Goal: Task Accomplishment & Management: Use online tool/utility

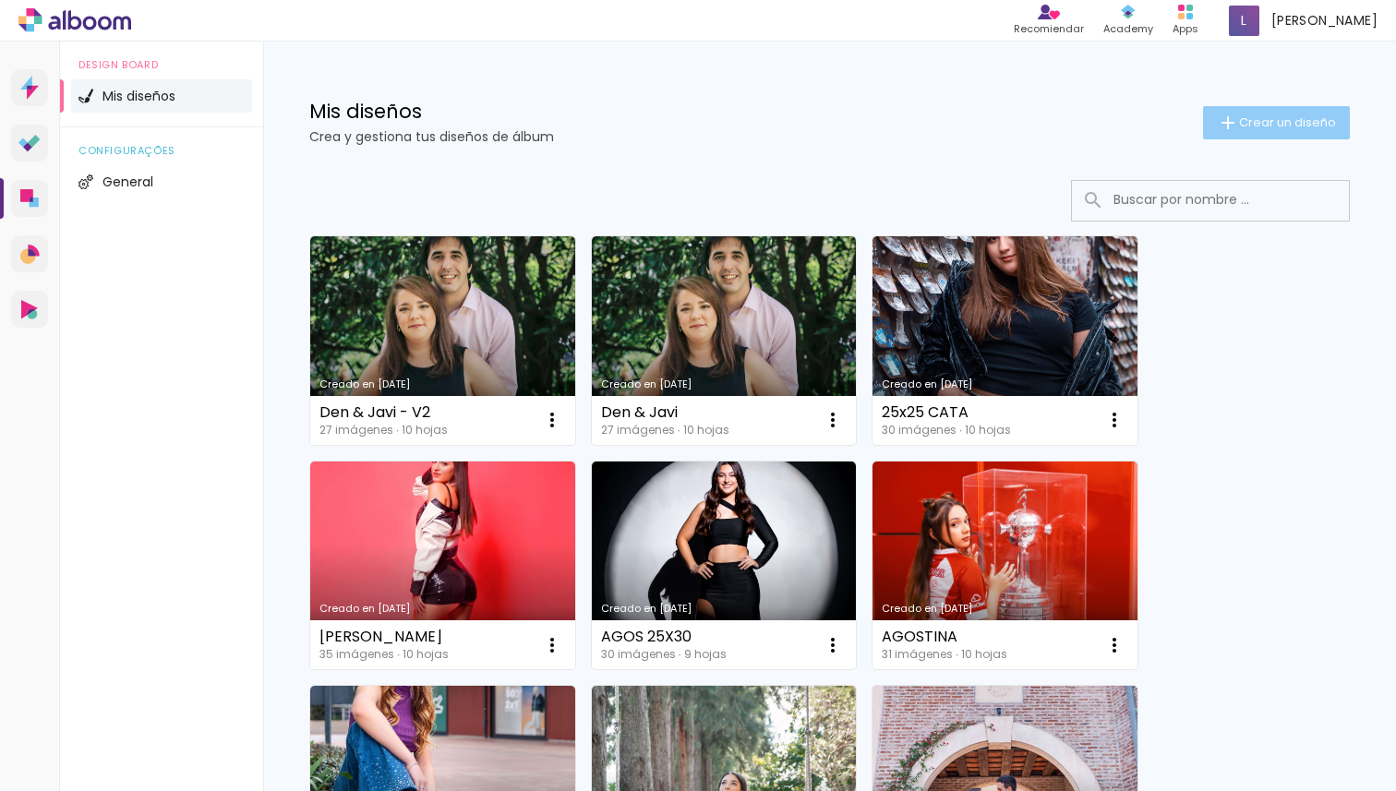
click at [1245, 123] on span "Crear un diseño" at bounding box center [1287, 122] width 97 height 12
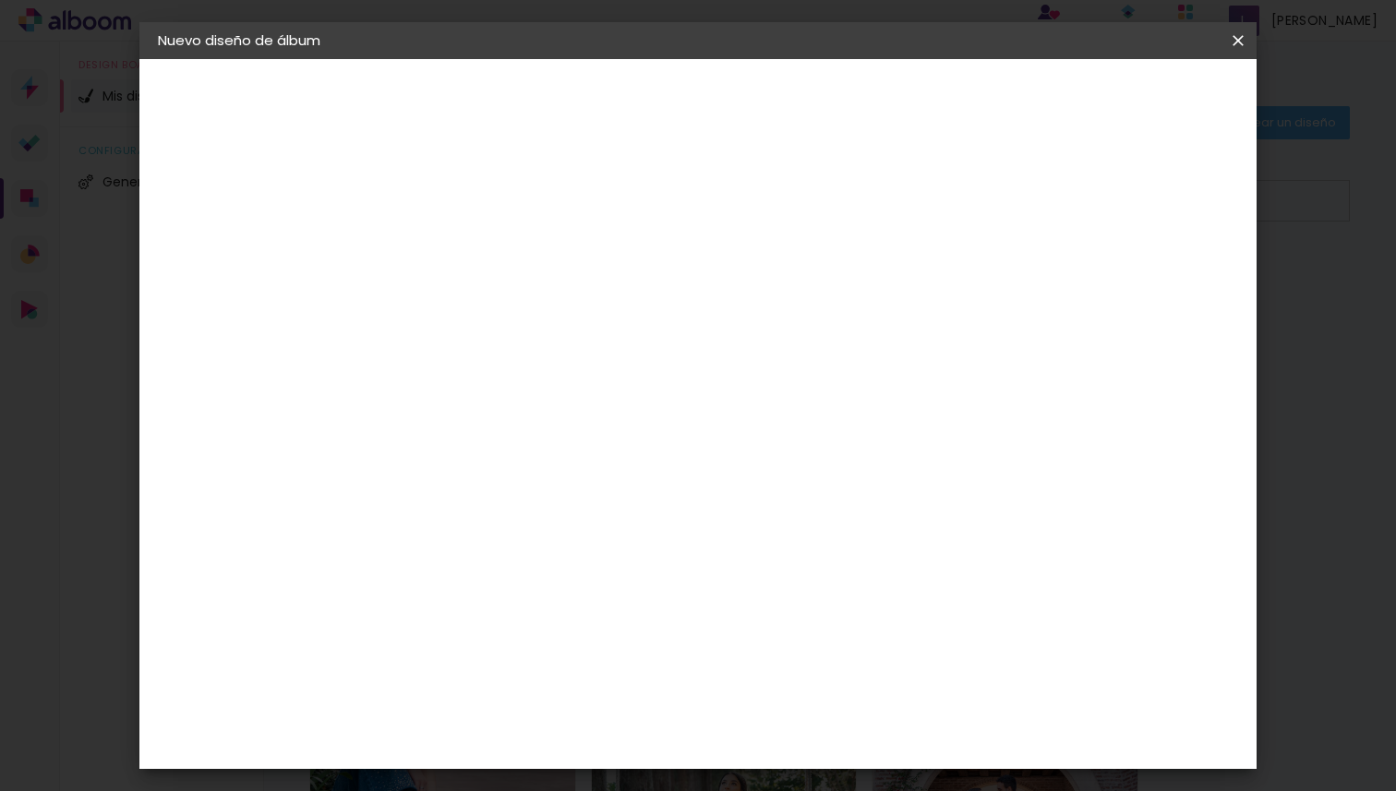
click at [460, 248] on input at bounding box center [460, 248] width 0 height 29
type input "AZUL"
type paper-input "AZUL"
click at [642, 110] on paper-button "Avanzar" at bounding box center [597, 97] width 89 height 31
click at [775, 294] on paper-item "Tamaño libre" at bounding box center [688, 280] width 173 height 41
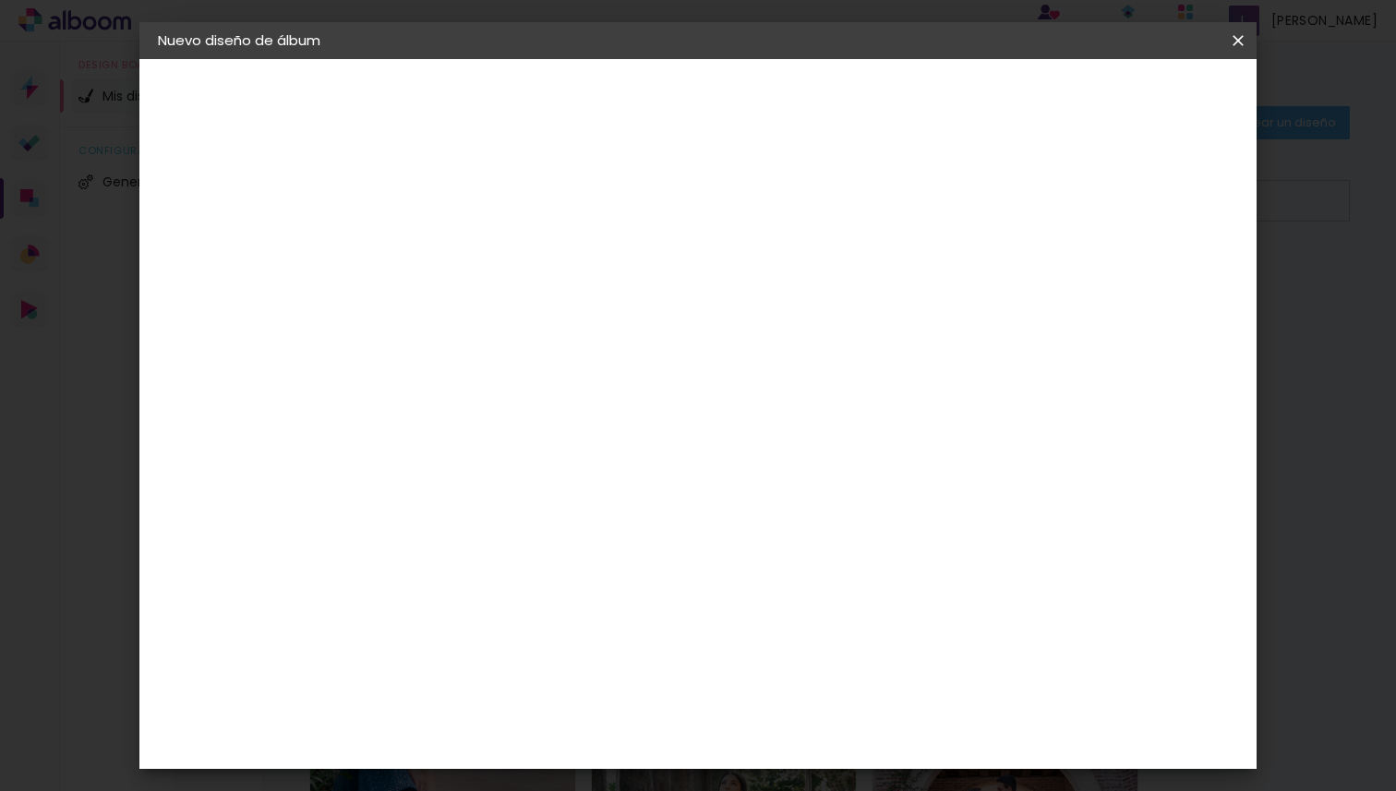
click at [0, 0] on slot "Avanzar" at bounding box center [0, 0] width 0 height 0
type input "1"
type paper-input "1"
click at [467, 219] on input "1" at bounding box center [448, 211] width 64 height 23
type input "2"
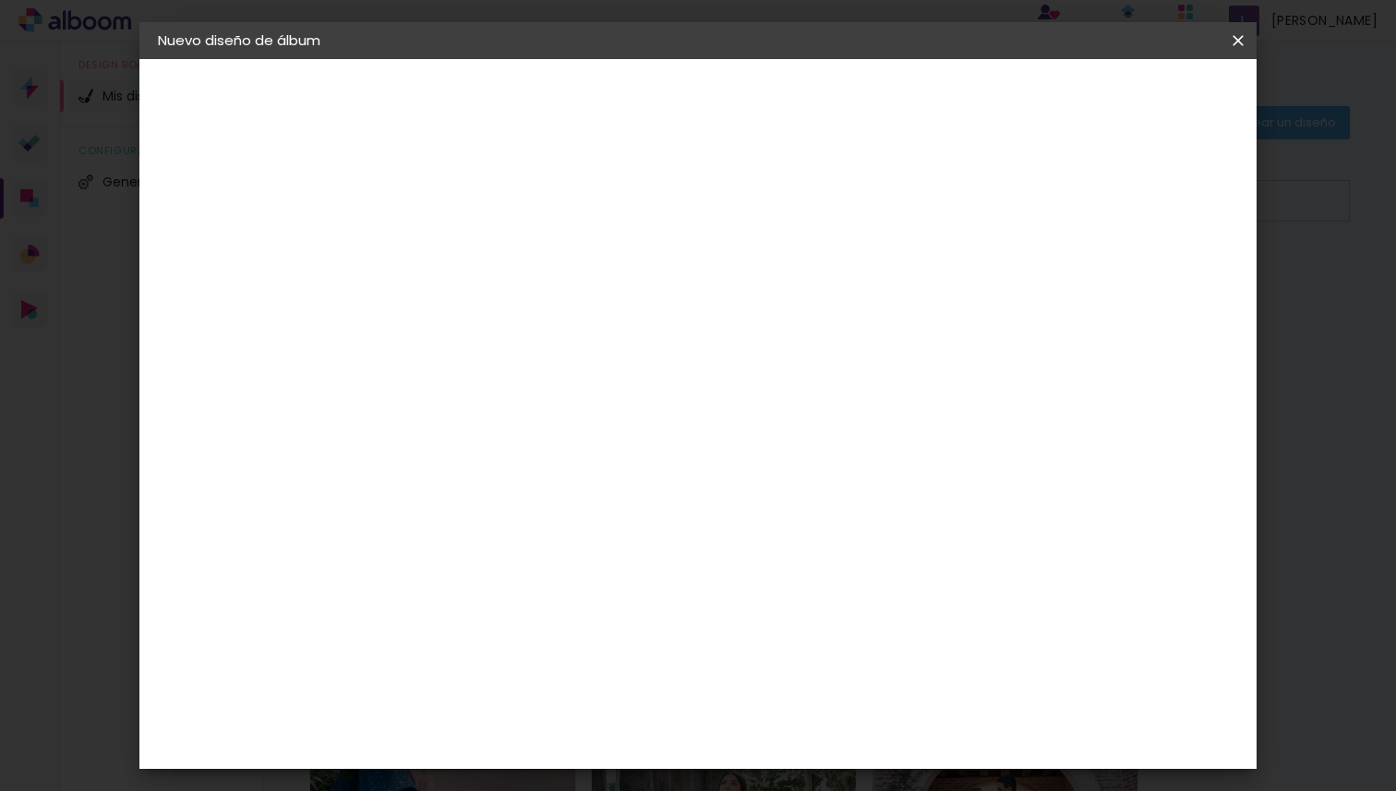
type paper-input "2"
click at [468, 209] on input "2" at bounding box center [448, 211] width 64 height 23
click at [411, 502] on input "30" at bounding box center [402, 503] width 48 height 28
click at [807, 723] on input "60" at bounding box center [800, 729] width 48 height 28
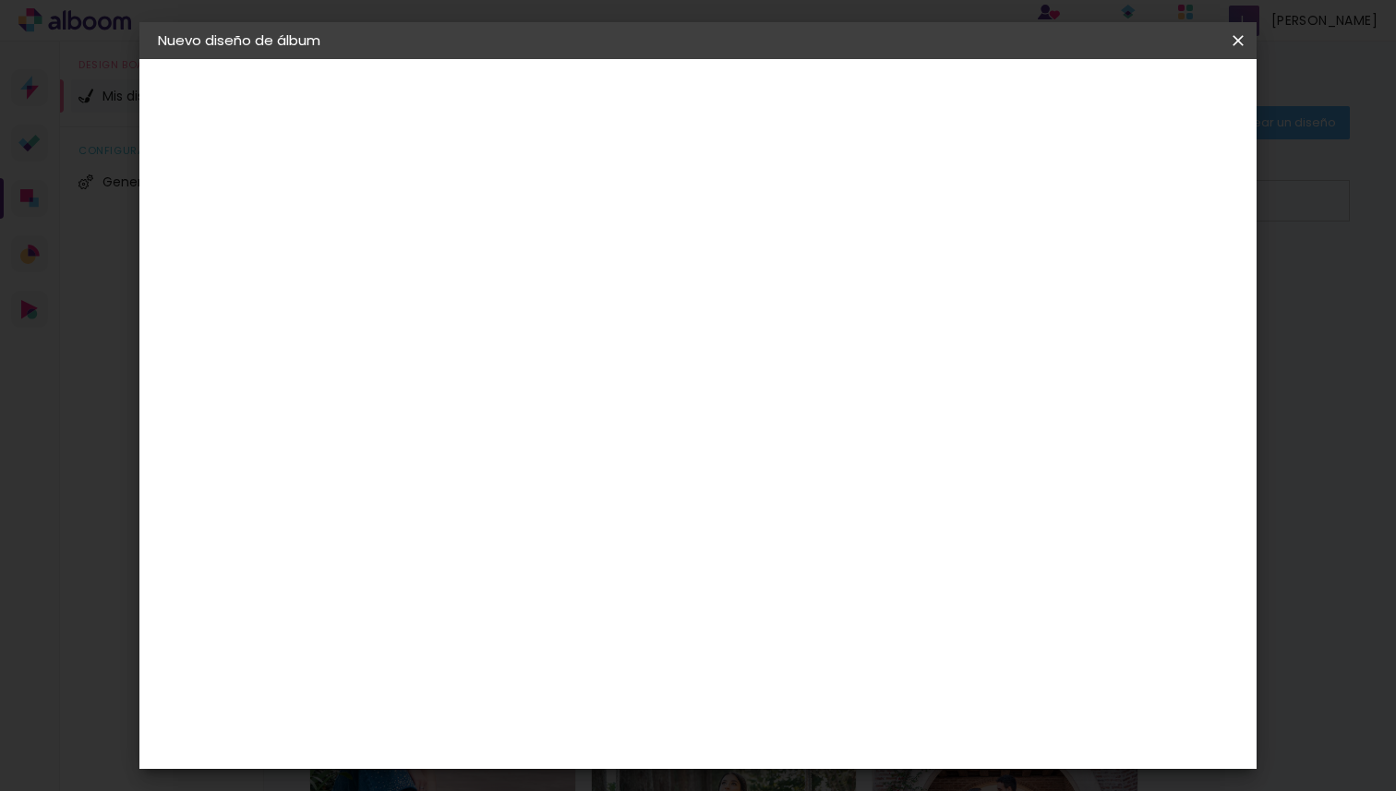
scroll to position [113, 0]
type input "50"
type paper-input "50"
type input "4"
type paper-input "4"
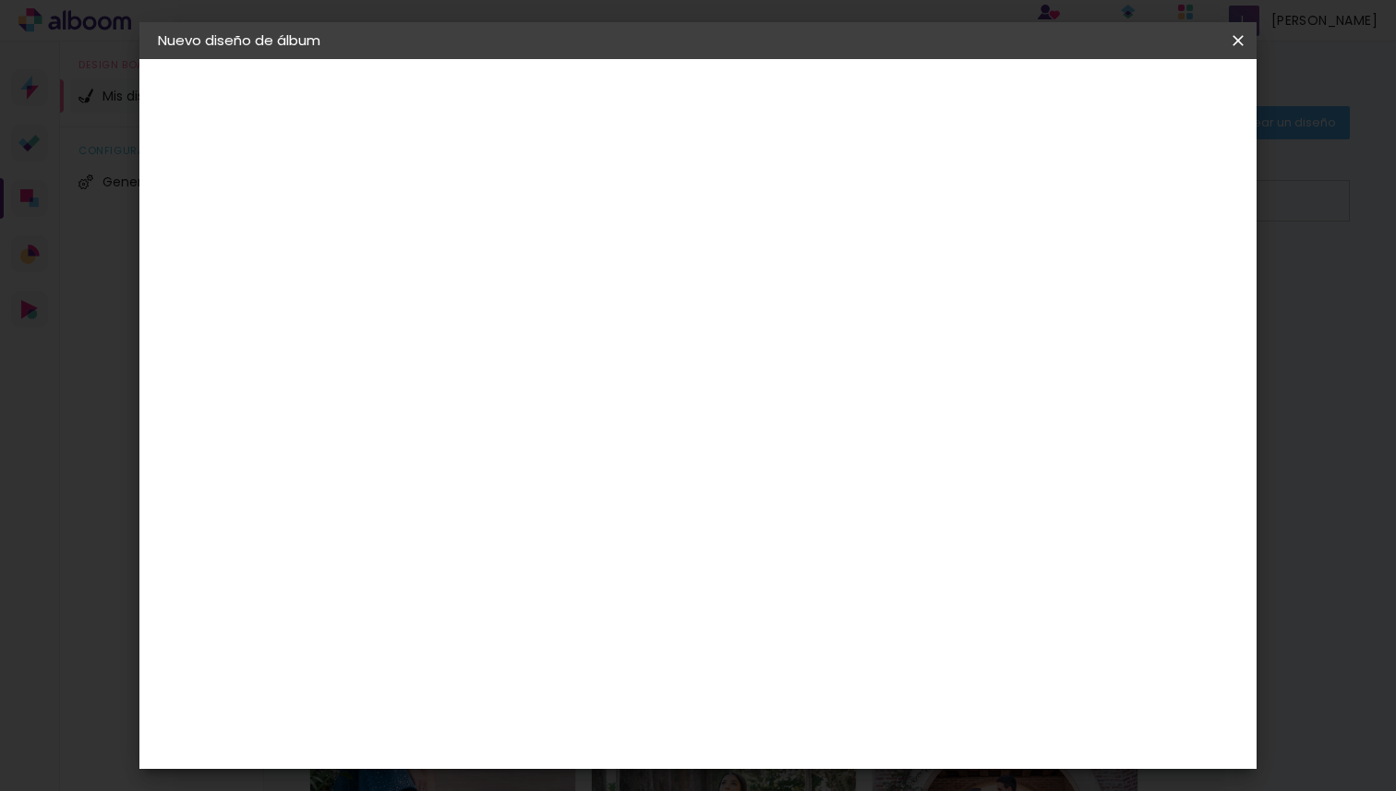
click at [1151, 174] on input "4" at bounding box center [1141, 166] width 33 height 28
click at [1151, 174] on div "25 cm cm cm mm La mayoría de las encuadernadoras sugieren sangrado." at bounding box center [774, 195] width 789 height 148
type input "3"
type paper-input "3"
click at [1154, 289] on input "3" at bounding box center [1143, 279] width 33 height 28
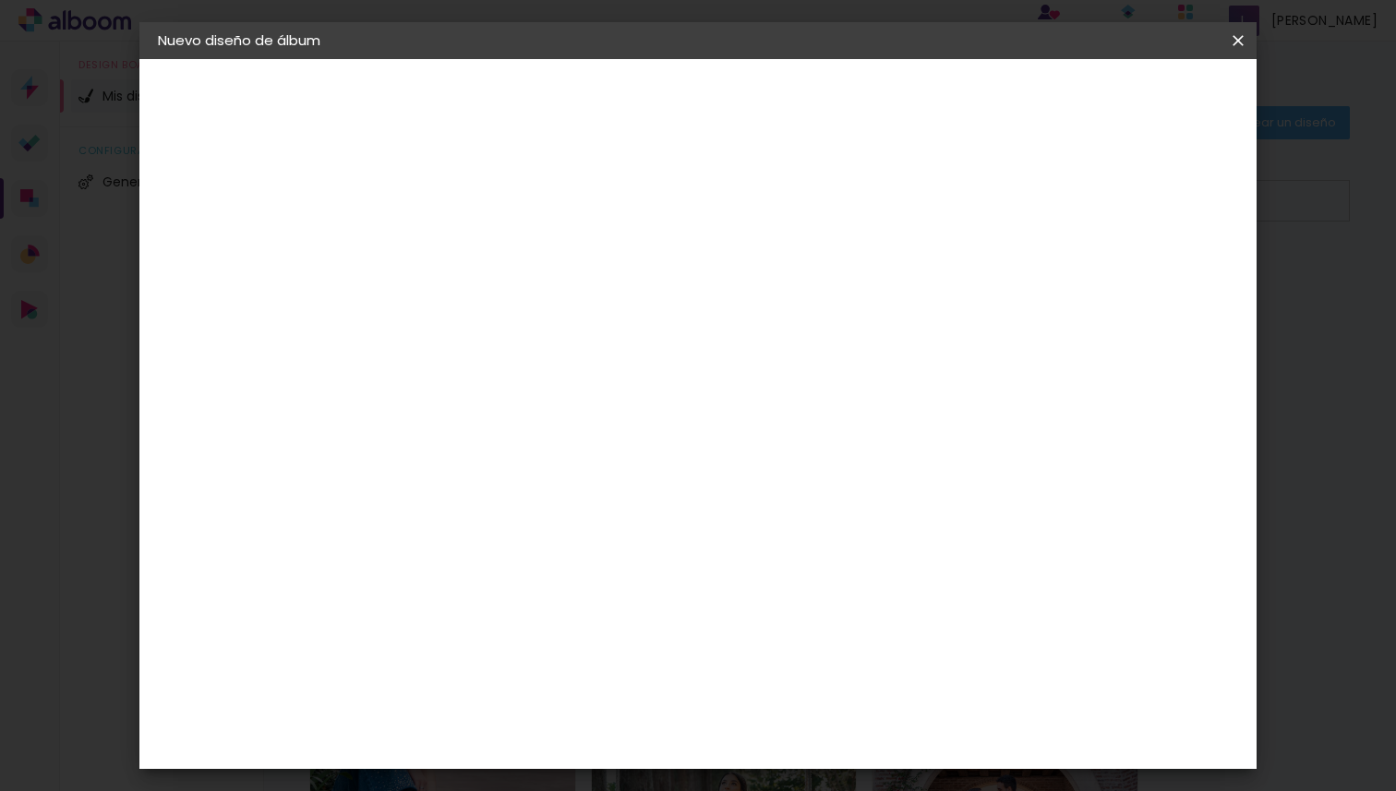
type input "2"
type paper-input "2"
click at [1154, 289] on input "2" at bounding box center [1146, 279] width 33 height 28
type input "1"
type paper-input "1"
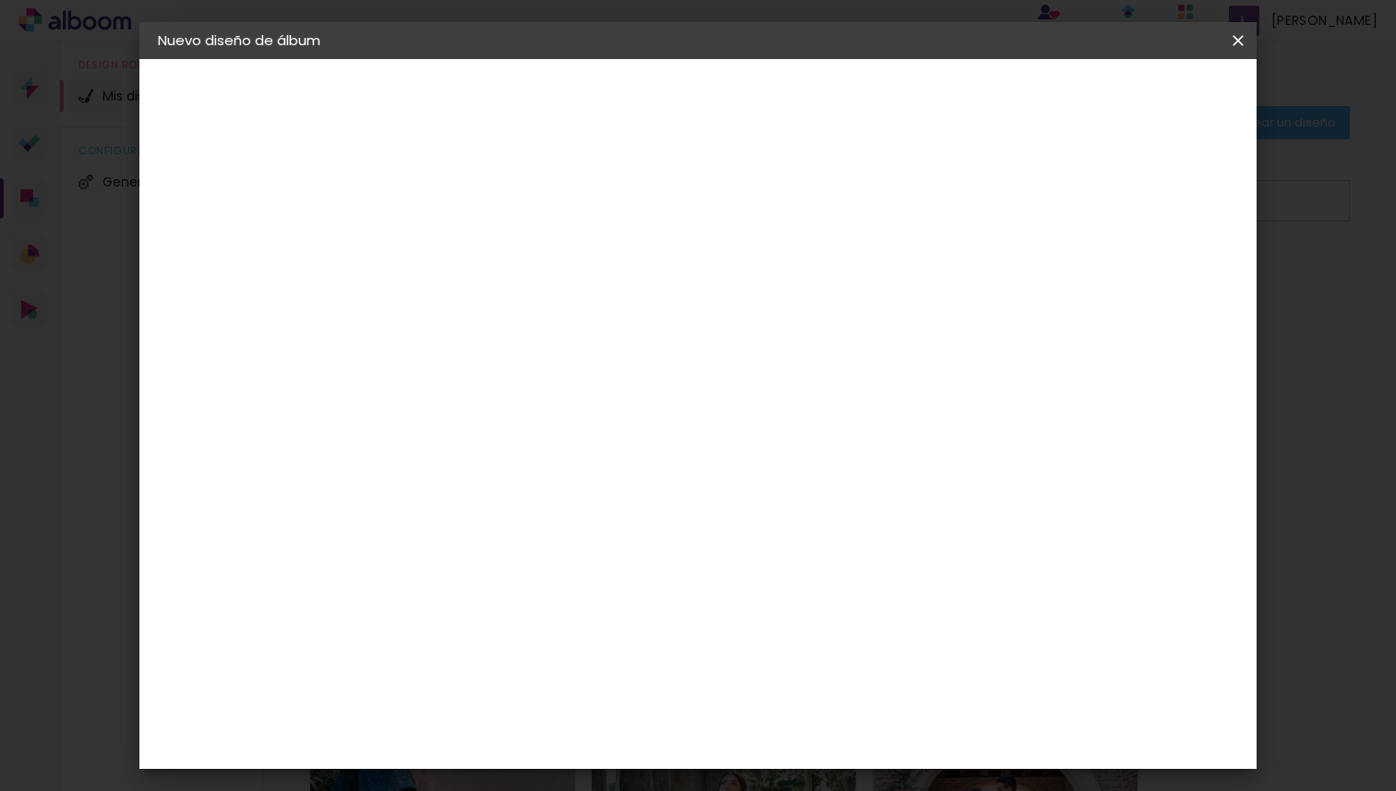
click at [1154, 289] on input "1" at bounding box center [1148, 279] width 33 height 28
type input "0"
click at [1154, 289] on input "0" at bounding box center [1154, 279] width 33 height 28
click at [1122, 100] on span "Empezar diseño" at bounding box center [1070, 97] width 102 height 13
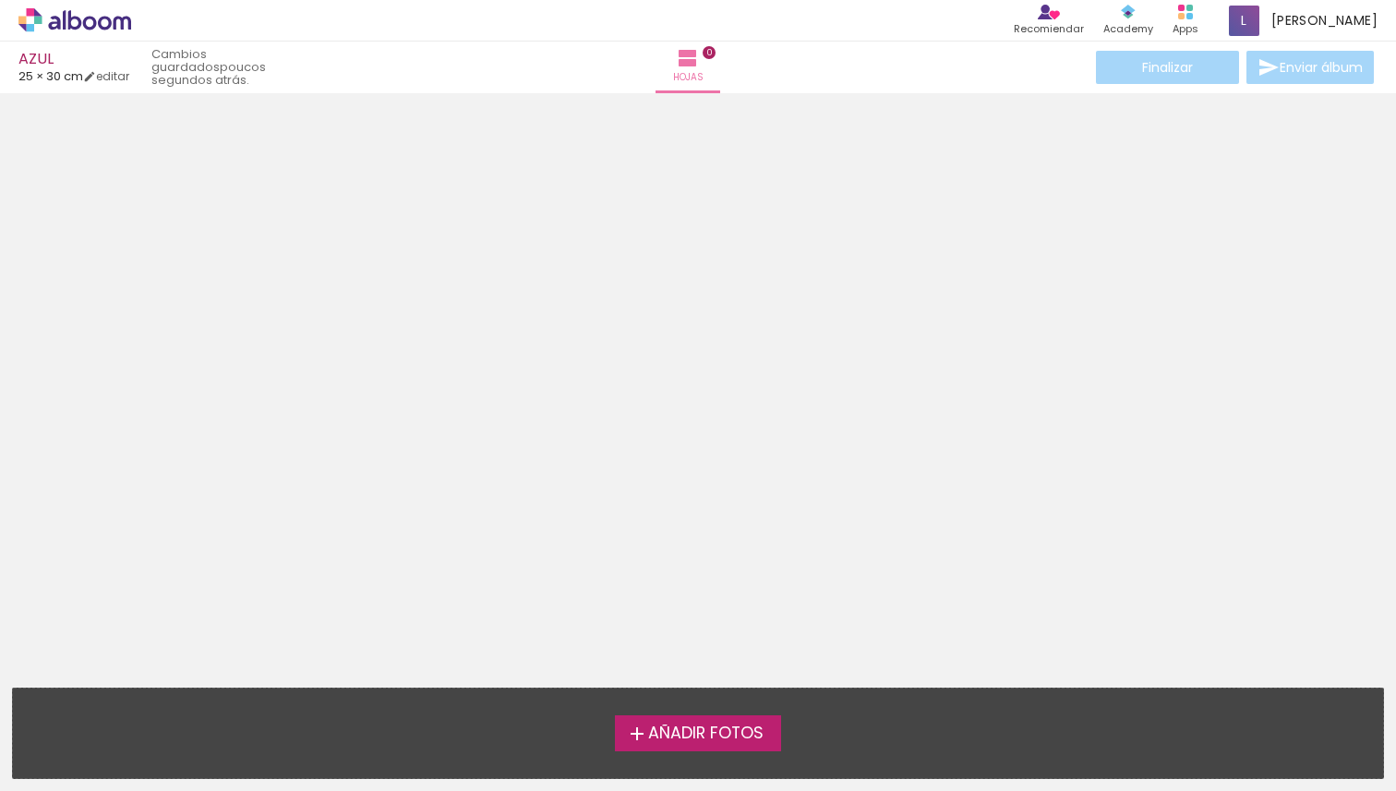
click at [715, 732] on span "Añadir Fotos" at bounding box center [705, 734] width 115 height 17
click at [0, 0] on input "file" at bounding box center [0, 0] width 0 height 0
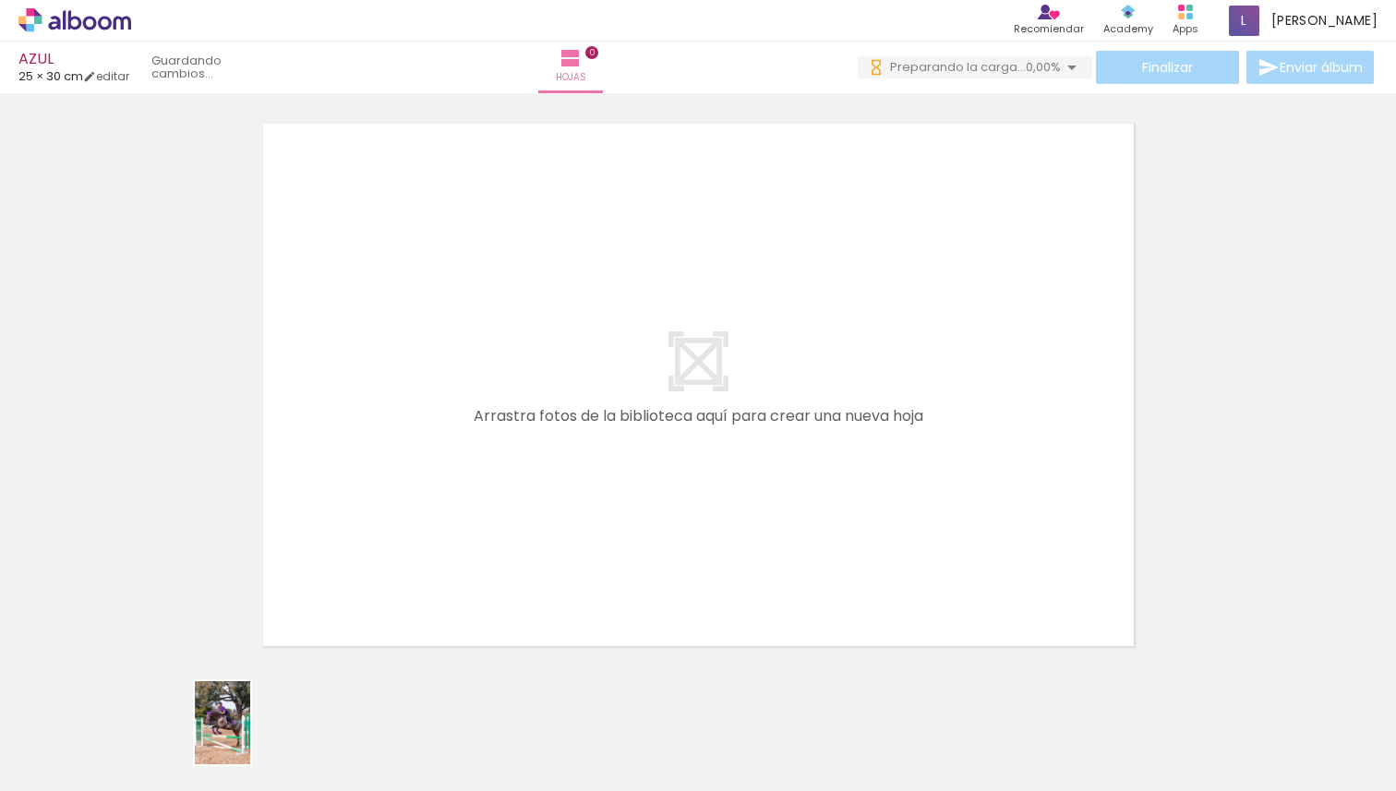
drag, startPoint x: 177, startPoint y: 736, endPoint x: 250, endPoint y: 737, distance: 73.0
click at [0, 0] on slot at bounding box center [0, 0] width 0 height 0
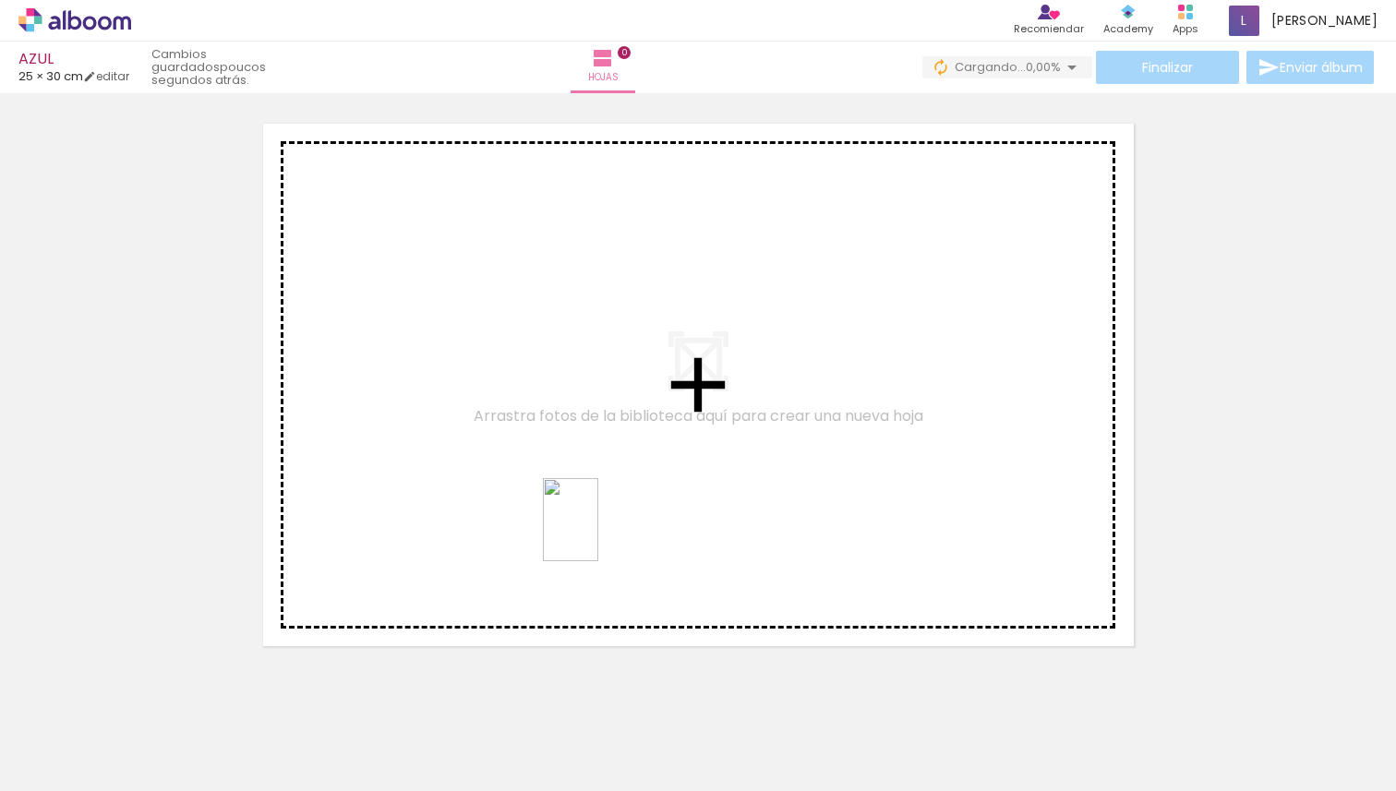
drag, startPoint x: 816, startPoint y: 747, endPoint x: 597, endPoint y: 533, distance: 306.2
click at [597, 533] on quentale-workspace at bounding box center [698, 395] width 1396 height 791
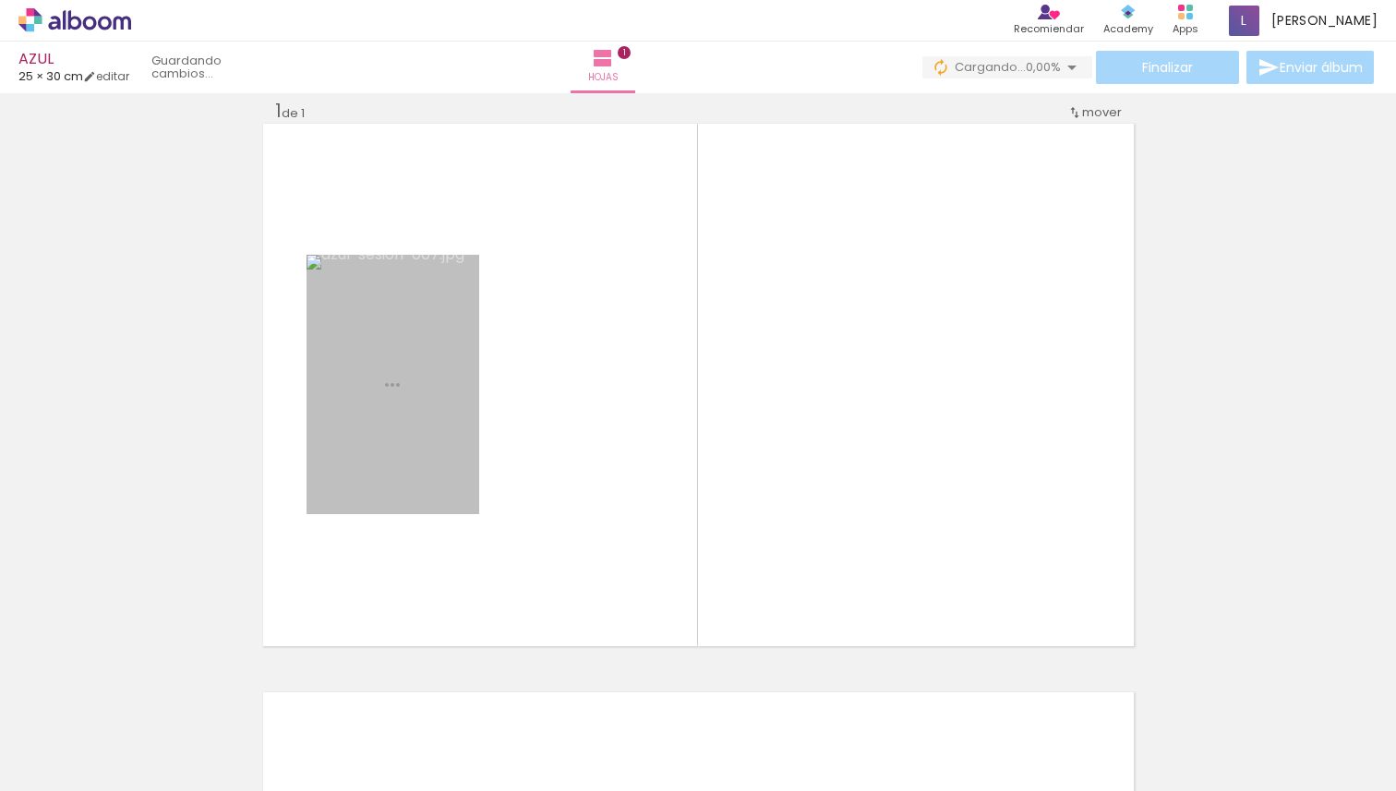
scroll to position [23, 0]
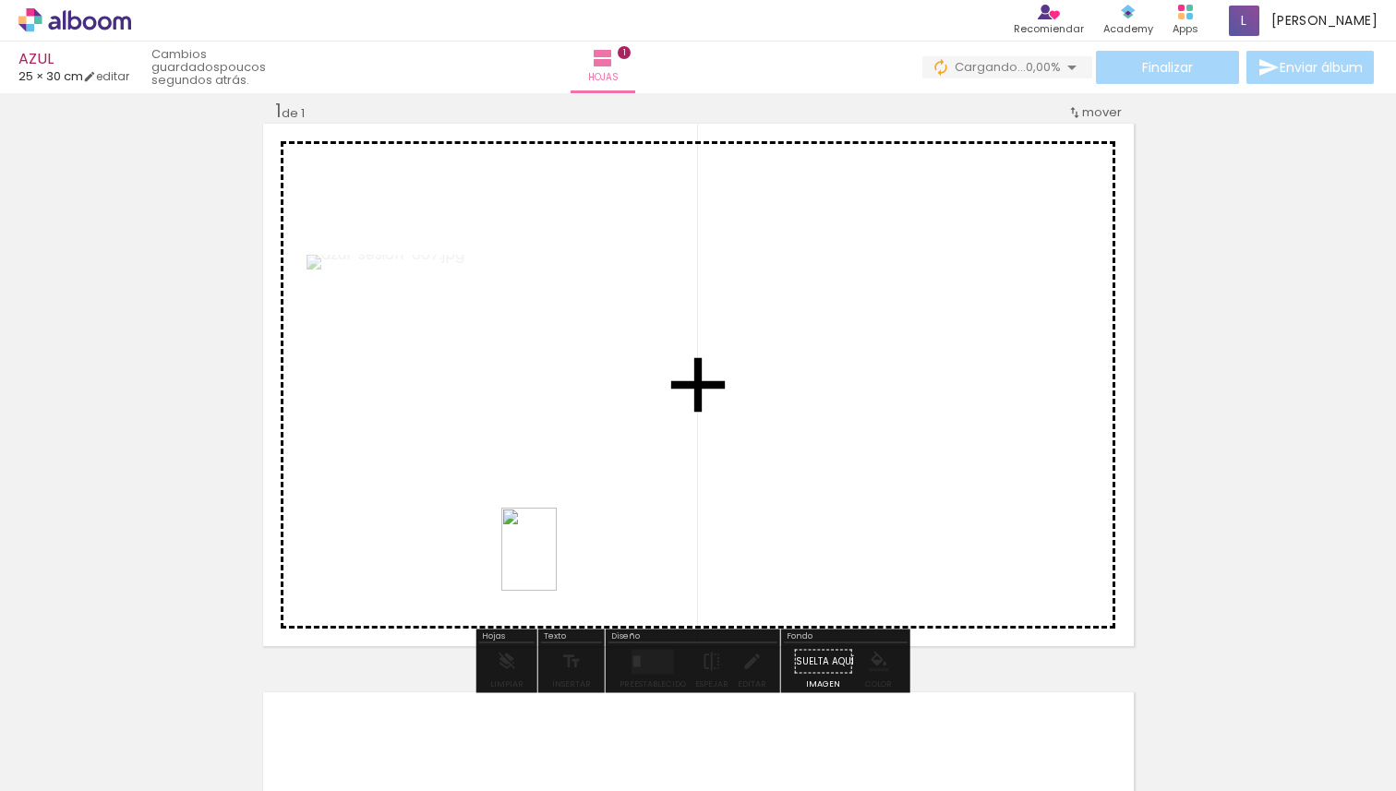
drag, startPoint x: 406, startPoint y: 730, endPoint x: 572, endPoint y: 544, distance: 249.8
click at [572, 544] on quentale-workspace at bounding box center [698, 395] width 1396 height 791
drag, startPoint x: 278, startPoint y: 753, endPoint x: 859, endPoint y: 479, distance: 642.3
click at [859, 479] on quentale-workspace at bounding box center [698, 395] width 1396 height 791
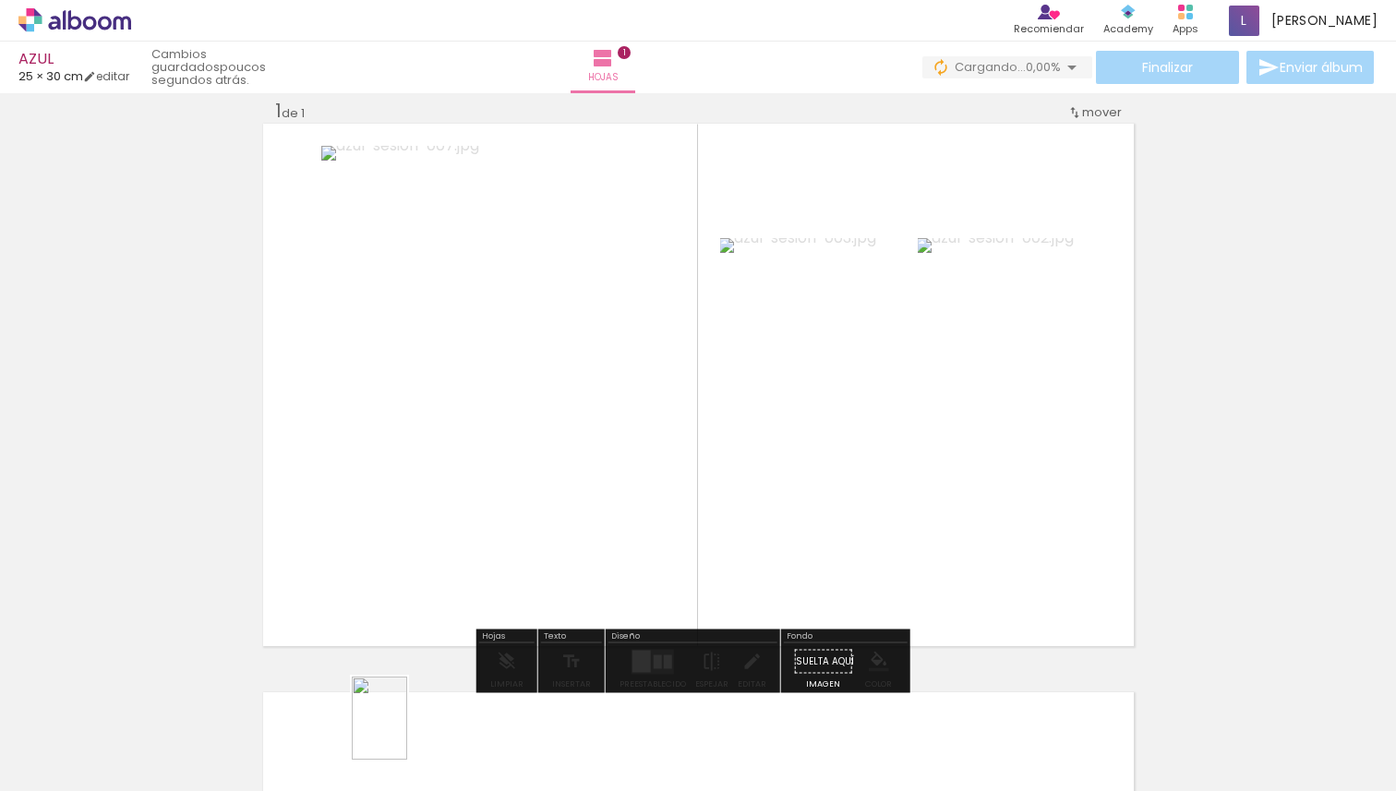
drag, startPoint x: 511, startPoint y: 748, endPoint x: 407, endPoint y: 732, distance: 104.6
click at [0, 0] on slot at bounding box center [0, 0] width 0 height 0
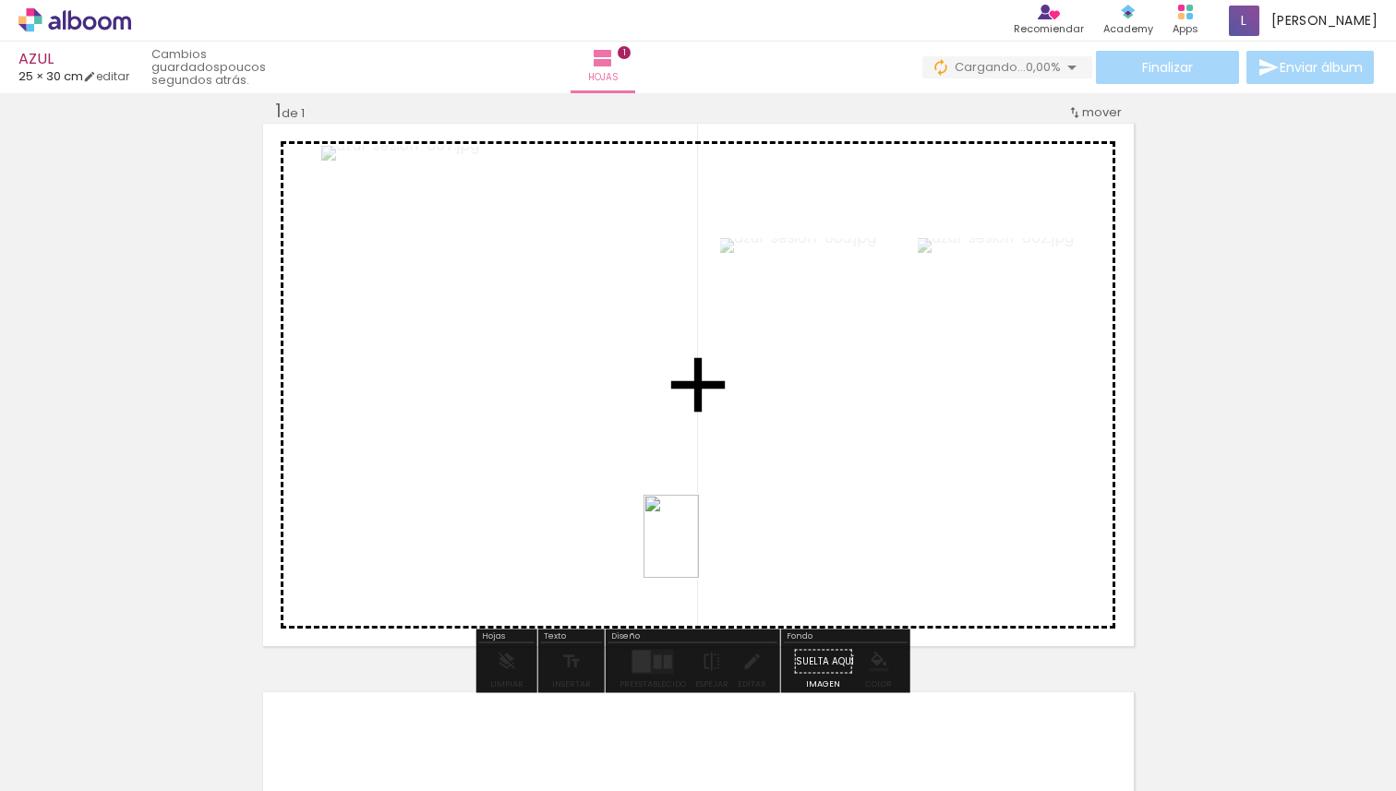
drag, startPoint x: 620, startPoint y: 743, endPoint x: 699, endPoint y: 550, distance: 208.3
click at [699, 550] on quentale-workspace at bounding box center [698, 395] width 1396 height 791
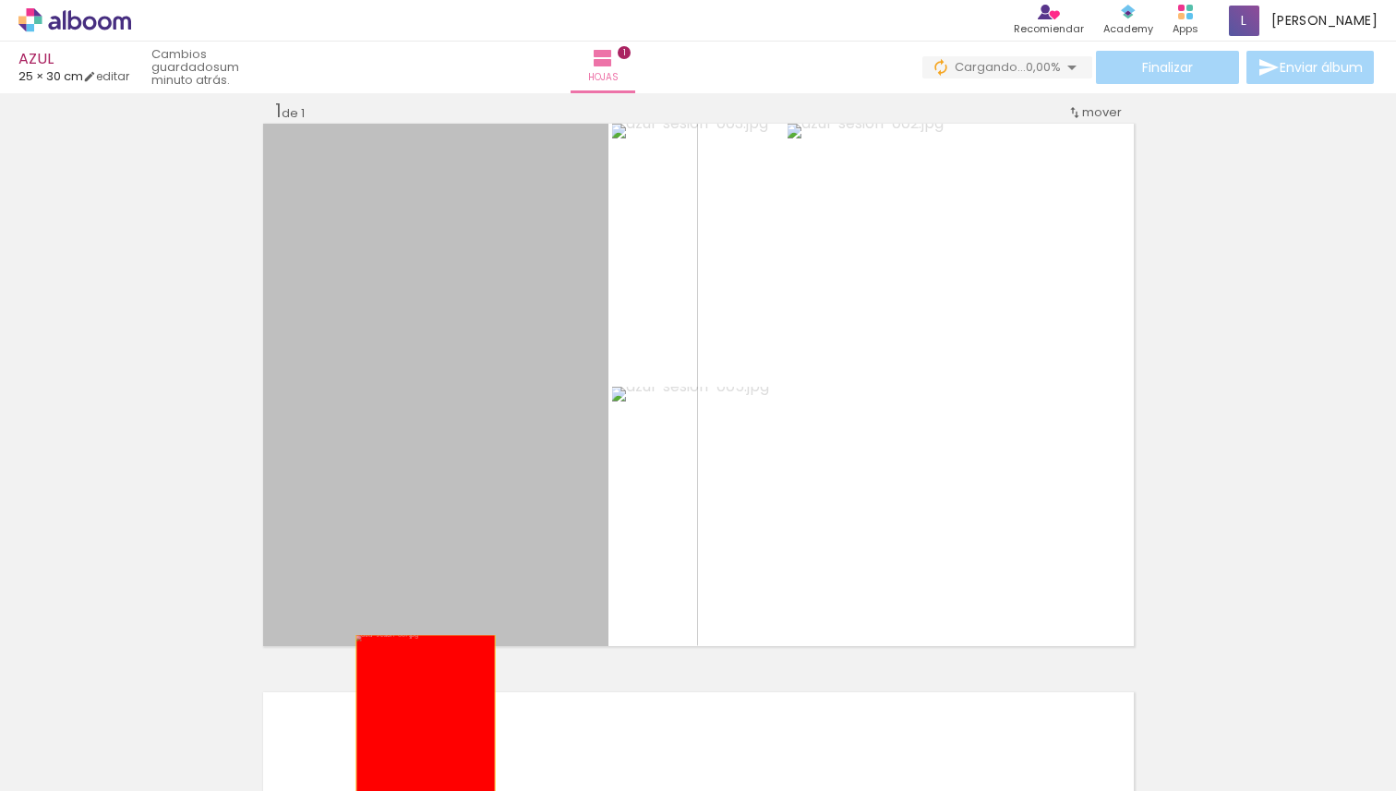
drag, startPoint x: 452, startPoint y: 467, endPoint x: 418, endPoint y: 740, distance: 274.4
click at [418, 740] on quentale-workspace at bounding box center [698, 395] width 1396 height 791
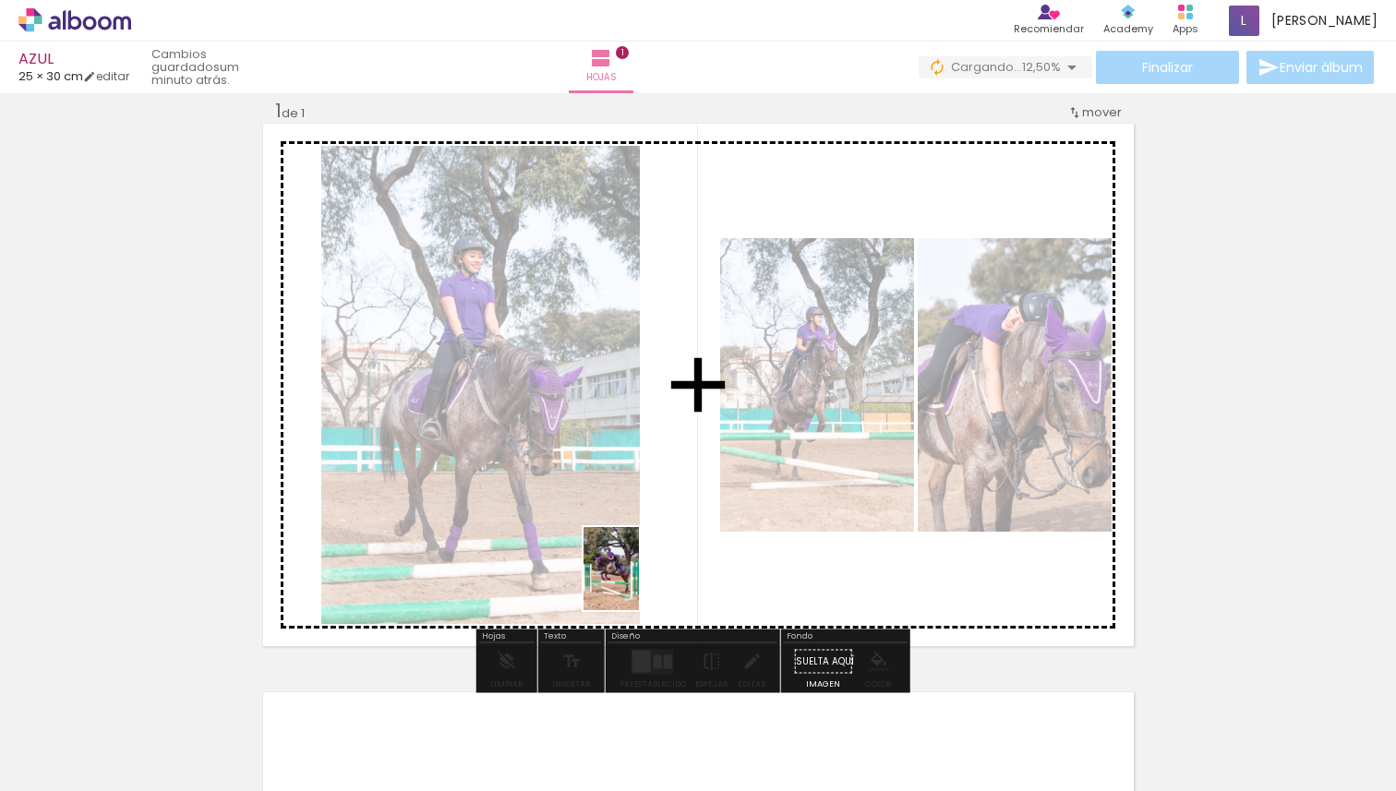
drag, startPoint x: 190, startPoint y: 756, endPoint x: 638, endPoint y: 581, distance: 481.0
click at [638, 581] on quentale-workspace at bounding box center [698, 395] width 1396 height 791
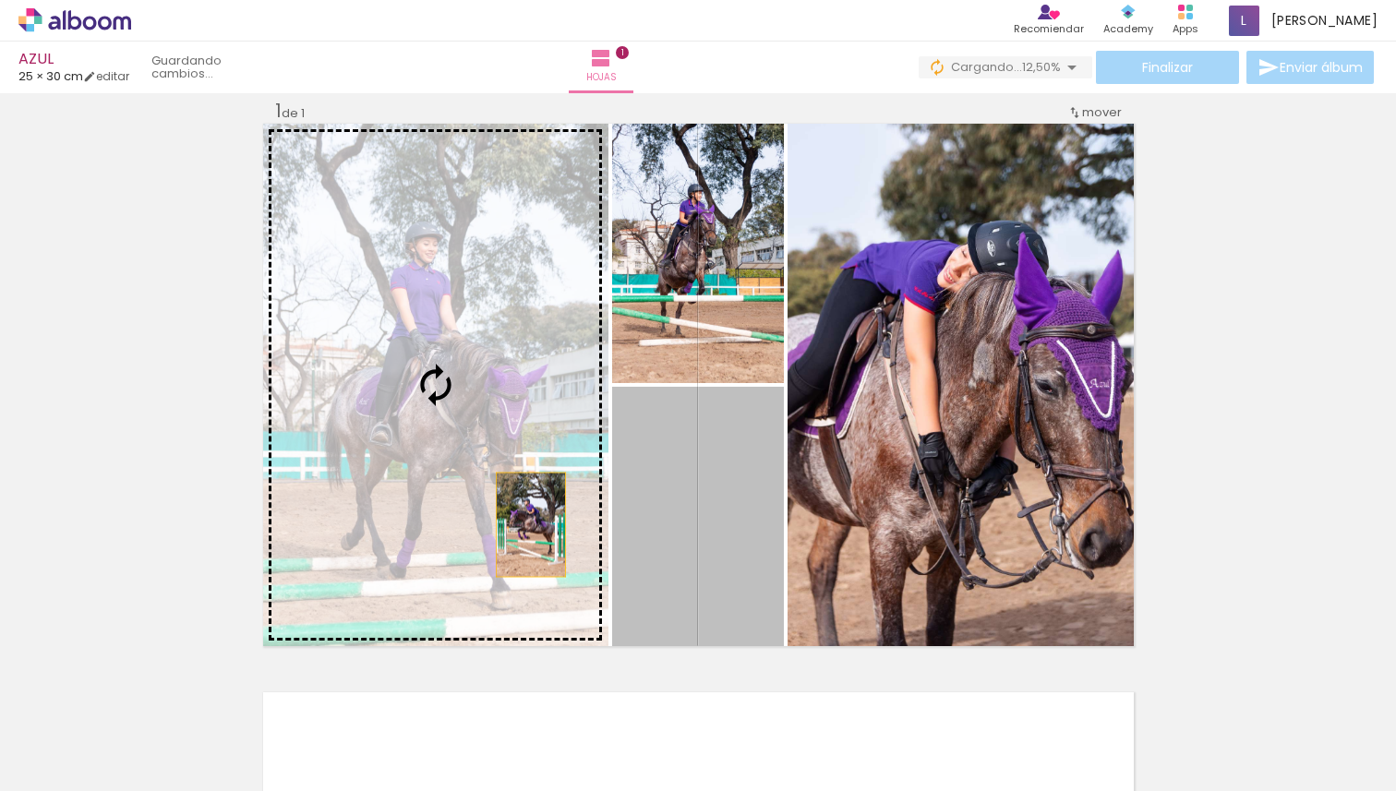
drag, startPoint x: 670, startPoint y: 556, endPoint x: 524, endPoint y: 524, distance: 150.1
click at [0, 0] on slot at bounding box center [0, 0] width 0 height 0
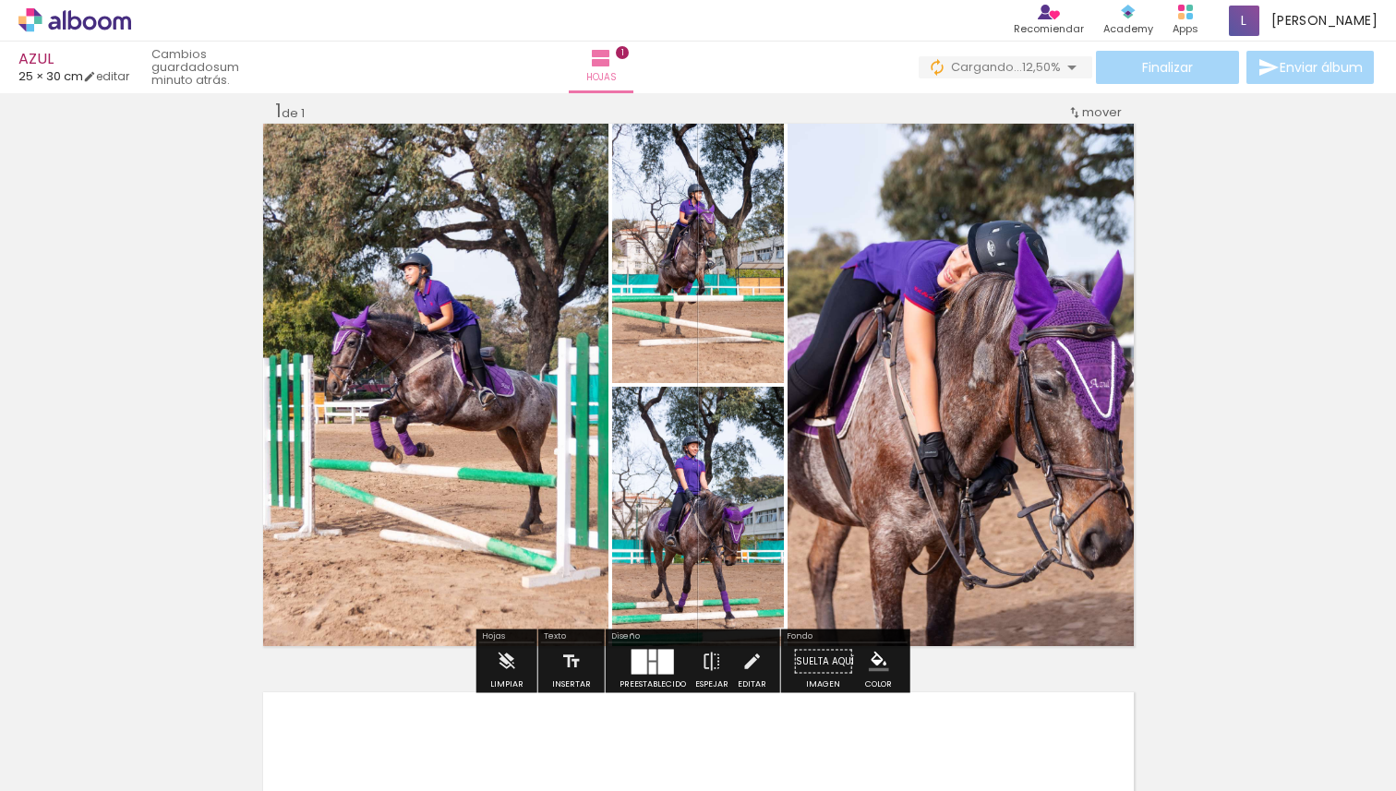
click at [659, 662] on div at bounding box center [666, 661] width 16 height 25
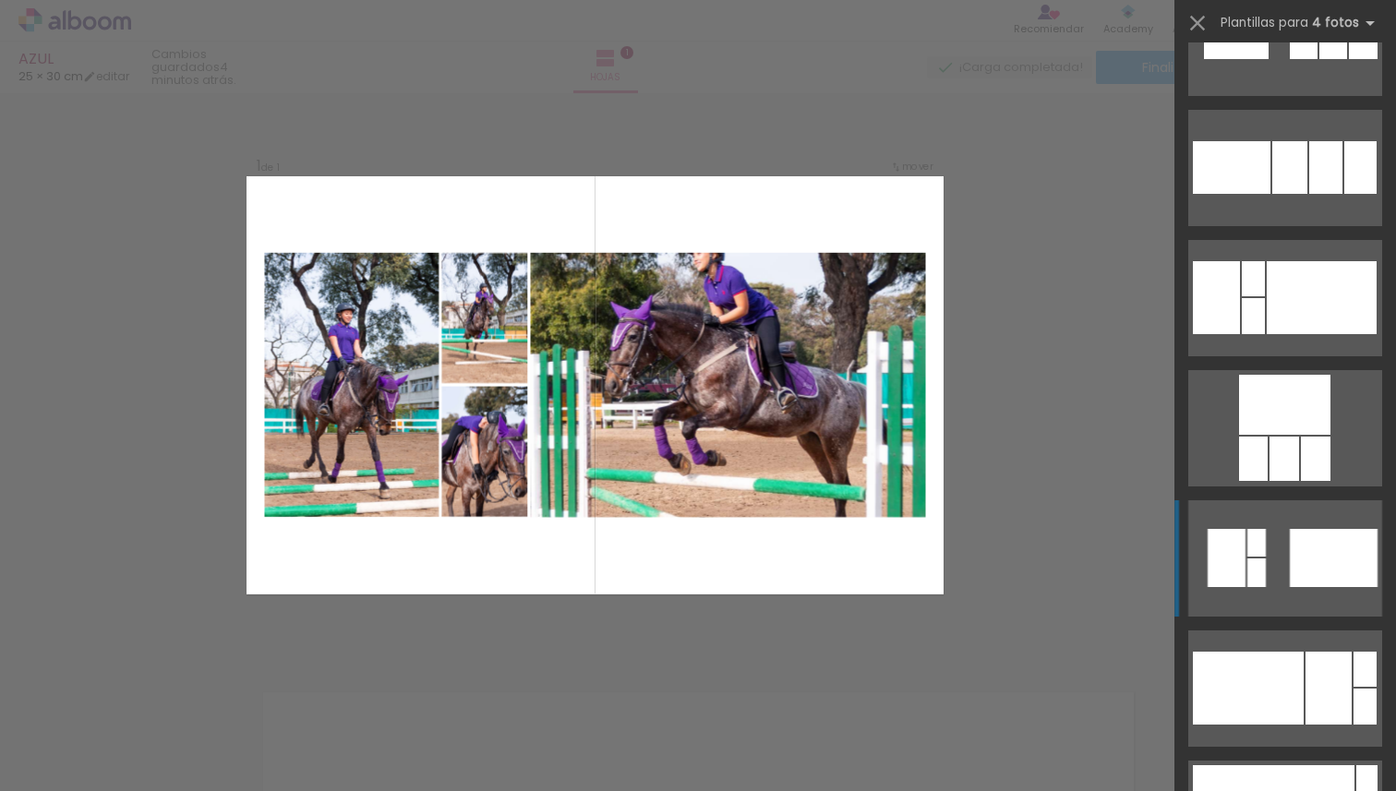
scroll to position [13218, 0]
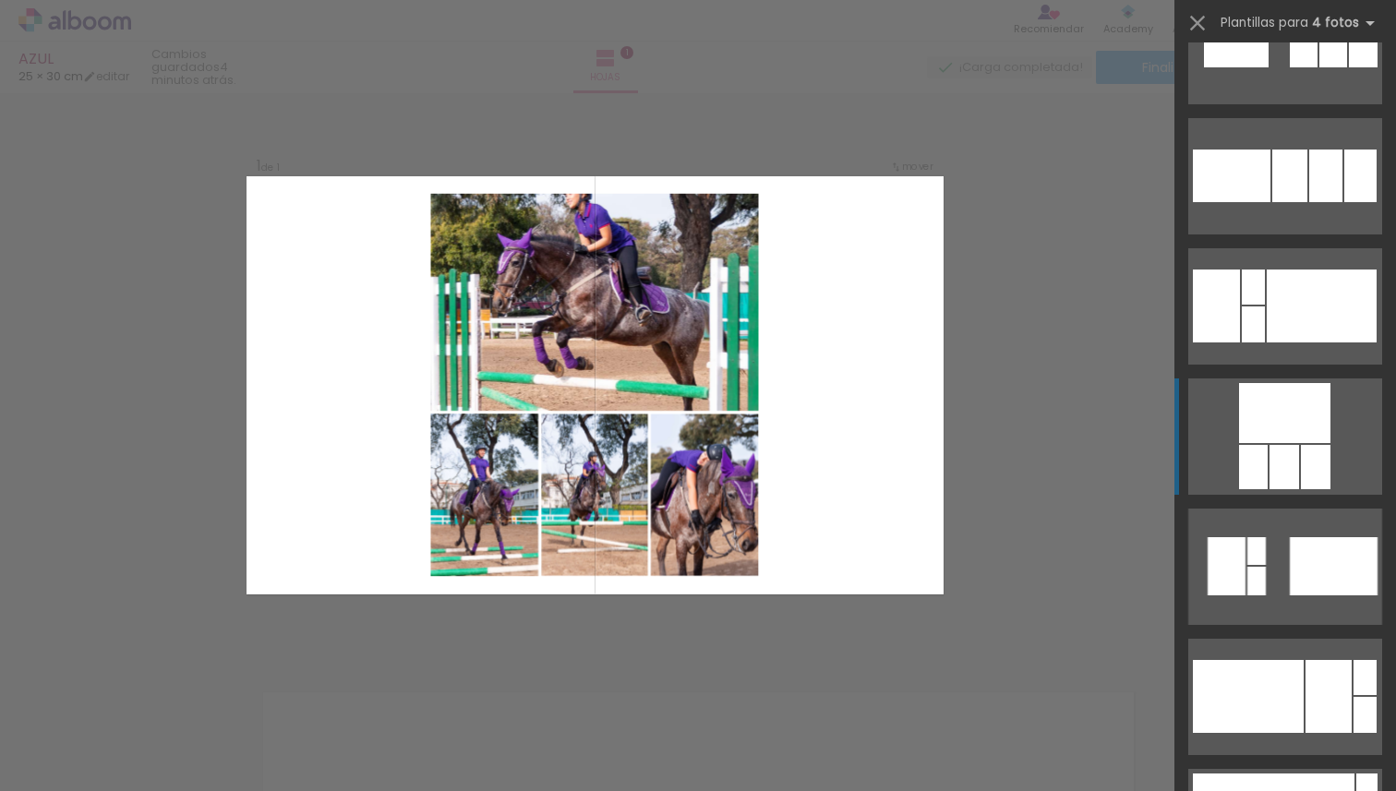
click at [1279, 428] on div at bounding box center [1284, 413] width 91 height 60
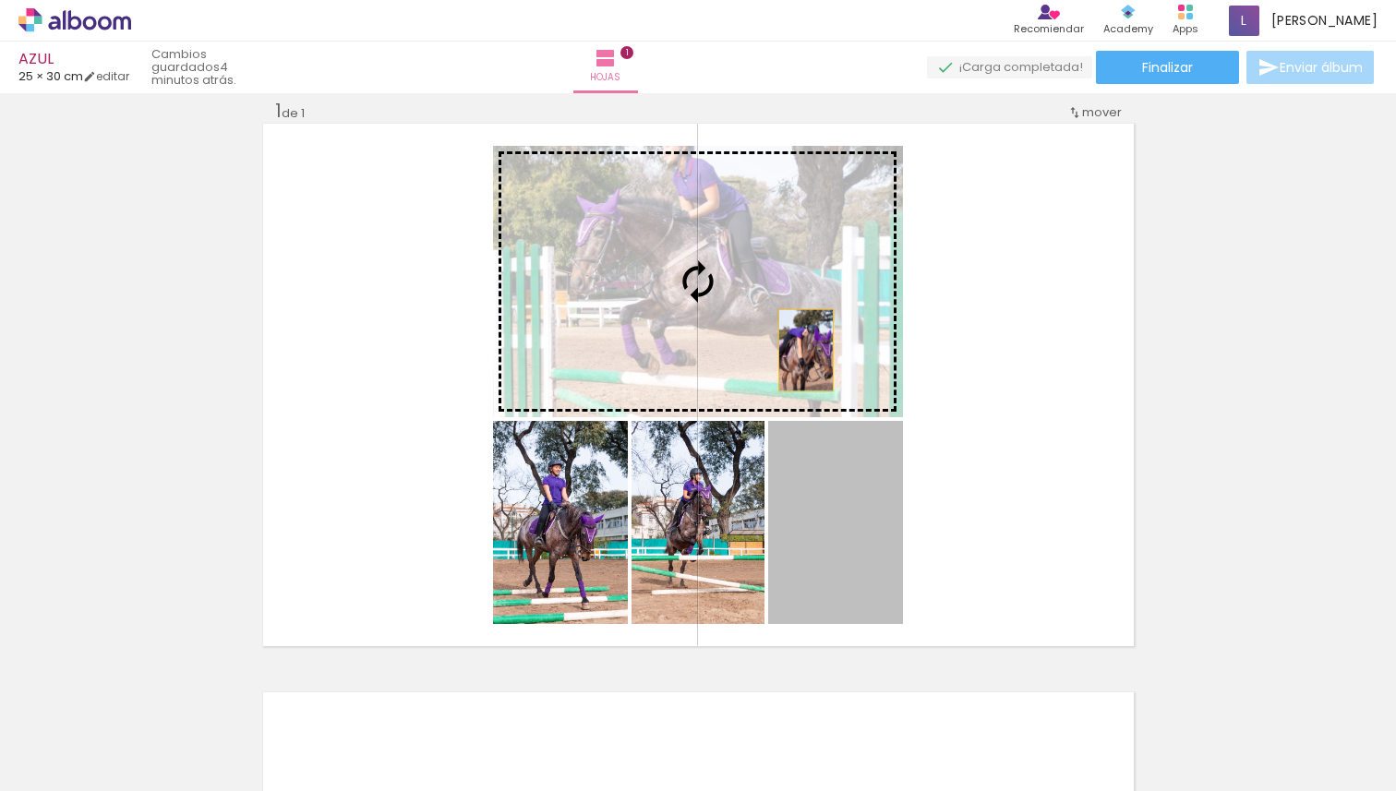
drag, startPoint x: 849, startPoint y: 537, endPoint x: 798, endPoint y: 351, distance: 193.6
click at [0, 0] on slot at bounding box center [0, 0] width 0 height 0
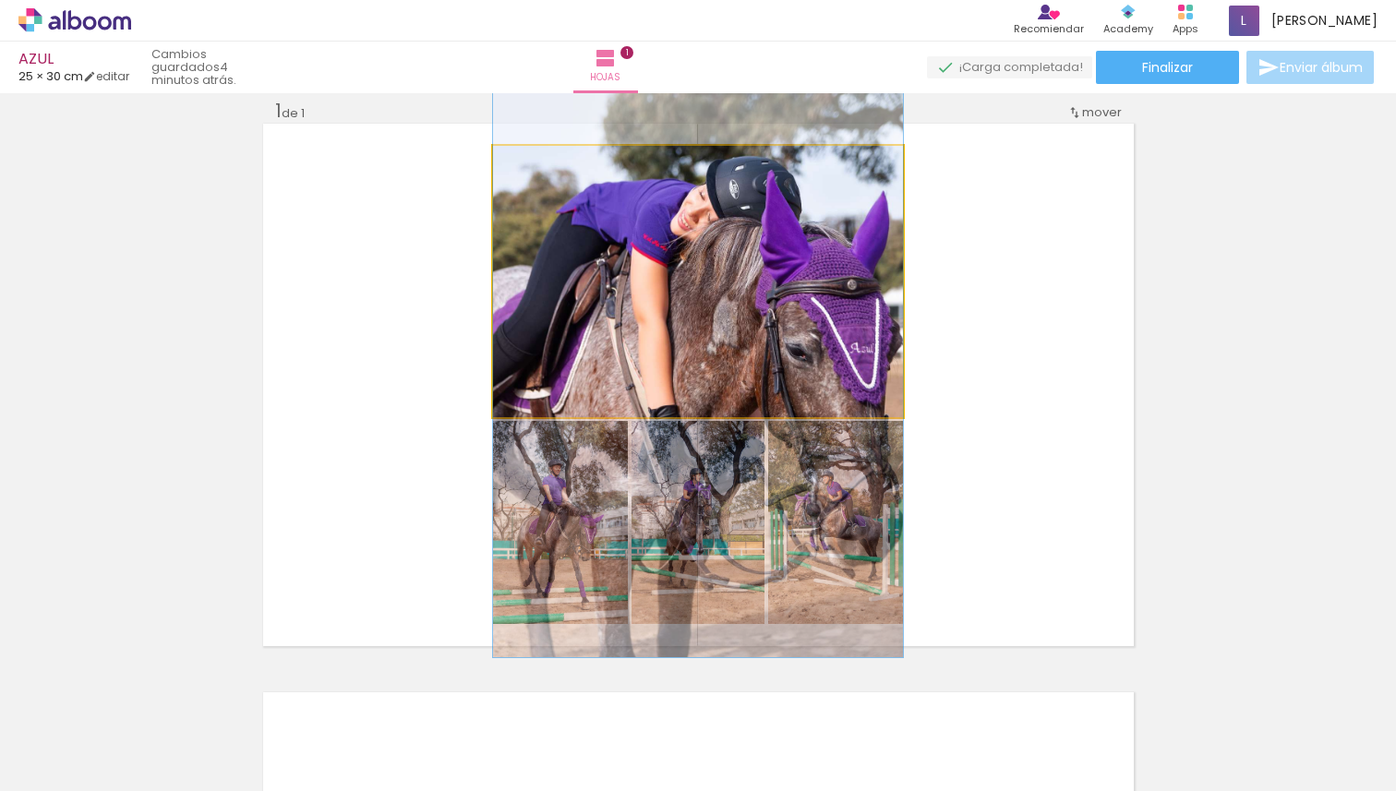
drag, startPoint x: 806, startPoint y: 268, endPoint x: 818, endPoint y: 336, distance: 69.4
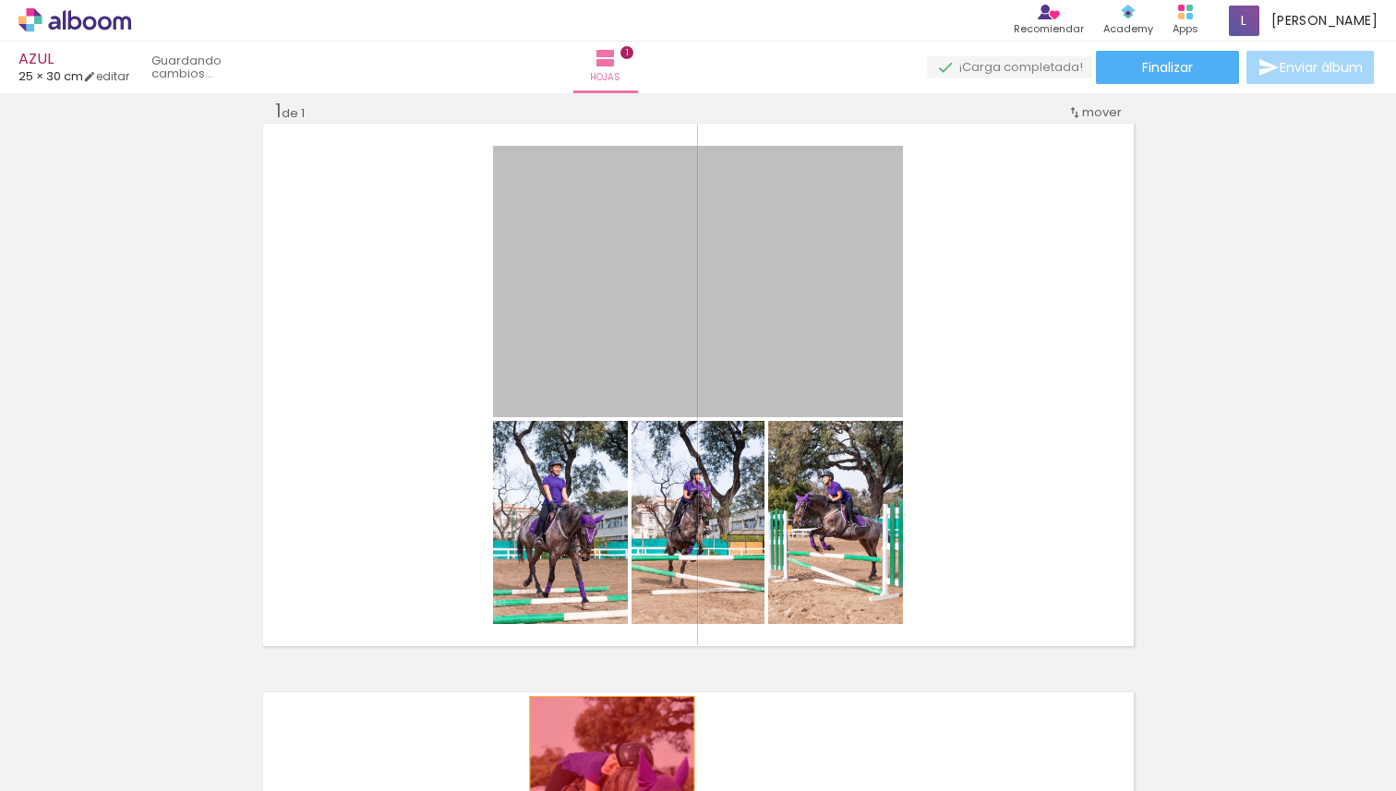
drag, startPoint x: 767, startPoint y: 301, endPoint x: 605, endPoint y: 751, distance: 478.1
click at [605, 751] on quentale-workspace at bounding box center [698, 395] width 1396 height 791
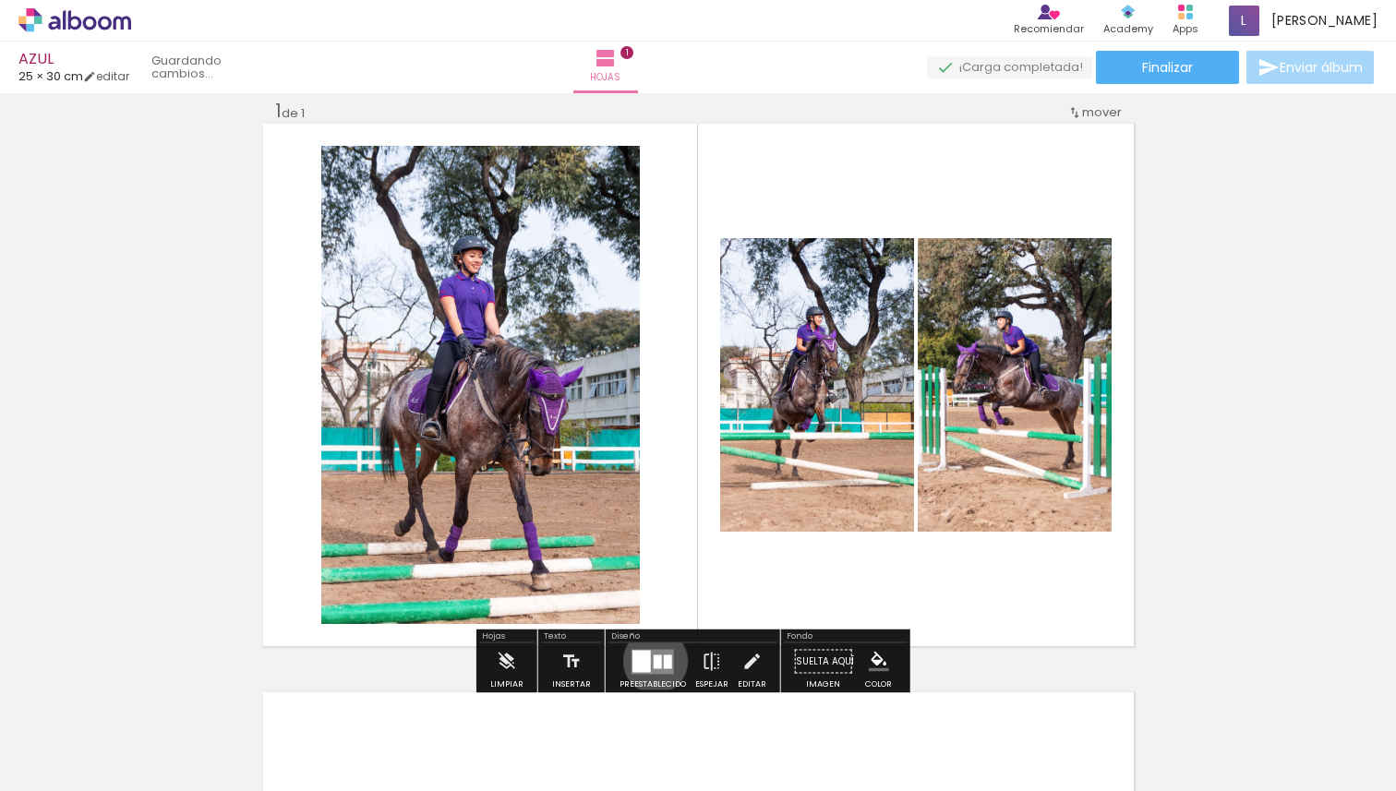
click at [654, 661] on div at bounding box center [658, 662] width 8 height 14
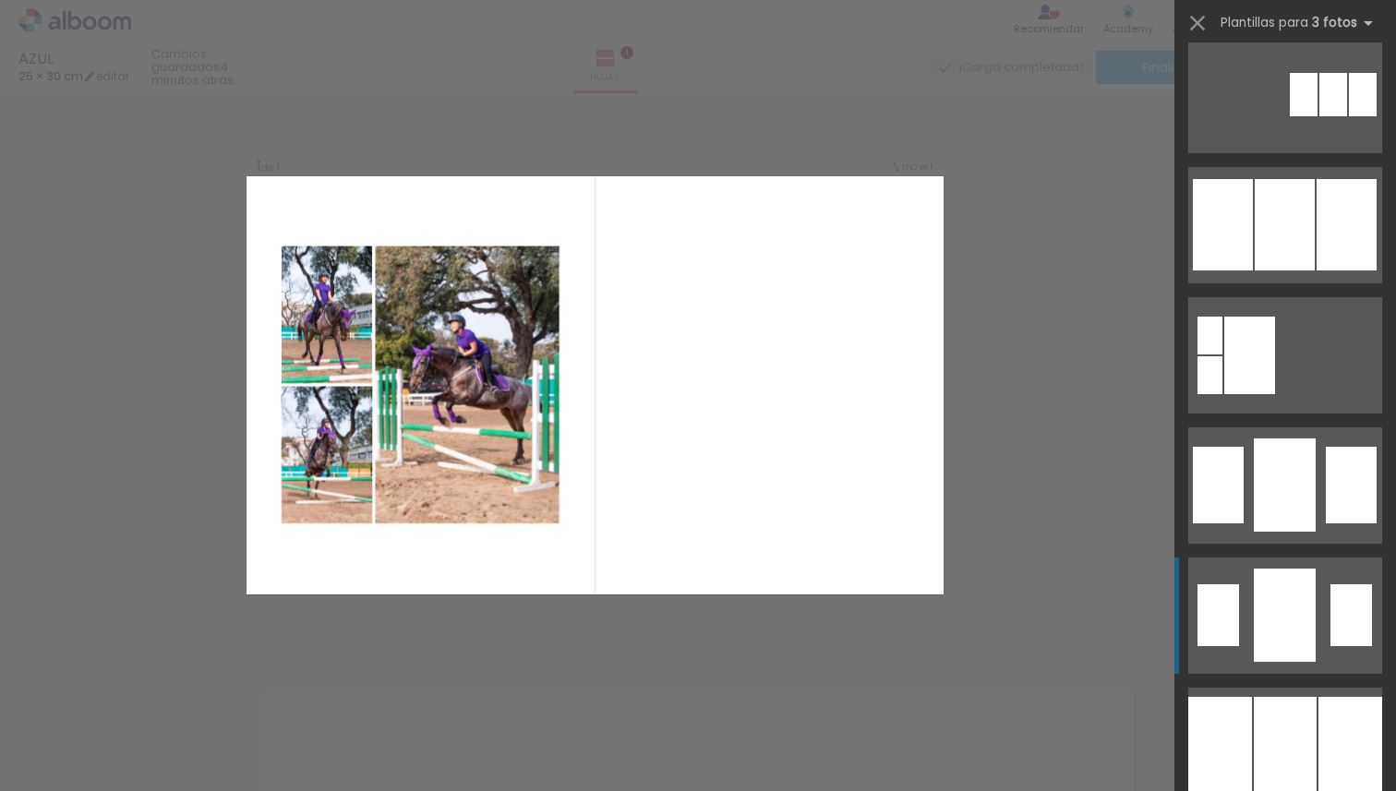
scroll to position [1326, 0]
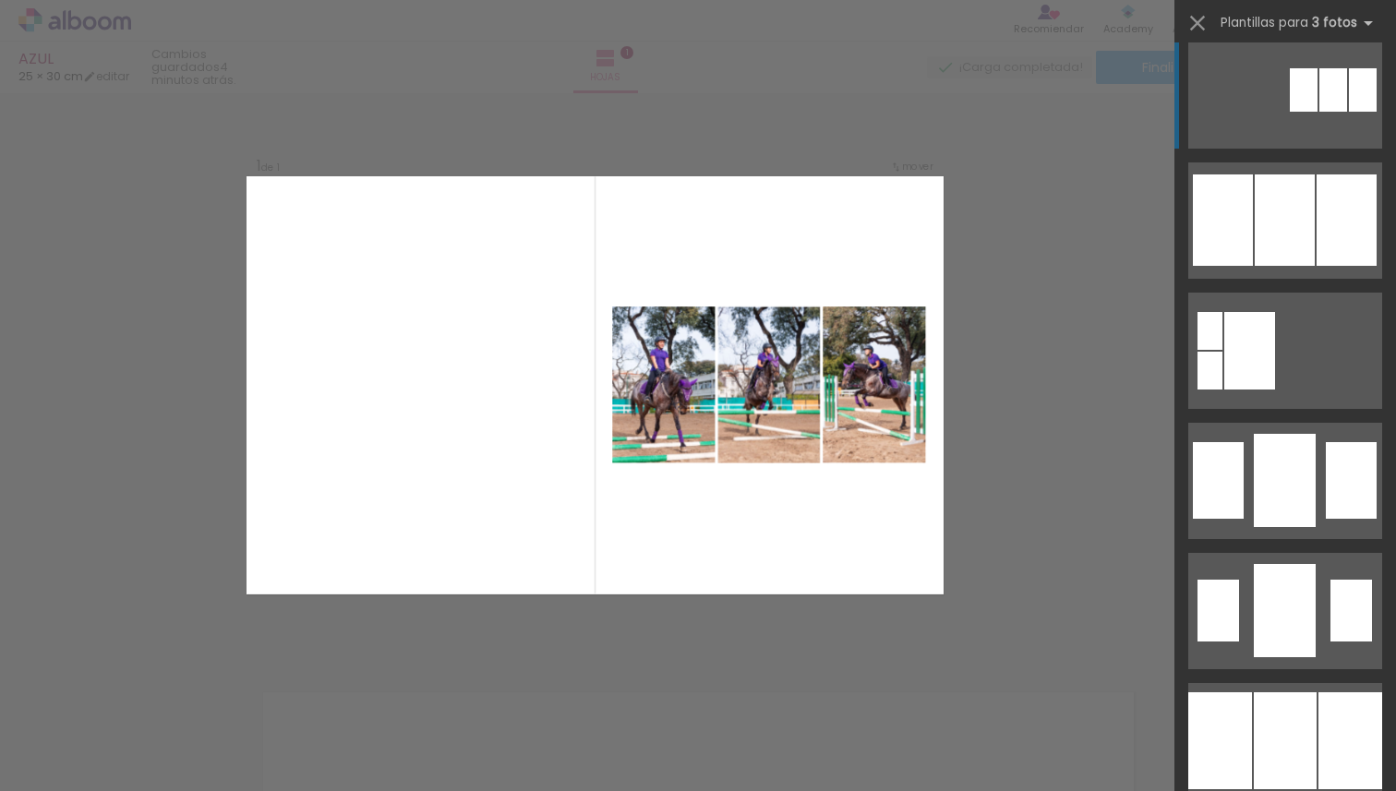
click at [1334, 97] on div at bounding box center [1333, 89] width 28 height 43
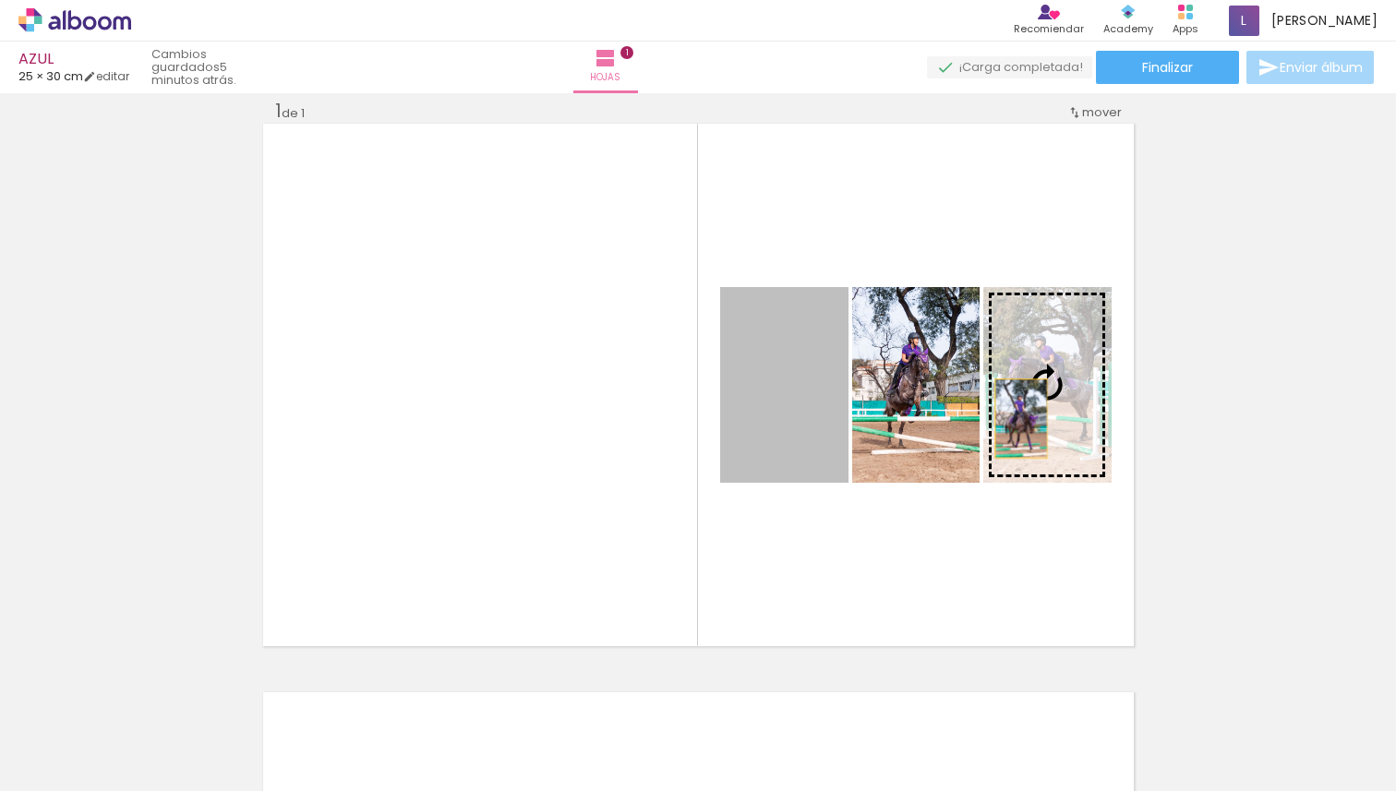
drag, startPoint x: 766, startPoint y: 438, endPoint x: 1015, endPoint y: 418, distance: 249.1
click at [0, 0] on slot at bounding box center [0, 0] width 0 height 0
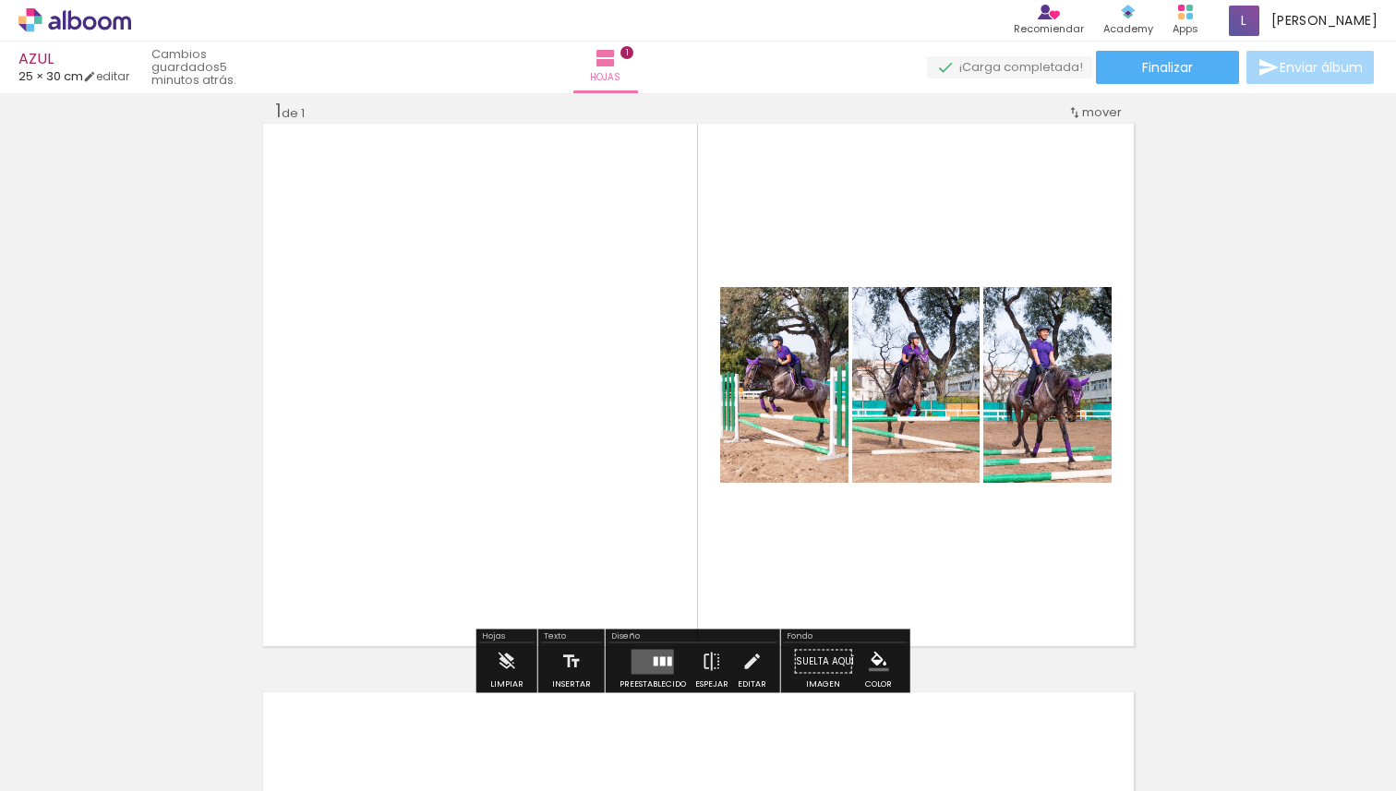
click at [959, 548] on quentale-layouter at bounding box center [698, 385] width 871 height 523
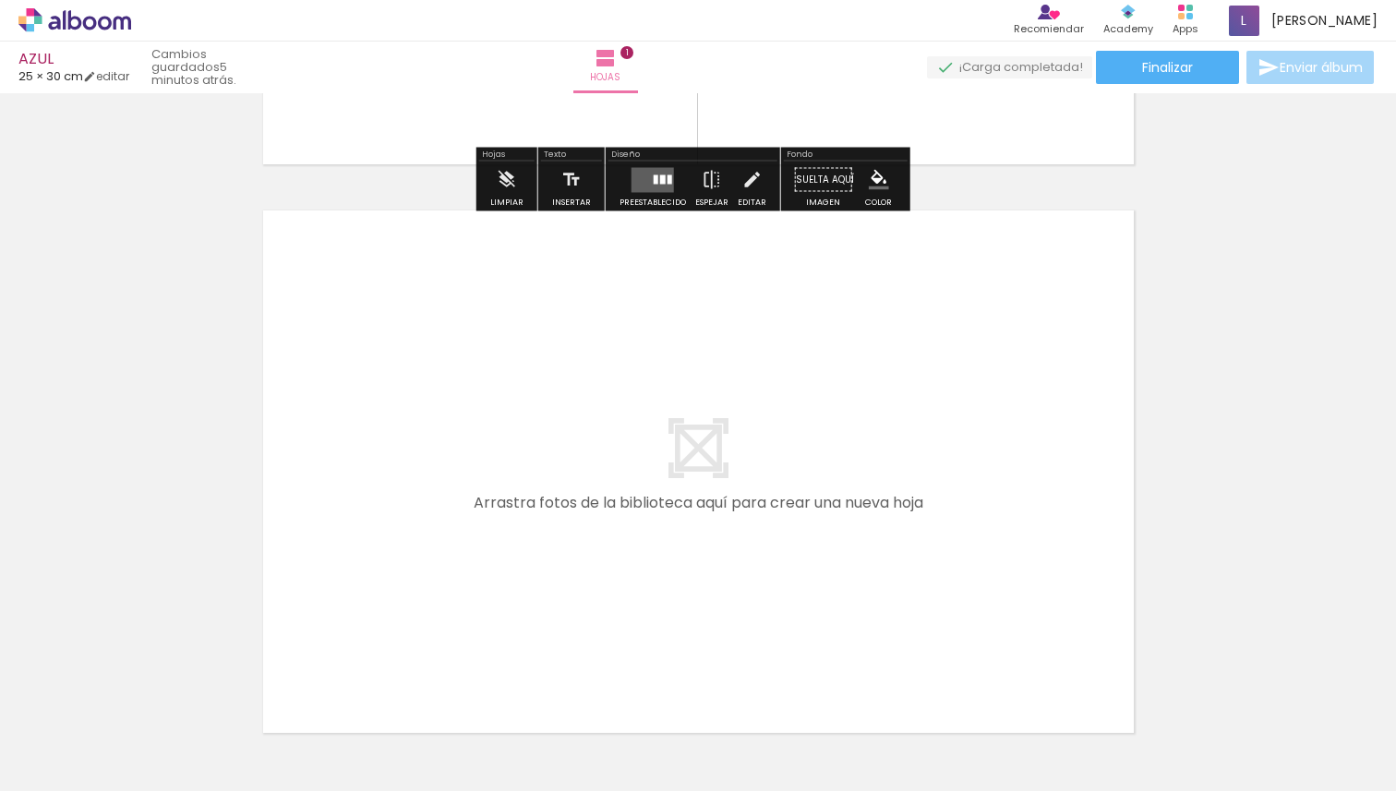
scroll to position [517, 0]
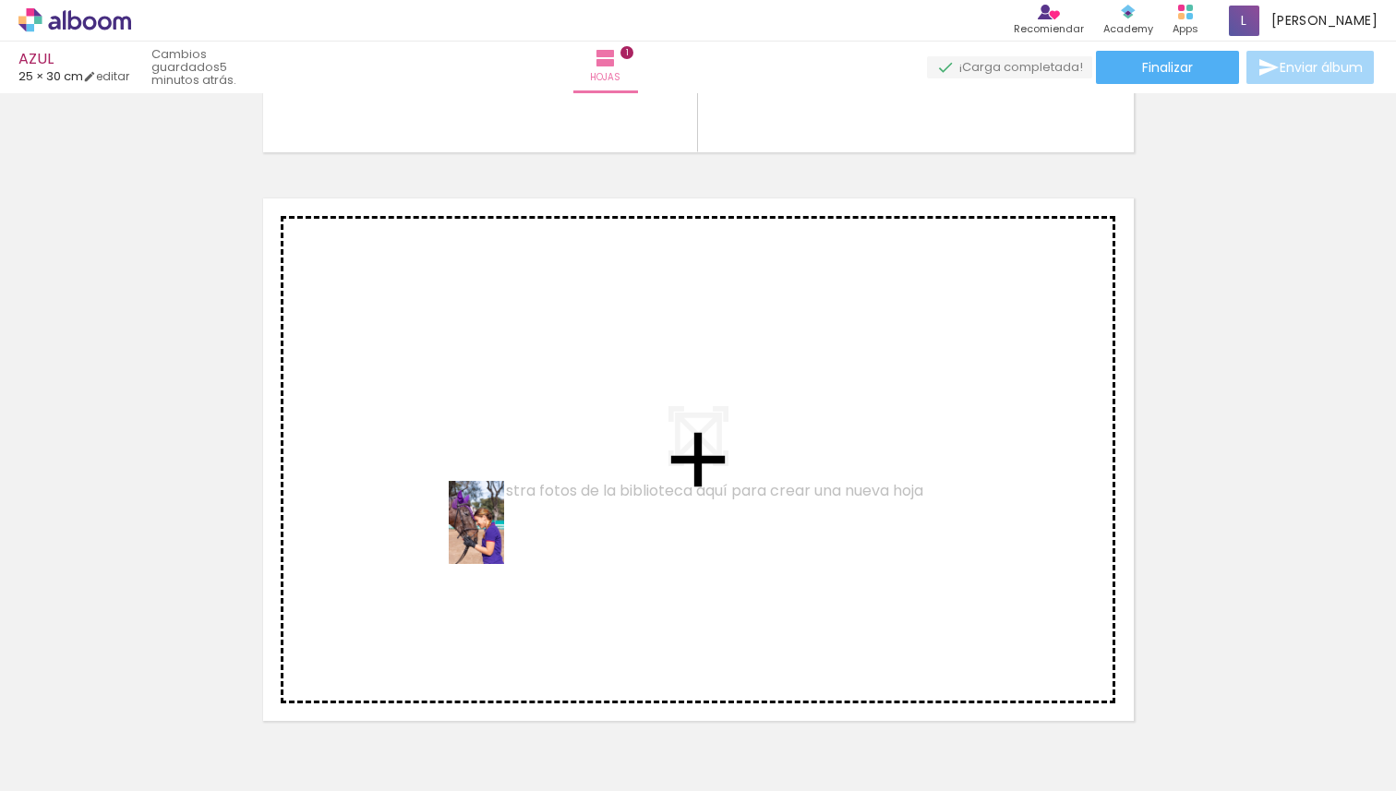
drag, startPoint x: 1009, startPoint y: 753, endPoint x: 499, endPoint y: 536, distance: 554.4
click at [499, 536] on quentale-workspace at bounding box center [698, 395] width 1396 height 791
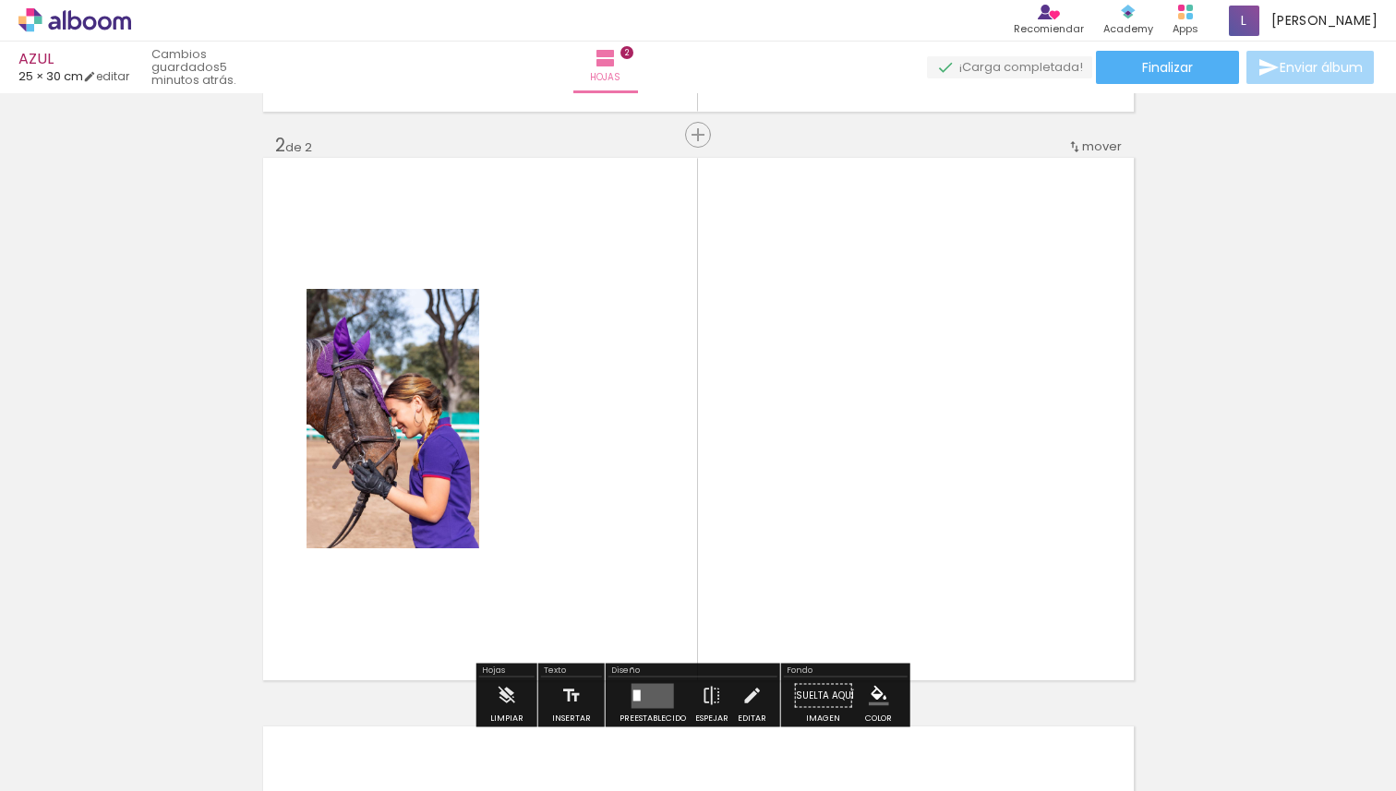
scroll to position [592, 0]
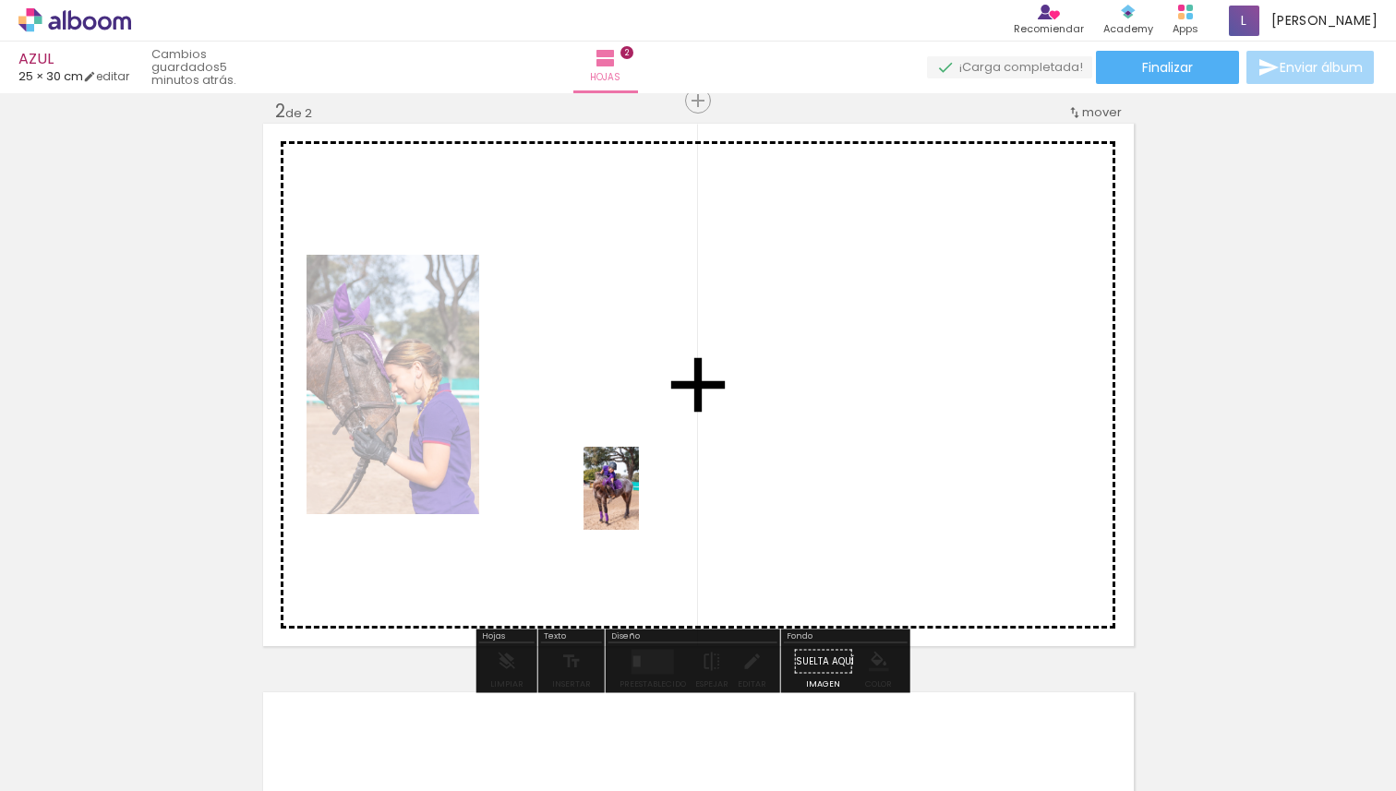
drag, startPoint x: 518, startPoint y: 753, endPoint x: 640, endPoint y: 502, distance: 278.3
click at [640, 502] on quentale-workspace at bounding box center [698, 395] width 1396 height 791
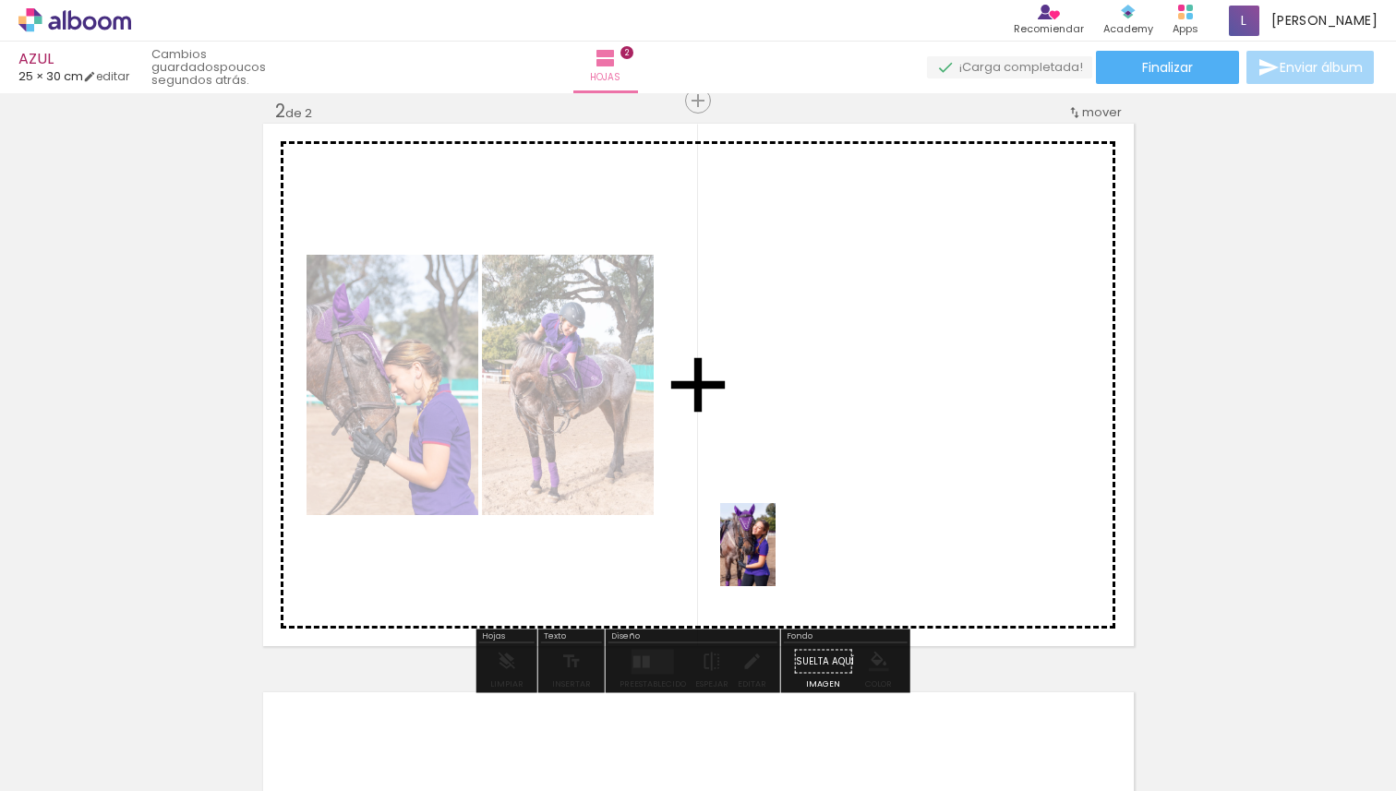
drag, startPoint x: 711, startPoint y: 738, endPoint x: 776, endPoint y: 559, distance: 190.4
click at [776, 559] on quentale-workspace at bounding box center [698, 395] width 1396 height 791
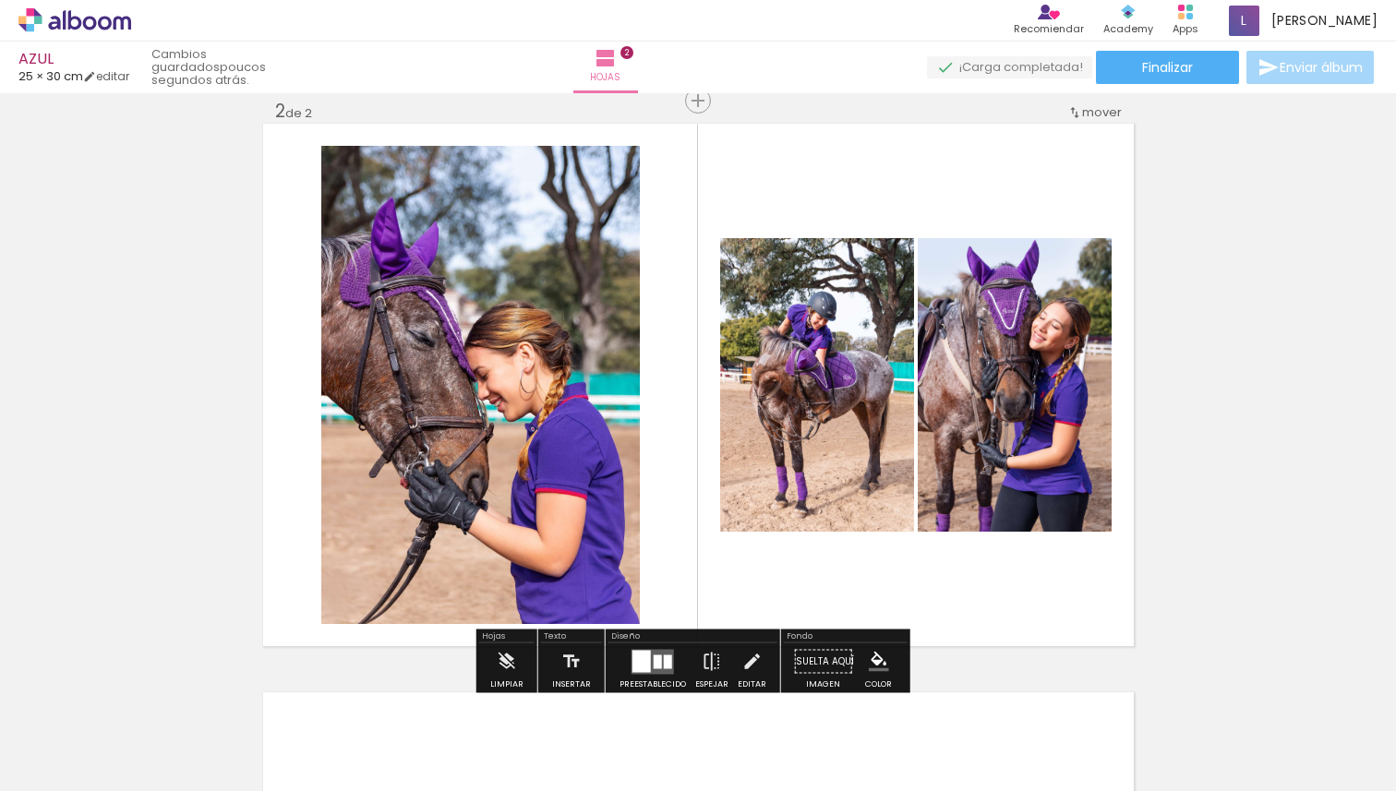
click at [654, 661] on div at bounding box center [658, 662] width 8 height 14
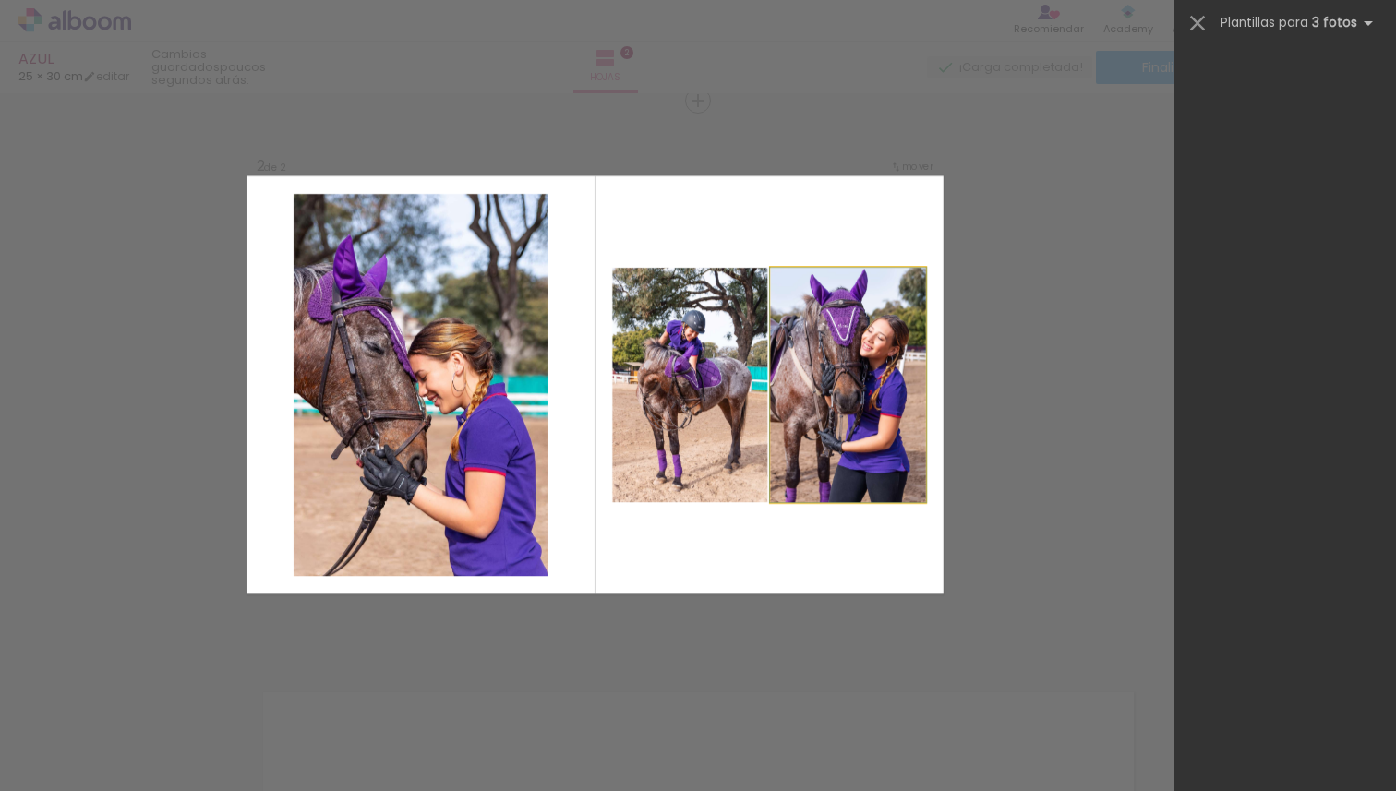
scroll to position [0, 0]
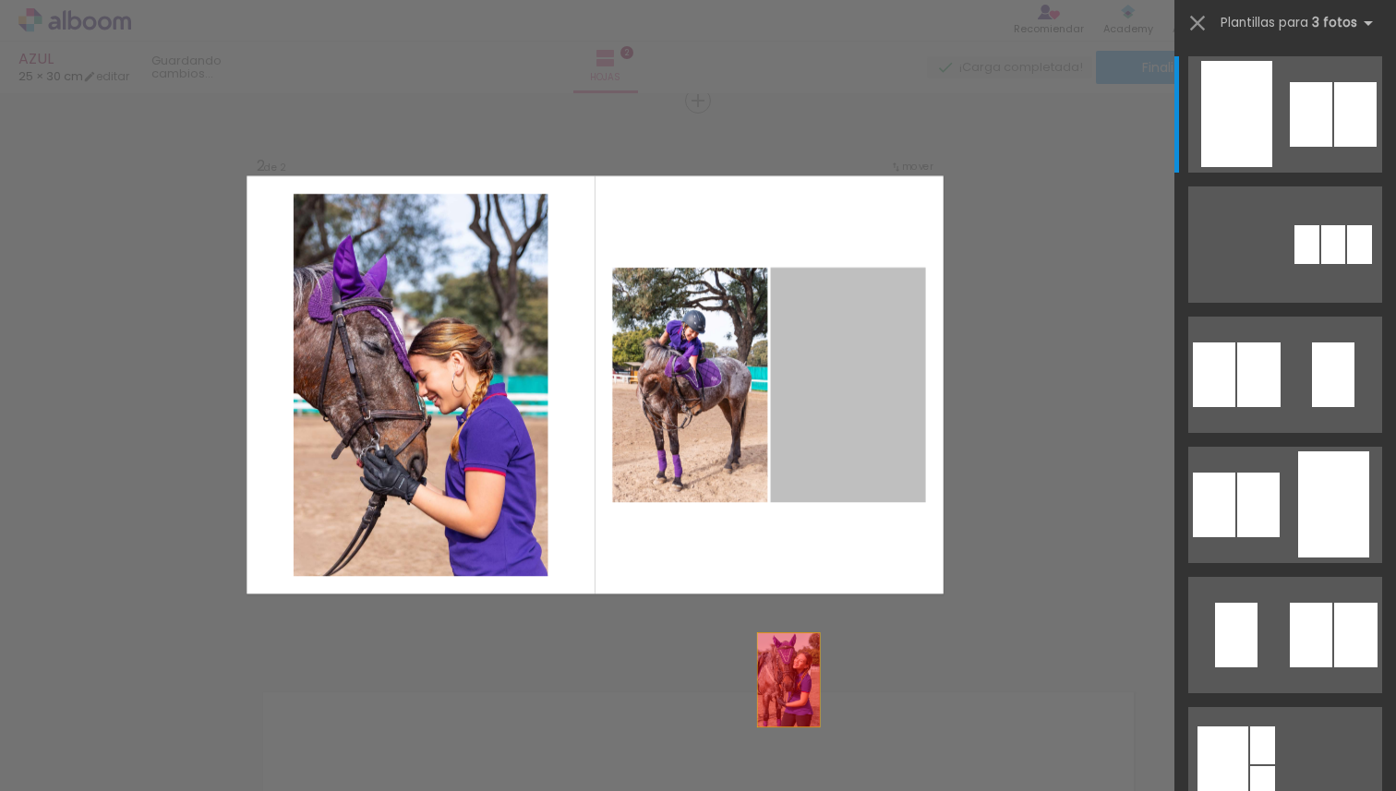
drag, startPoint x: 857, startPoint y: 396, endPoint x: 766, endPoint y: 753, distance: 368.6
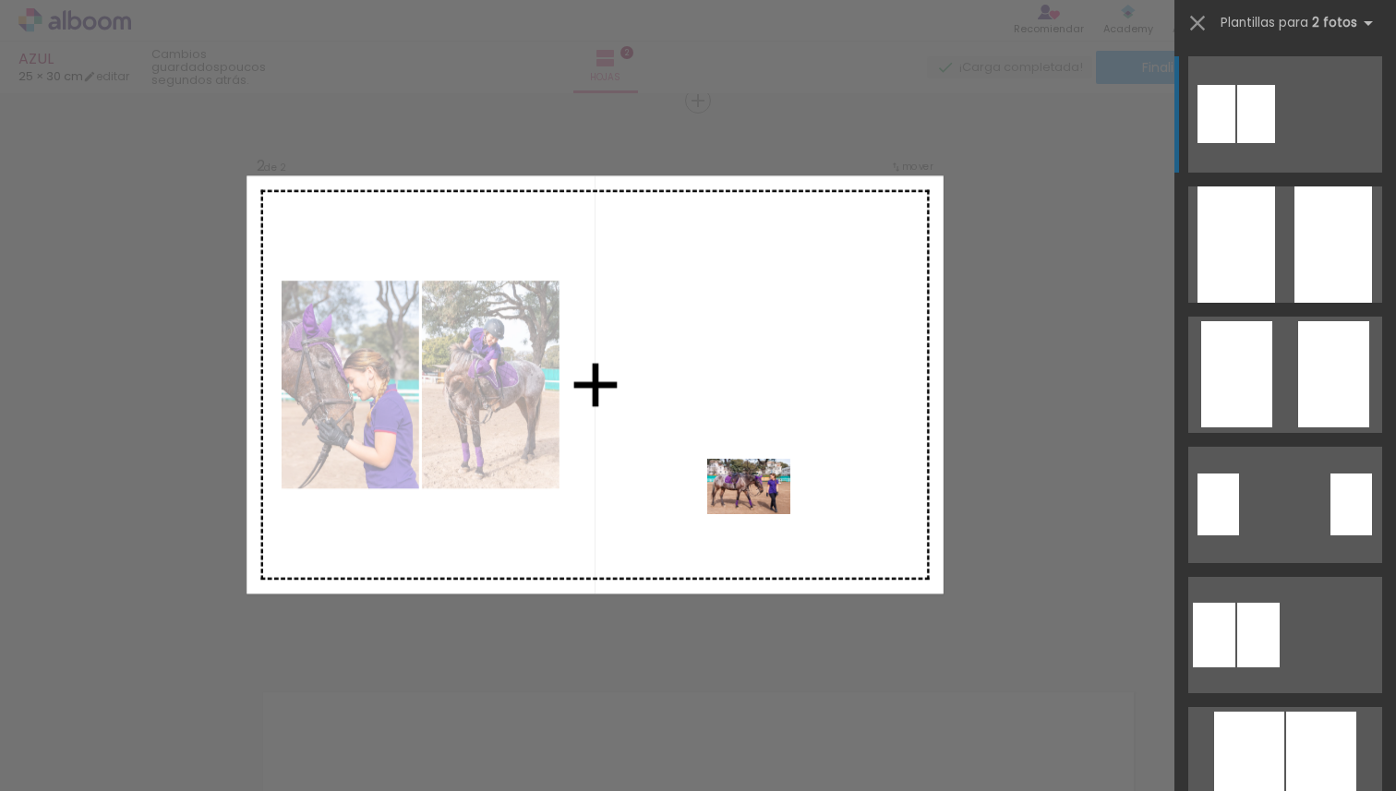
drag, startPoint x: 1125, startPoint y: 740, endPoint x: 762, endPoint y: 513, distance: 427.6
click at [762, 513] on quentale-workspace at bounding box center [698, 395] width 1396 height 791
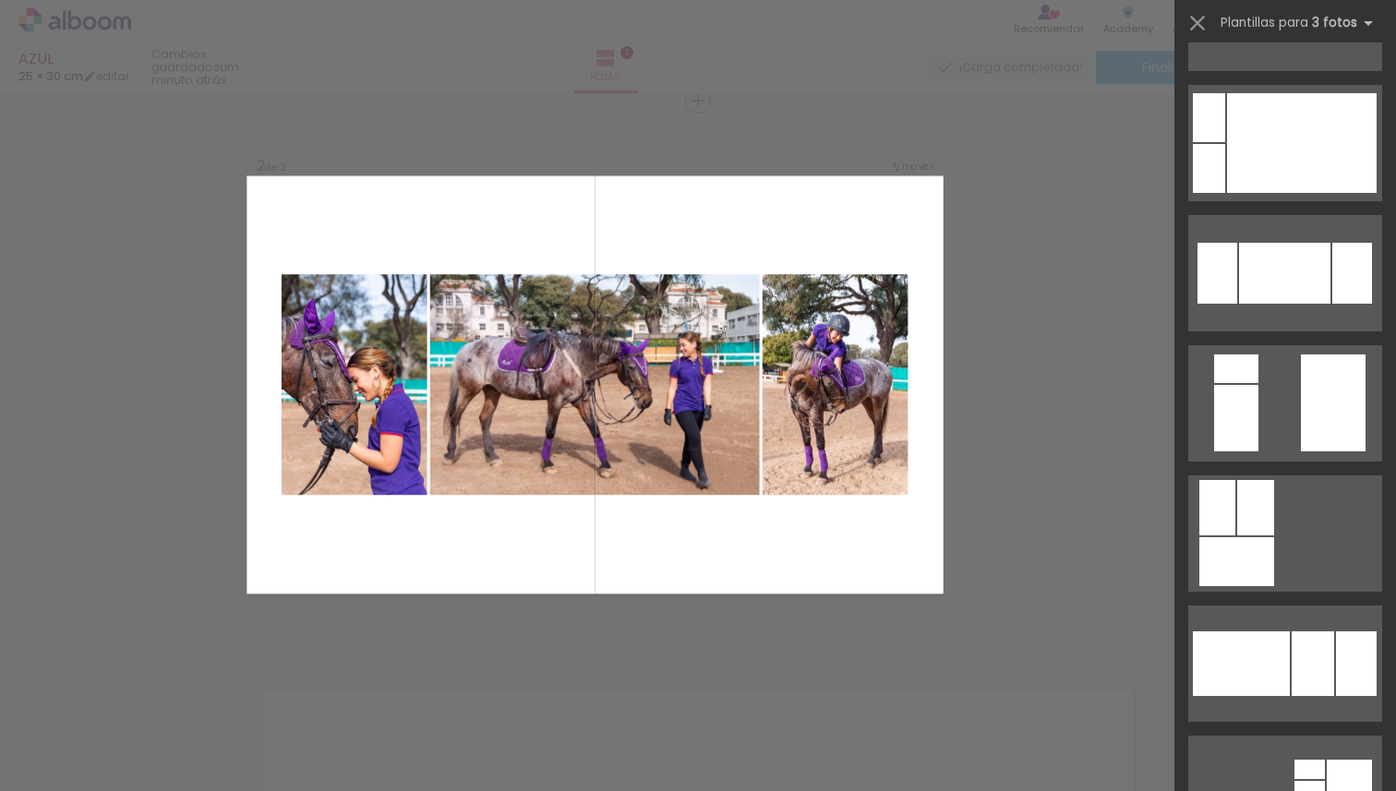
scroll to position [2057, 0]
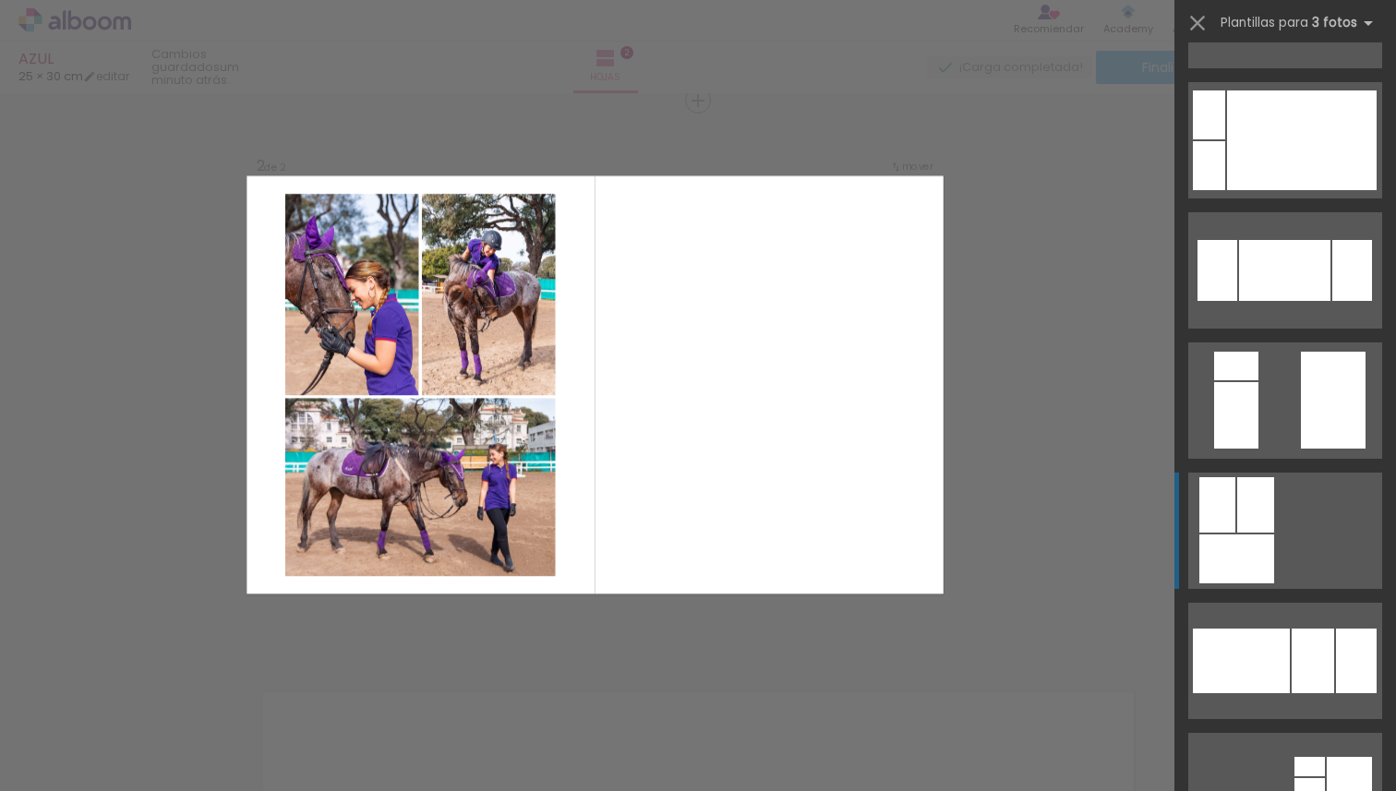
click at [1225, 538] on div at bounding box center [1236, 559] width 75 height 49
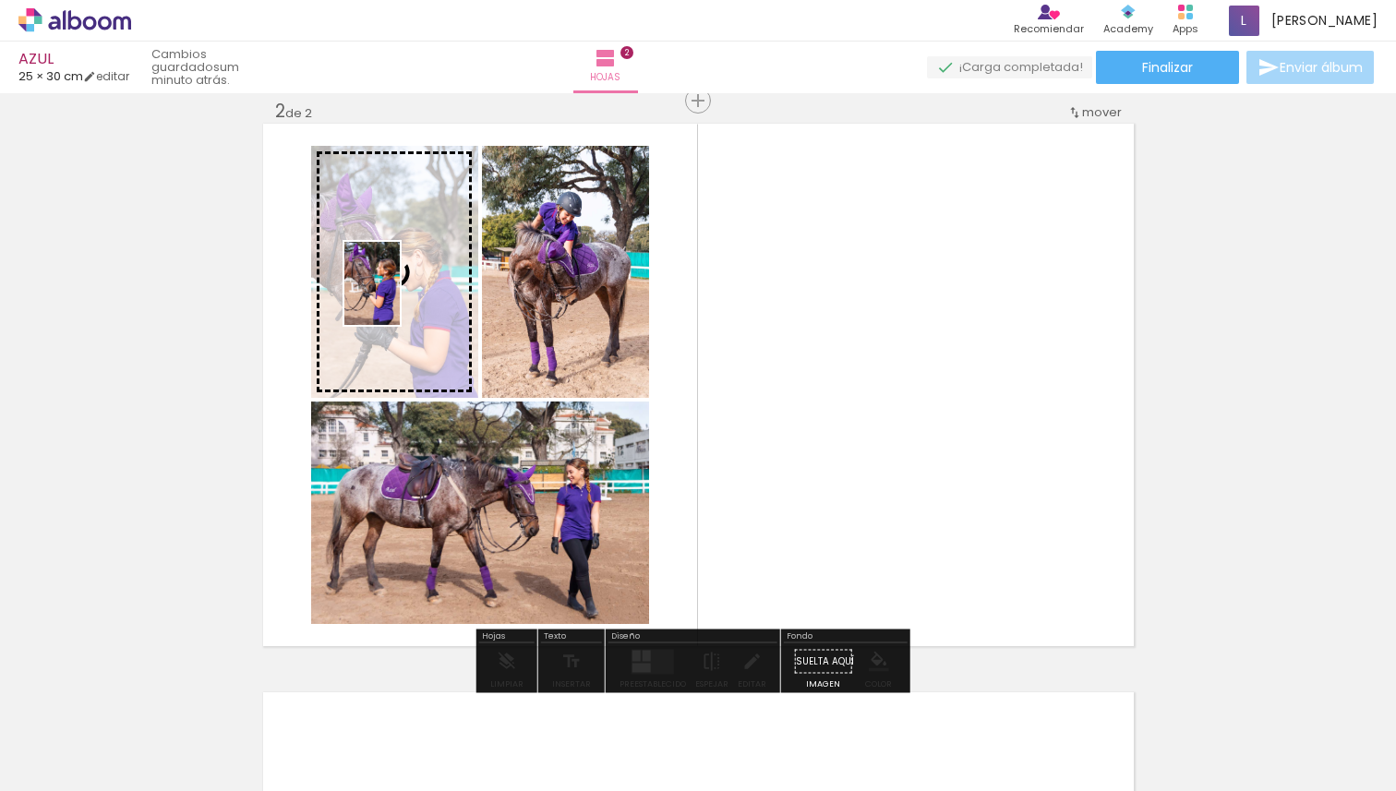
drag, startPoint x: 922, startPoint y: 734, endPoint x: 400, endPoint y: 297, distance: 680.4
click at [400, 297] on quentale-workspace at bounding box center [698, 395] width 1396 height 791
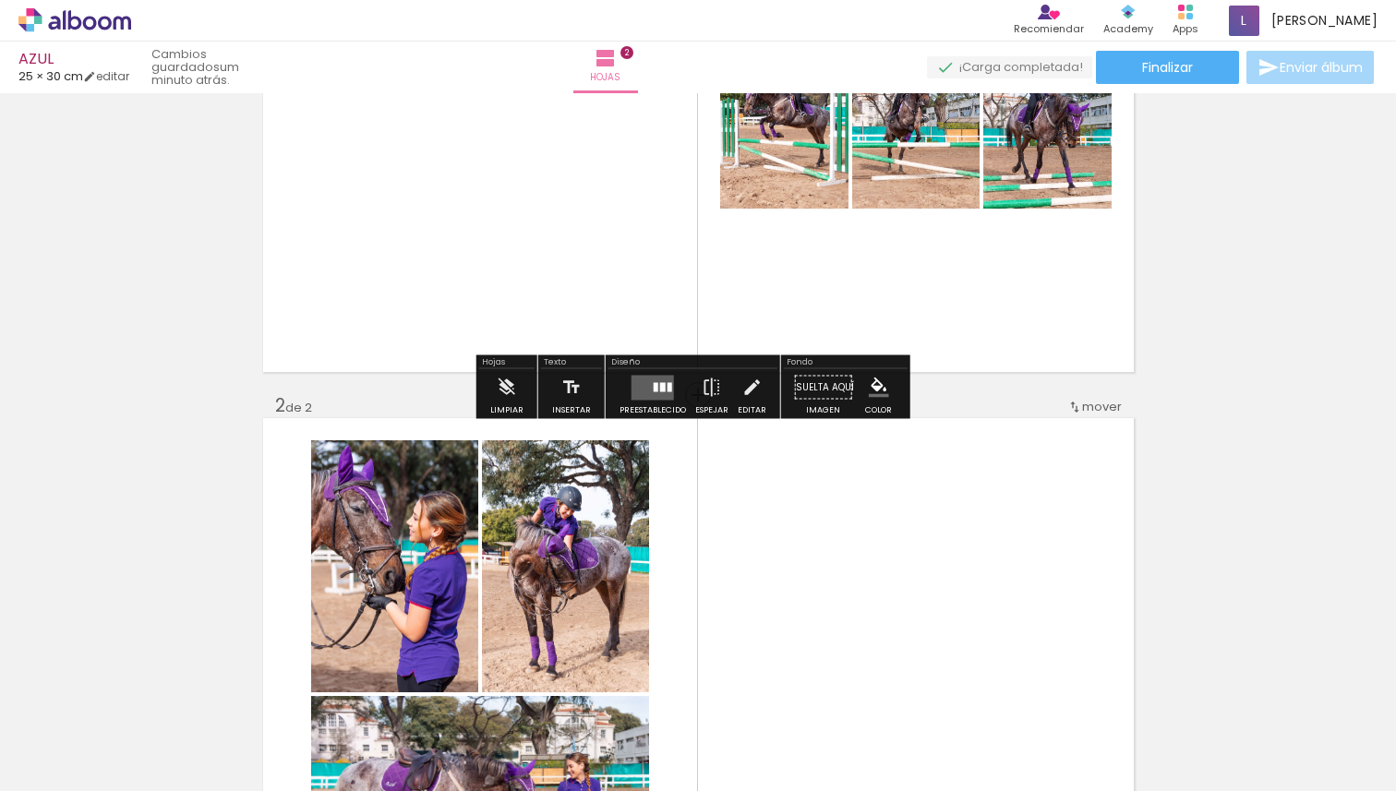
scroll to position [302, 0]
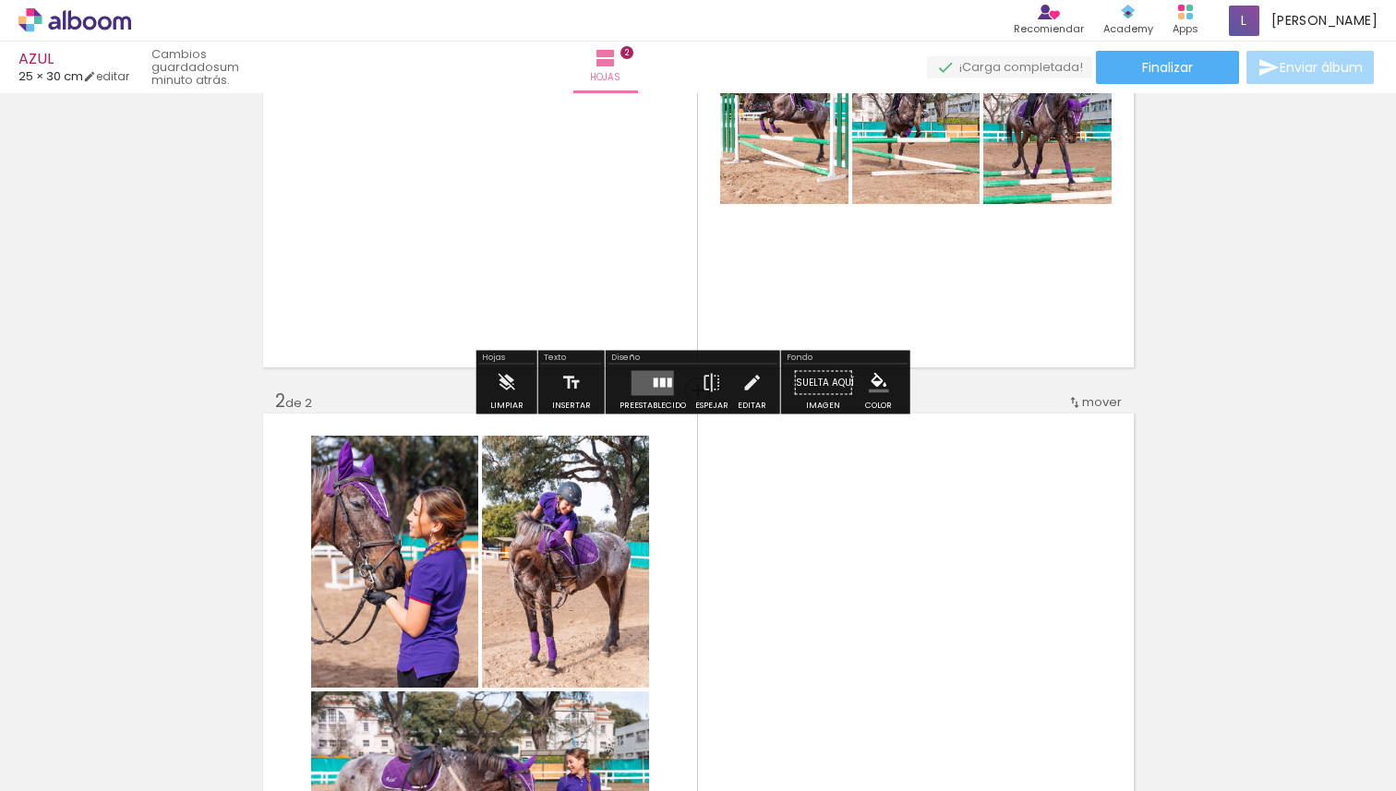
click at [987, 395] on div "Insertar hoja 1 de 2 Insertar hoja 2 de 2" at bounding box center [698, 651] width 1396 height 1707
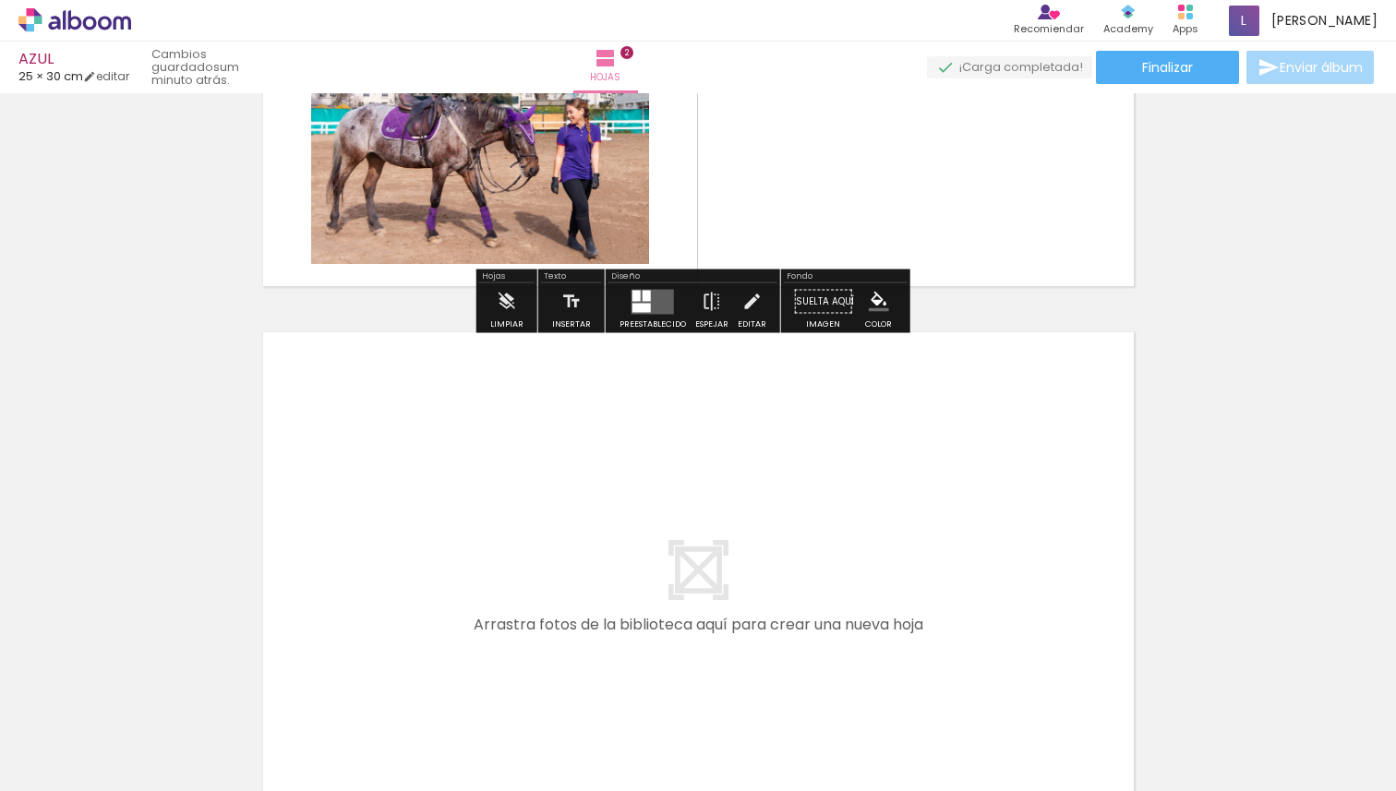
scroll to position [1196, 0]
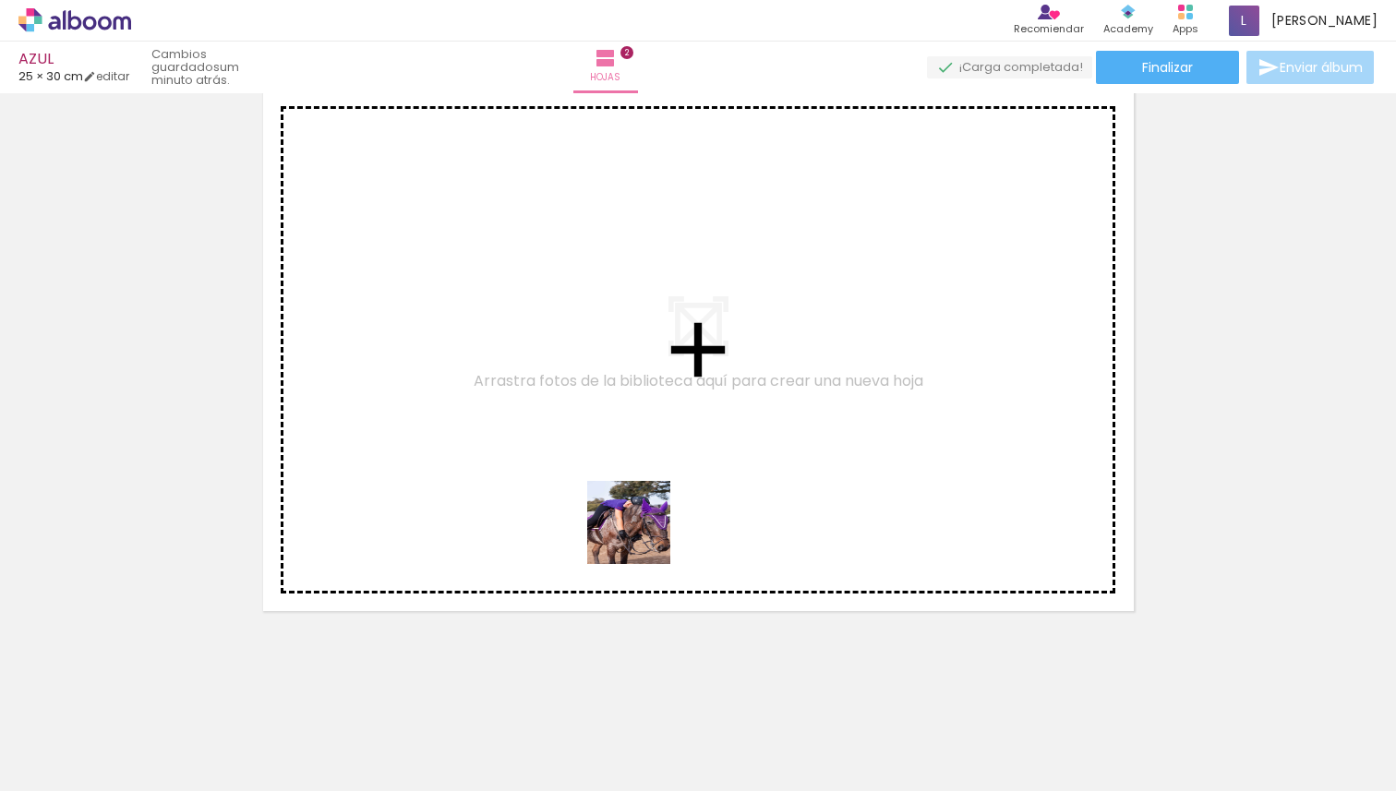
drag, startPoint x: 616, startPoint y: 753, endPoint x: 644, endPoint y: 535, distance: 220.6
click at [644, 535] on quentale-workspace at bounding box center [698, 395] width 1396 height 791
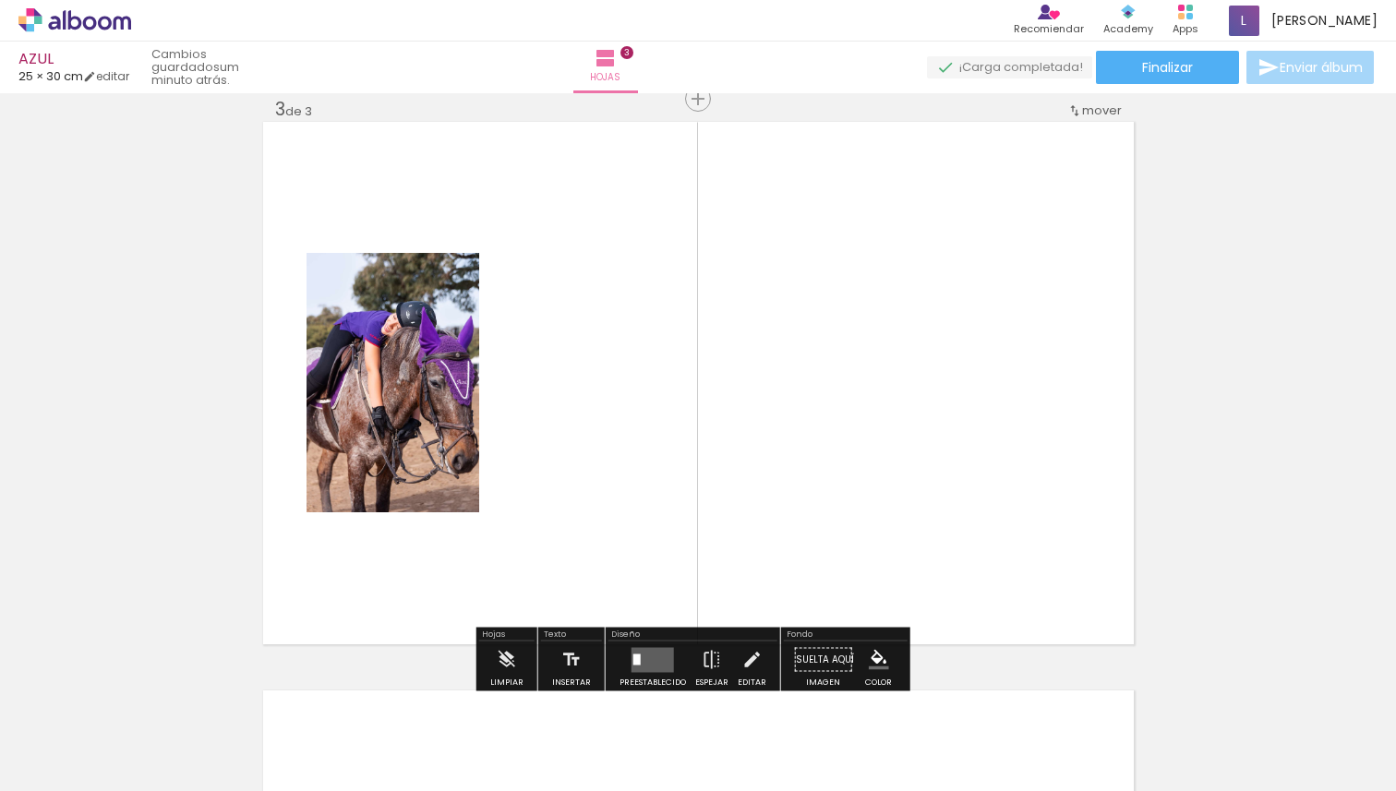
scroll to position [1161, 0]
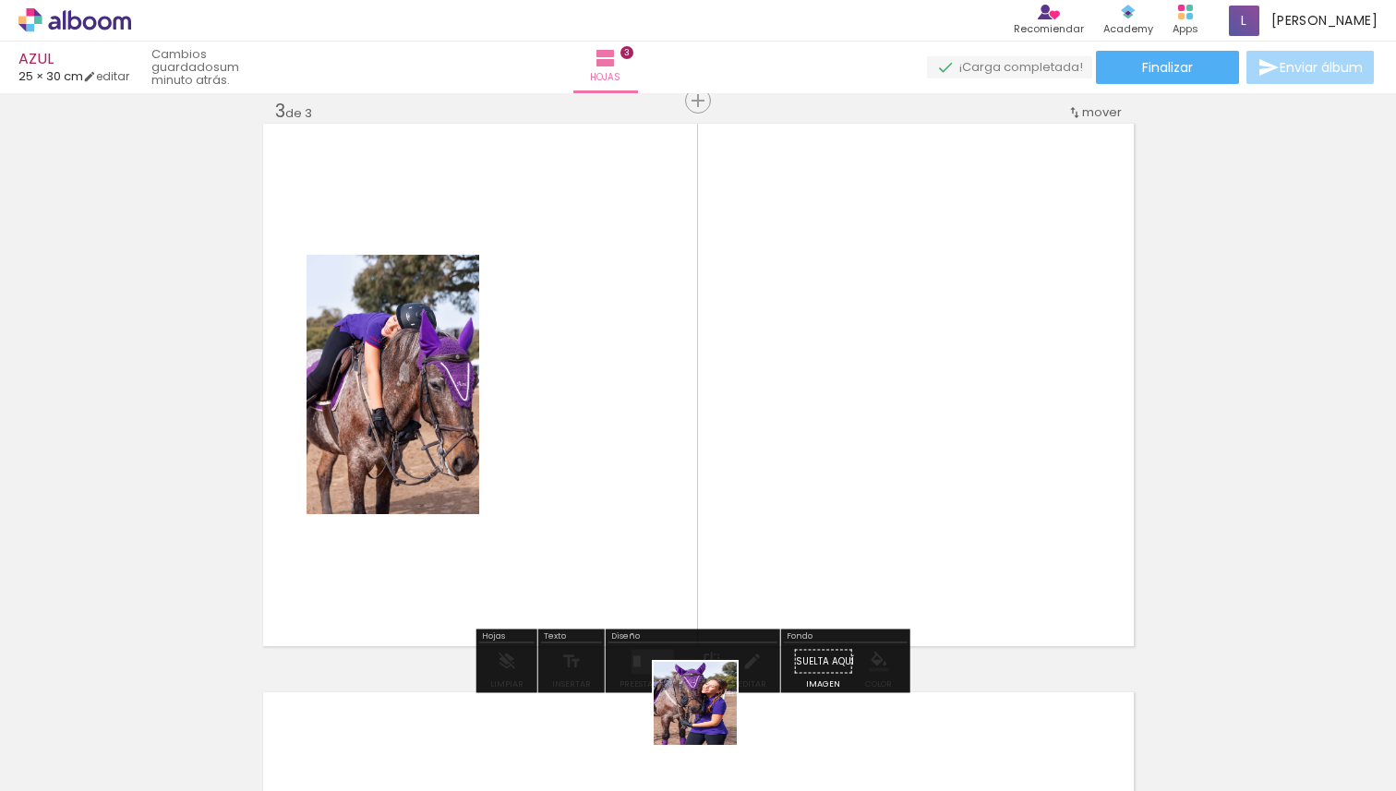
drag, startPoint x: 709, startPoint y: 729, endPoint x: 711, endPoint y: 519, distance: 209.6
click at [711, 519] on quentale-workspace at bounding box center [698, 395] width 1396 height 791
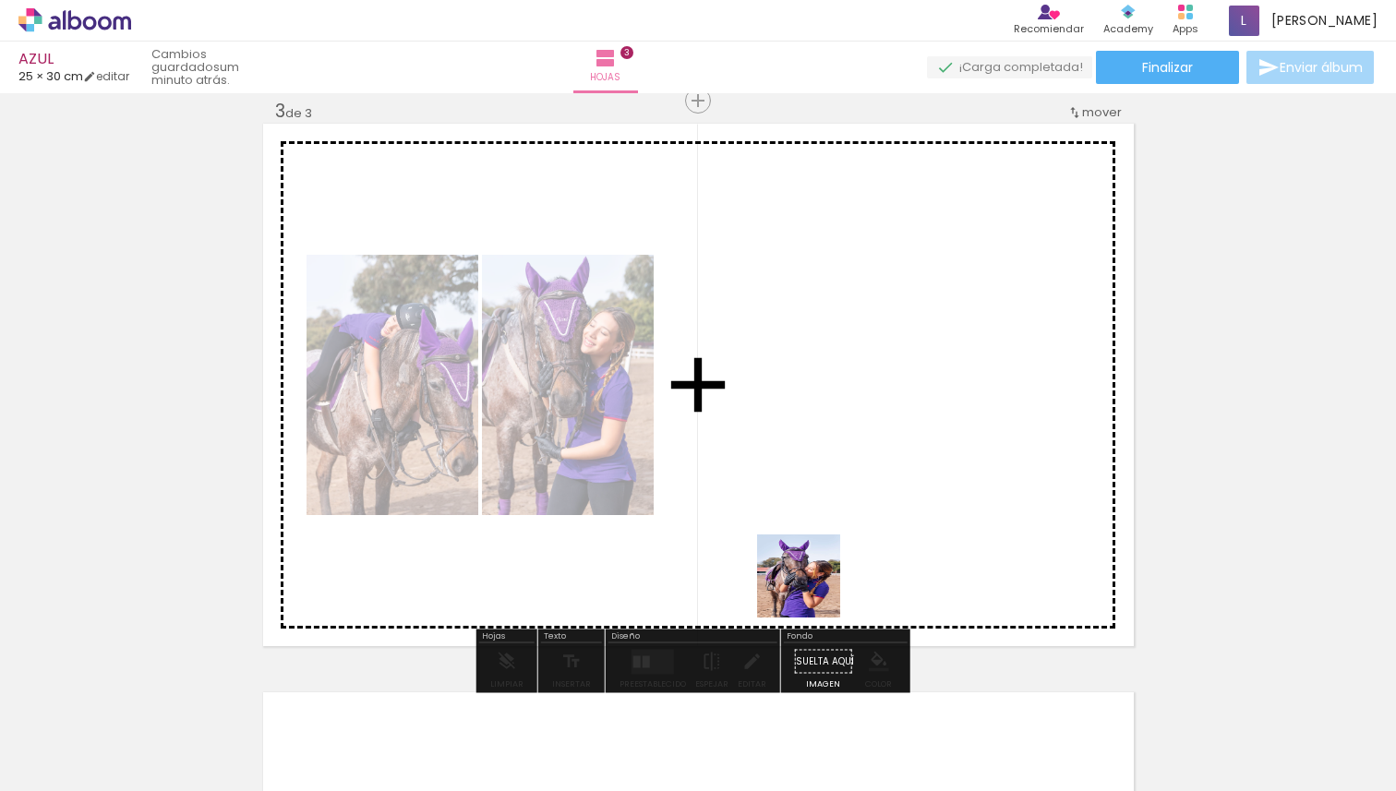
drag, startPoint x: 809, startPoint y: 736, endPoint x: 813, endPoint y: 584, distance: 151.5
click at [813, 584] on quentale-workspace at bounding box center [698, 395] width 1396 height 791
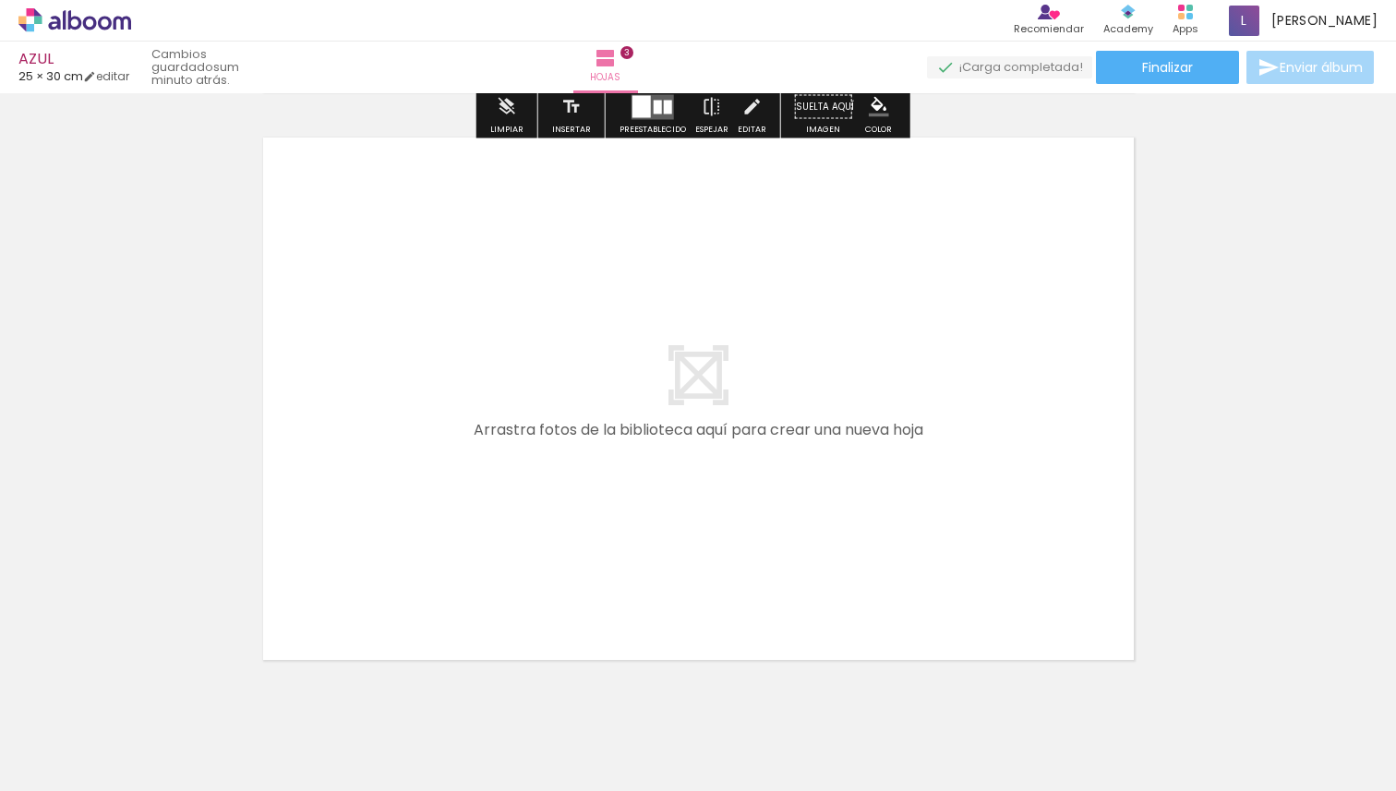
scroll to position [1765, 0]
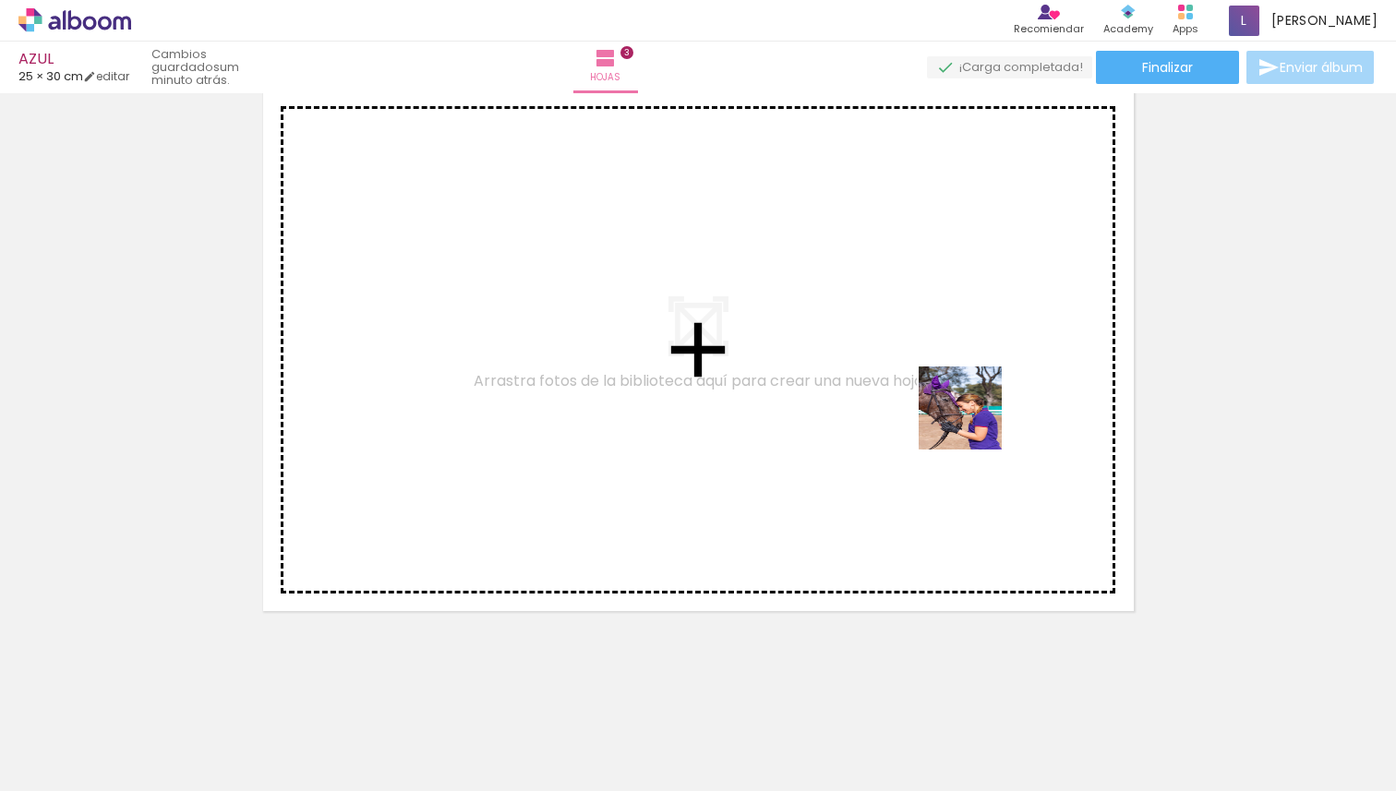
drag, startPoint x: 1022, startPoint y: 749, endPoint x: 972, endPoint y: 416, distance: 337.0
click at [972, 416] on quentale-workspace at bounding box center [698, 395] width 1396 height 791
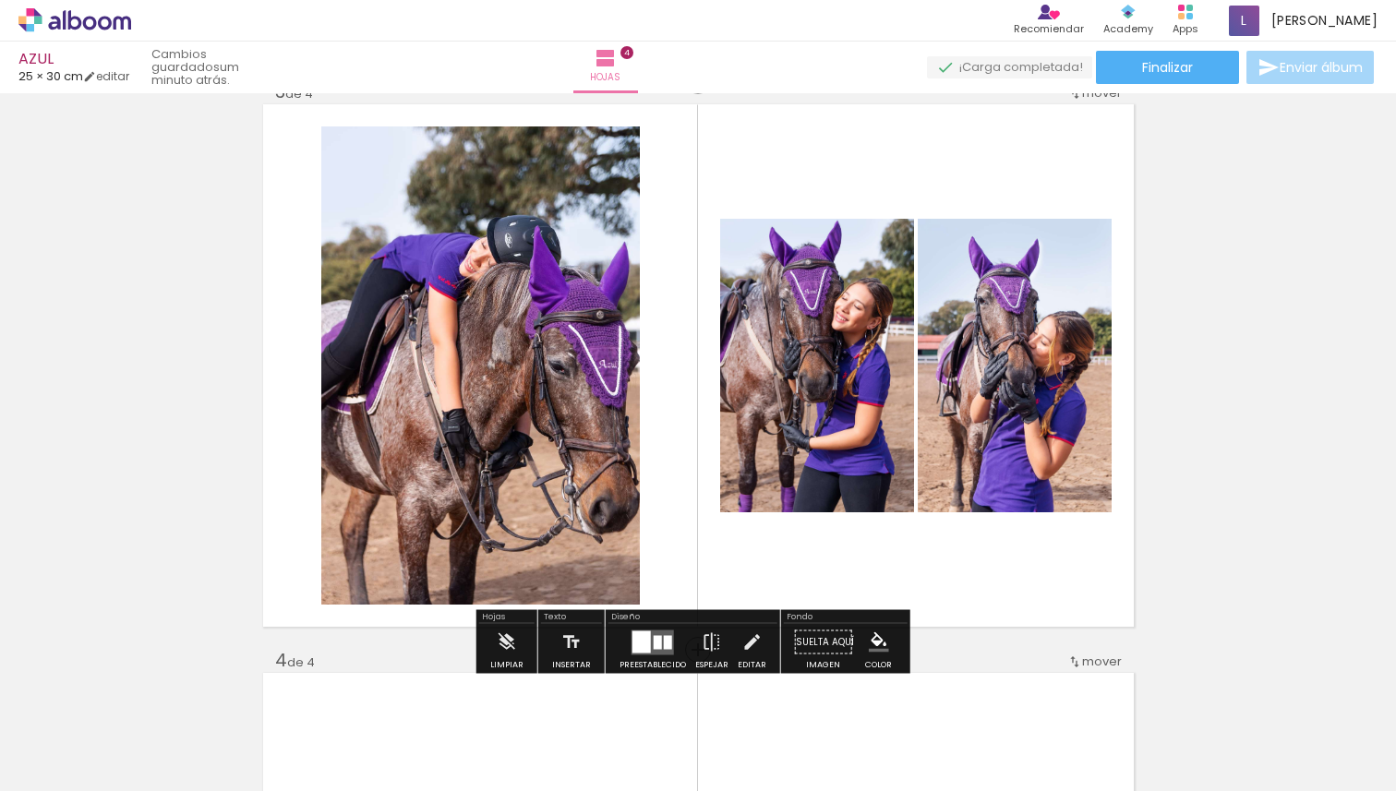
scroll to position [1181, 0]
click at [654, 655] on div at bounding box center [653, 641] width 50 height 37
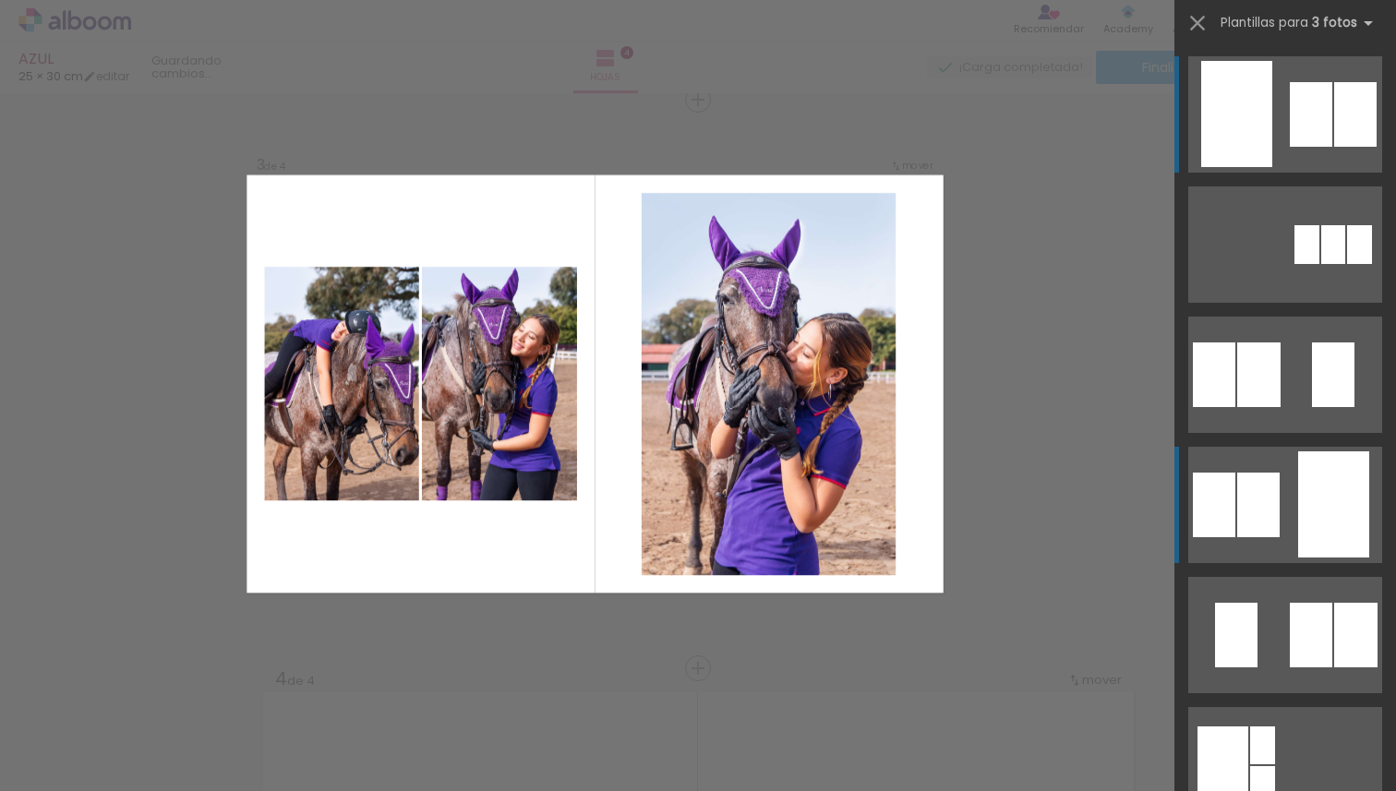
scroll to position [1161, 0]
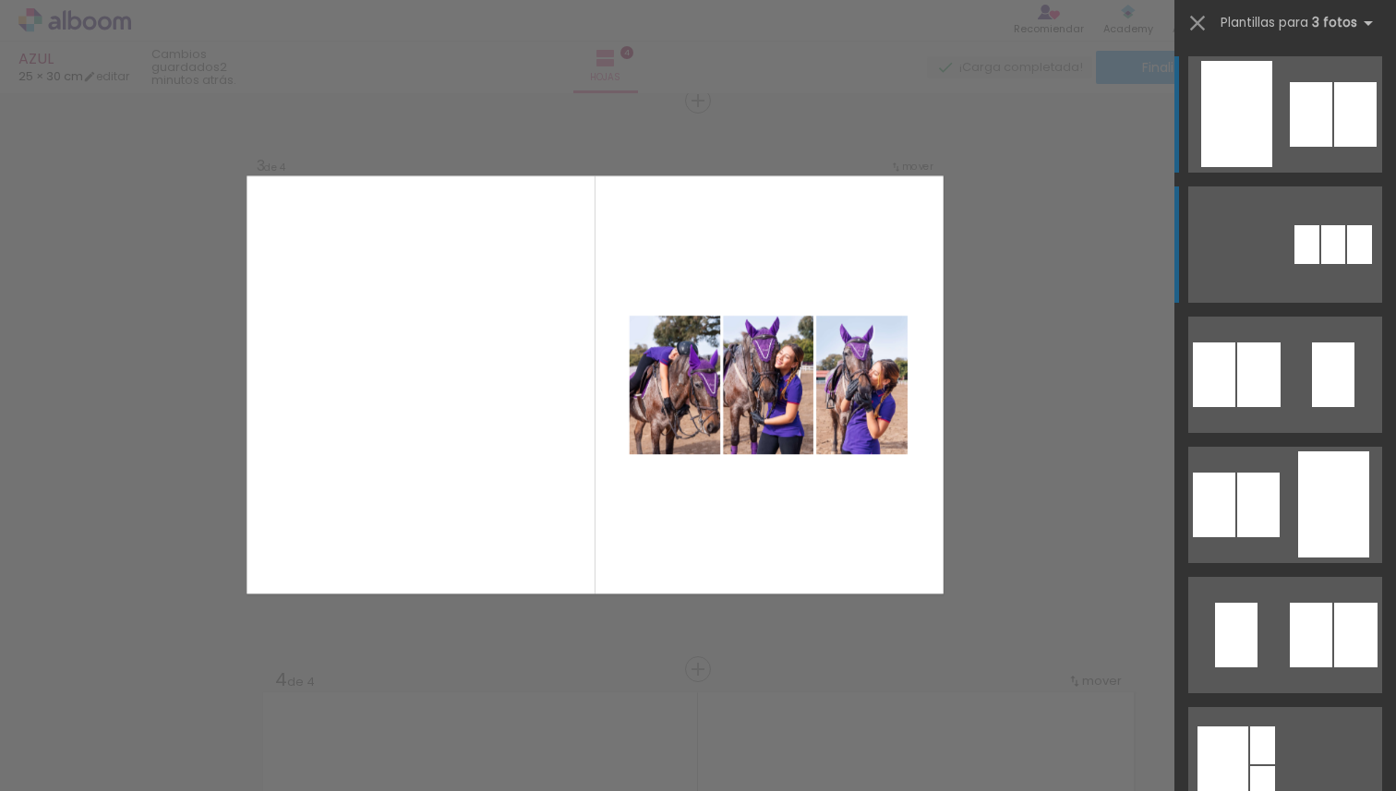
click at [1322, 249] on div at bounding box center [1333, 244] width 24 height 39
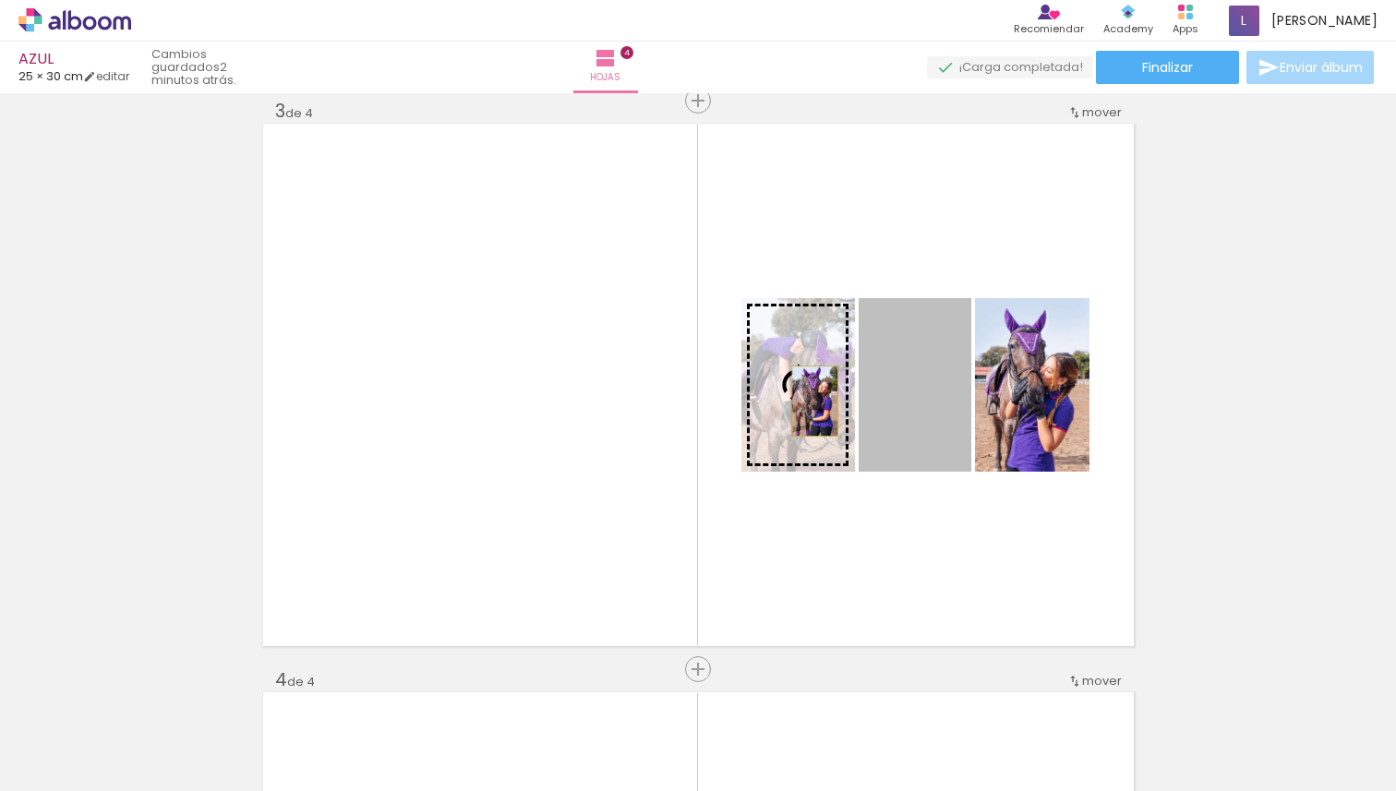
drag, startPoint x: 930, startPoint y: 401, endPoint x: 808, endPoint y: 401, distance: 121.9
click at [0, 0] on slot at bounding box center [0, 0] width 0 height 0
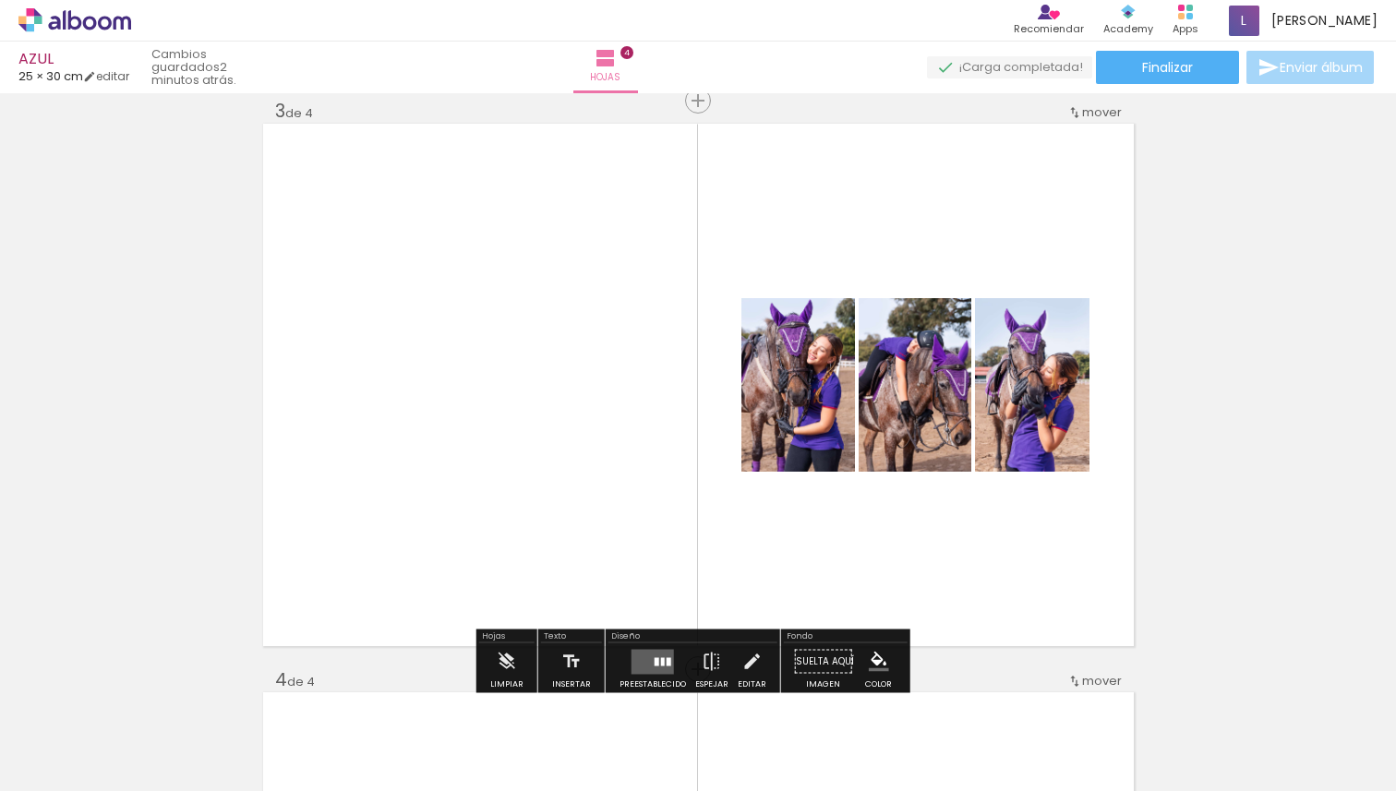
click at [1180, 459] on div "Insertar hoja 1 de 4 Insertar hoja 2 de 4 Insertar hoja 3 de 4 Insertar hoja 4 …" at bounding box center [698, 361] width 1396 height 2845
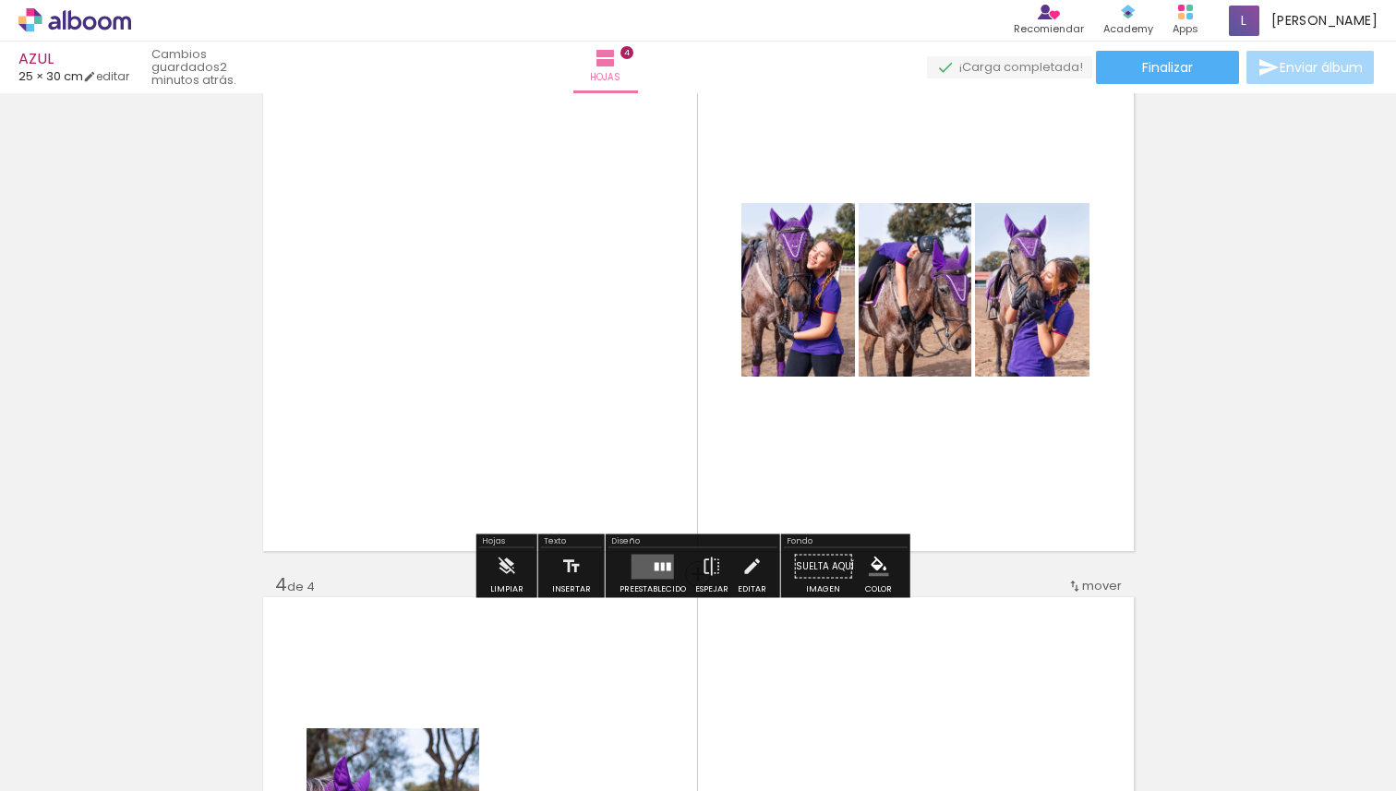
scroll to position [1246, 0]
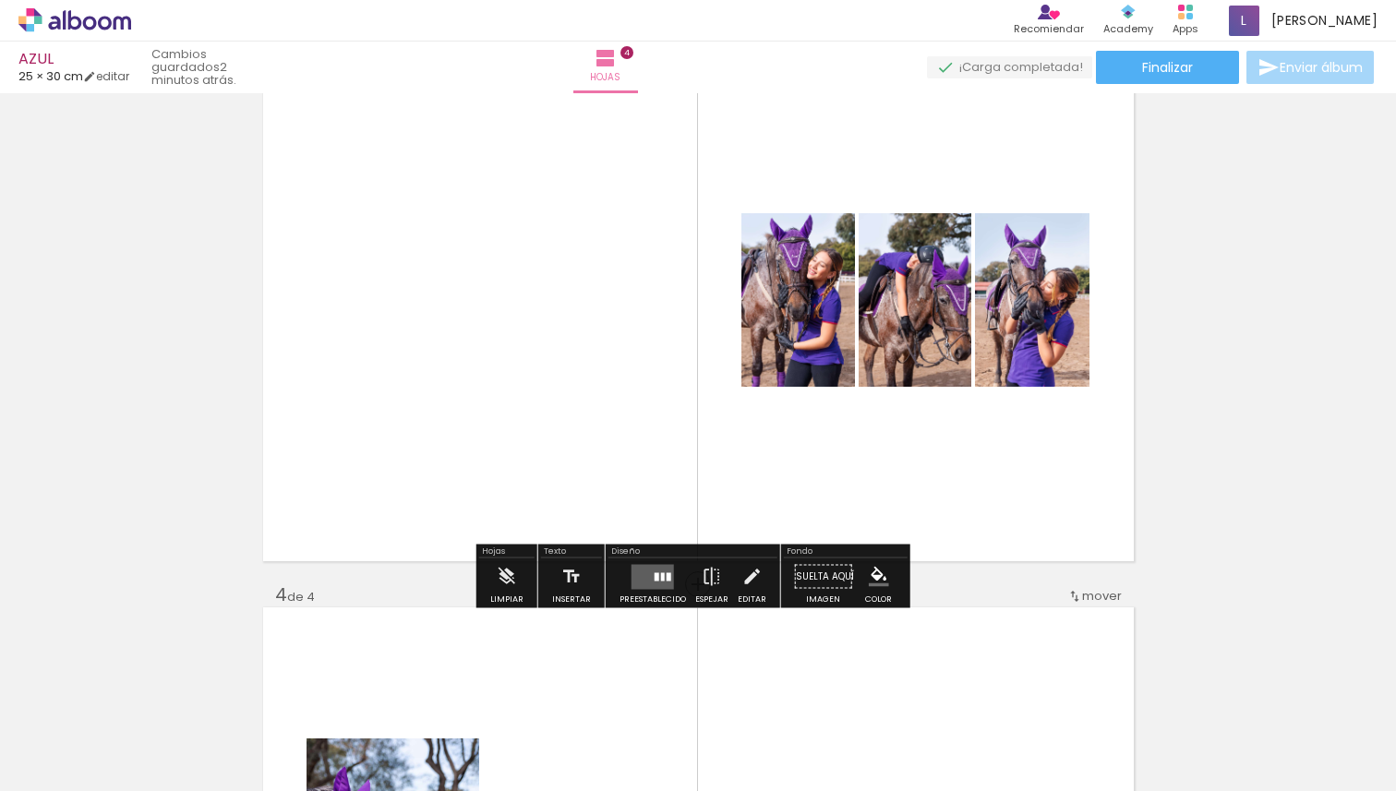
click at [645, 581] on quentale-layouter at bounding box center [653, 576] width 42 height 25
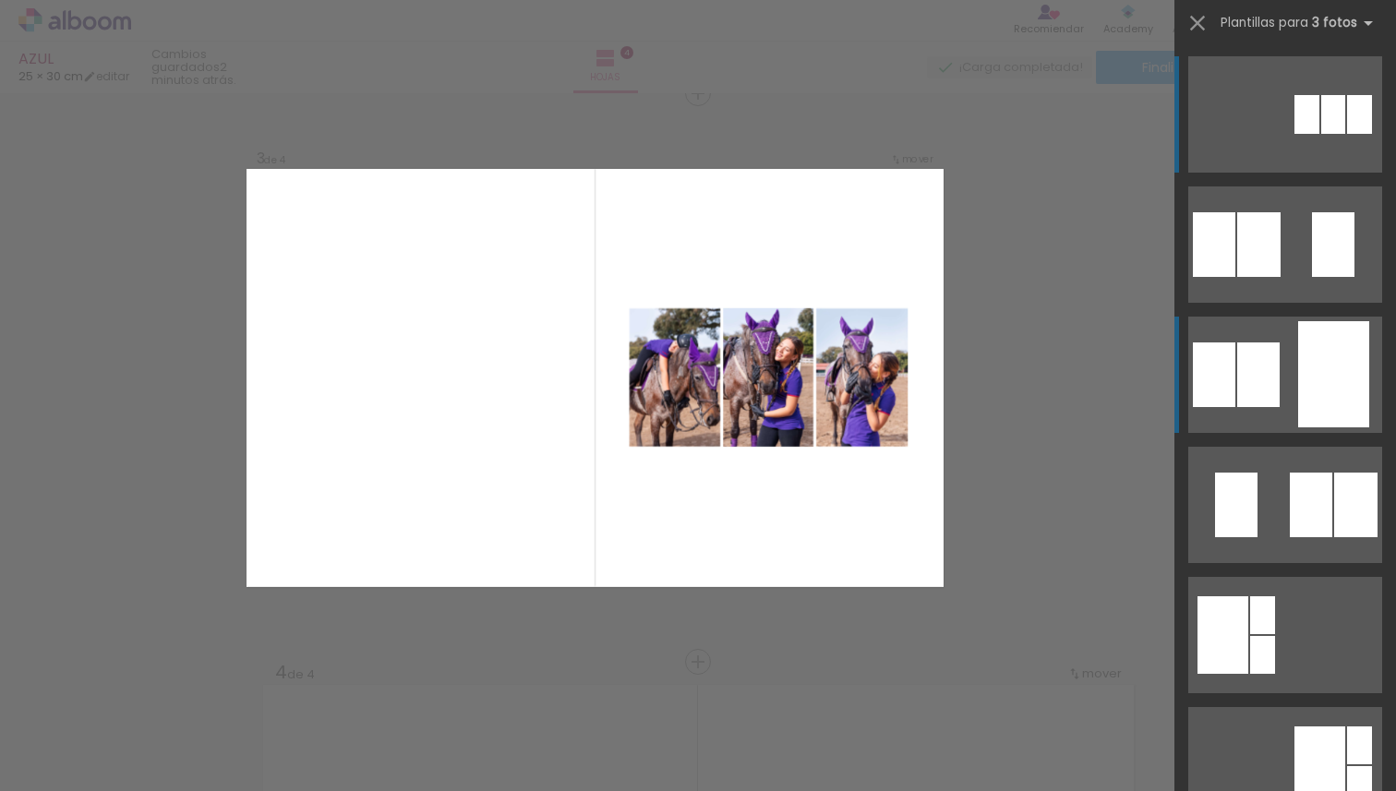
scroll to position [1161, 0]
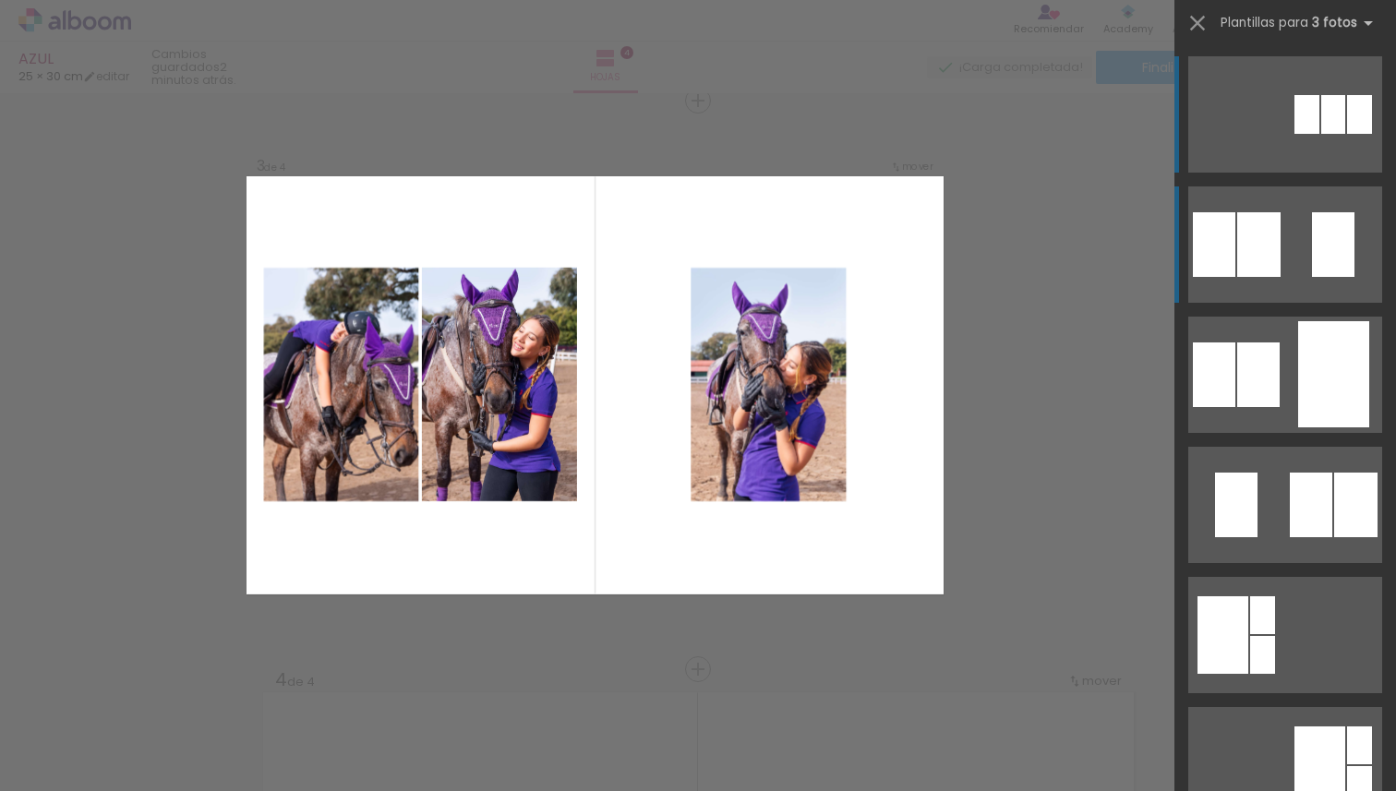
click at [1274, 227] on quentale-layouter at bounding box center [1285, 245] width 194 height 116
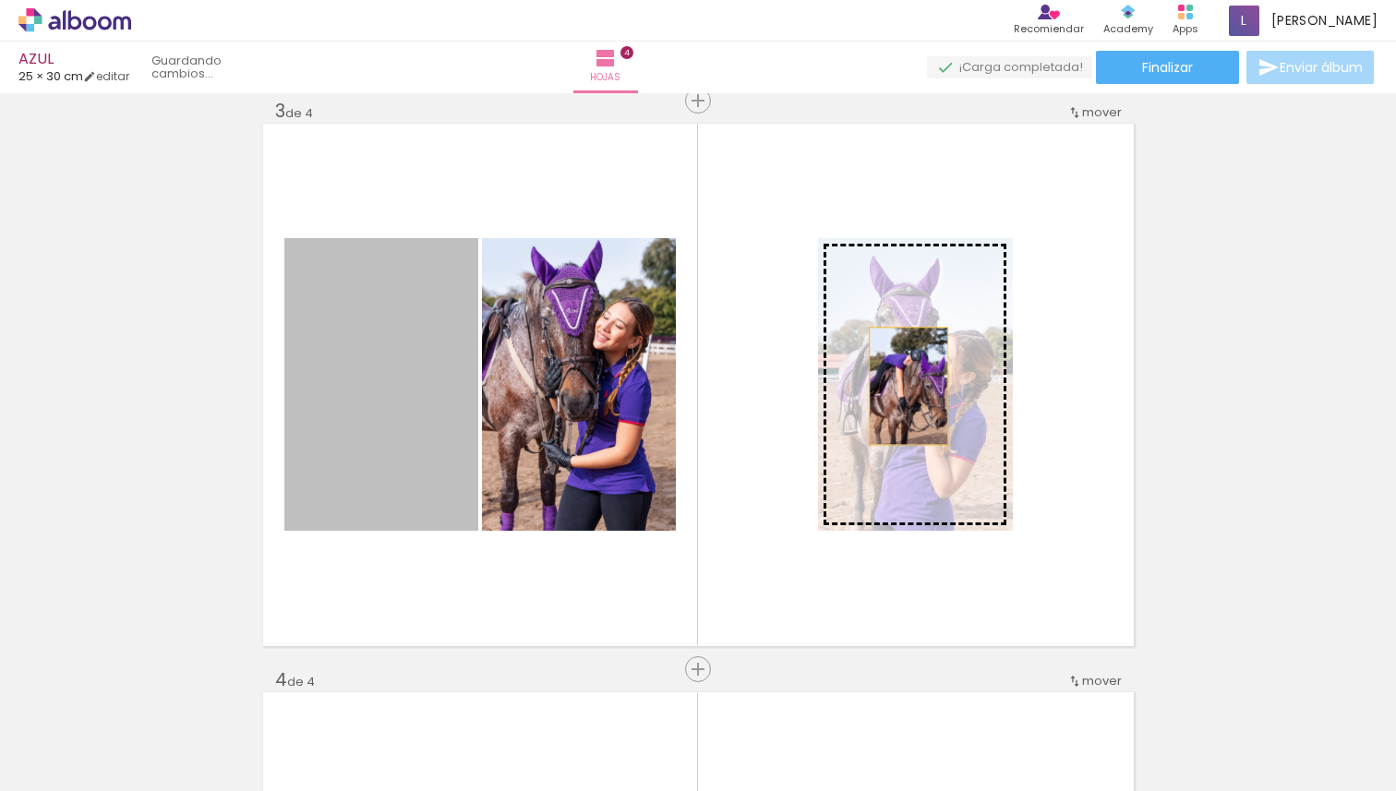
drag, startPoint x: 328, startPoint y: 414, endPoint x: 900, endPoint y: 384, distance: 573.2
click at [0, 0] on slot at bounding box center [0, 0] width 0 height 0
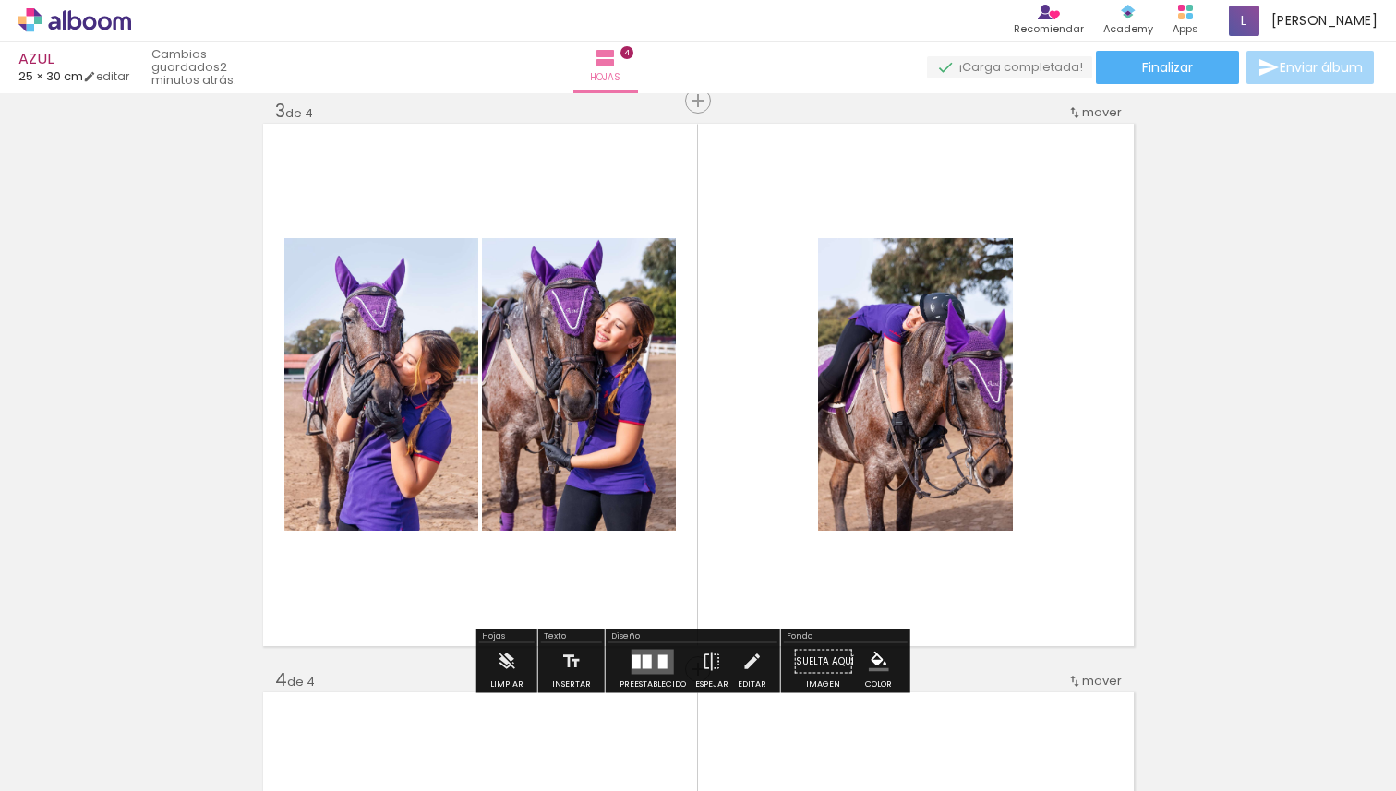
click at [1258, 392] on div "Insertar hoja 1 de 4 Insertar hoja 2 de 4 Insertar hoja 3 de 4 Insertar hoja 4 …" at bounding box center [698, 361] width 1396 height 2845
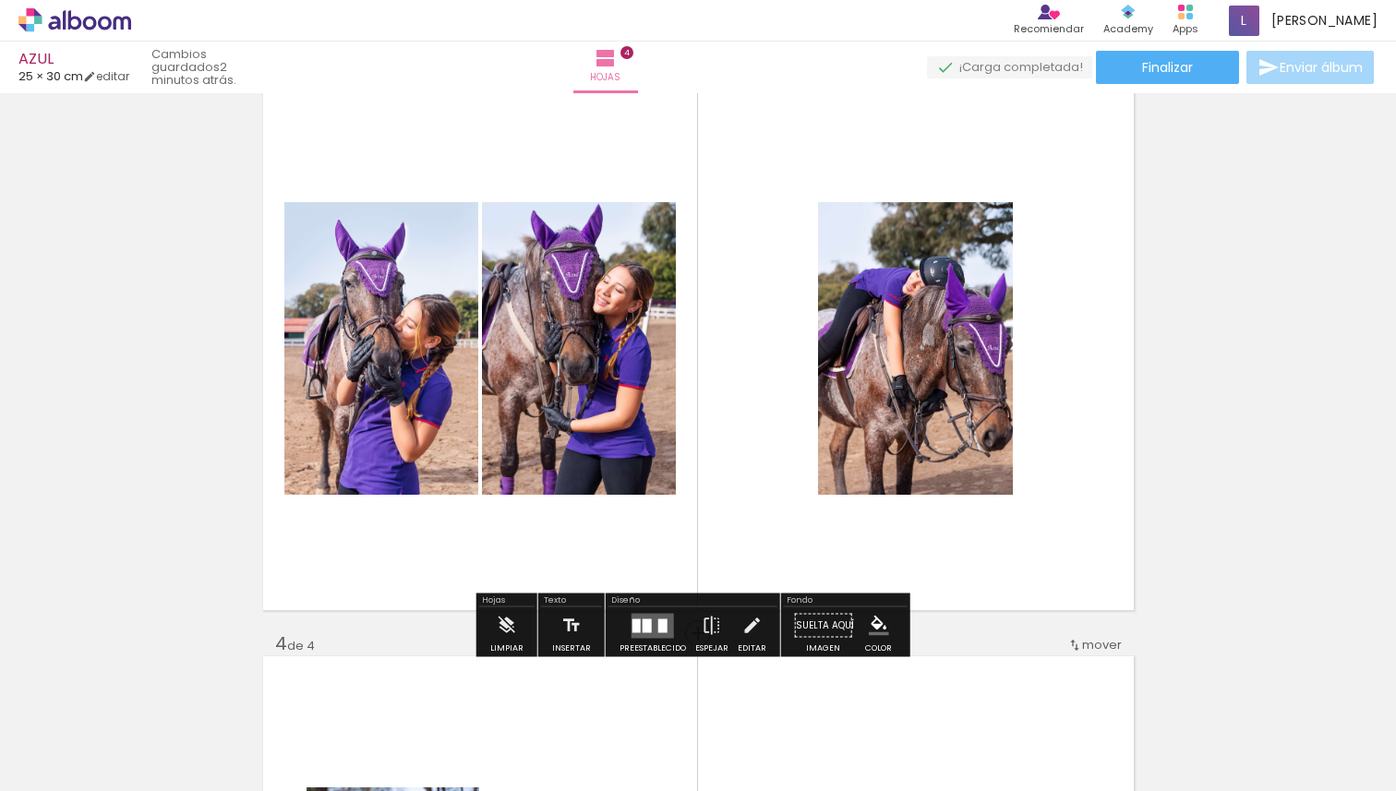
scroll to position [1206, 0]
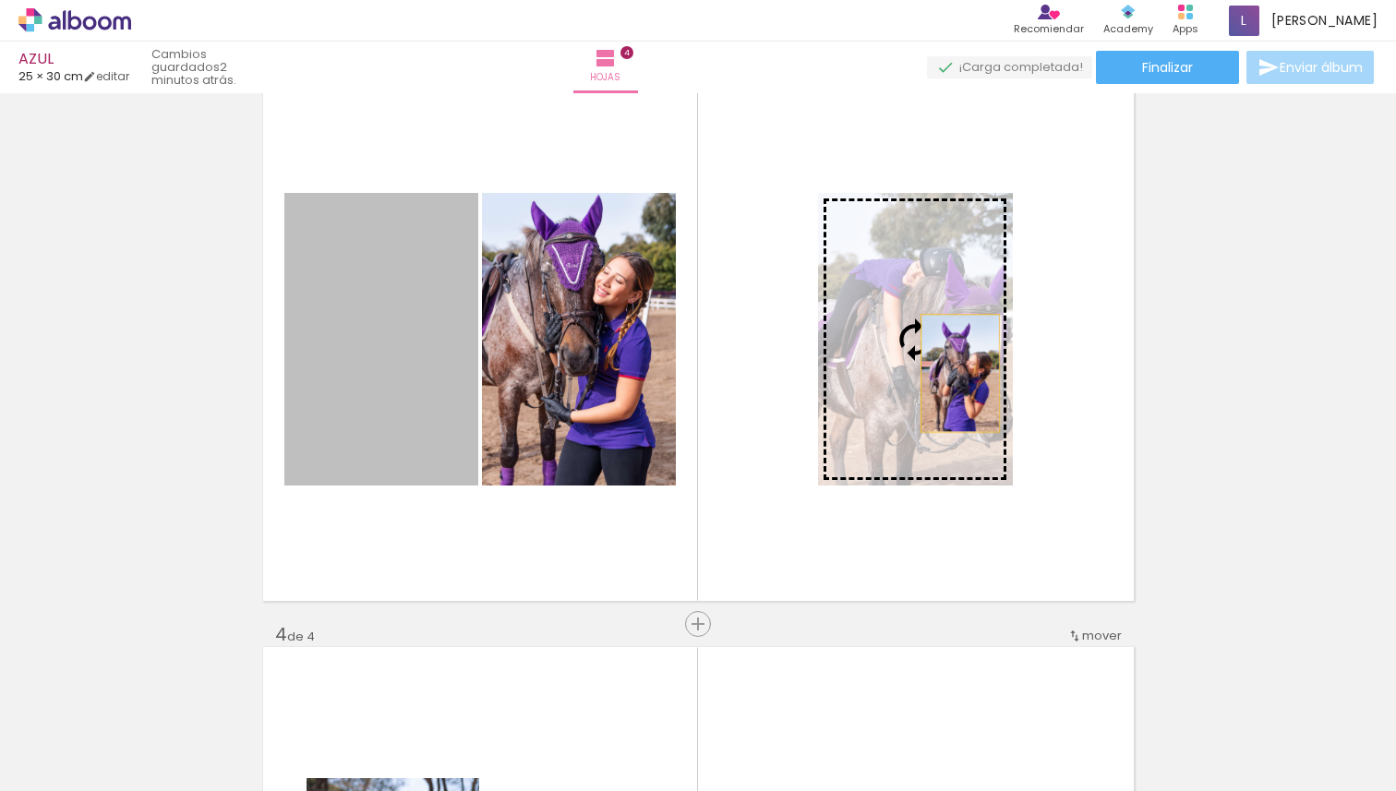
drag, startPoint x: 424, startPoint y: 407, endPoint x: 953, endPoint y: 373, distance: 530.2
click at [0, 0] on slot at bounding box center [0, 0] width 0 height 0
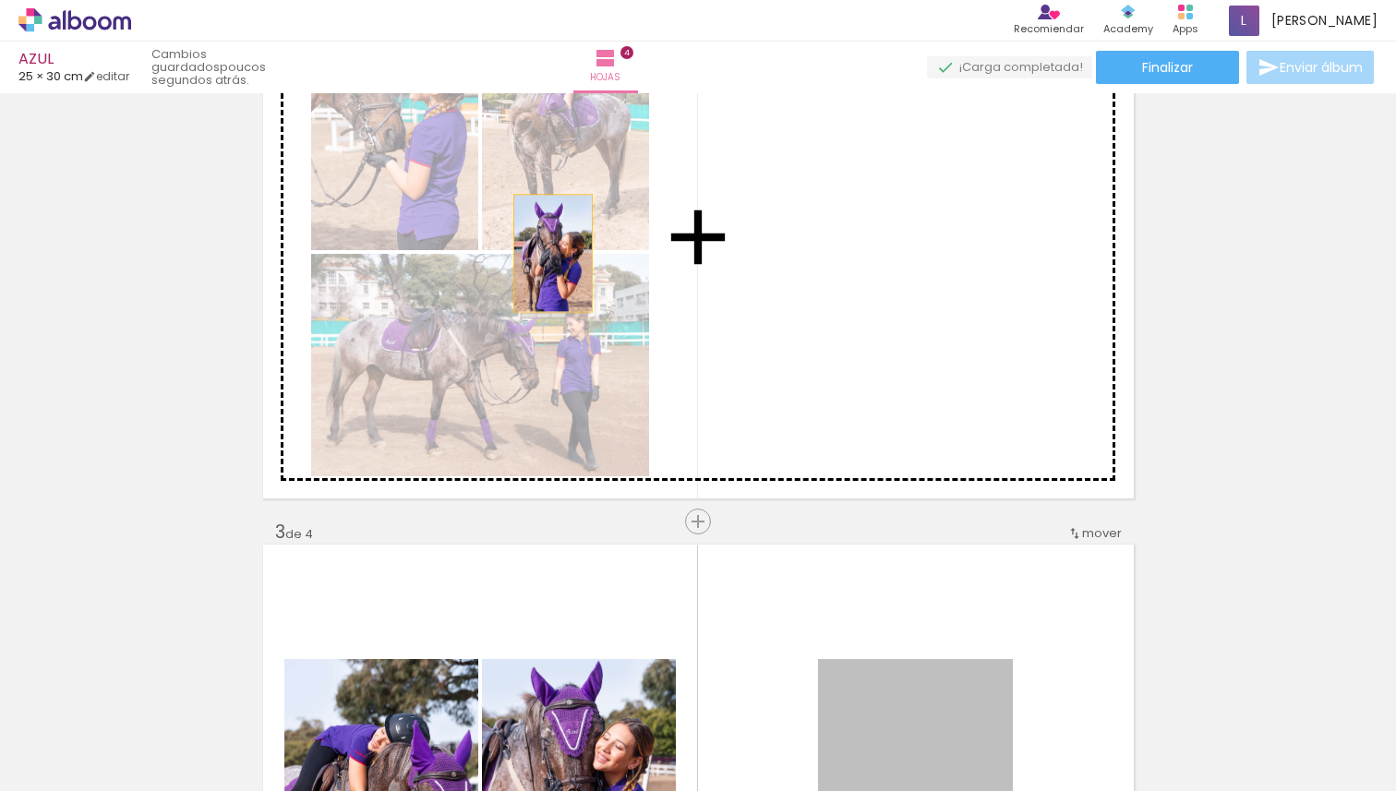
scroll to position [701, 0]
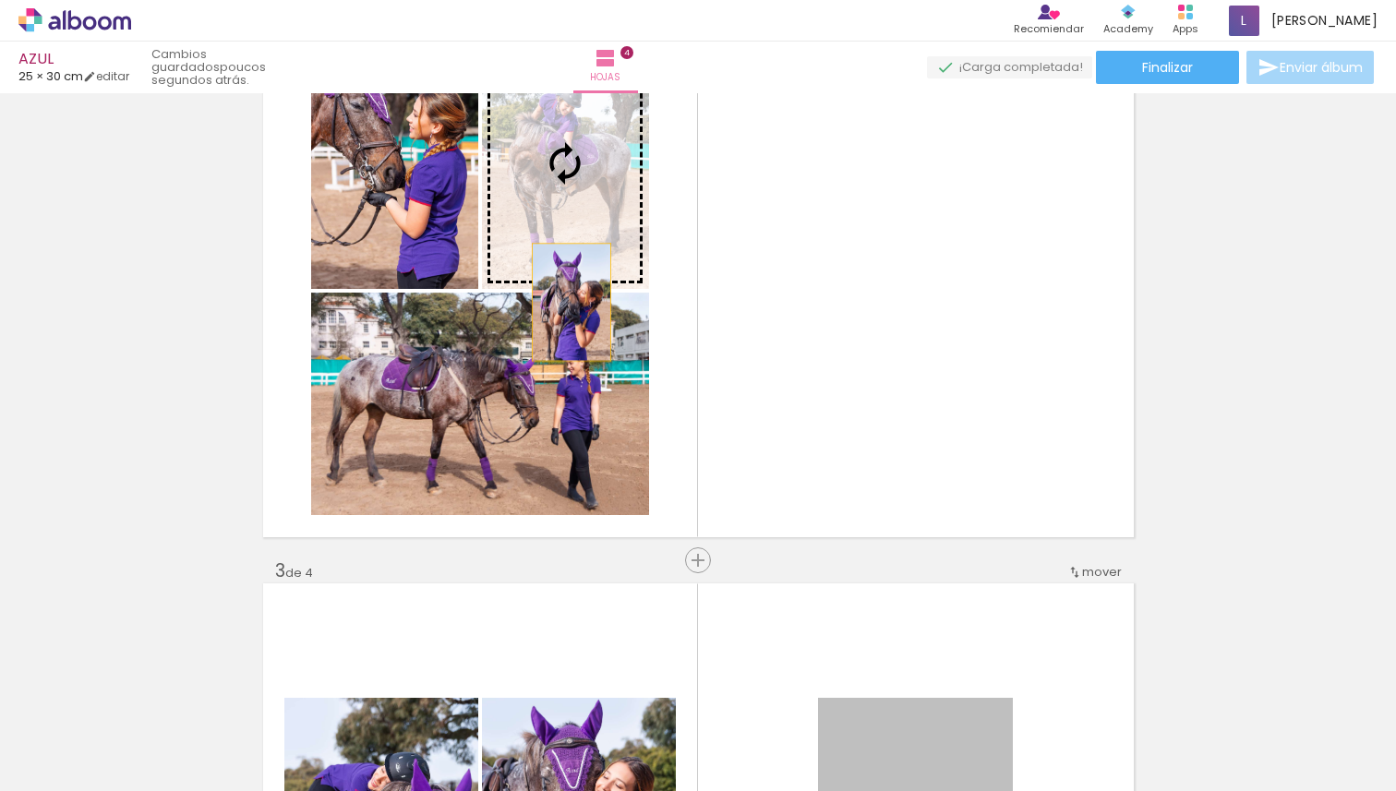
drag, startPoint x: 931, startPoint y: 642, endPoint x: 563, endPoint y: 160, distance: 606.1
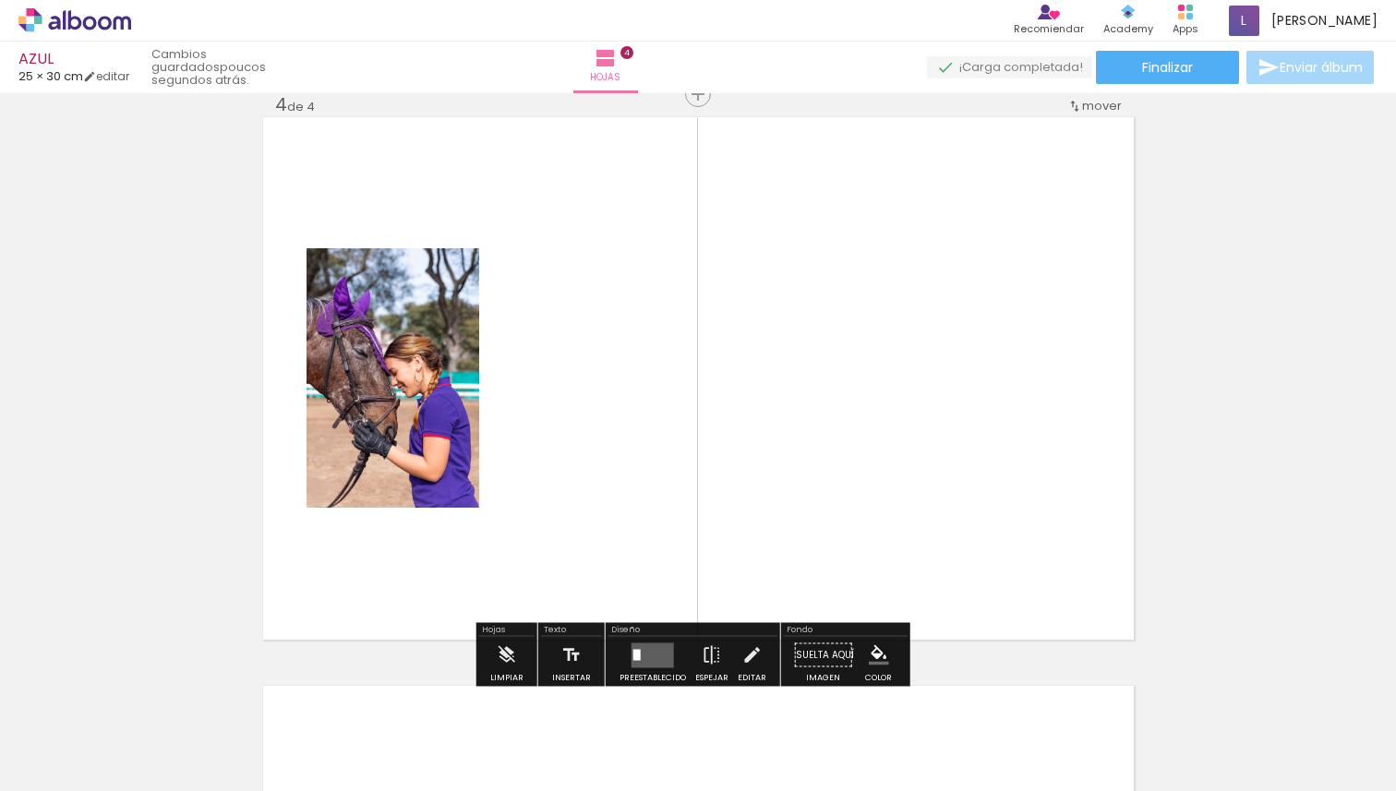
scroll to position [1743, 0]
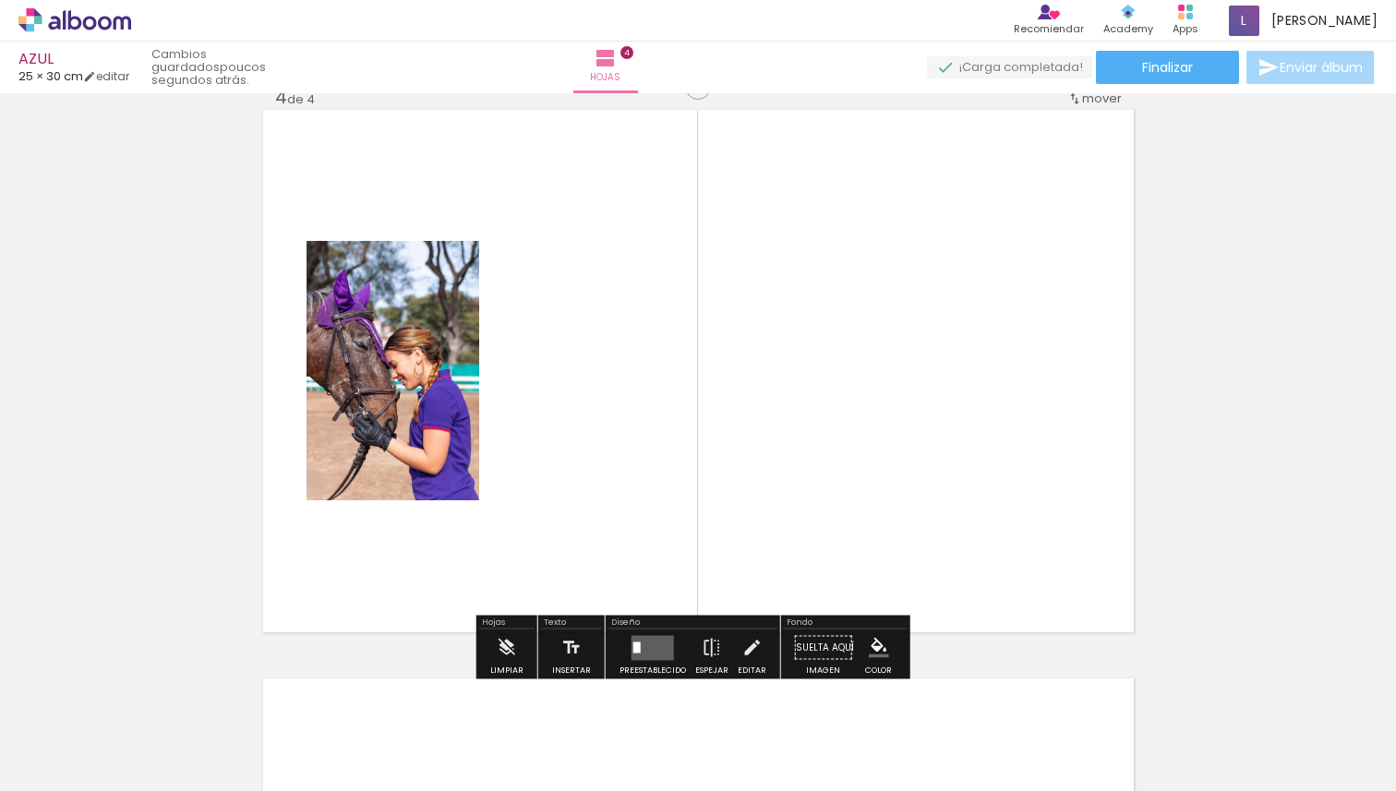
click at [647, 654] on quentale-layouter at bounding box center [653, 647] width 42 height 25
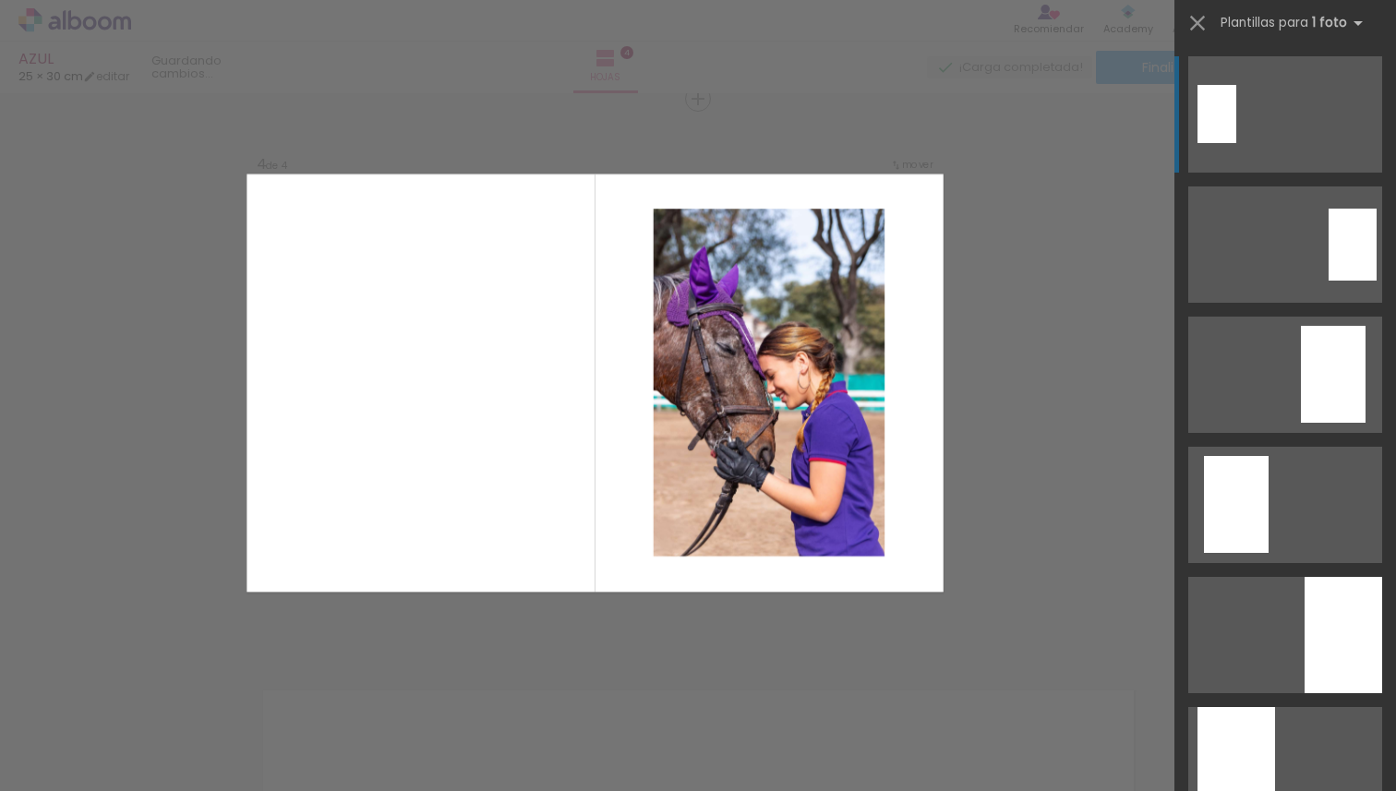
scroll to position [1729, 0]
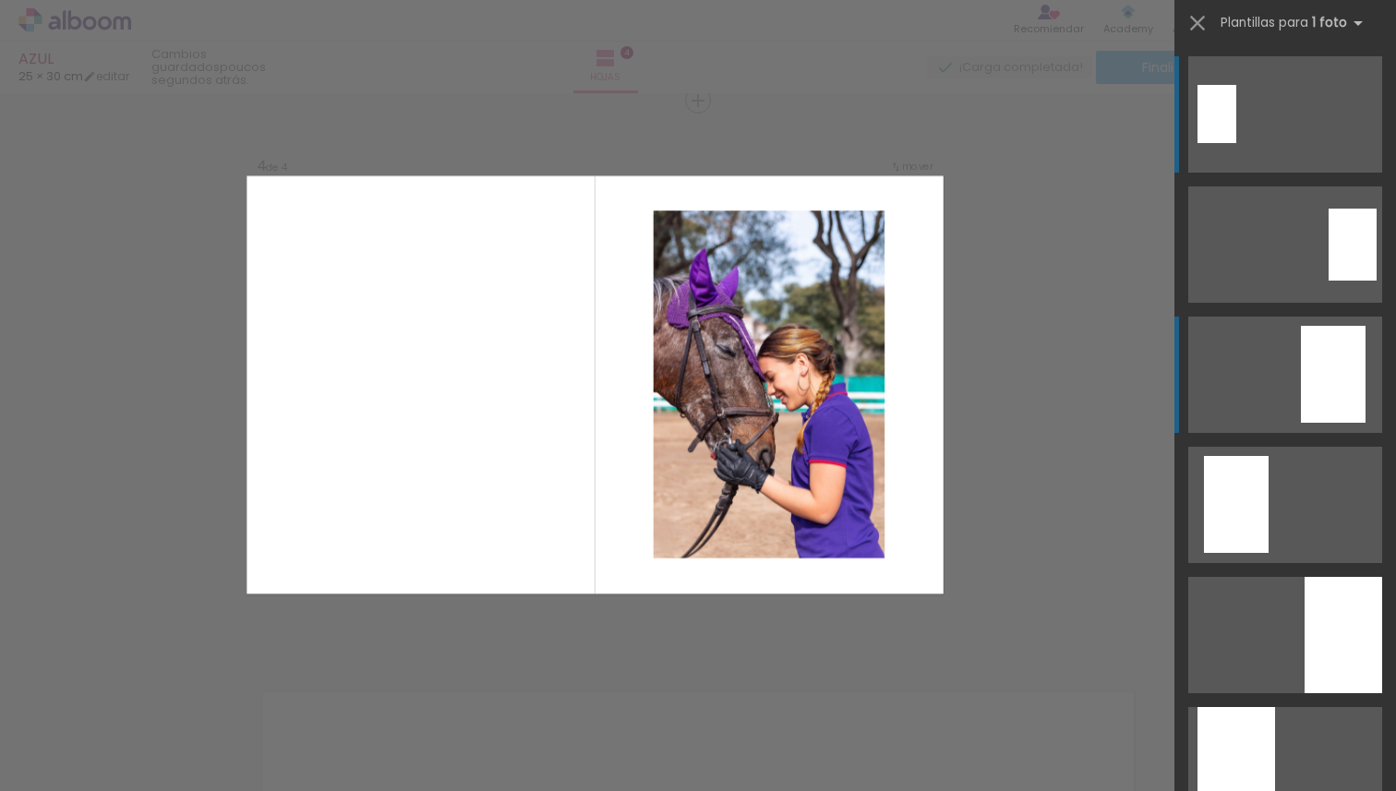
click at [1336, 390] on div at bounding box center [1333, 374] width 65 height 97
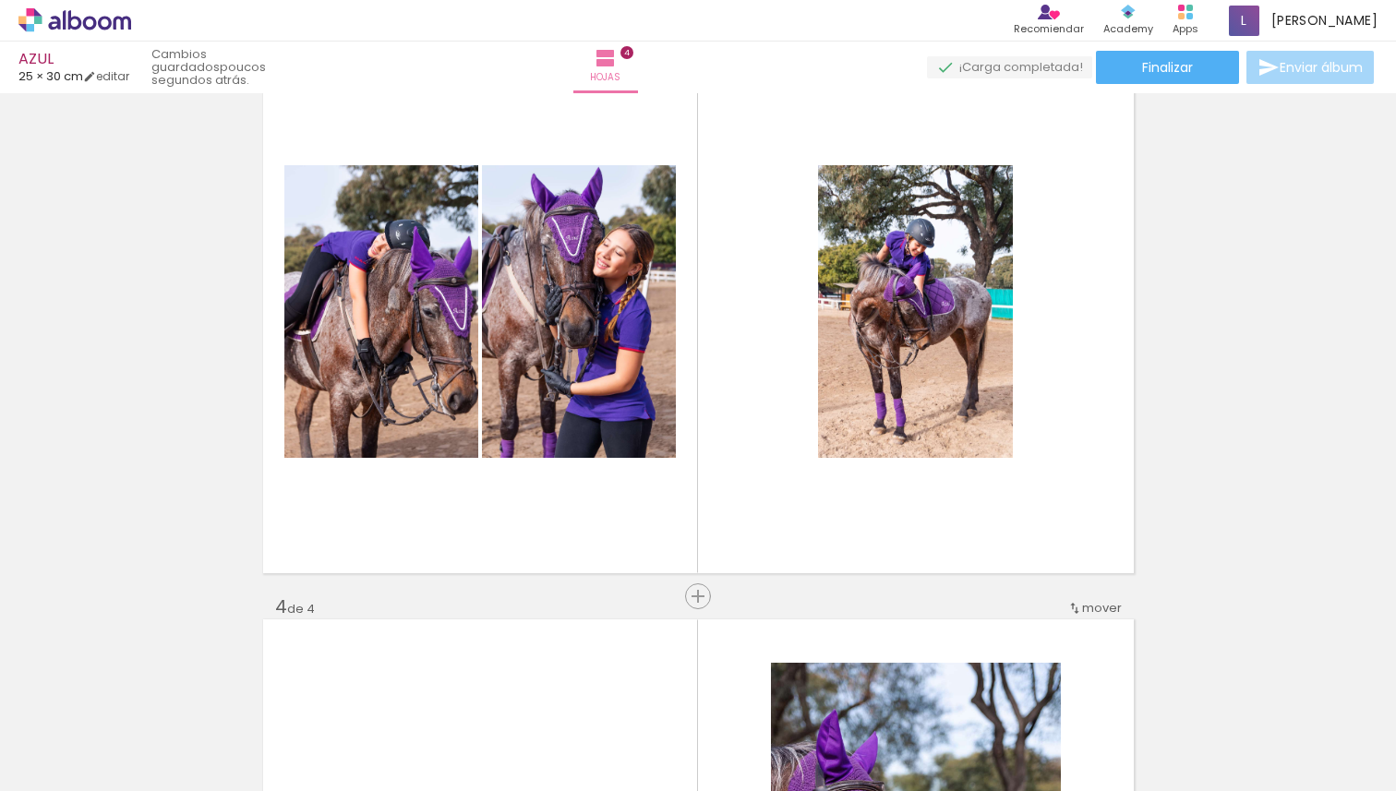
scroll to position [1259, 0]
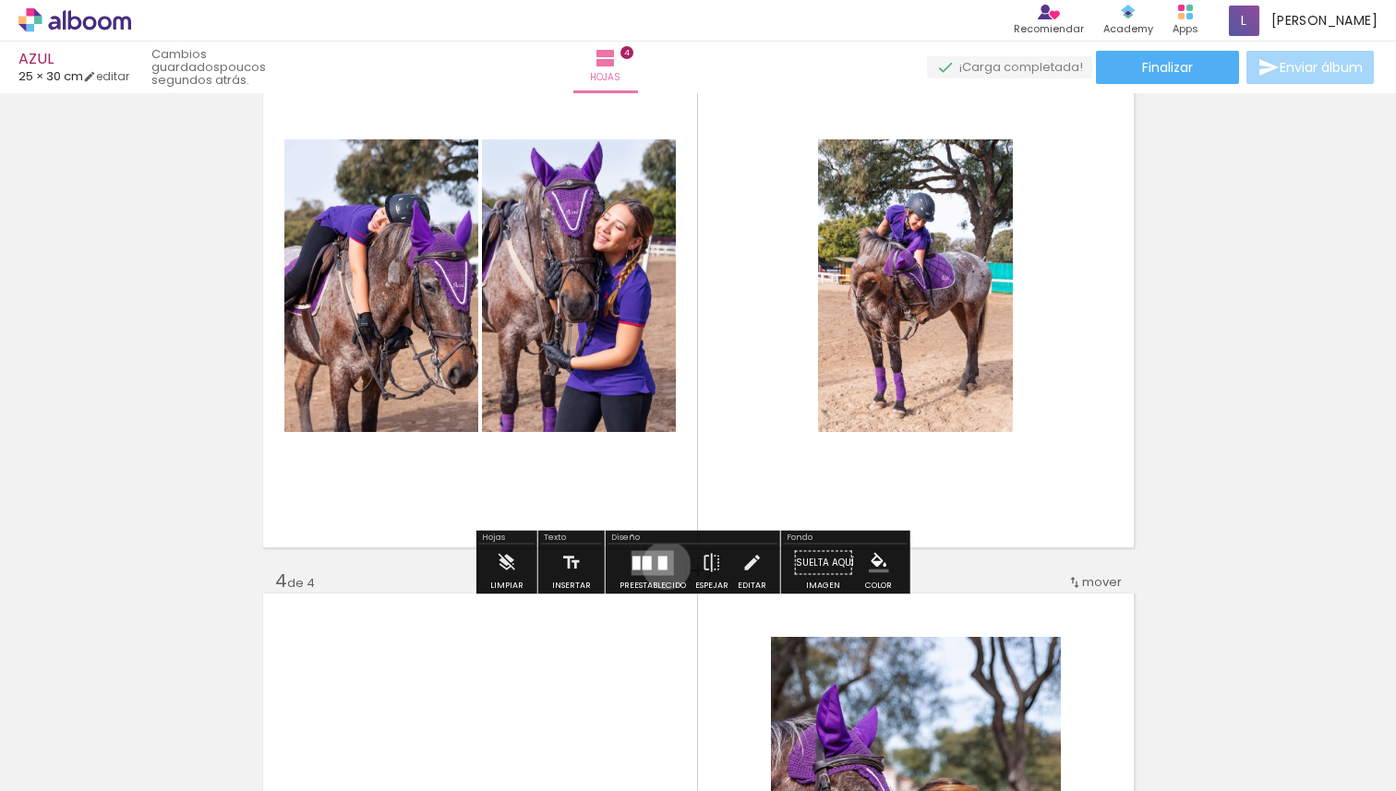
click at [662, 565] on div at bounding box center [662, 563] width 9 height 14
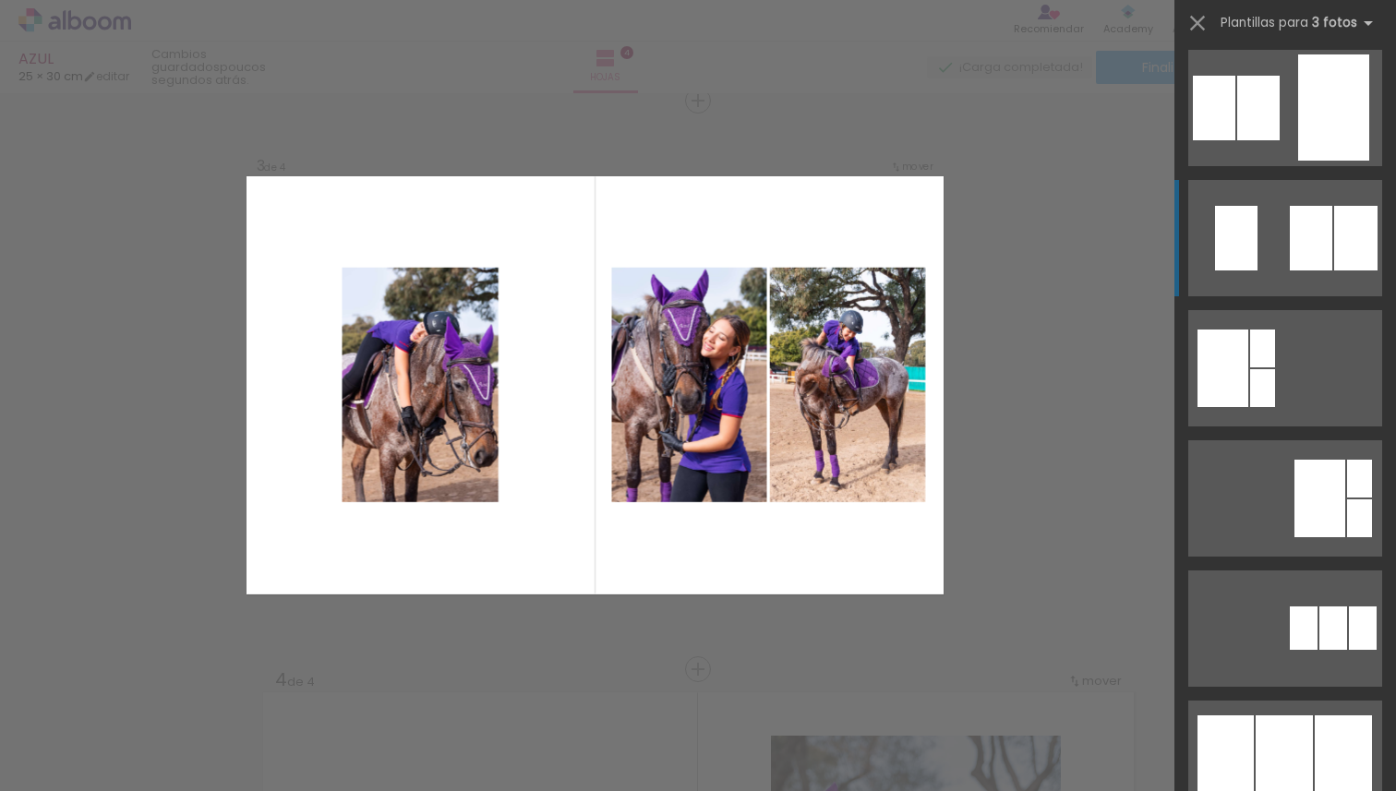
scroll to position [401, 0]
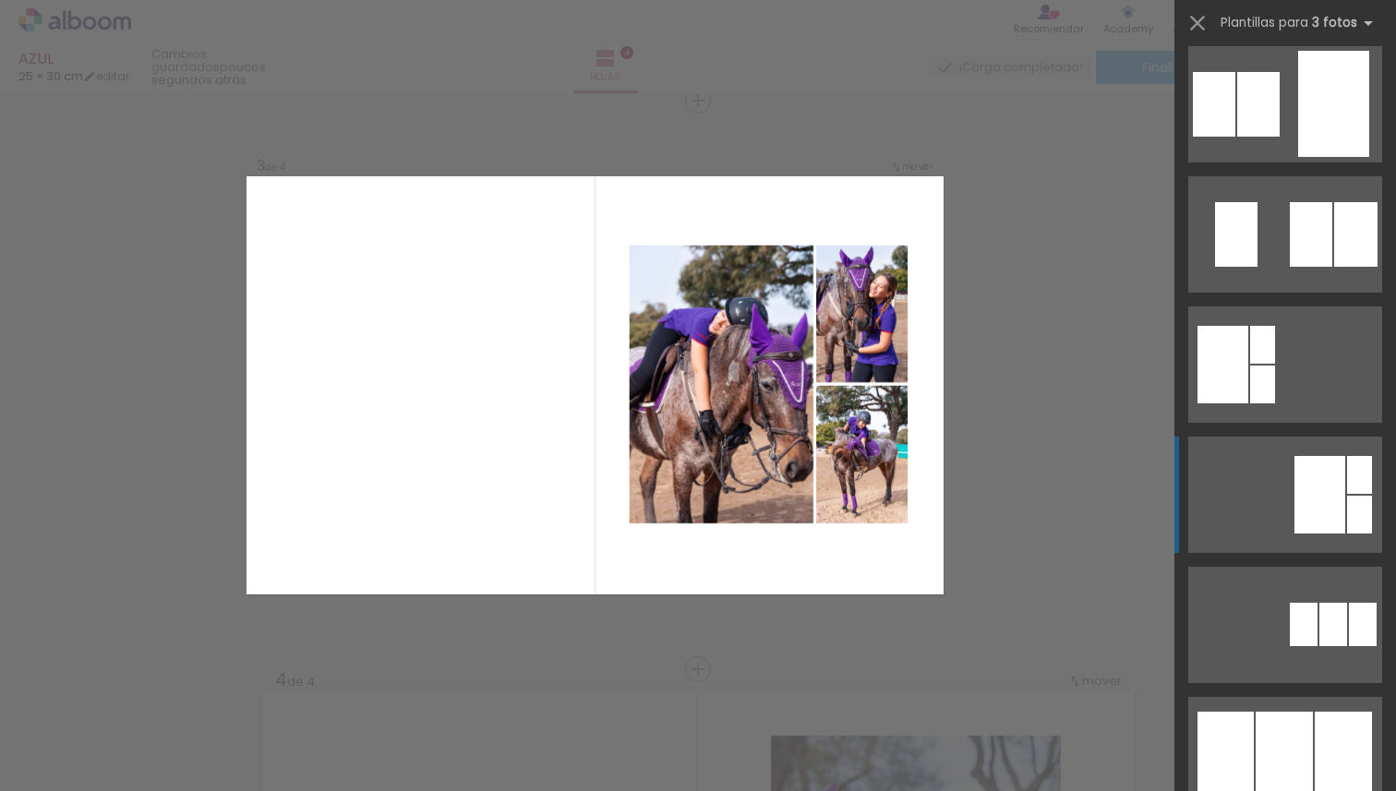
click at [1330, 488] on div at bounding box center [1320, 495] width 51 height 78
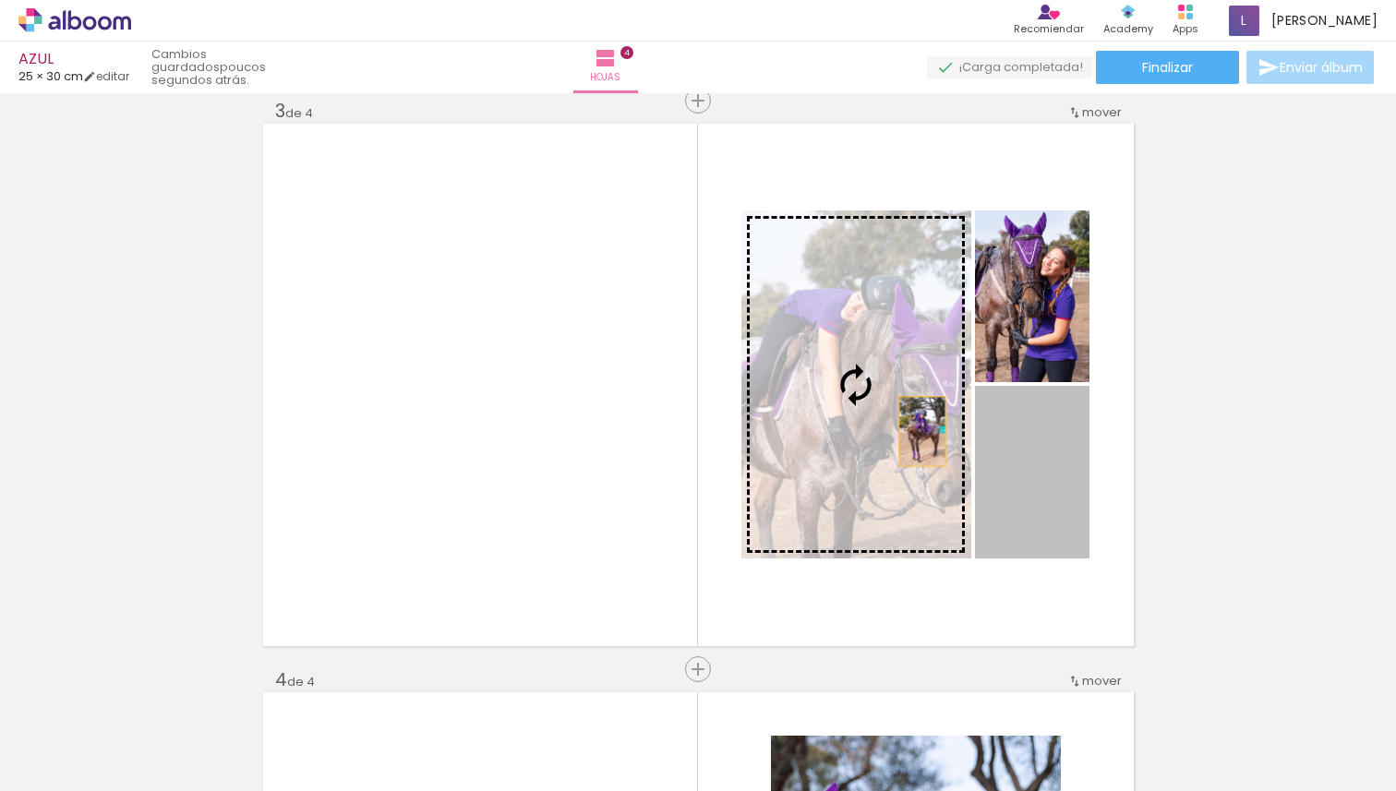
drag, startPoint x: 1048, startPoint y: 477, endPoint x: 915, endPoint y: 431, distance: 140.8
click at [0, 0] on slot at bounding box center [0, 0] width 0 height 0
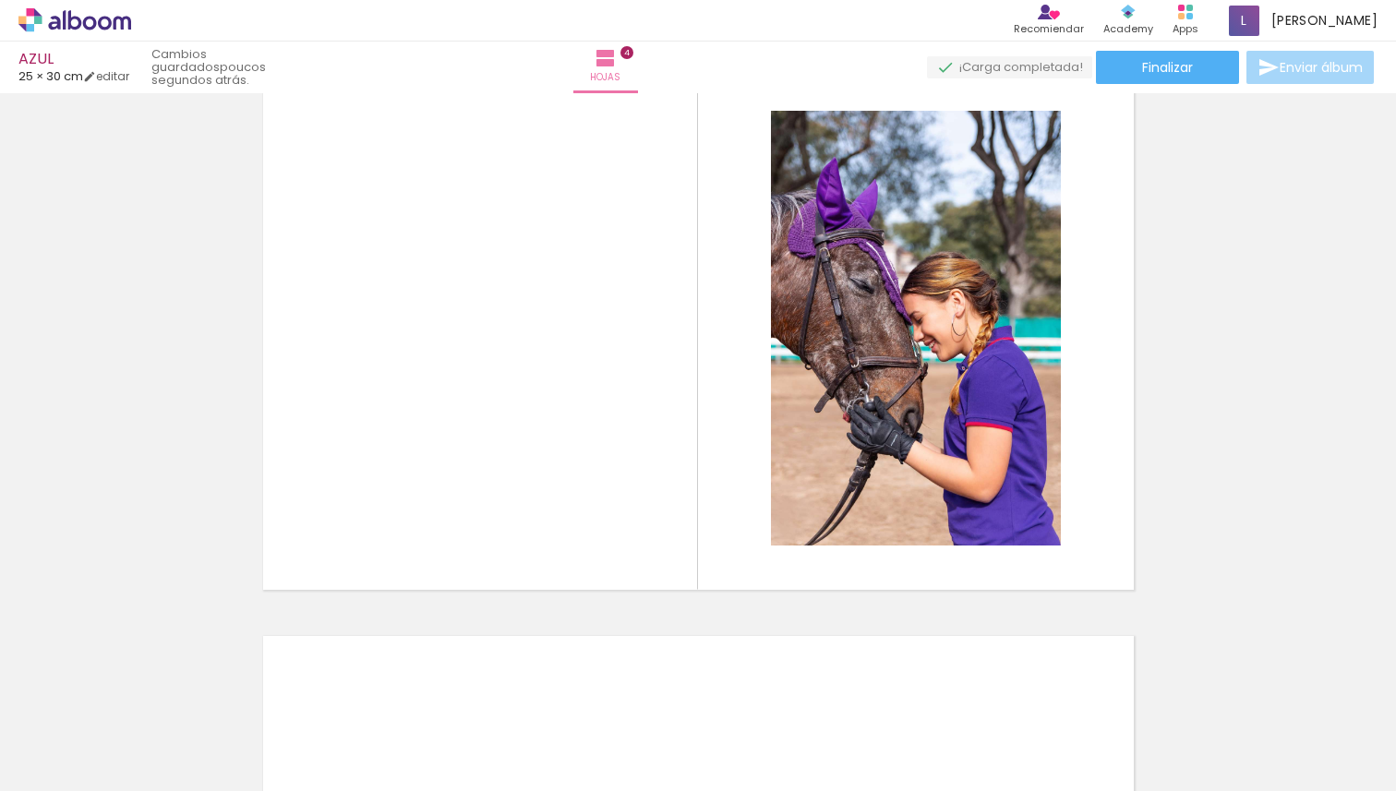
scroll to position [1777, 0]
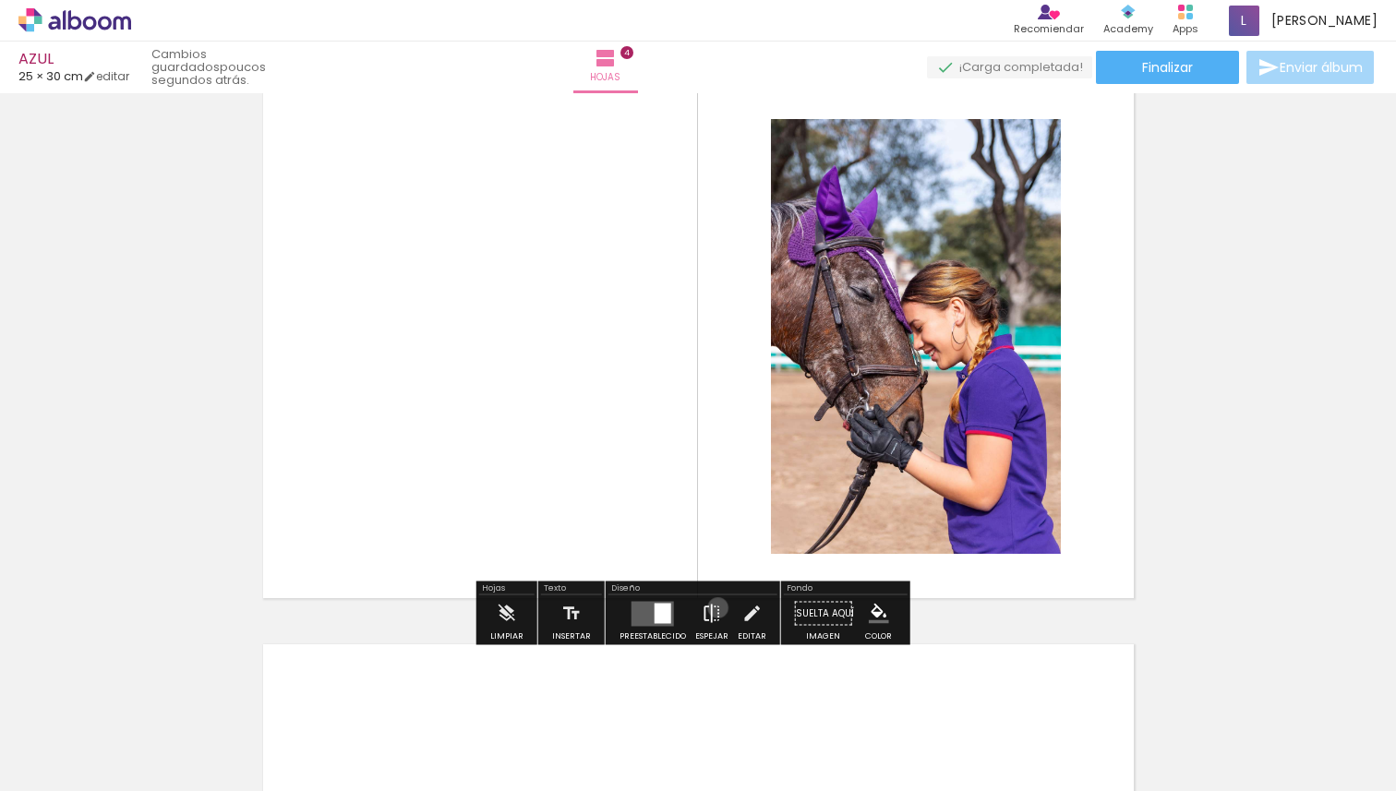
click at [714, 608] on iron-icon at bounding box center [712, 614] width 20 height 37
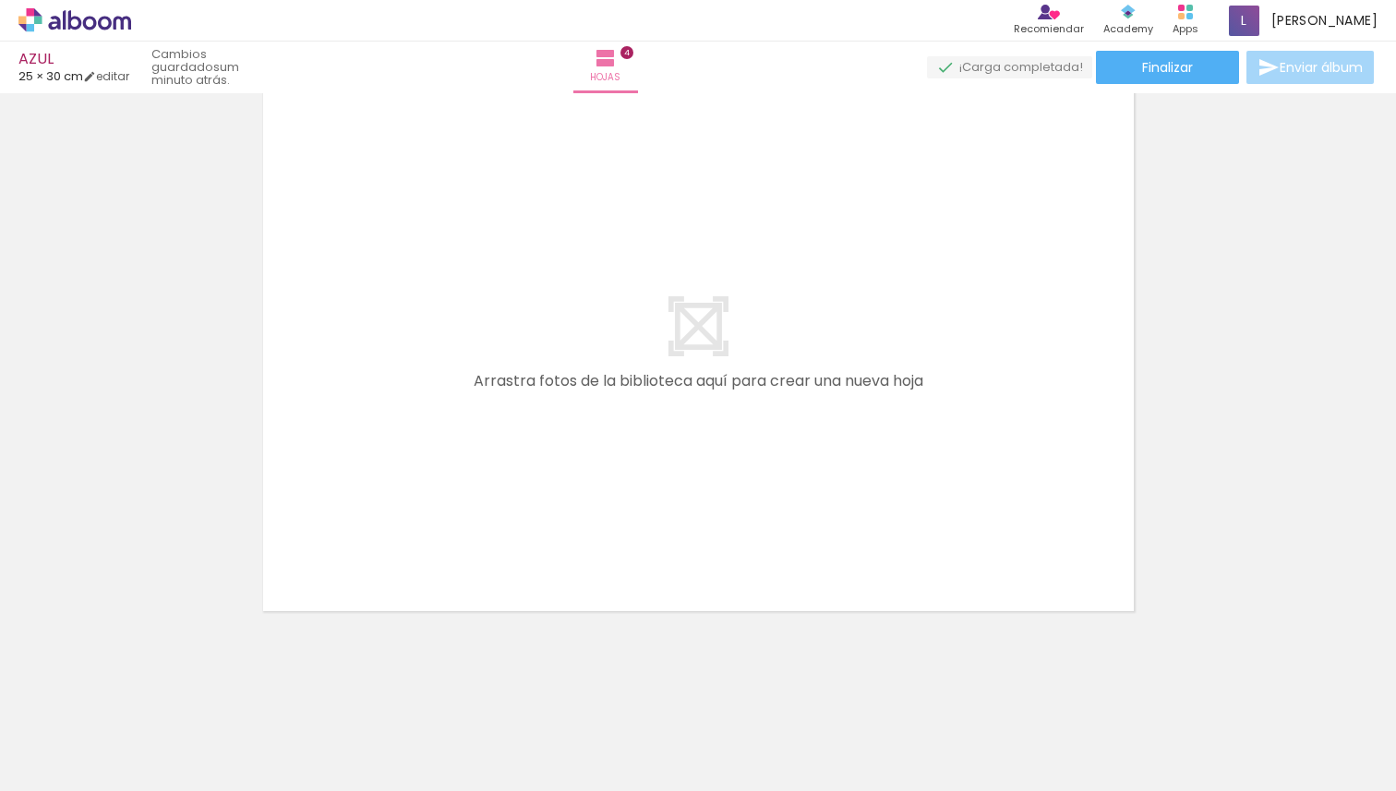
scroll to position [0, 977]
drag, startPoint x: 263, startPoint y: 740, endPoint x: 342, endPoint y: 479, distance: 272.0
click at [342, 479] on quentale-workspace at bounding box center [698, 395] width 1396 height 791
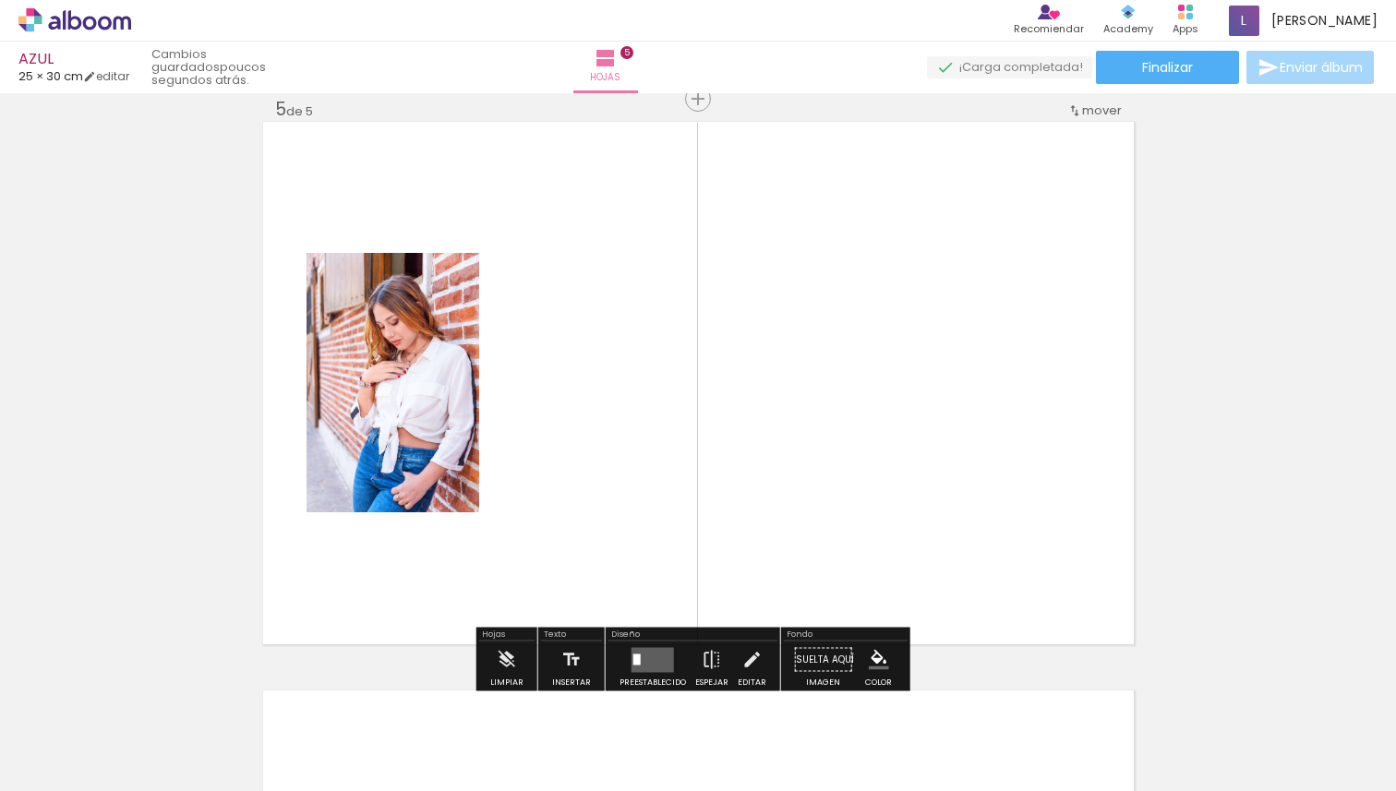
scroll to position [2298, 0]
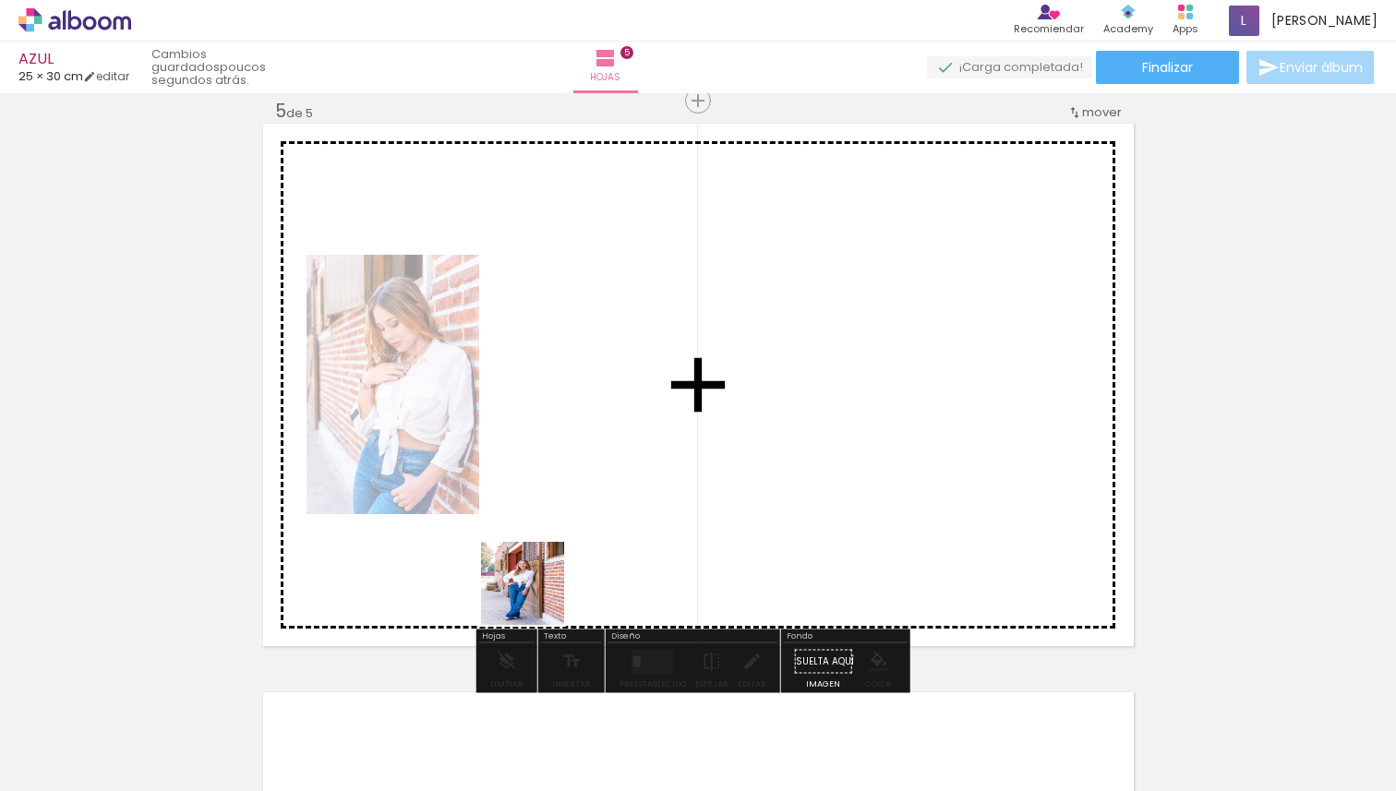
drag, startPoint x: 351, startPoint y: 745, endPoint x: 547, endPoint y: 590, distance: 249.8
click at [547, 590] on quentale-workspace at bounding box center [698, 395] width 1396 height 791
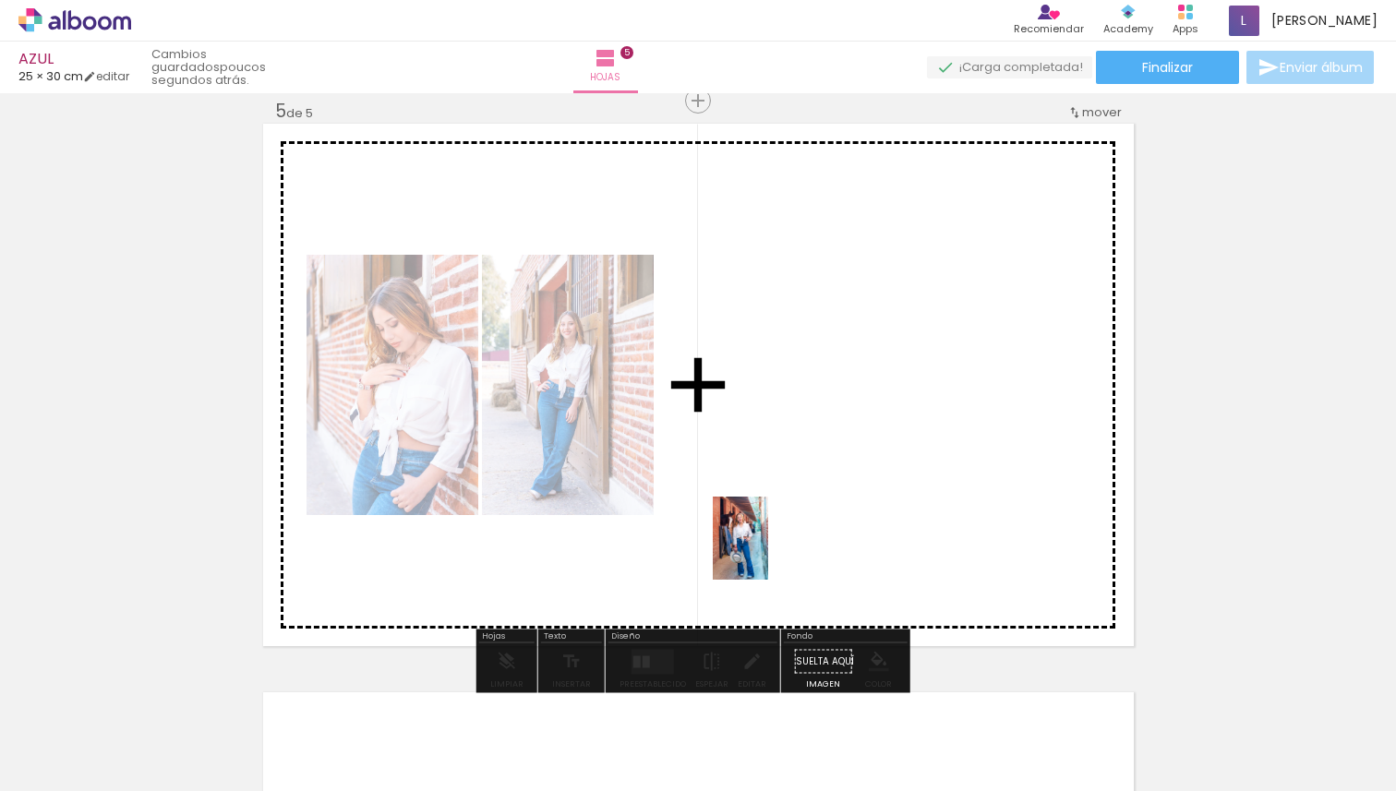
drag, startPoint x: 456, startPoint y: 753, endPoint x: 767, endPoint y: 551, distance: 370.6
click at [767, 551] on quentale-workspace at bounding box center [698, 395] width 1396 height 791
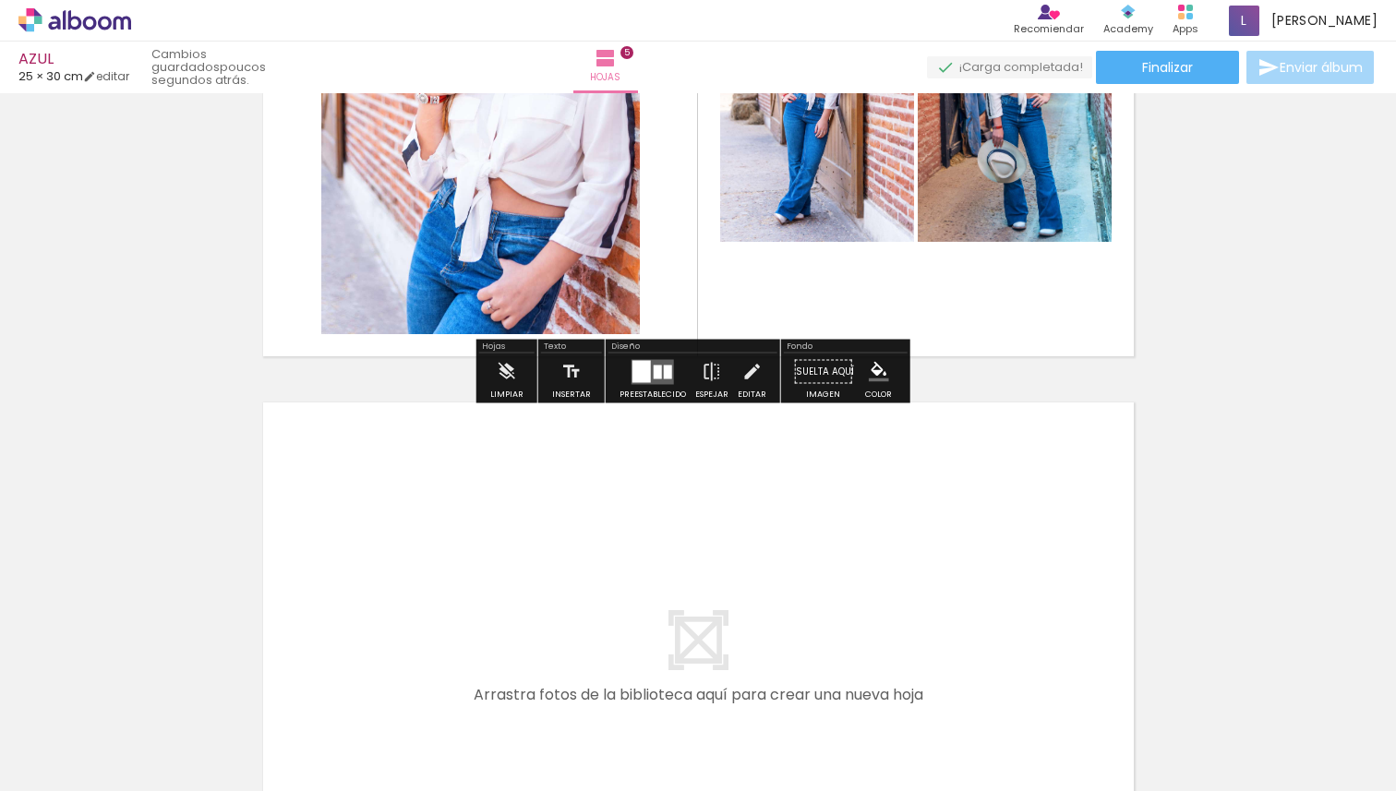
scroll to position [2590, 0]
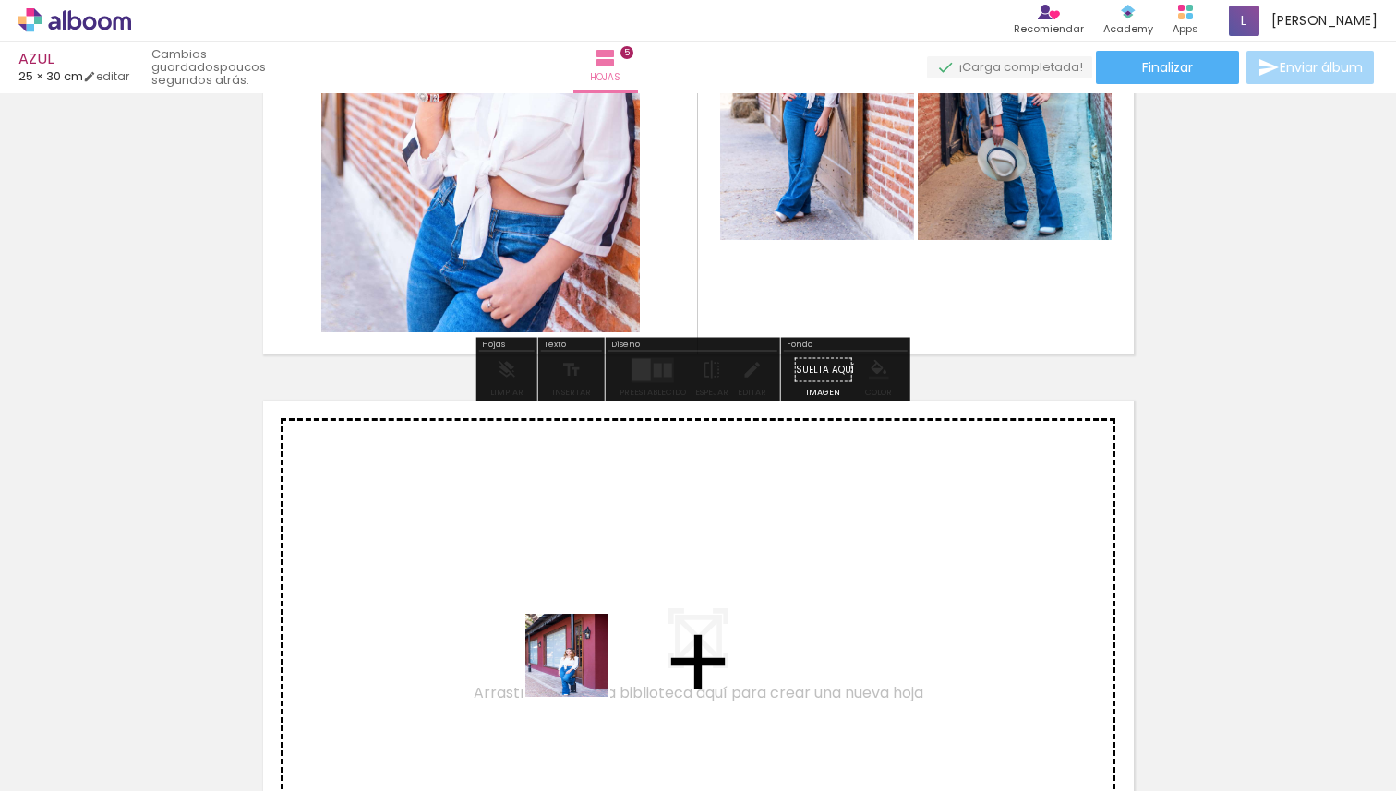
drag, startPoint x: 558, startPoint y: 758, endPoint x: 620, endPoint y: 592, distance: 177.7
click at [620, 592] on quentale-workspace at bounding box center [698, 395] width 1396 height 791
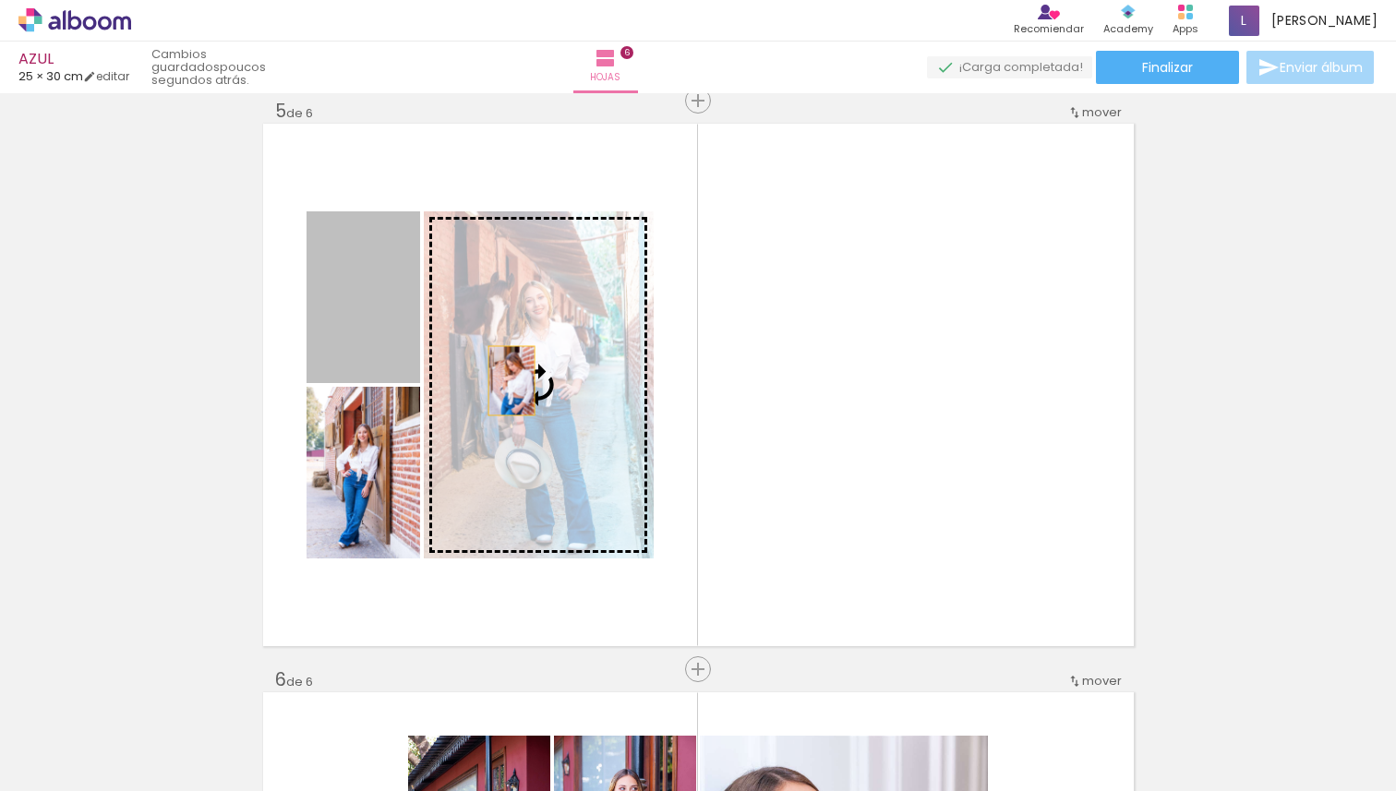
drag, startPoint x: 363, startPoint y: 325, endPoint x: 502, endPoint y: 380, distance: 150.0
click at [0, 0] on slot at bounding box center [0, 0] width 0 height 0
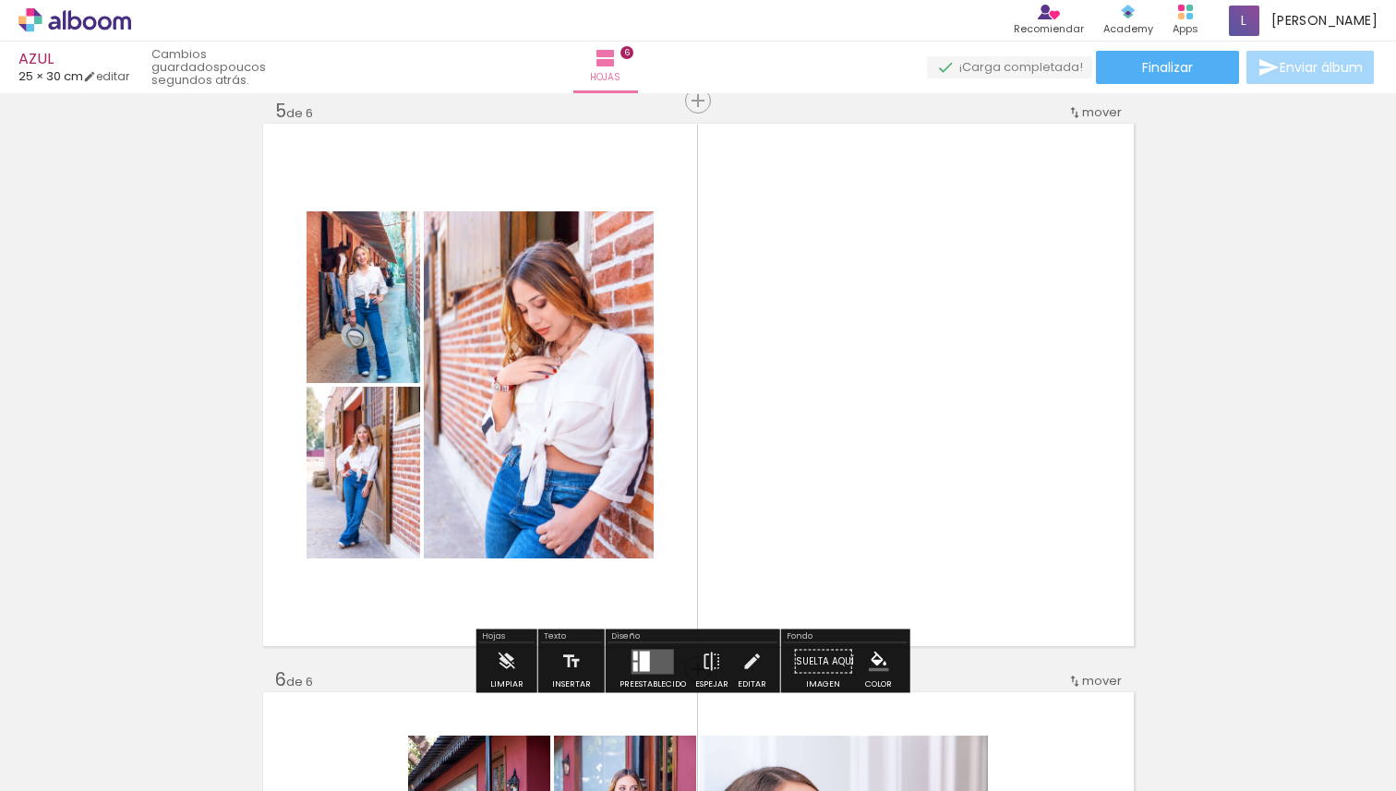
click at [521, 378] on quentale-photo at bounding box center [539, 384] width 230 height 347
click at [910, 435] on quentale-layouter at bounding box center [698, 385] width 871 height 523
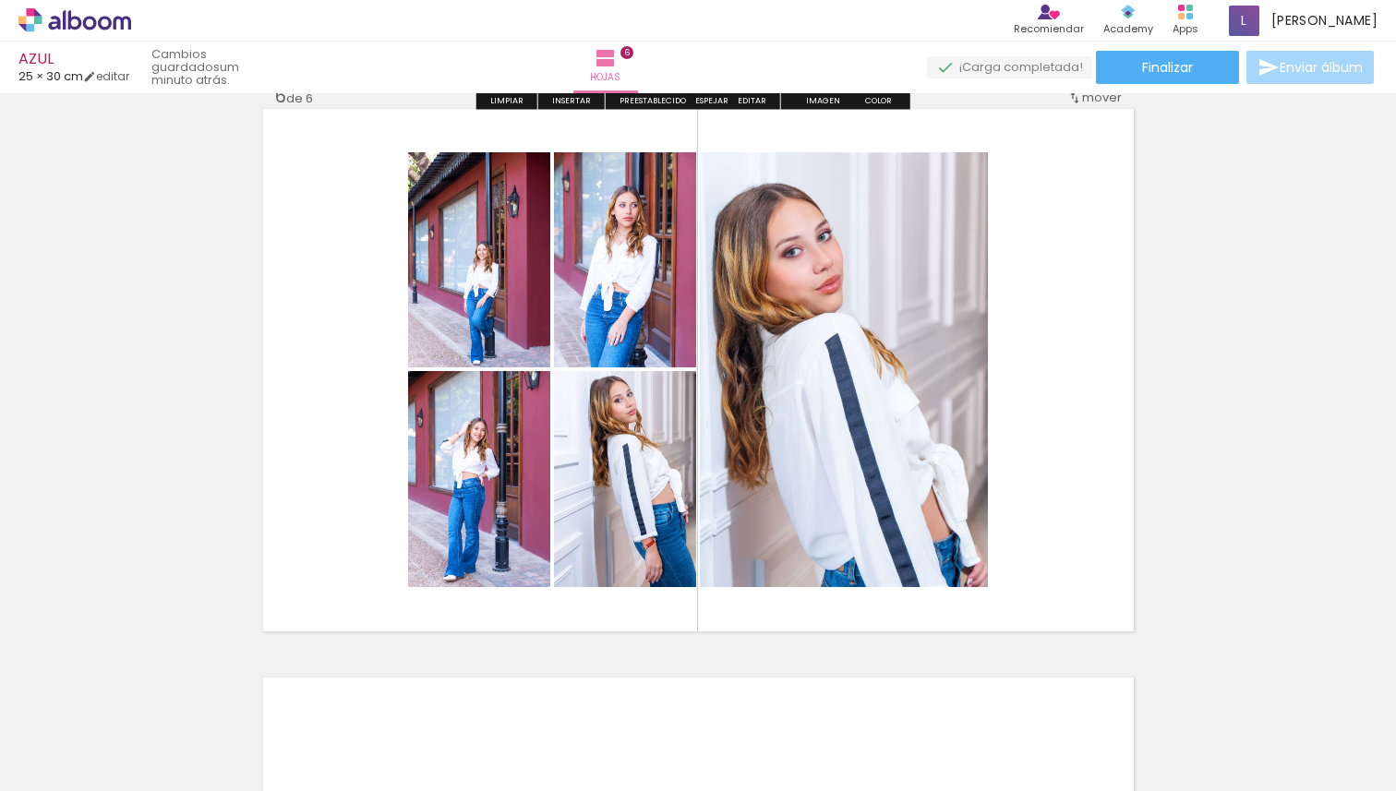
scroll to position [2885, 0]
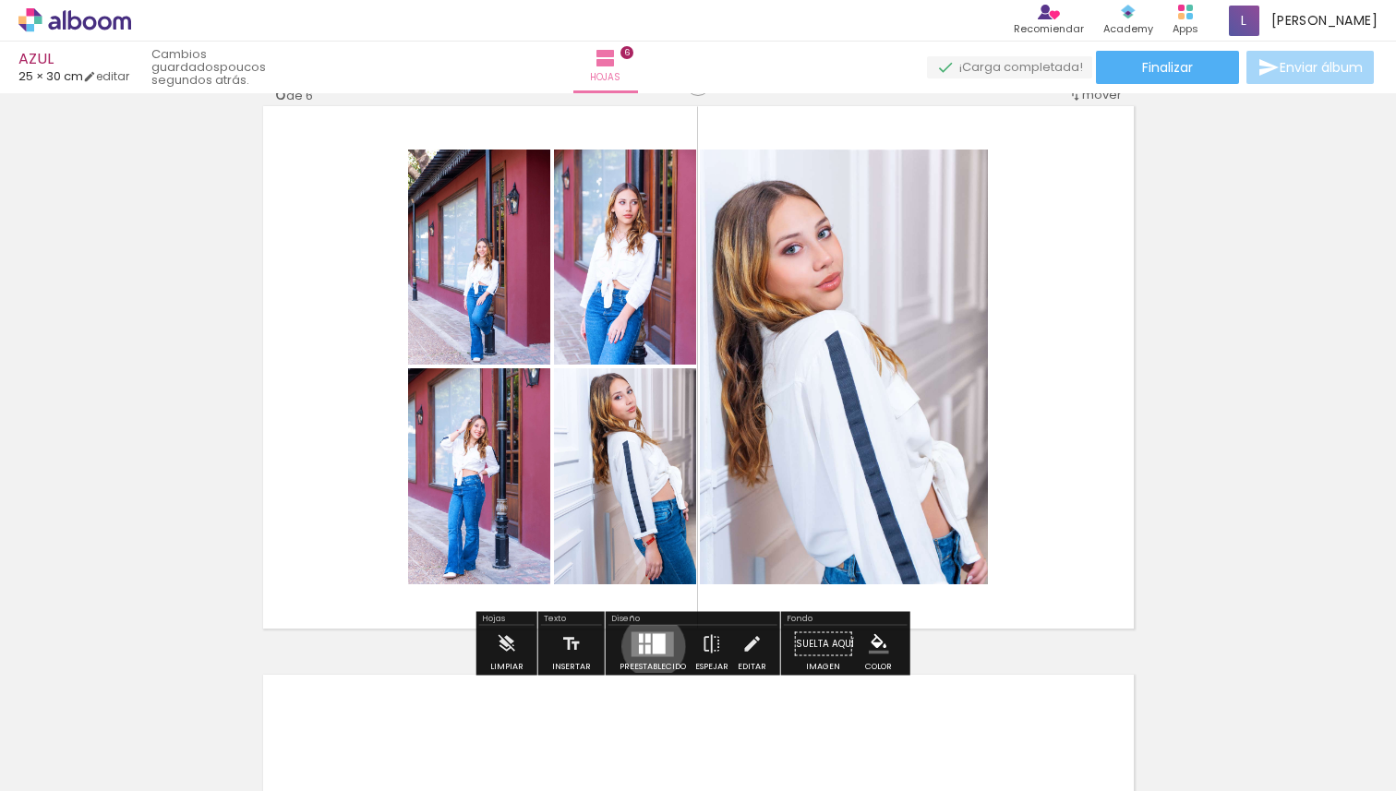
click at [653, 646] on div at bounding box center [659, 643] width 13 height 20
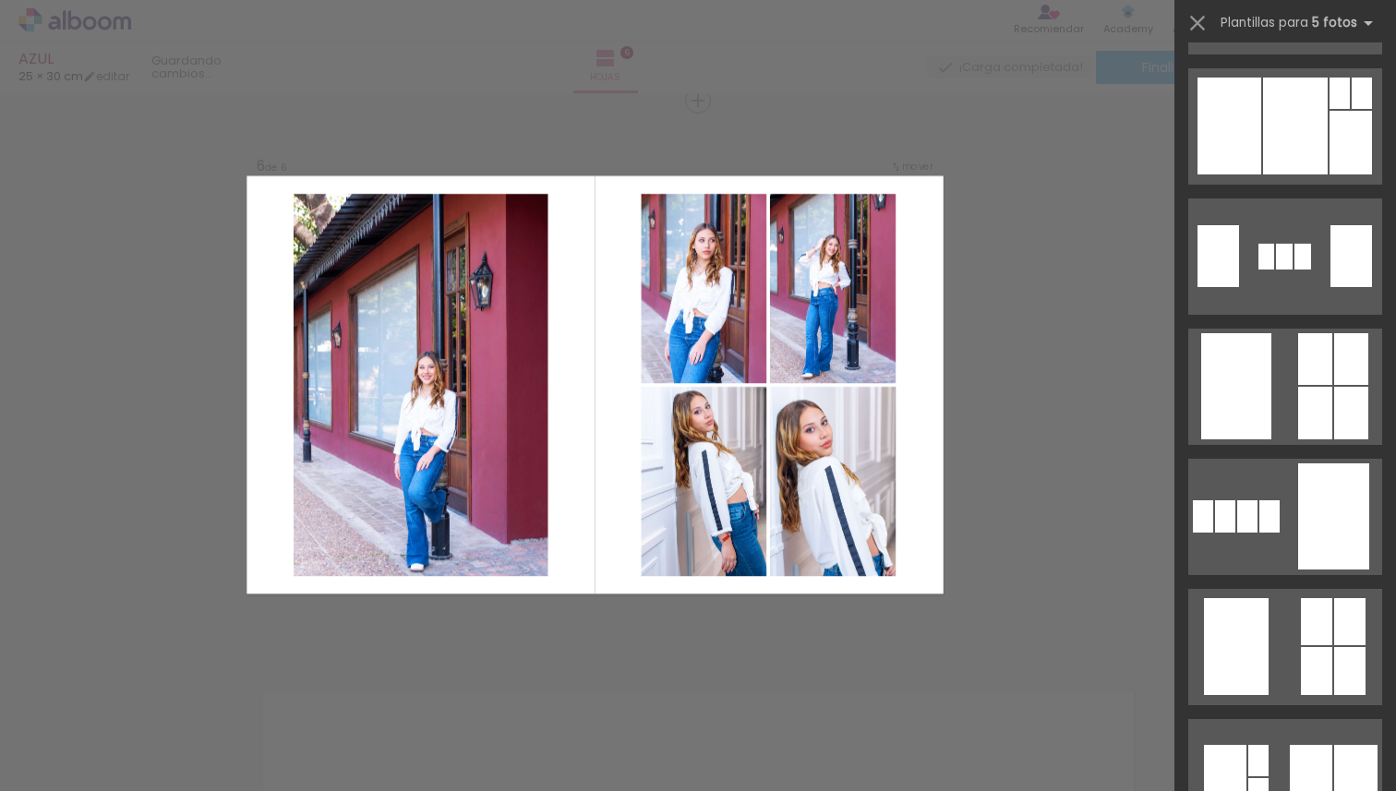
scroll to position [5740, 0]
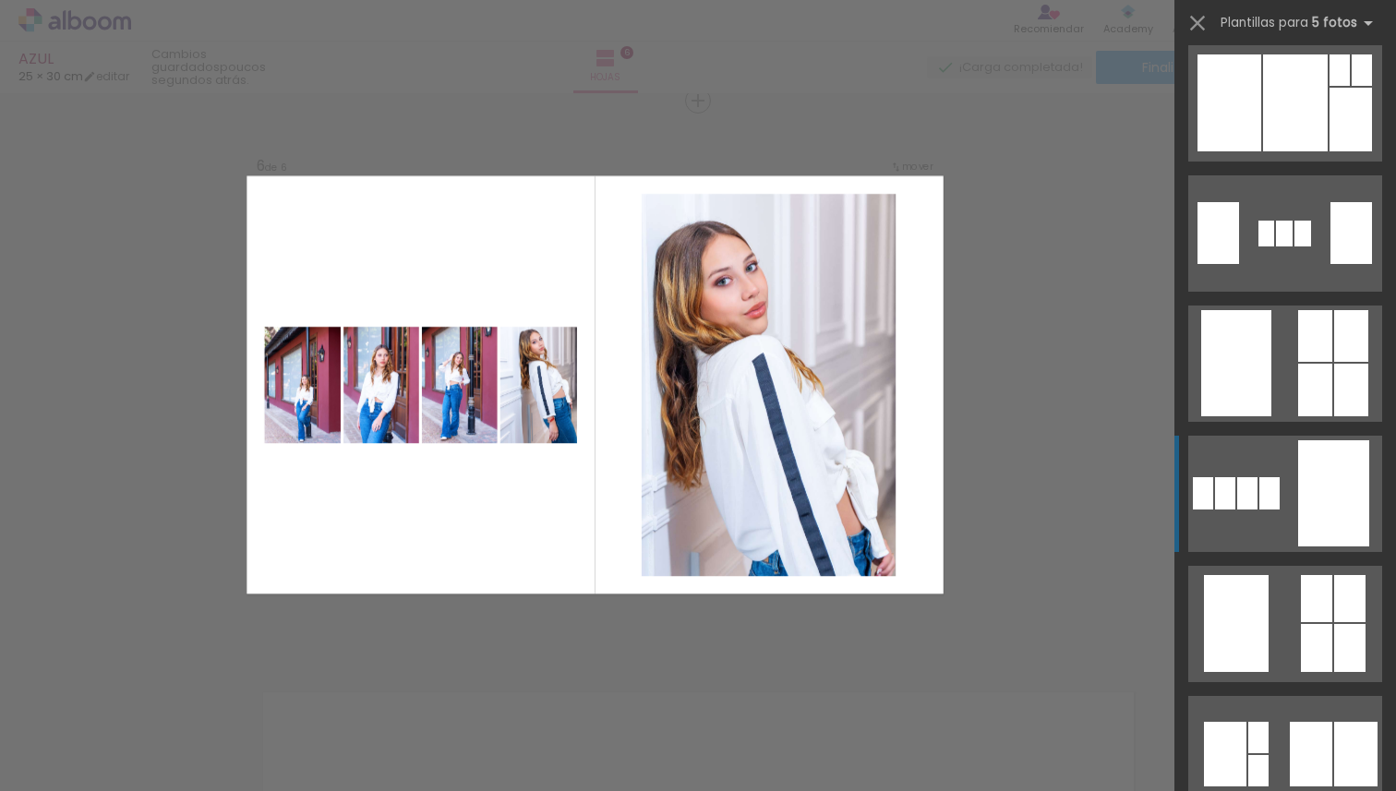
click at [1277, 504] on quentale-layouter at bounding box center [1285, 494] width 194 height 116
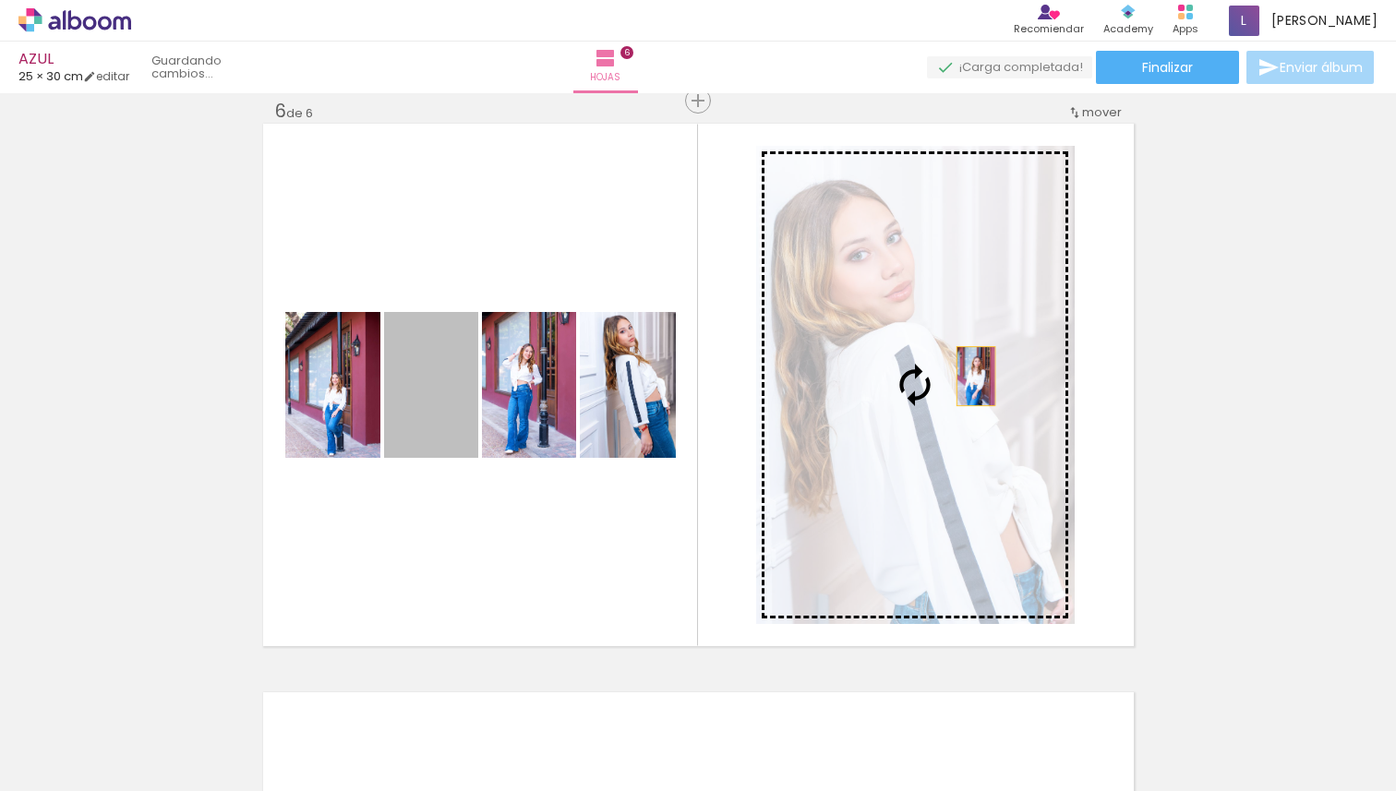
drag, startPoint x: 416, startPoint y: 396, endPoint x: 969, endPoint y: 376, distance: 552.5
click at [0, 0] on slot at bounding box center [0, 0] width 0 height 0
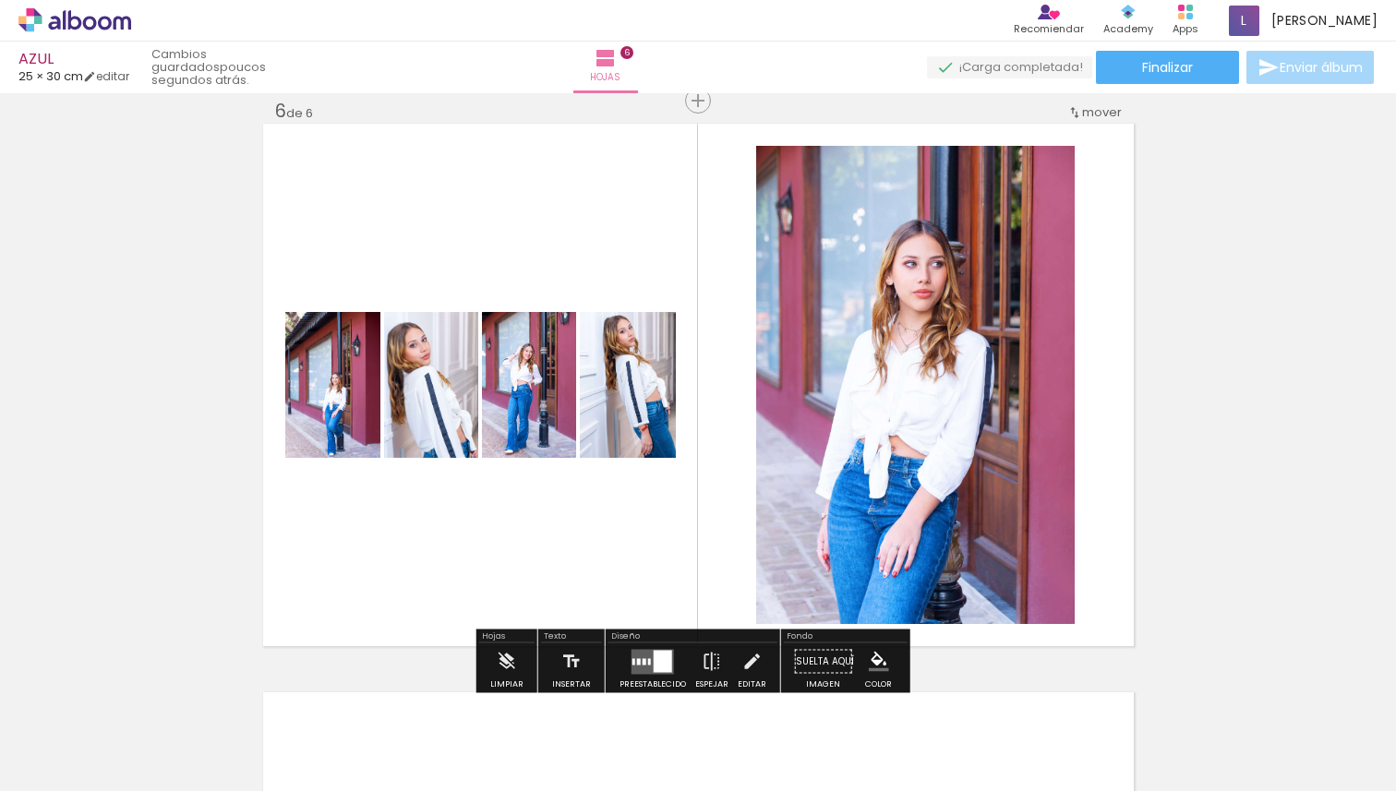
click at [944, 399] on quentale-photo at bounding box center [915, 385] width 319 height 478
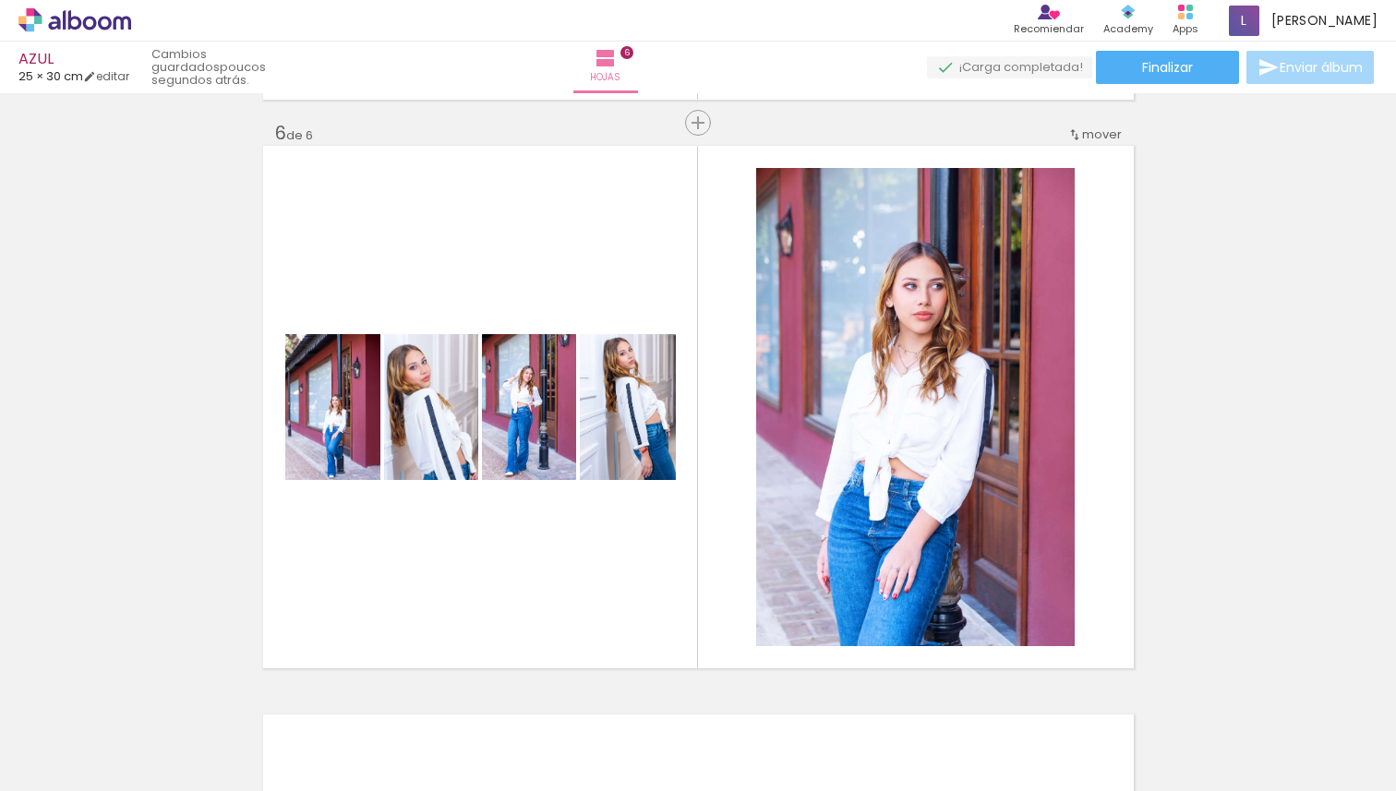
scroll to position [2851, 0]
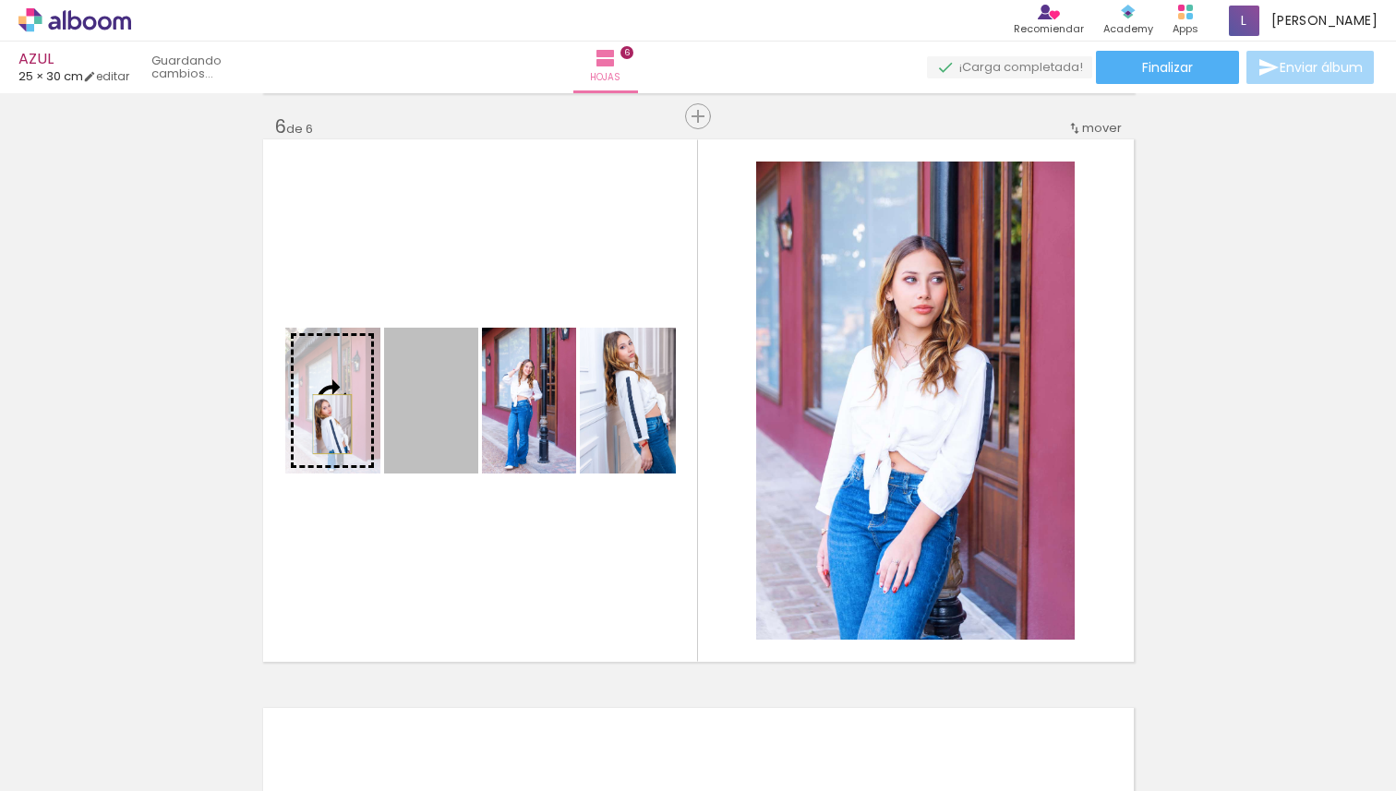
drag, startPoint x: 416, startPoint y: 425, endPoint x: 326, endPoint y: 424, distance: 89.6
click at [0, 0] on slot at bounding box center [0, 0] width 0 height 0
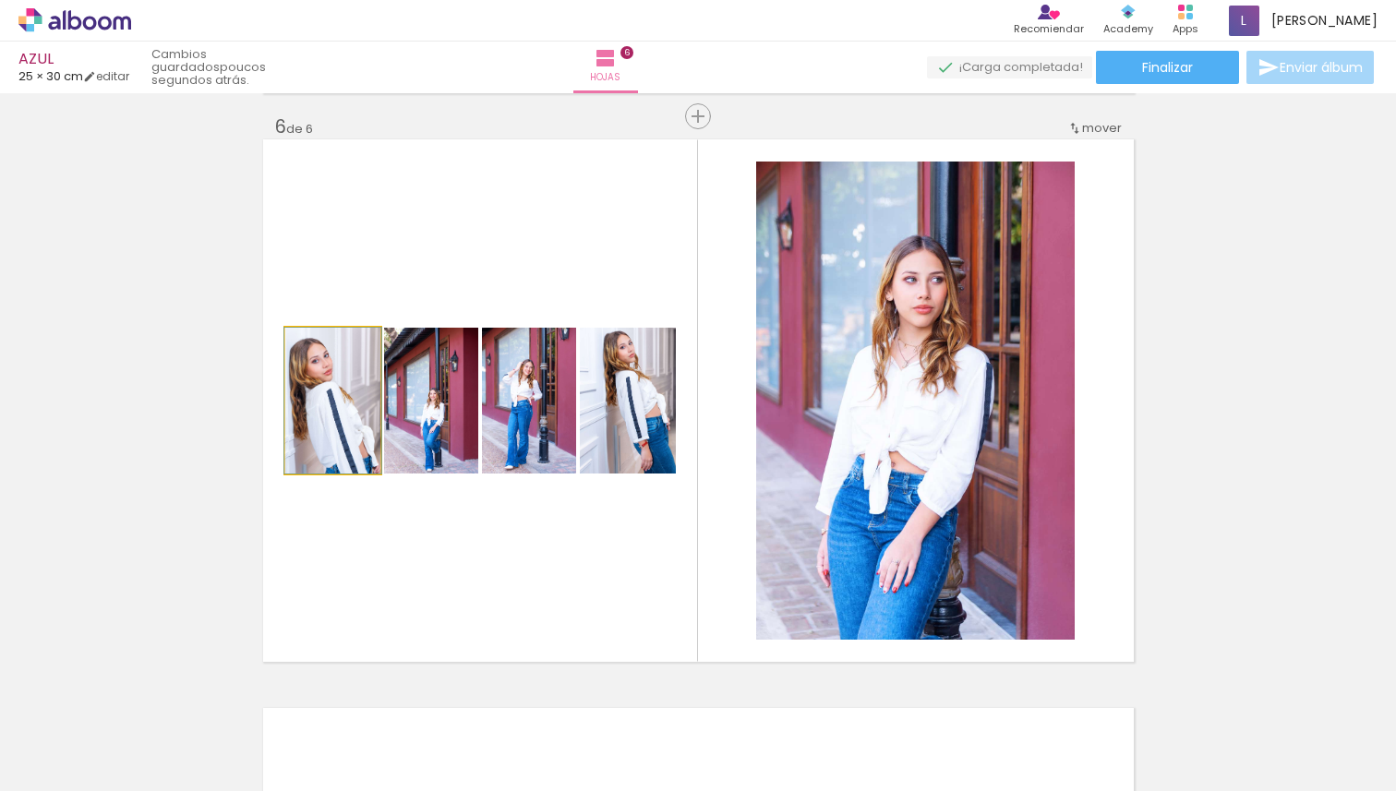
click at [356, 427] on quentale-photo at bounding box center [332, 401] width 95 height 146
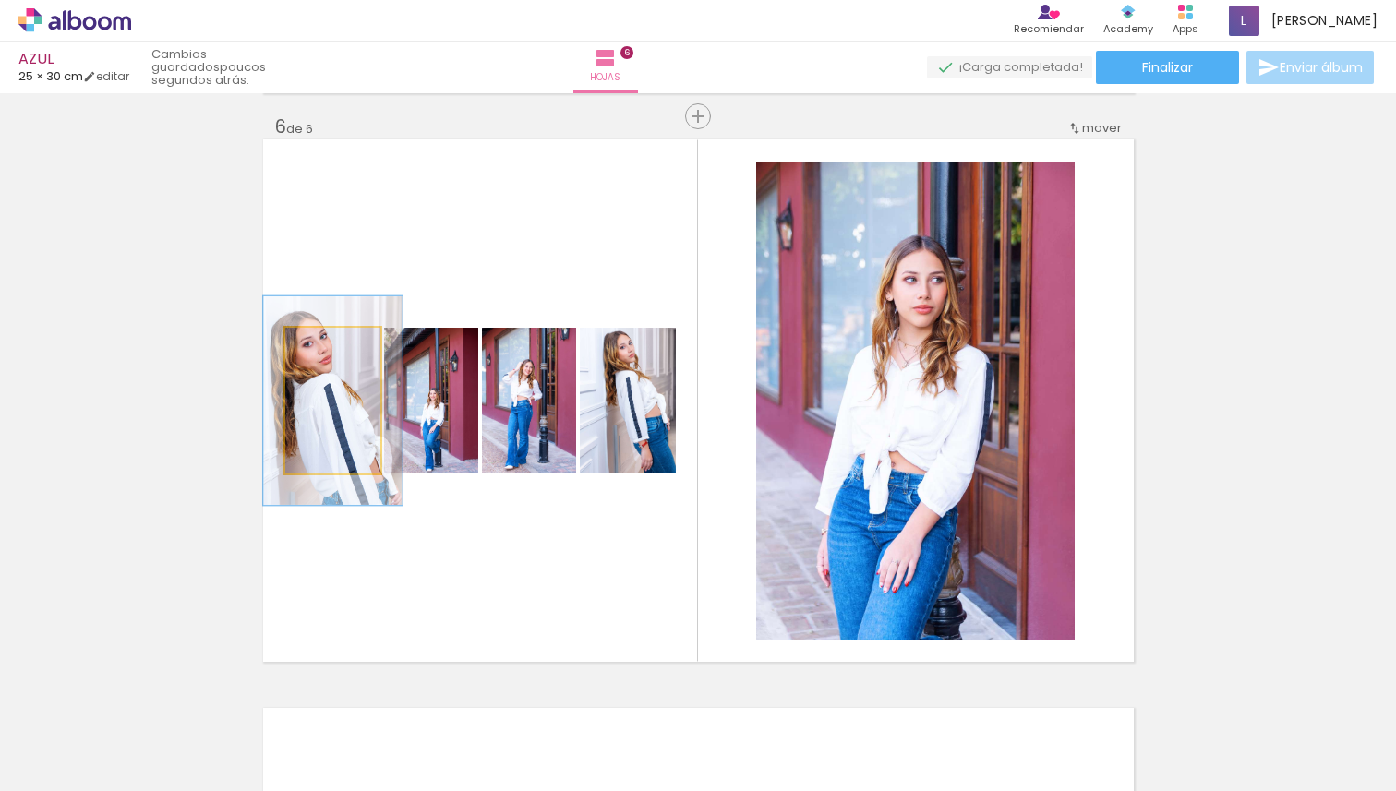
drag, startPoint x: 316, startPoint y: 344, endPoint x: 327, endPoint y: 346, distance: 11.2
click at [328, 346] on div at bounding box center [333, 347] width 17 height 17
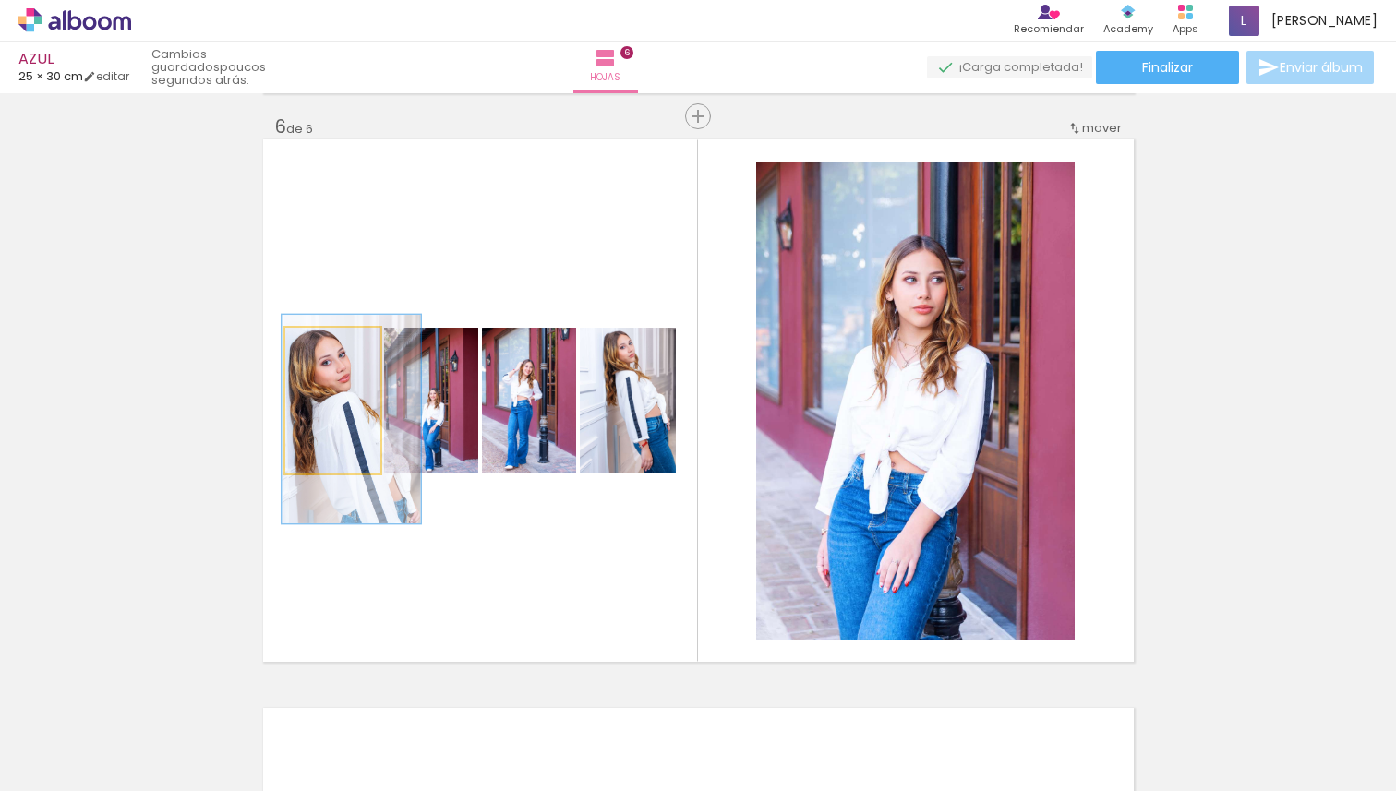
drag, startPoint x: 303, startPoint y: 427, endPoint x: 321, endPoint y: 445, distance: 26.1
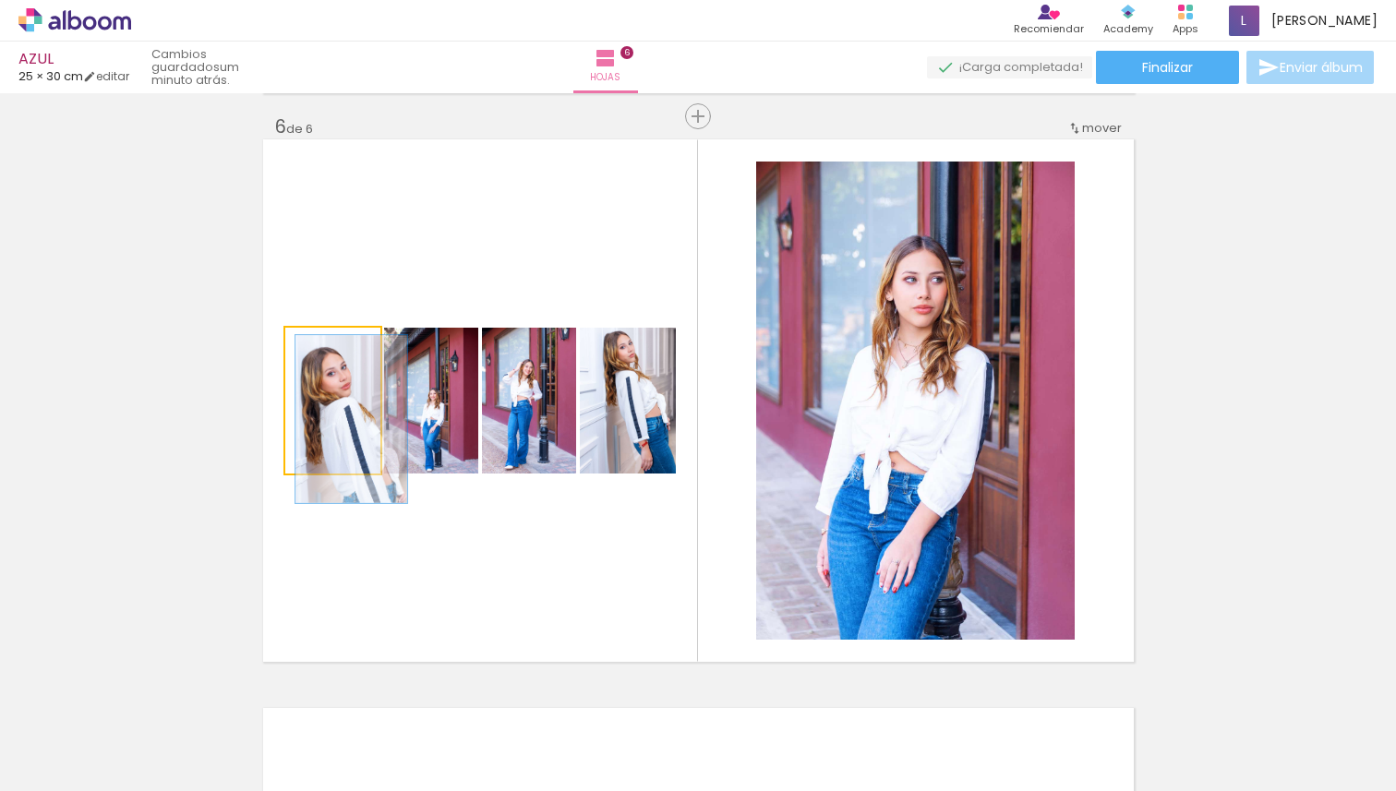
drag, startPoint x: 331, startPoint y: 348, endPoint x: 320, endPoint y: 346, distance: 10.3
type paper-slider "115"
click at [320, 346] on div at bounding box center [327, 347] width 17 height 17
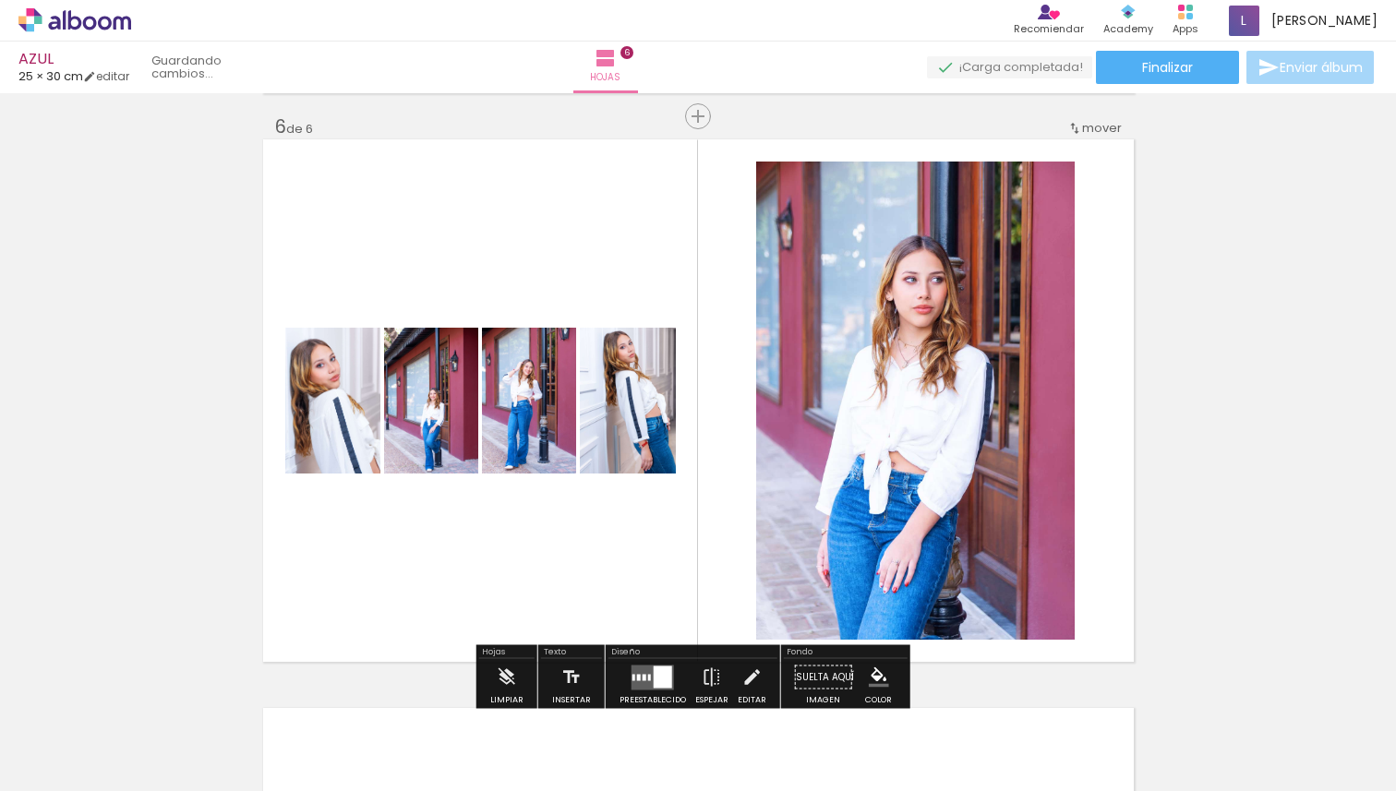
click at [416, 526] on quentale-layouter at bounding box center [698, 400] width 871 height 523
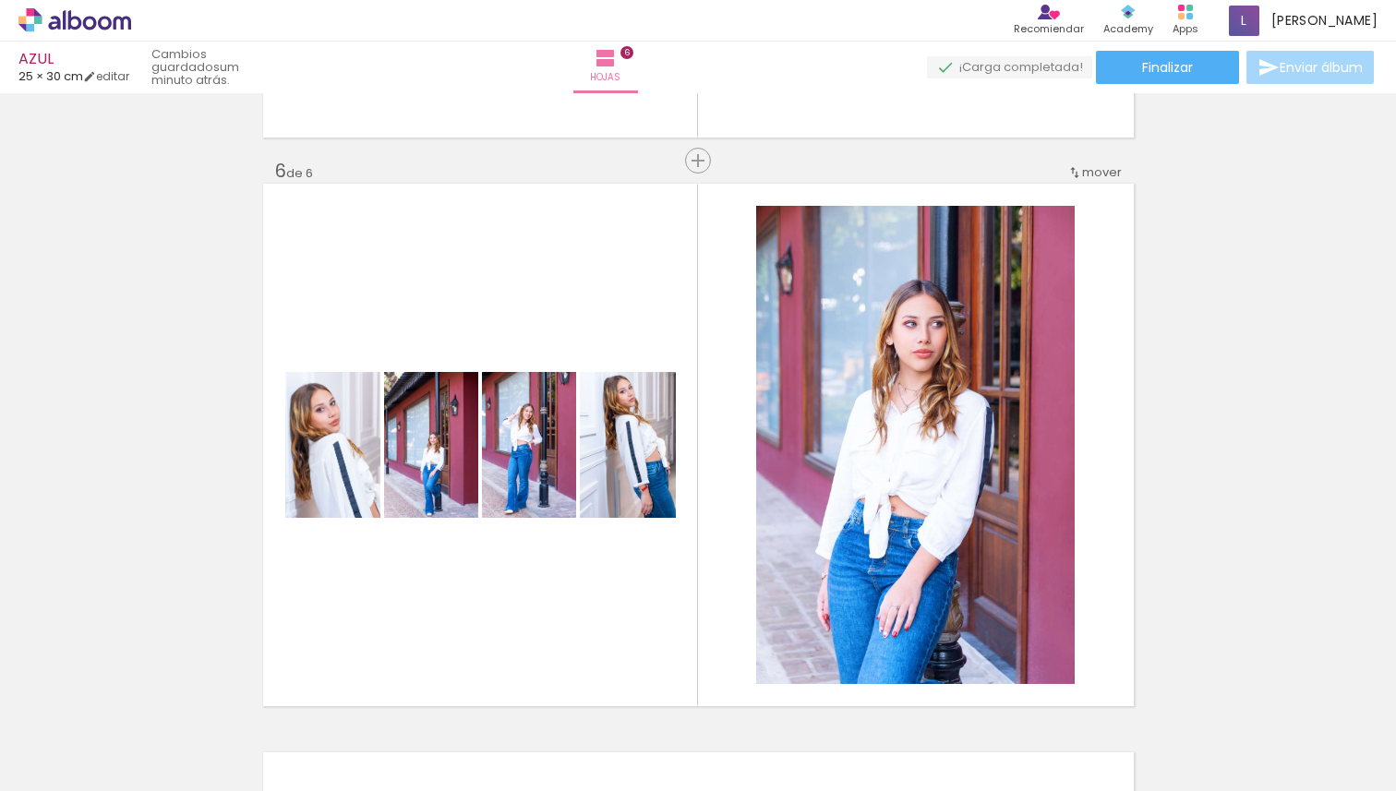
scroll to position [2811, 0]
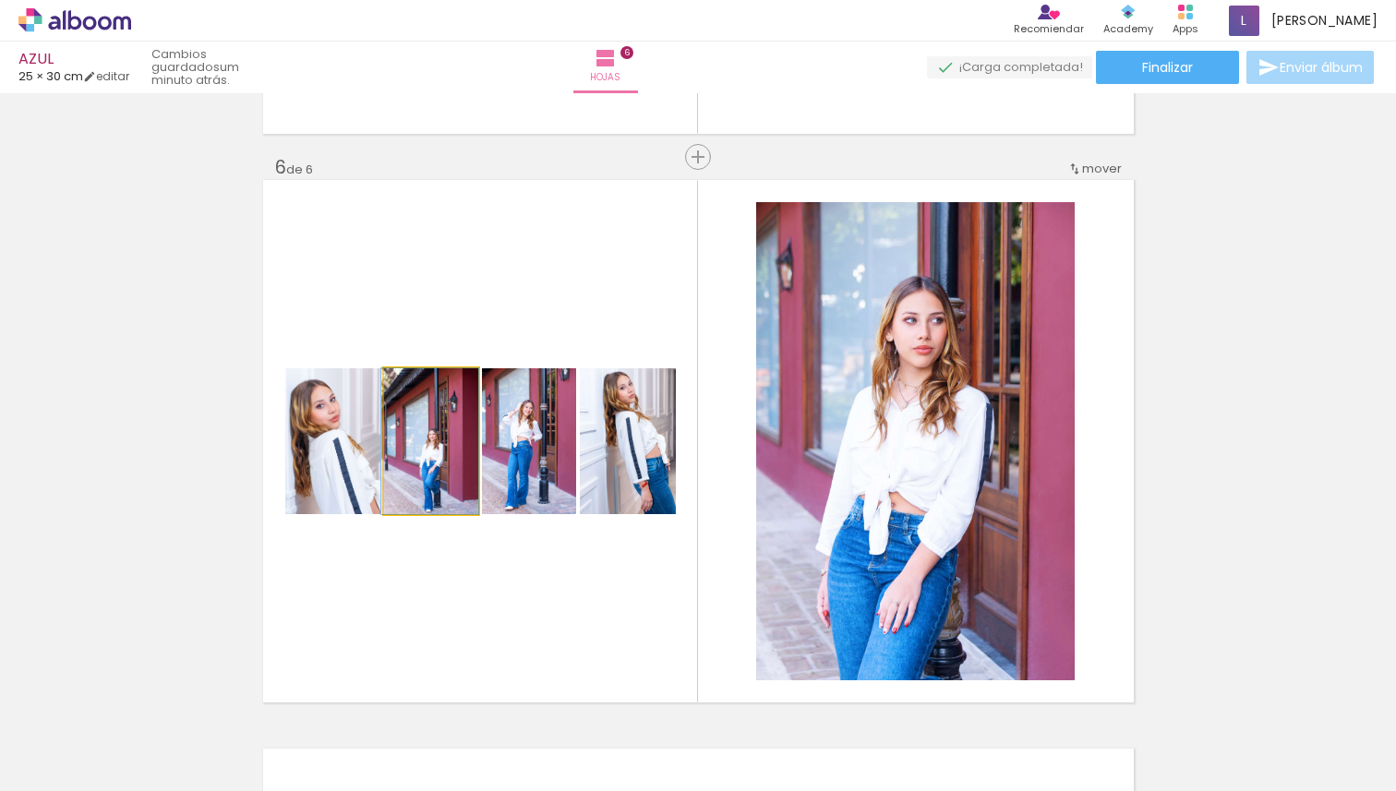
drag, startPoint x: 434, startPoint y: 468, endPoint x: 422, endPoint y: 466, distance: 12.1
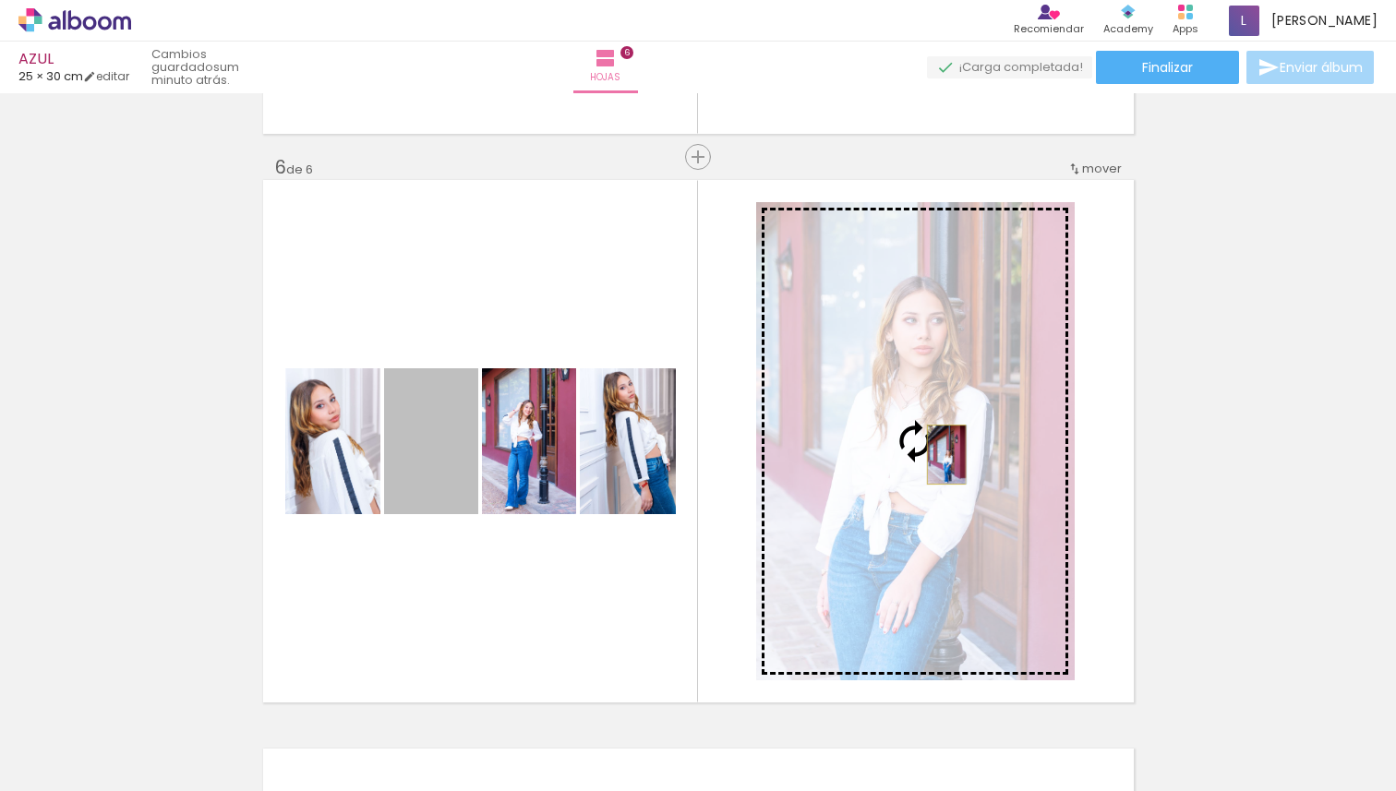
drag, startPoint x: 436, startPoint y: 469, endPoint x: 939, endPoint y: 454, distance: 503.4
click at [0, 0] on slot at bounding box center [0, 0] width 0 height 0
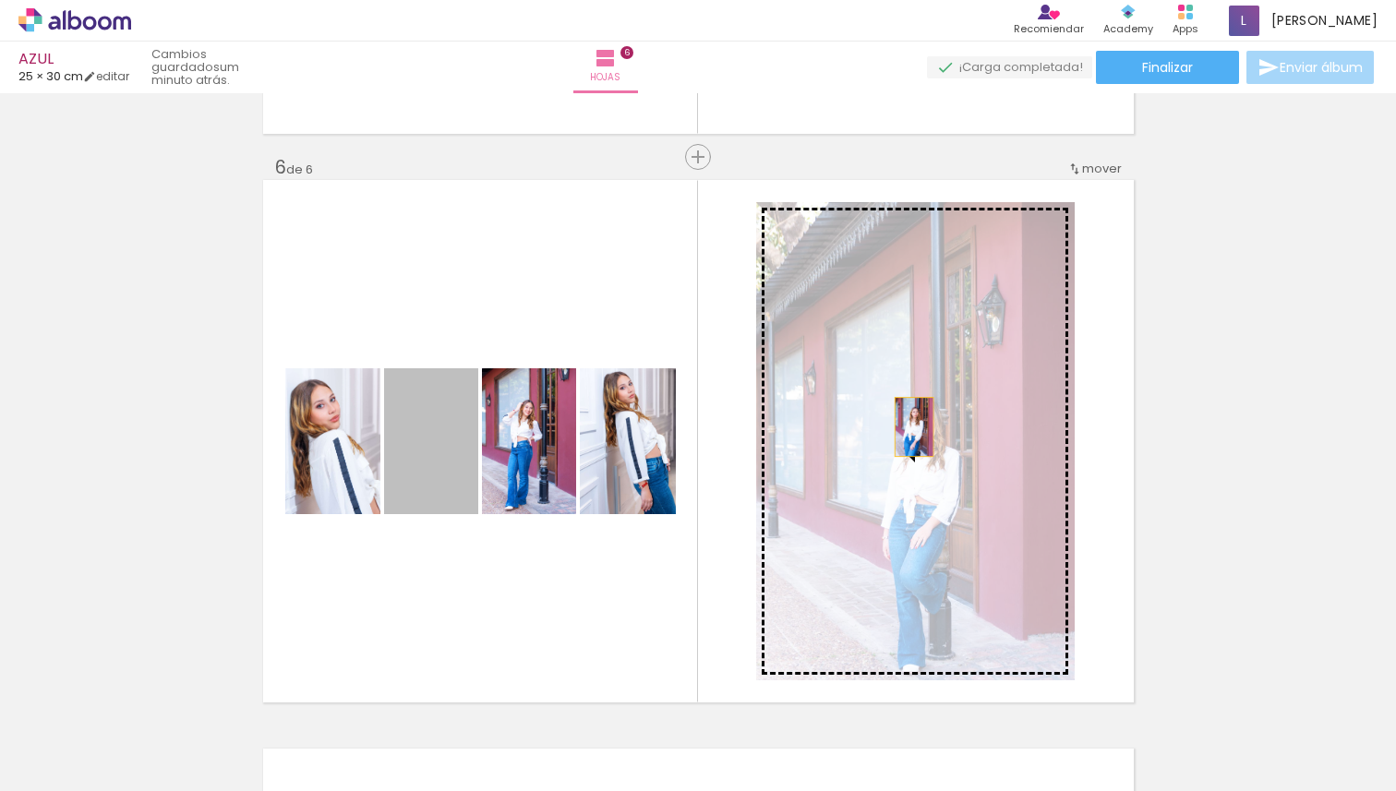
drag, startPoint x: 393, startPoint y: 467, endPoint x: 905, endPoint y: 426, distance: 513.2
click at [0, 0] on slot at bounding box center [0, 0] width 0 height 0
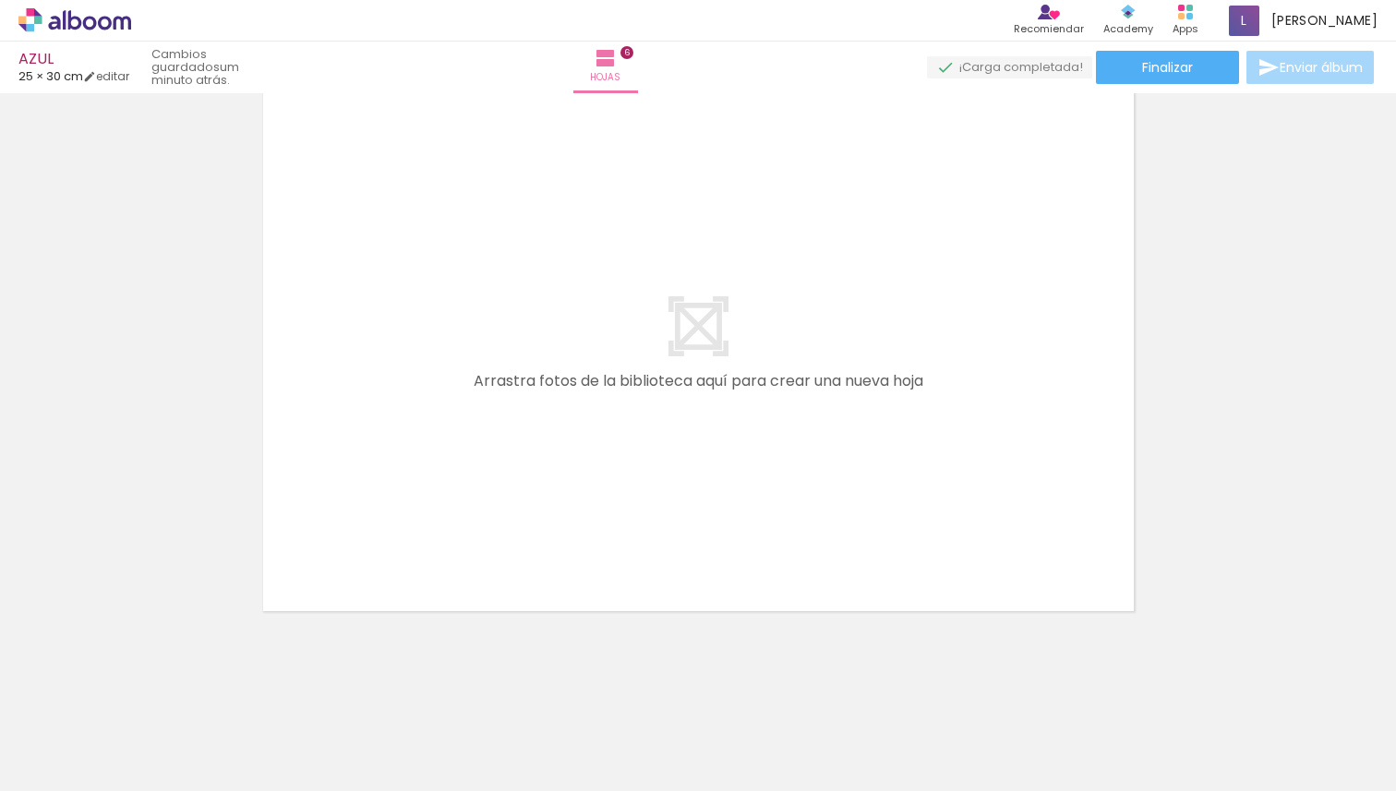
scroll to position [0, 1728]
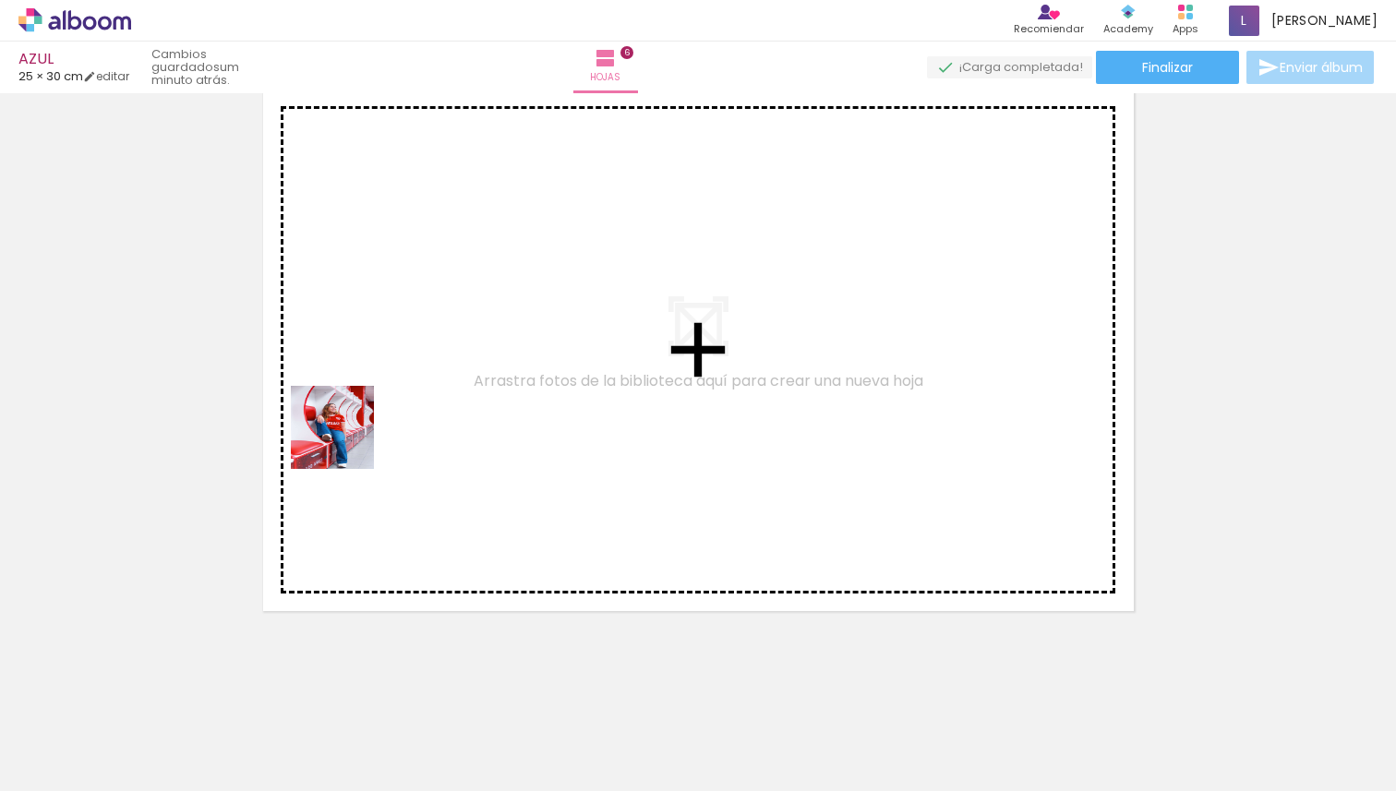
drag, startPoint x: 334, startPoint y: 740, endPoint x: 350, endPoint y: 429, distance: 310.6
click at [350, 429] on quentale-workspace at bounding box center [698, 395] width 1396 height 791
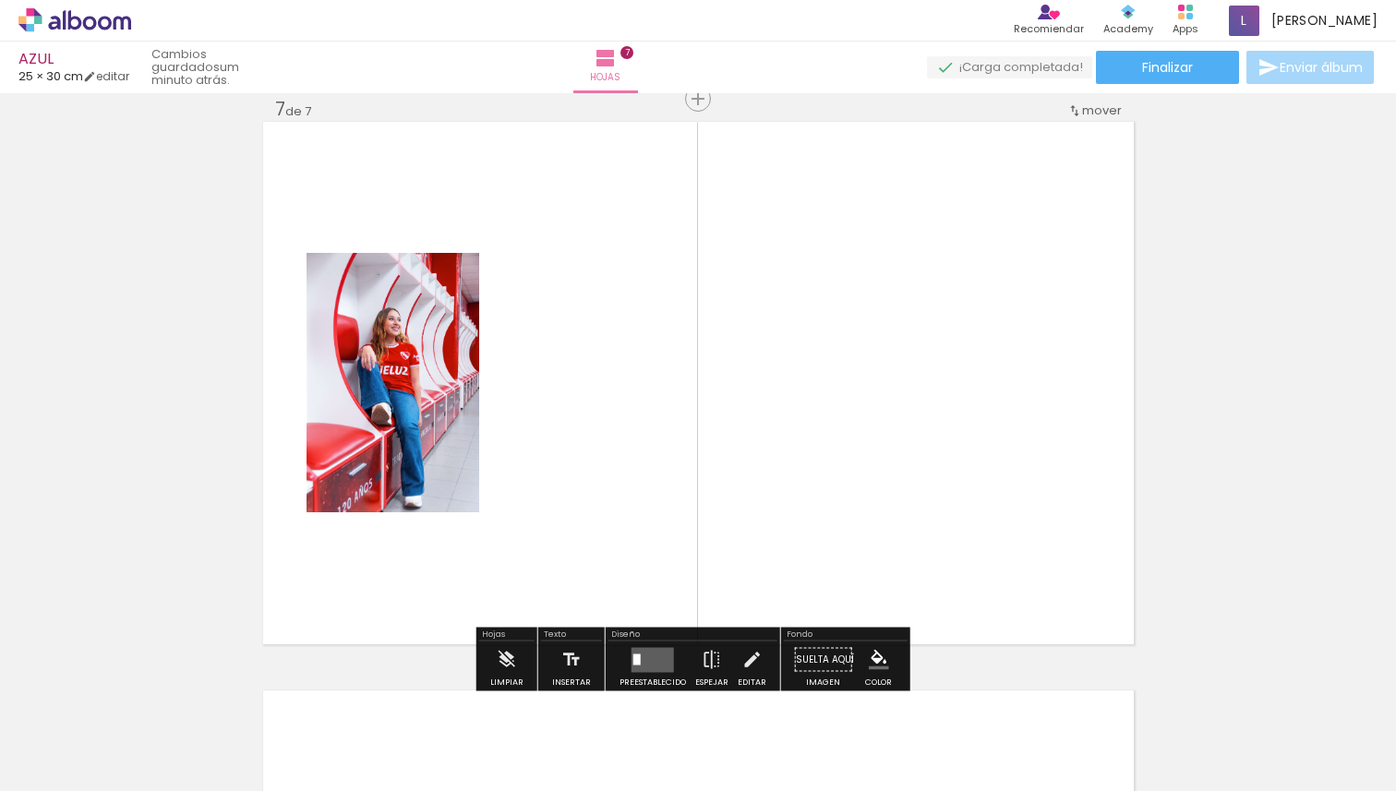
scroll to position [3436, 0]
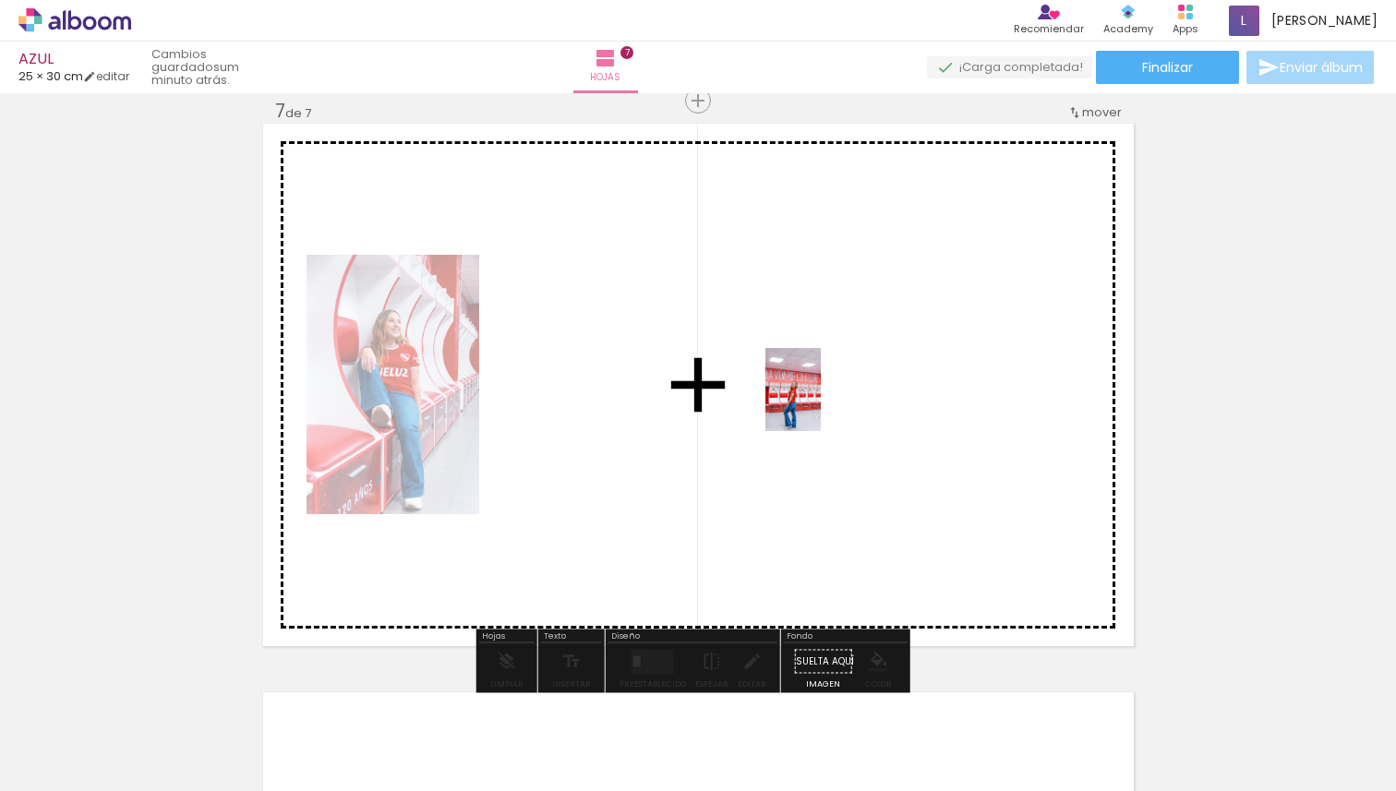
drag, startPoint x: 431, startPoint y: 733, endPoint x: 821, endPoint y: 404, distance: 510.4
click at [821, 404] on quentale-workspace at bounding box center [698, 395] width 1396 height 791
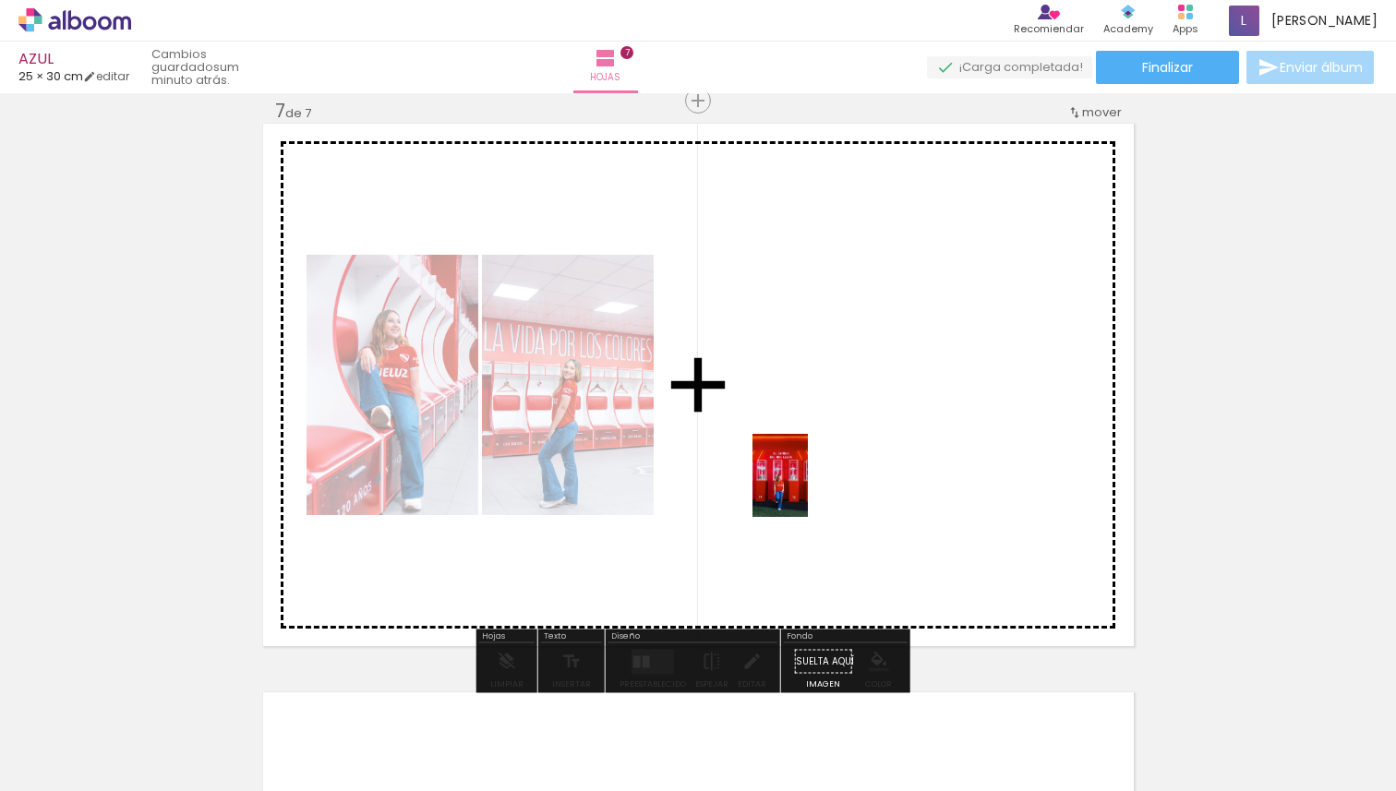
drag, startPoint x: 543, startPoint y: 745, endPoint x: 810, endPoint y: 489, distance: 369.6
click at [810, 489] on quentale-workspace at bounding box center [698, 395] width 1396 height 791
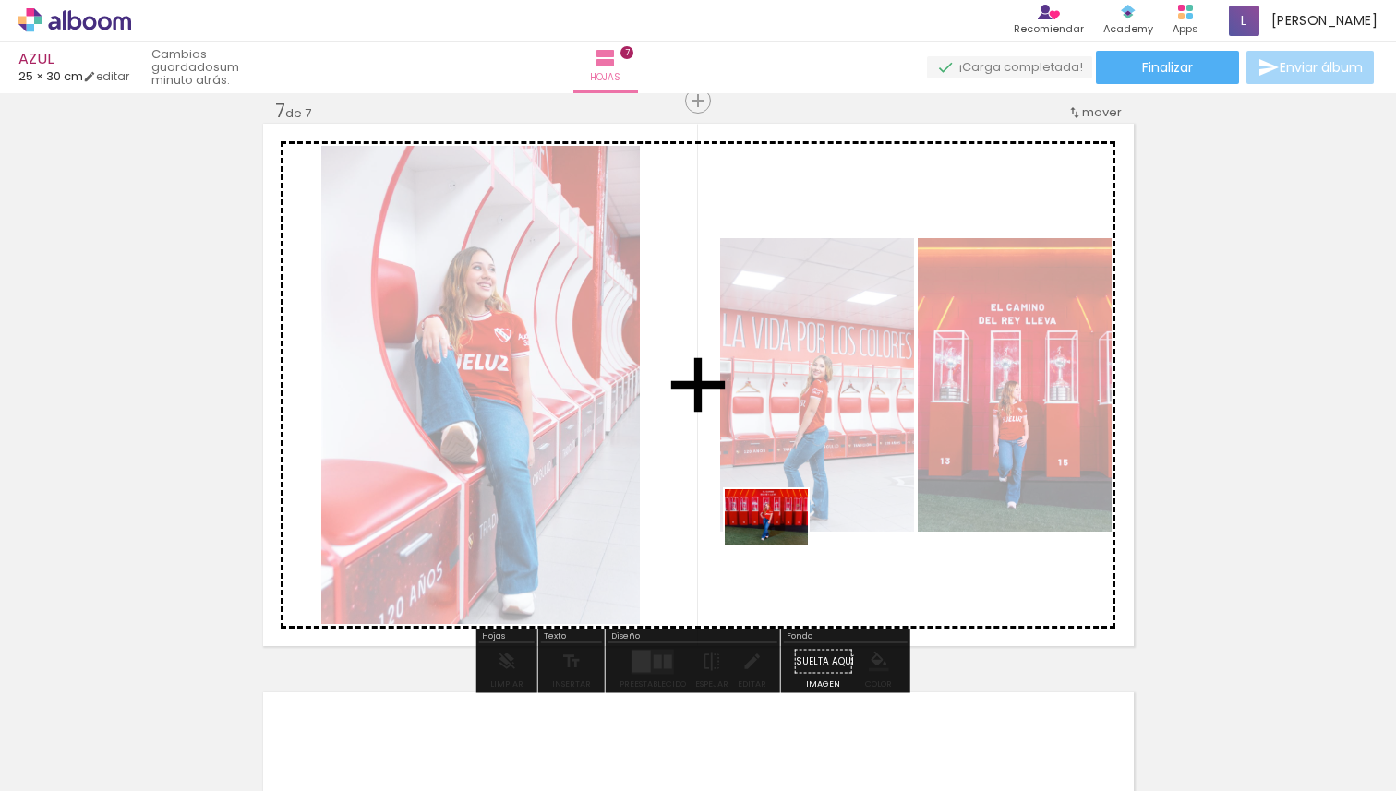
drag, startPoint x: 653, startPoint y: 739, endPoint x: 779, endPoint y: 545, distance: 231.5
click at [779, 545] on quentale-workspace at bounding box center [698, 395] width 1396 height 791
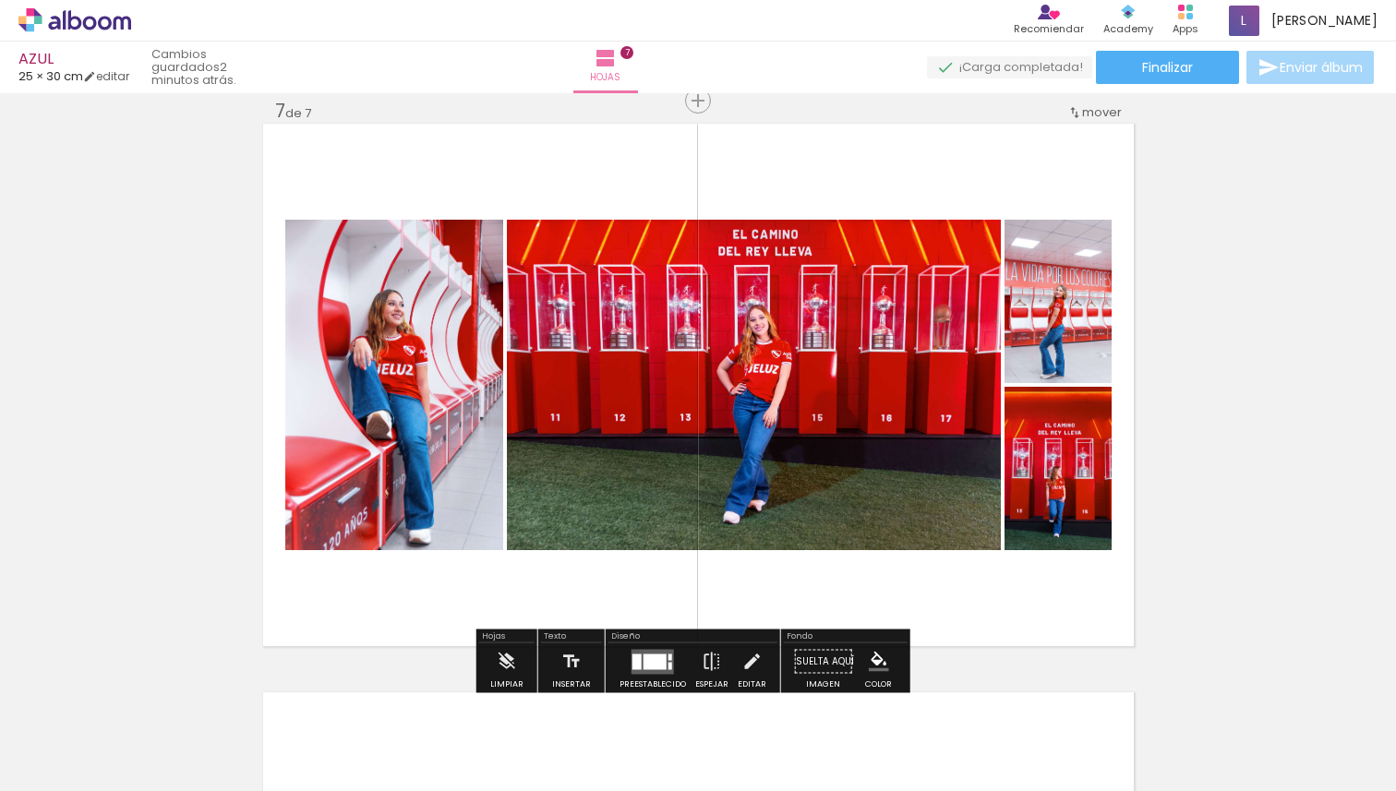
click at [645, 668] on div at bounding box center [655, 662] width 23 height 16
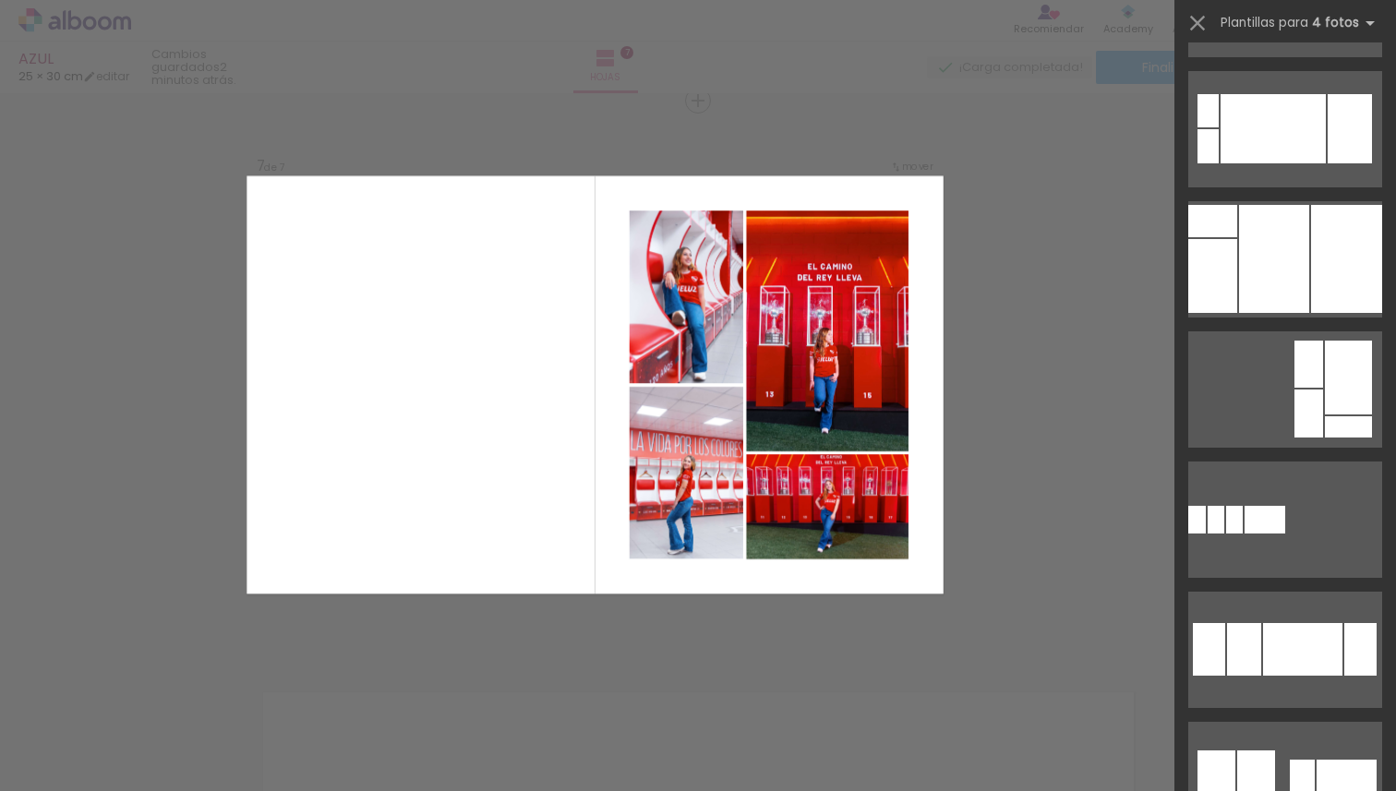
scroll to position [1582, 0]
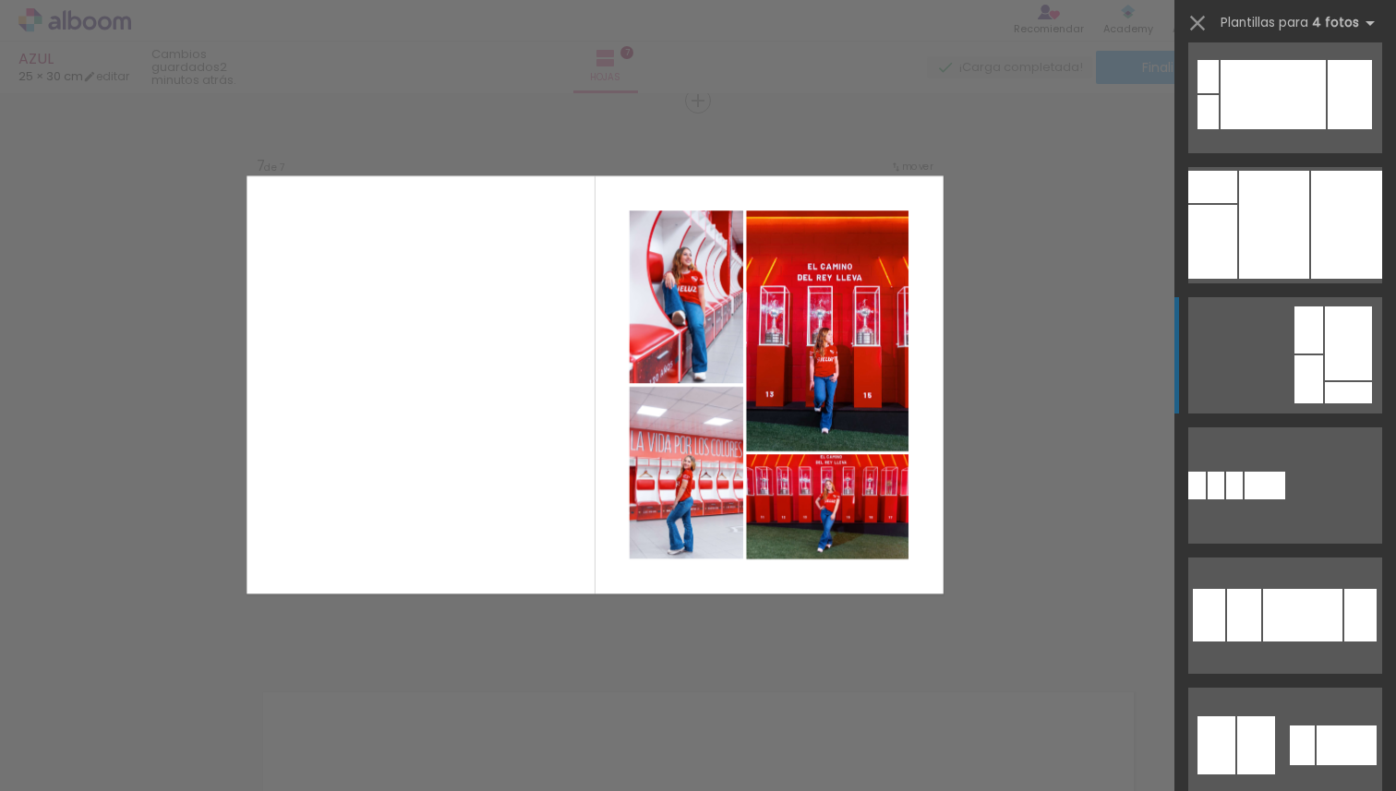
click at [1313, 341] on div at bounding box center [1309, 330] width 29 height 47
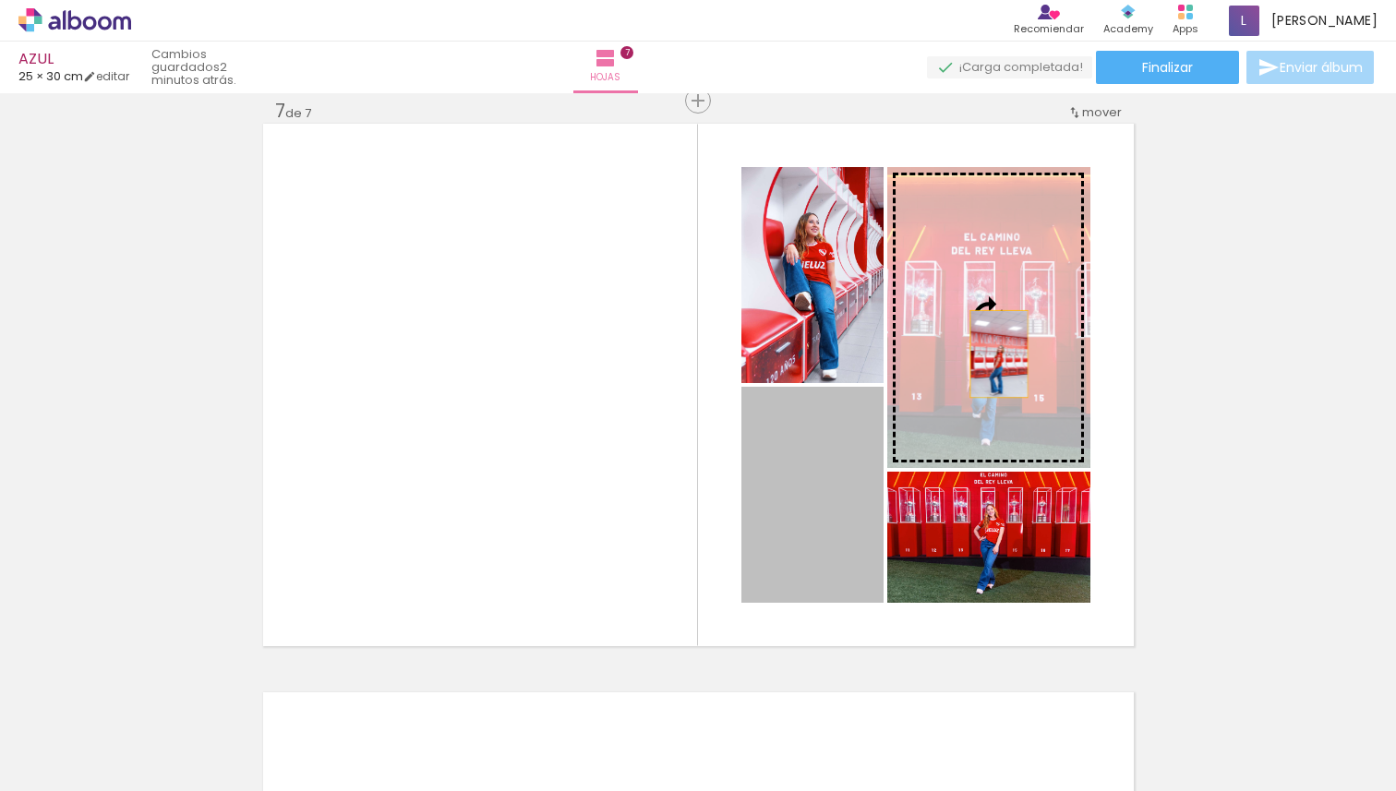
drag, startPoint x: 809, startPoint y: 525, endPoint x: 990, endPoint y: 354, distance: 249.5
click at [0, 0] on slot at bounding box center [0, 0] width 0 height 0
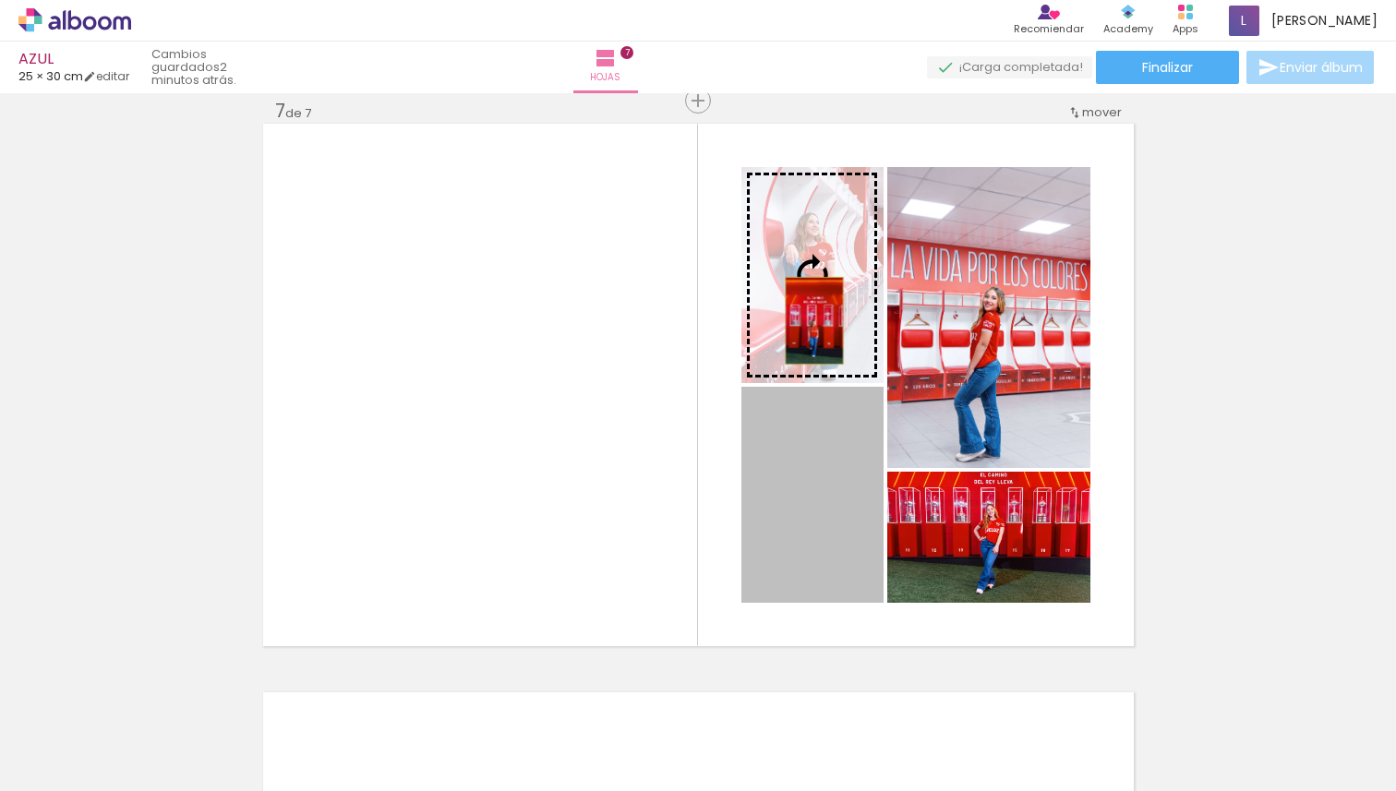
drag, startPoint x: 808, startPoint y: 548, endPoint x: 807, endPoint y: 320, distance: 228.1
click at [0, 0] on slot at bounding box center [0, 0] width 0 height 0
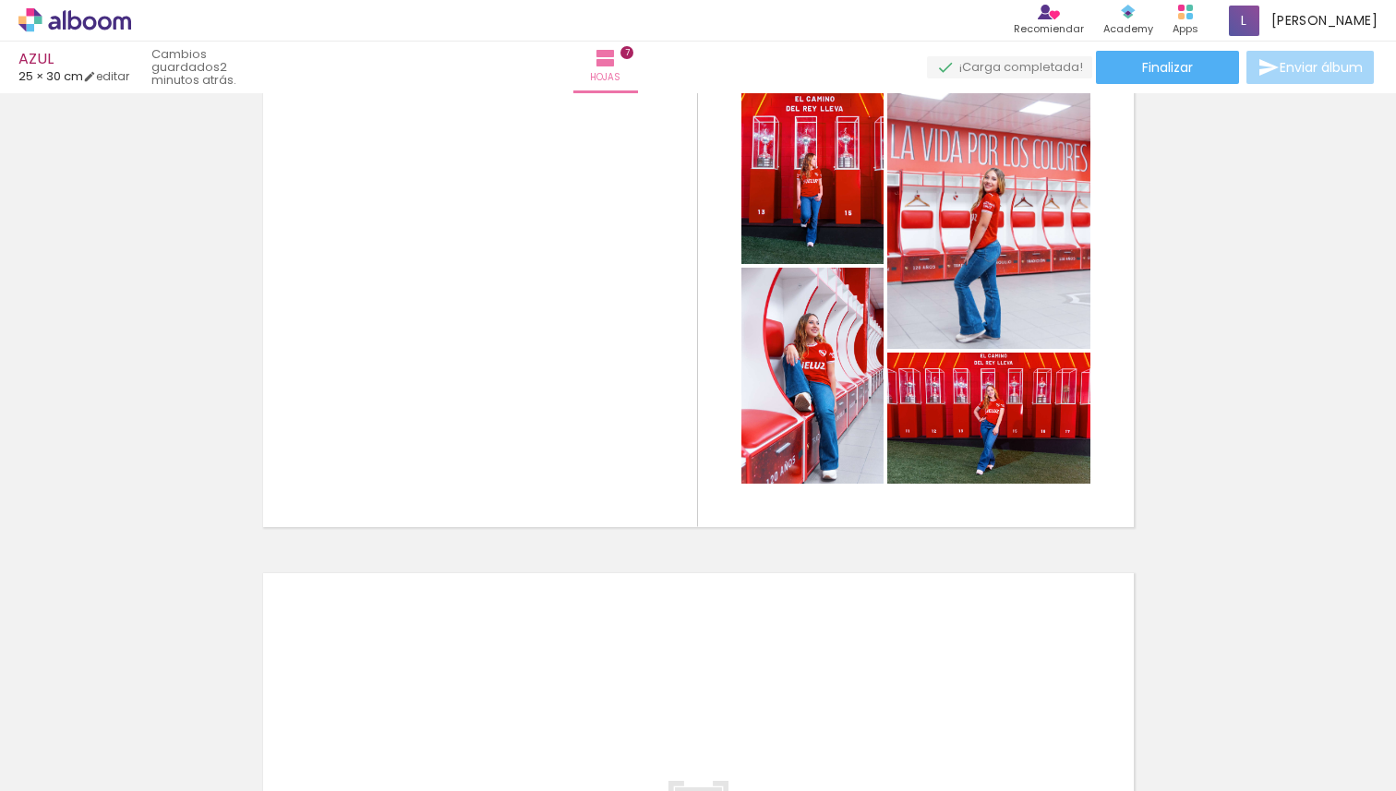
scroll to position [3627, 0]
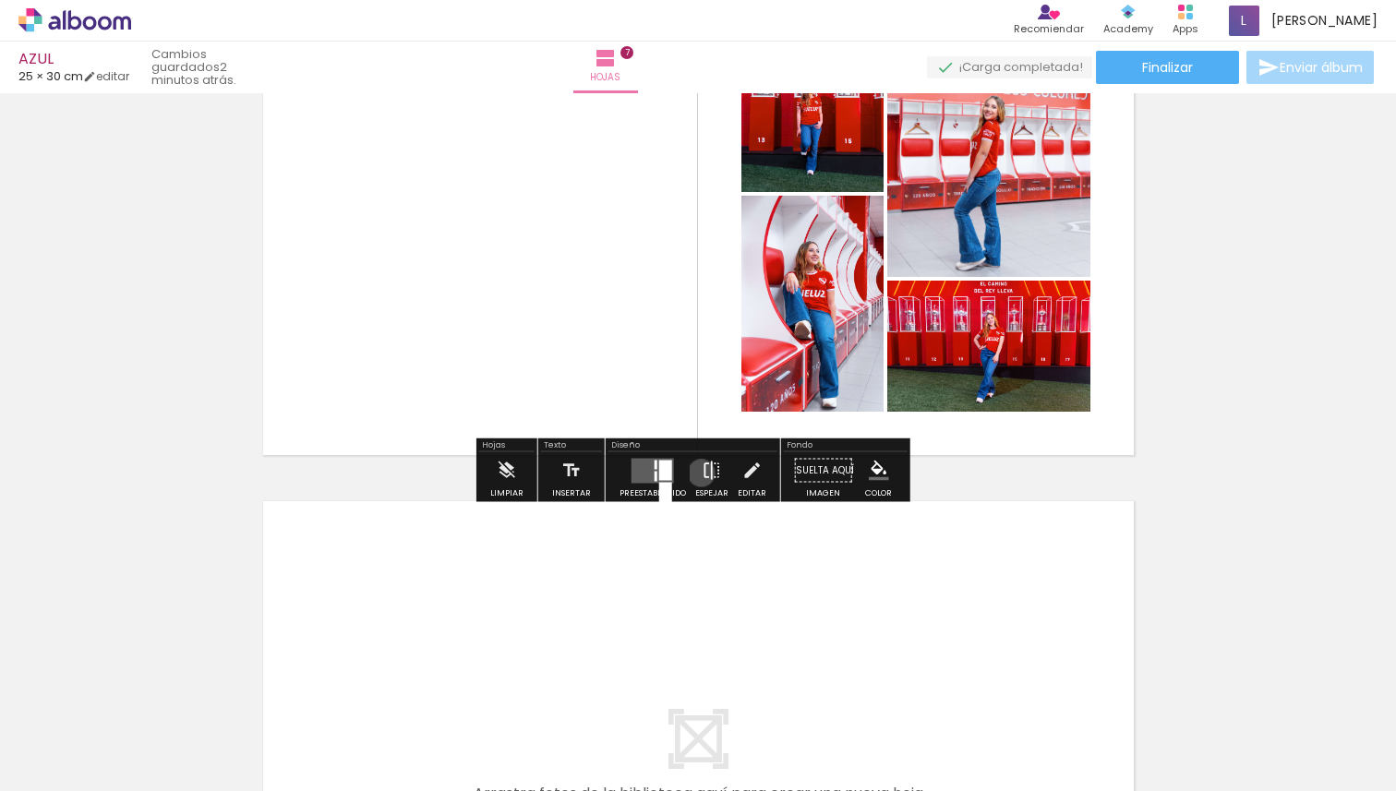
click at [702, 473] on iron-icon at bounding box center [712, 470] width 20 height 37
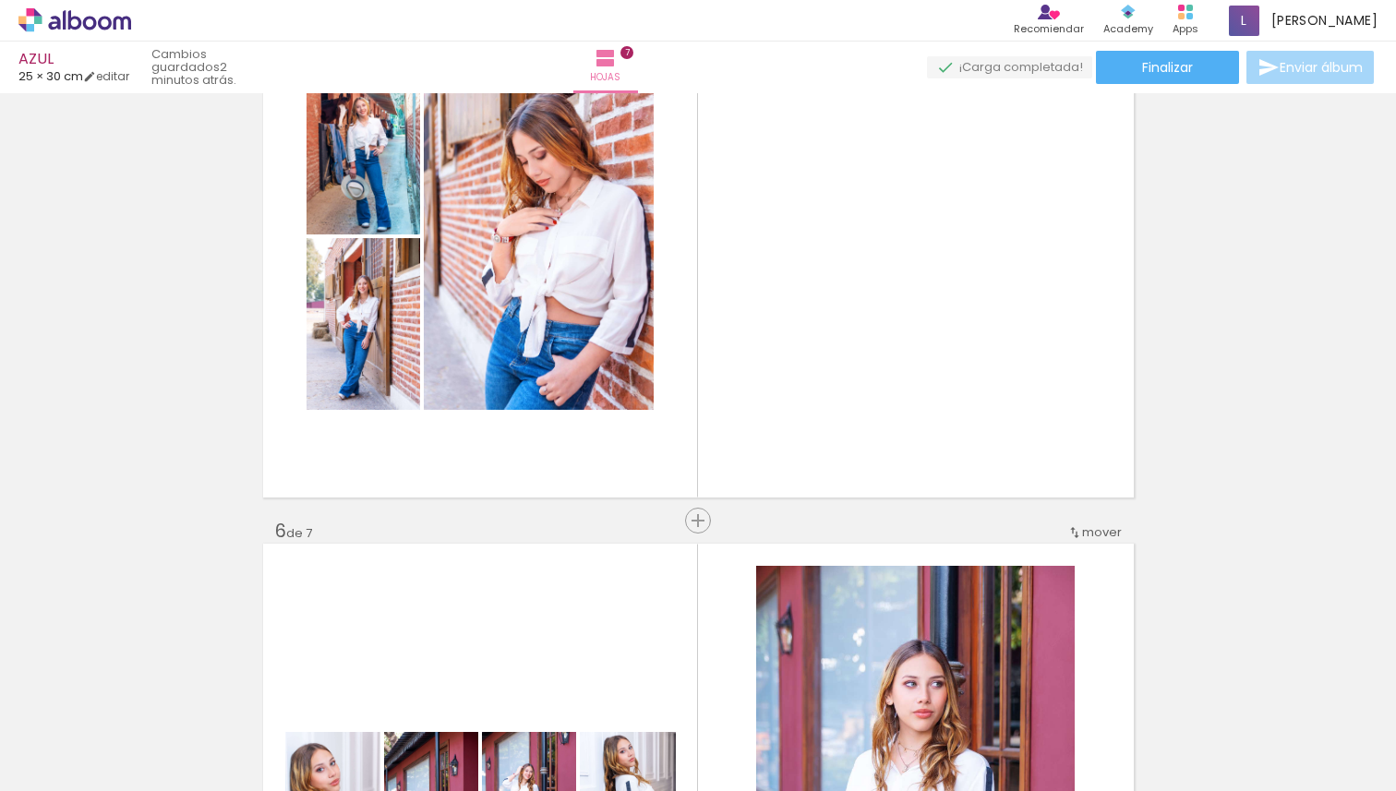
scroll to position [2449, 0]
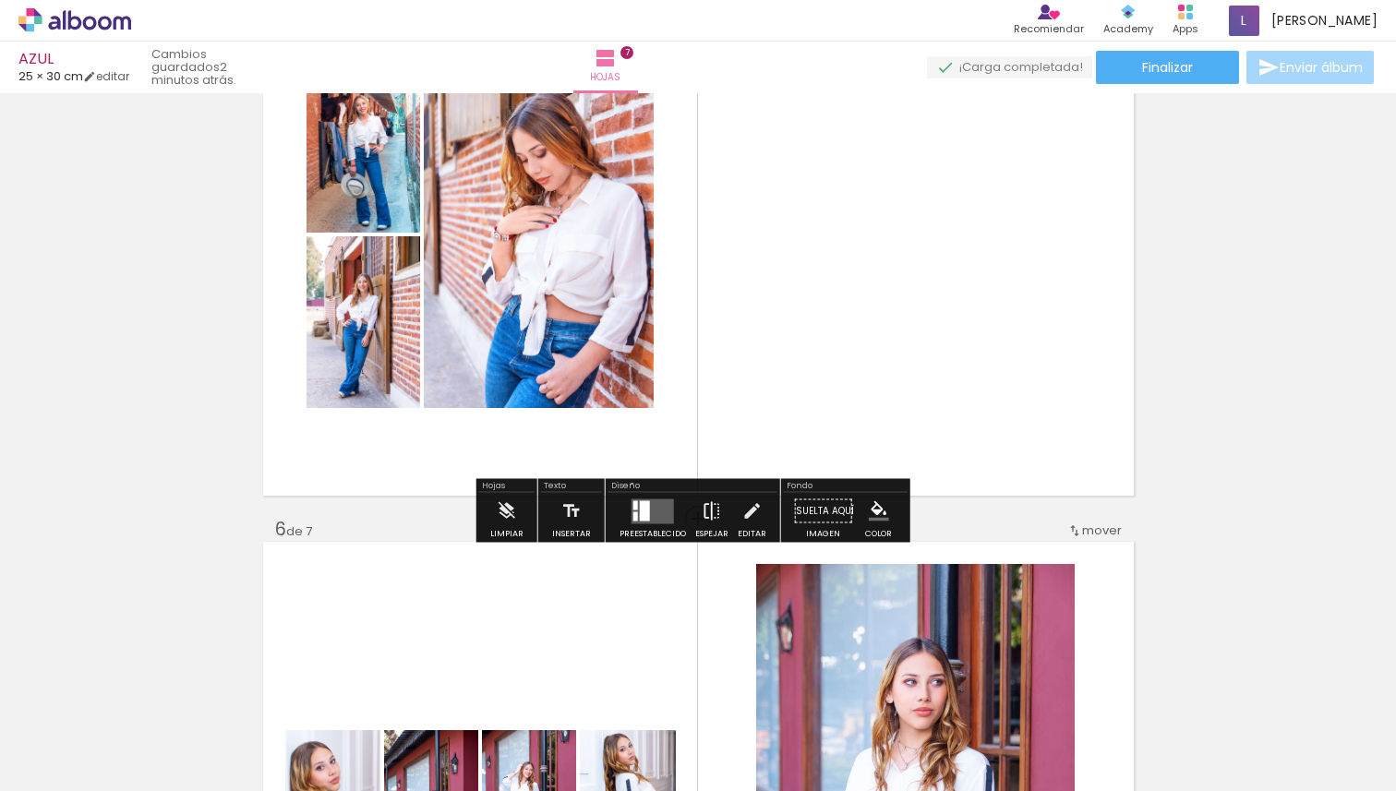
click at [706, 520] on iron-icon at bounding box center [712, 511] width 20 height 37
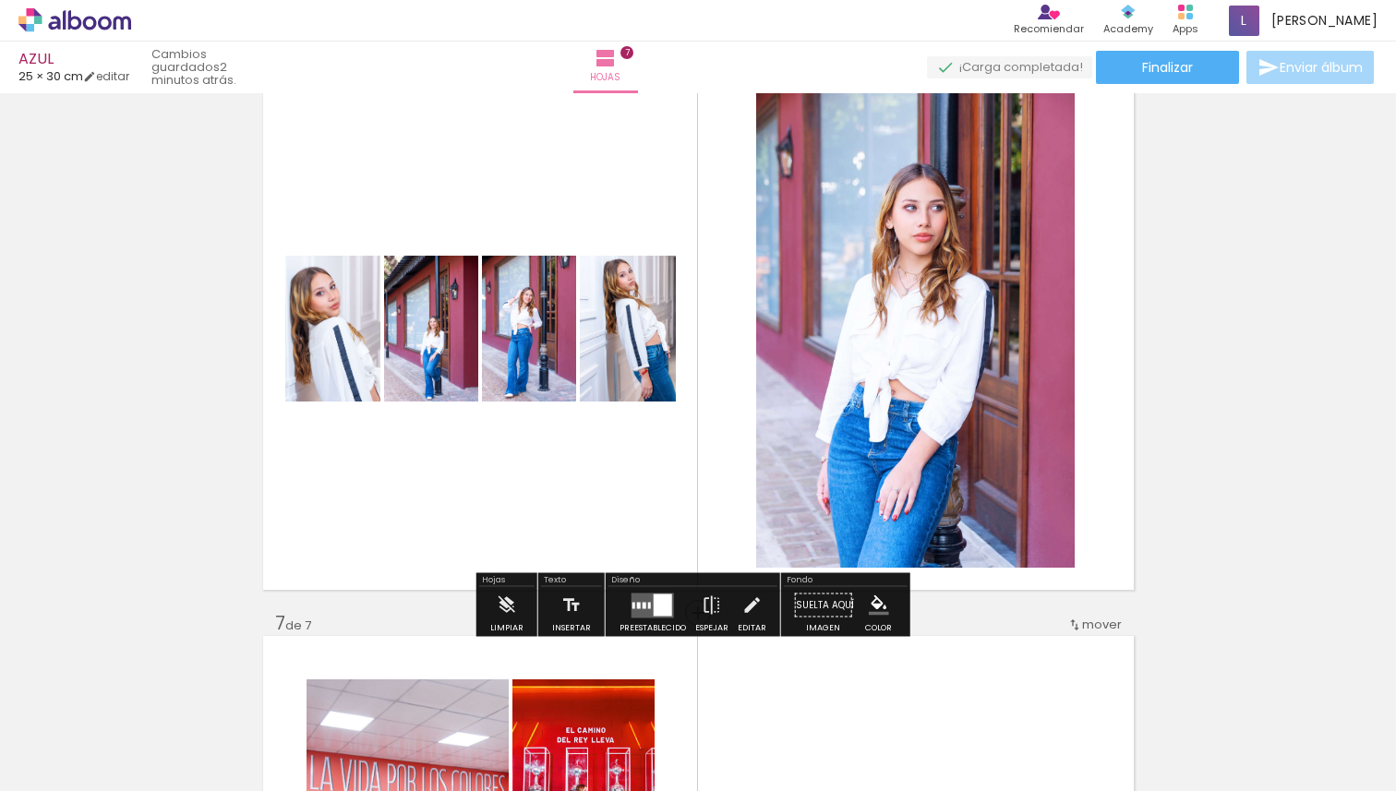
scroll to position [2932, 0]
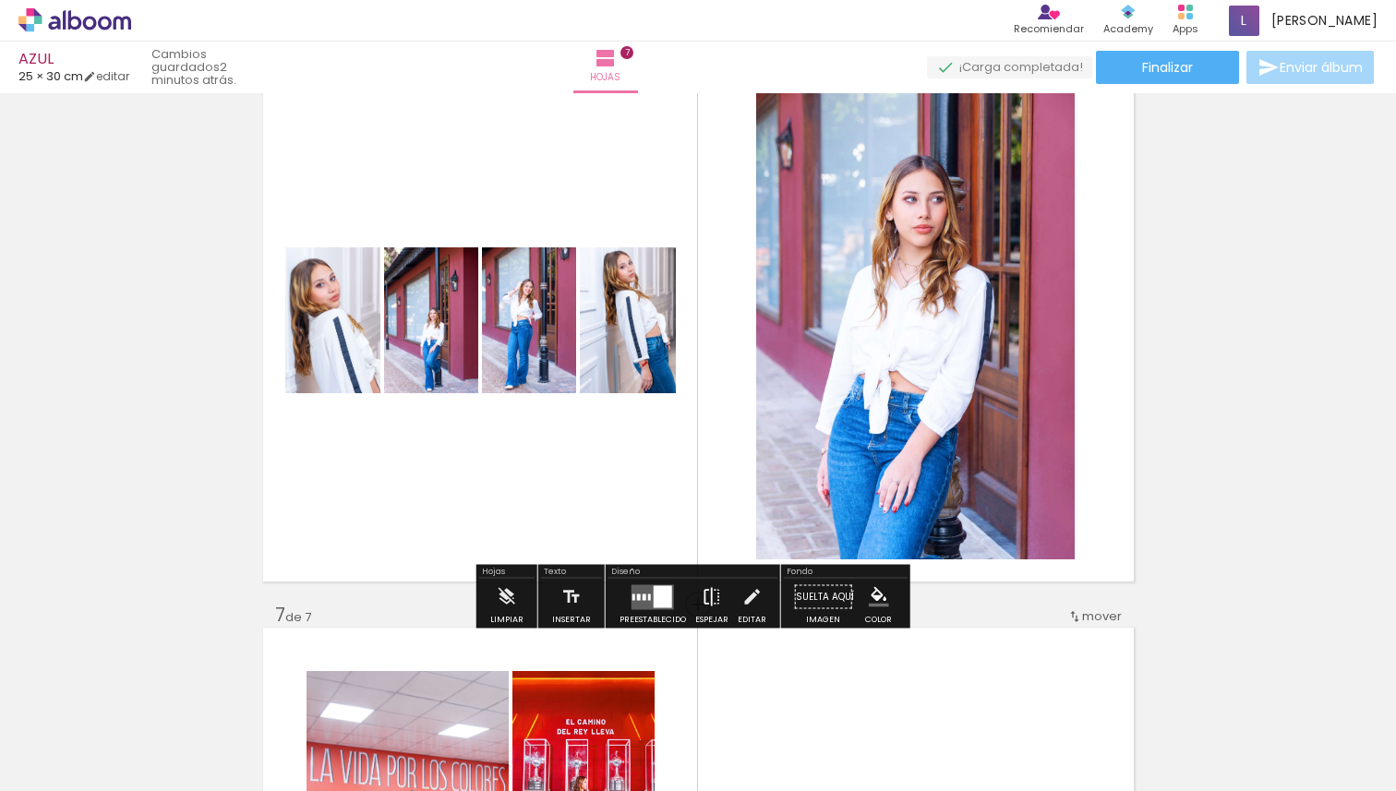
click at [706, 596] on iron-icon at bounding box center [712, 597] width 20 height 37
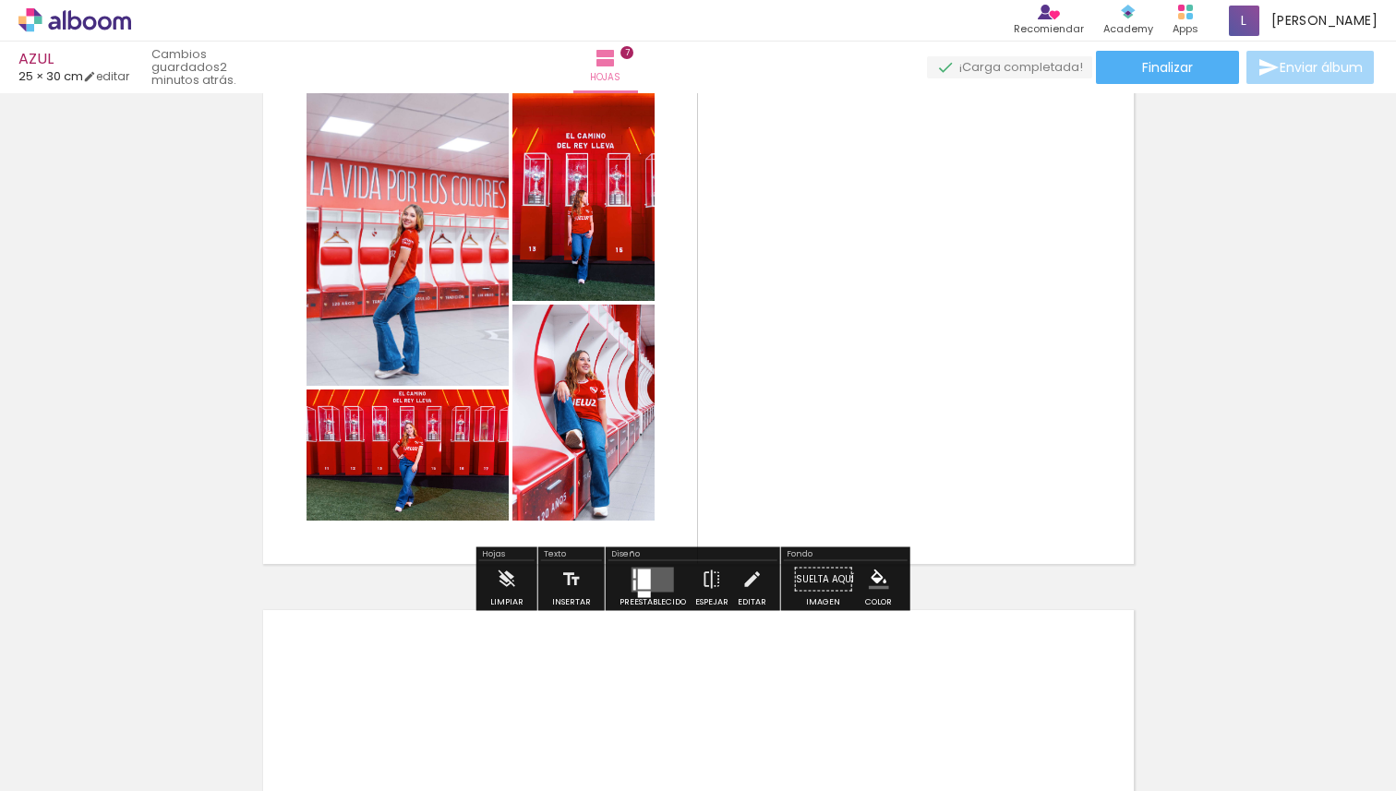
scroll to position [3538, 0]
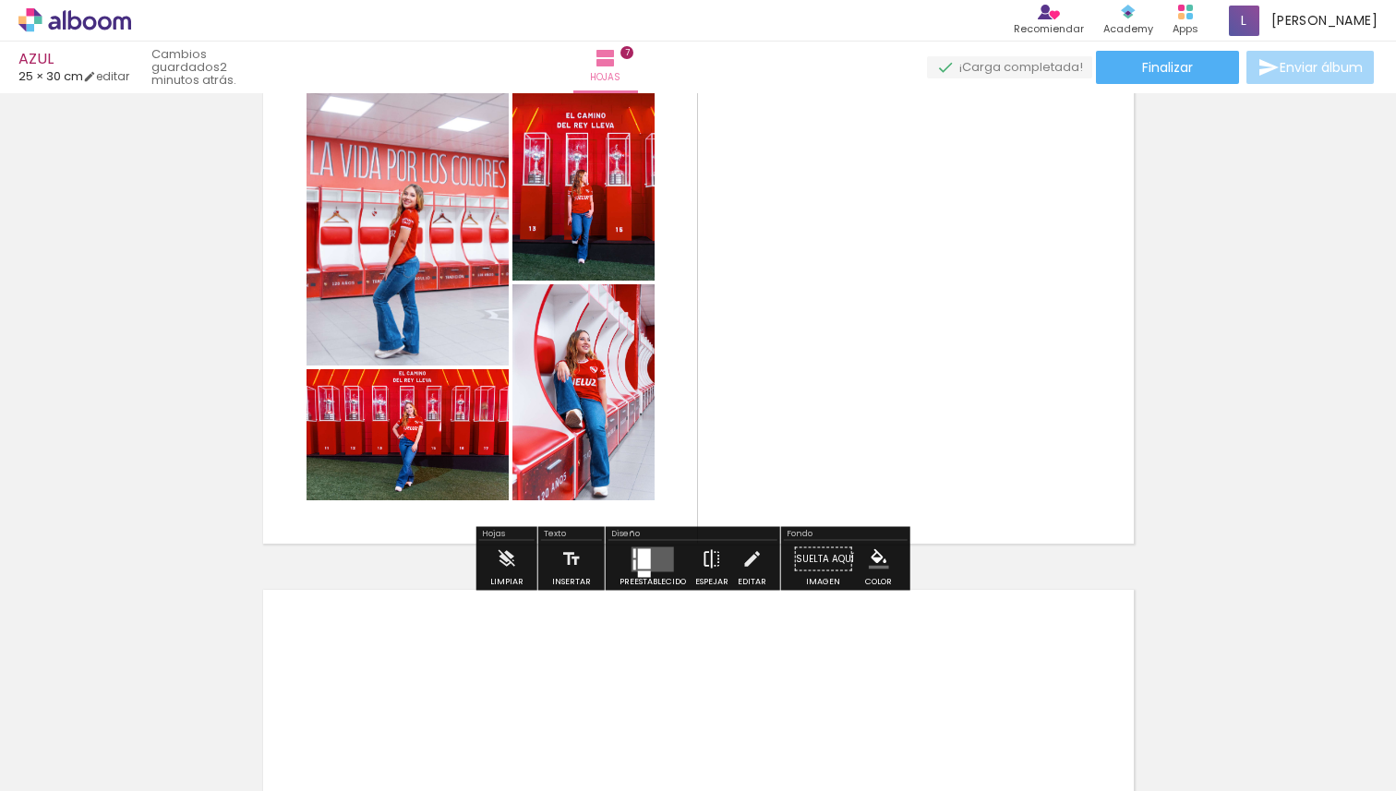
click at [708, 554] on iron-icon at bounding box center [712, 559] width 20 height 37
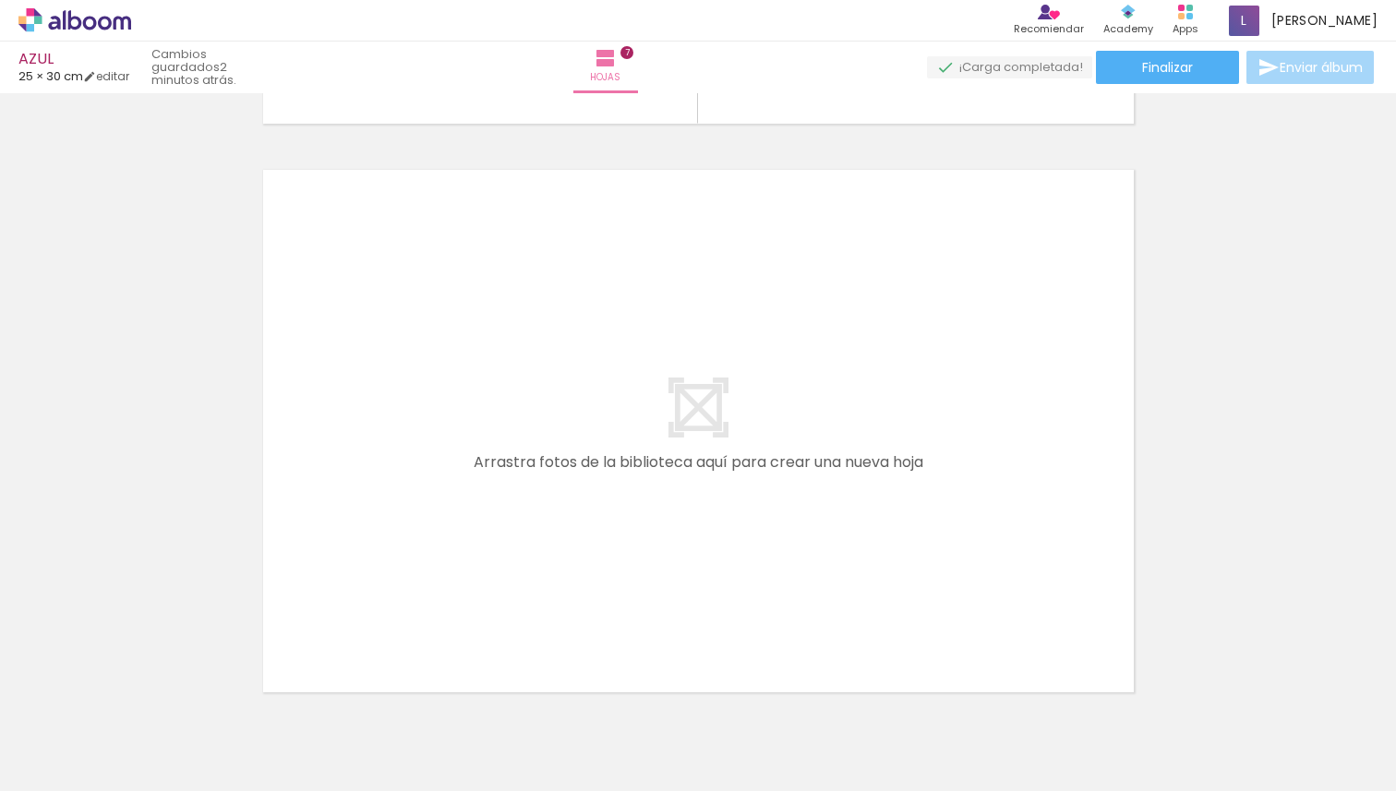
scroll to position [3972, 0]
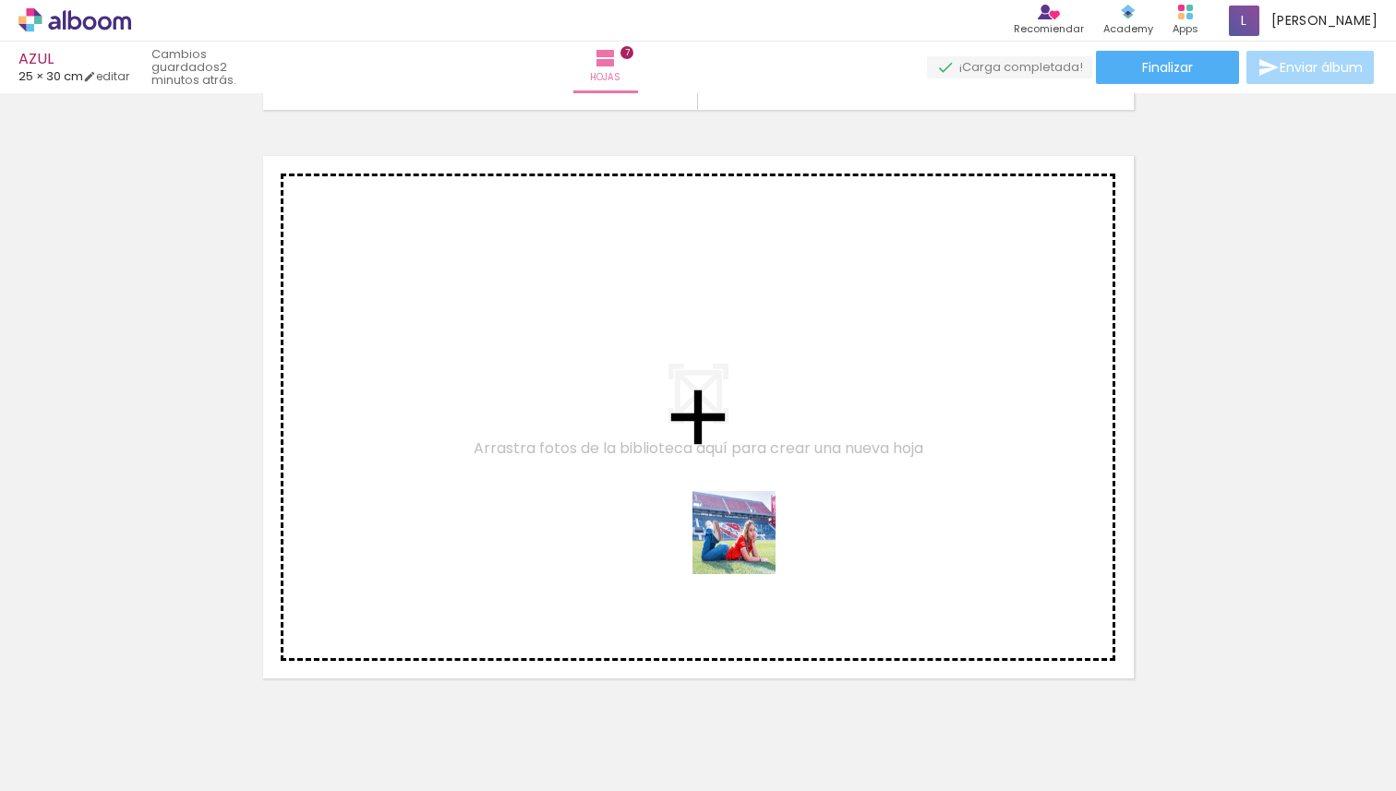
drag, startPoint x: 757, startPoint y: 749, endPoint x: 733, endPoint y: 426, distance: 324.1
click at [733, 426] on quentale-workspace at bounding box center [698, 395] width 1396 height 791
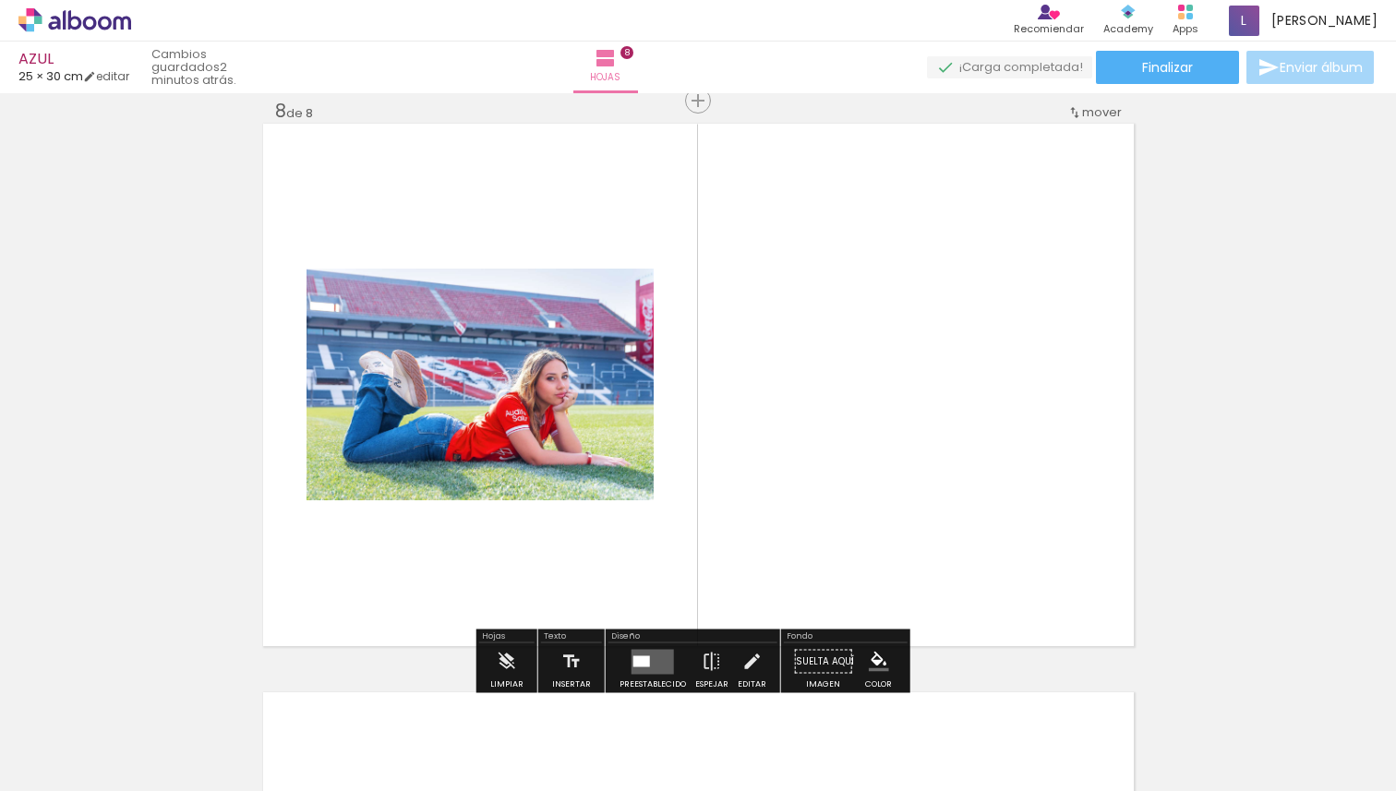
scroll to position [4005, 0]
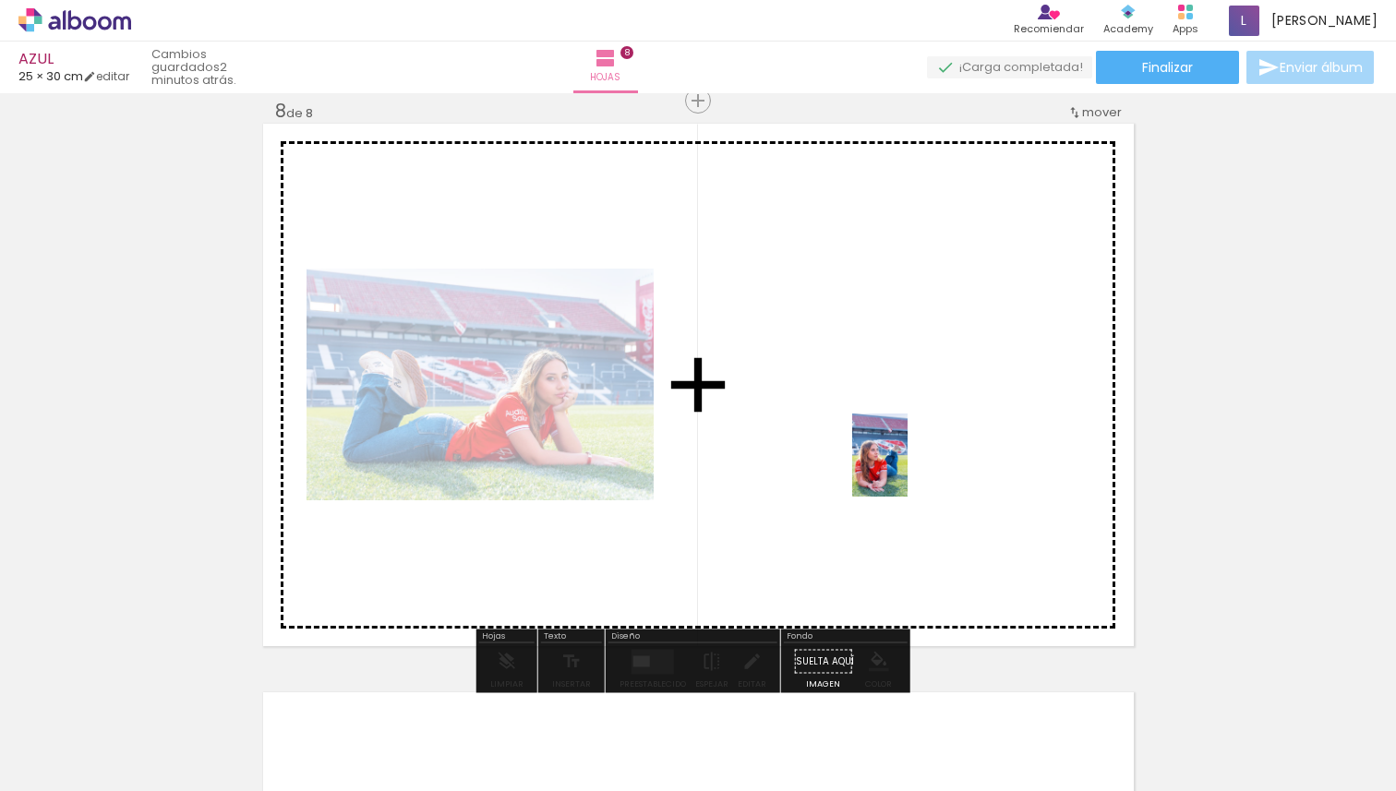
drag, startPoint x: 842, startPoint y: 750, endPoint x: 910, endPoint y: 468, distance: 289.6
click at [910, 468] on quentale-workspace at bounding box center [698, 395] width 1396 height 791
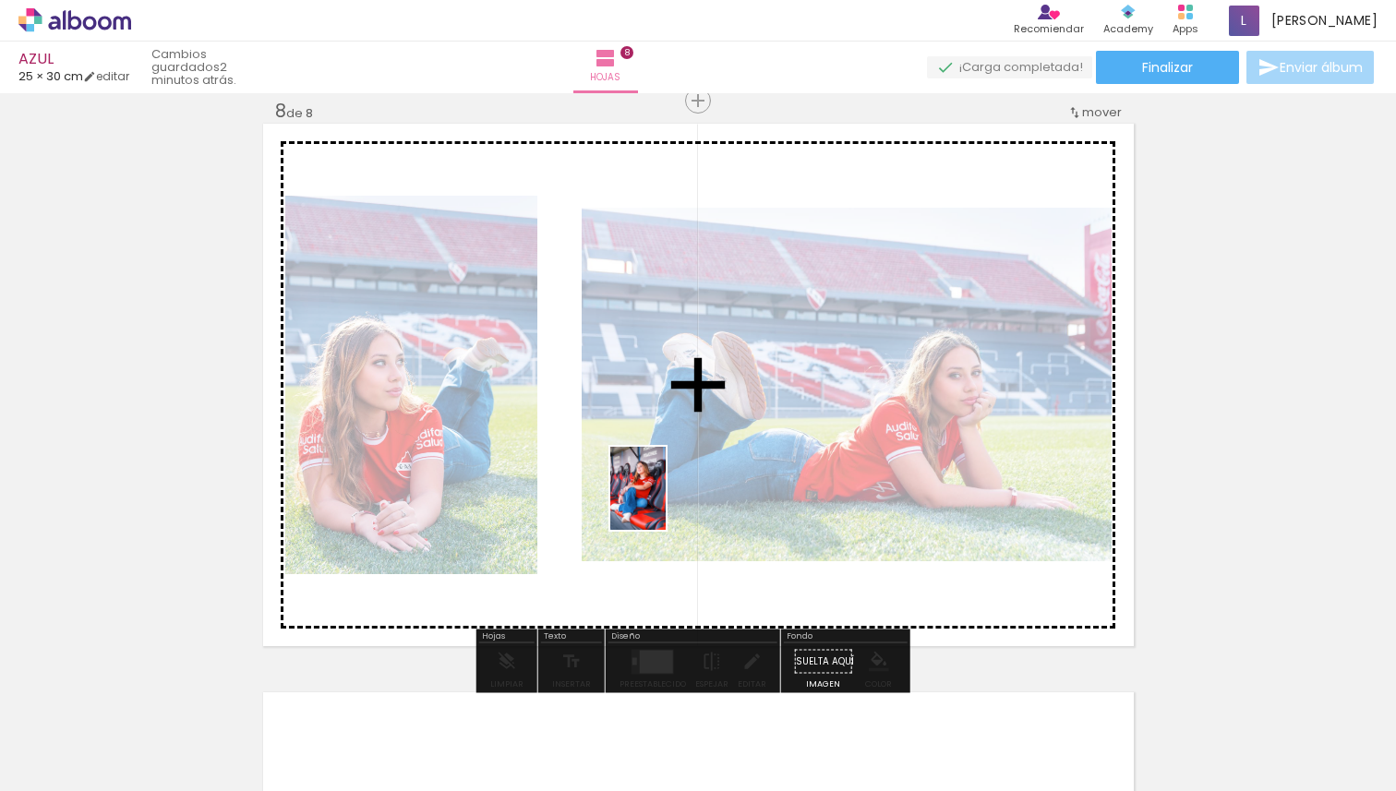
drag, startPoint x: 944, startPoint y: 755, endPoint x: 666, endPoint y: 502, distance: 375.8
click at [666, 502] on quentale-workspace at bounding box center [698, 395] width 1396 height 791
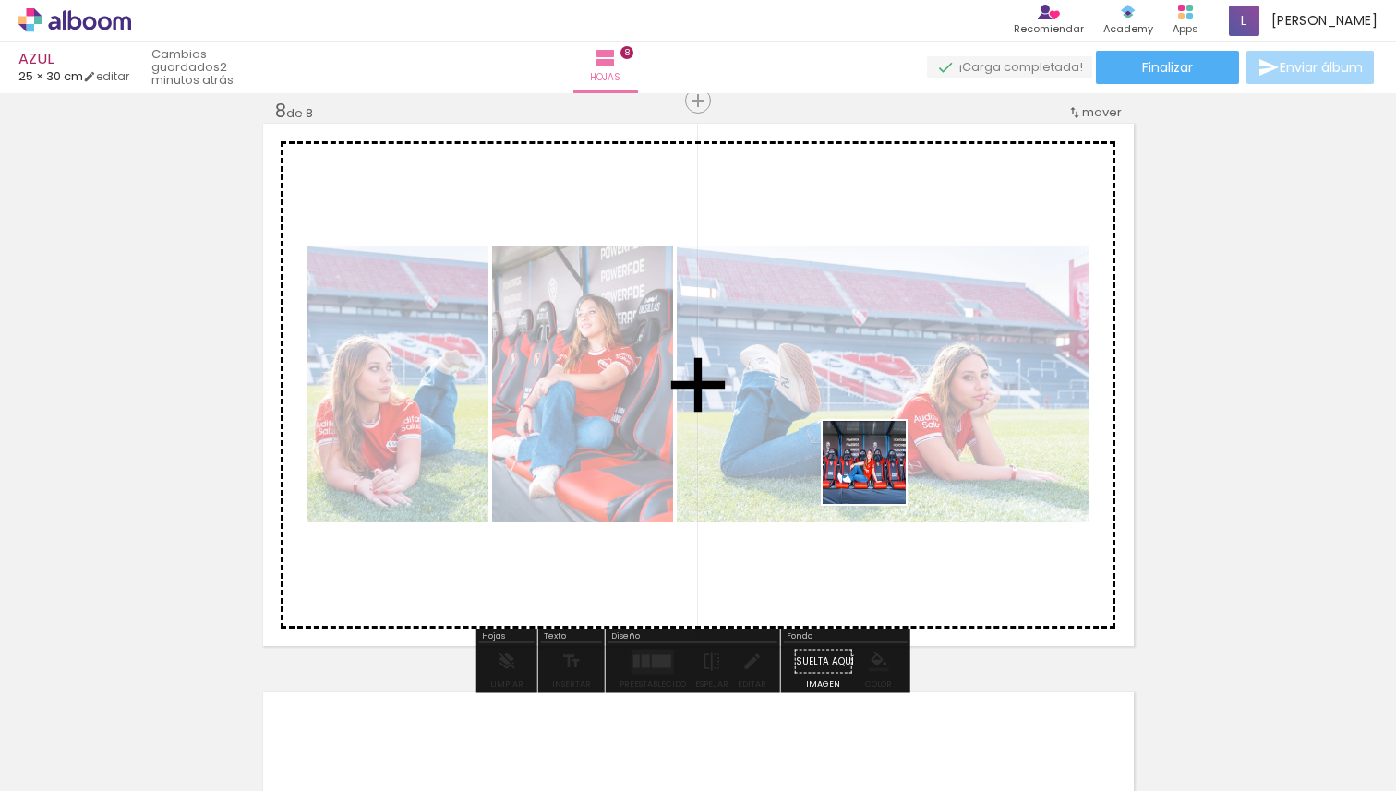
drag, startPoint x: 1046, startPoint y: 750, endPoint x: 874, endPoint y: 473, distance: 325.9
click at [874, 473] on quentale-workspace at bounding box center [698, 395] width 1396 height 791
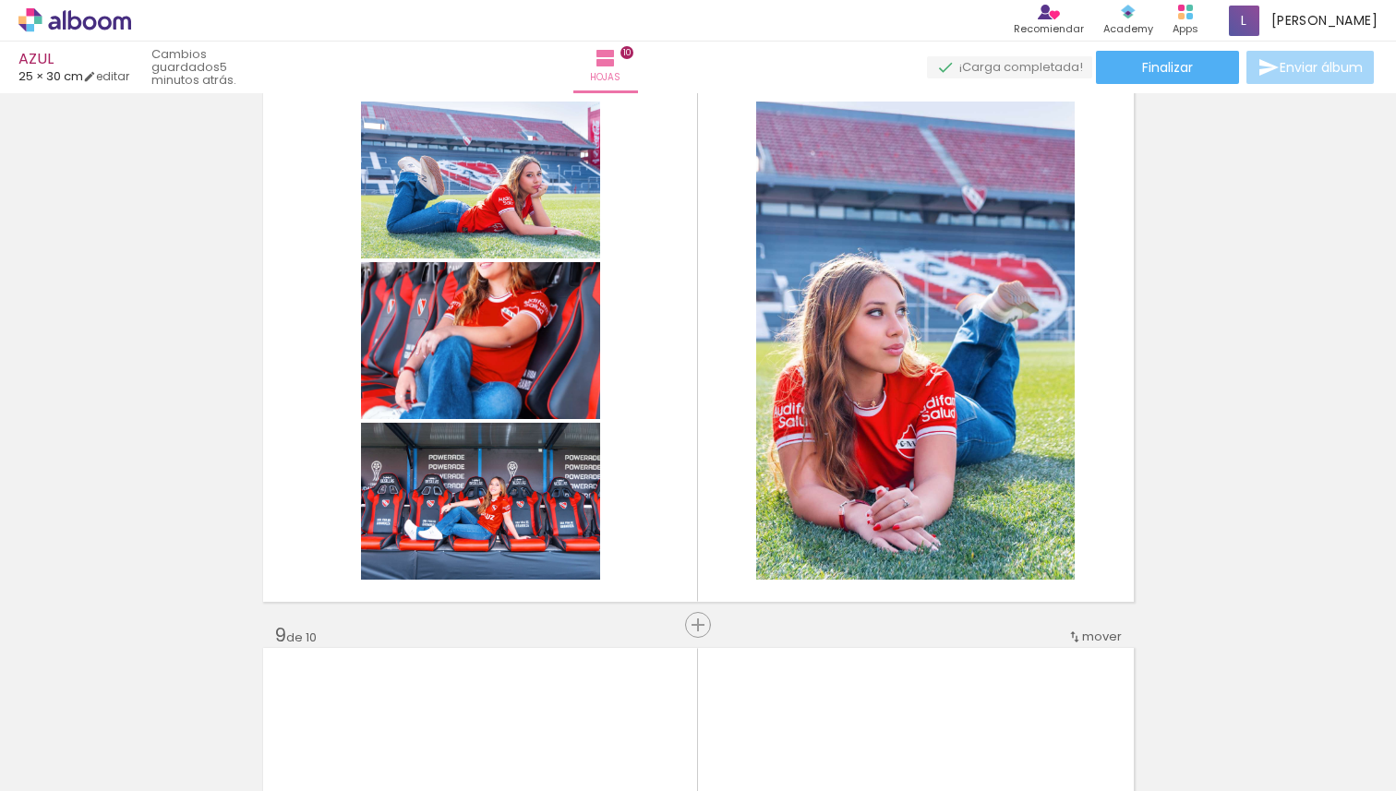
scroll to position [4026, 0]
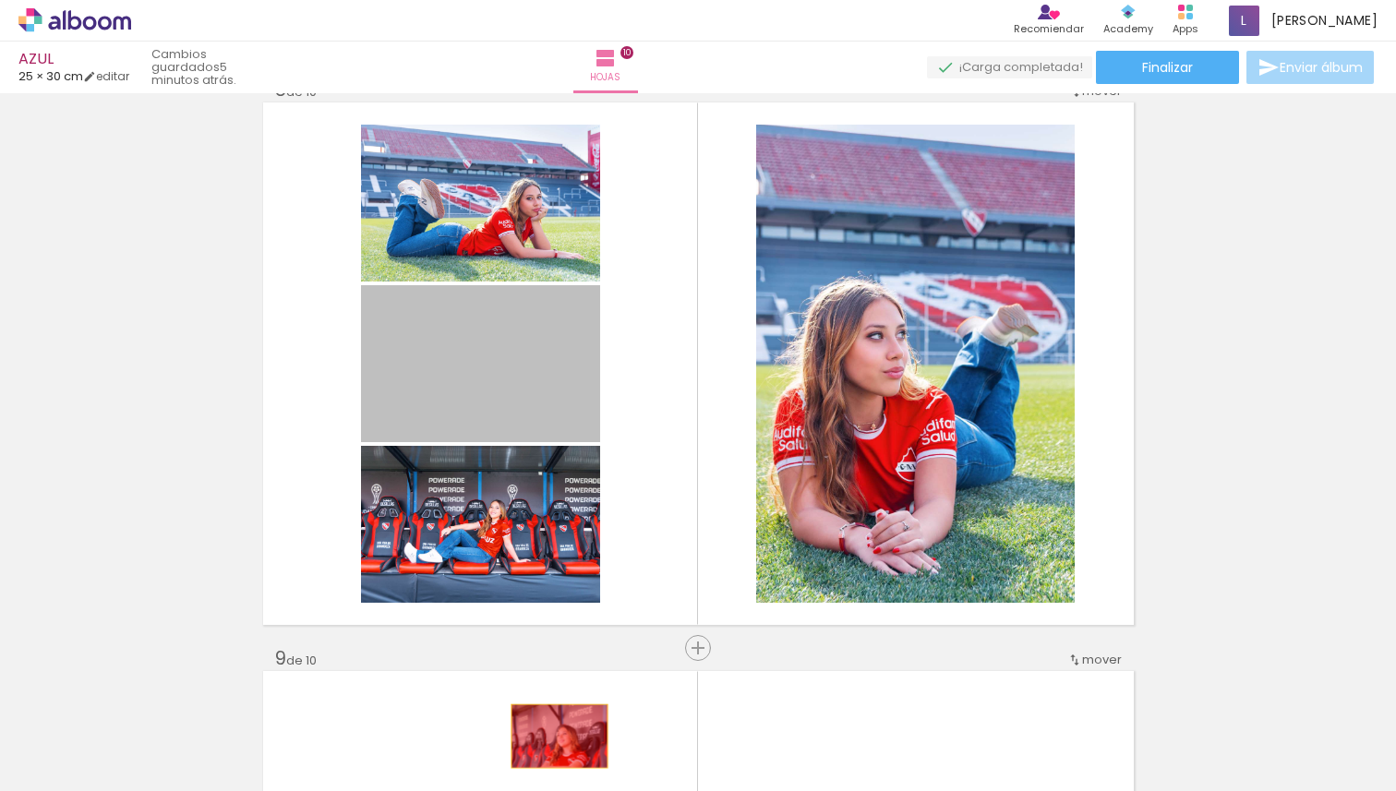
drag, startPoint x: 548, startPoint y: 358, endPoint x: 552, endPoint y: 736, distance: 377.7
click at [552, 736] on quentale-workspace at bounding box center [698, 395] width 1396 height 791
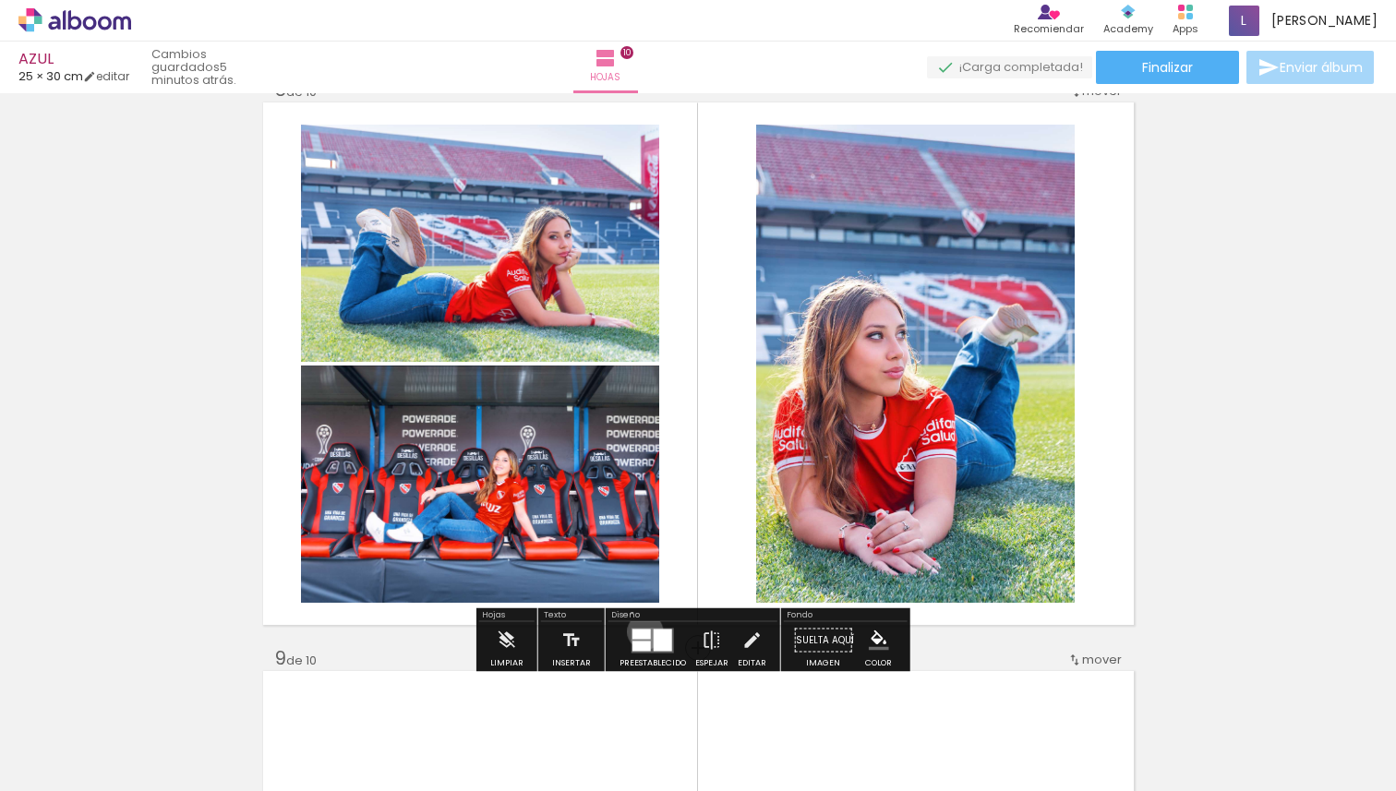
click at [642, 632] on div at bounding box center [642, 634] width 18 height 10
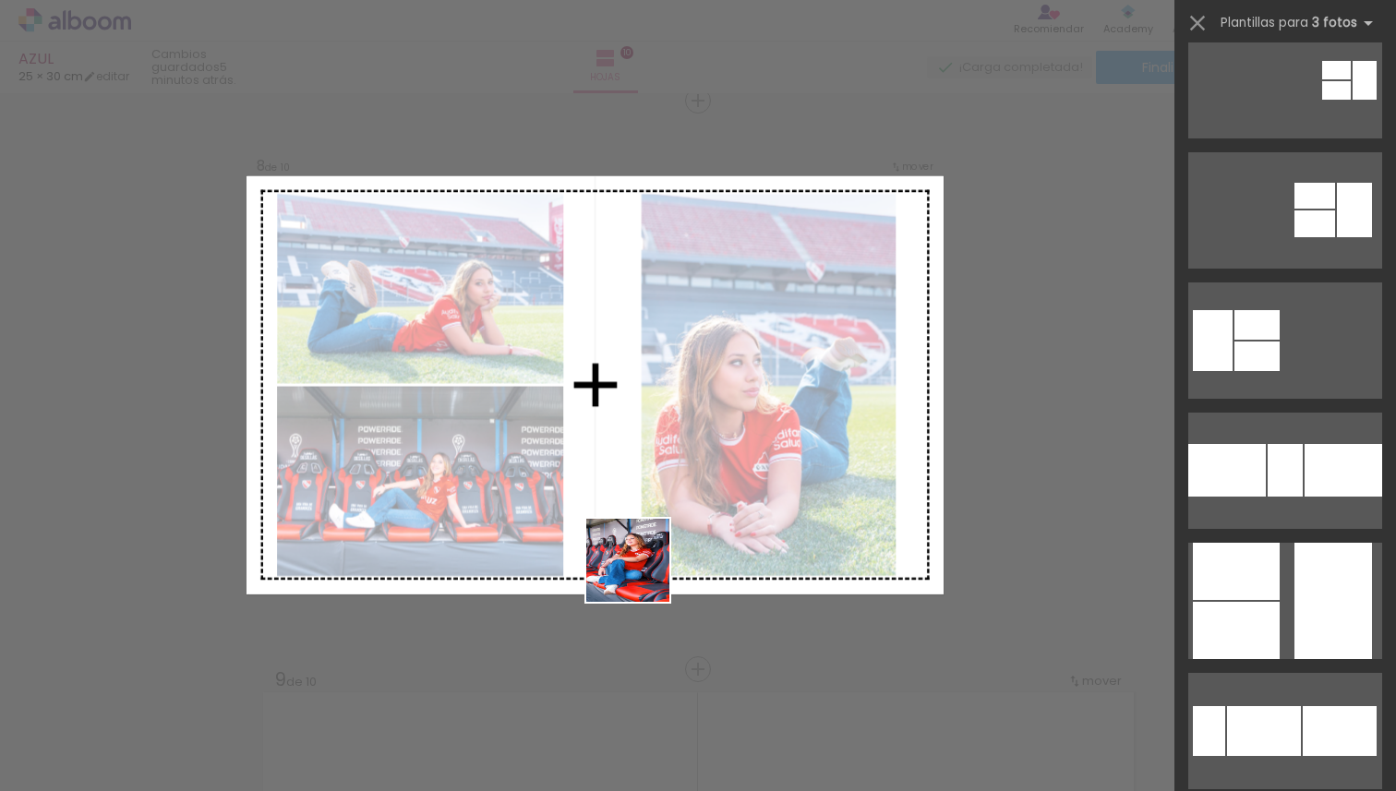
scroll to position [0, 0]
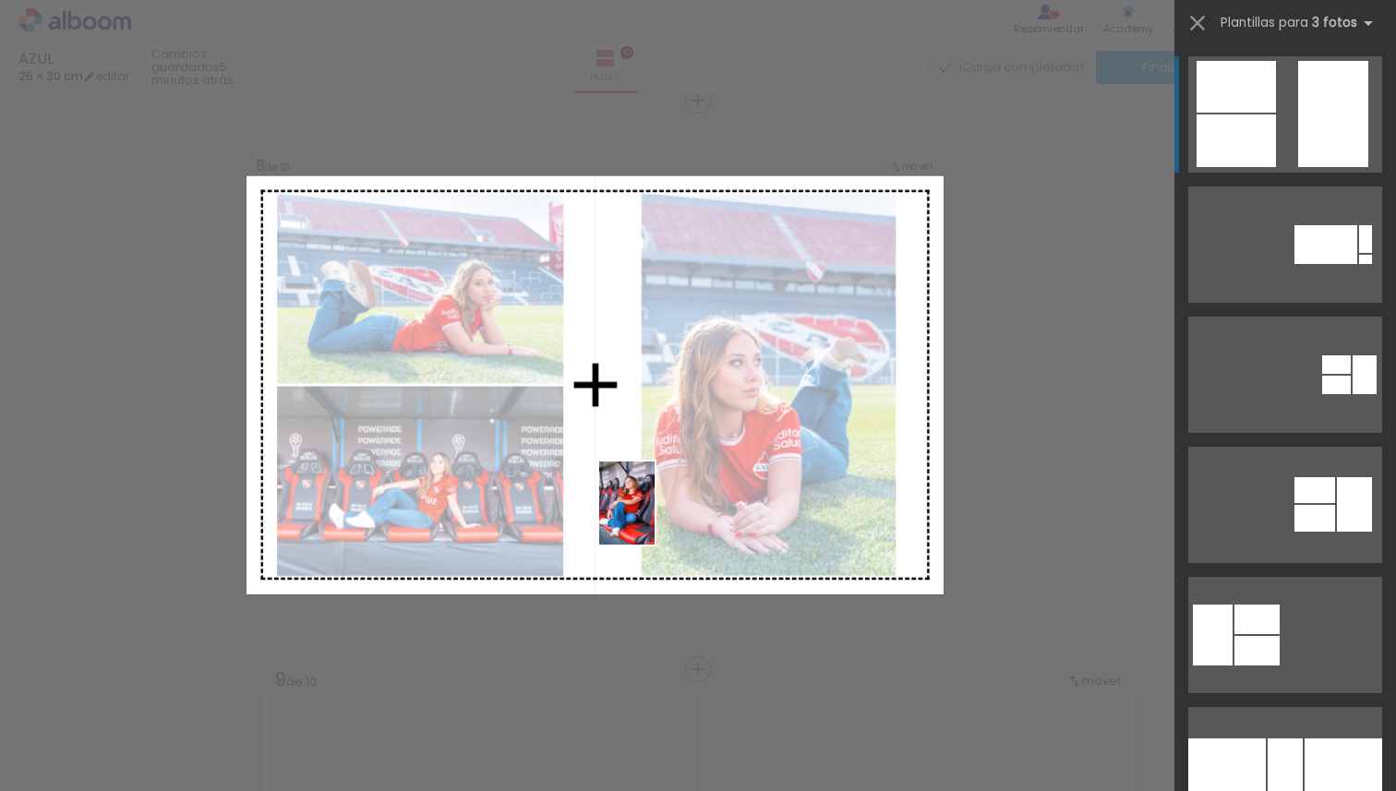
drag, startPoint x: 612, startPoint y: 724, endPoint x: 655, endPoint y: 517, distance: 211.1
click at [655, 517] on quentale-workspace at bounding box center [698, 395] width 1396 height 791
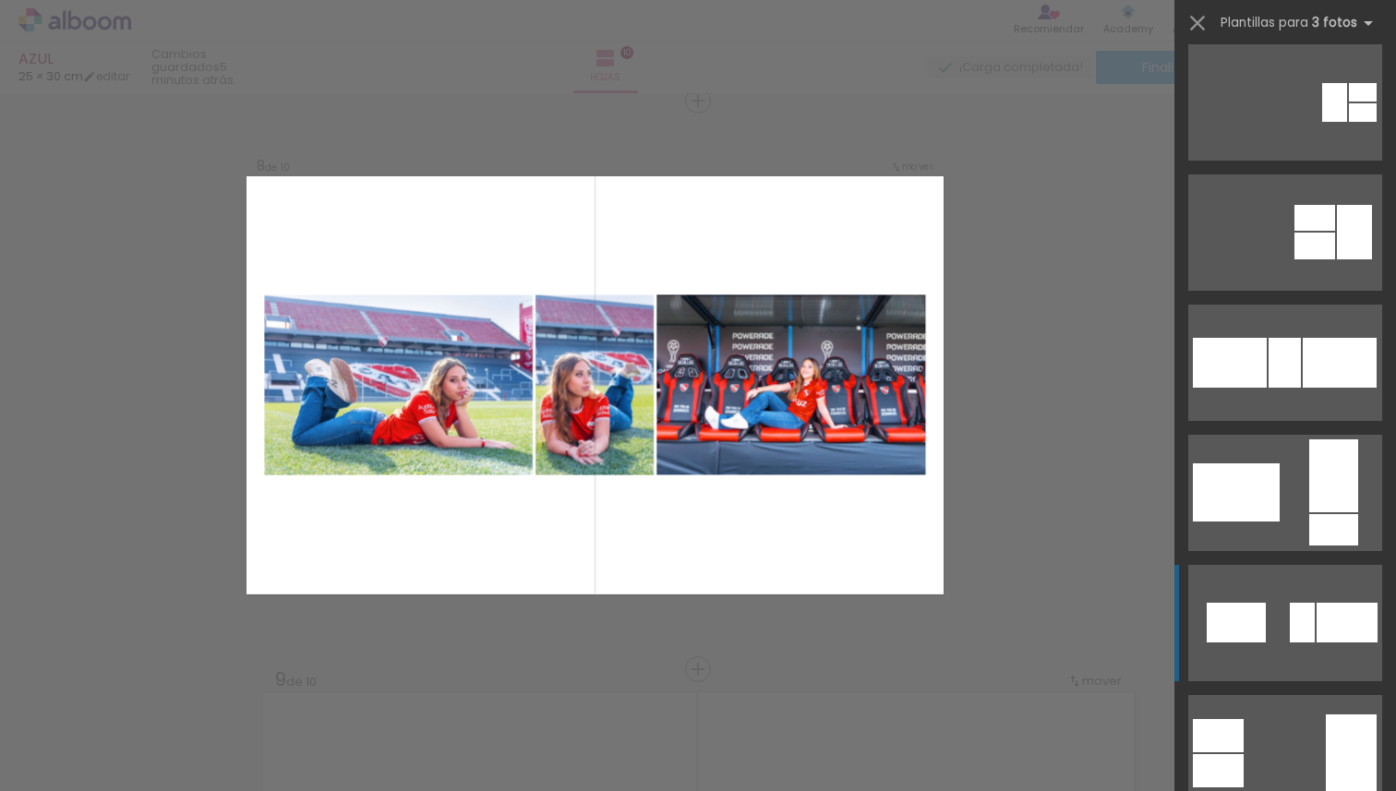
scroll to position [1445, 0]
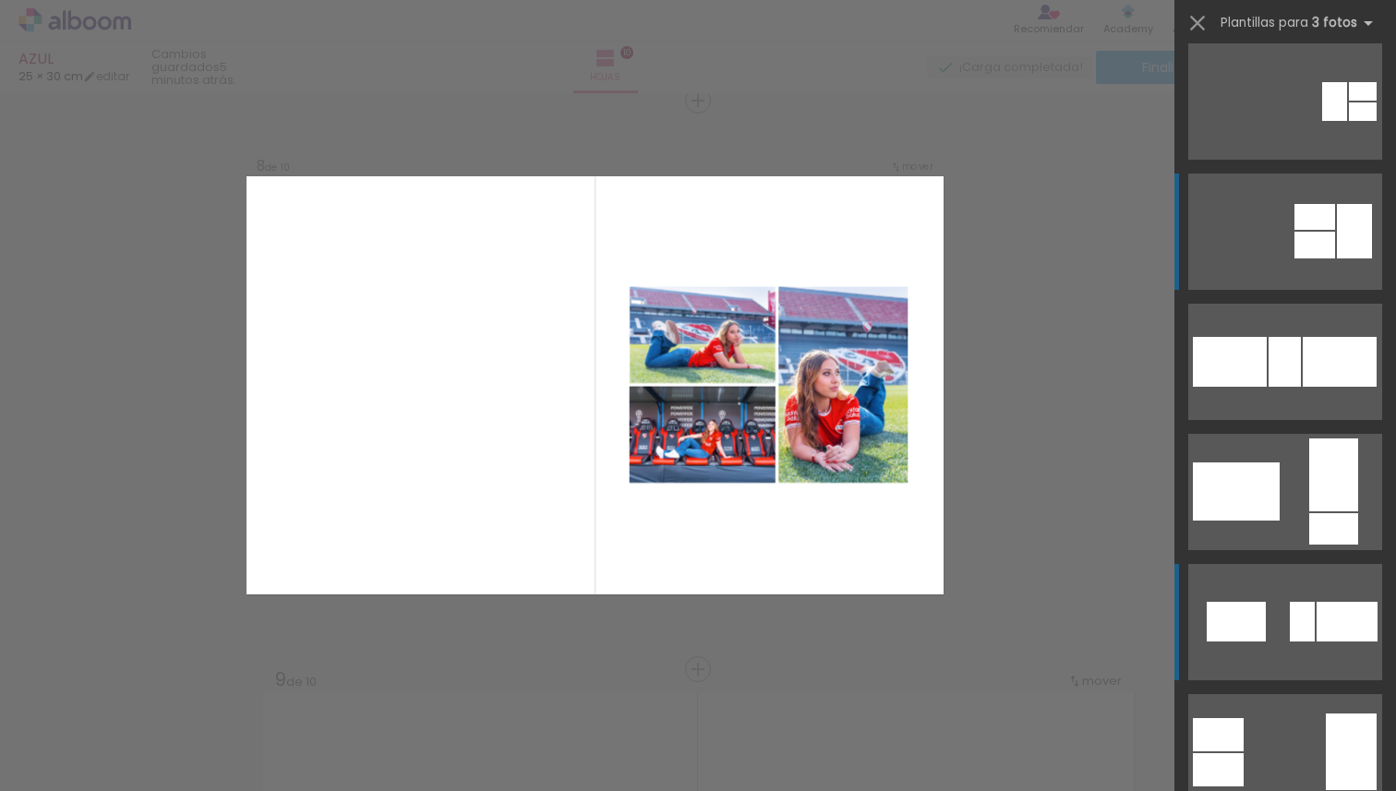
click at [1329, 247] on quentale-layouter at bounding box center [1285, 232] width 194 height 116
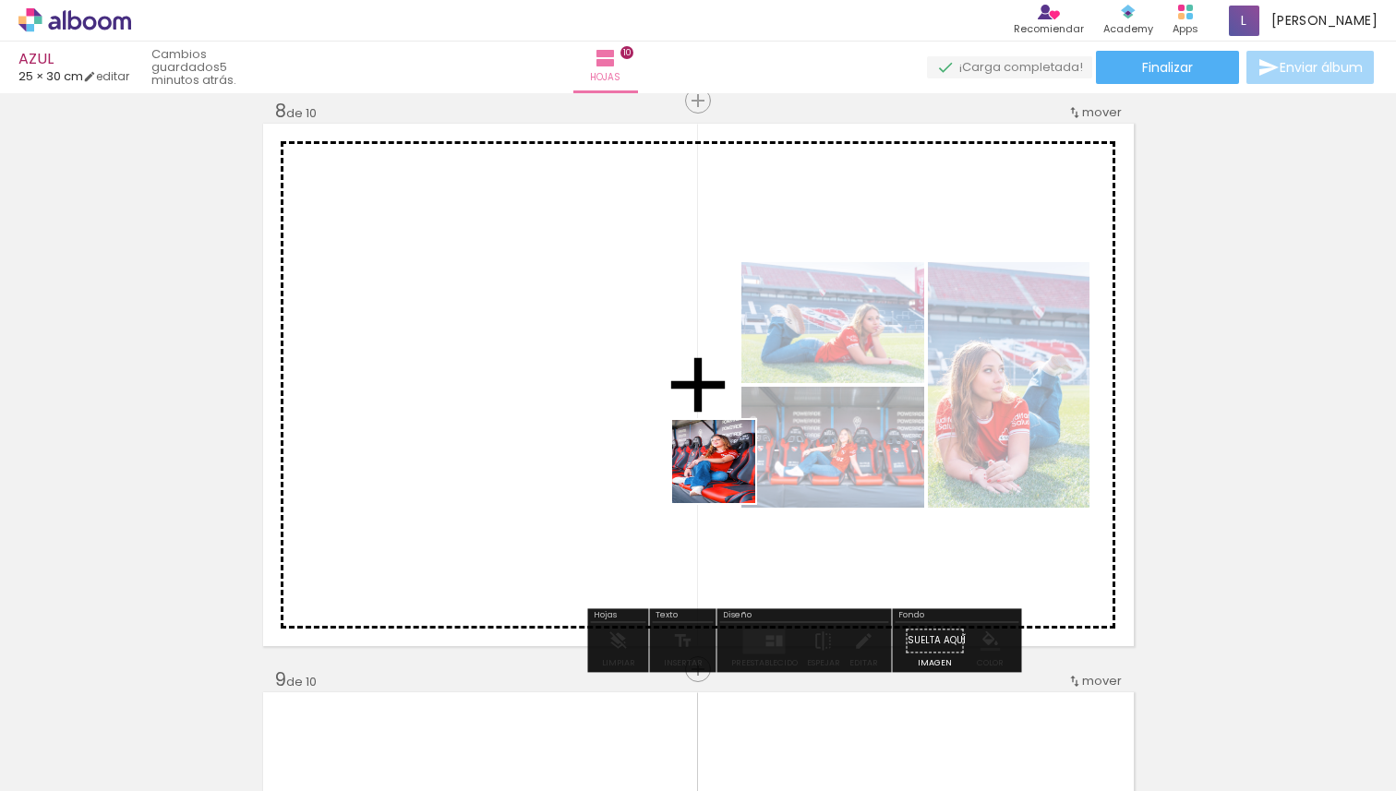
drag, startPoint x: 616, startPoint y: 742, endPoint x: 731, endPoint y: 475, distance: 291.6
click at [731, 475] on quentale-workspace at bounding box center [698, 395] width 1396 height 791
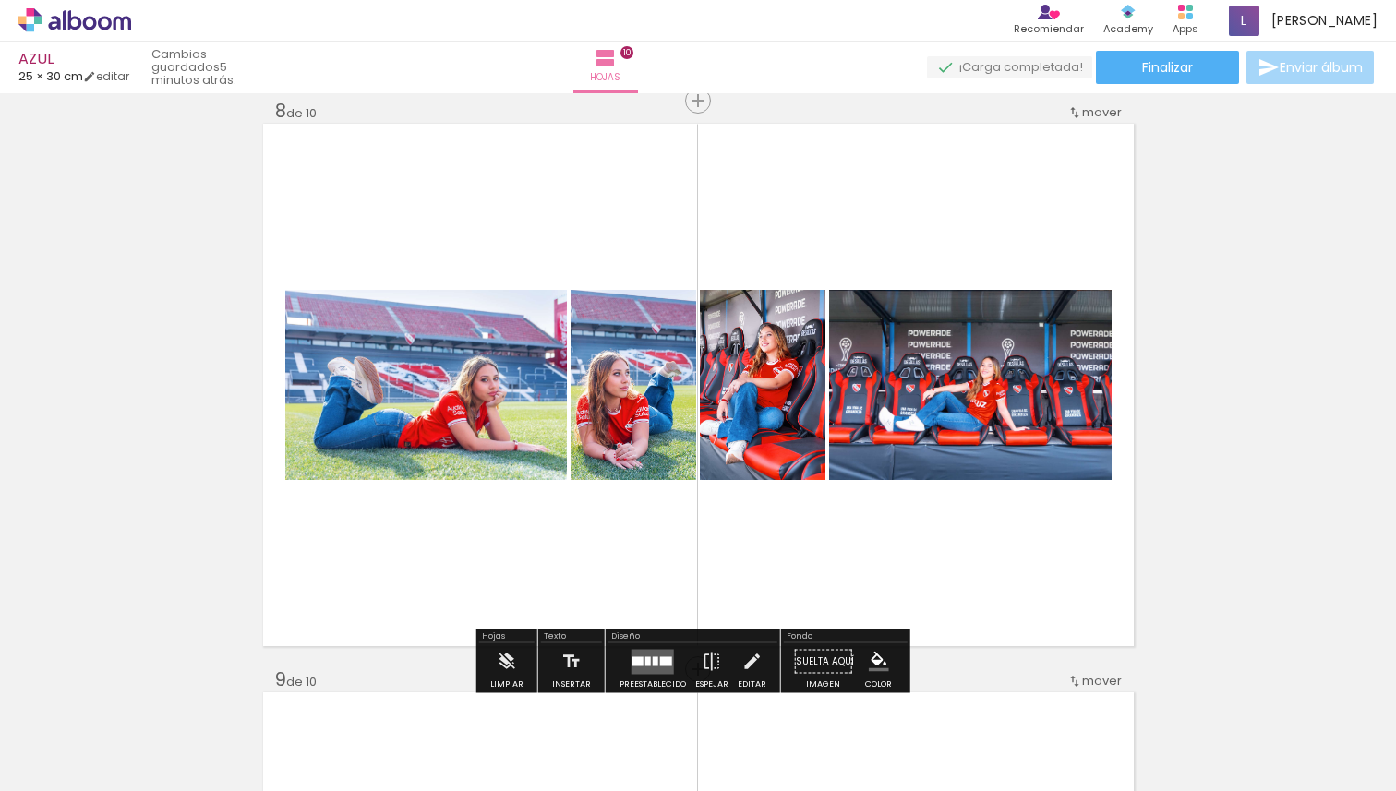
click at [653, 661] on div at bounding box center [656, 661] width 6 height 9
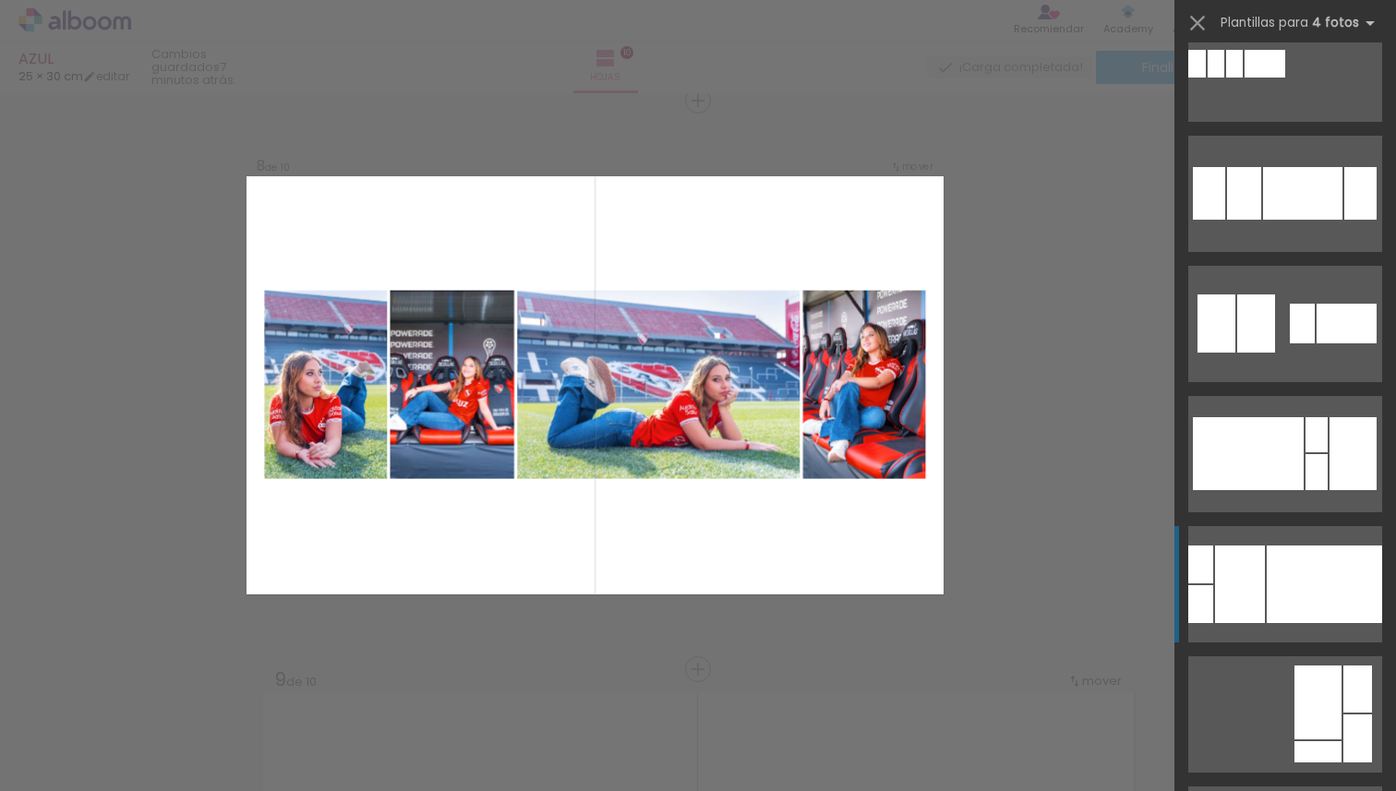
scroll to position [15952, 0]
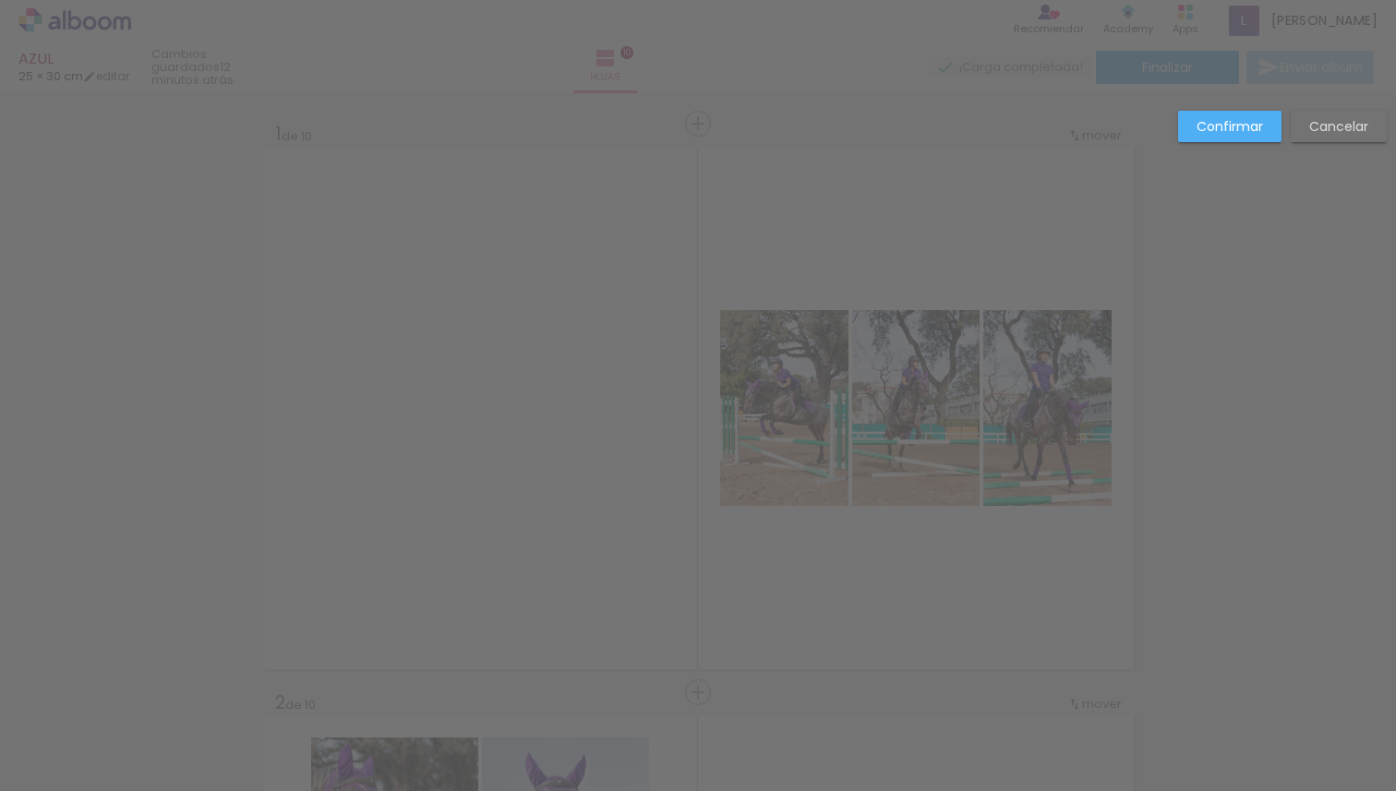
scroll to position [0, 2070]
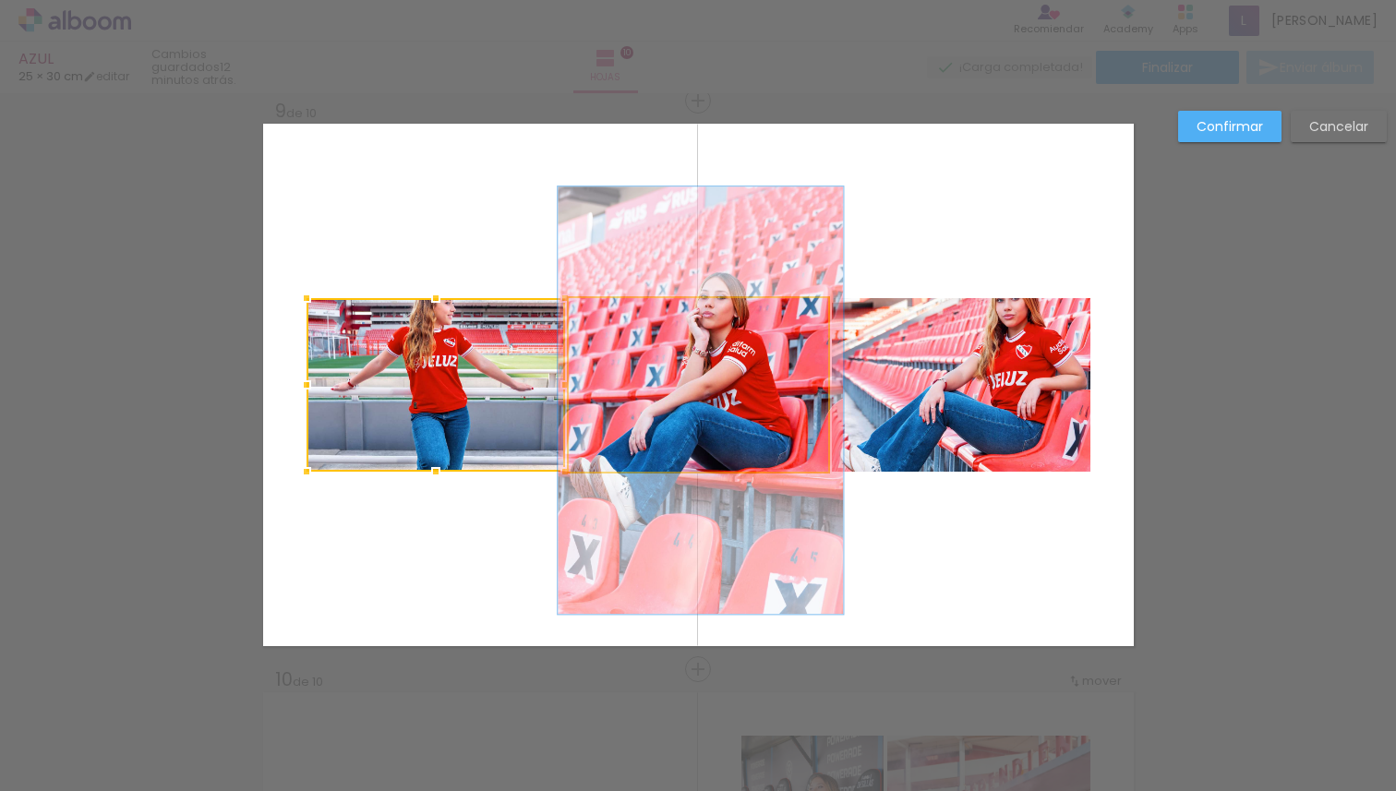
click at [730, 392] on quentale-photo at bounding box center [698, 385] width 259 height 174
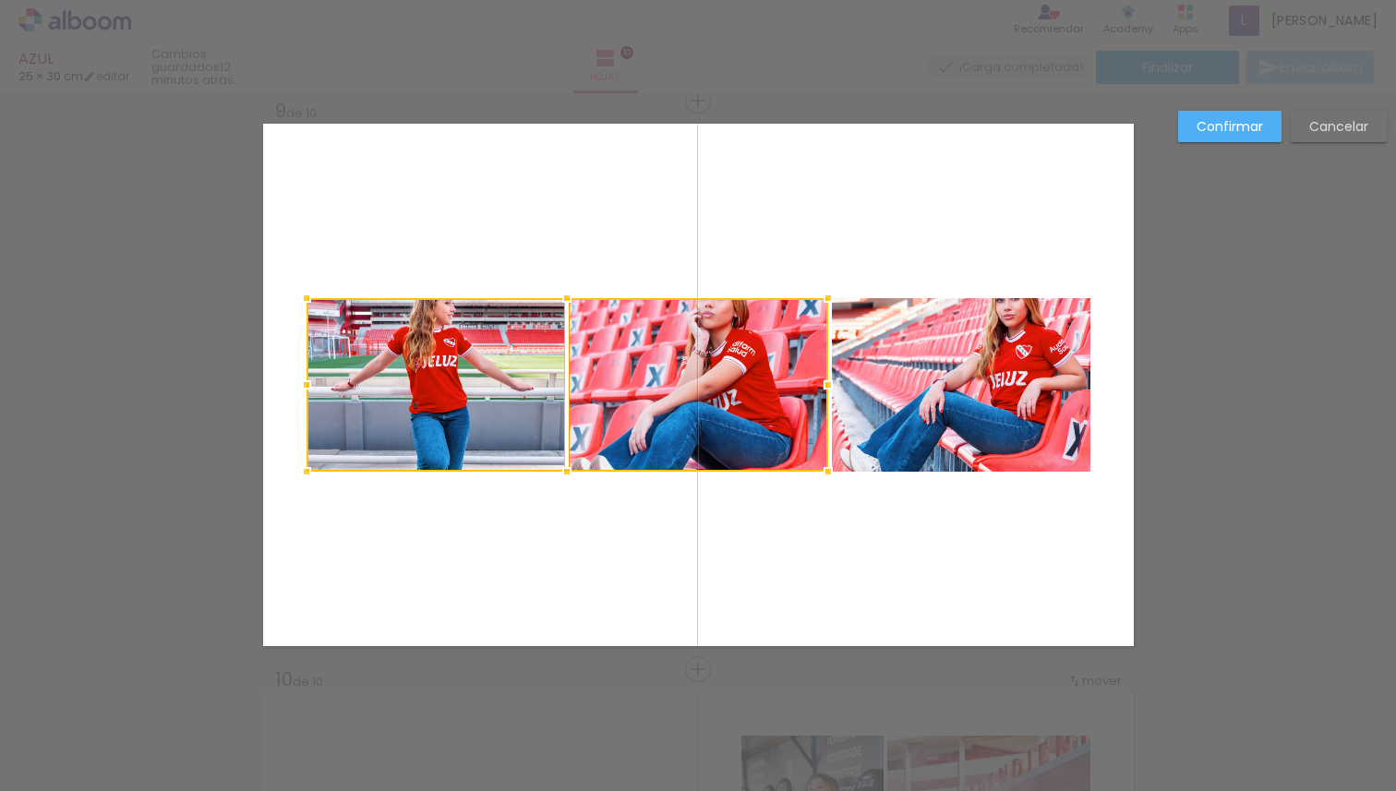
click at [730, 392] on div at bounding box center [568, 385] width 522 height 174
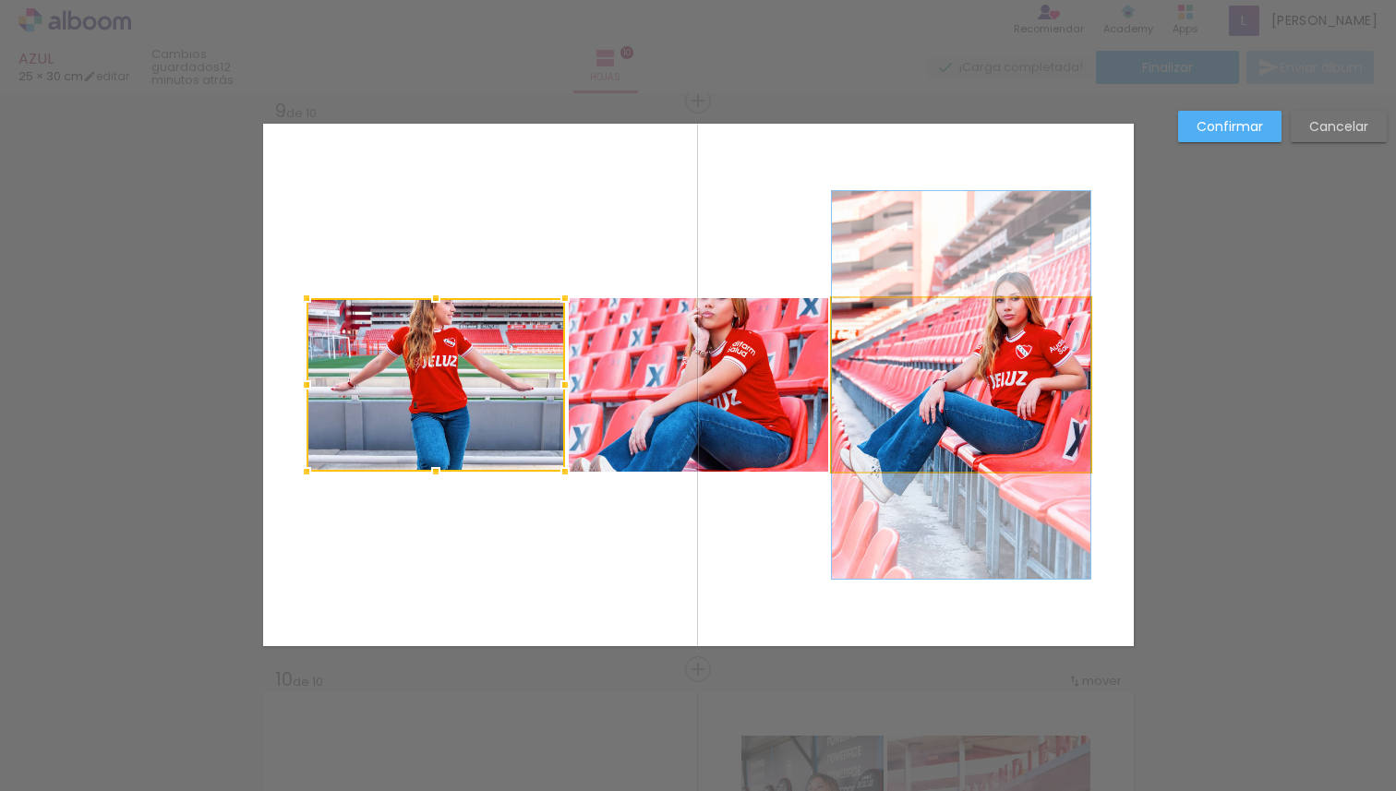
click at [933, 375] on quentale-photo at bounding box center [961, 385] width 259 height 174
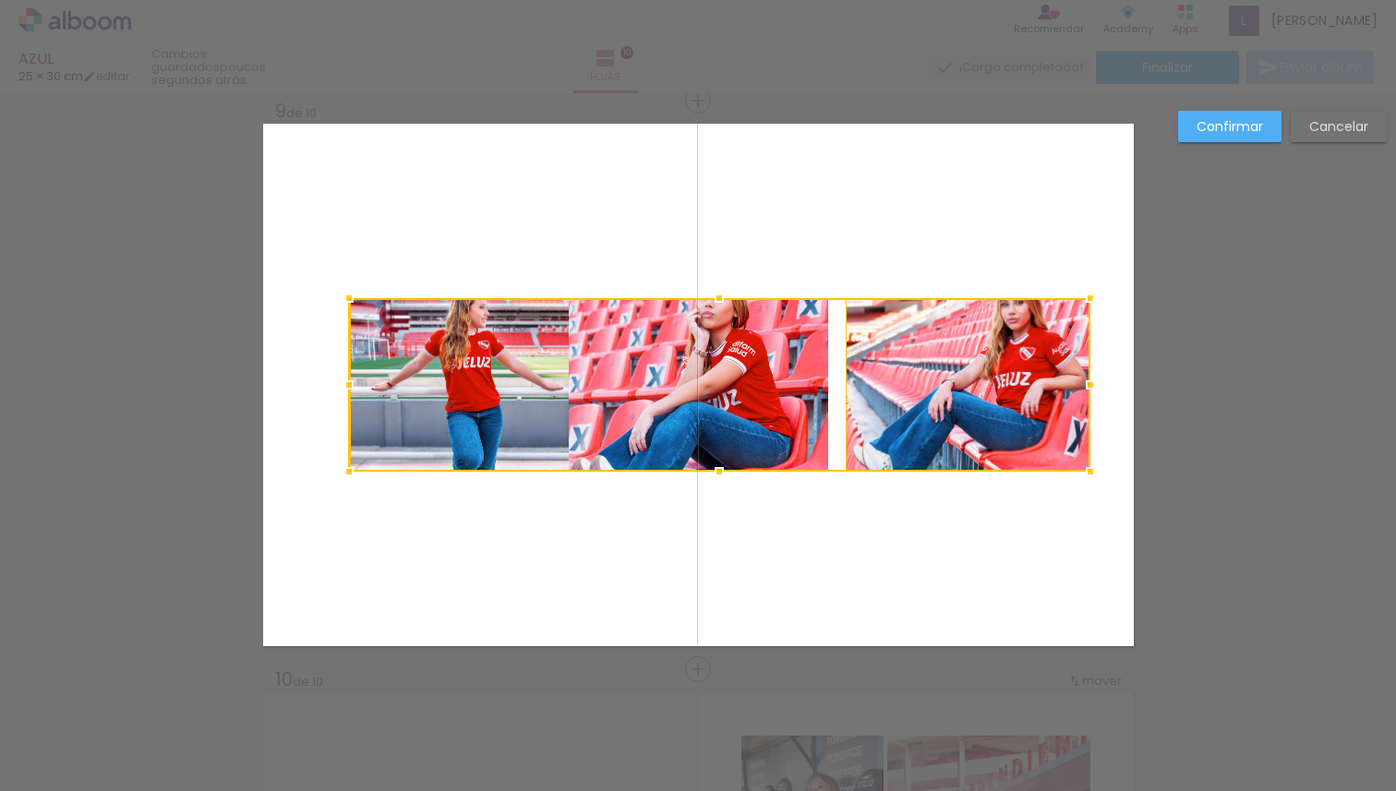
drag, startPoint x: 299, startPoint y: 381, endPoint x: 342, endPoint y: 377, distance: 42.7
click at [342, 377] on div at bounding box center [349, 385] width 37 height 37
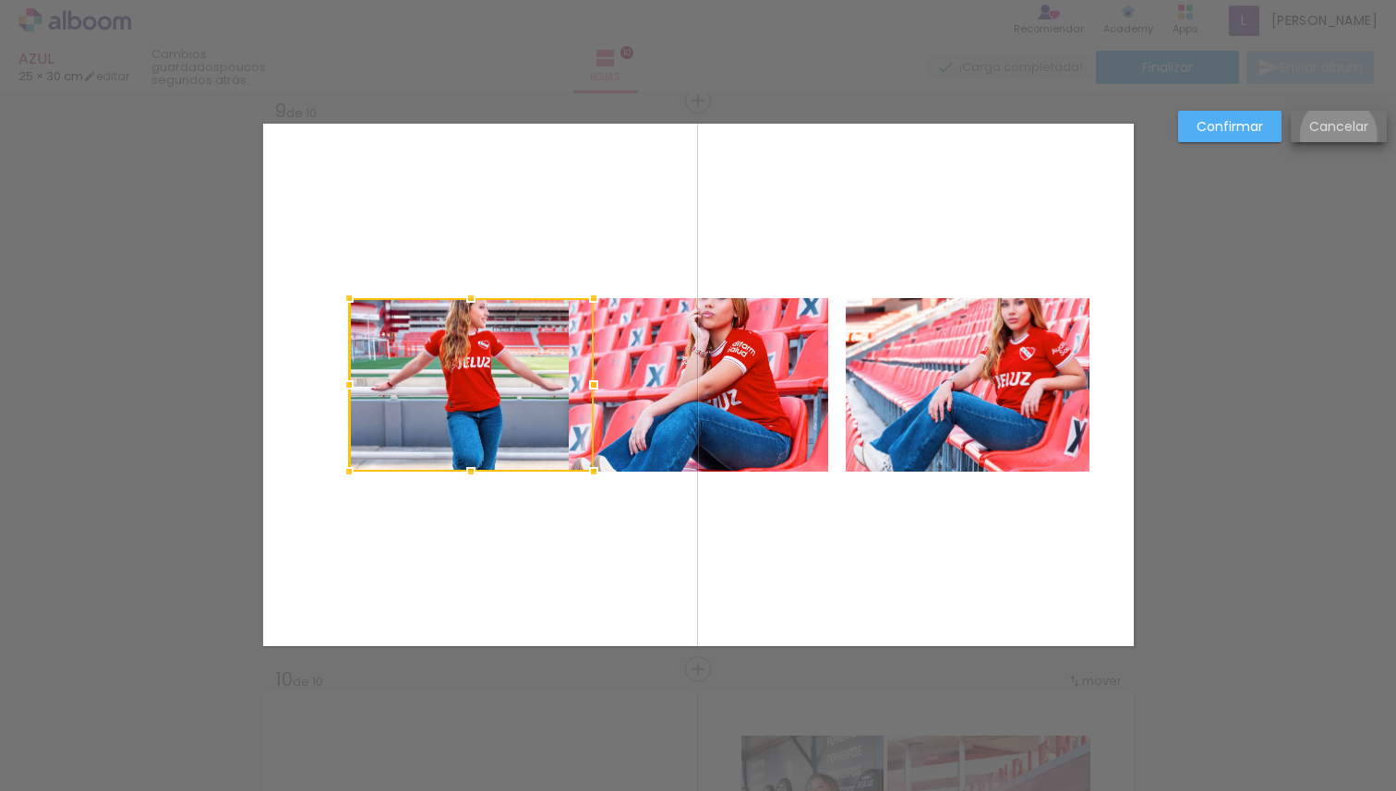
click at [1338, 135] on paper-button "Cancelar" at bounding box center [1339, 126] width 96 height 31
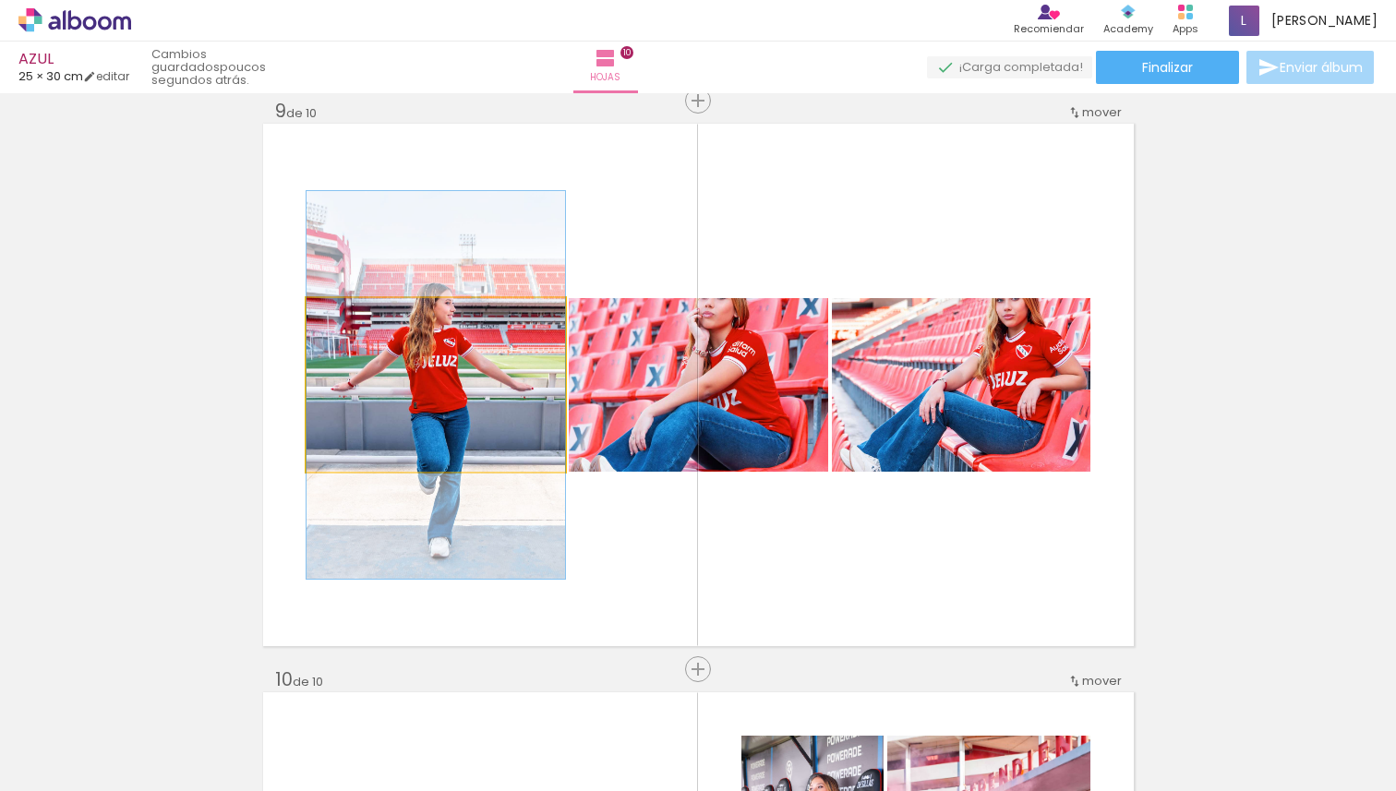
click at [482, 429] on quentale-photo at bounding box center [436, 385] width 259 height 174
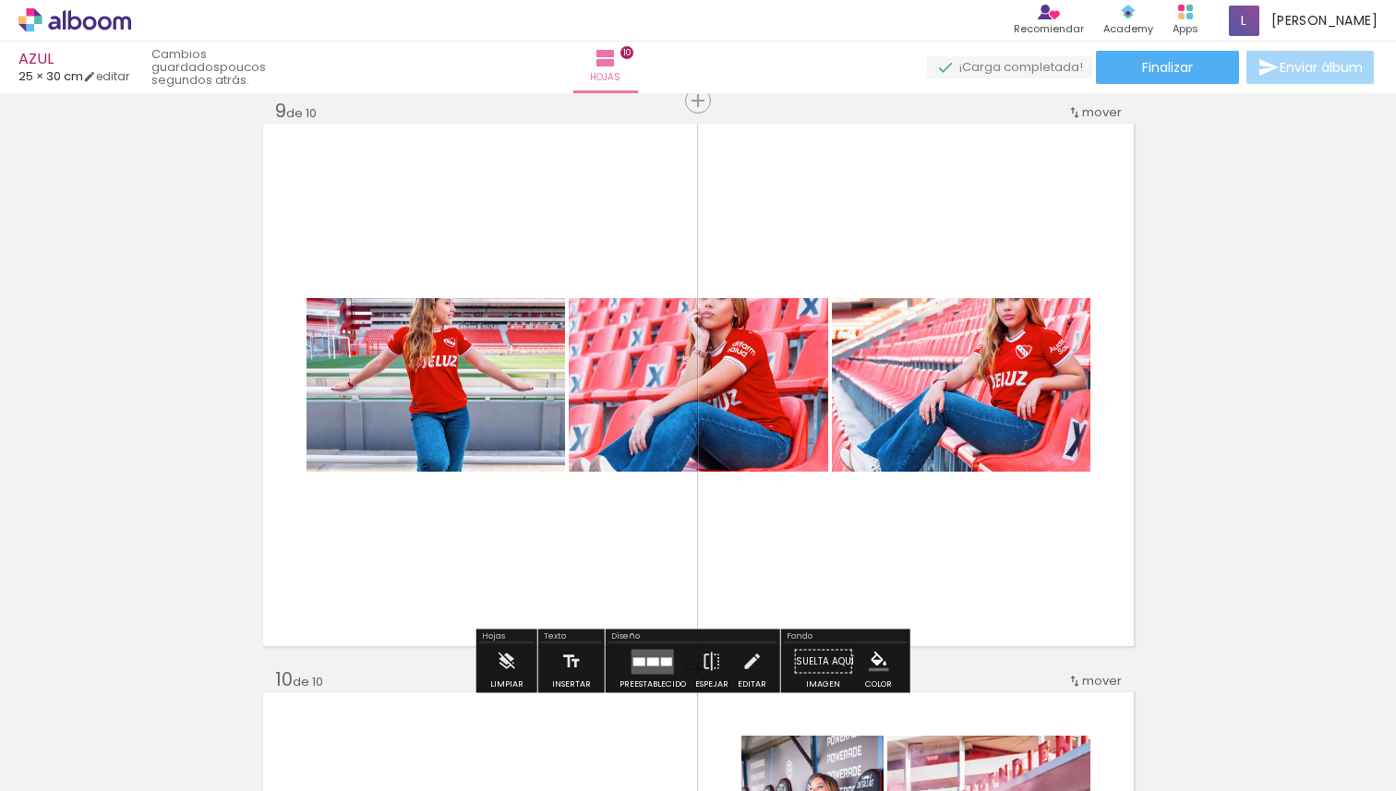
click at [482, 429] on quentale-photo at bounding box center [436, 385] width 259 height 174
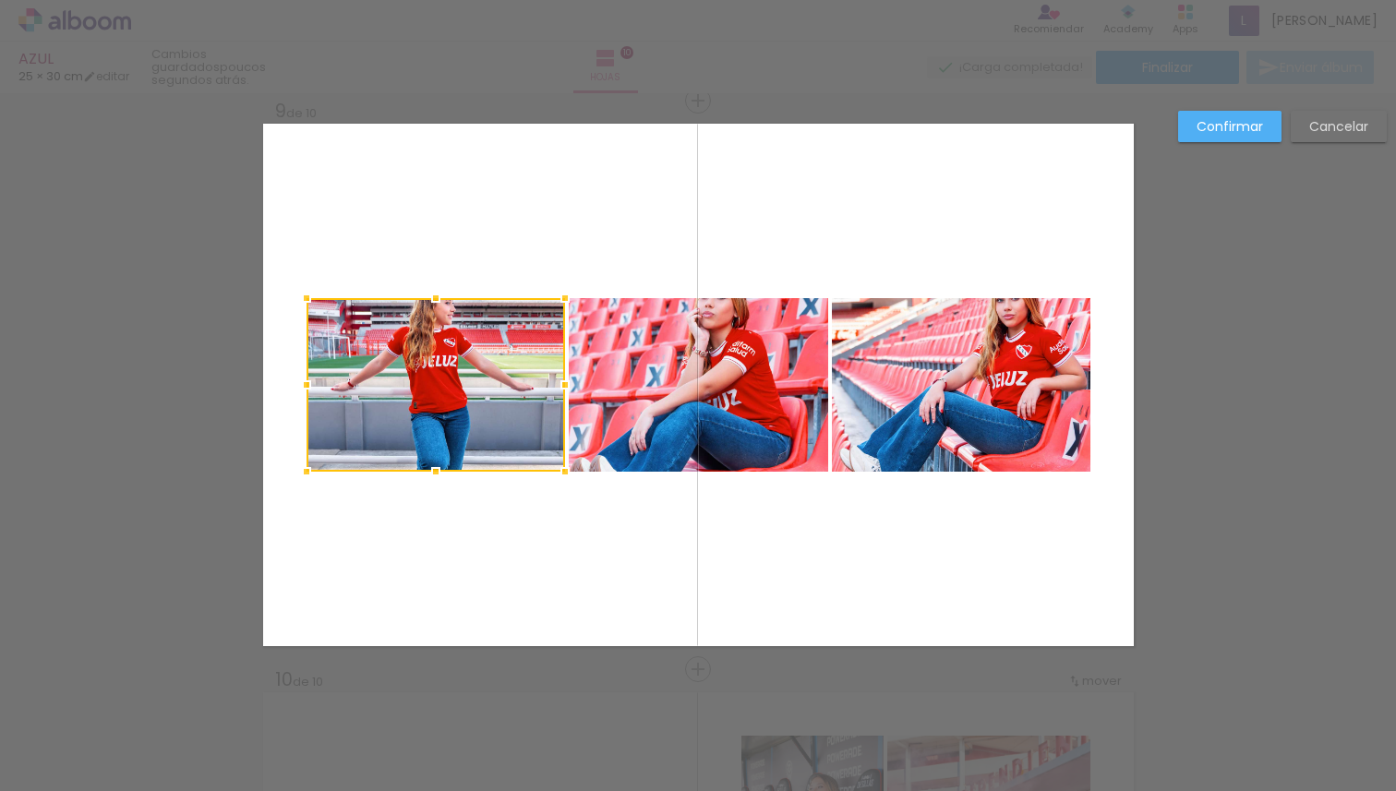
click at [482, 429] on div at bounding box center [436, 385] width 259 height 174
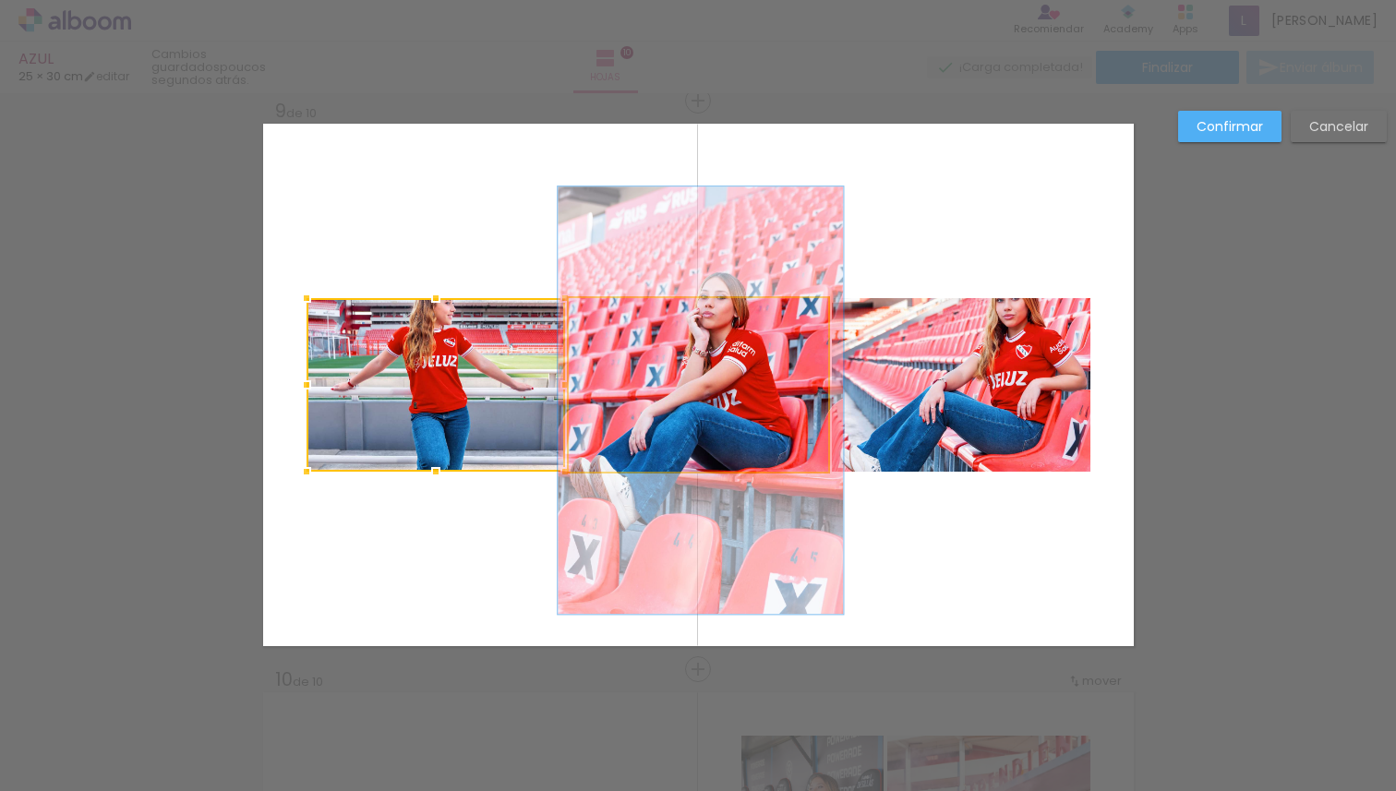
click at [742, 391] on quentale-photo at bounding box center [698, 385] width 259 height 174
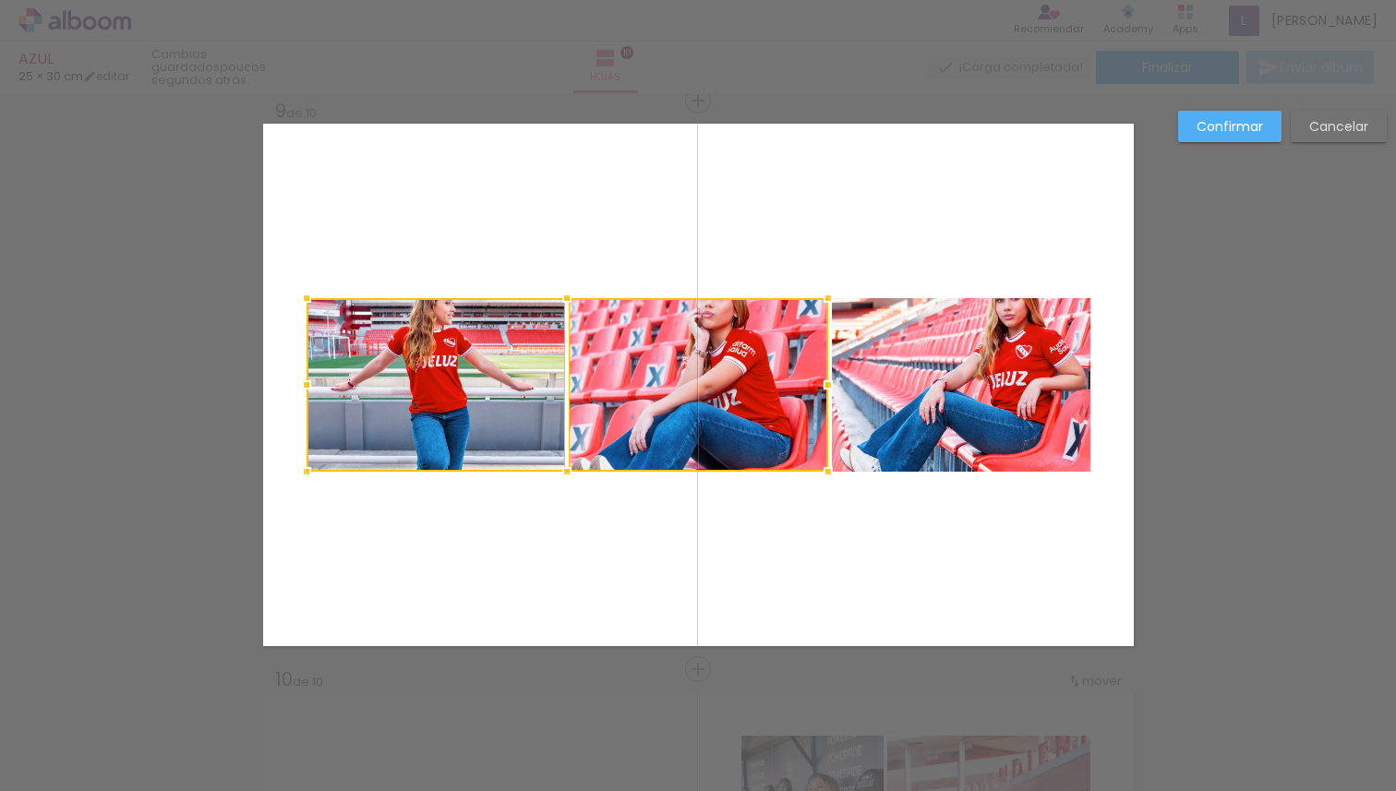
click at [894, 380] on quentale-photo at bounding box center [961, 385] width 259 height 174
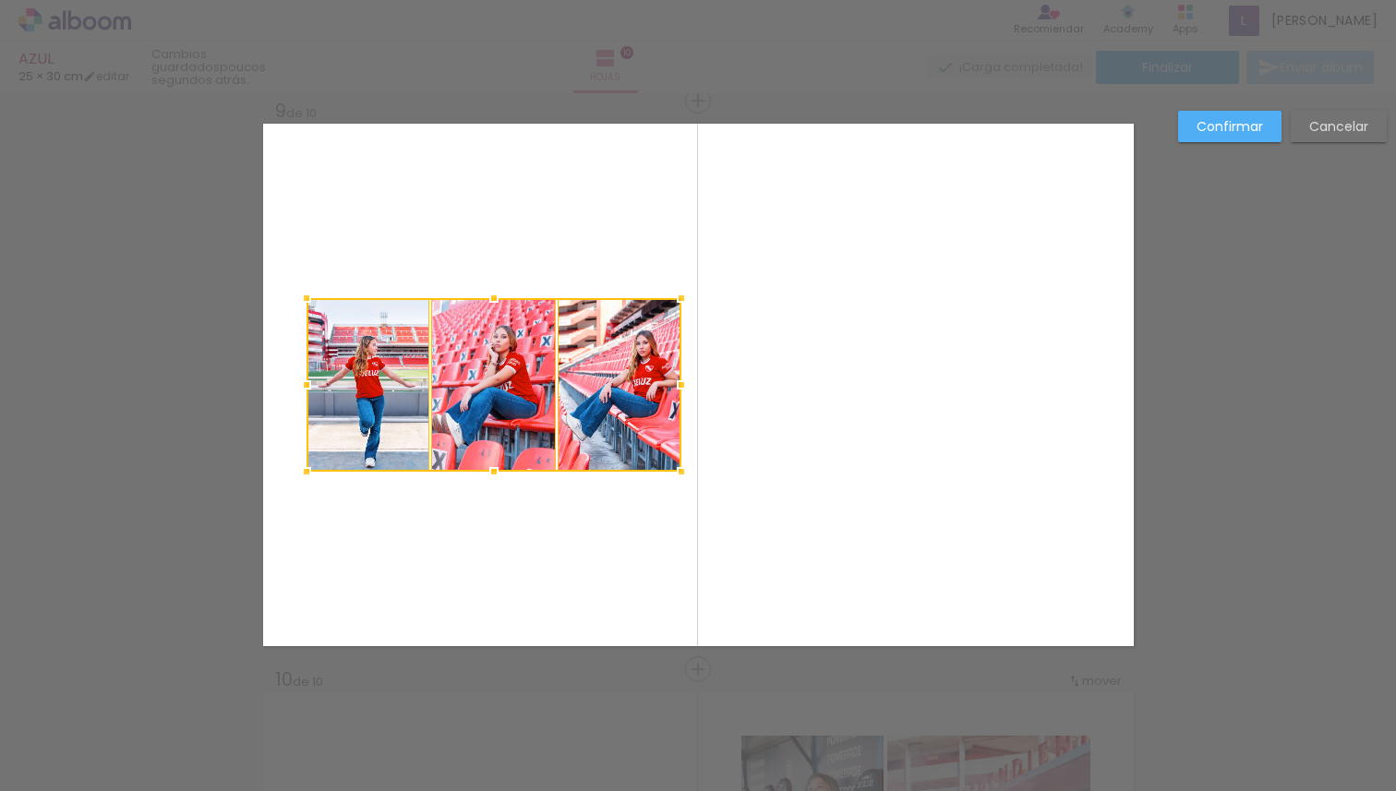
drag, startPoint x: 1086, startPoint y: 386, endPoint x: 677, endPoint y: 392, distance: 409.1
click at [677, 392] on div at bounding box center [681, 385] width 37 height 37
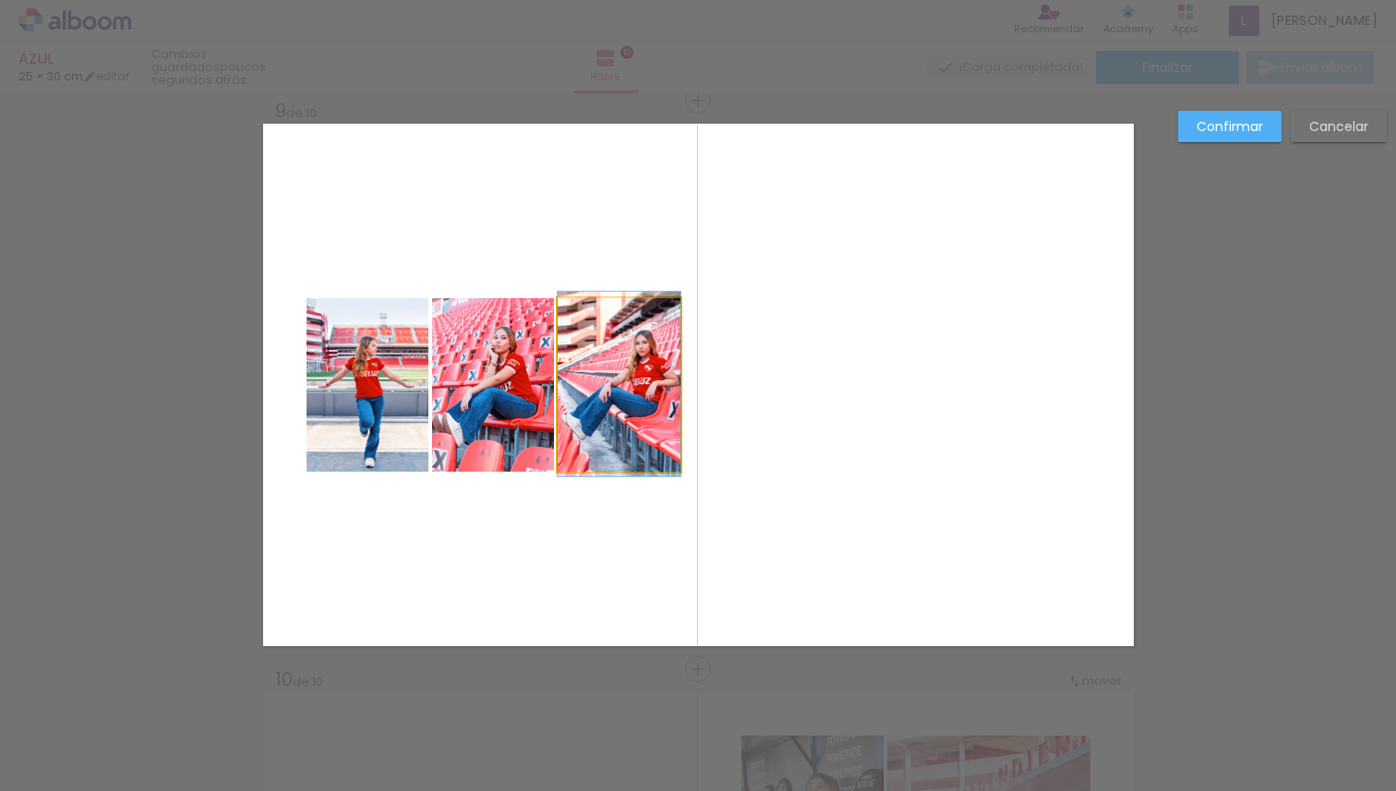
drag, startPoint x: 608, startPoint y: 422, endPoint x: 675, endPoint y: 421, distance: 67.4
click at [675, 421] on quentale-layouter at bounding box center [698, 385] width 871 height 523
click at [392, 426] on quentale-photo at bounding box center [368, 385] width 123 height 174
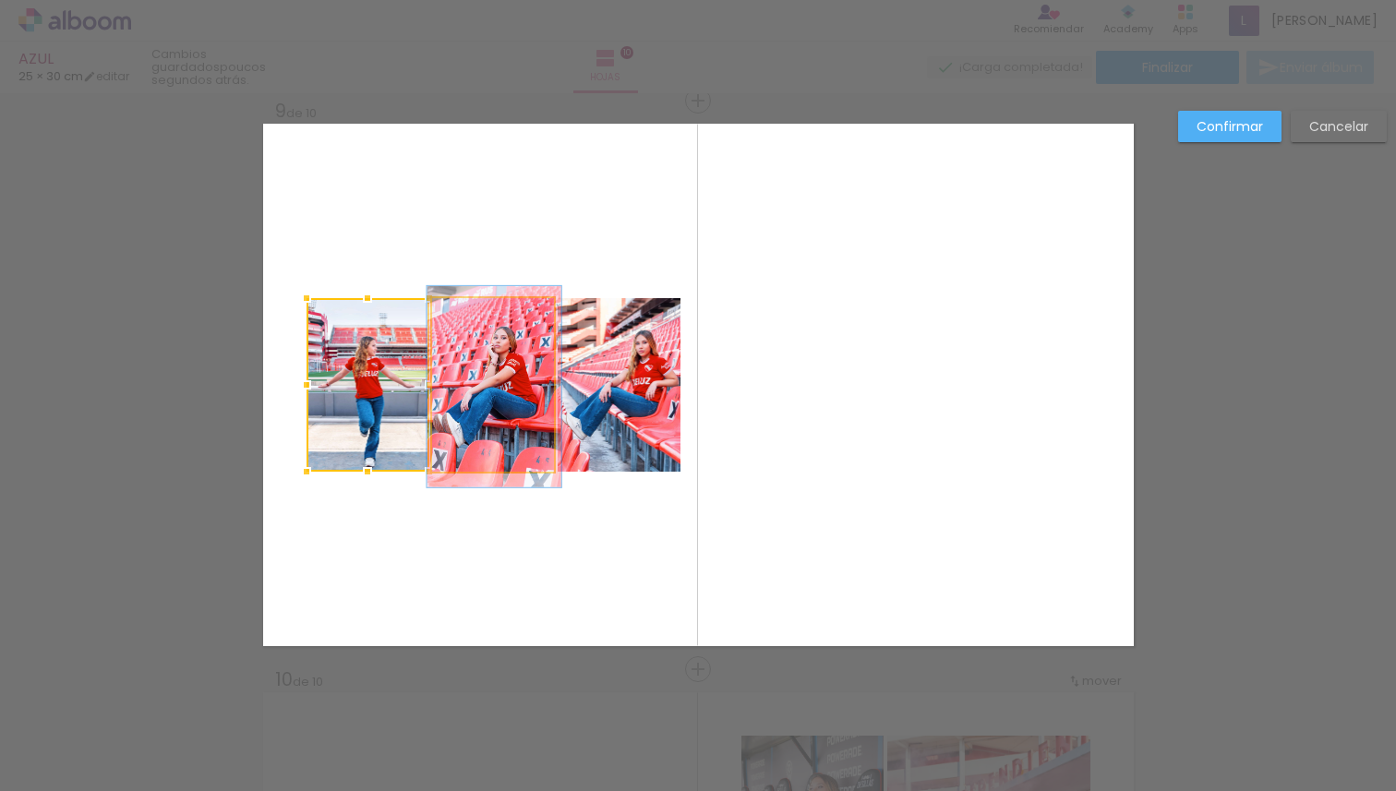
click at [458, 410] on quentale-photo at bounding box center [493, 385] width 122 height 174
click at [613, 388] on quentale-photo at bounding box center [619, 385] width 123 height 174
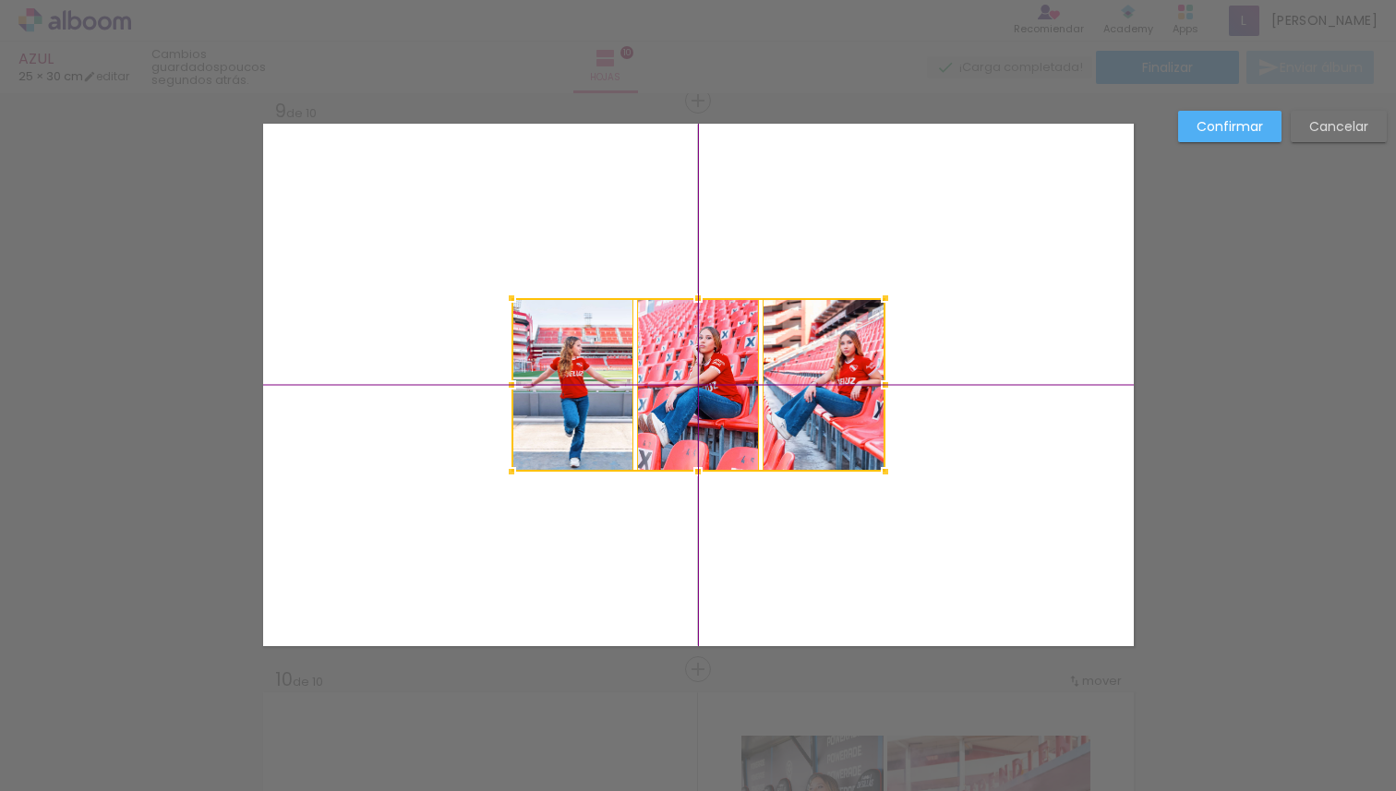
drag, startPoint x: 495, startPoint y: 404, endPoint x: 695, endPoint y: 408, distance: 200.4
click at [695, 408] on div at bounding box center [699, 385] width 374 height 174
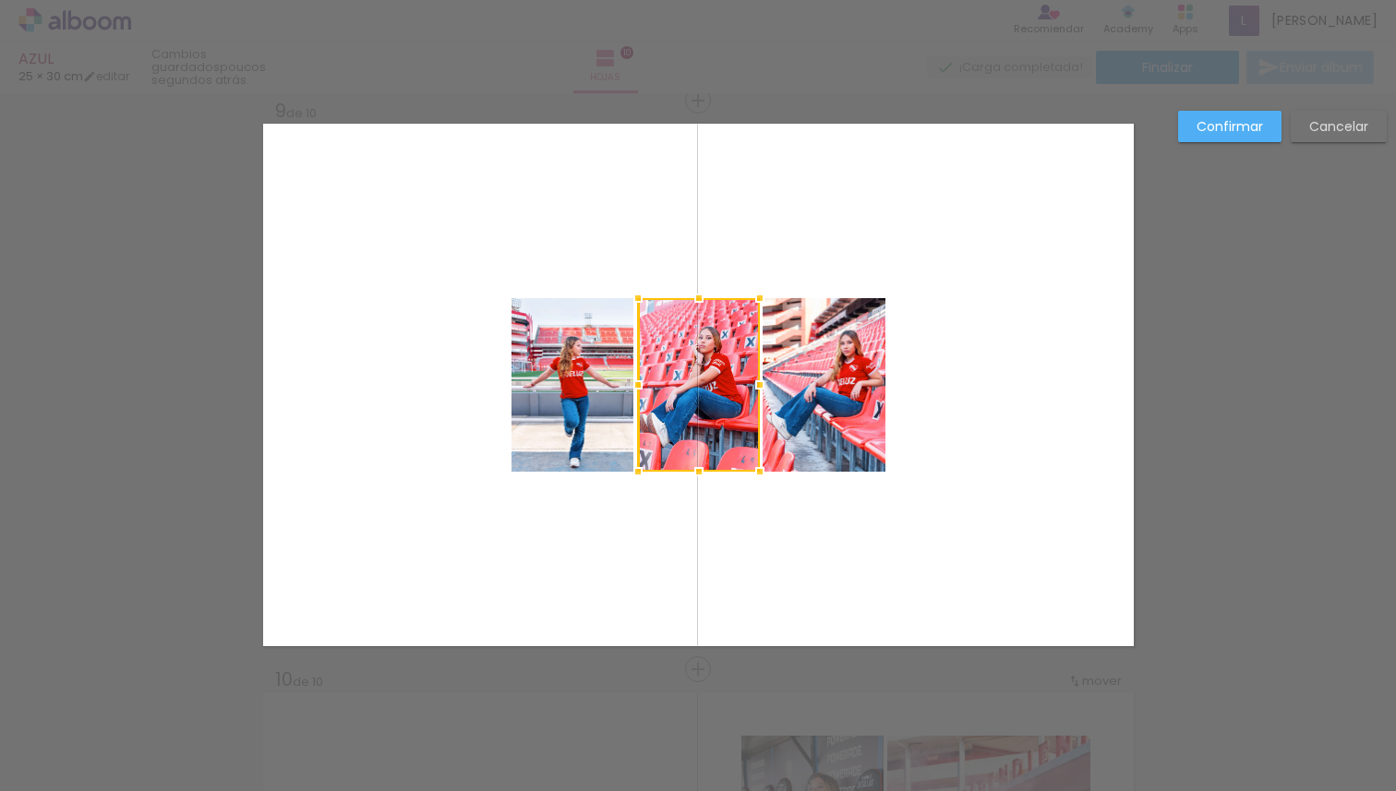
click at [567, 428] on quentale-photo at bounding box center [573, 385] width 123 height 174
click at [828, 392] on quentale-photo at bounding box center [824, 385] width 123 height 174
drag, startPoint x: 882, startPoint y: 476, endPoint x: 1006, endPoint y: 562, distance: 151.9
click at [1007, 562] on album-spread "9 de 10" at bounding box center [698, 385] width 871 height 523
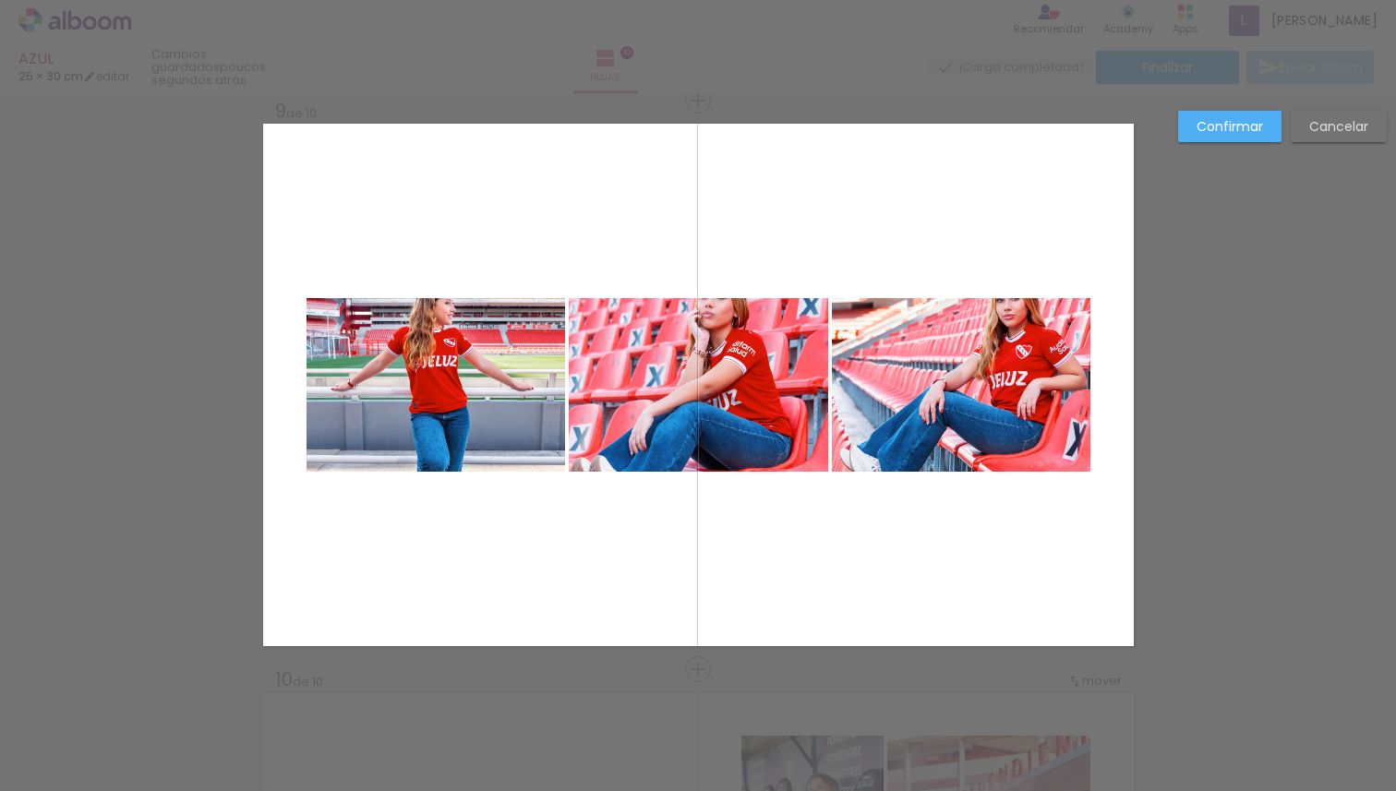
click at [465, 428] on quentale-photo at bounding box center [436, 385] width 259 height 174
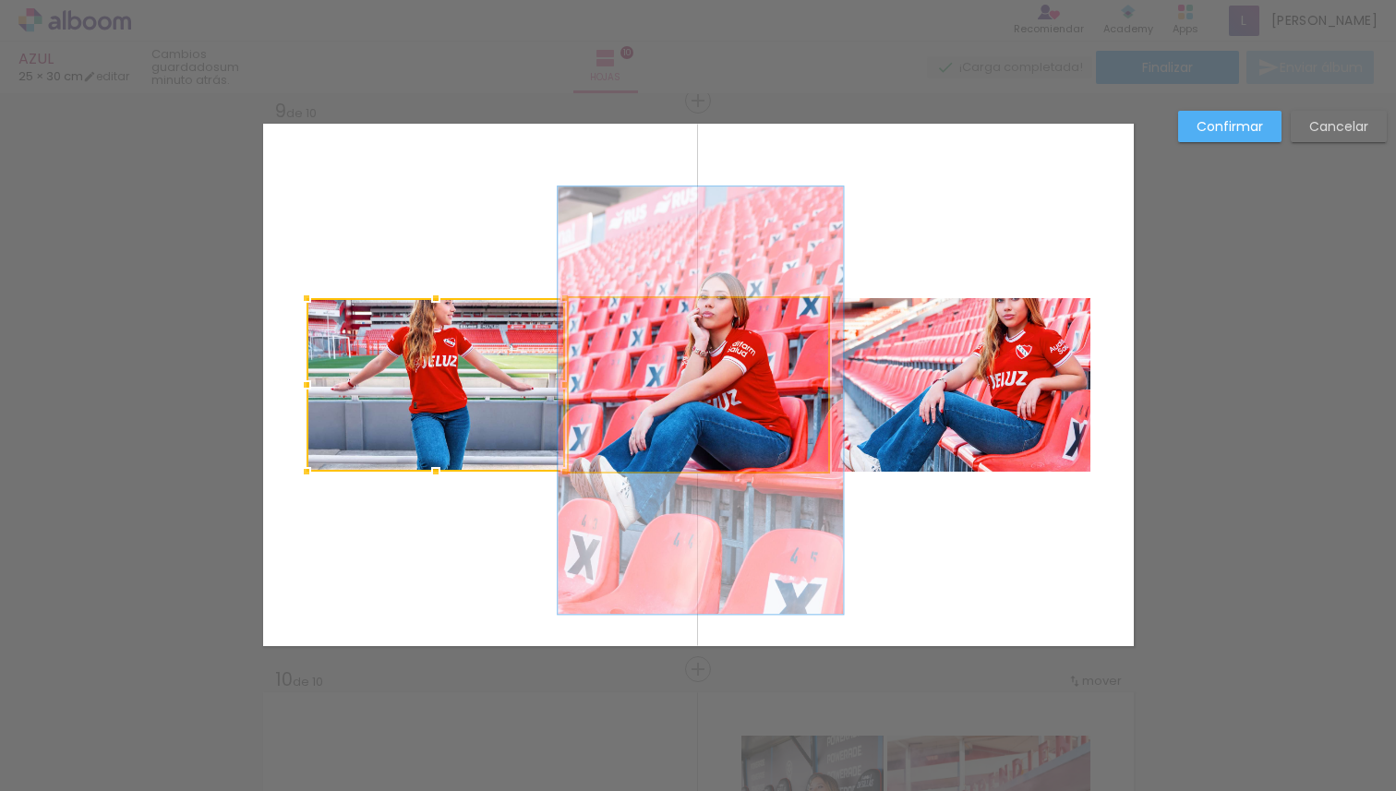
click at [742, 380] on quentale-photo at bounding box center [698, 385] width 259 height 174
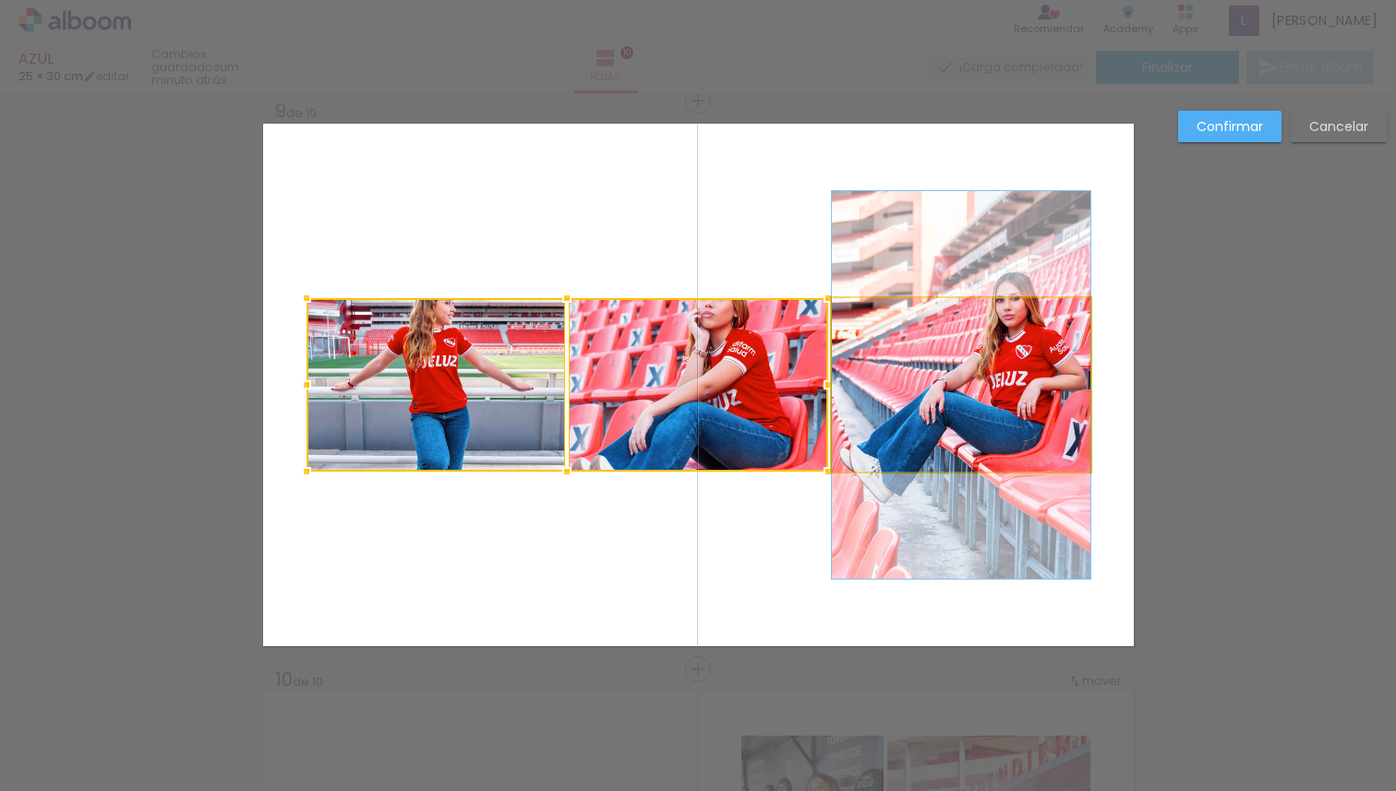
click at [939, 374] on quentale-photo at bounding box center [961, 385] width 259 height 174
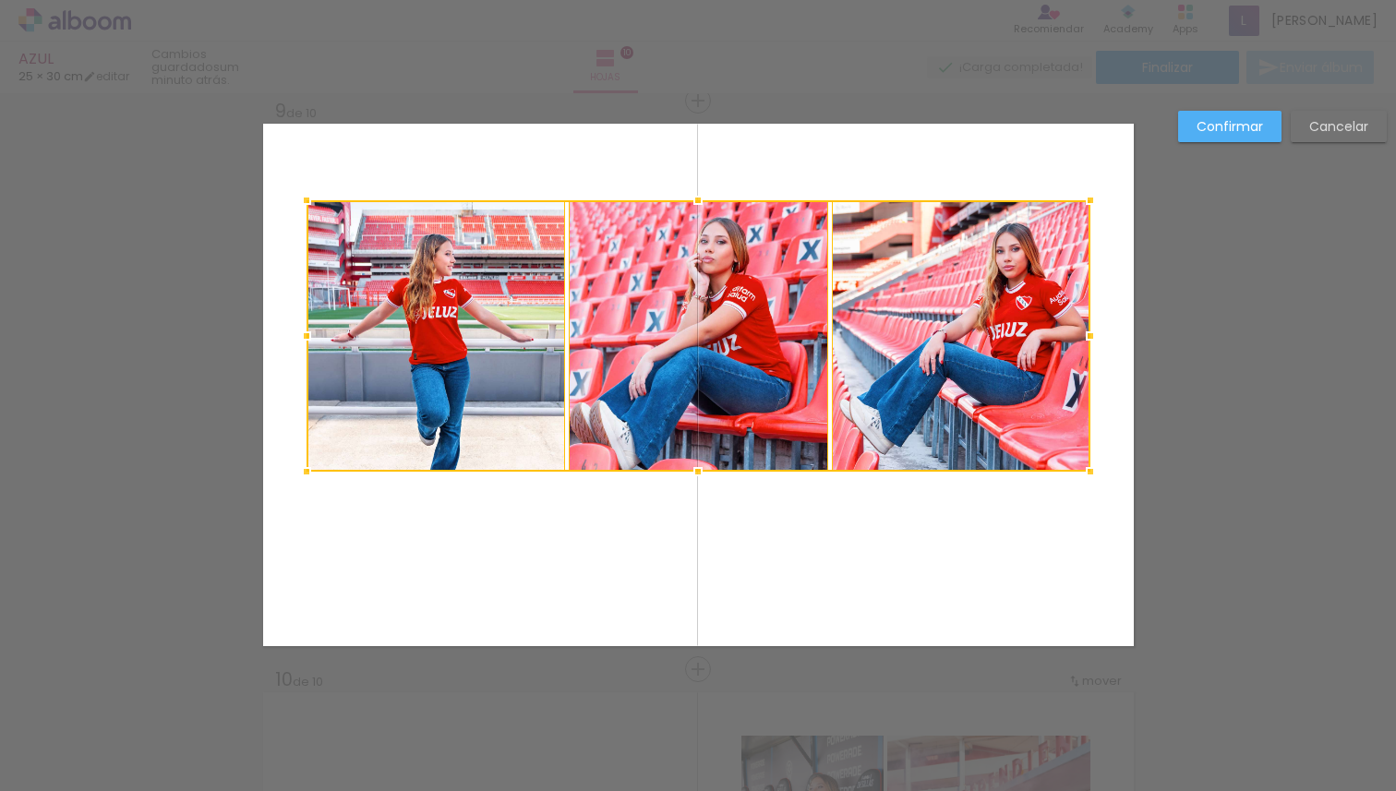
drag, startPoint x: 691, startPoint y: 299, endPoint x: 688, endPoint y: 200, distance: 98.8
click at [688, 200] on div at bounding box center [698, 200] width 37 height 37
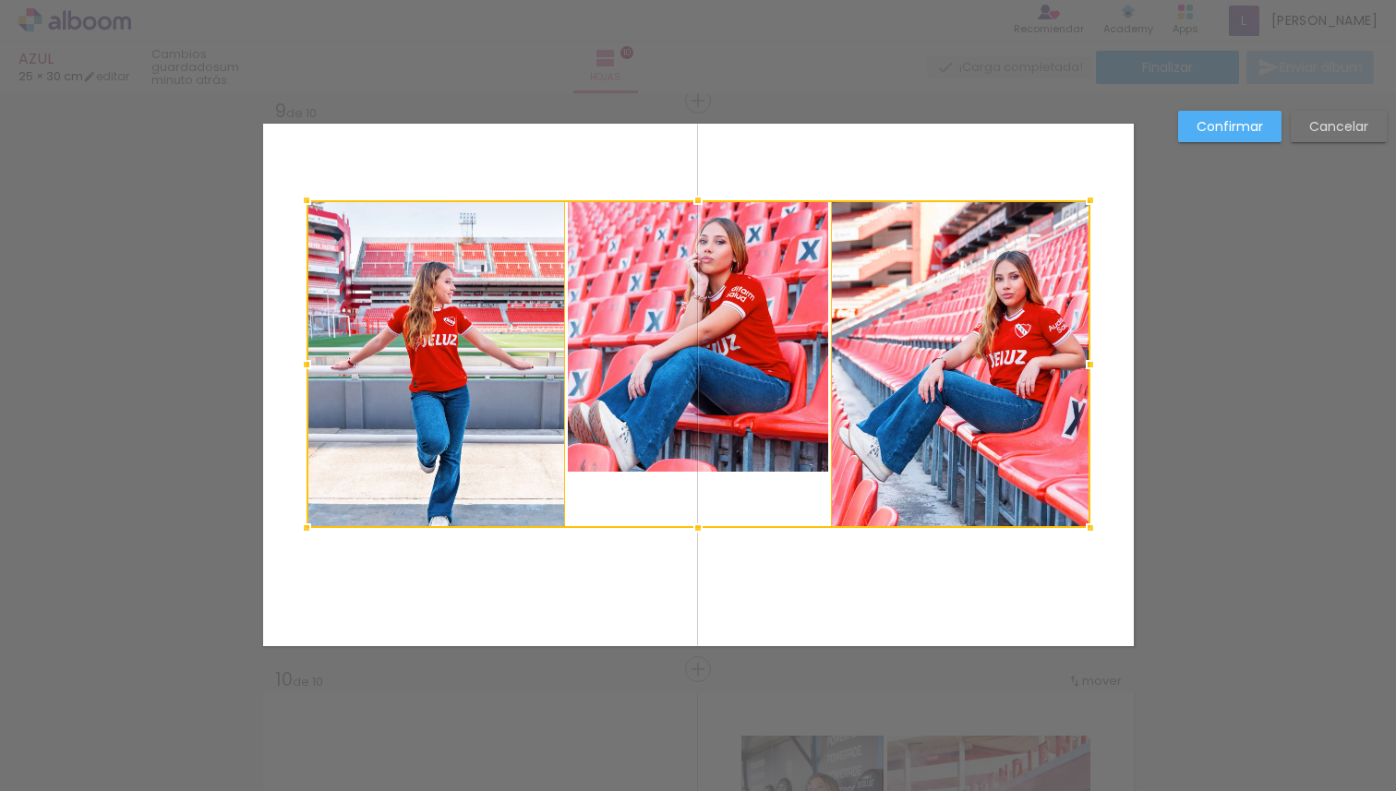
drag, startPoint x: 690, startPoint y: 468, endPoint x: 690, endPoint y: 524, distance: 56.3
click at [690, 524] on div at bounding box center [698, 528] width 37 height 37
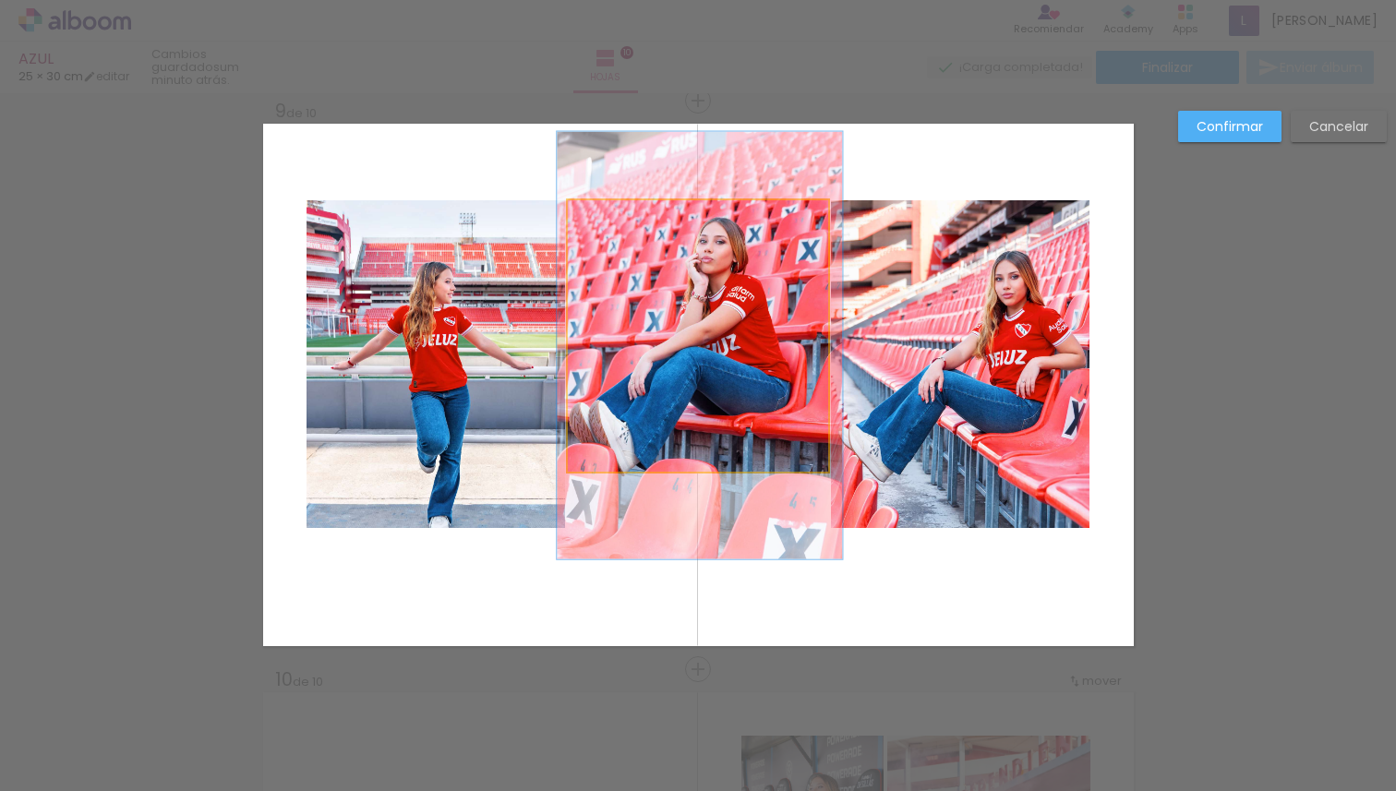
click at [719, 439] on quentale-photo at bounding box center [697, 335] width 259 height 271
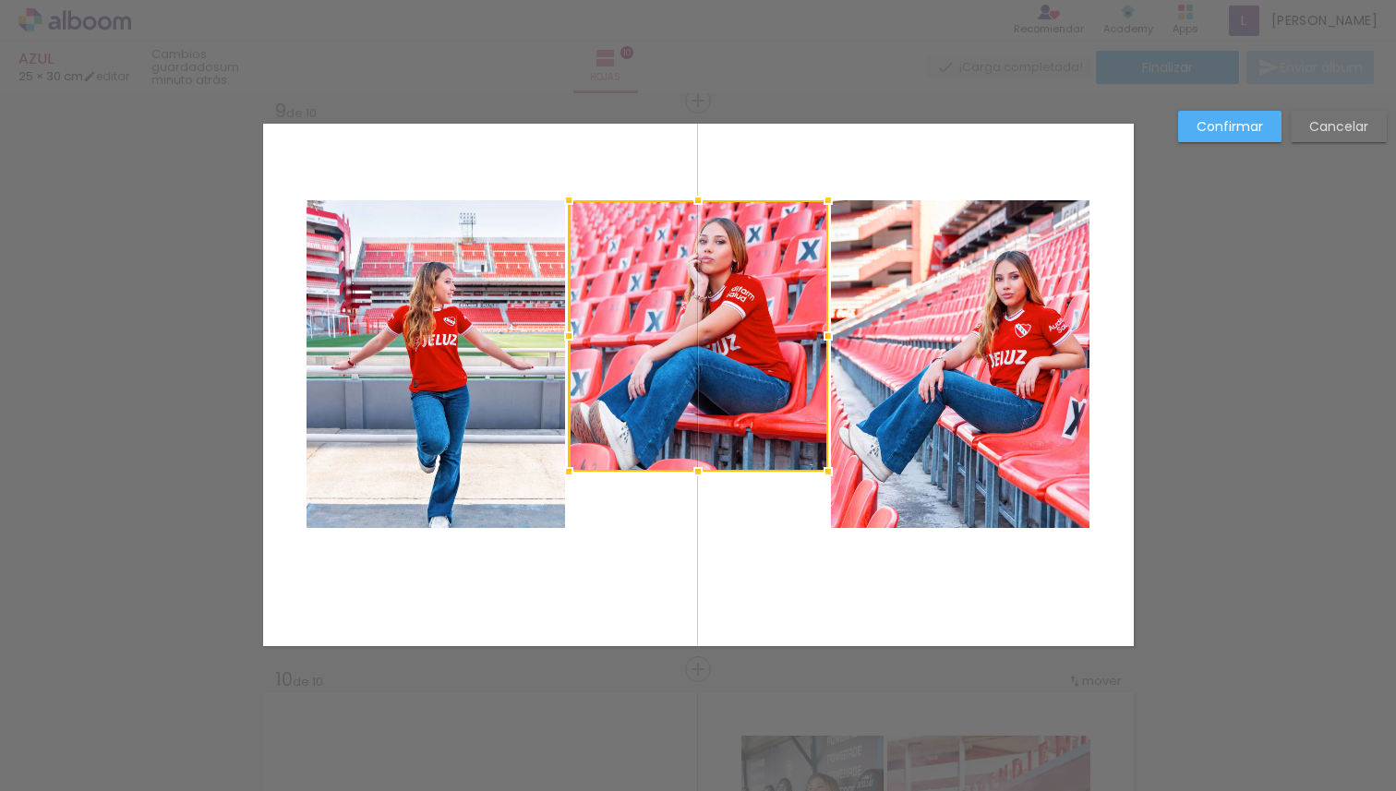
click at [480, 424] on quentale-photo at bounding box center [436, 364] width 259 height 328
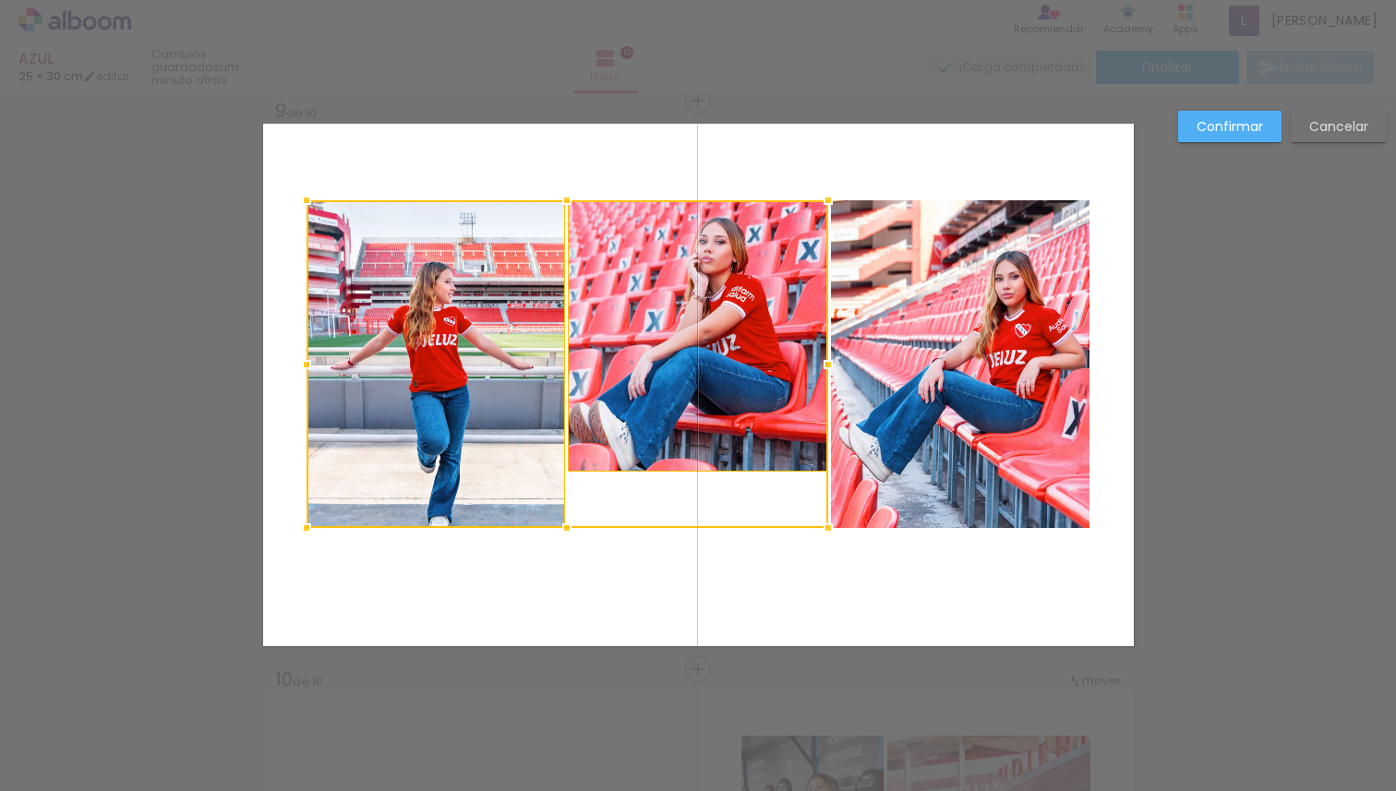
click at [0, 0] on slot "Cancelar" at bounding box center [0, 0] width 0 height 0
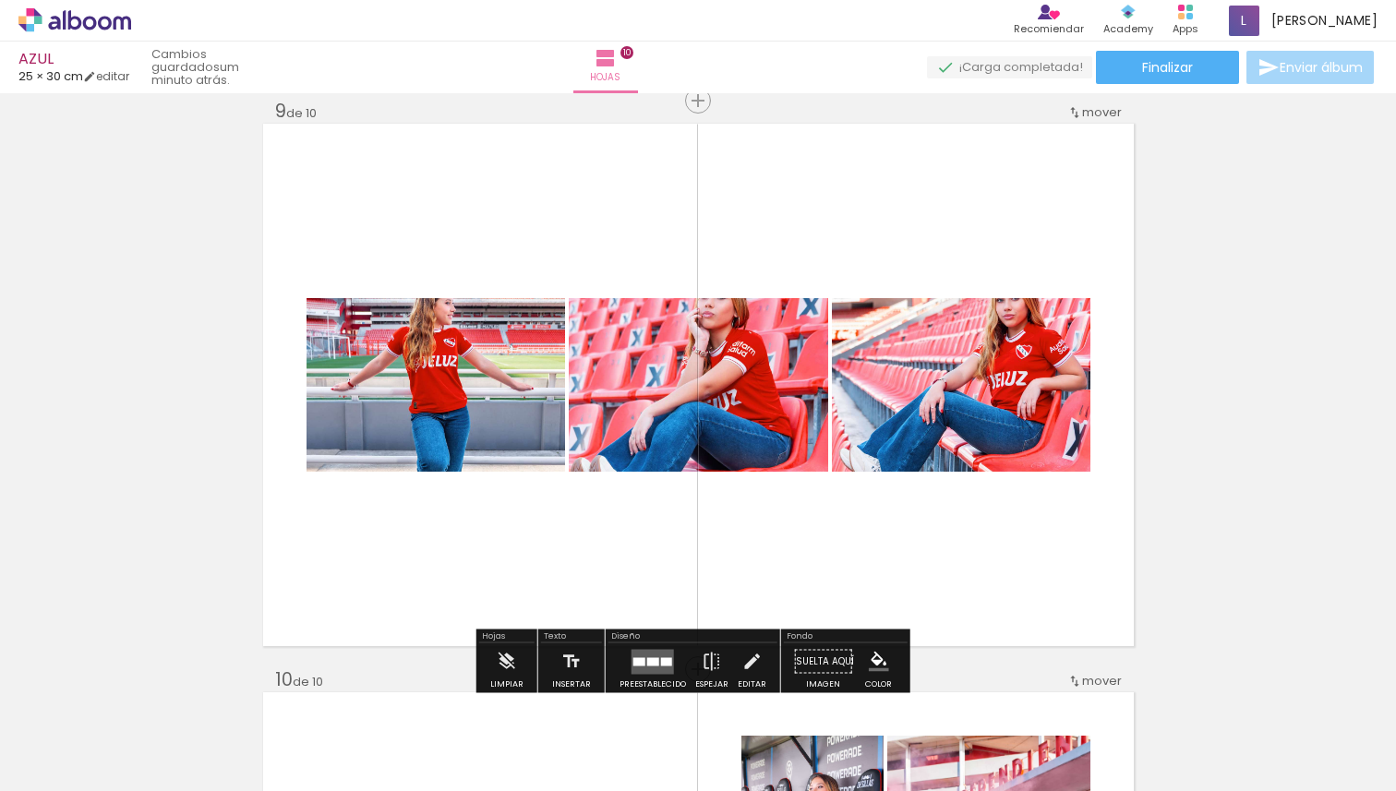
click at [531, 436] on quentale-photo at bounding box center [436, 385] width 259 height 174
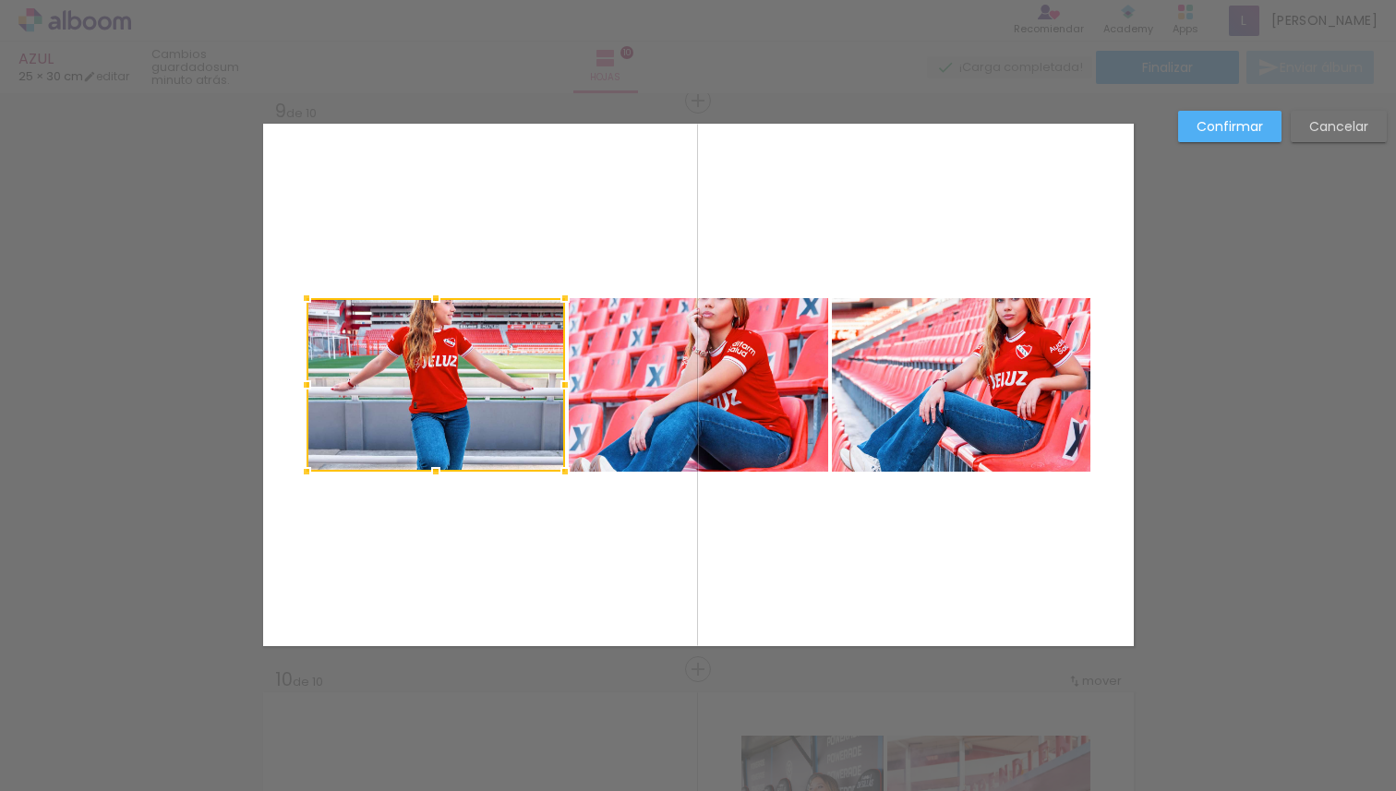
click at [640, 420] on quentale-photo at bounding box center [698, 385] width 259 height 174
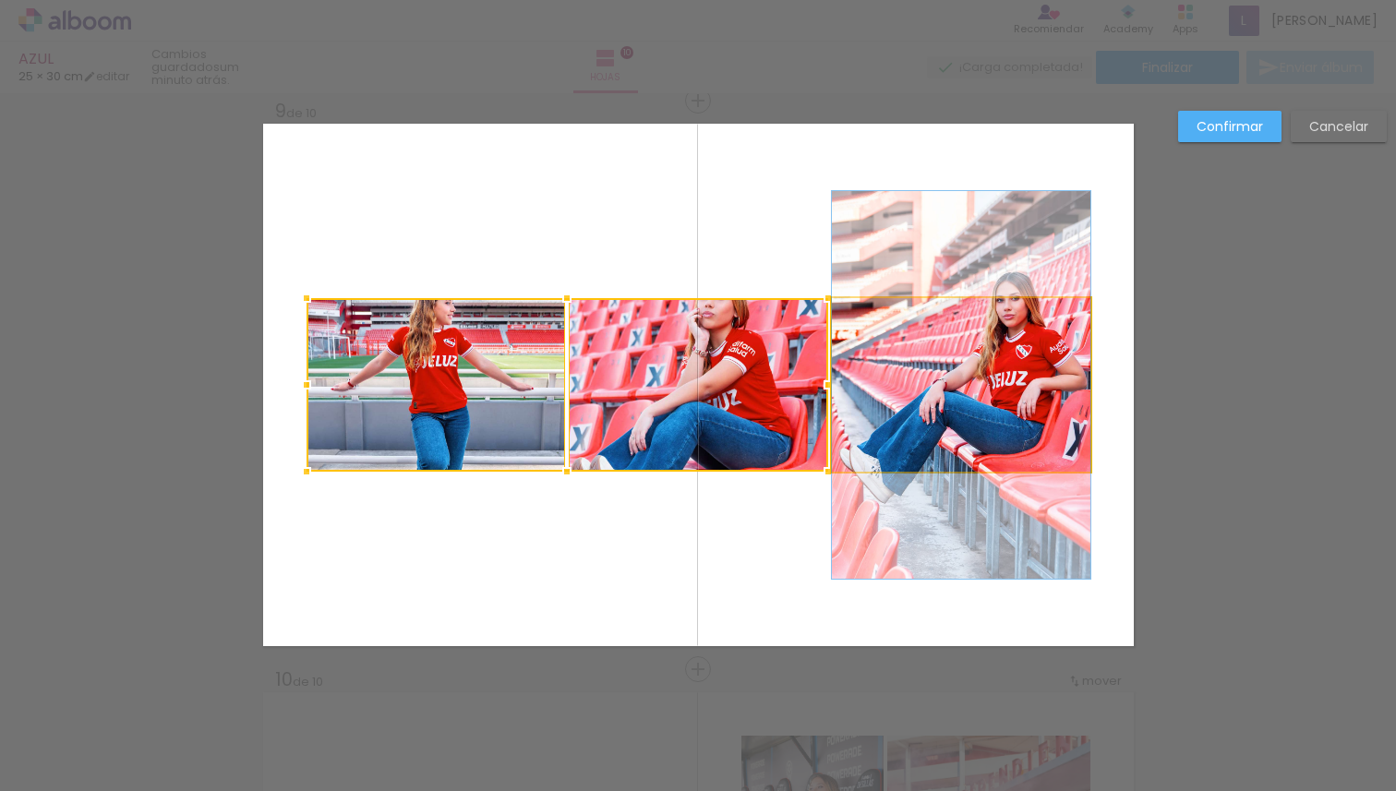
click at [921, 368] on quentale-photo at bounding box center [961, 385] width 259 height 174
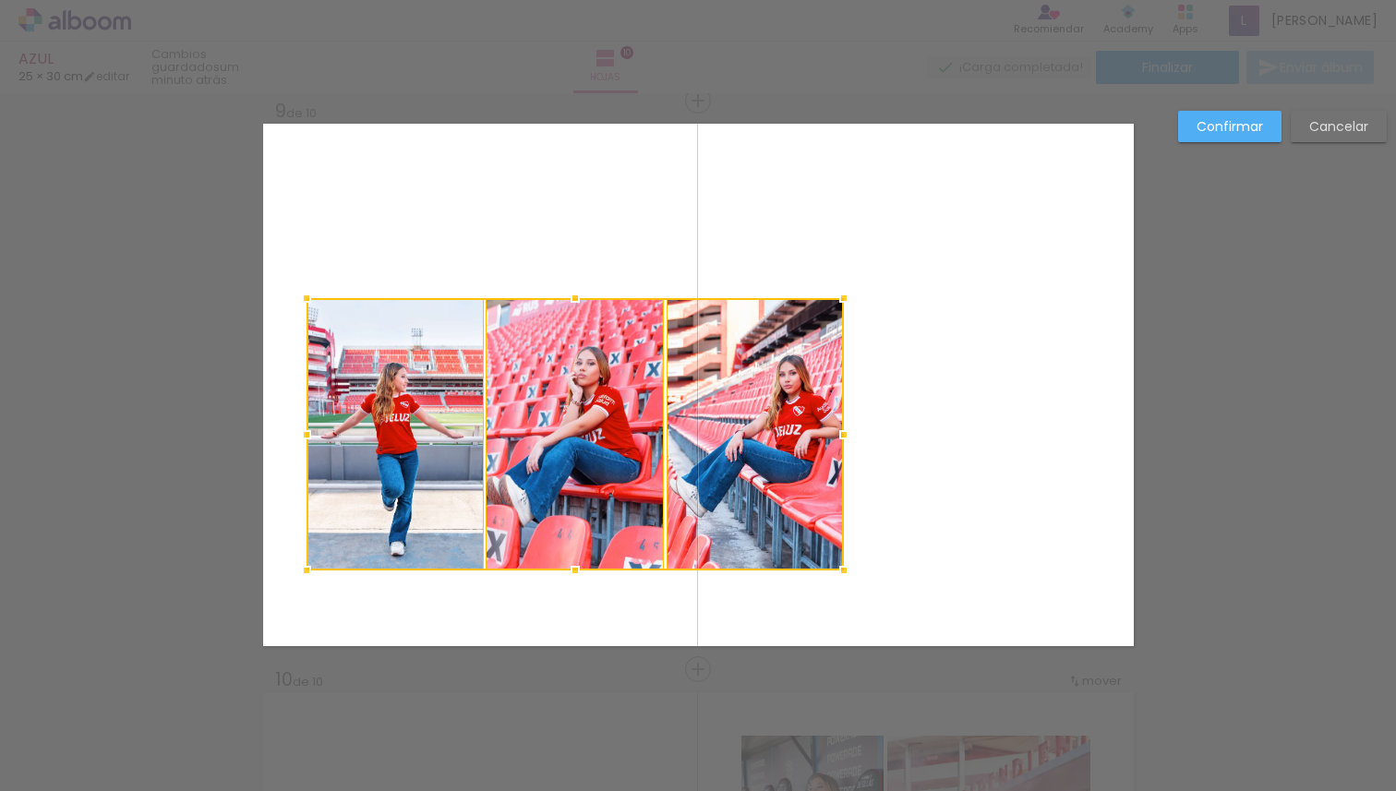
drag, startPoint x: 1085, startPoint y: 475, endPoint x: 837, endPoint y: 573, distance: 266.5
click at [837, 573] on div at bounding box center [843, 570] width 37 height 37
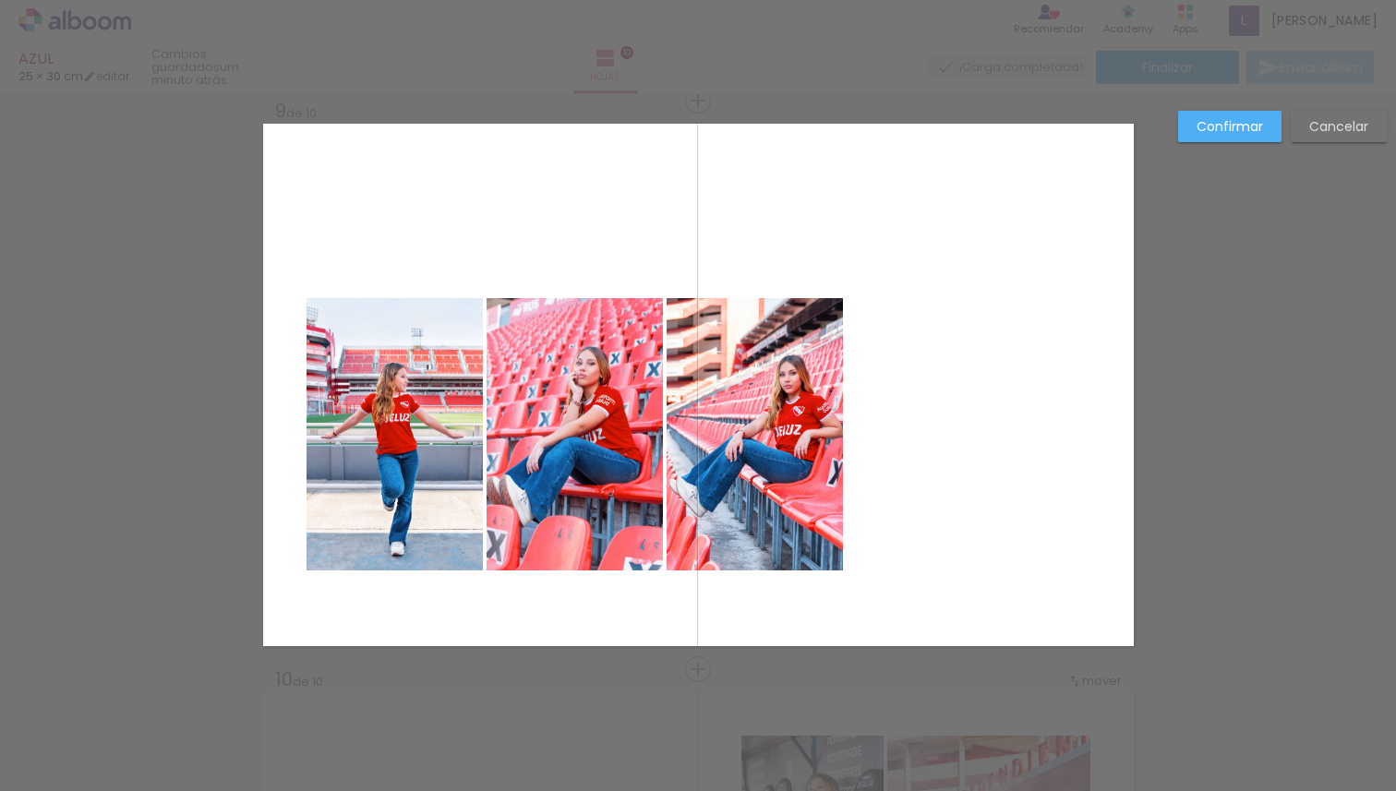
click at [427, 486] on quentale-photo at bounding box center [395, 434] width 176 height 272
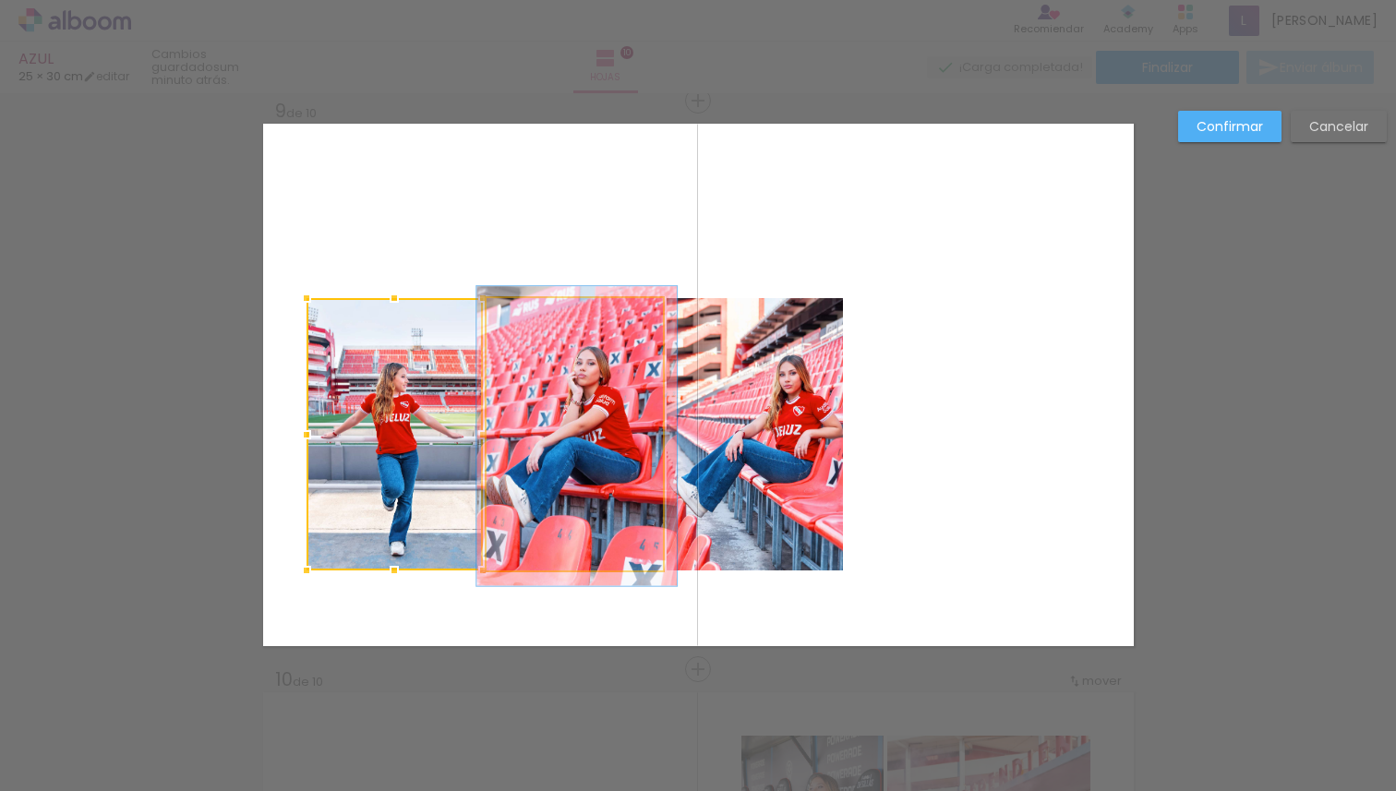
click at [565, 454] on quentale-photo at bounding box center [575, 434] width 176 height 272
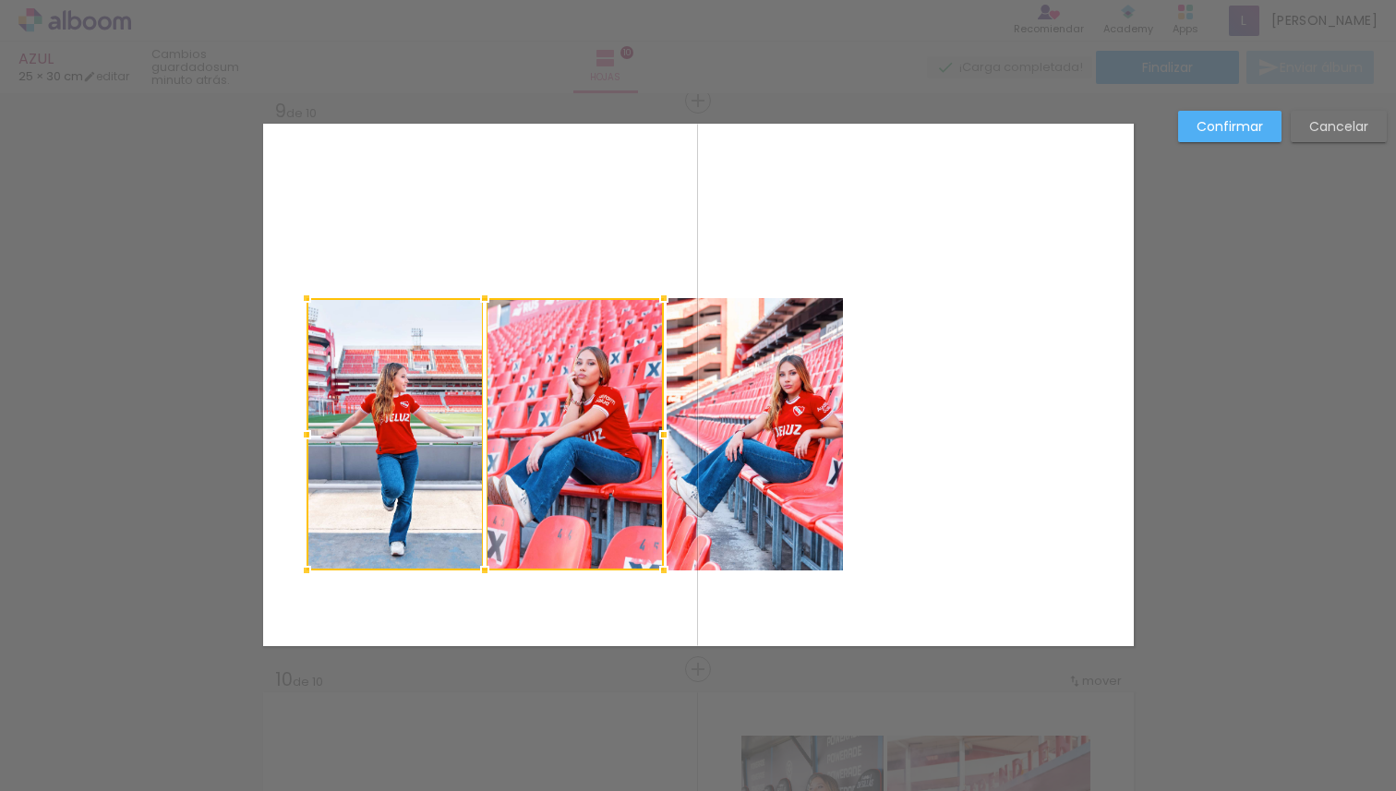
click at [740, 418] on quentale-photo at bounding box center [755, 434] width 176 height 272
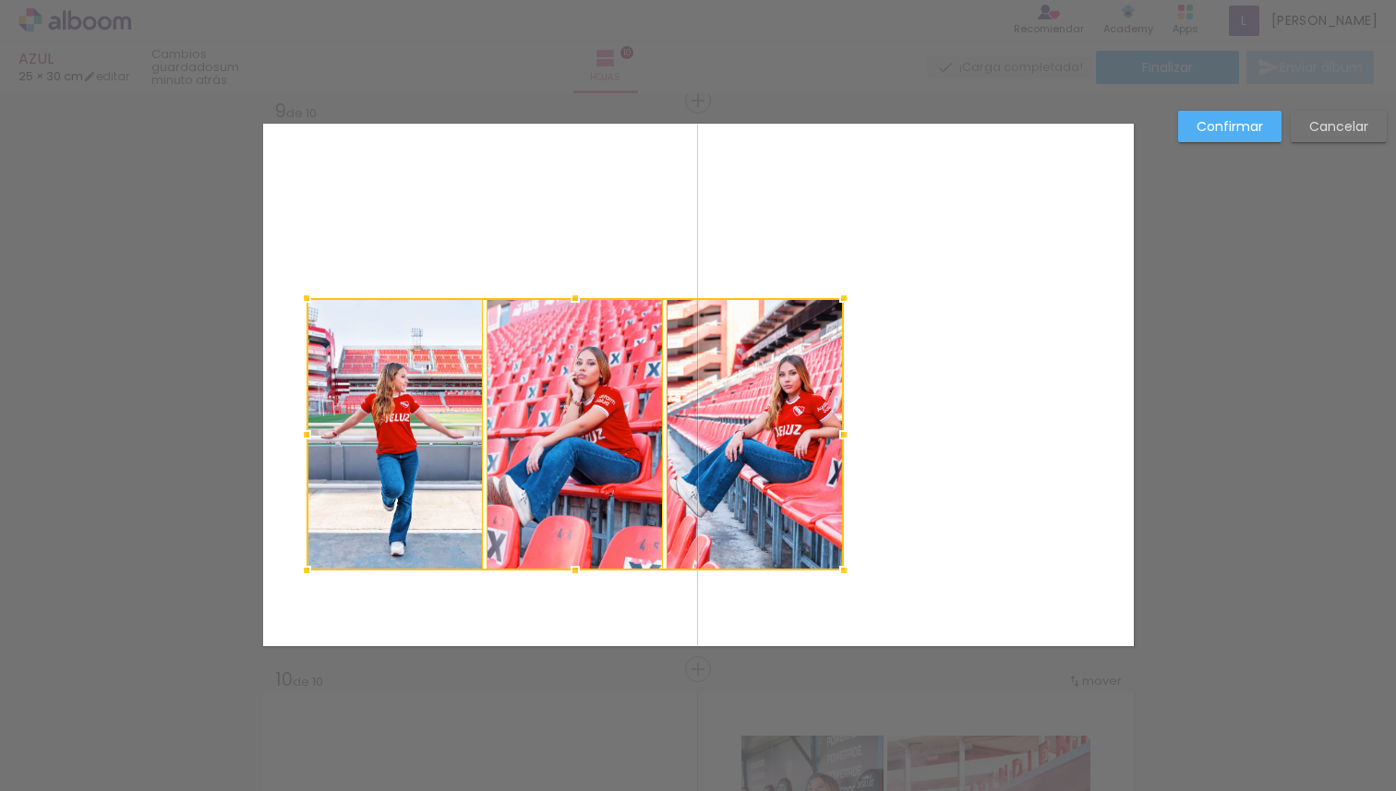
click at [740, 418] on div at bounding box center [575, 434] width 537 height 272
click at [740, 417] on quentale-photo at bounding box center [755, 434] width 176 height 272
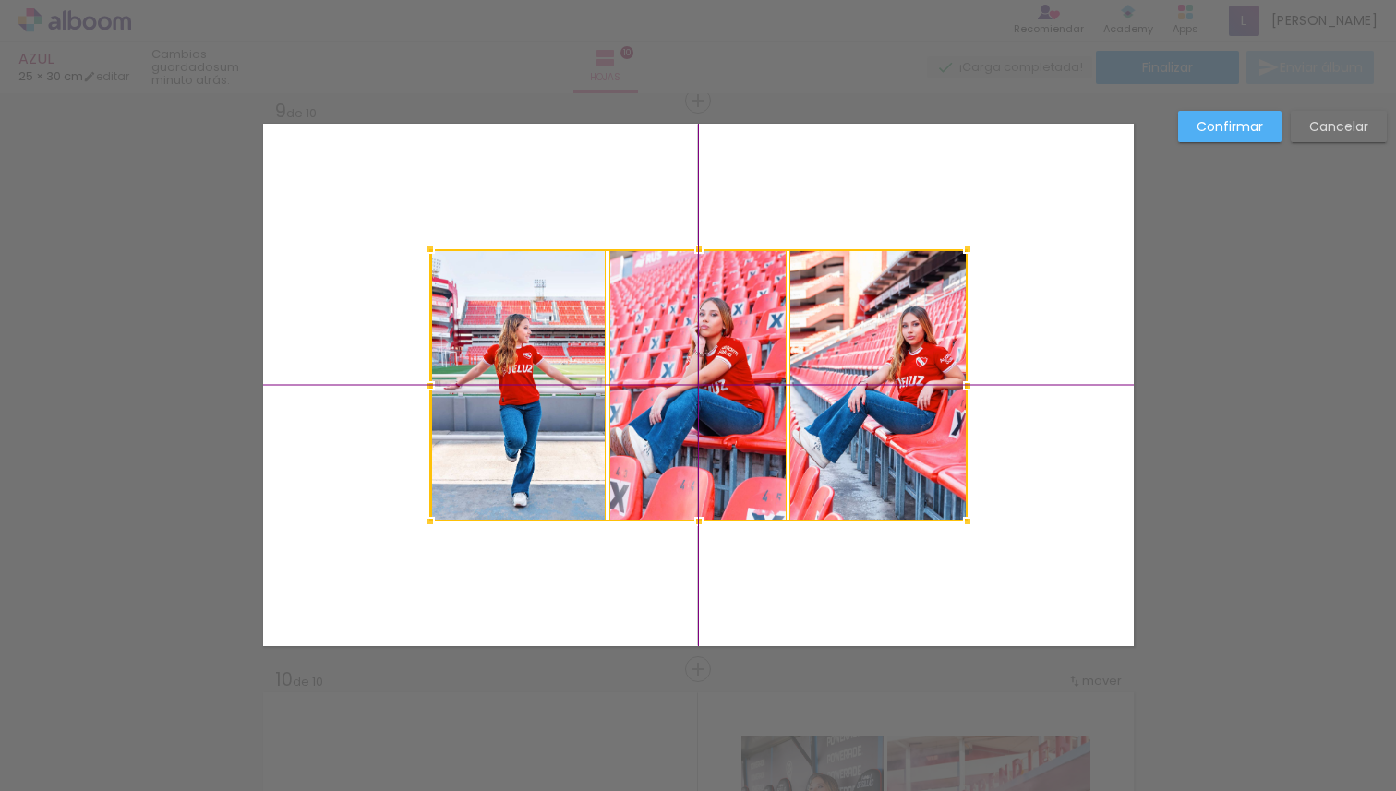
drag, startPoint x: 585, startPoint y: 438, endPoint x: 705, endPoint y: 394, distance: 127.6
click at [705, 394] on div at bounding box center [698, 385] width 537 height 272
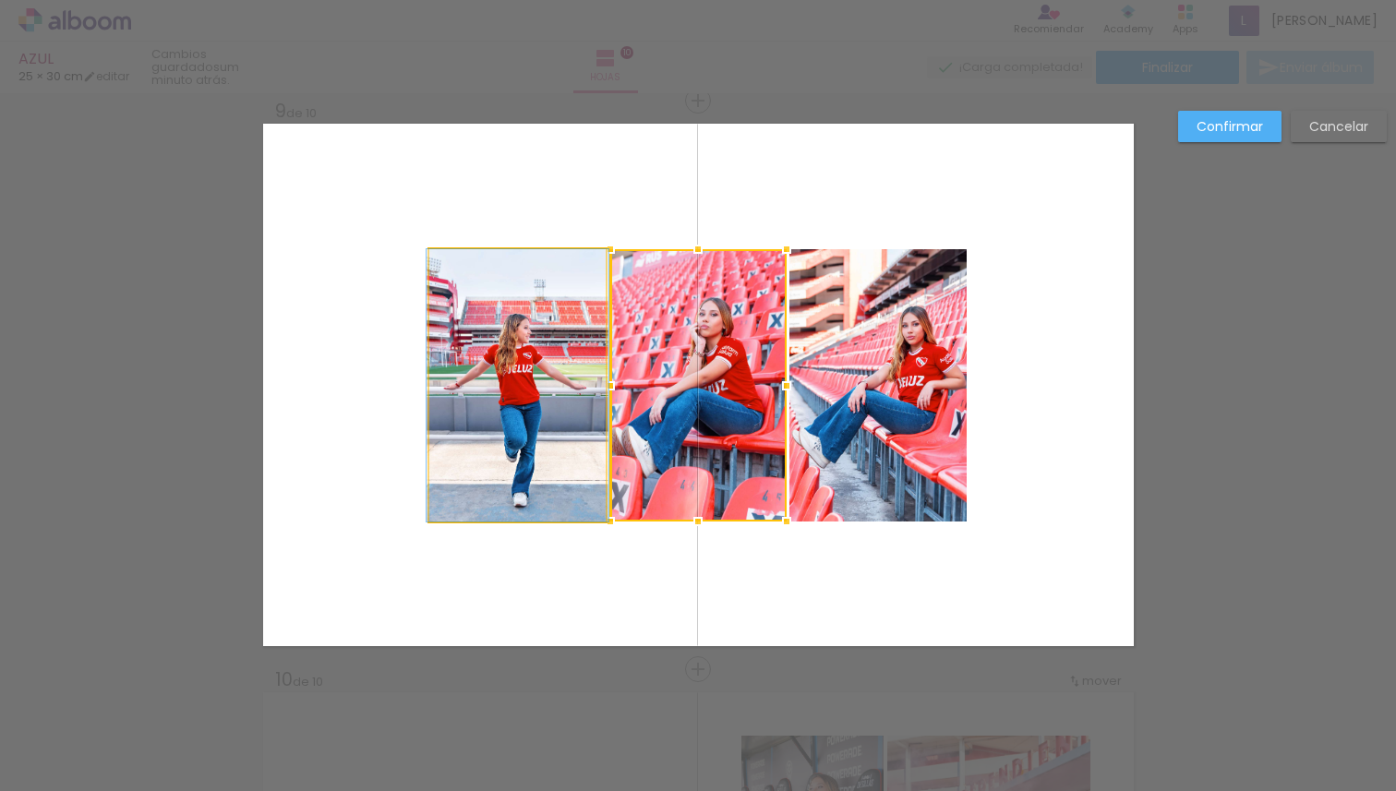
click at [520, 443] on quentale-photo at bounding box center [517, 385] width 176 height 272
click at [881, 432] on quentale-photo at bounding box center [877, 385] width 176 height 272
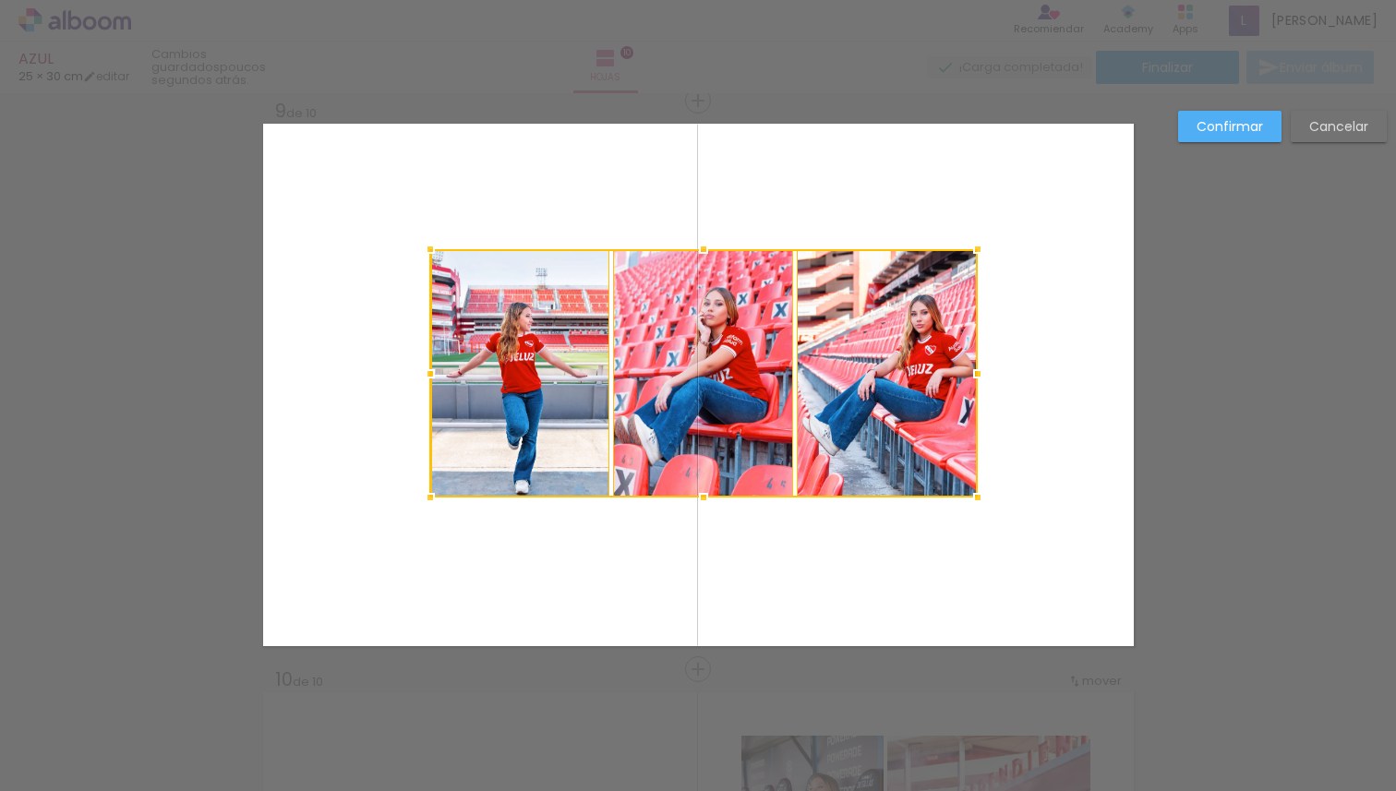
drag, startPoint x: 958, startPoint y: 519, endPoint x: 970, endPoint y: 488, distance: 34.0
click at [971, 488] on div at bounding box center [977, 497] width 37 height 37
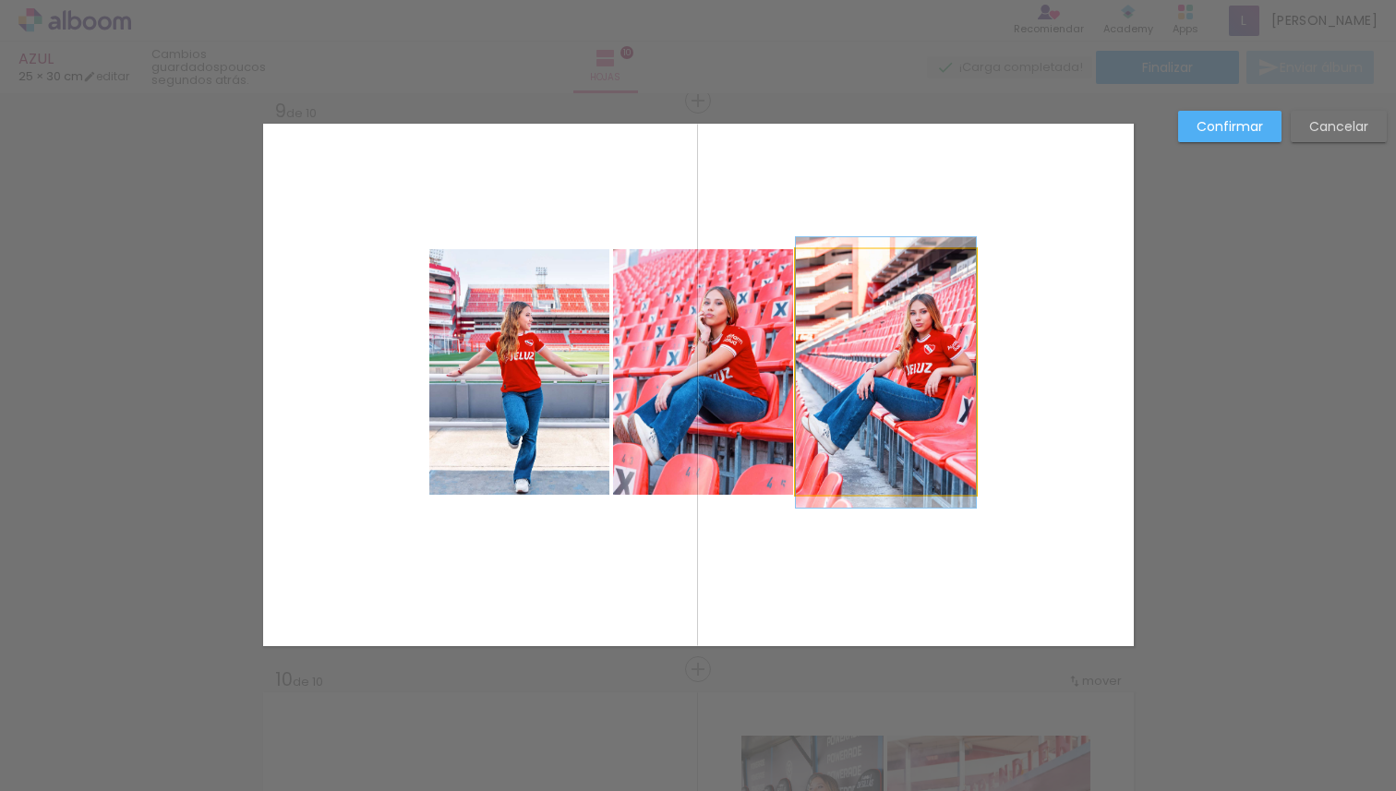
click at [901, 446] on quentale-photo at bounding box center [886, 372] width 180 height 247
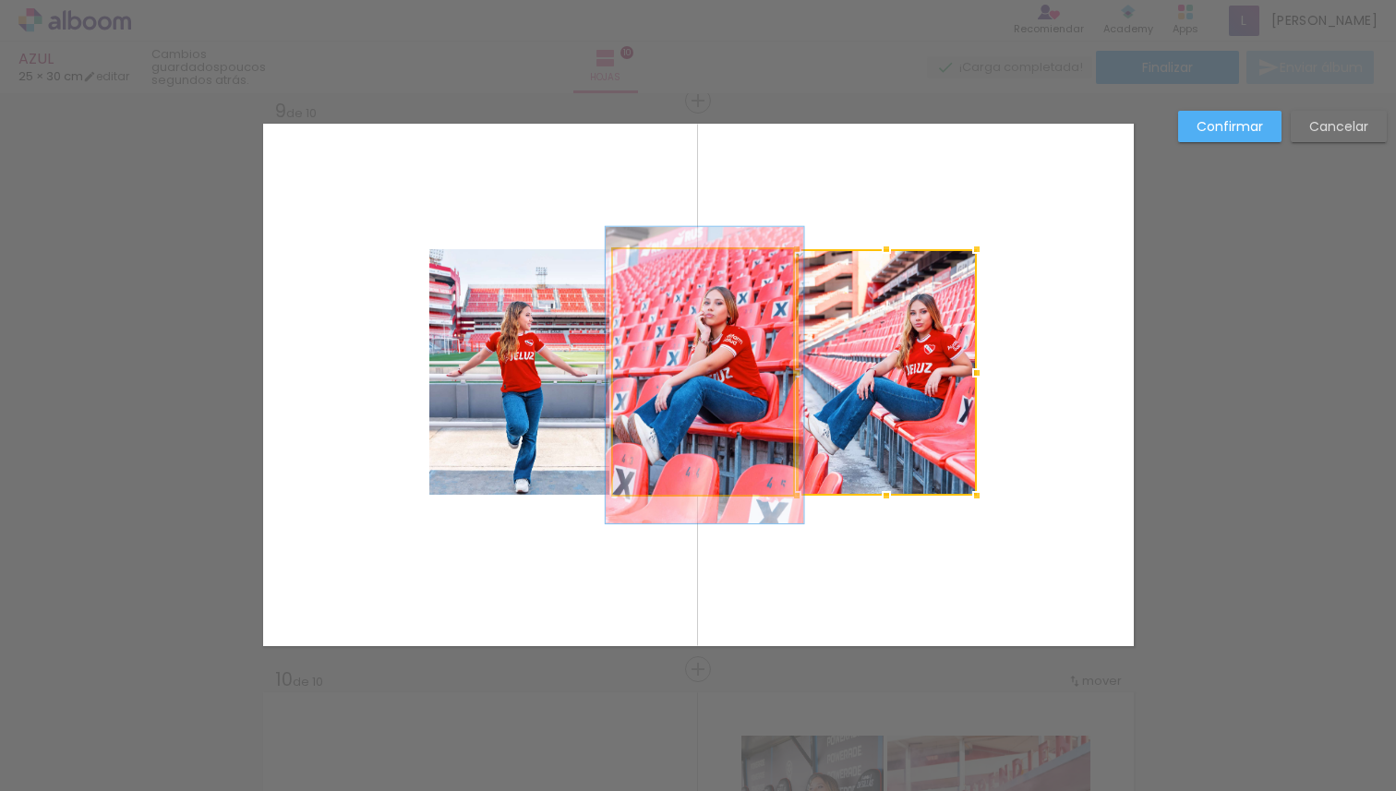
click at [720, 437] on quentale-photo at bounding box center [703, 372] width 180 height 247
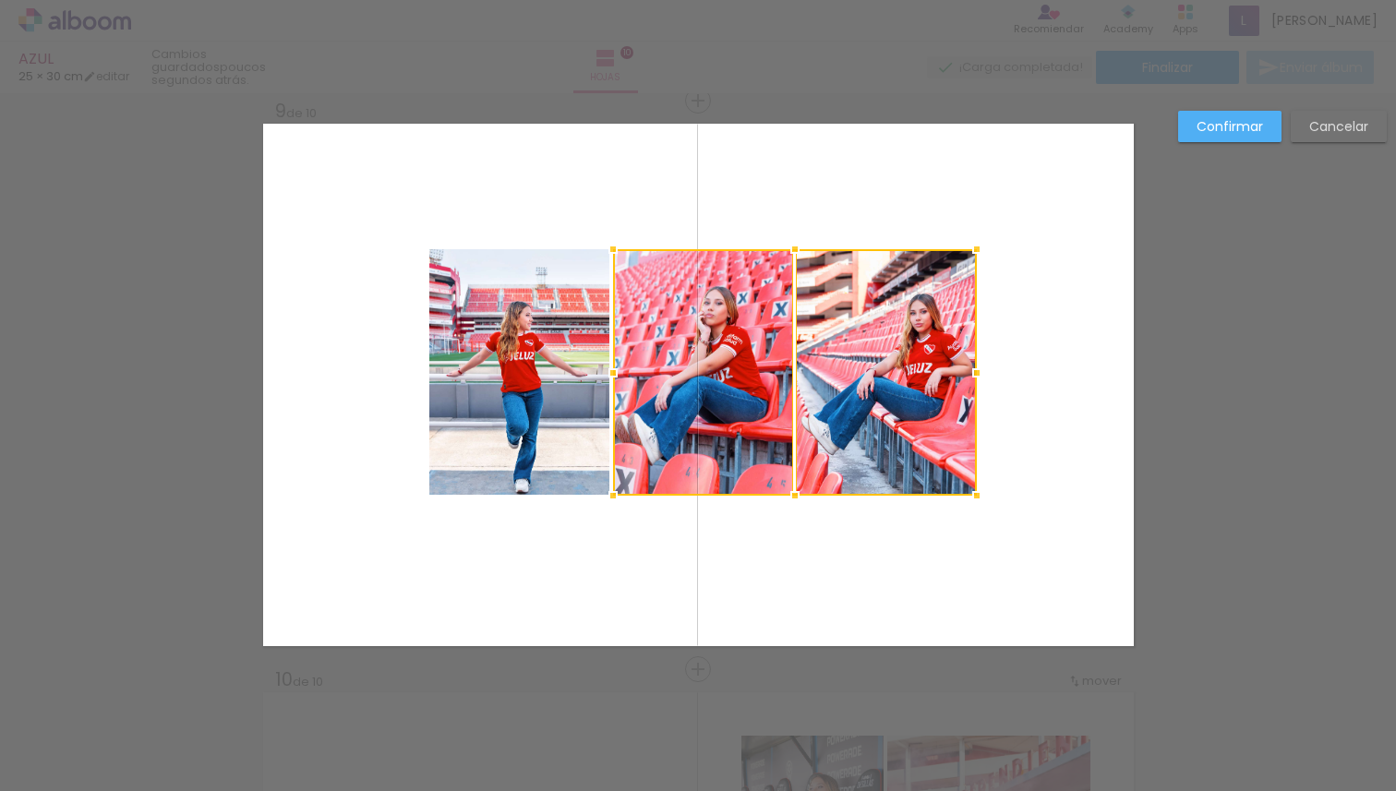
click at [505, 422] on quentale-photo at bounding box center [519, 372] width 180 height 247
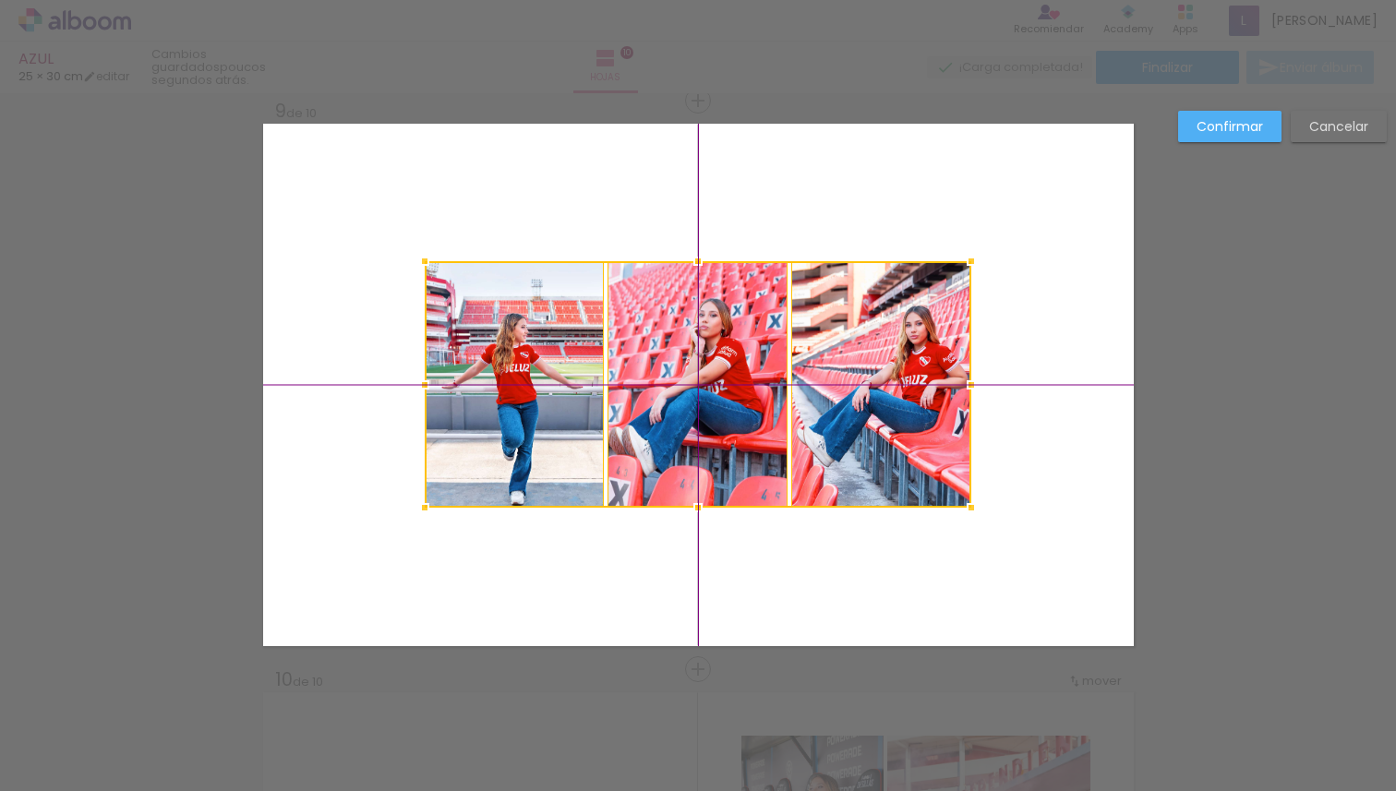
drag, startPoint x: 731, startPoint y: 415, endPoint x: 721, endPoint y: 418, distance: 10.8
click at [721, 418] on div at bounding box center [698, 384] width 547 height 247
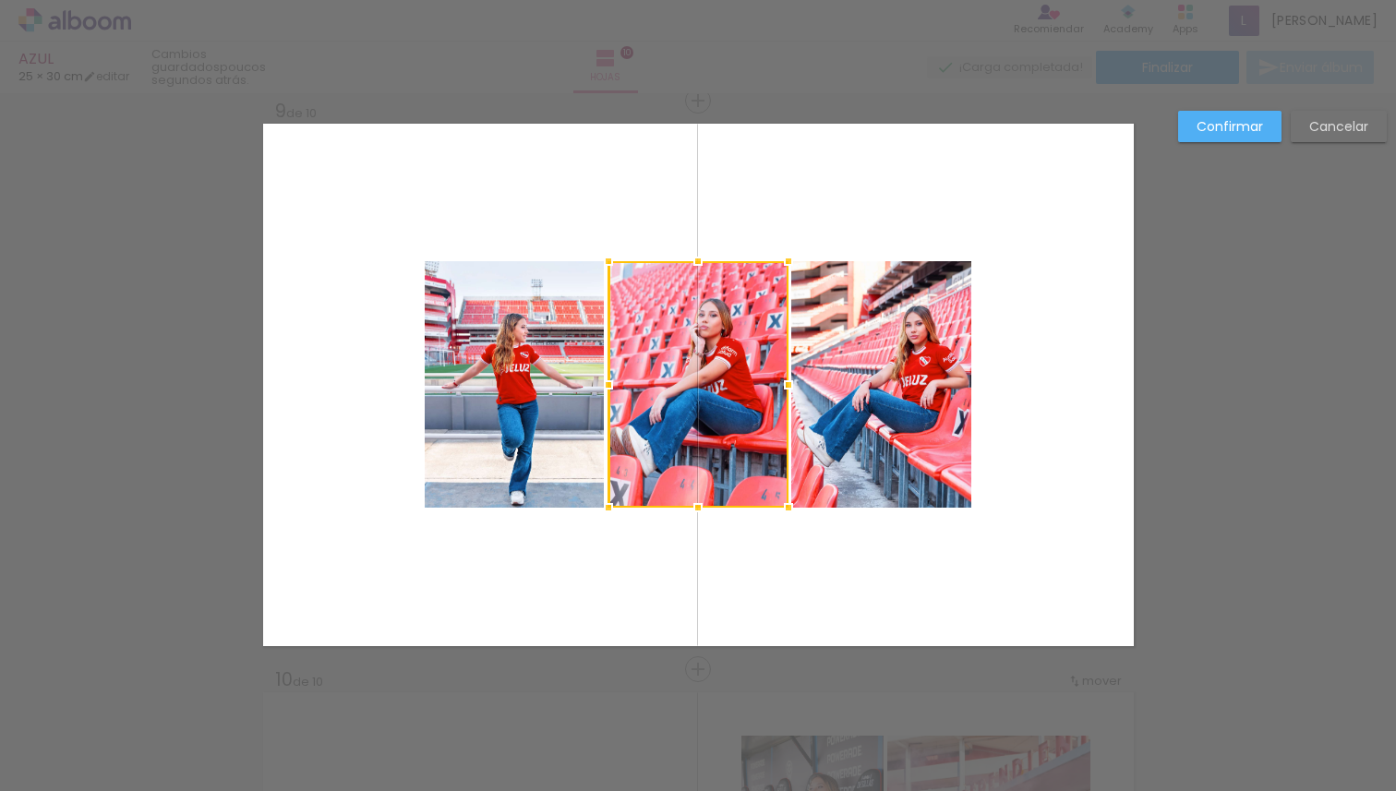
click at [714, 543] on quentale-layouter at bounding box center [698, 385] width 871 height 523
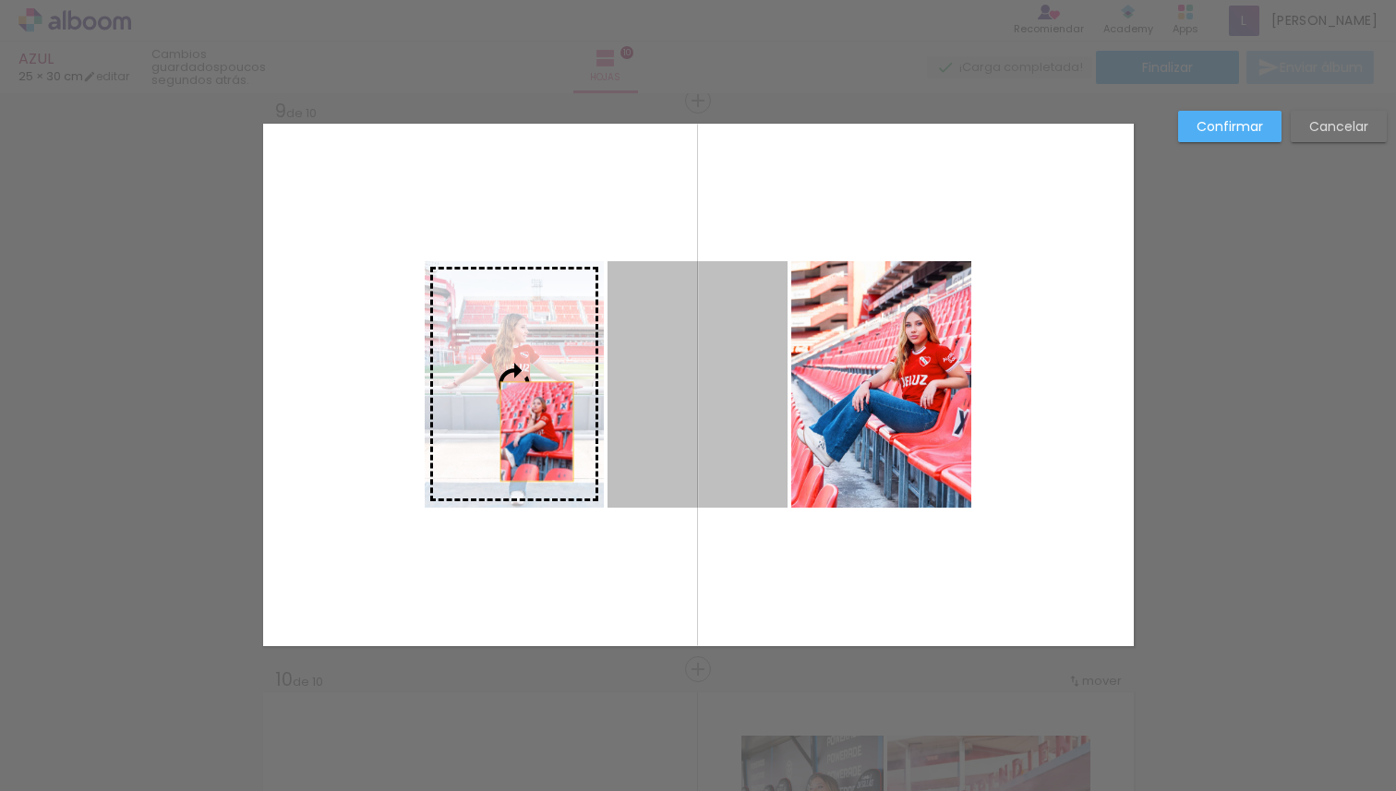
drag, startPoint x: 712, startPoint y: 431, endPoint x: 530, endPoint y: 431, distance: 181.9
click at [0, 0] on slot at bounding box center [0, 0] width 0 height 0
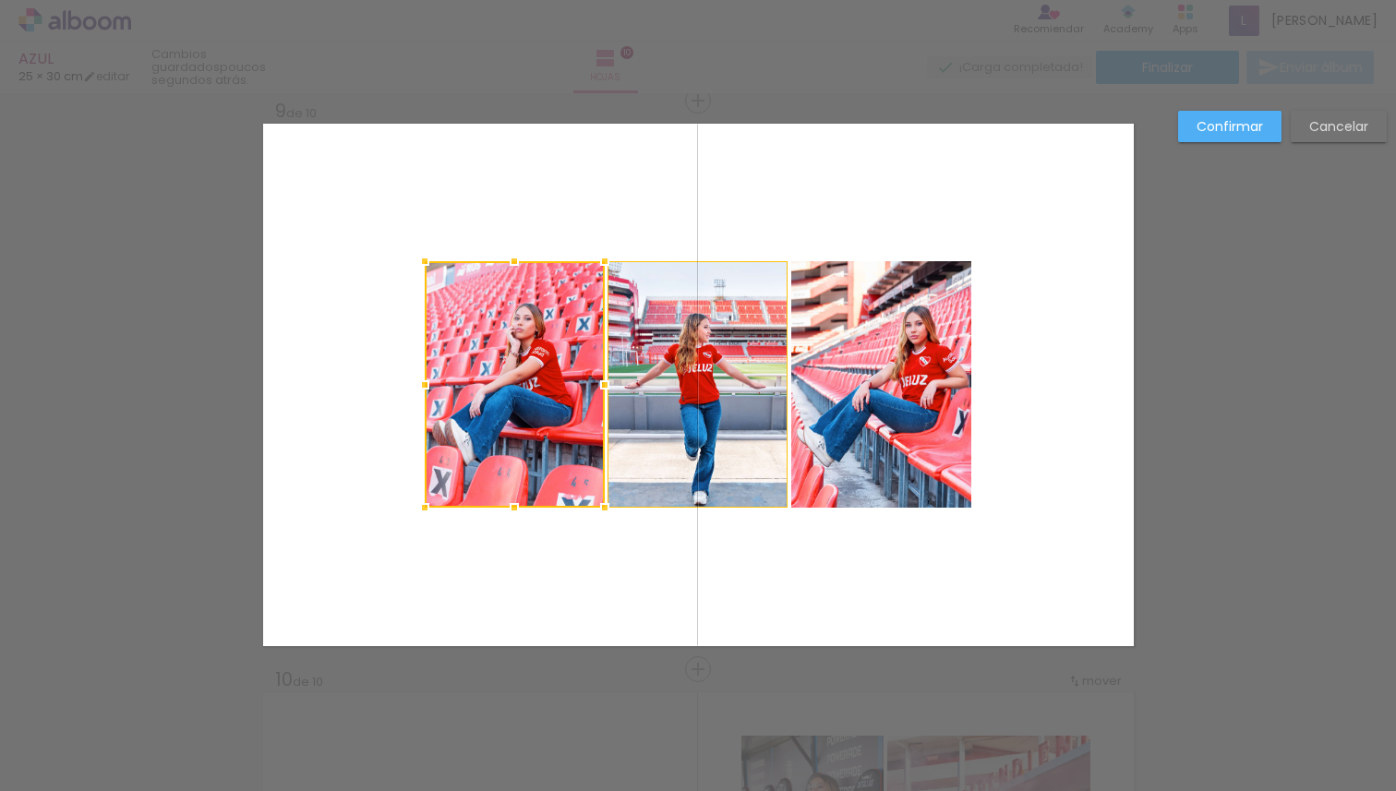
click at [806, 567] on quentale-layouter at bounding box center [698, 385] width 871 height 523
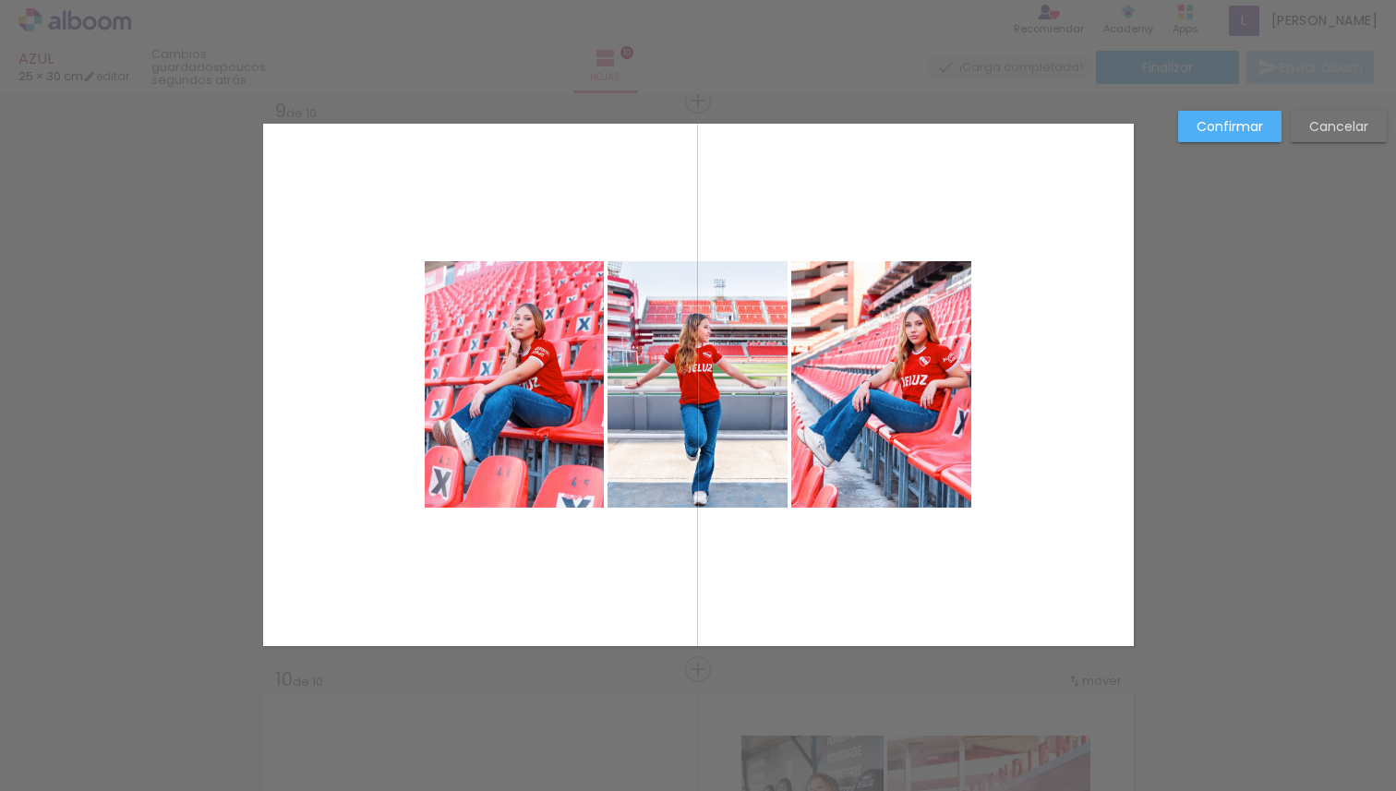
click at [829, 562] on quentale-layouter at bounding box center [698, 385] width 871 height 523
click at [1220, 136] on paper-button "Confirmar" at bounding box center [1229, 126] width 103 height 31
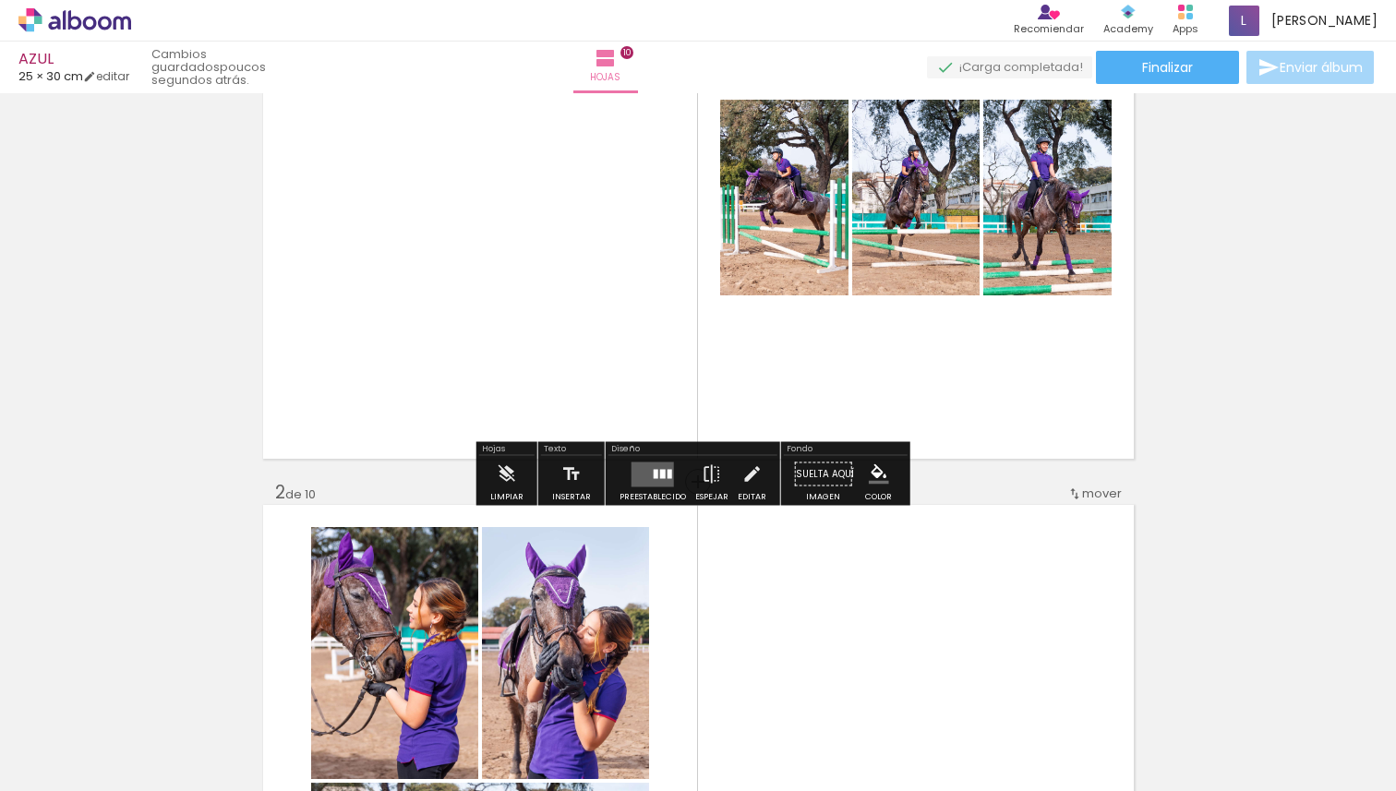
scroll to position [211, 0]
click at [716, 473] on iron-icon at bounding box center [712, 473] width 20 height 37
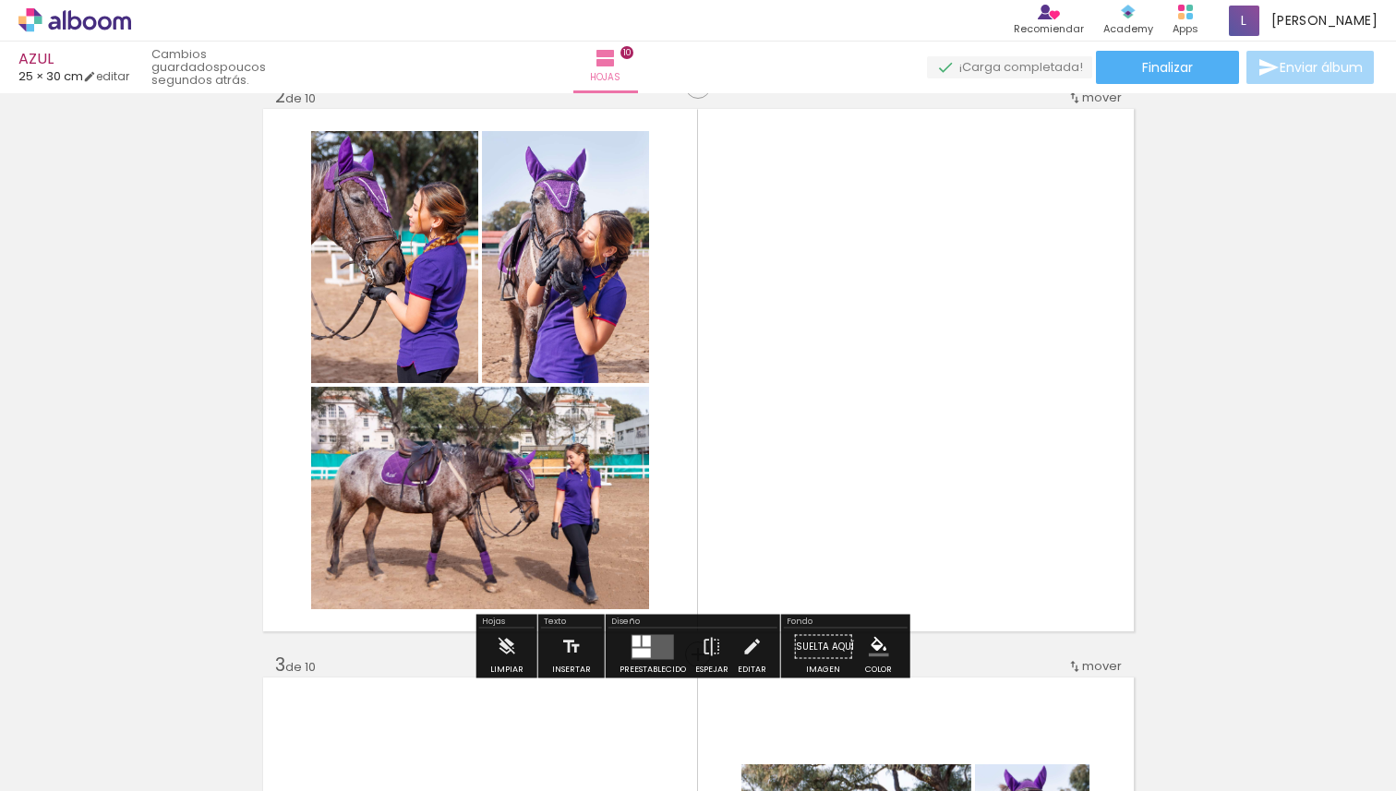
scroll to position [629, 0]
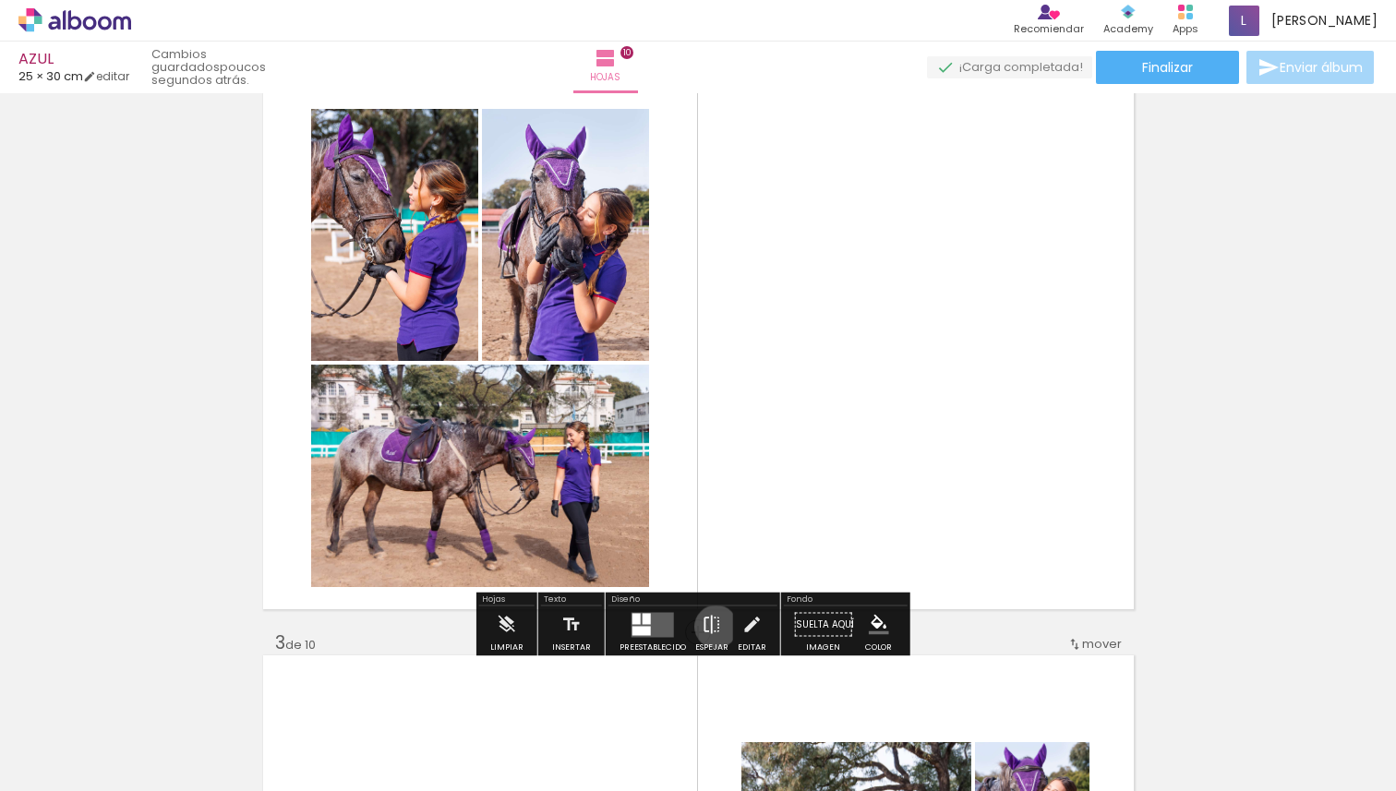
click at [712, 627] on iron-icon at bounding box center [712, 625] width 20 height 37
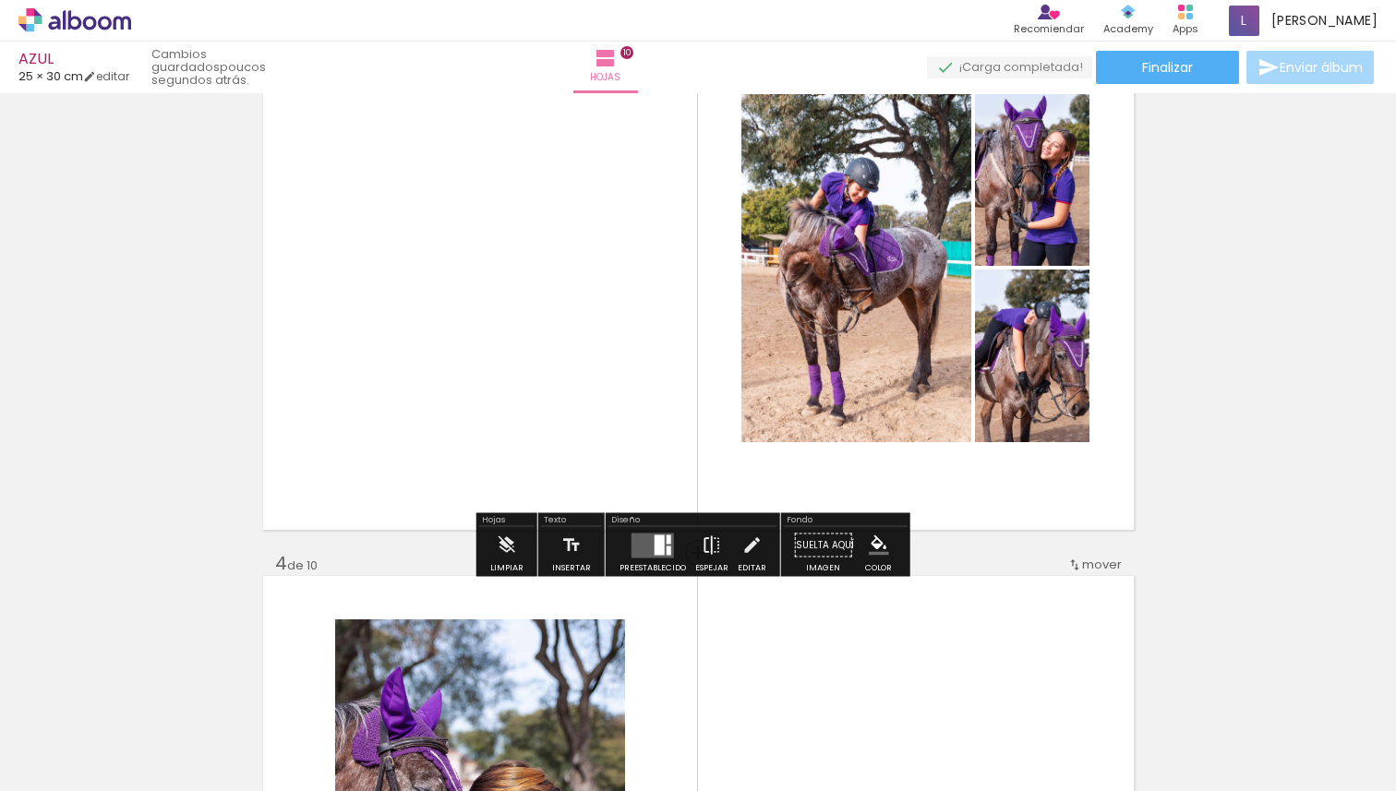
scroll to position [1280, 0]
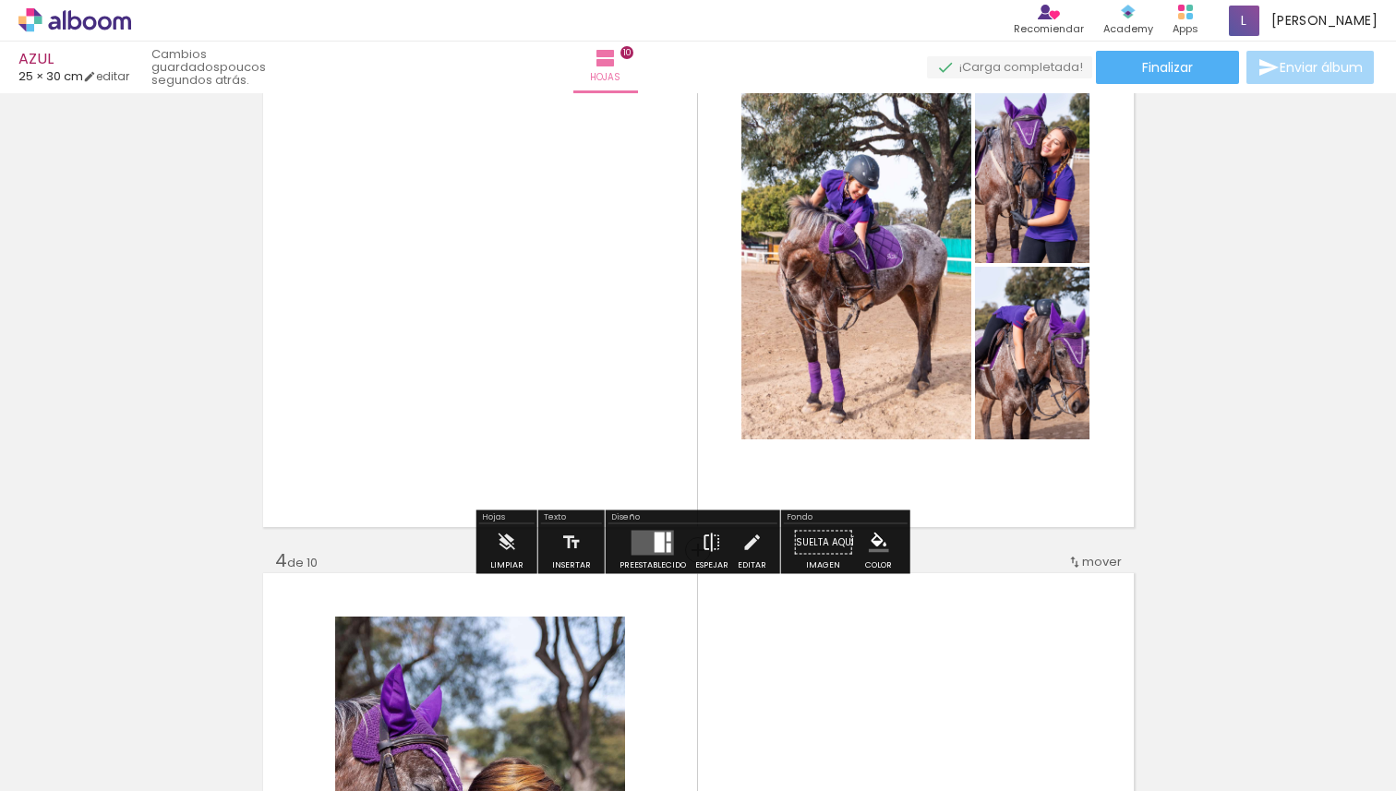
click at [708, 543] on iron-icon at bounding box center [712, 542] width 20 height 37
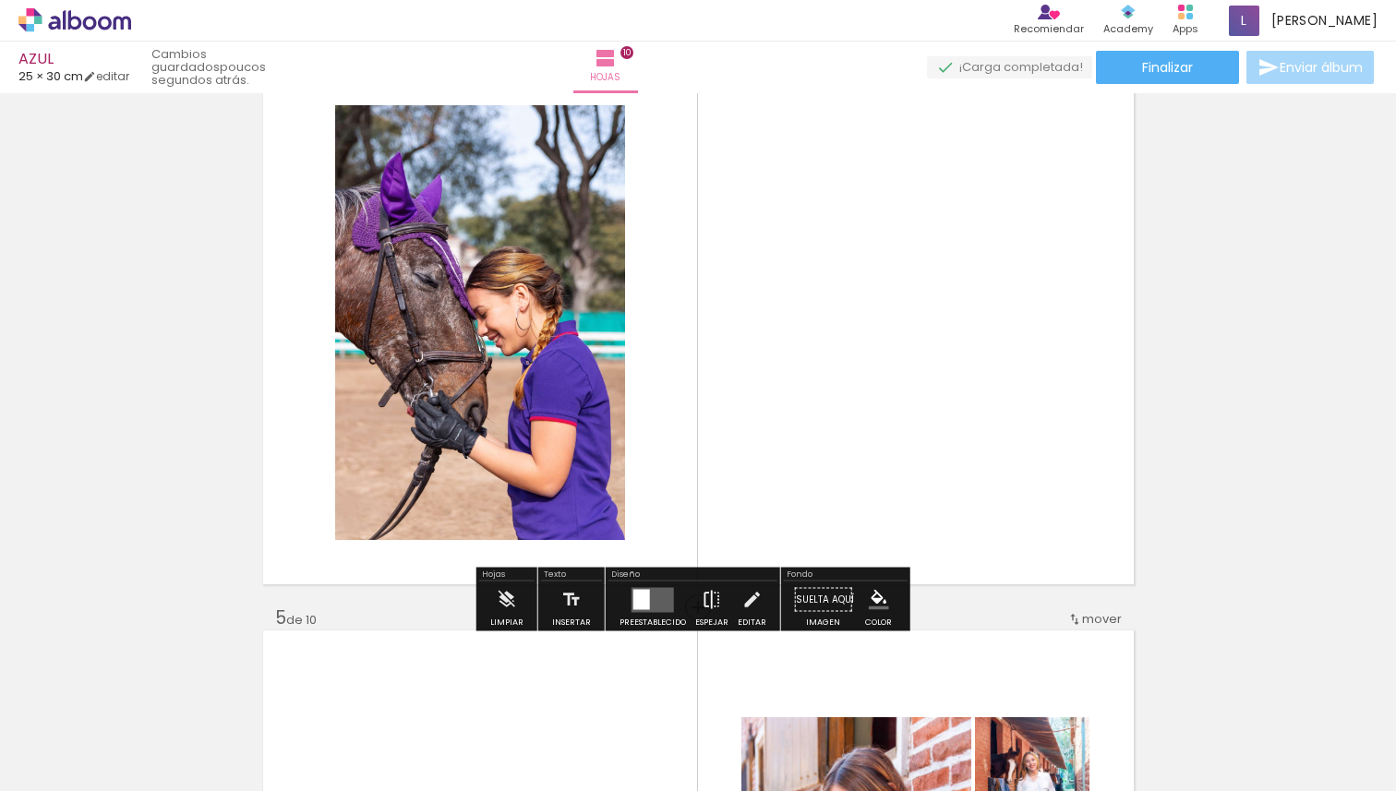
scroll to position [1820, 0]
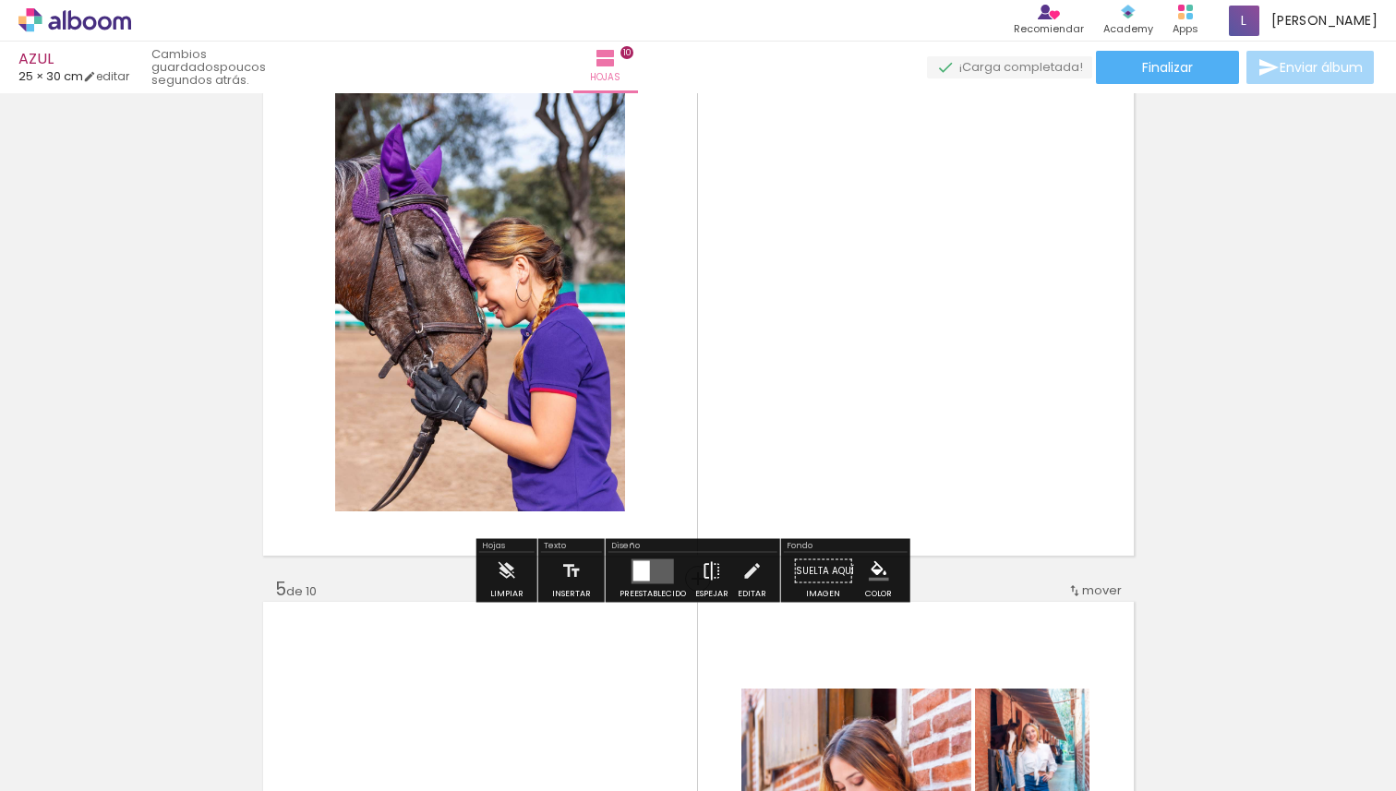
click at [711, 572] on iron-icon at bounding box center [712, 571] width 20 height 37
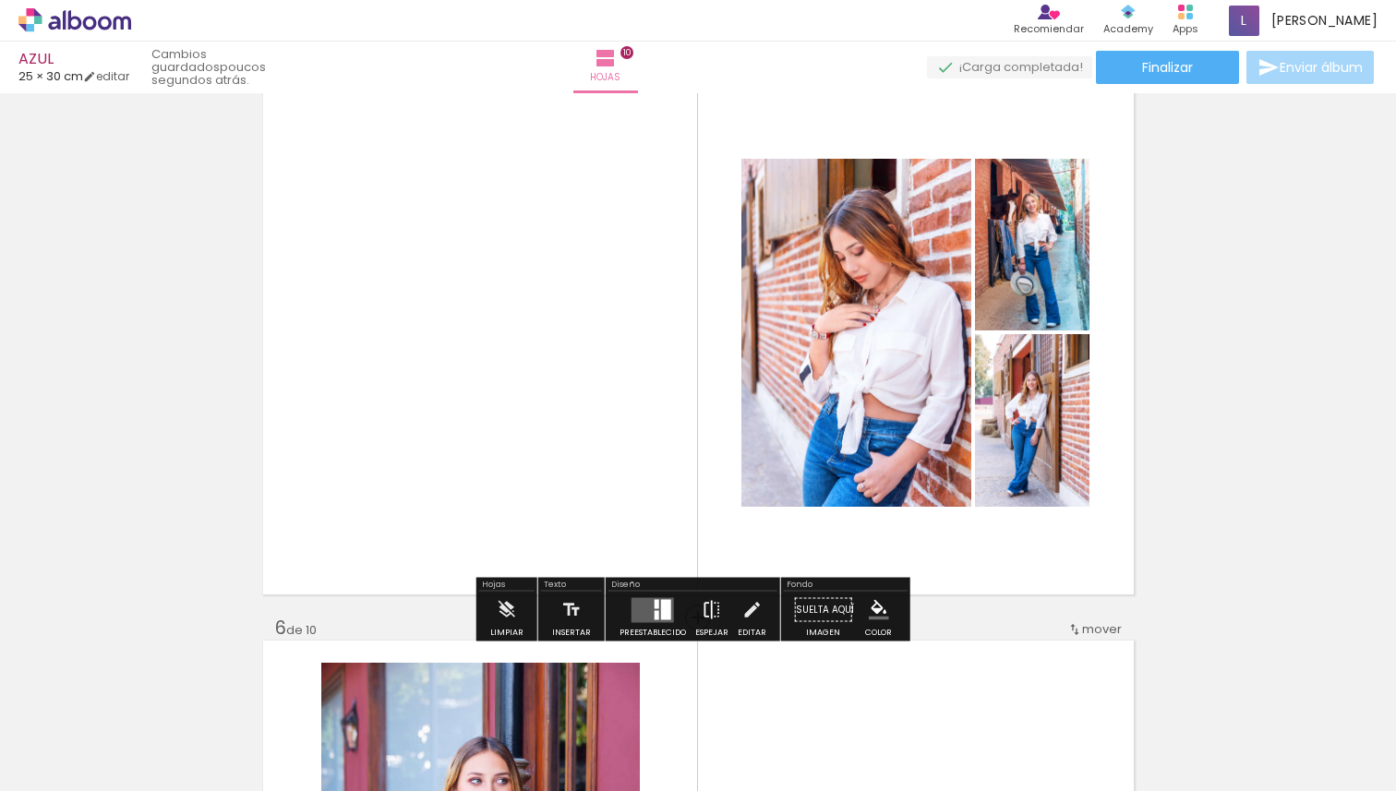
scroll to position [2353, 0]
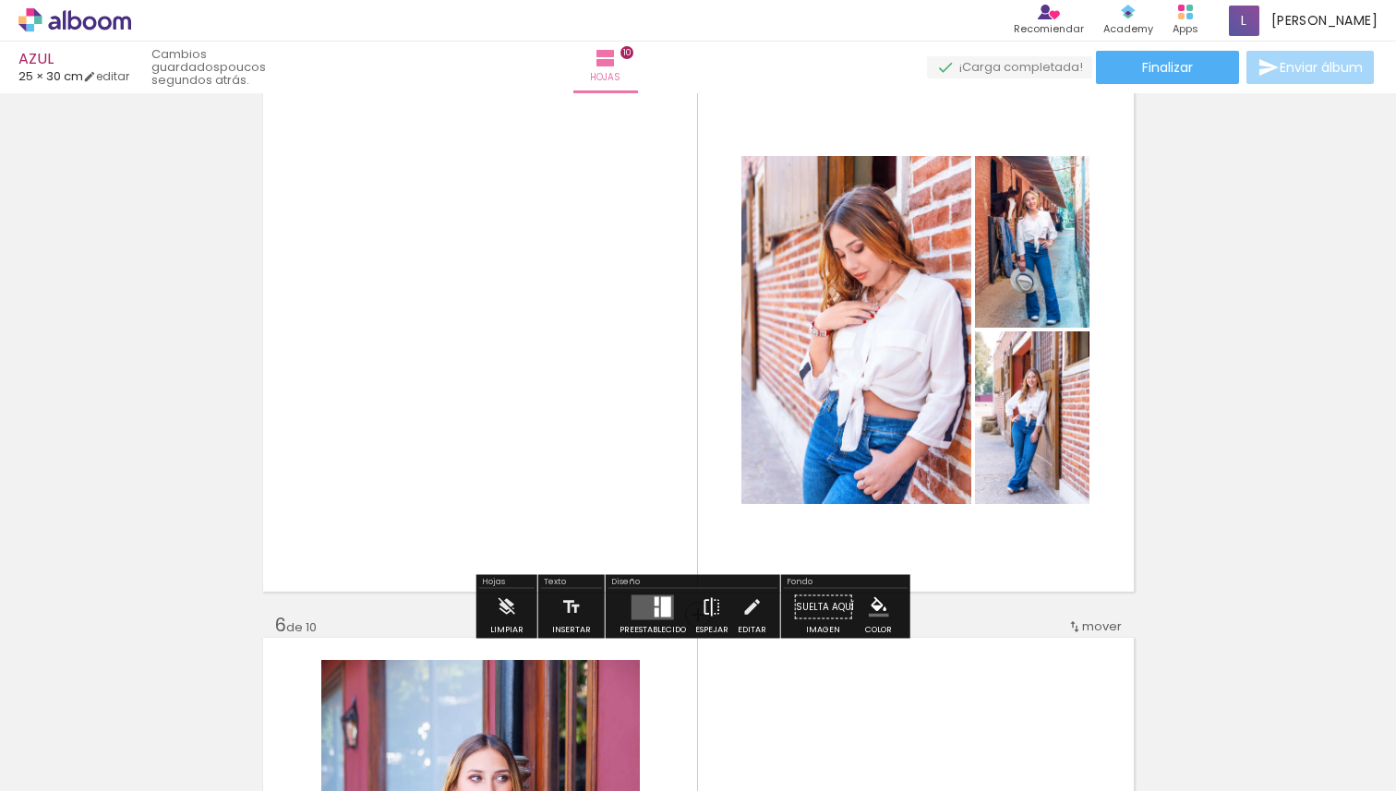
click at [712, 614] on iron-icon at bounding box center [712, 607] width 20 height 37
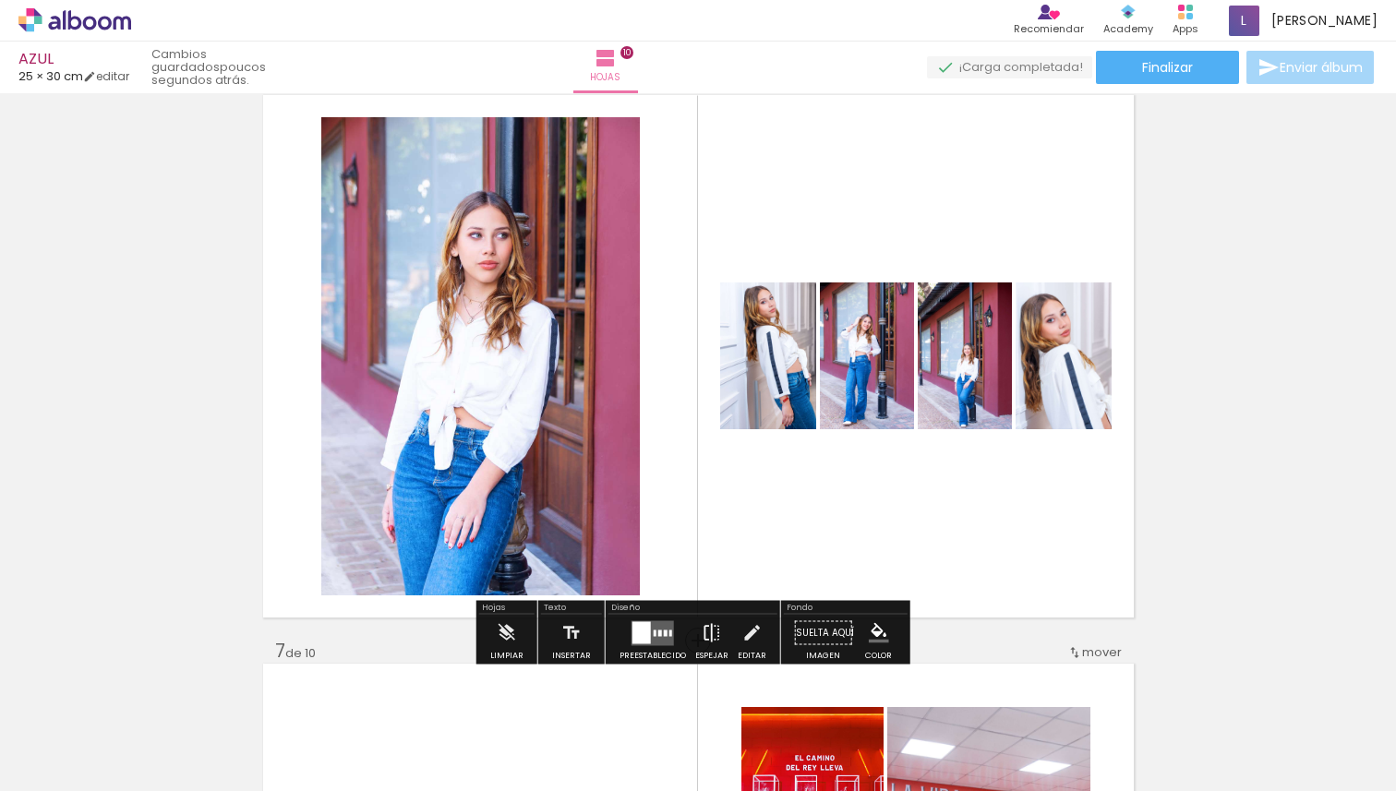
scroll to position [2908, 0]
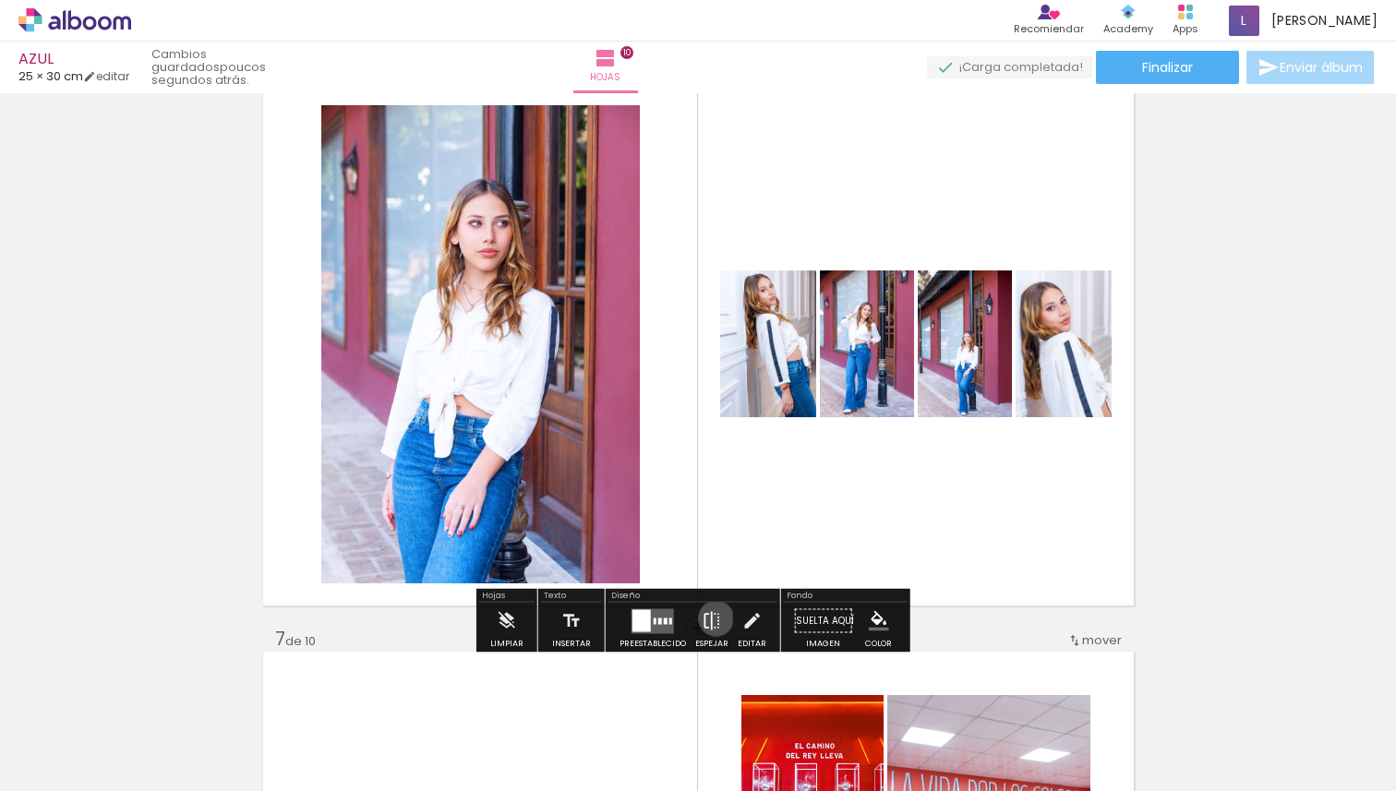
click at [712, 619] on iron-icon at bounding box center [712, 621] width 20 height 37
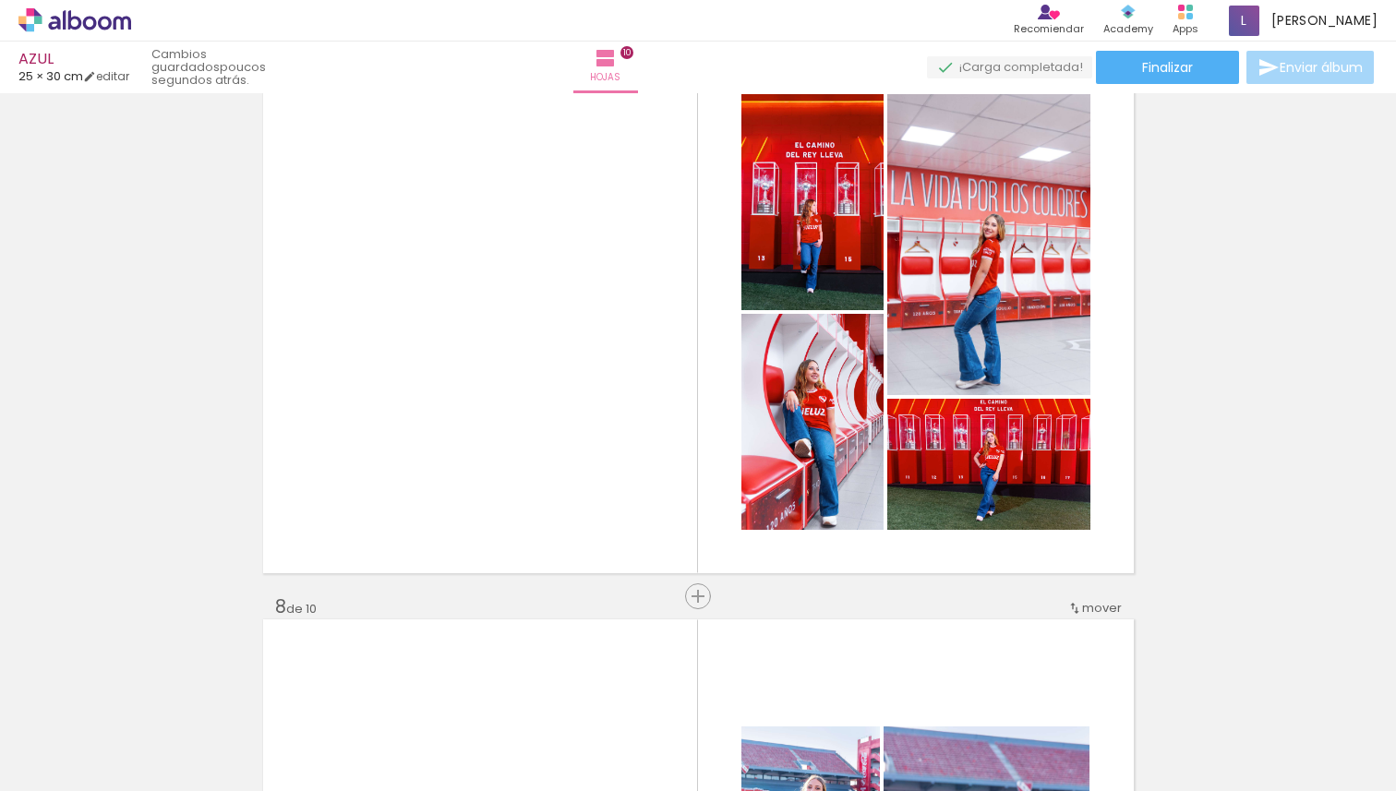
scroll to position [3510, 0]
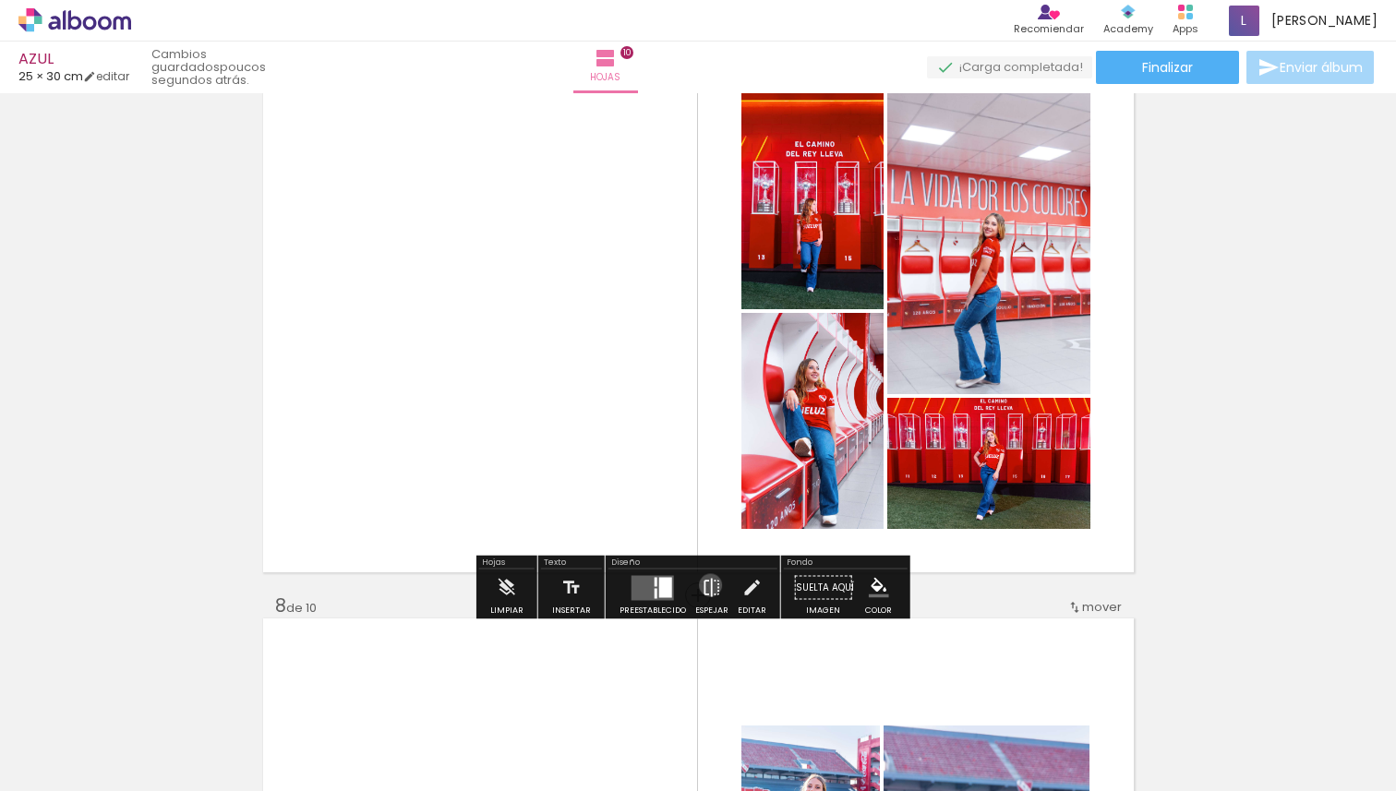
click at [706, 585] on iron-icon at bounding box center [712, 588] width 20 height 37
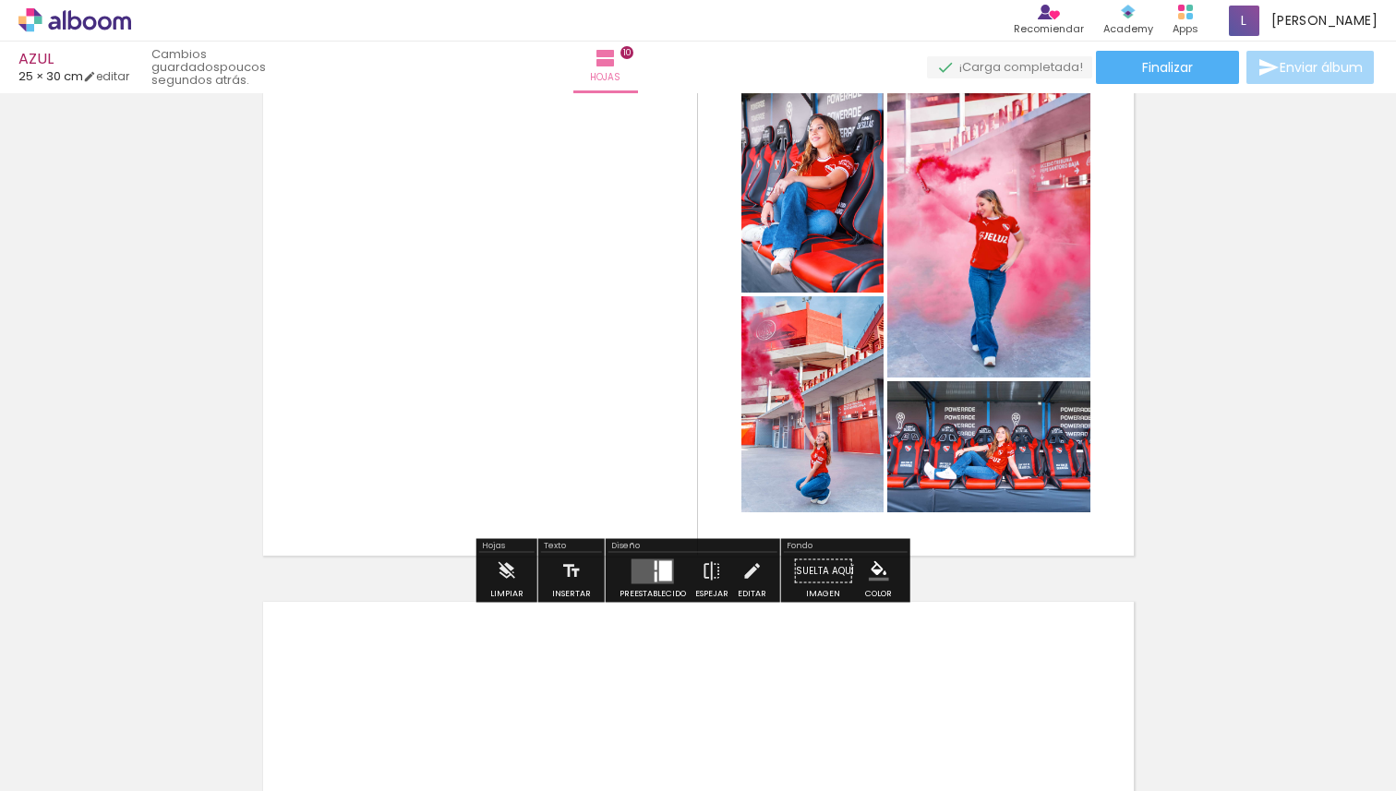
scroll to position [5251, 0]
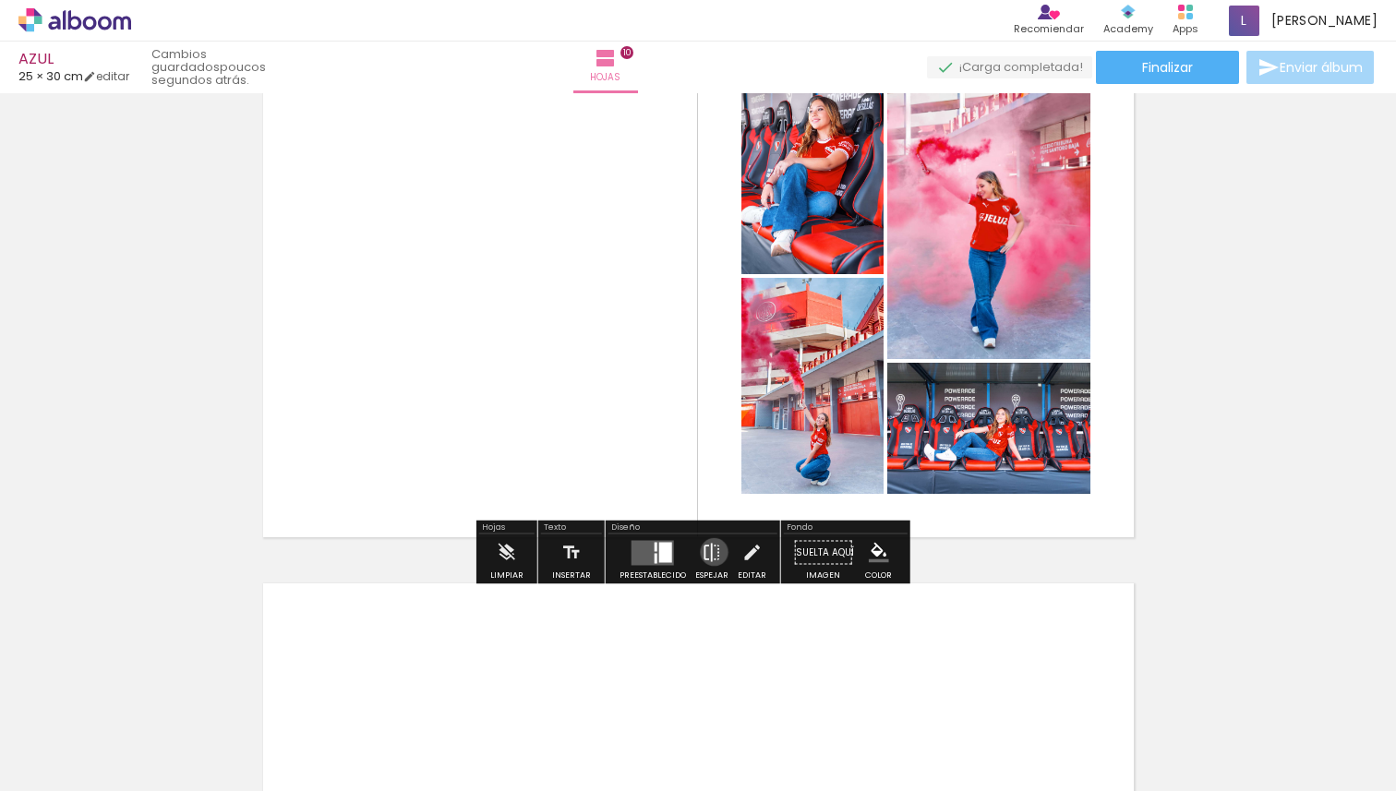
click at [710, 552] on iron-icon at bounding box center [712, 553] width 20 height 37
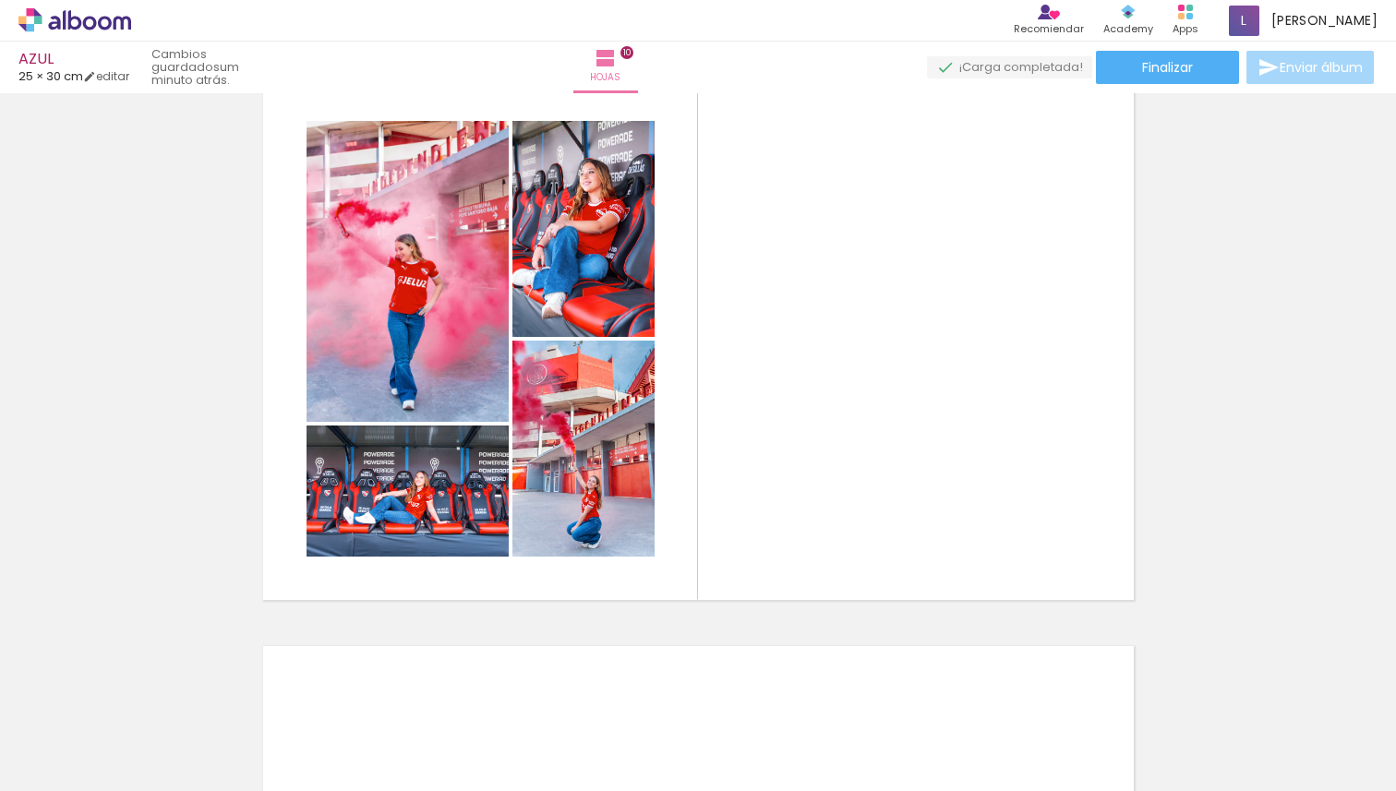
scroll to position [5187, 0]
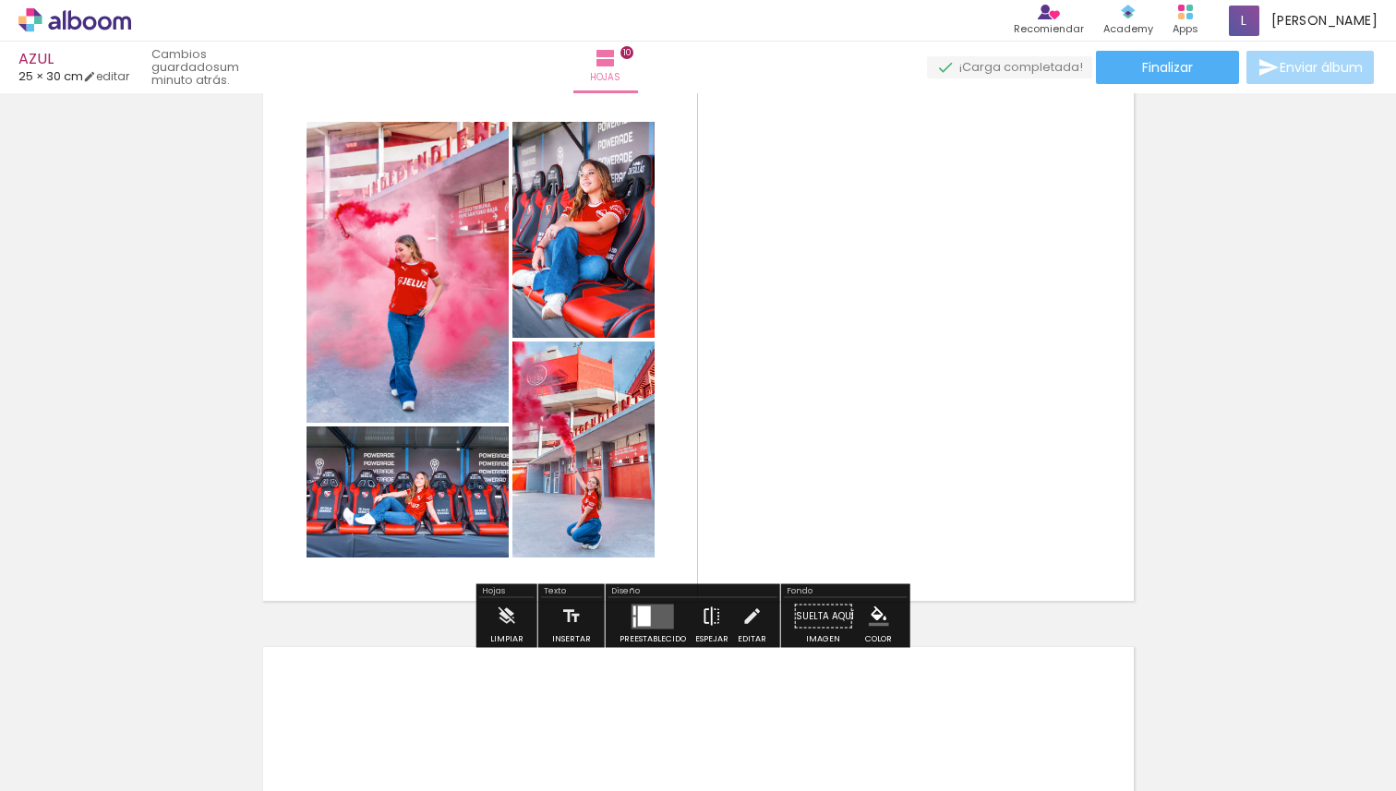
click at [711, 620] on iron-icon at bounding box center [712, 616] width 20 height 37
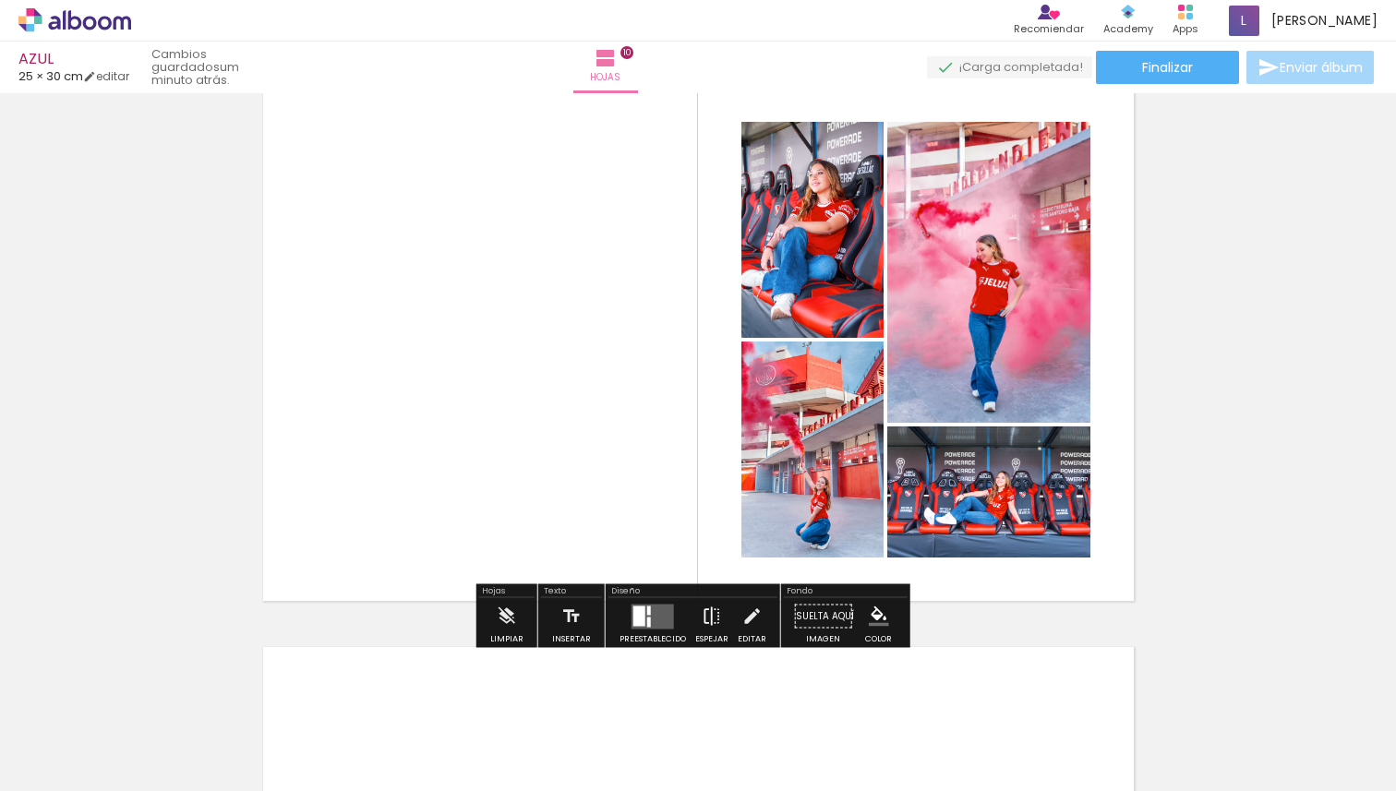
click at [705, 619] on iron-icon at bounding box center [712, 616] width 20 height 37
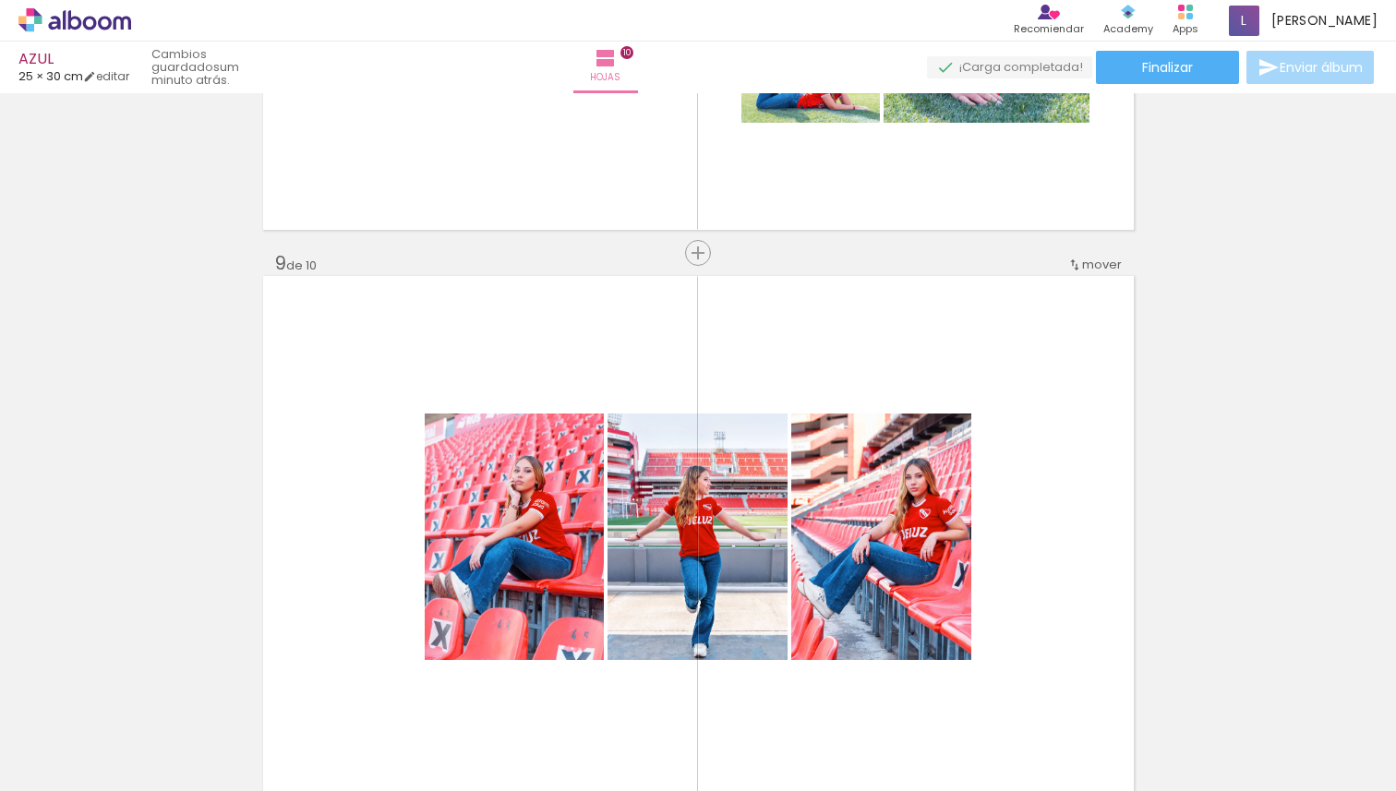
scroll to position [4422, 0]
click at [1071, 450] on quentale-layouter at bounding box center [698, 536] width 871 height 523
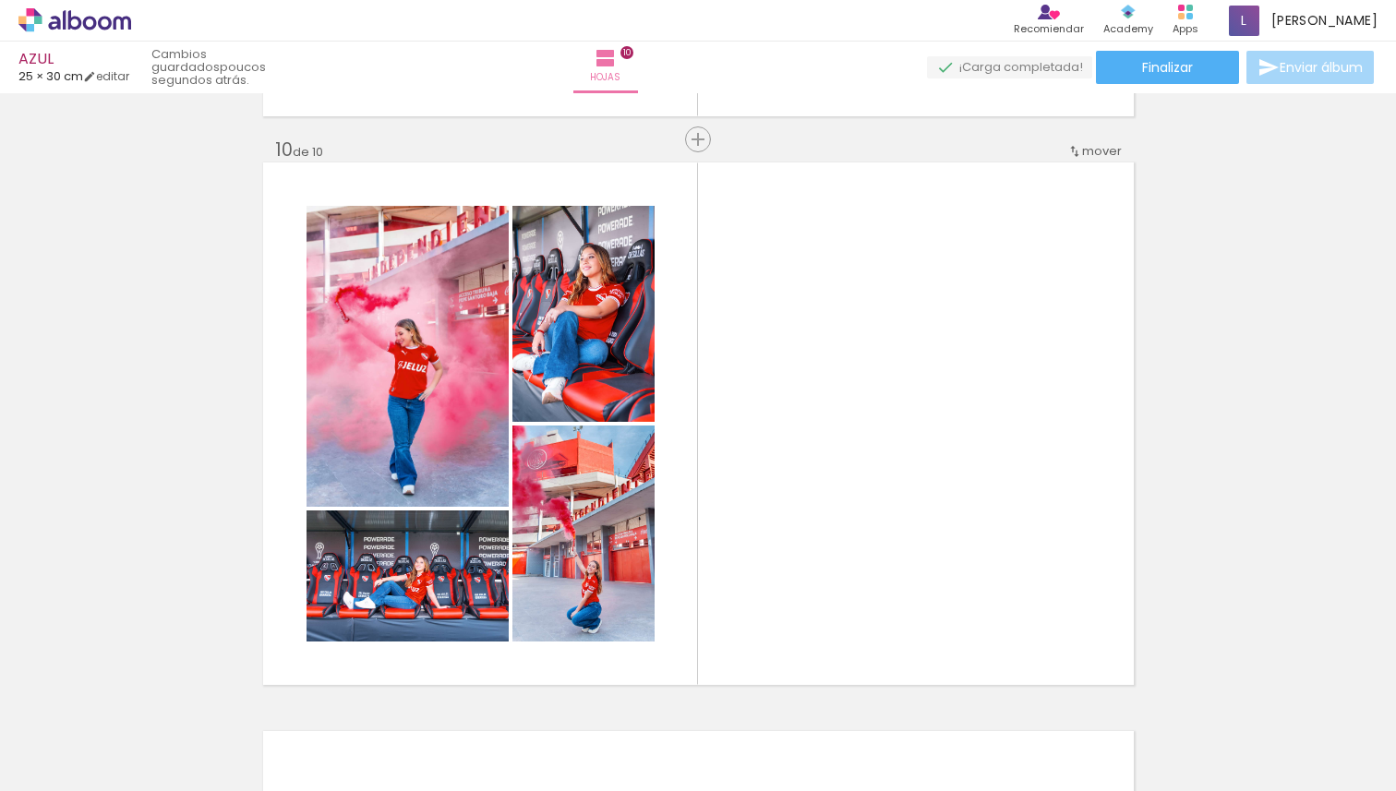
scroll to position [5102, 0]
click at [1166, 65] on span "Finalizar" at bounding box center [1167, 67] width 51 height 13
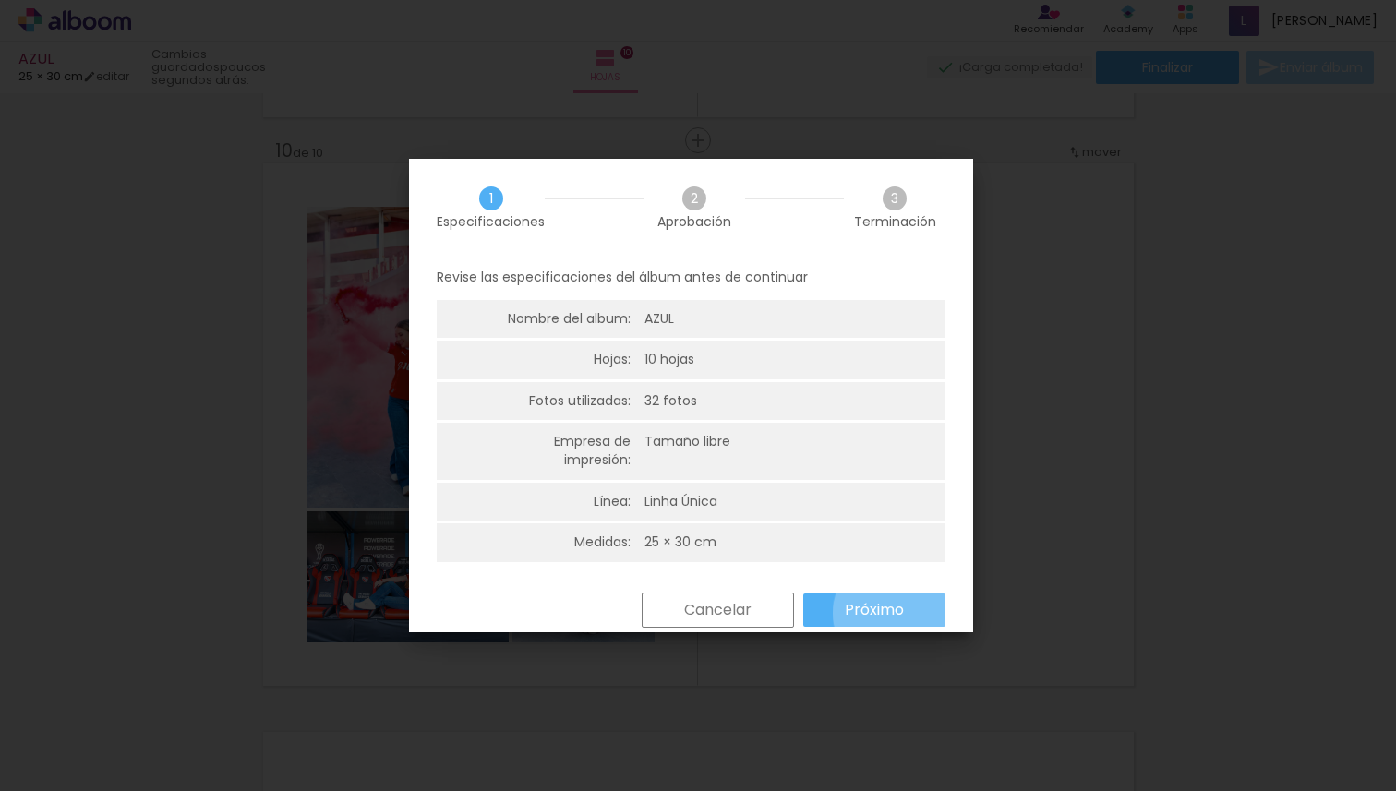
click at [0, 0] on slot "Próximo" at bounding box center [0, 0] width 0 height 0
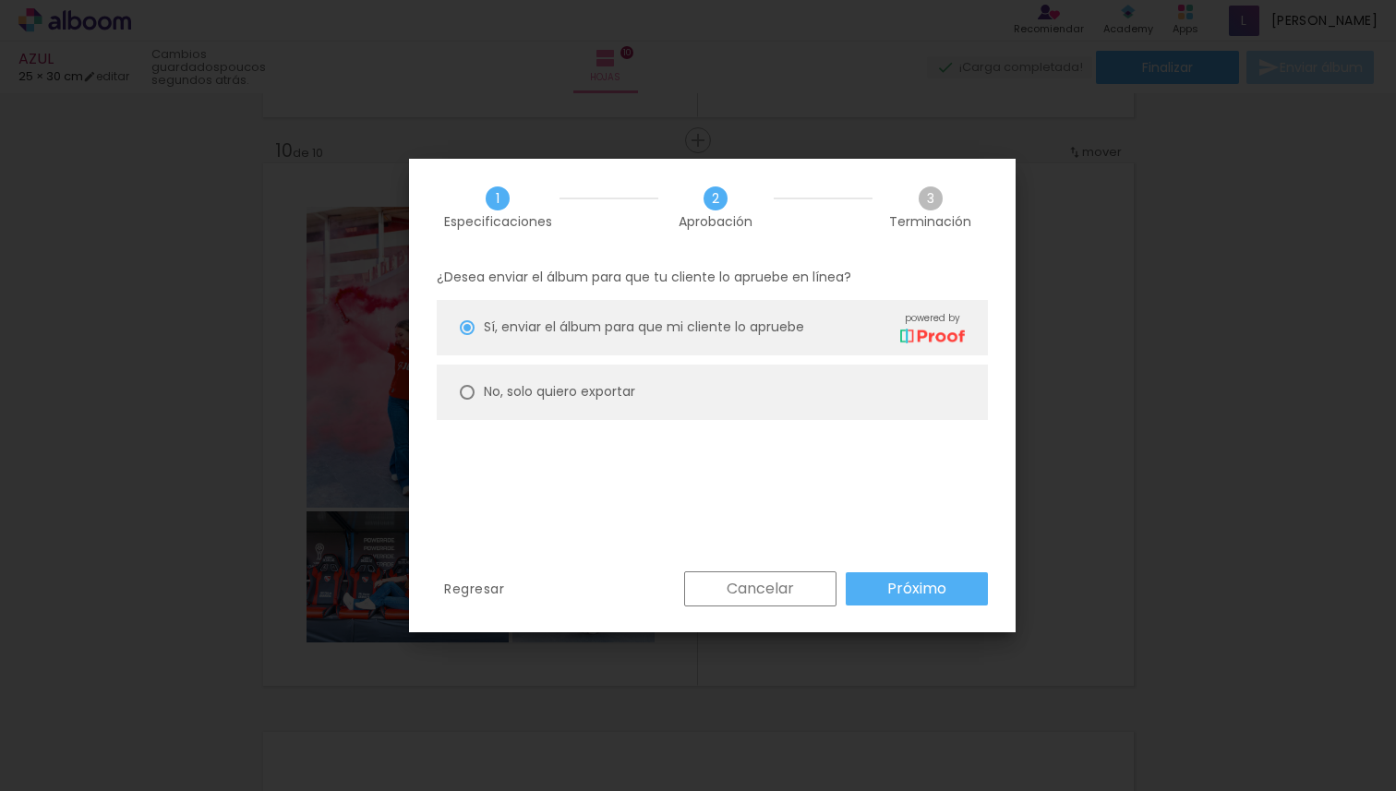
click at [679, 410] on paper-radio-button "No, solo quiero exportar" at bounding box center [712, 392] width 551 height 55
type paper-radio-button "on"
click at [0, 0] on slot "Próximo" at bounding box center [0, 0] width 0 height 0
type input "Alta, 300 DPI"
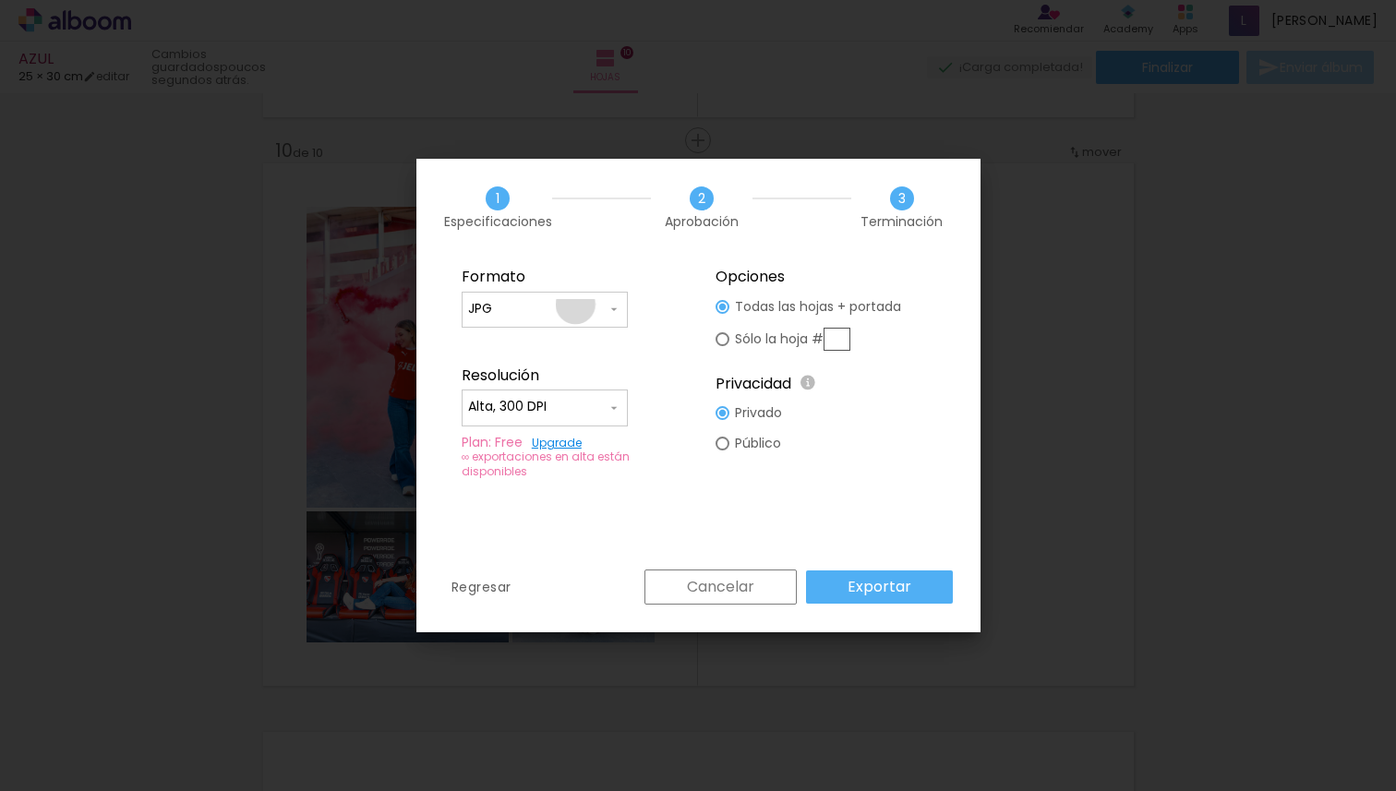
click at [575, 305] on input "JPG" at bounding box center [537, 309] width 139 height 18
click at [565, 341] on paper-item "PDF" at bounding box center [545, 343] width 166 height 37
type input "PDF"
click at [0, 0] on slot "Exportar" at bounding box center [0, 0] width 0 height 0
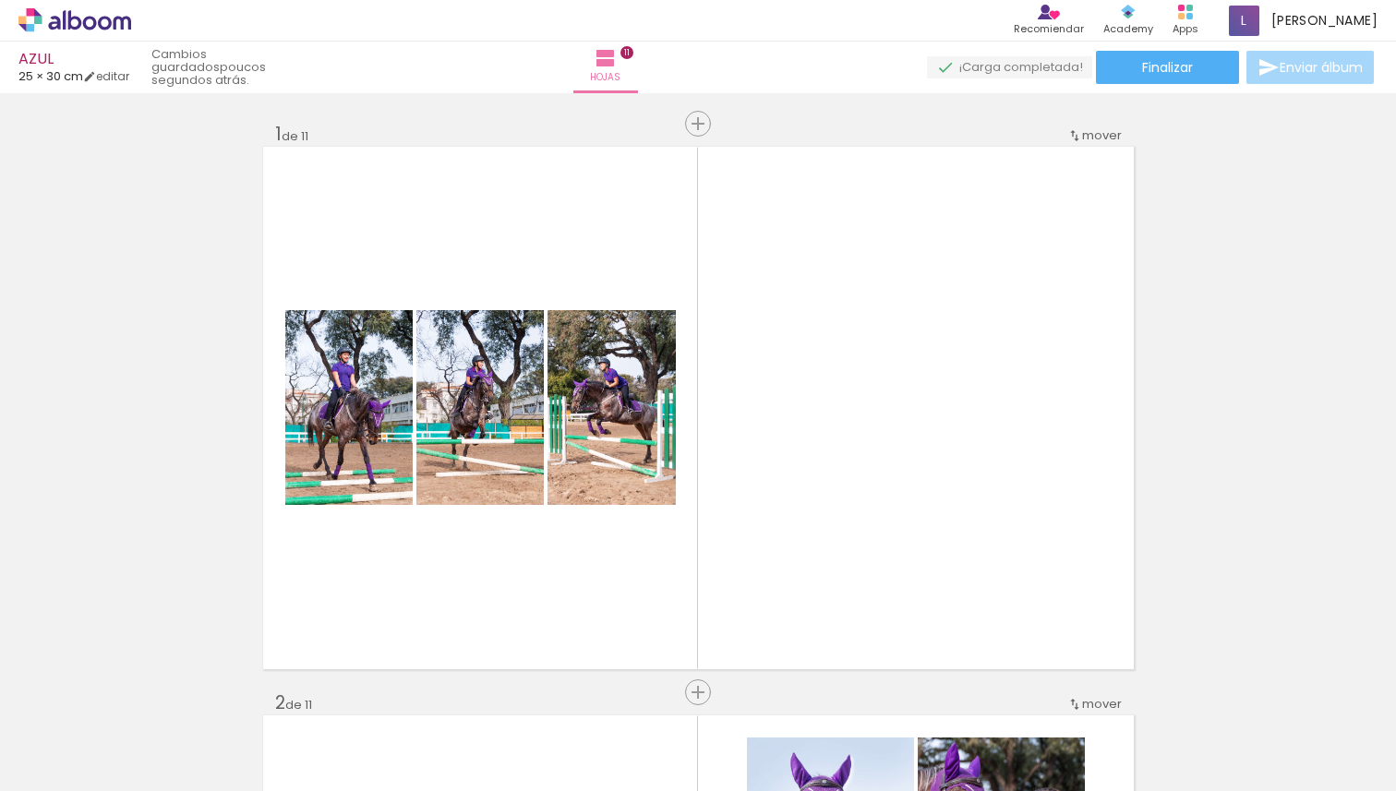
scroll to position [0, 2070]
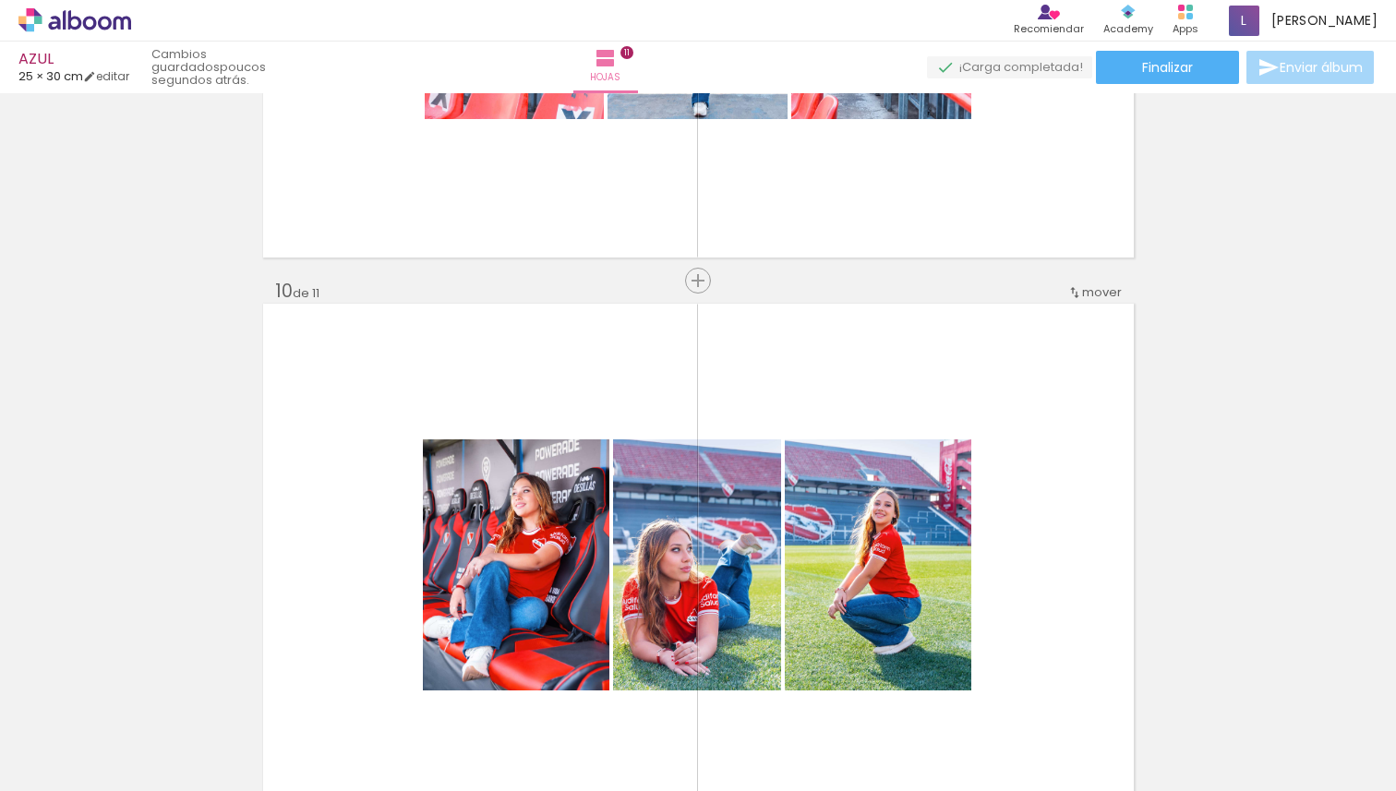
click at [1082, 290] on span "mover" at bounding box center [1102, 292] width 40 height 18
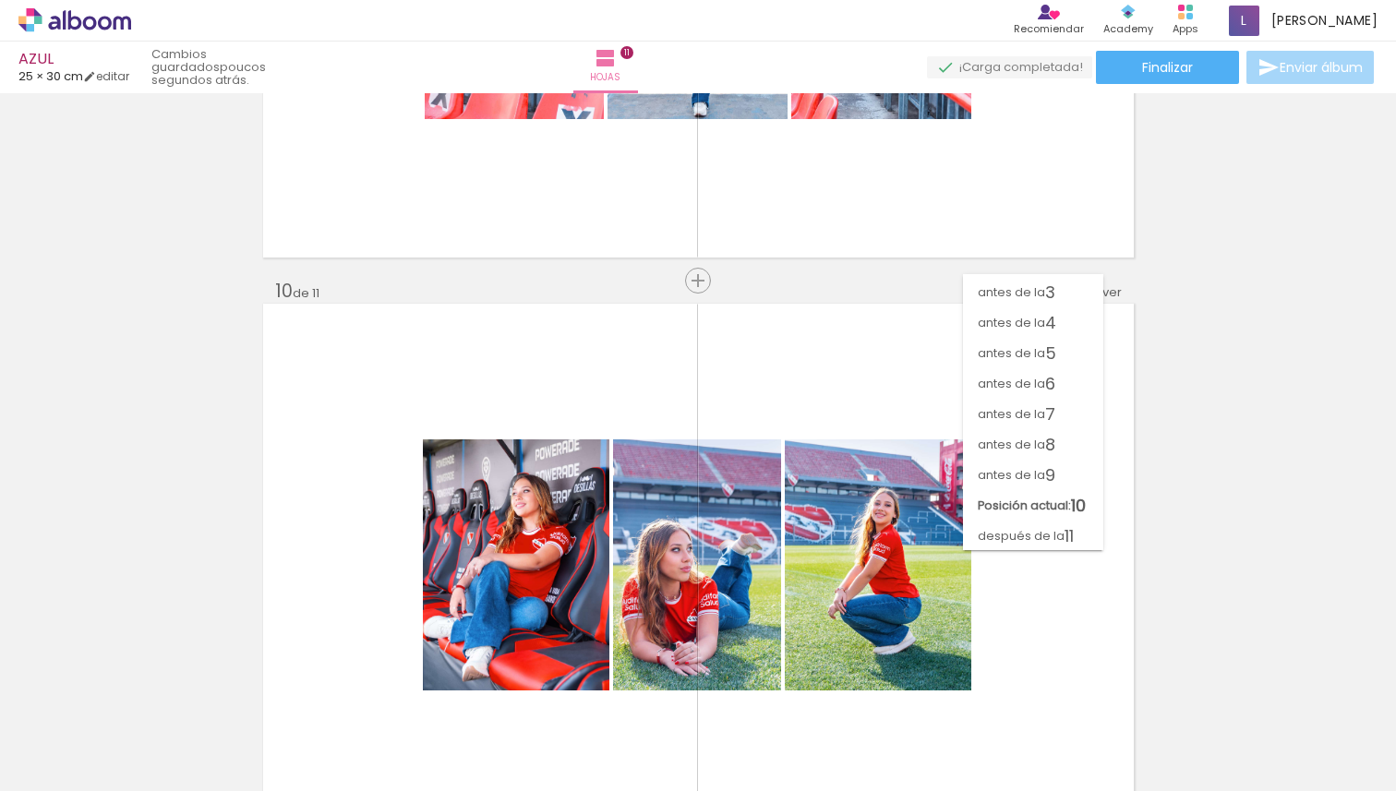
scroll to position [58, 0]
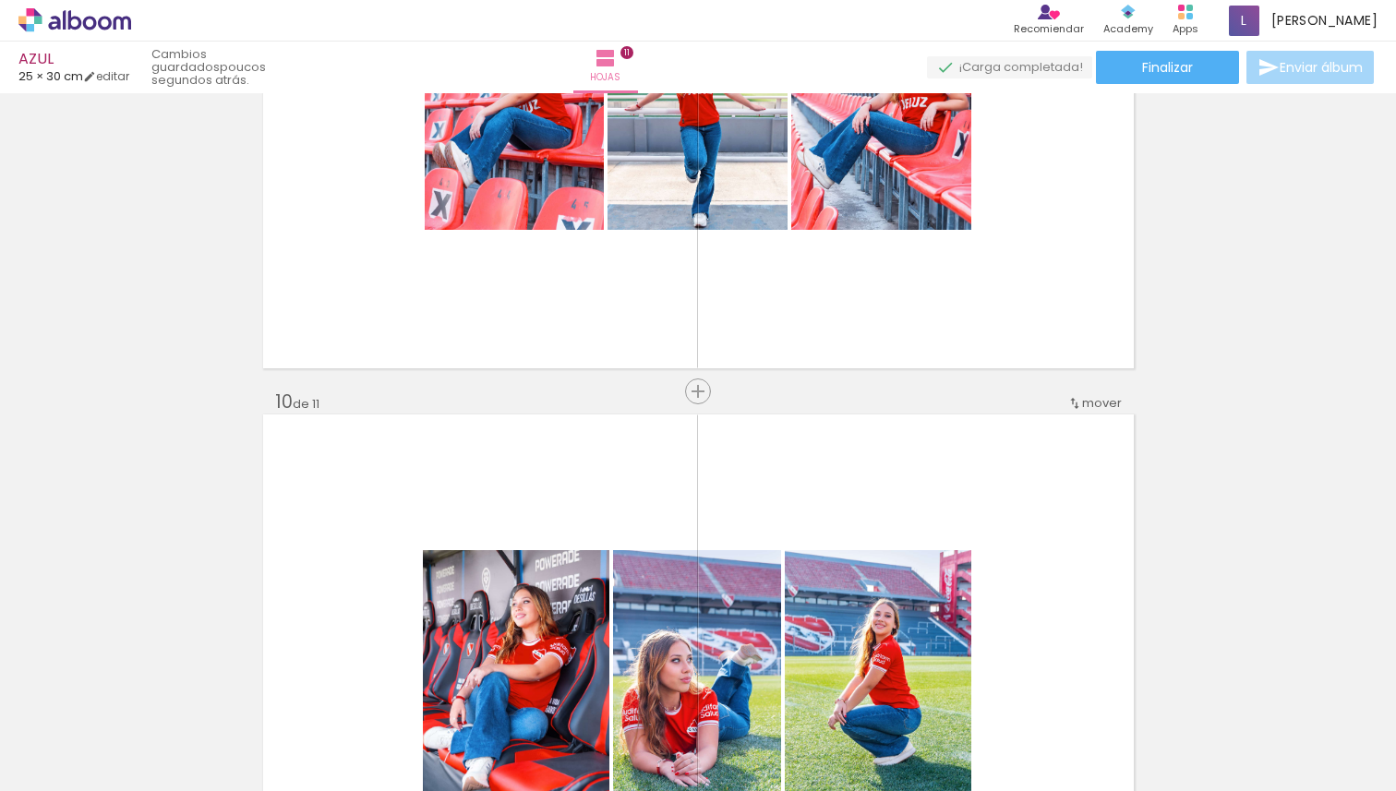
scroll to position [4862, 0]
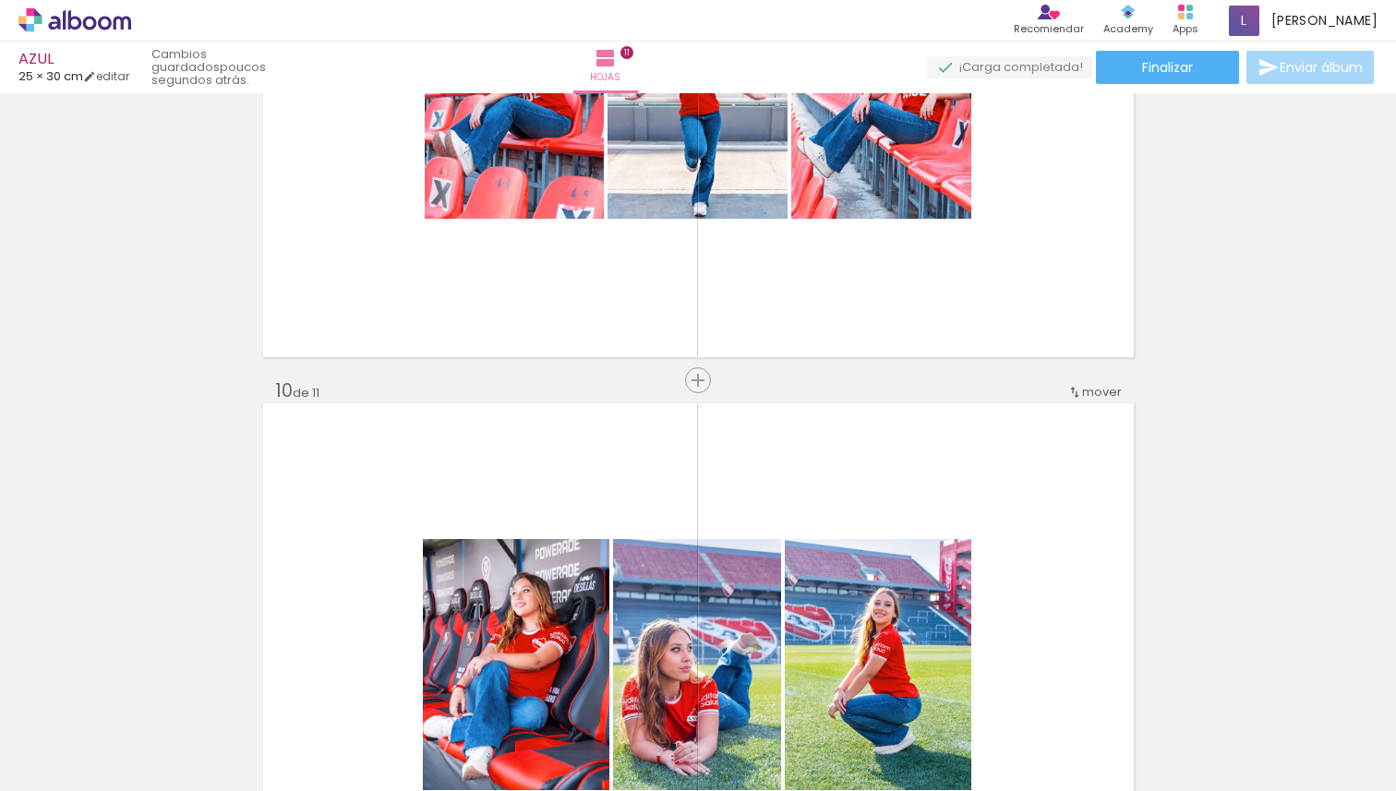
click at [1090, 387] on span "mover" at bounding box center [1102, 392] width 40 height 18
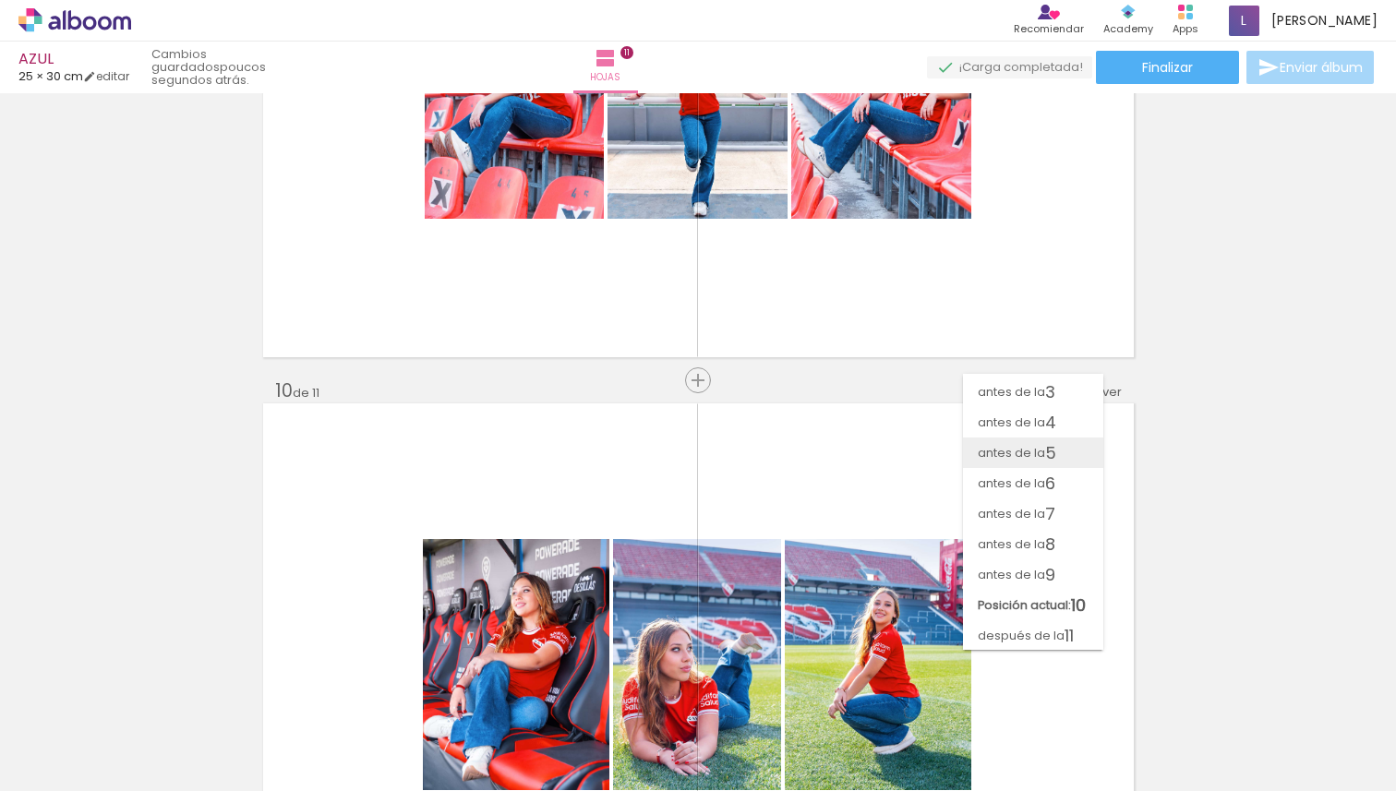
click at [1065, 446] on paper-item "antes de la 5" at bounding box center [1033, 453] width 140 height 30
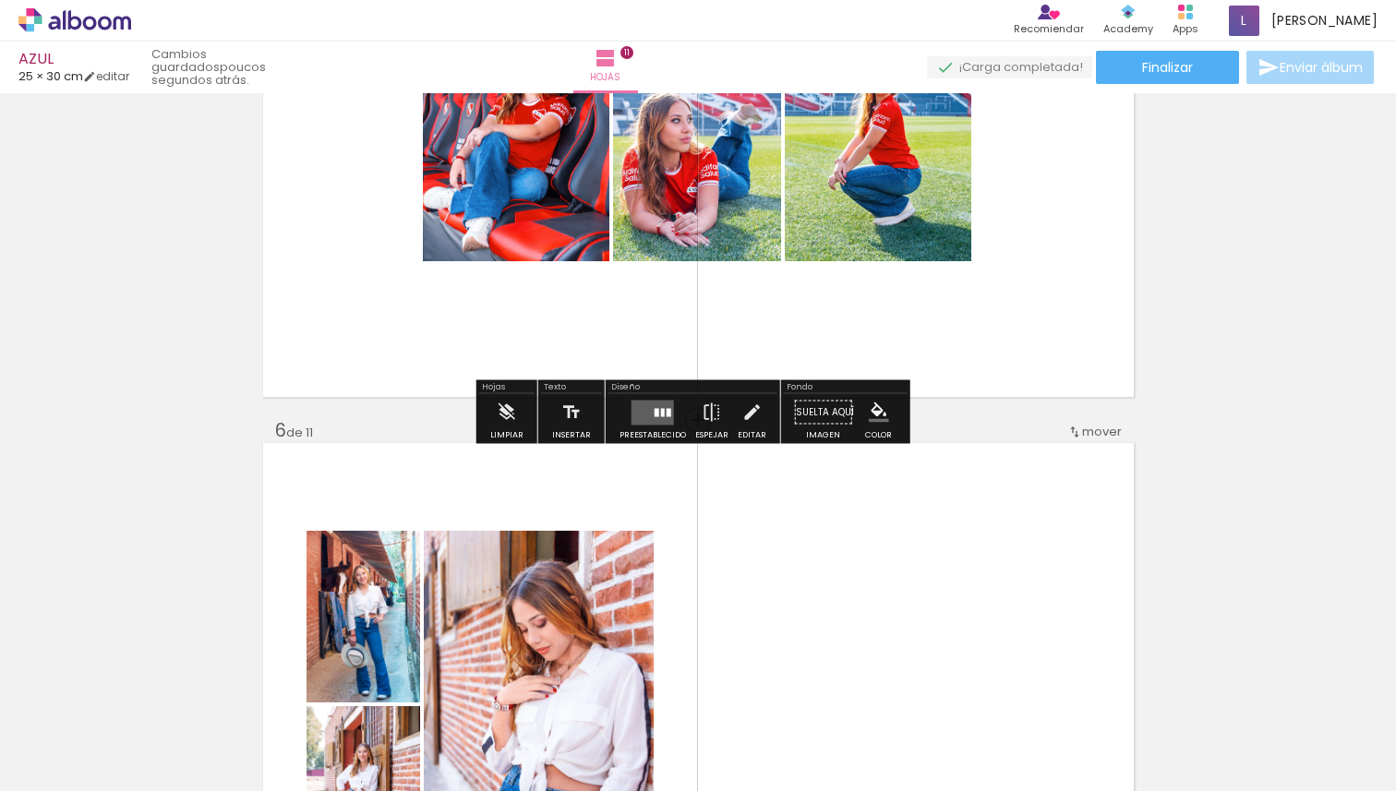
scroll to position [2551, 0]
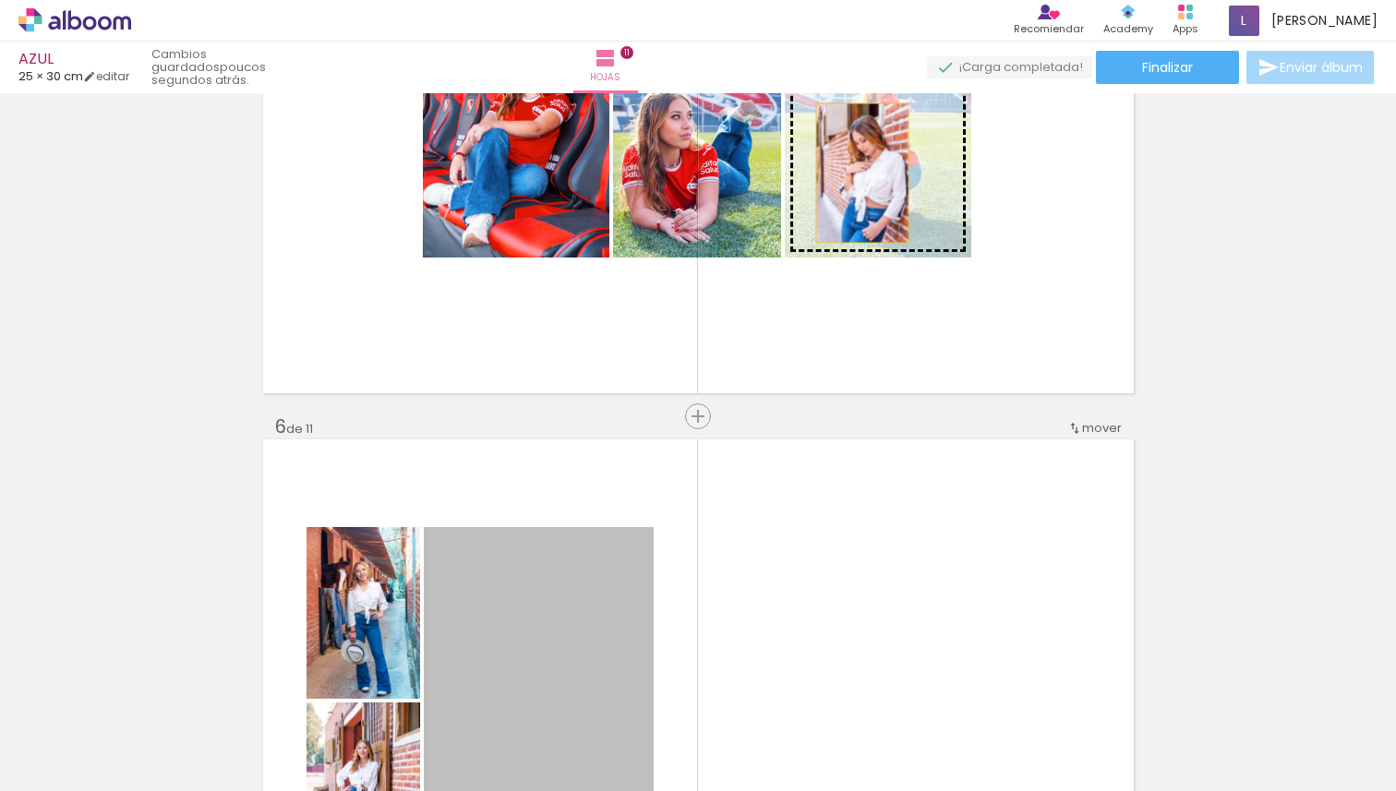
drag, startPoint x: 570, startPoint y: 625, endPoint x: 855, endPoint y: 174, distance: 534.1
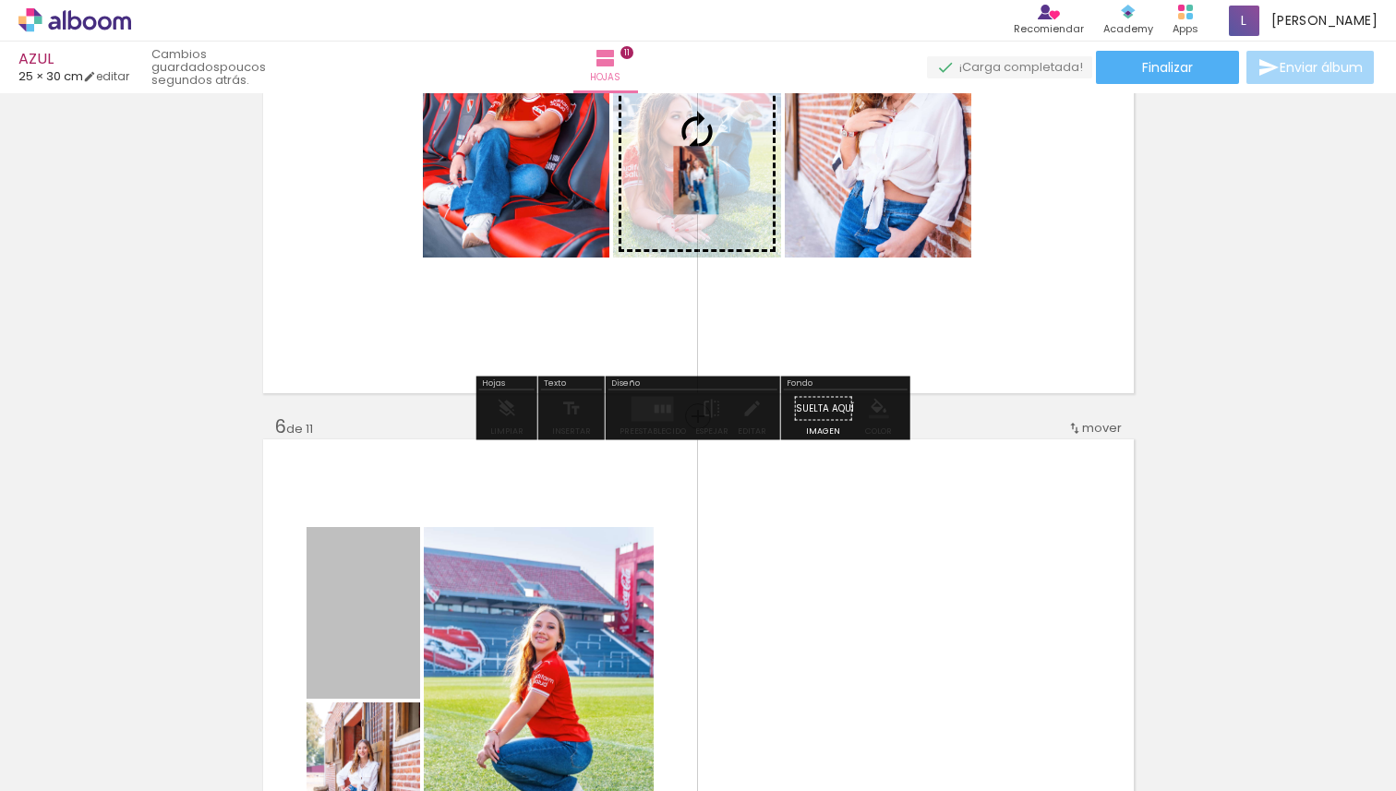
drag, startPoint x: 373, startPoint y: 624, endPoint x: 689, endPoint y: 180, distance: 545.0
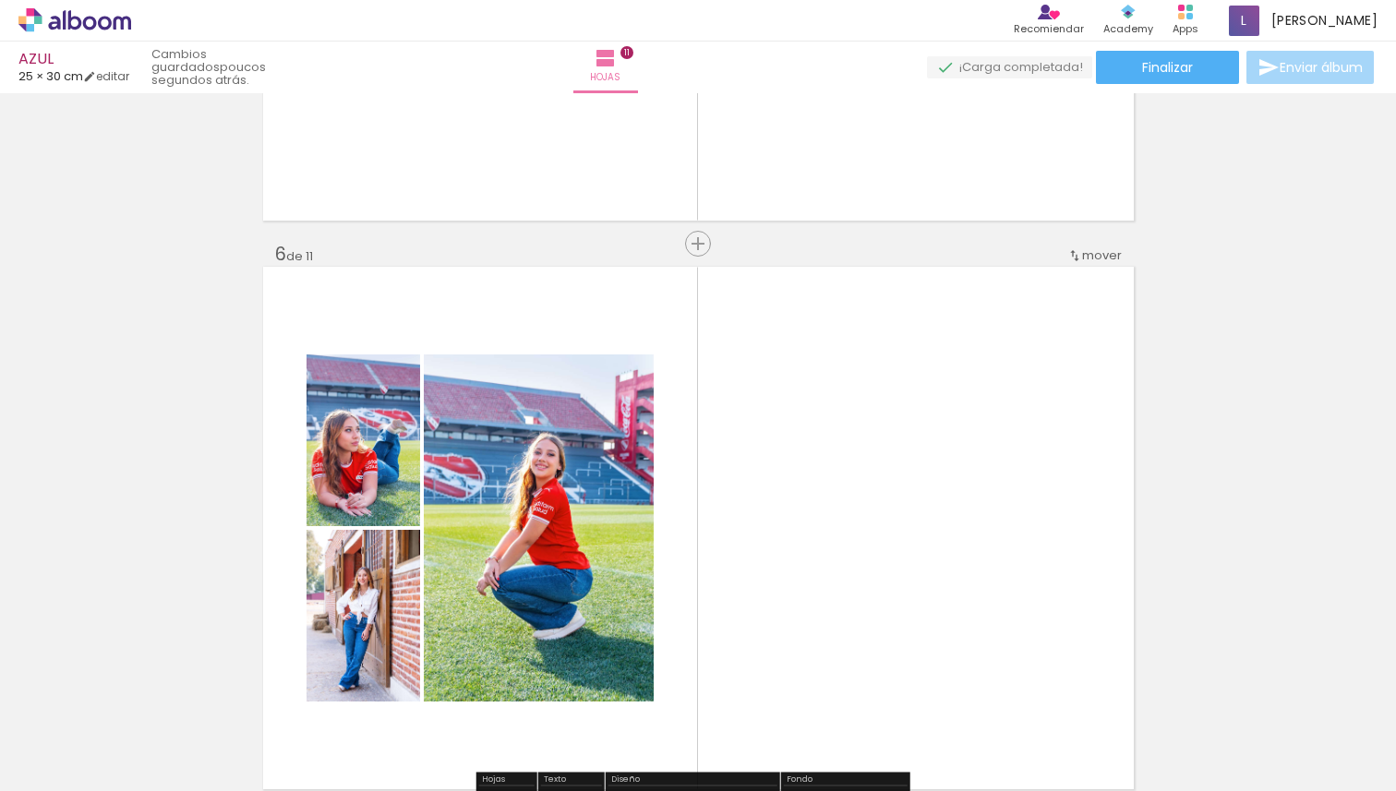
scroll to position [2727, 0]
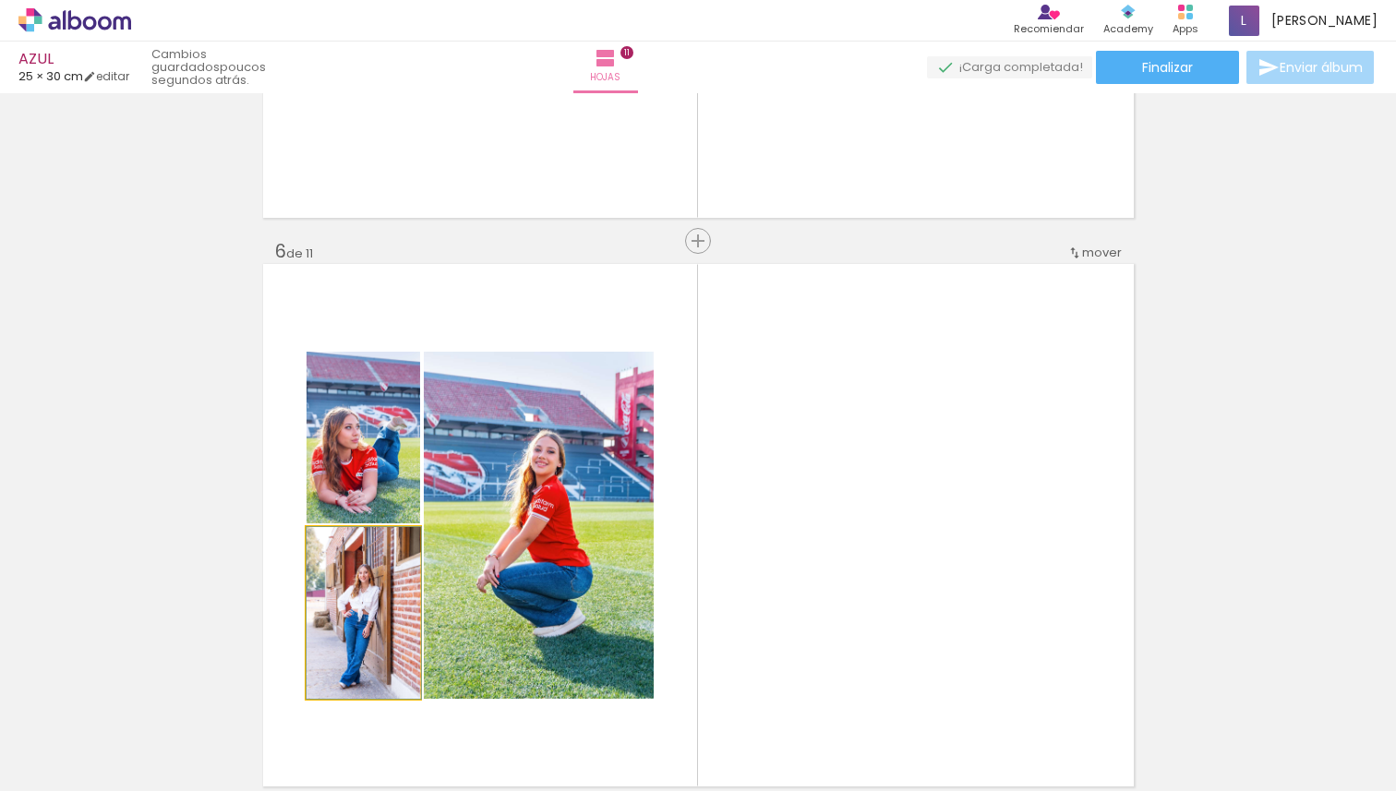
drag, startPoint x: 360, startPoint y: 638, endPoint x: 377, endPoint y: 632, distance: 17.8
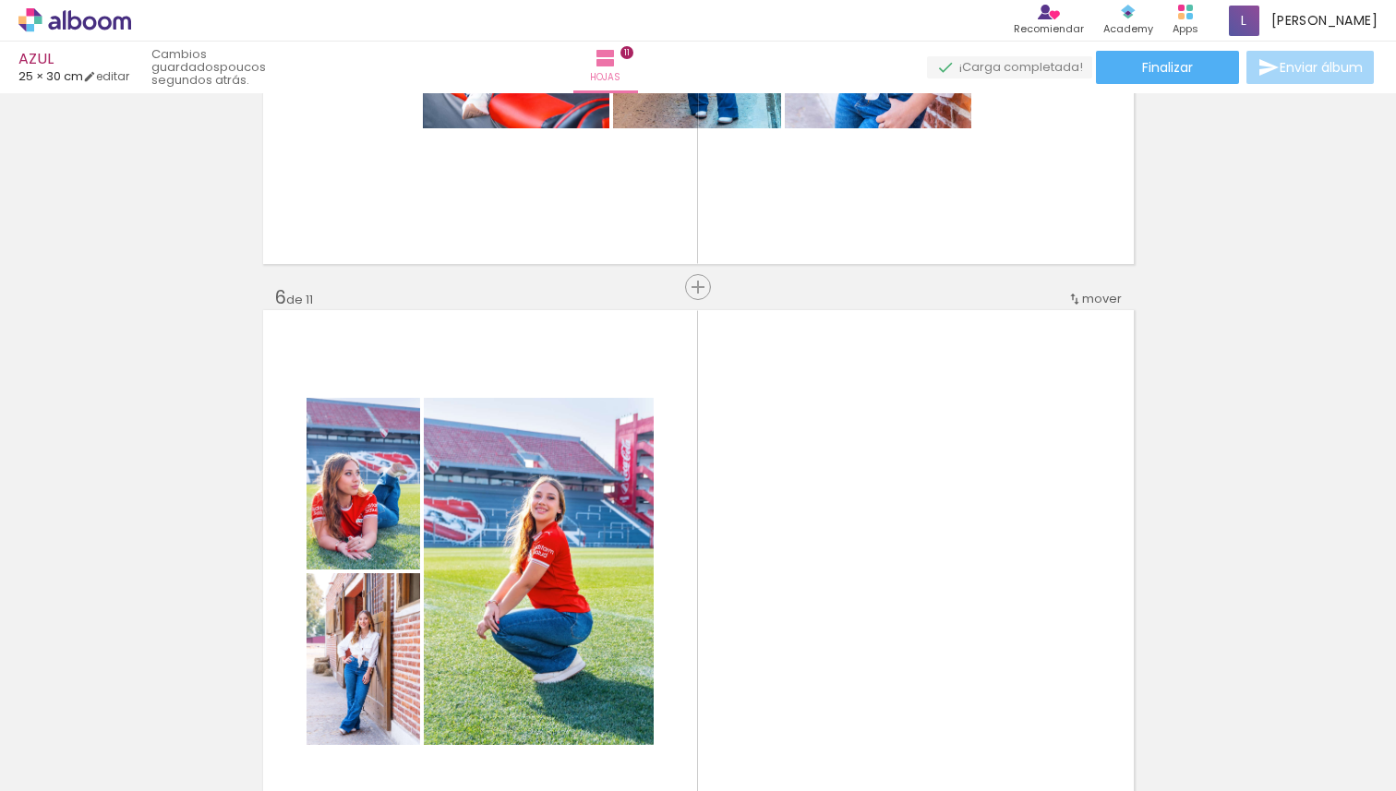
scroll to position [2692, 0]
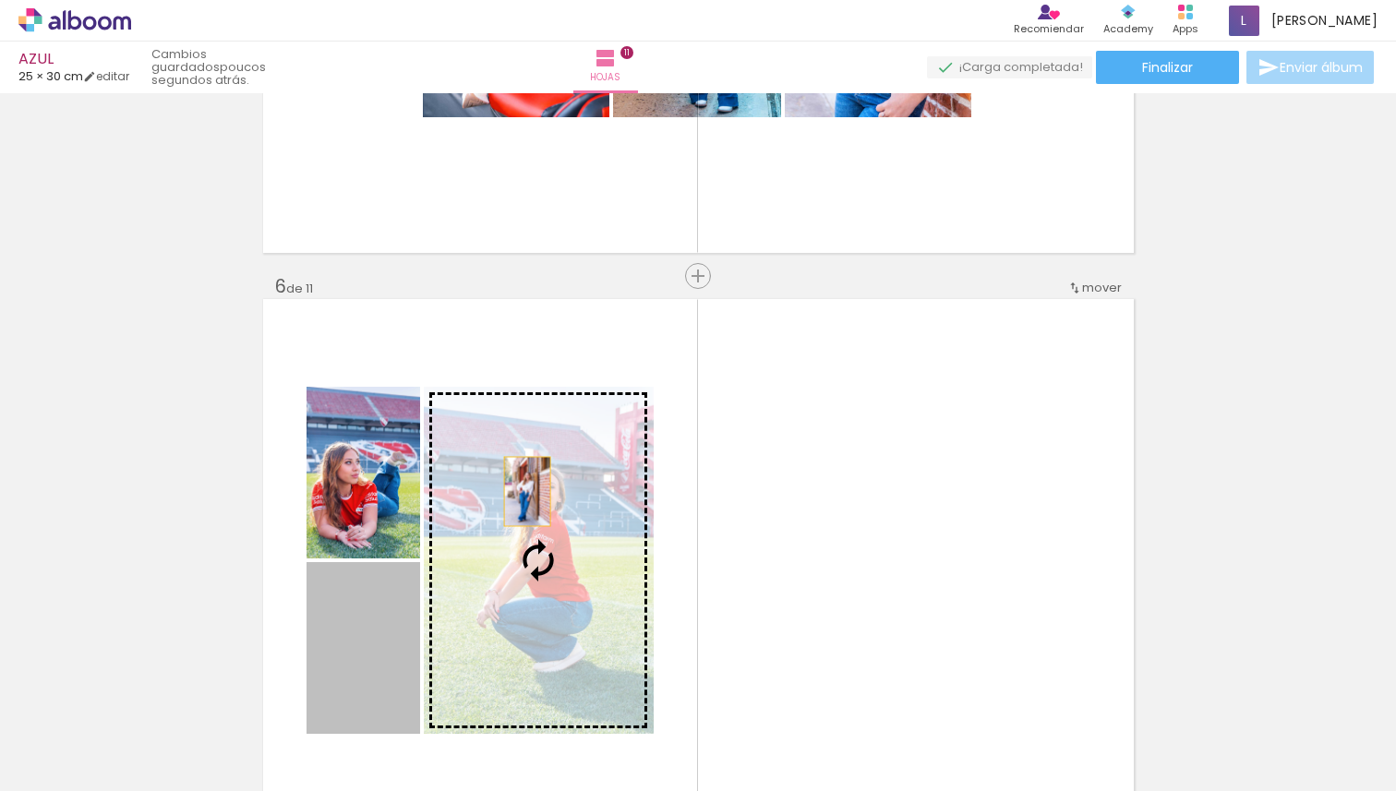
drag, startPoint x: 375, startPoint y: 644, endPoint x: 520, endPoint y: 491, distance: 210.3
click at [0, 0] on slot at bounding box center [0, 0] width 0 height 0
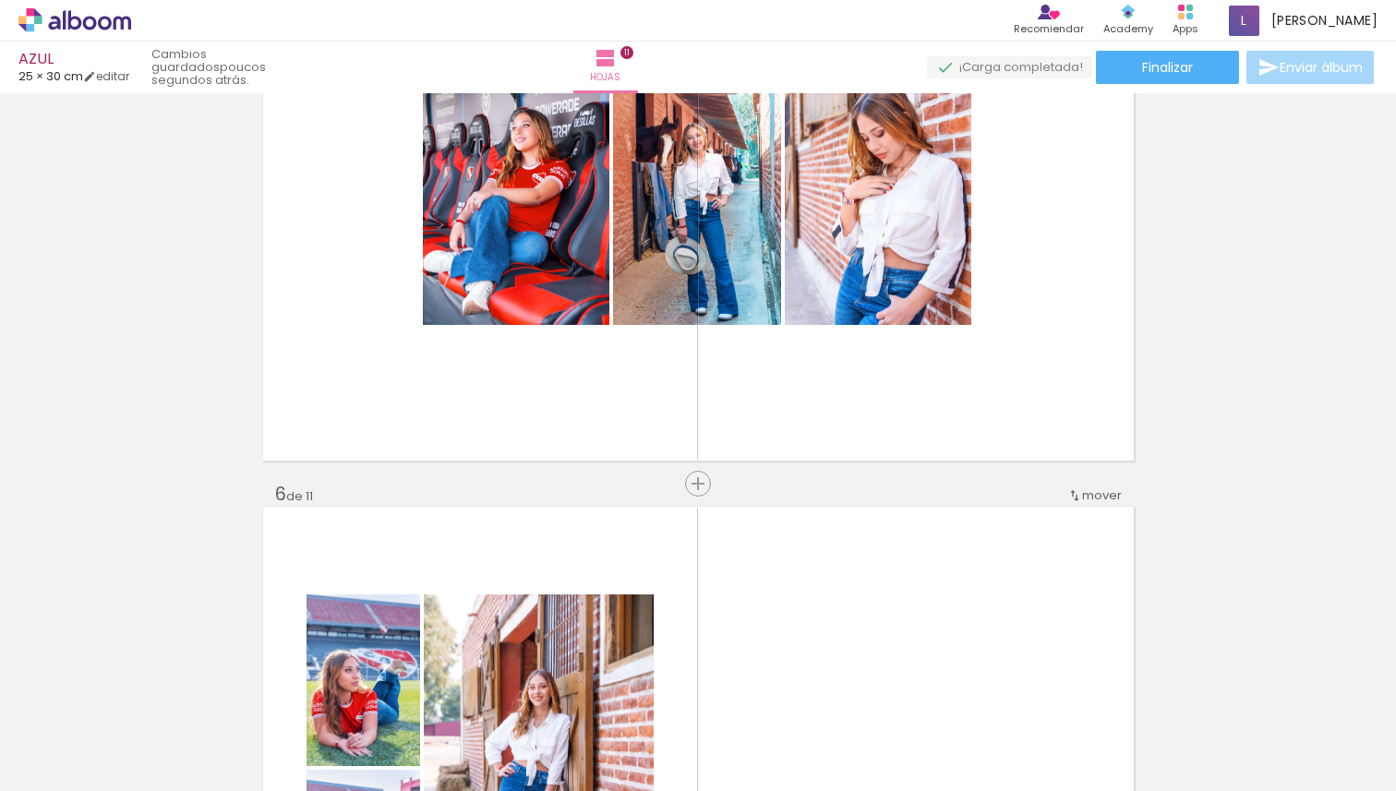
scroll to position [2469, 0]
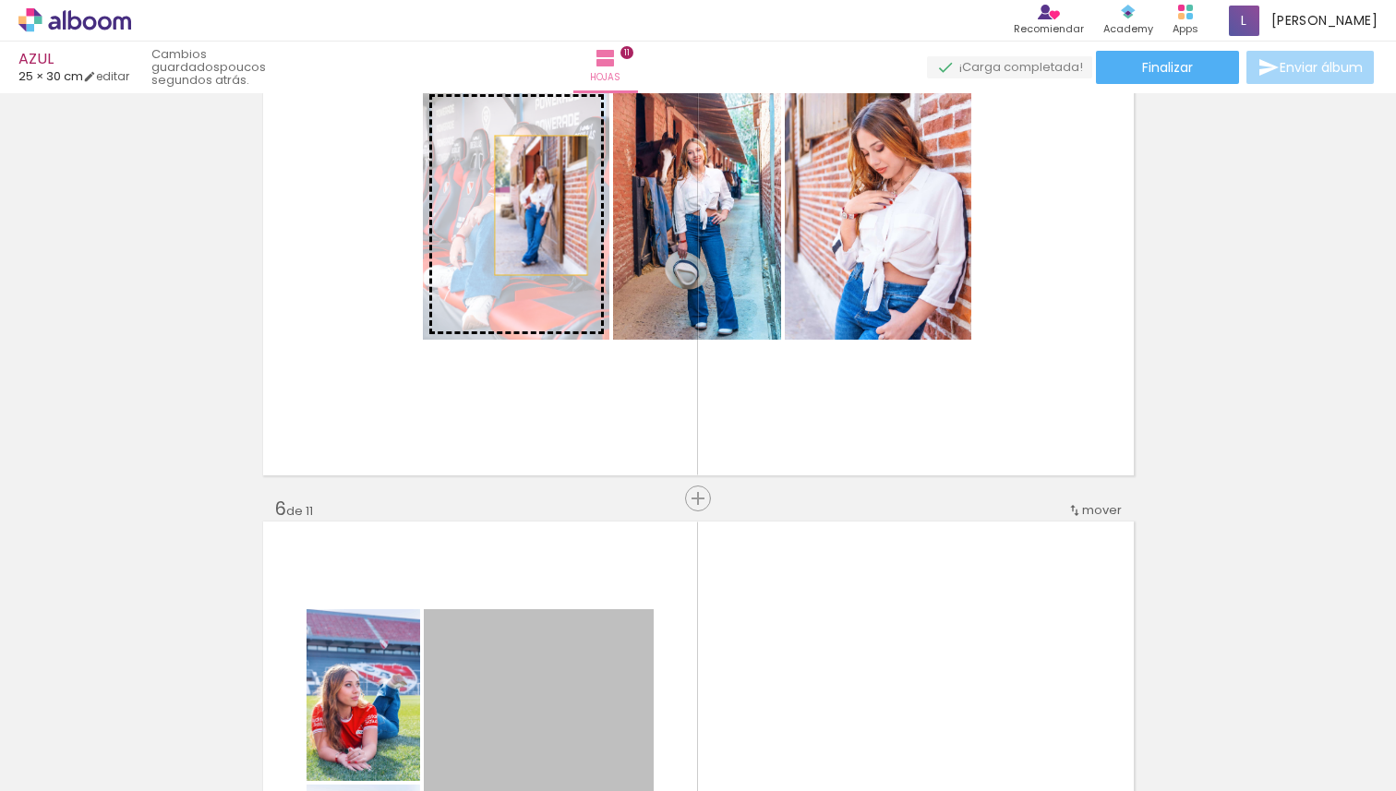
drag, startPoint x: 534, startPoint y: 654, endPoint x: 534, endPoint y: 205, distance: 448.8
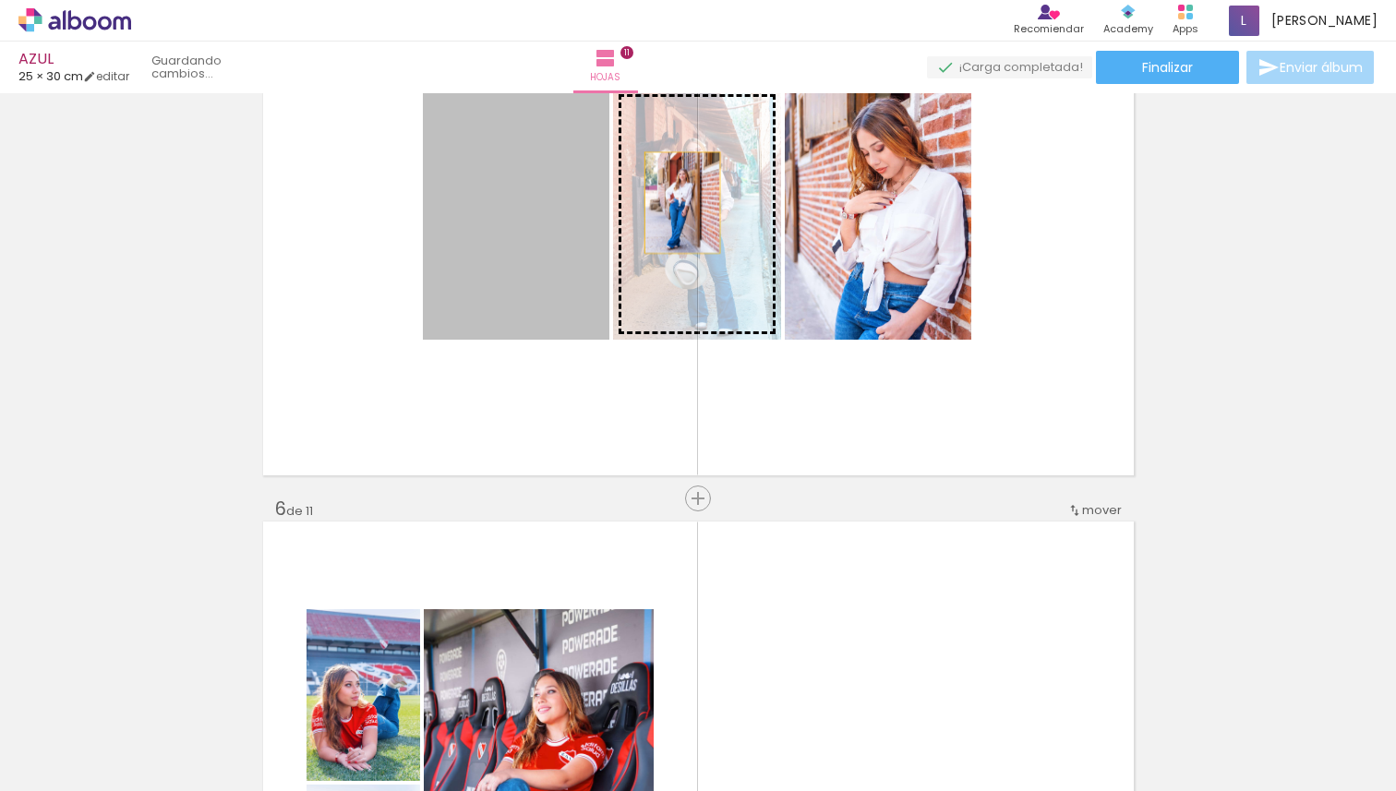
drag, startPoint x: 533, startPoint y: 211, endPoint x: 674, endPoint y: 201, distance: 141.6
click at [0, 0] on slot at bounding box center [0, 0] width 0 height 0
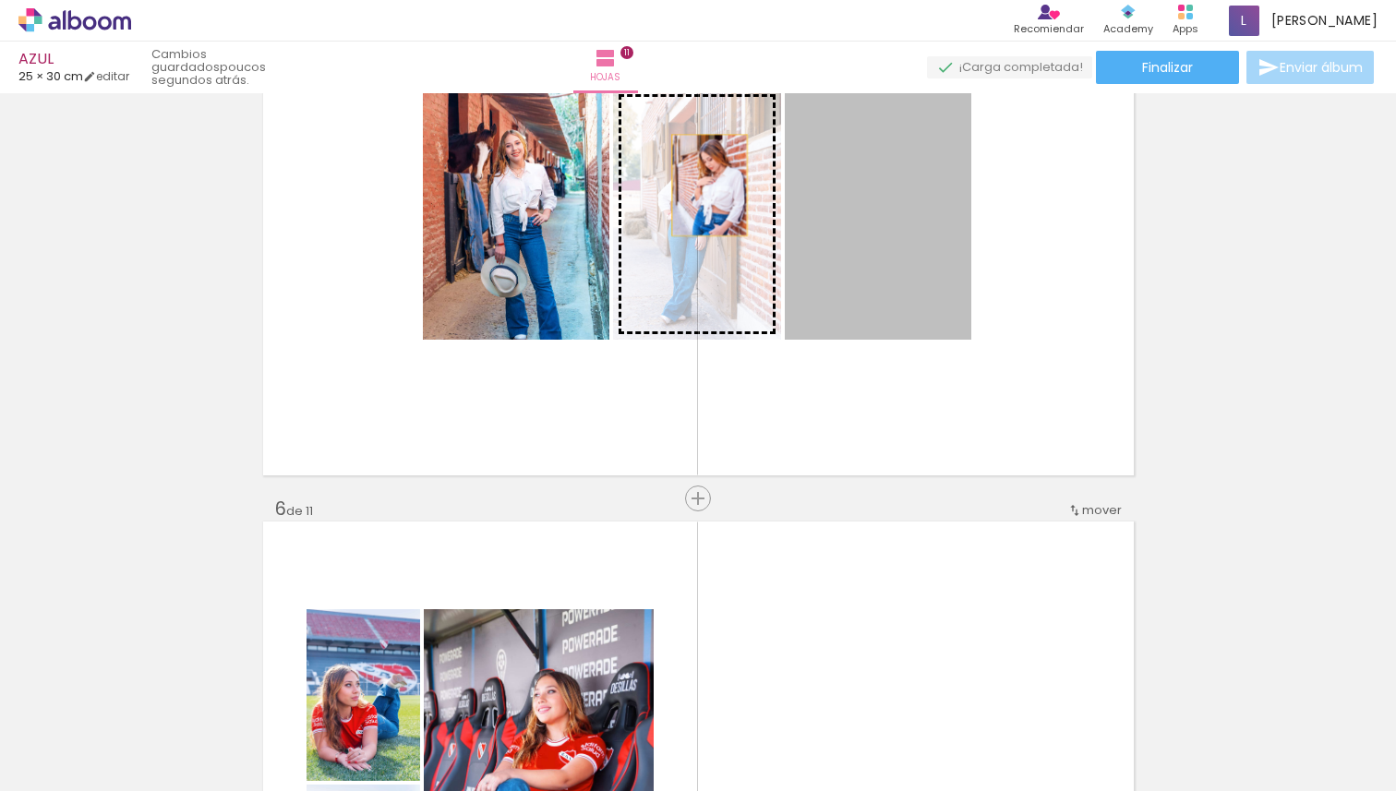
drag, startPoint x: 866, startPoint y: 173, endPoint x: 703, endPoint y: 185, distance: 163.9
click at [0, 0] on slot at bounding box center [0, 0] width 0 height 0
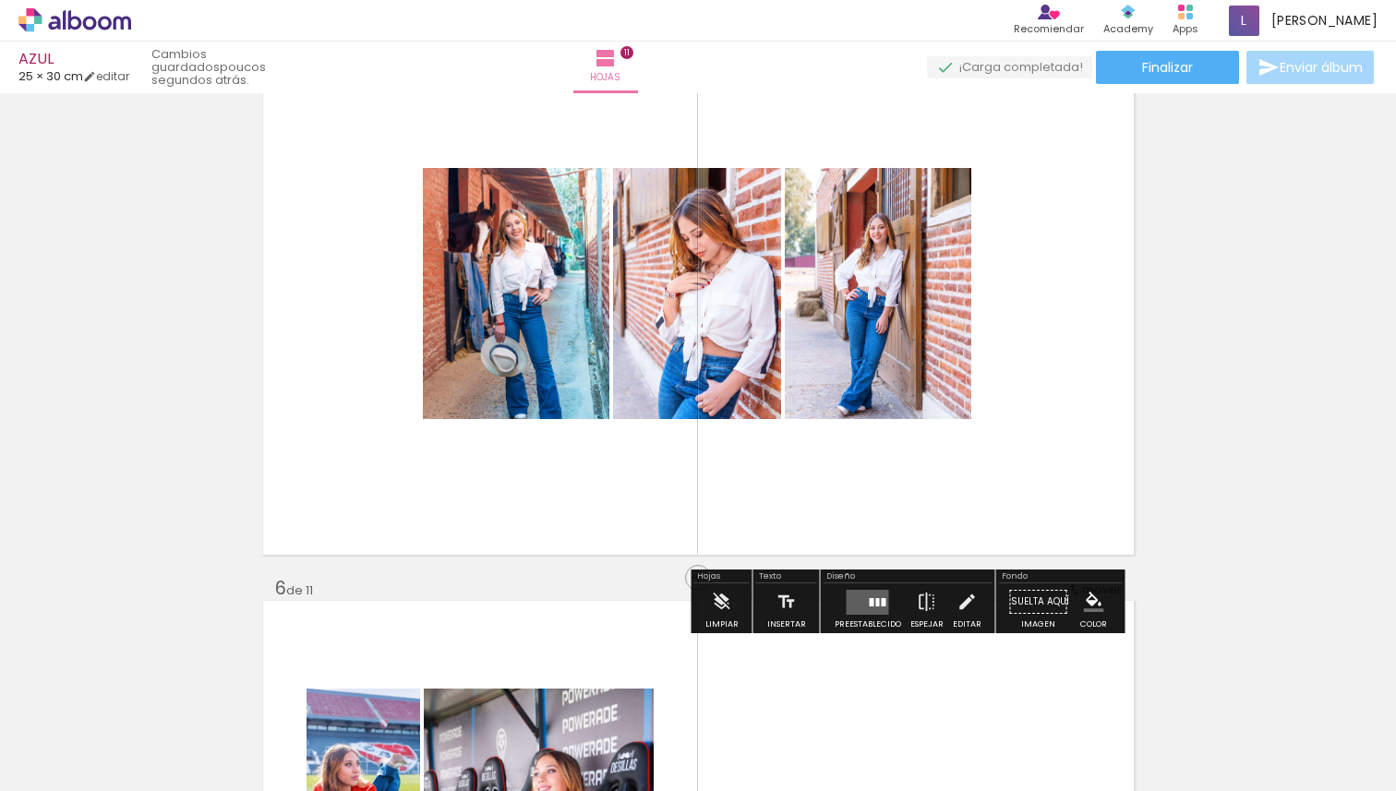
scroll to position [2387, 0]
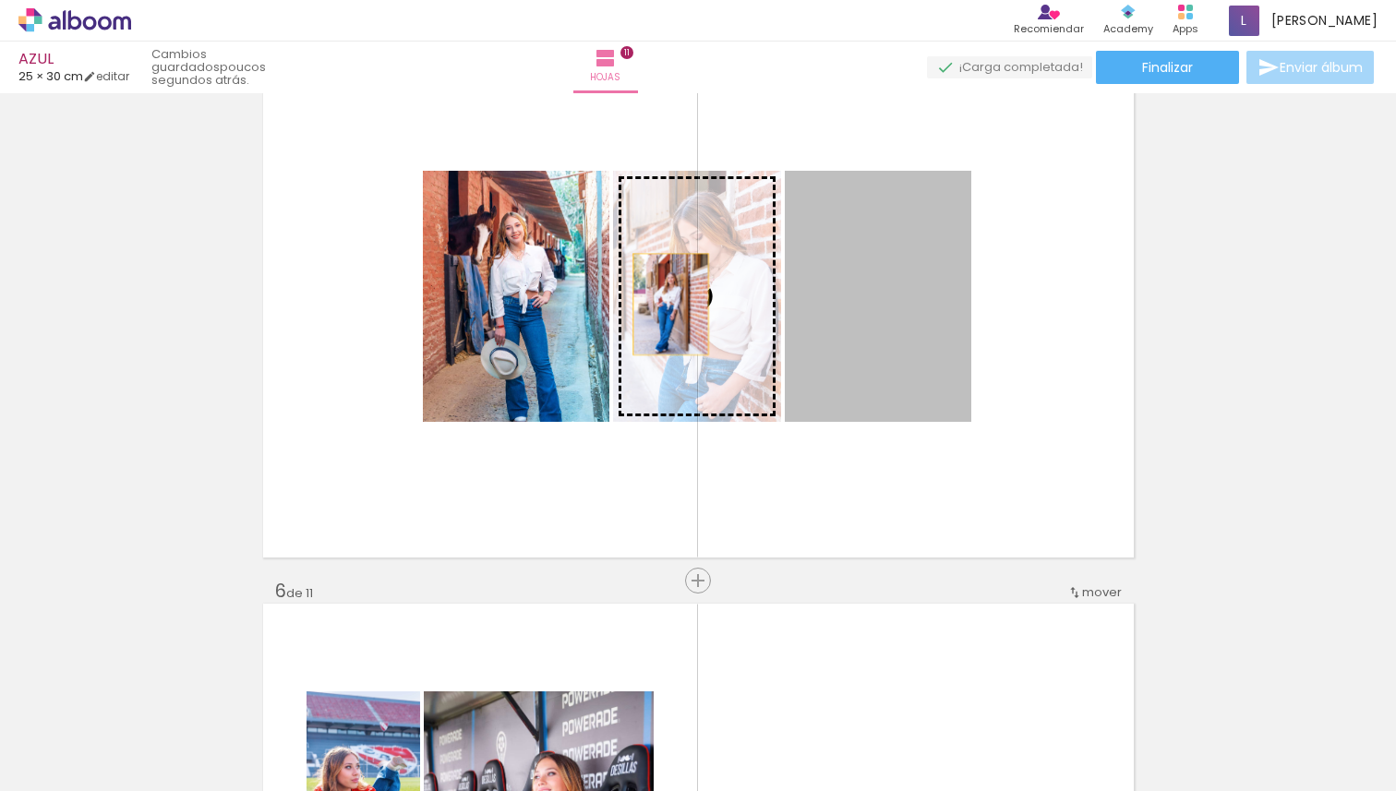
drag, startPoint x: 864, startPoint y: 293, endPoint x: 664, endPoint y: 304, distance: 200.7
click at [0, 0] on slot at bounding box center [0, 0] width 0 height 0
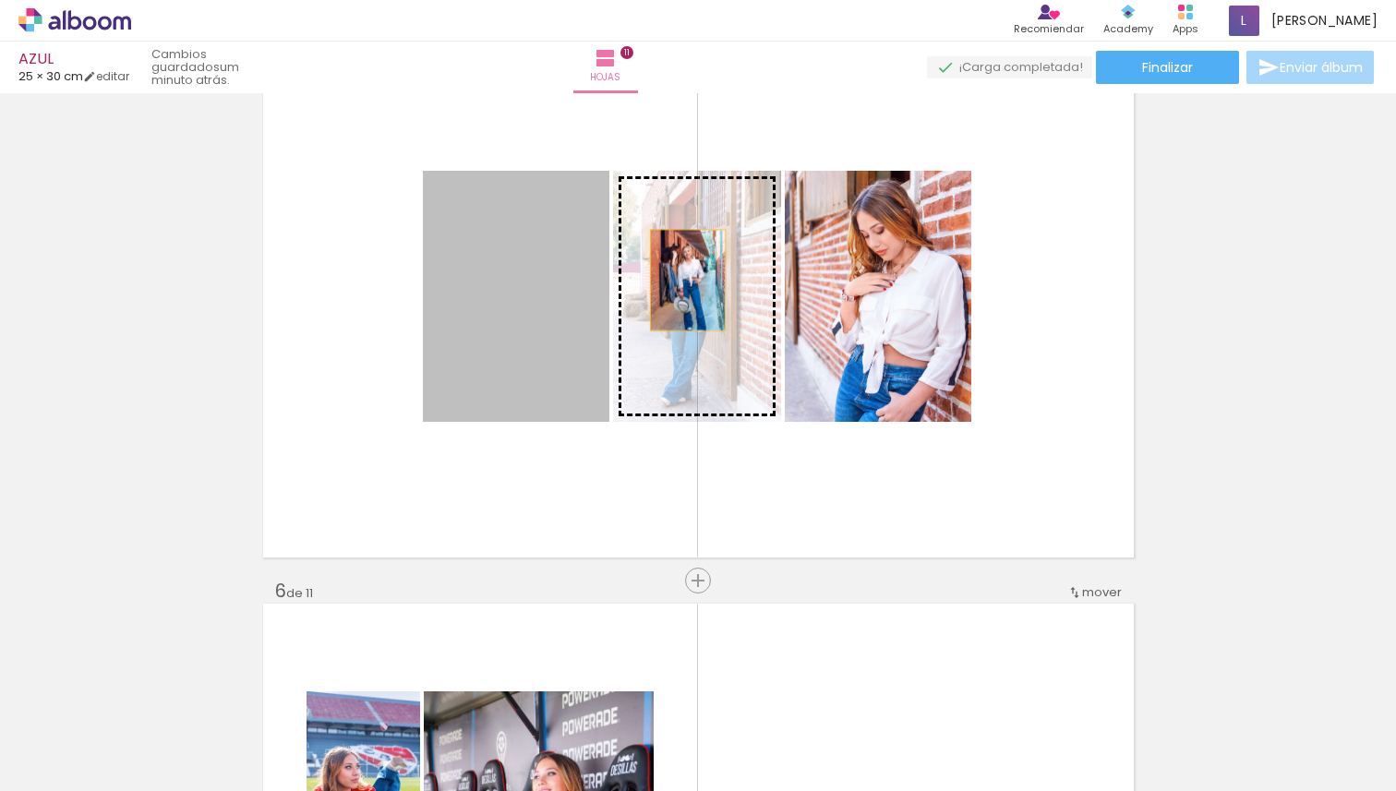
drag, startPoint x: 530, startPoint y: 282, endPoint x: 680, endPoint y: 280, distance: 149.6
click at [0, 0] on slot at bounding box center [0, 0] width 0 height 0
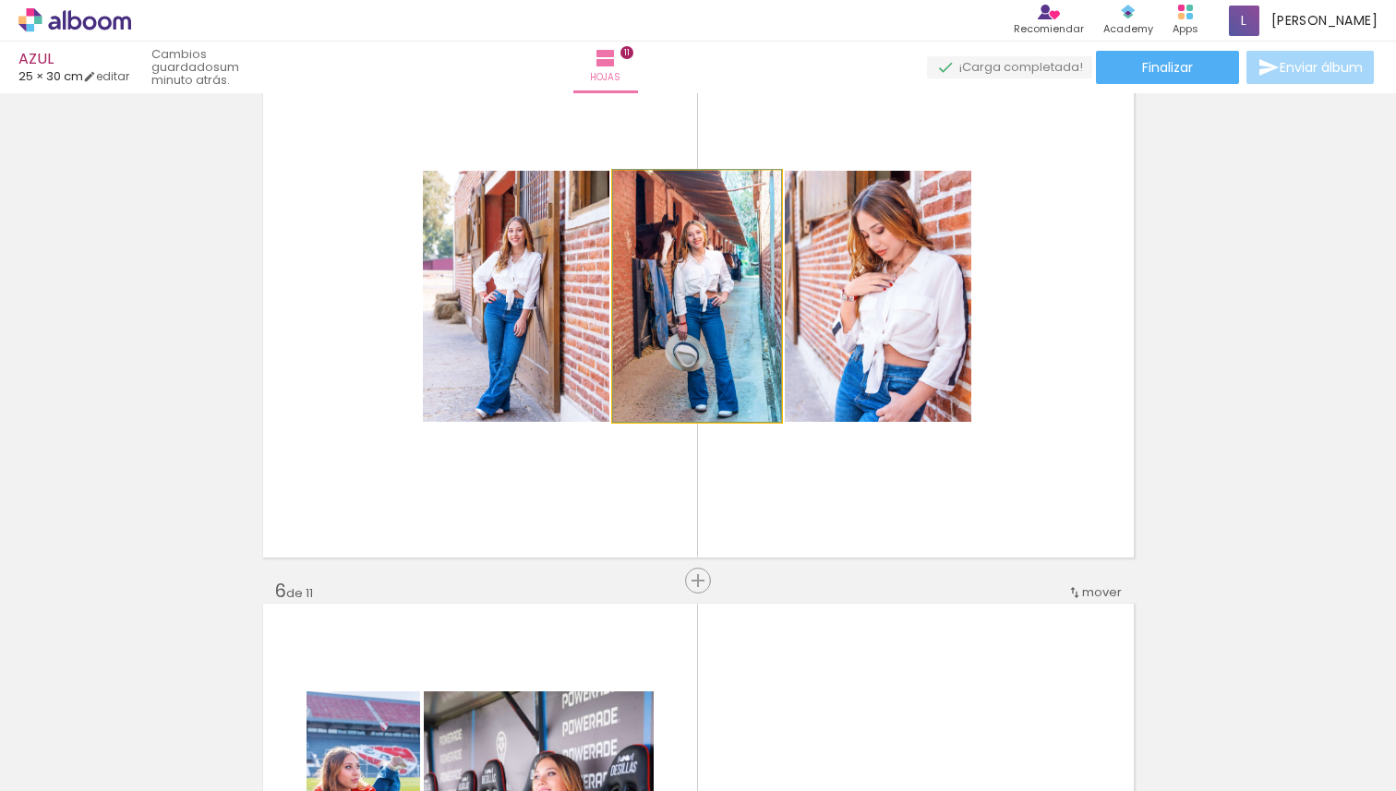
click at [740, 280] on quentale-photo at bounding box center [697, 296] width 168 height 251
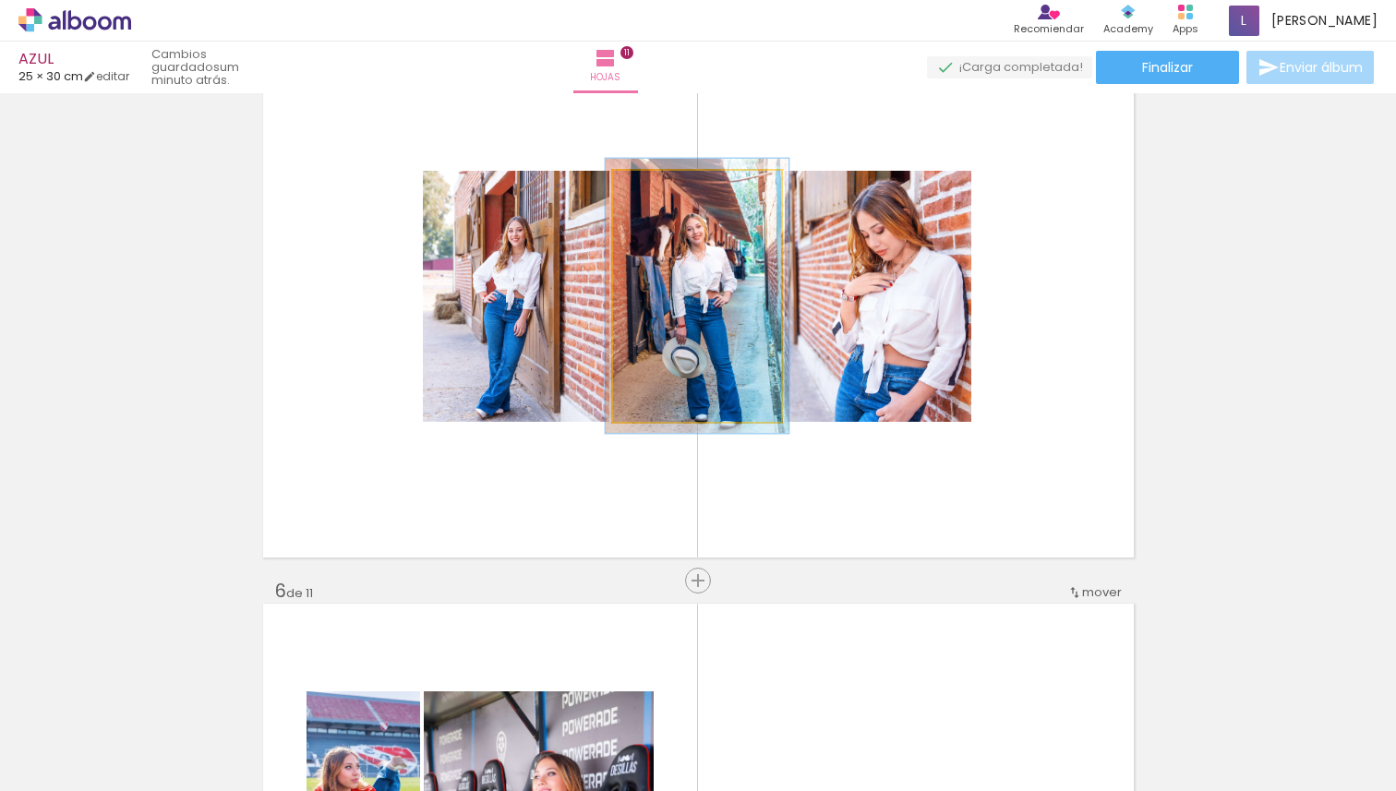
type paper-slider "107"
click at [660, 191] on div at bounding box center [662, 190] width 30 height 30
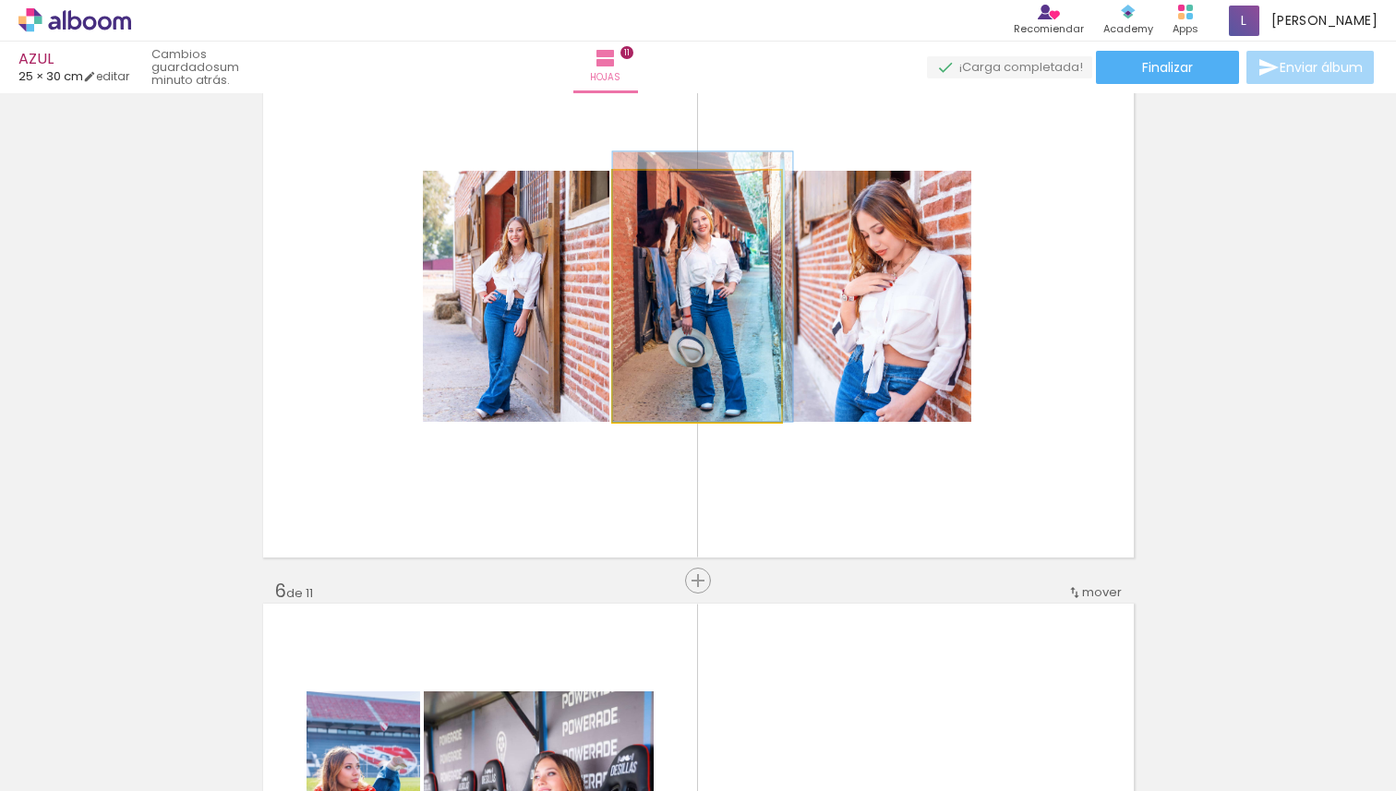
drag, startPoint x: 747, startPoint y: 282, endPoint x: 765, endPoint y: 271, distance: 21.1
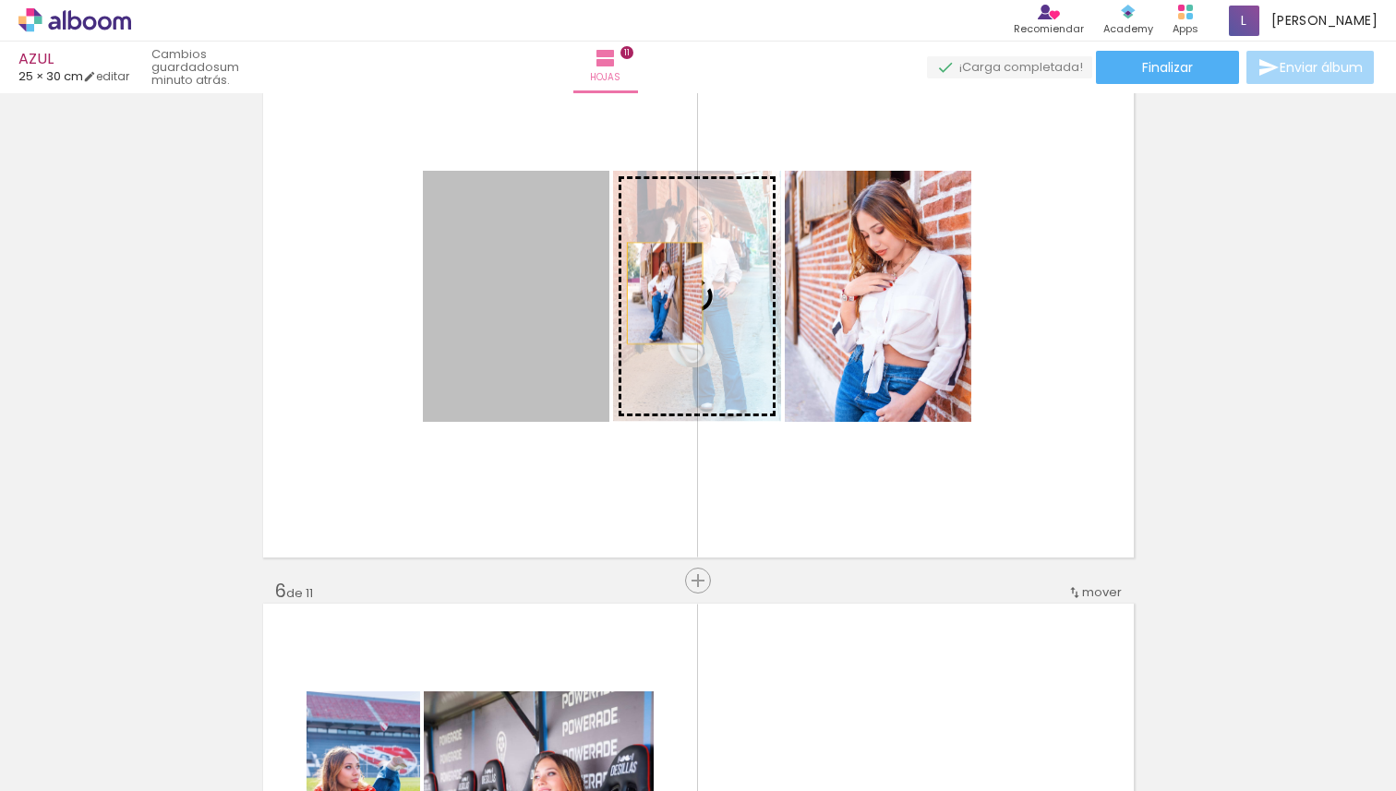
drag, startPoint x: 544, startPoint y: 293, endPoint x: 657, endPoint y: 293, distance: 112.6
click at [0, 0] on slot at bounding box center [0, 0] width 0 height 0
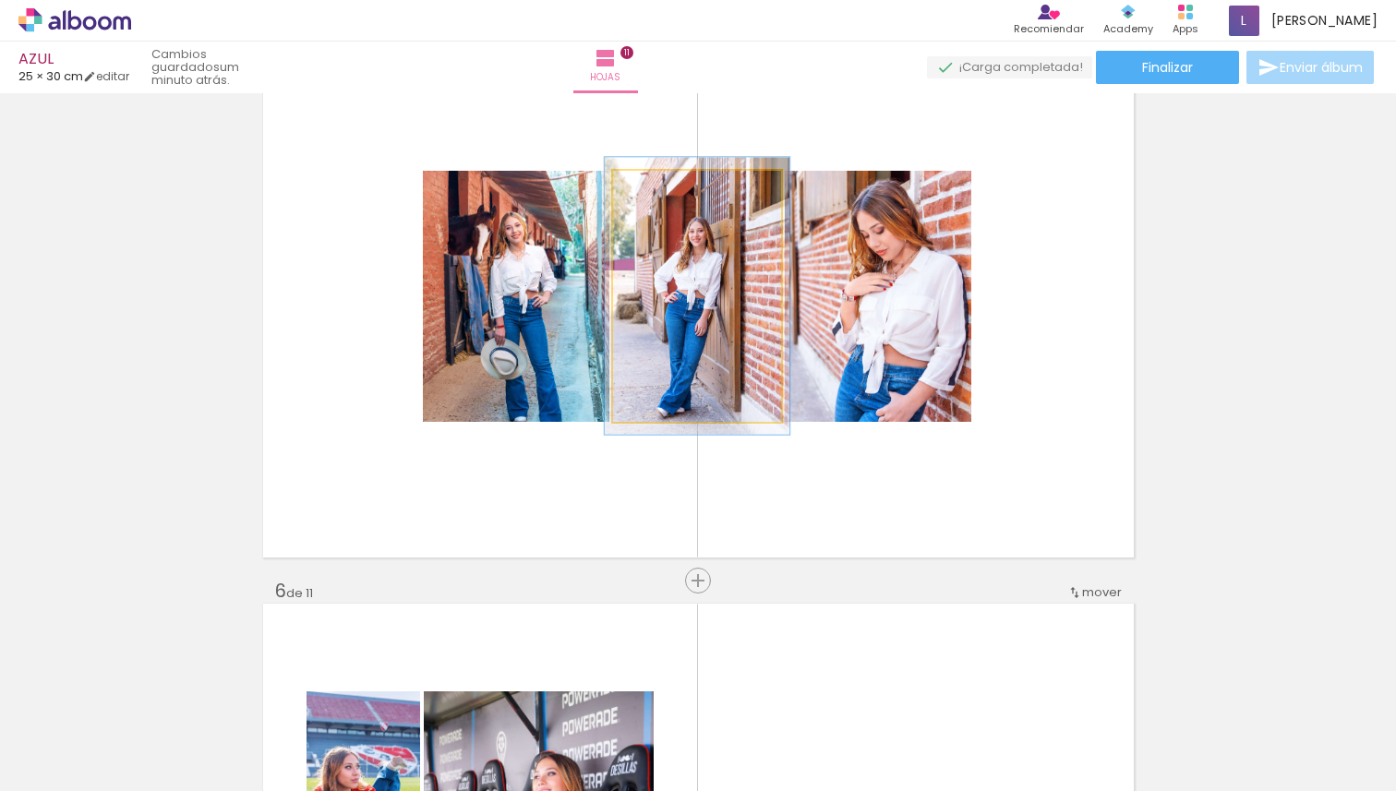
type paper-slider "110"
click at [655, 189] on div at bounding box center [663, 190] width 17 height 17
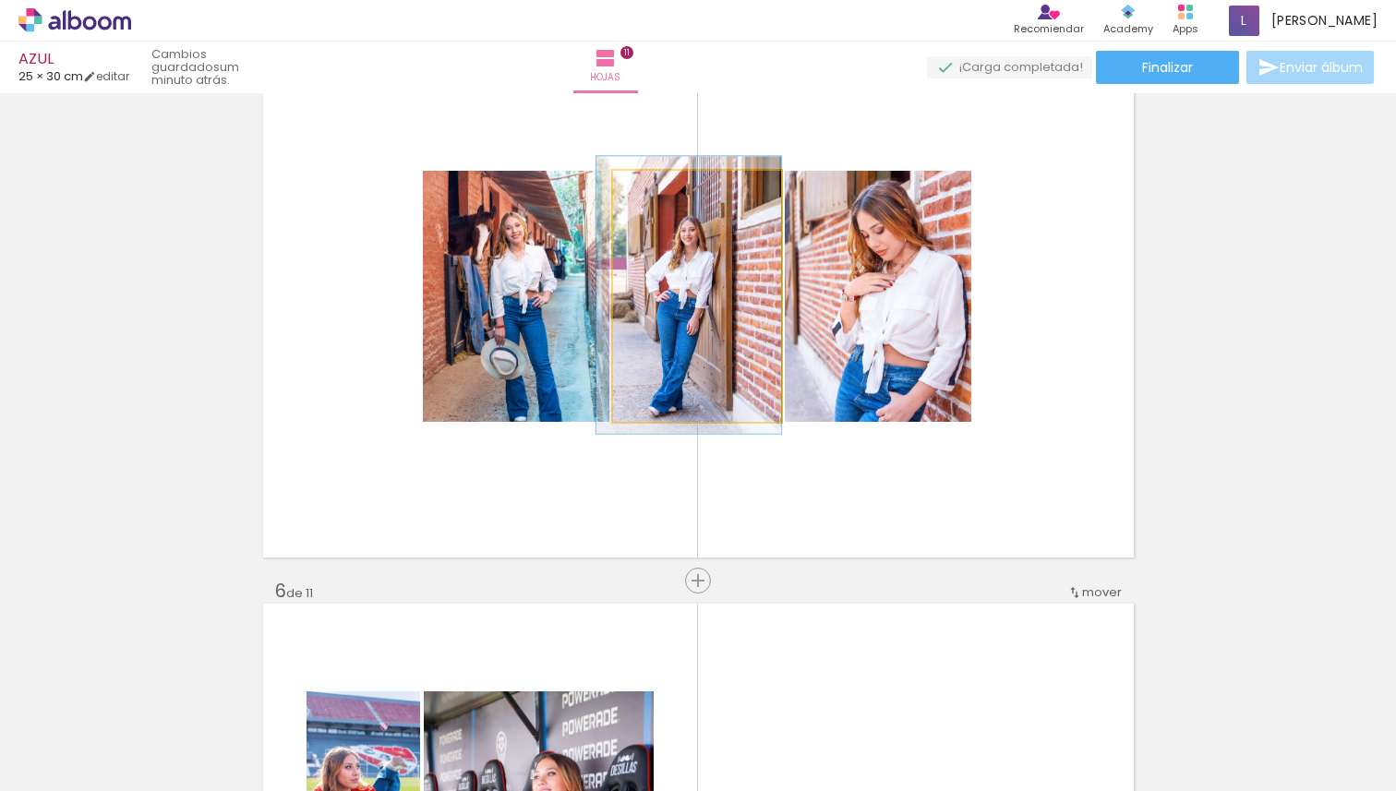
drag, startPoint x: 670, startPoint y: 280, endPoint x: 660, endPoint y: 279, distance: 10.2
drag, startPoint x: 660, startPoint y: 279, endPoint x: 647, endPoint y: 277, distance: 13.1
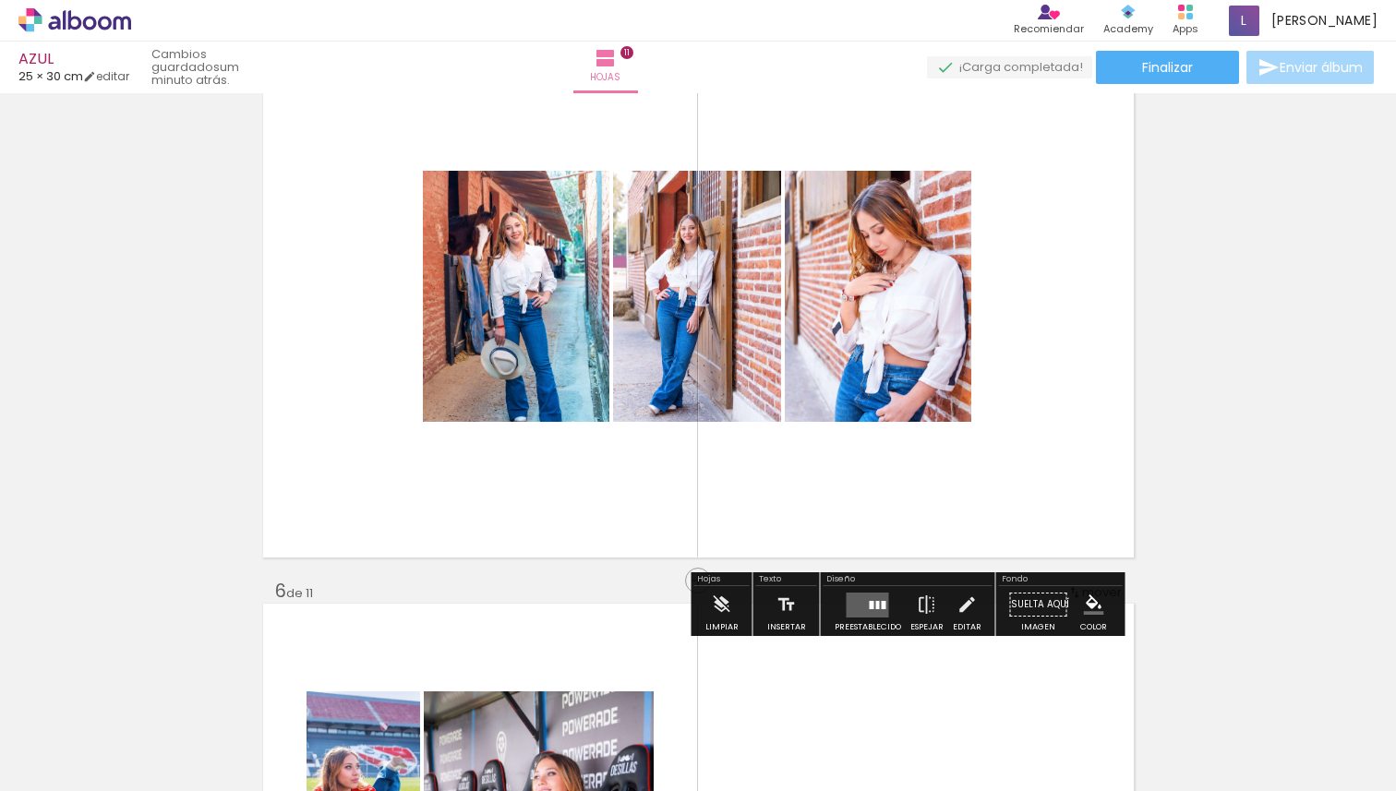
click at [504, 307] on quentale-photo at bounding box center [516, 296] width 187 height 251
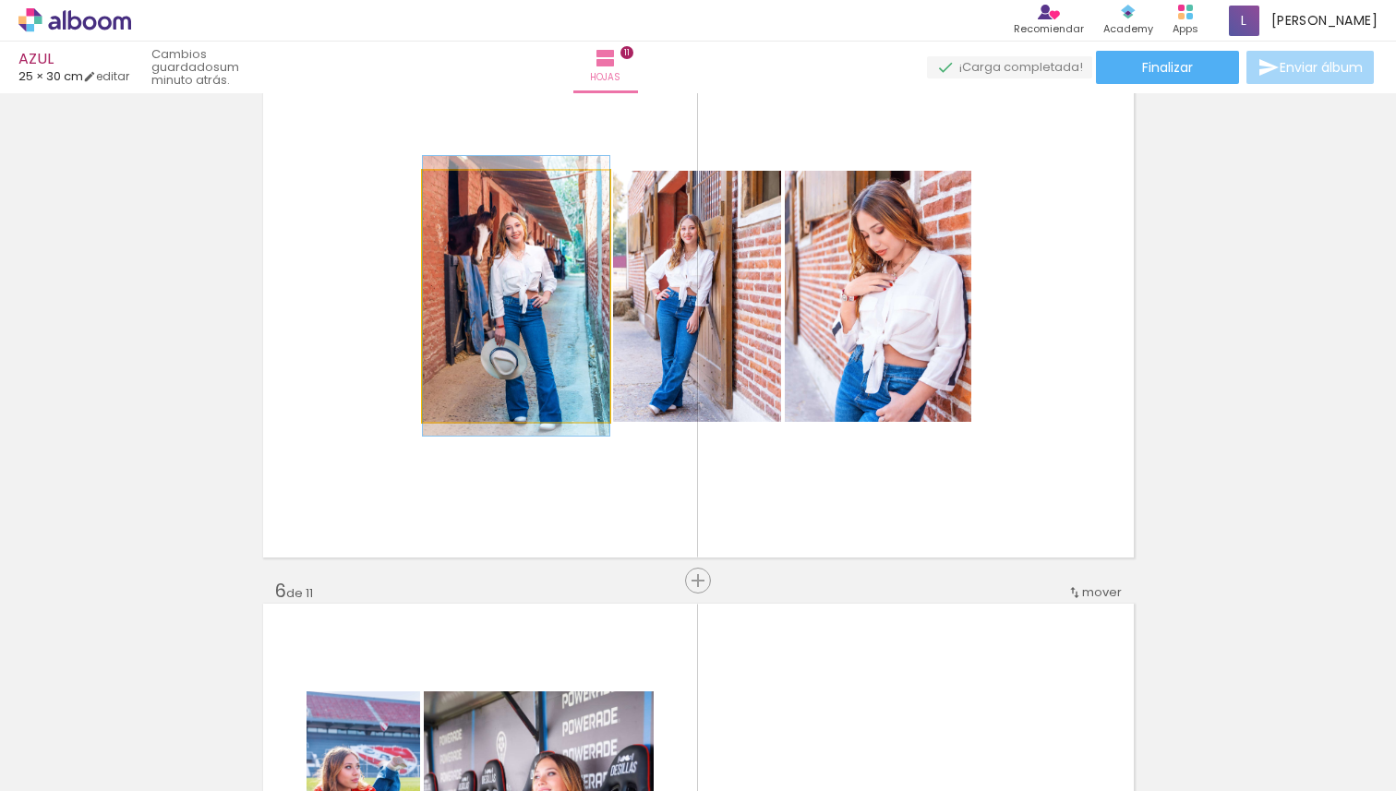
drag, startPoint x: 461, startPoint y: 190, endPoint x: 397, endPoint y: 206, distance: 65.6
type paper-slider "100"
click at [397, 206] on quentale-layouter at bounding box center [698, 296] width 871 height 523
click at [492, 278] on quentale-photo at bounding box center [516, 296] width 187 height 251
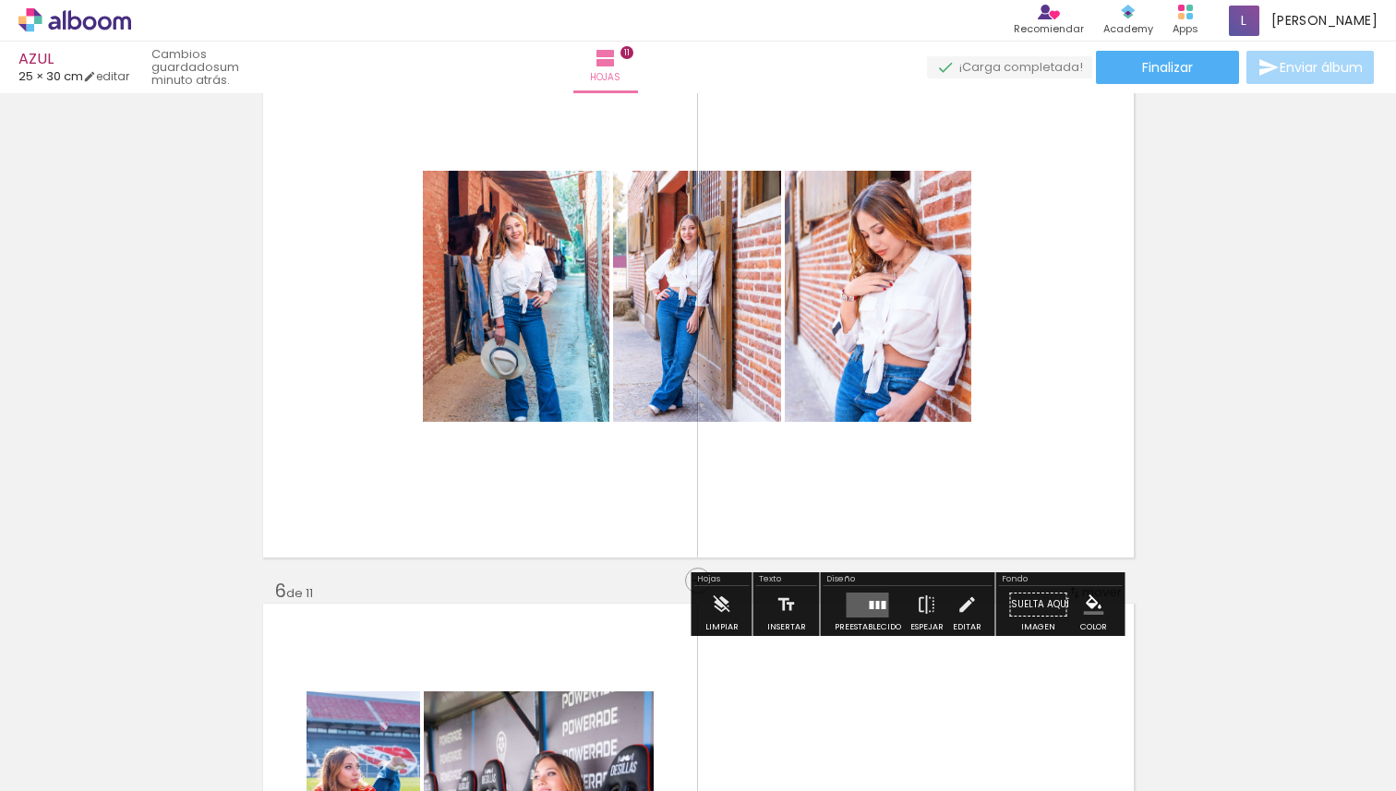
click at [492, 278] on quentale-photo at bounding box center [516, 296] width 187 height 251
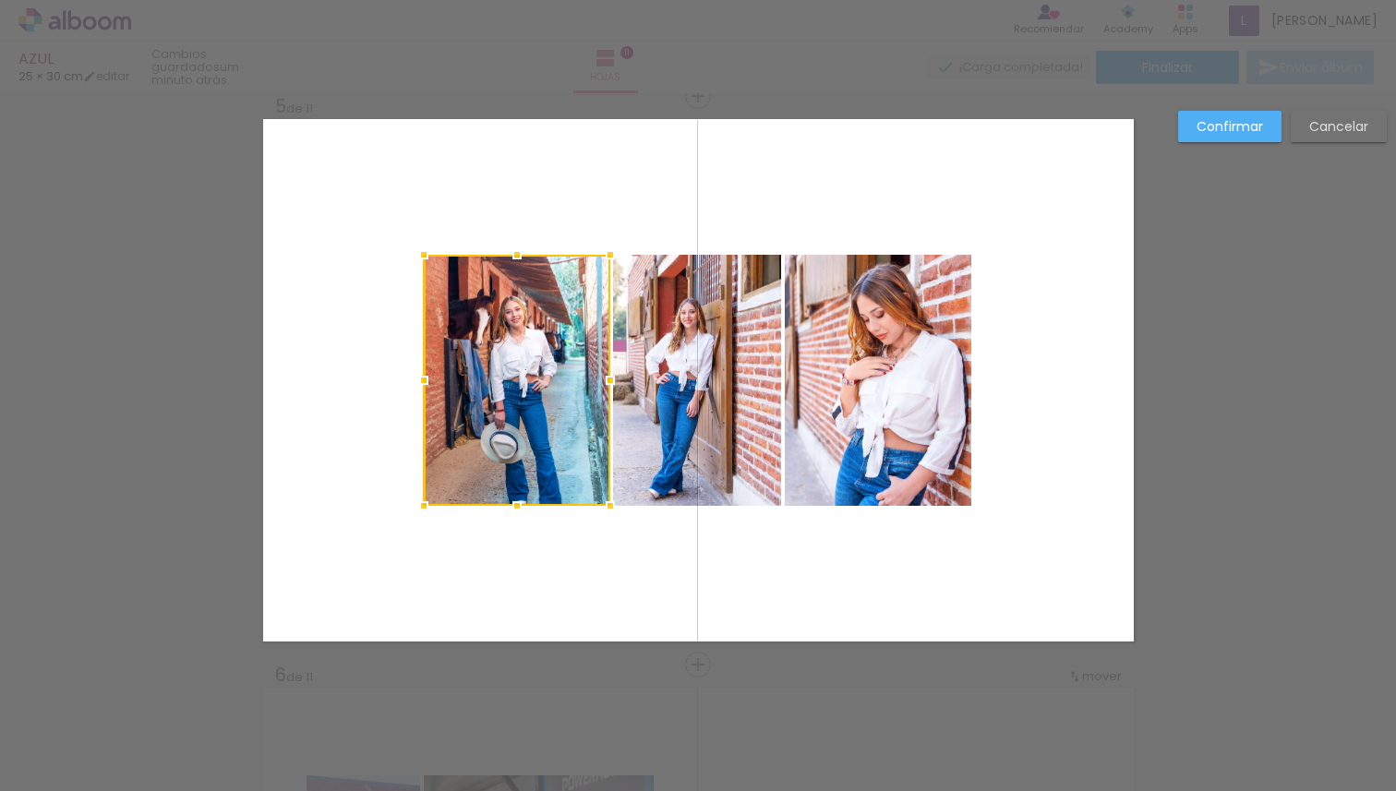
scroll to position [2298, 0]
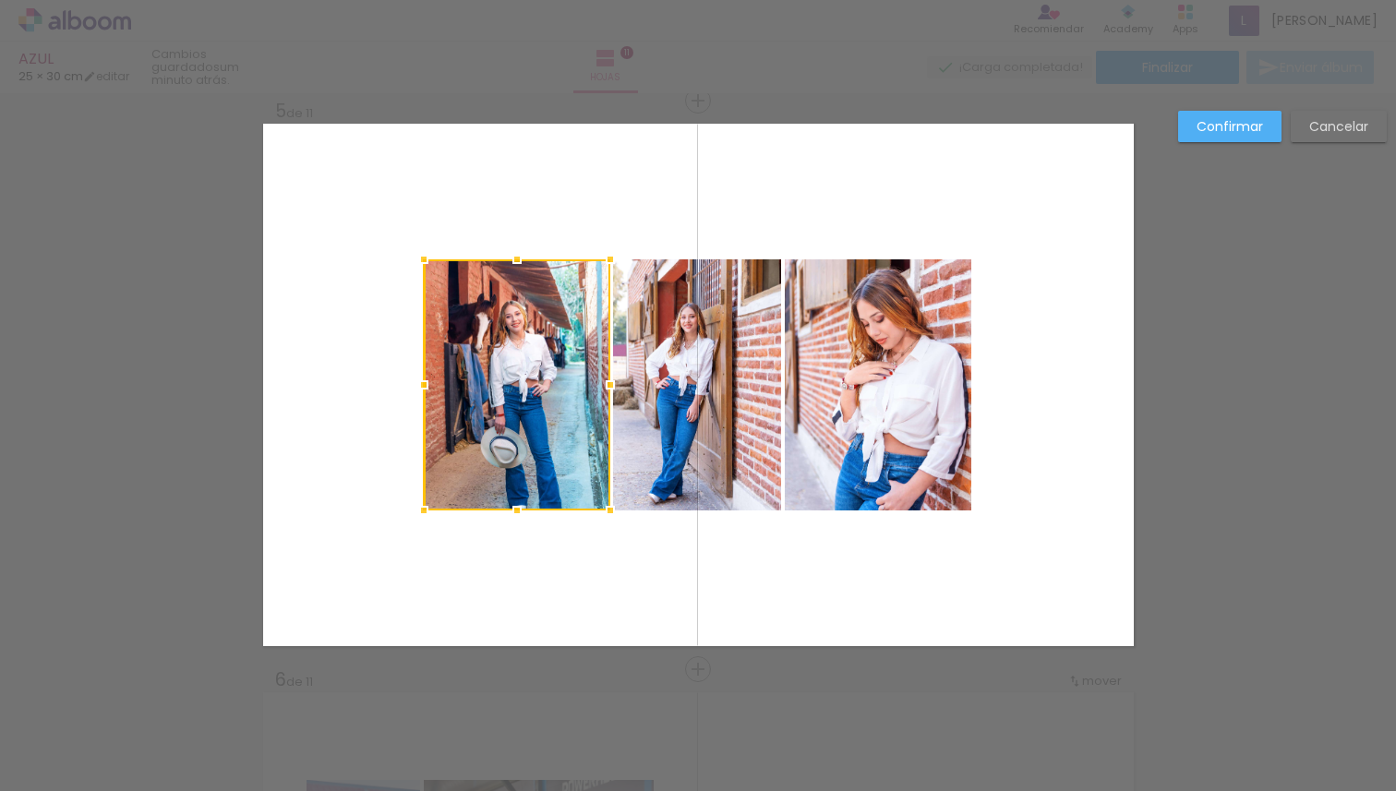
click at [531, 374] on div at bounding box center [517, 384] width 187 height 251
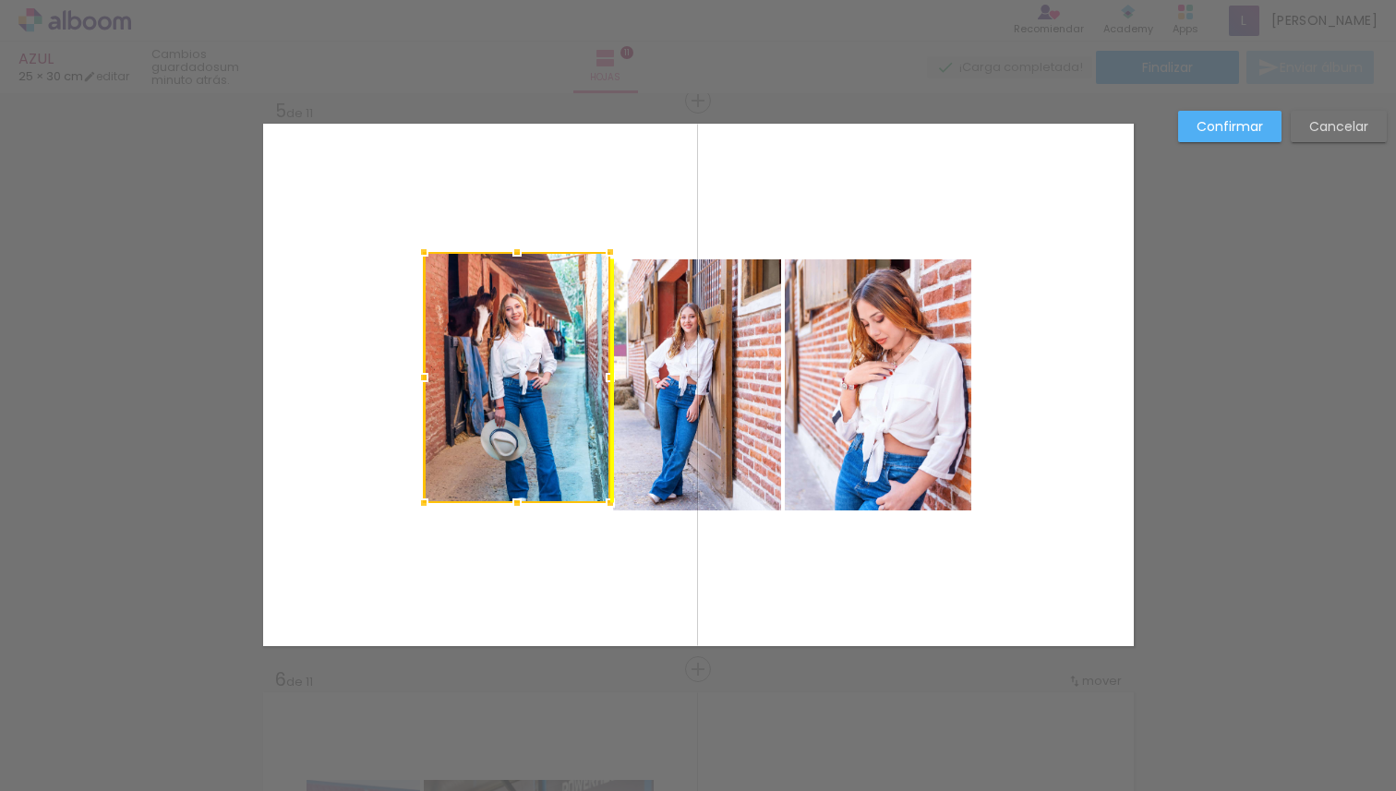
click at [522, 347] on div at bounding box center [517, 377] width 187 height 251
click at [0, 0] on slot "Cancelar" at bounding box center [0, 0] width 0 height 0
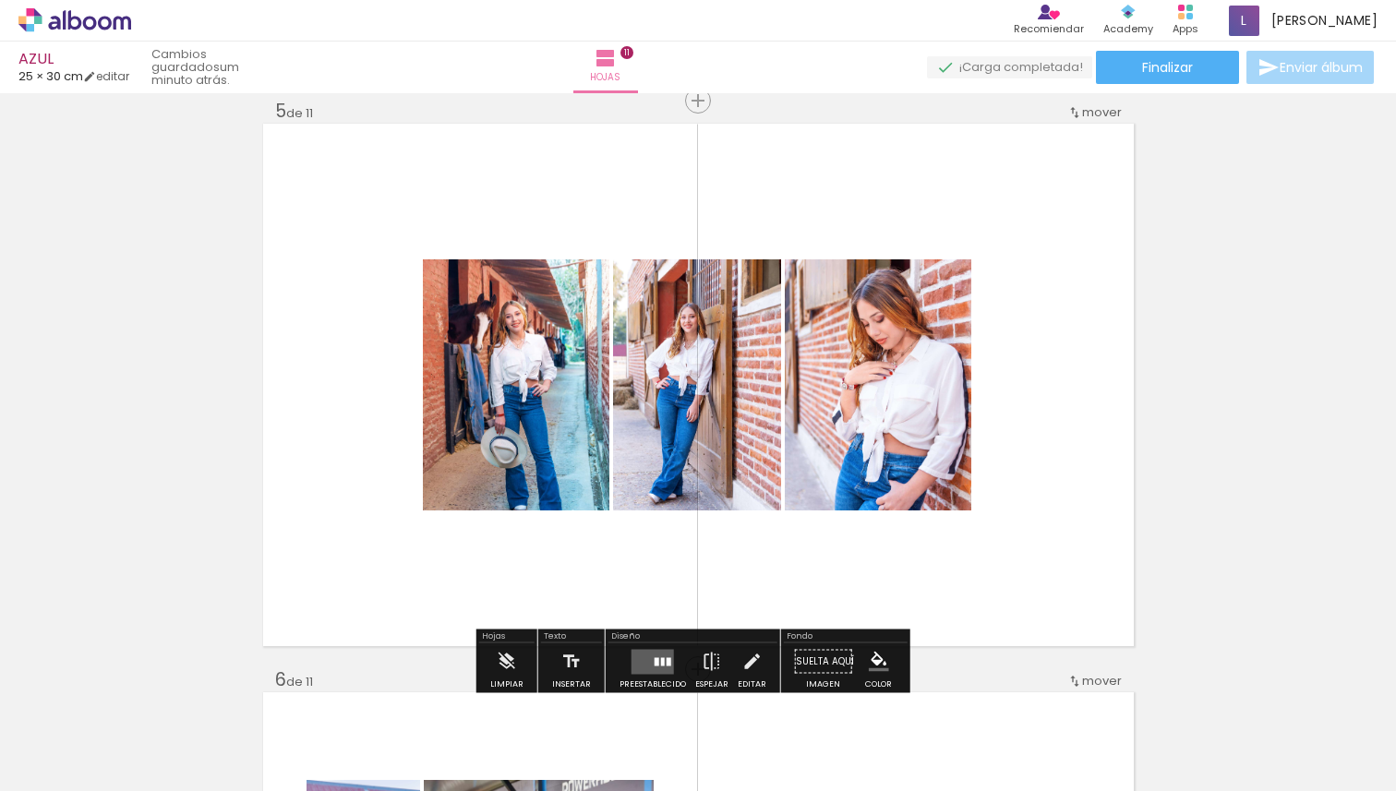
click at [515, 400] on quentale-photo at bounding box center [516, 384] width 187 height 251
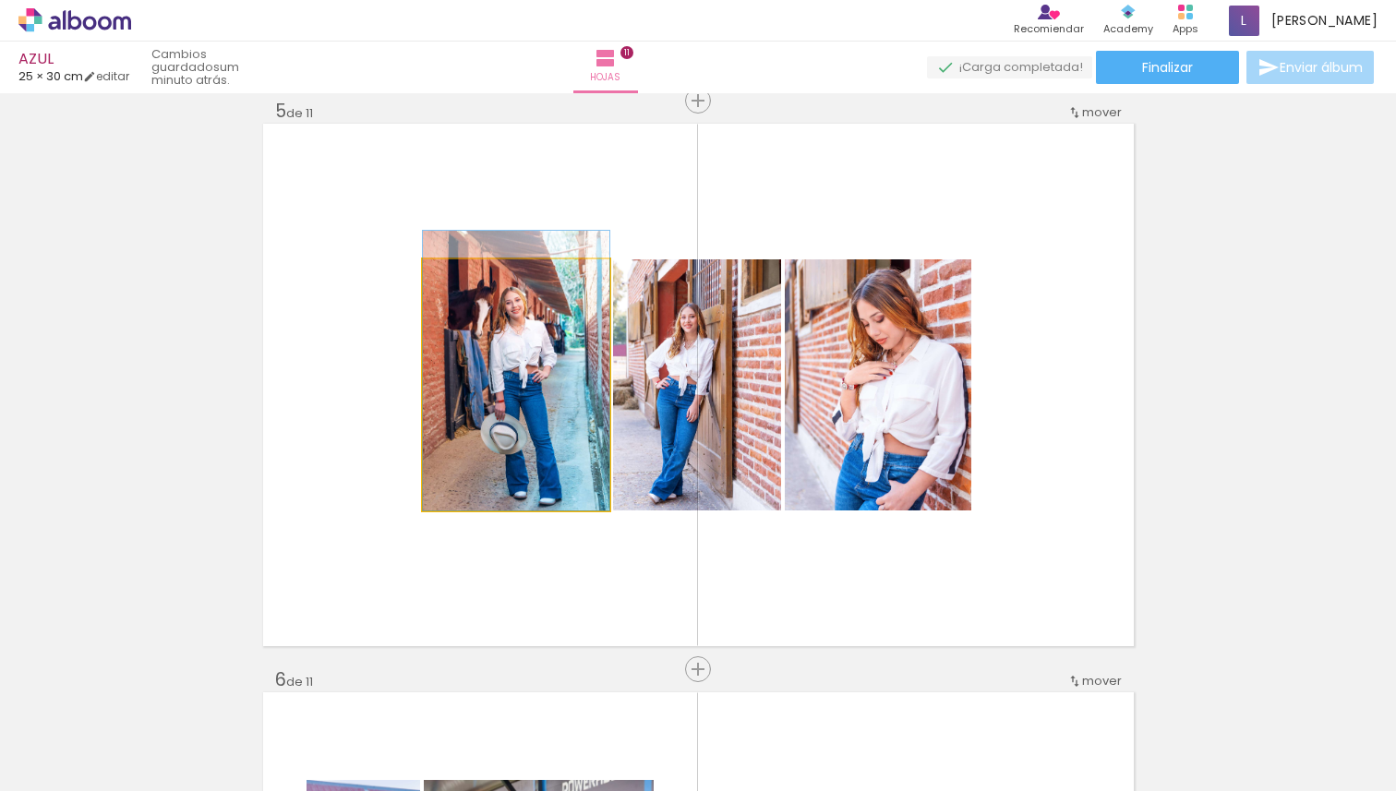
drag, startPoint x: 533, startPoint y: 395, endPoint x: 534, endPoint y: 371, distance: 24.0
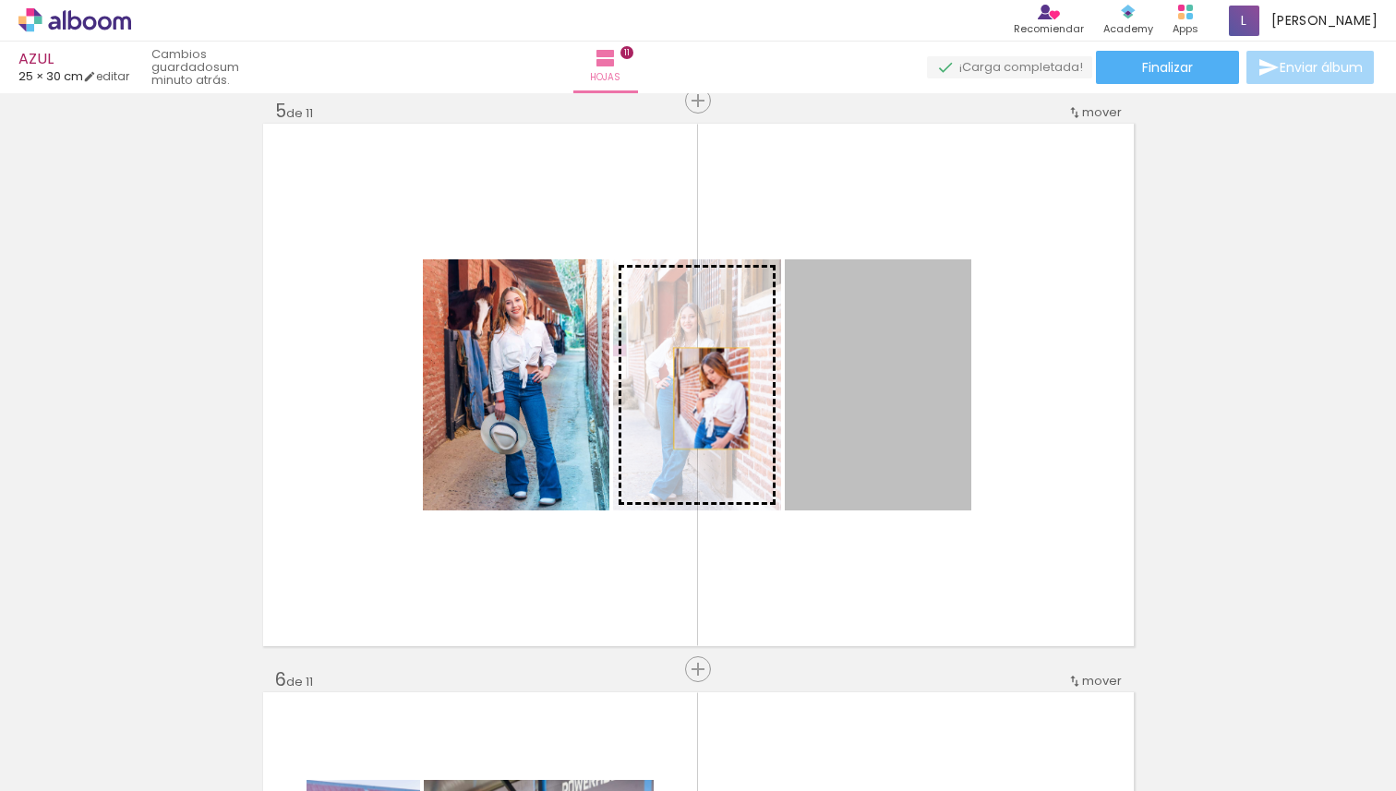
drag, startPoint x: 865, startPoint y: 398, endPoint x: 703, endPoint y: 398, distance: 162.5
click at [0, 0] on slot at bounding box center [0, 0] width 0 height 0
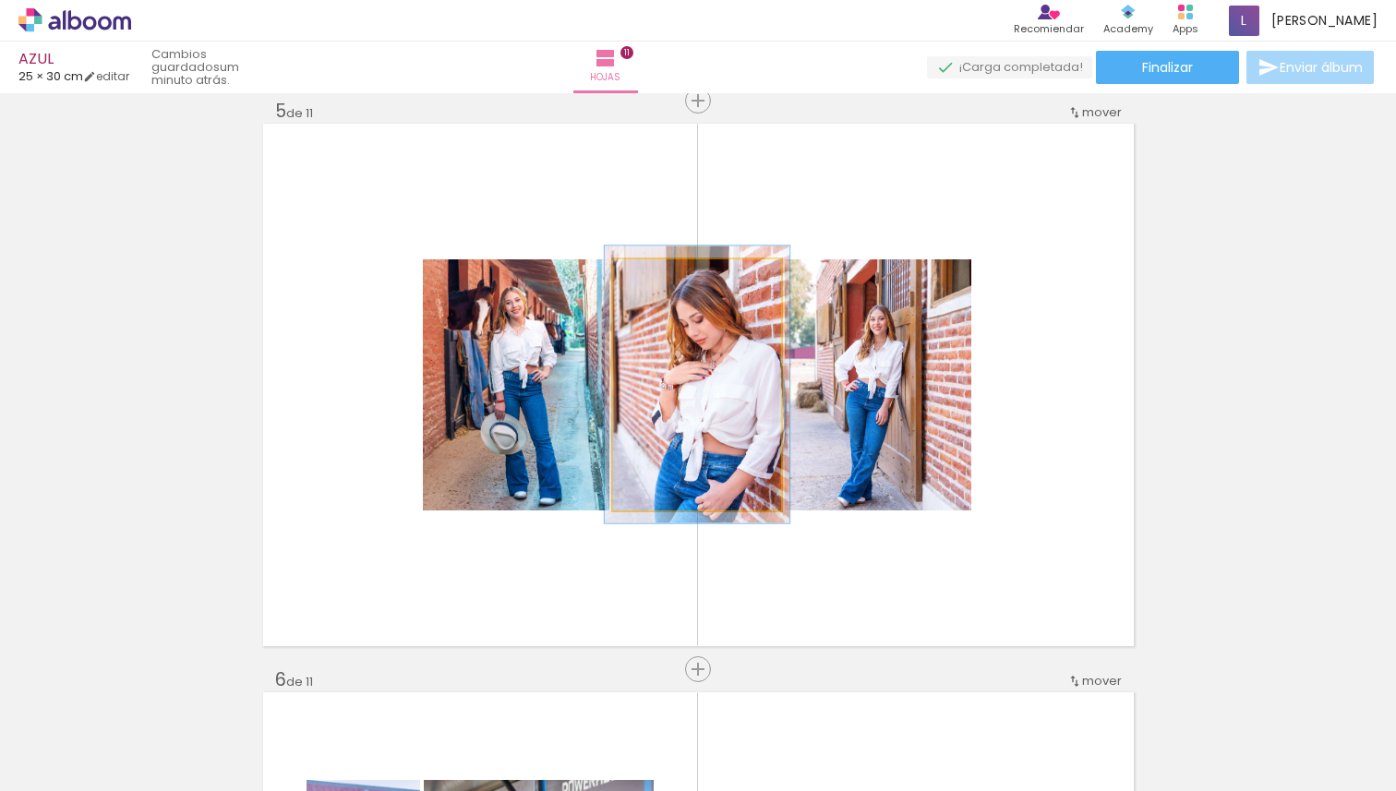
click at [657, 283] on div at bounding box center [663, 279] width 17 height 17
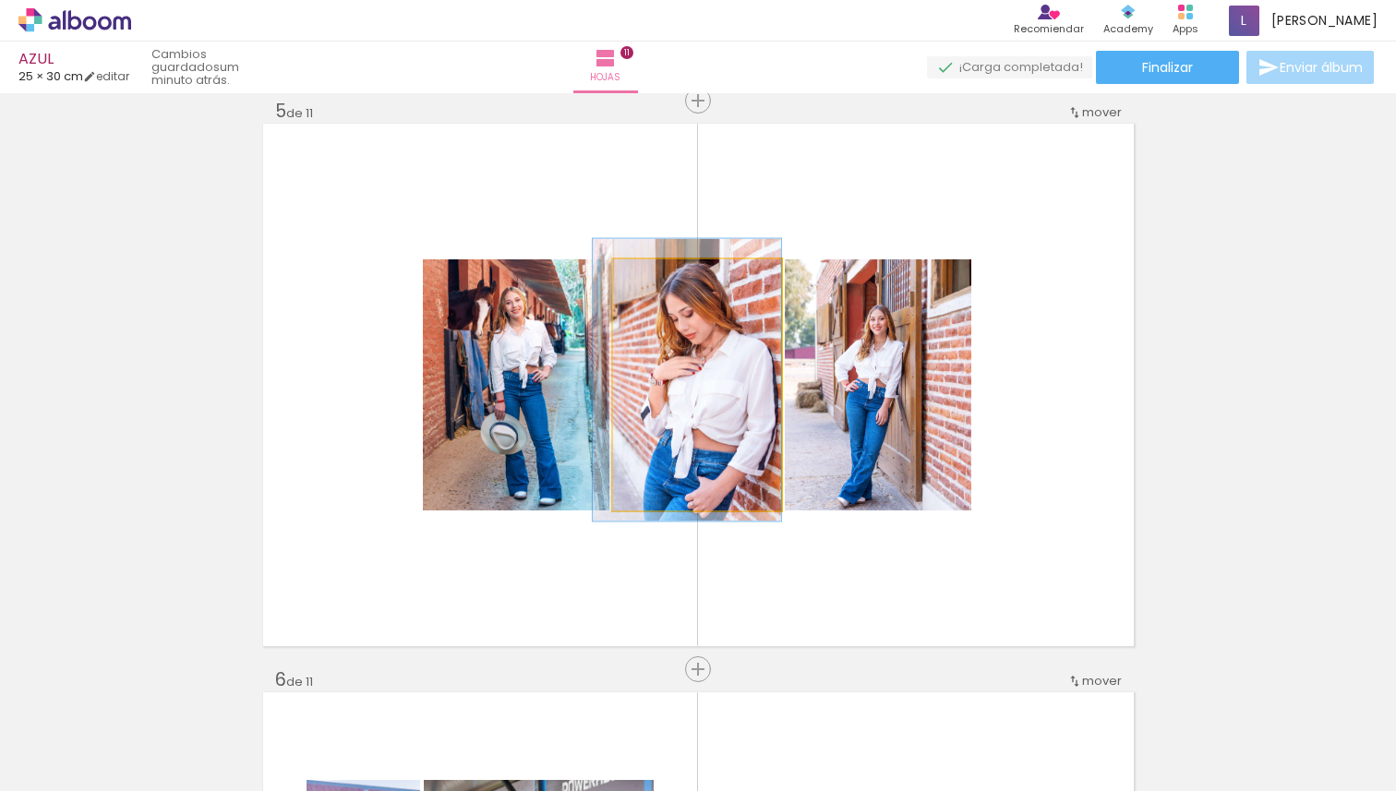
drag, startPoint x: 720, startPoint y: 369, endPoint x: 683, endPoint y: 365, distance: 37.2
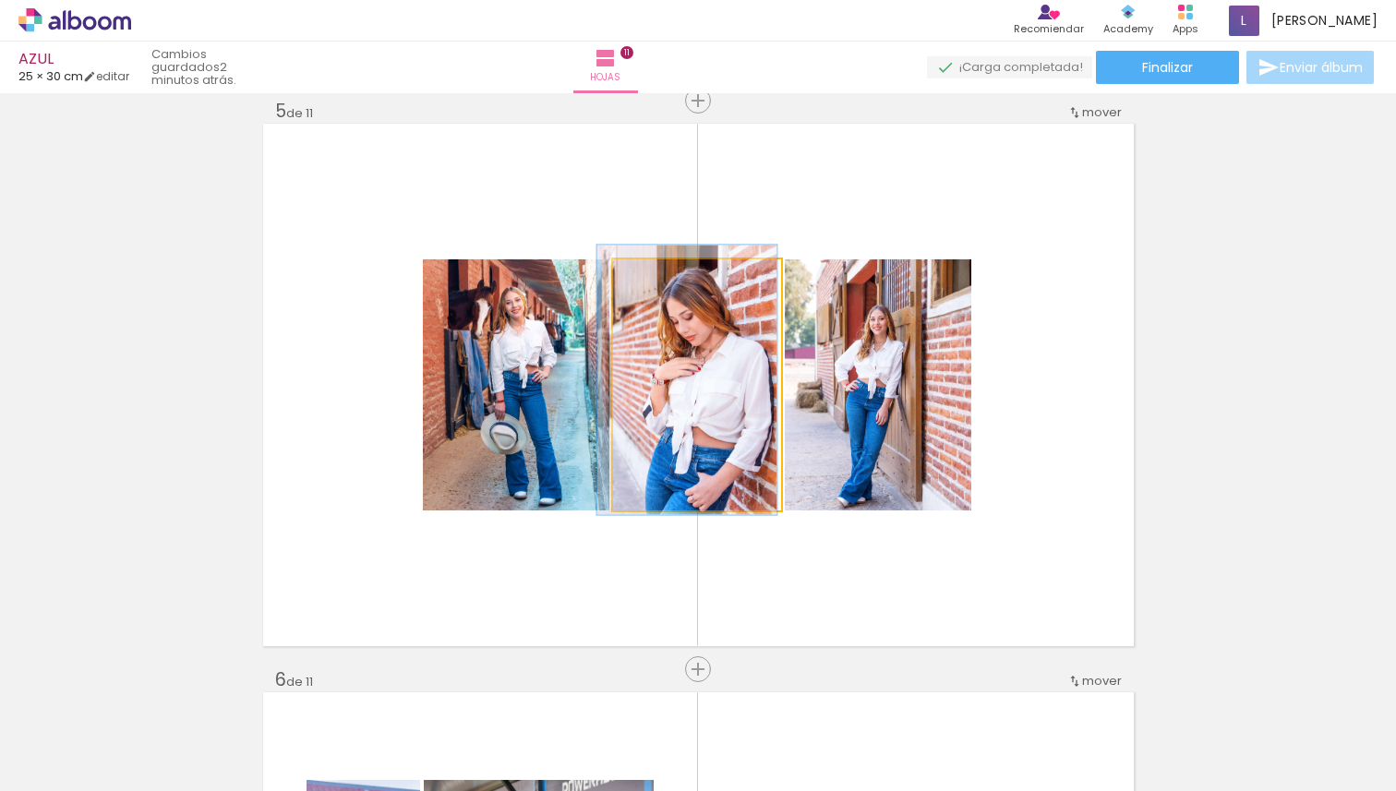
type paper-slider "107"
click at [654, 283] on div at bounding box center [661, 279] width 17 height 17
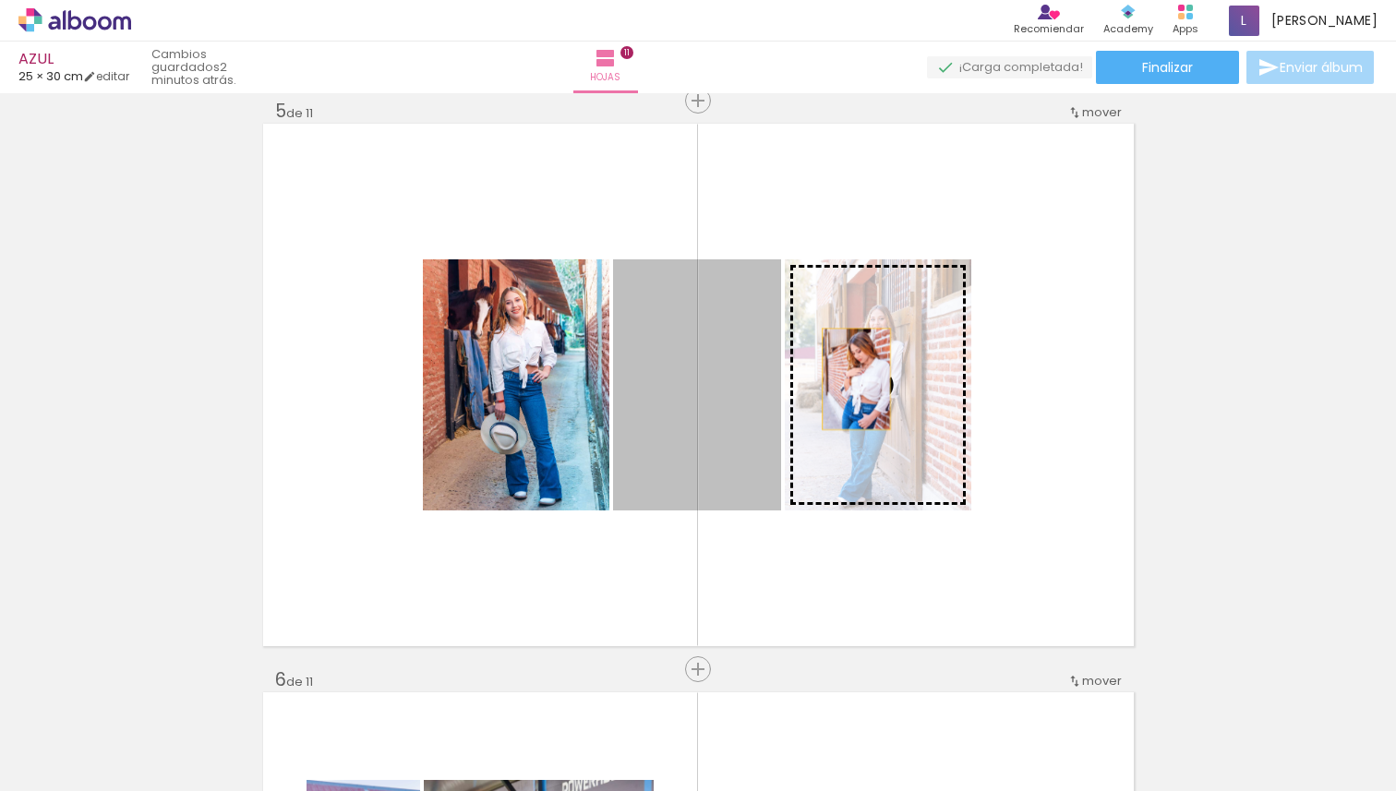
drag, startPoint x: 715, startPoint y: 380, endPoint x: 849, endPoint y: 379, distance: 134.8
click at [0, 0] on slot at bounding box center [0, 0] width 0 height 0
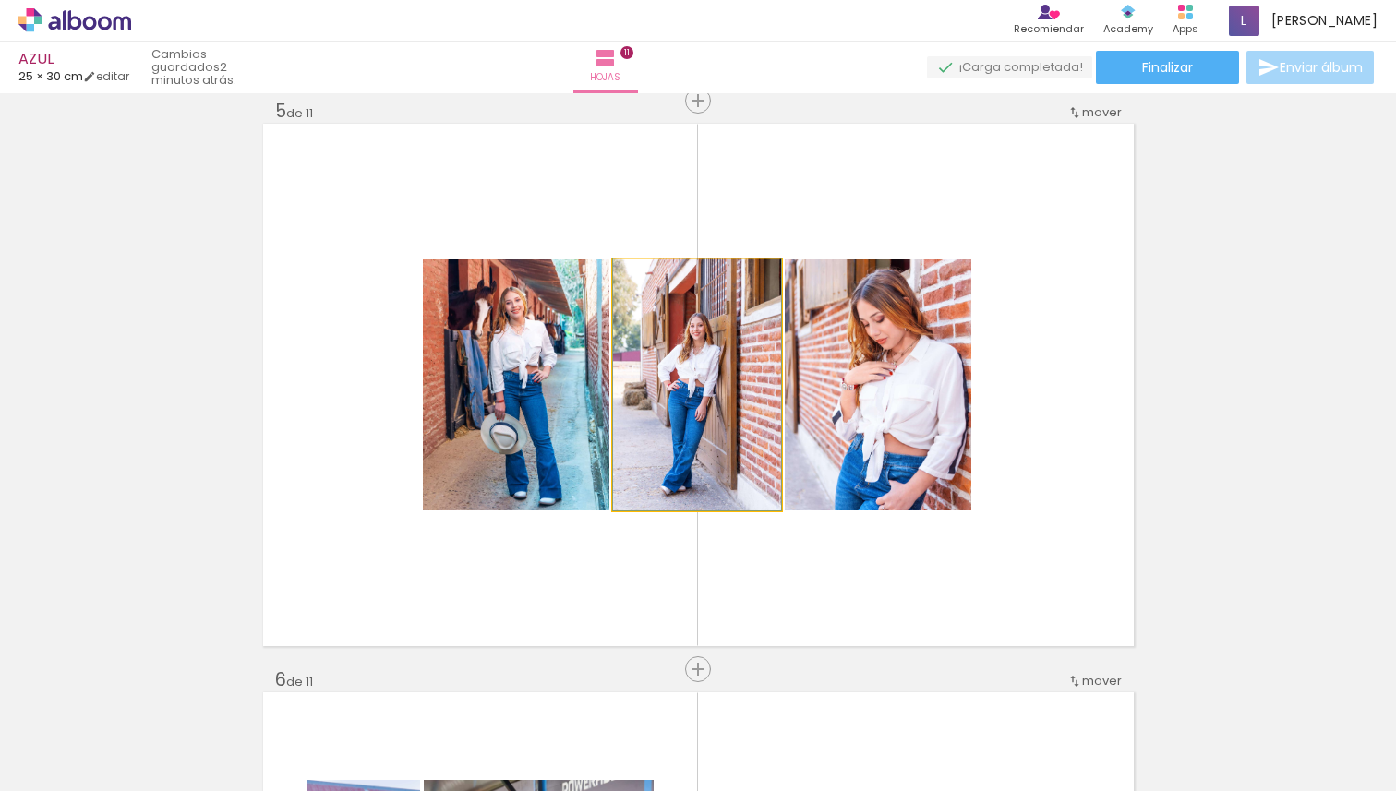
click at [680, 379] on quentale-photo at bounding box center [697, 384] width 168 height 251
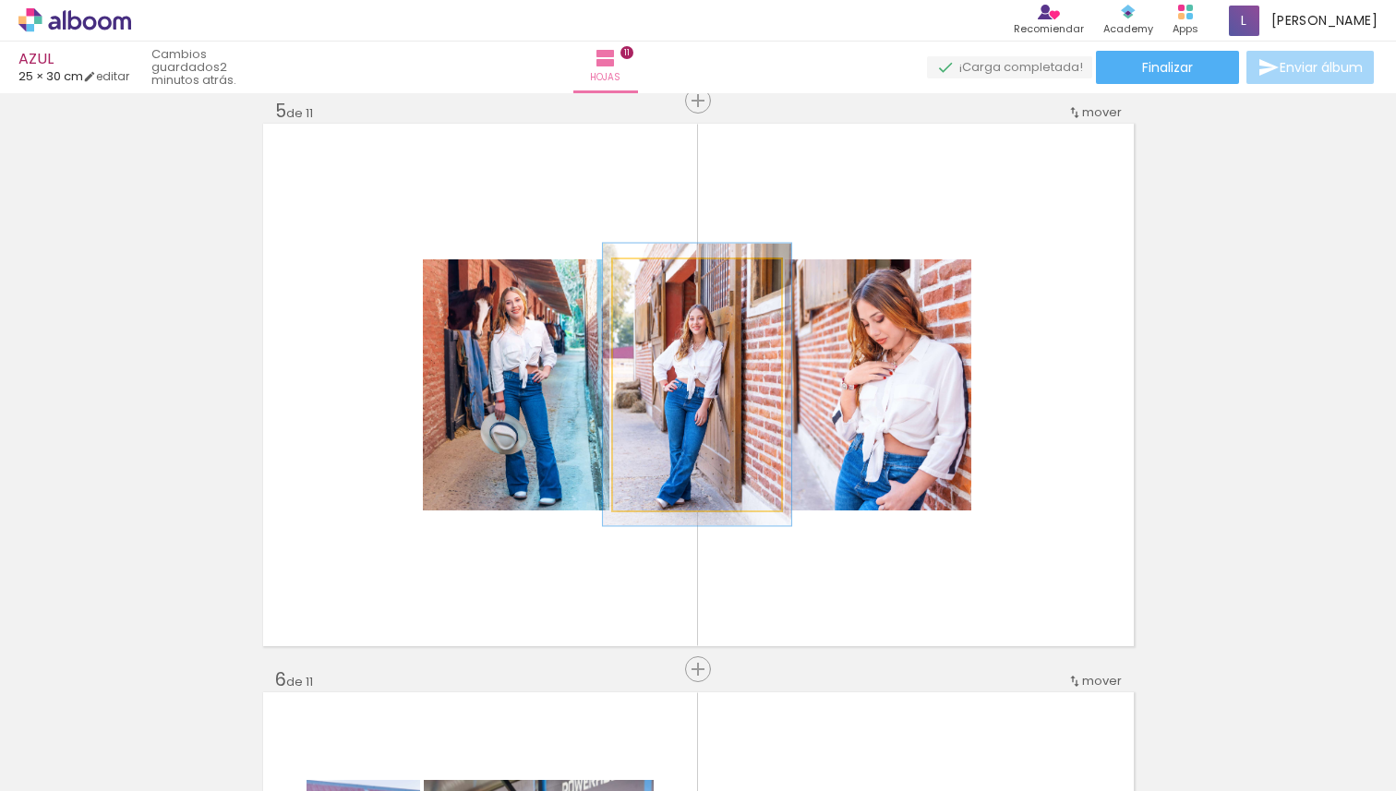
type paper-slider "112"
click at [657, 279] on div at bounding box center [664, 279] width 17 height 17
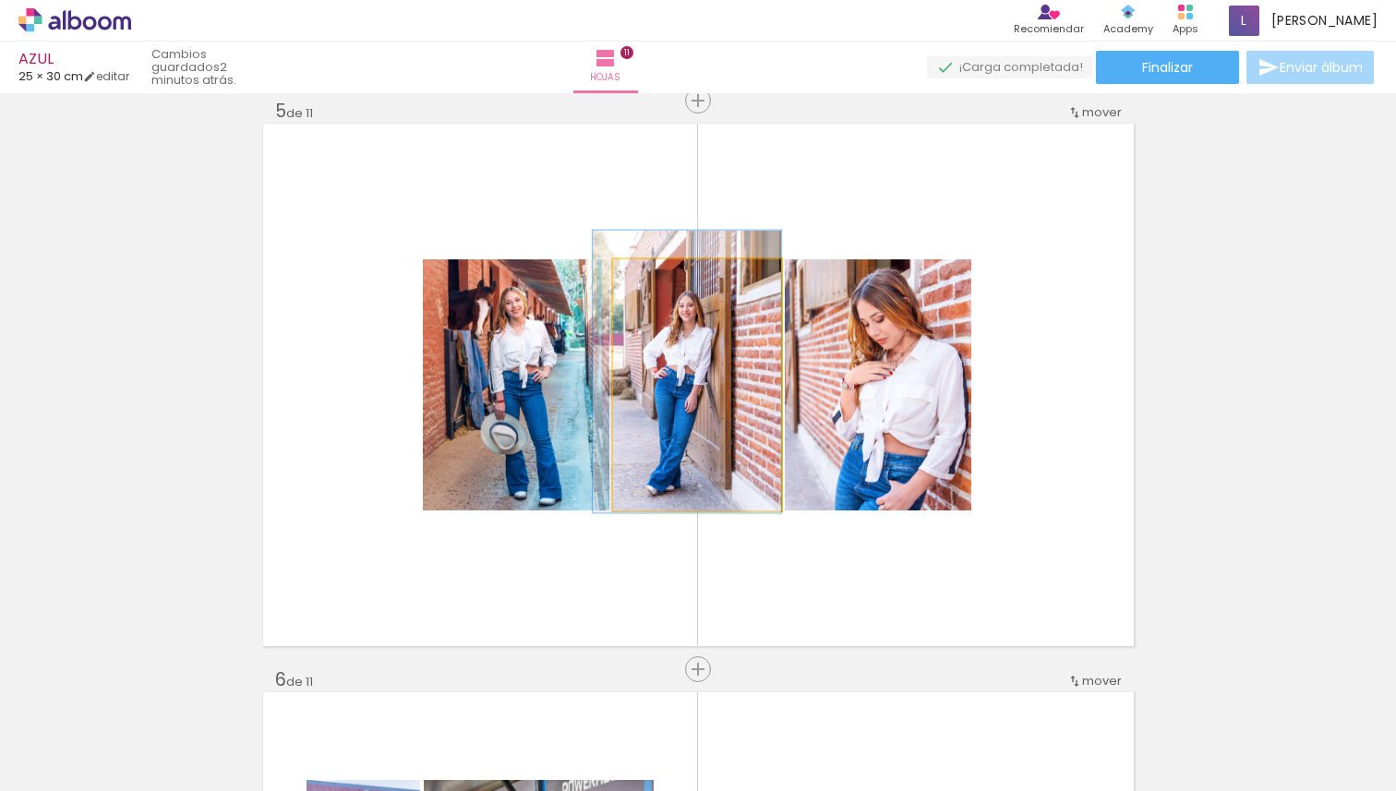
drag, startPoint x: 668, startPoint y: 390, endPoint x: 657, endPoint y: 377, distance: 16.4
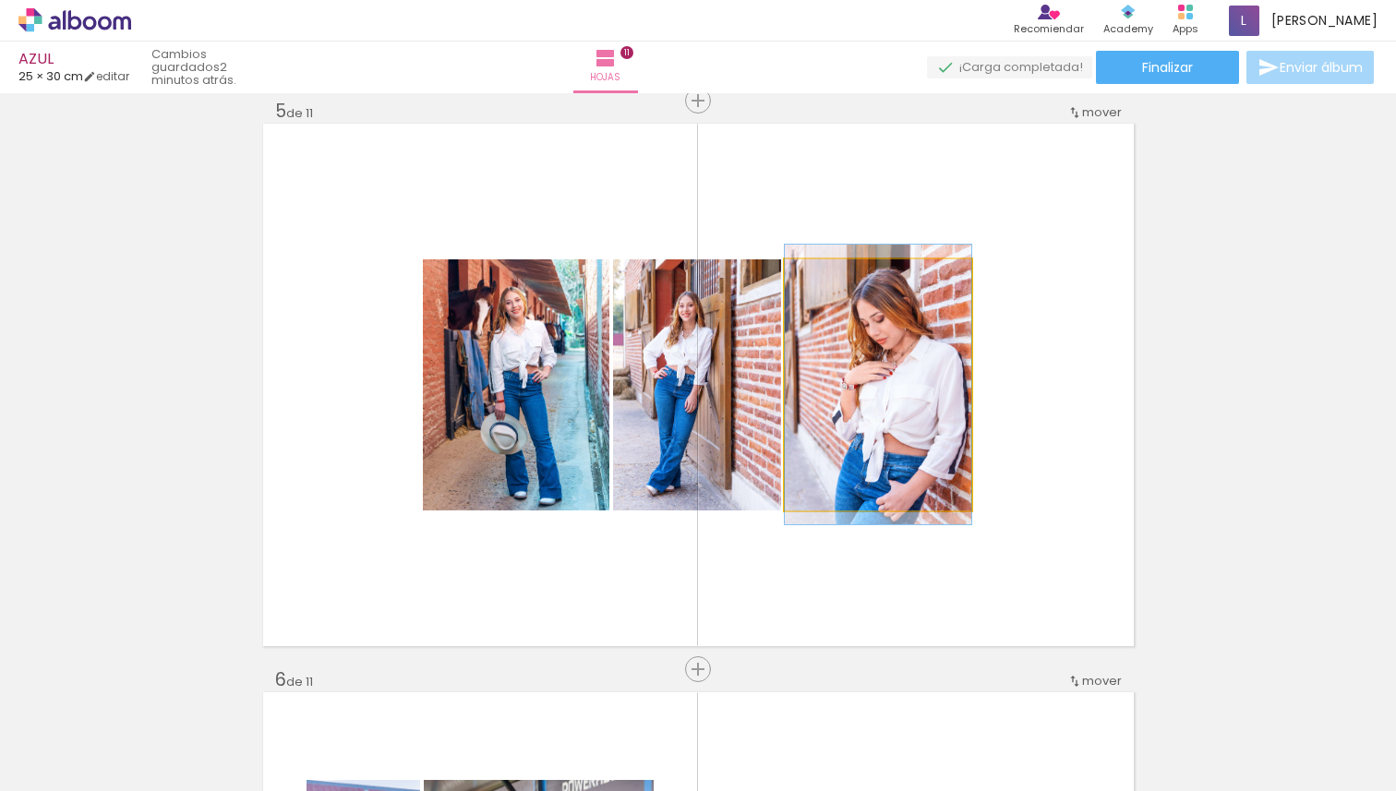
click at [873, 397] on quentale-photo at bounding box center [878, 384] width 187 height 251
drag, startPoint x: 823, startPoint y: 280, endPoint x: 697, endPoint y: 326, distance: 133.8
type paper-slider "100"
click at [0, 0] on slot at bounding box center [0, 0] width 0 height 0
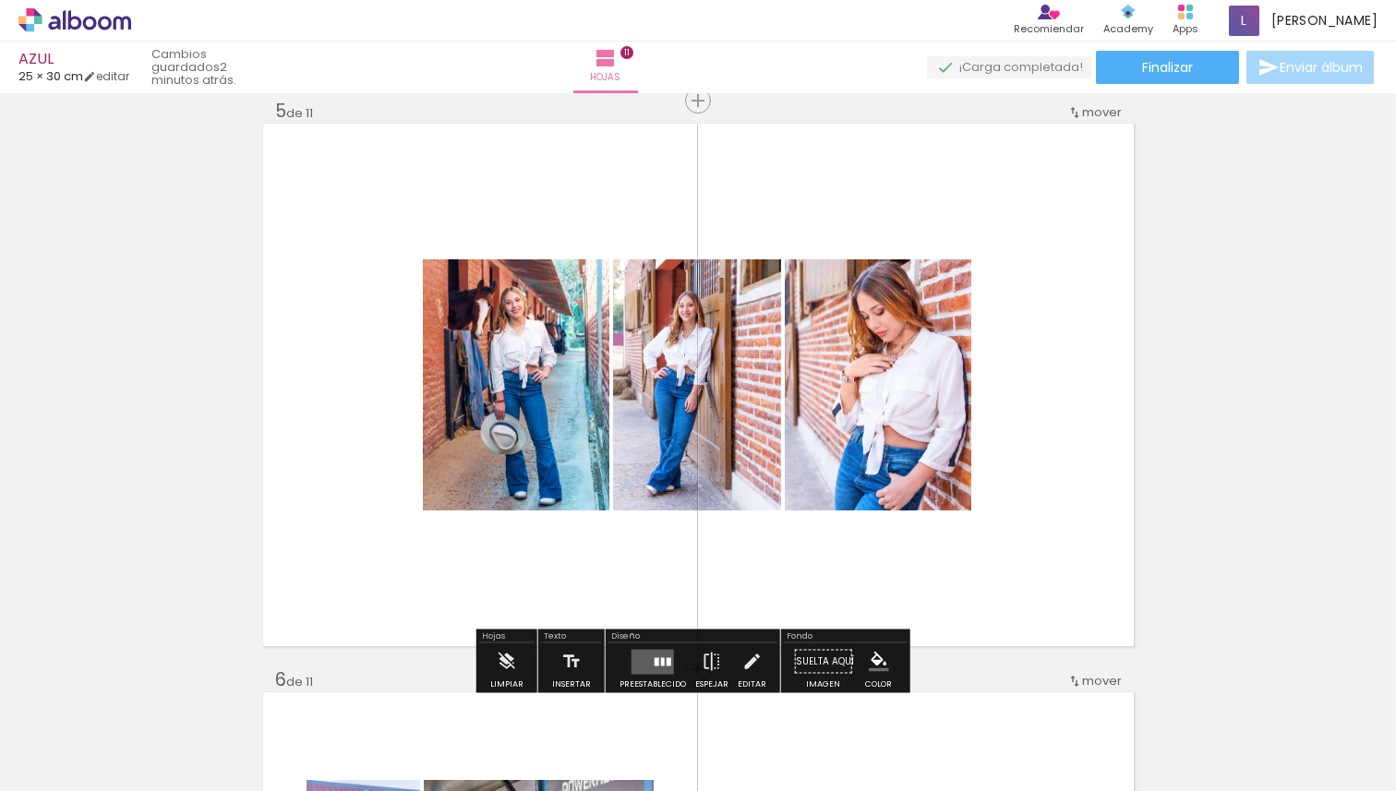
click at [897, 363] on quentale-photo at bounding box center [878, 384] width 187 height 251
click at [738, 400] on quentale-photo at bounding box center [697, 384] width 168 height 251
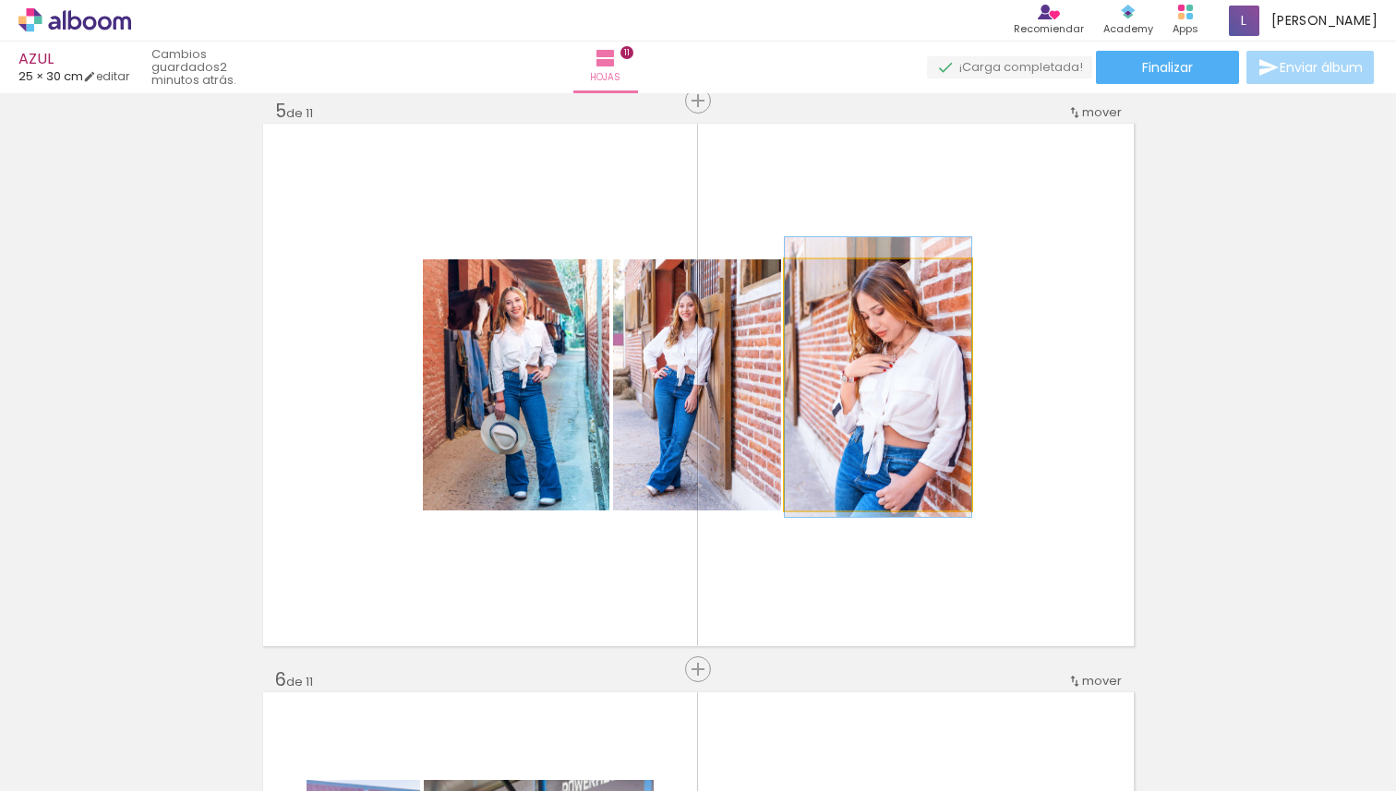
click at [847, 404] on quentale-photo at bounding box center [878, 384] width 187 height 251
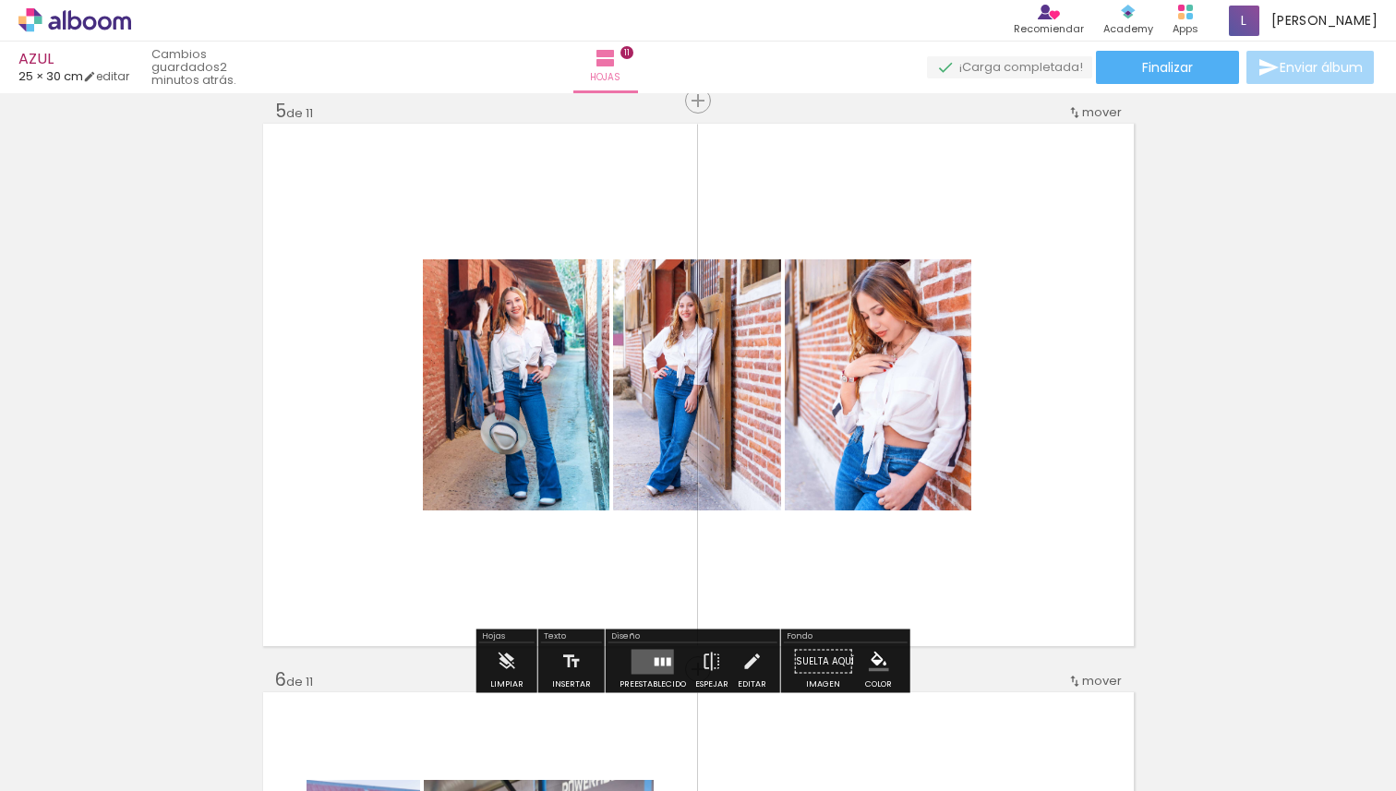
click at [847, 404] on quentale-photo at bounding box center [878, 384] width 187 height 251
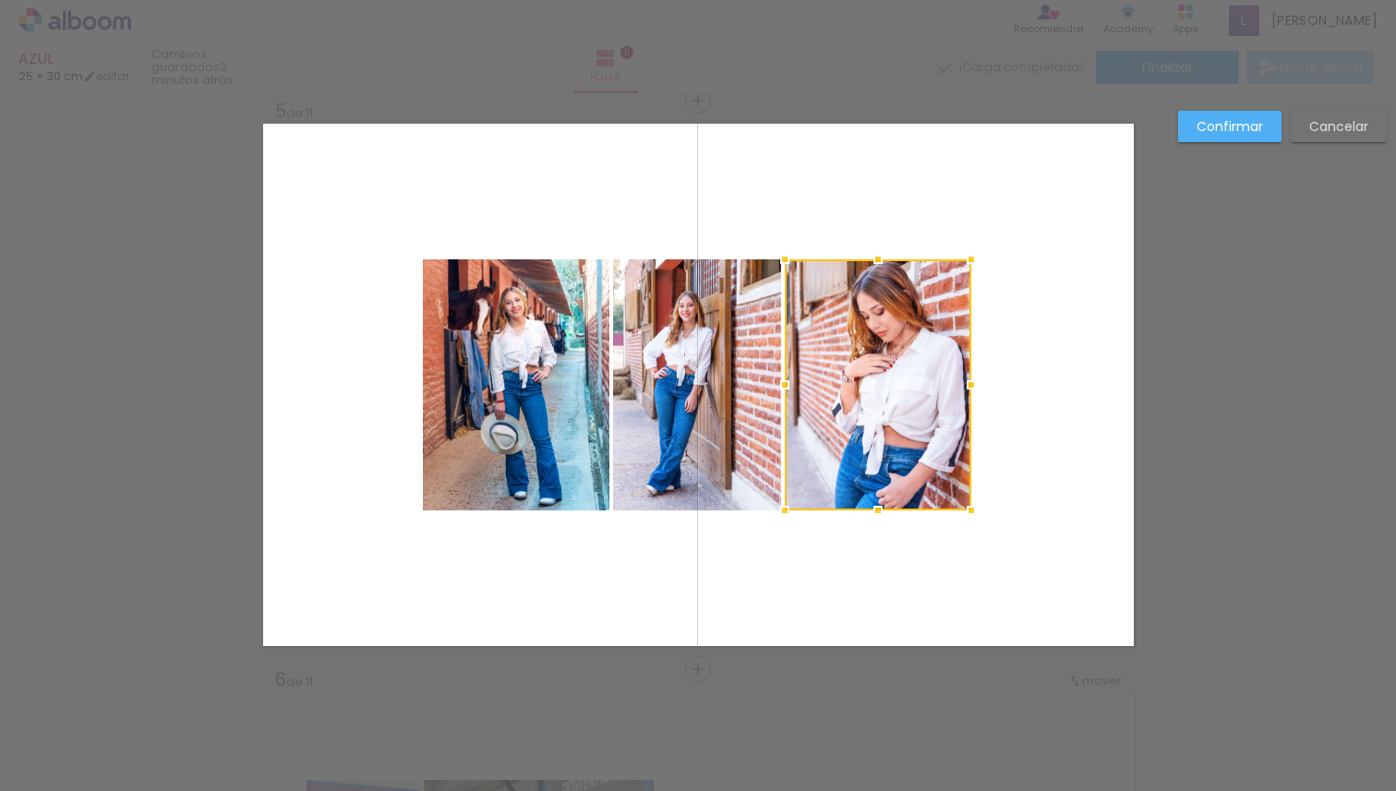
click at [847, 404] on div at bounding box center [878, 384] width 187 height 251
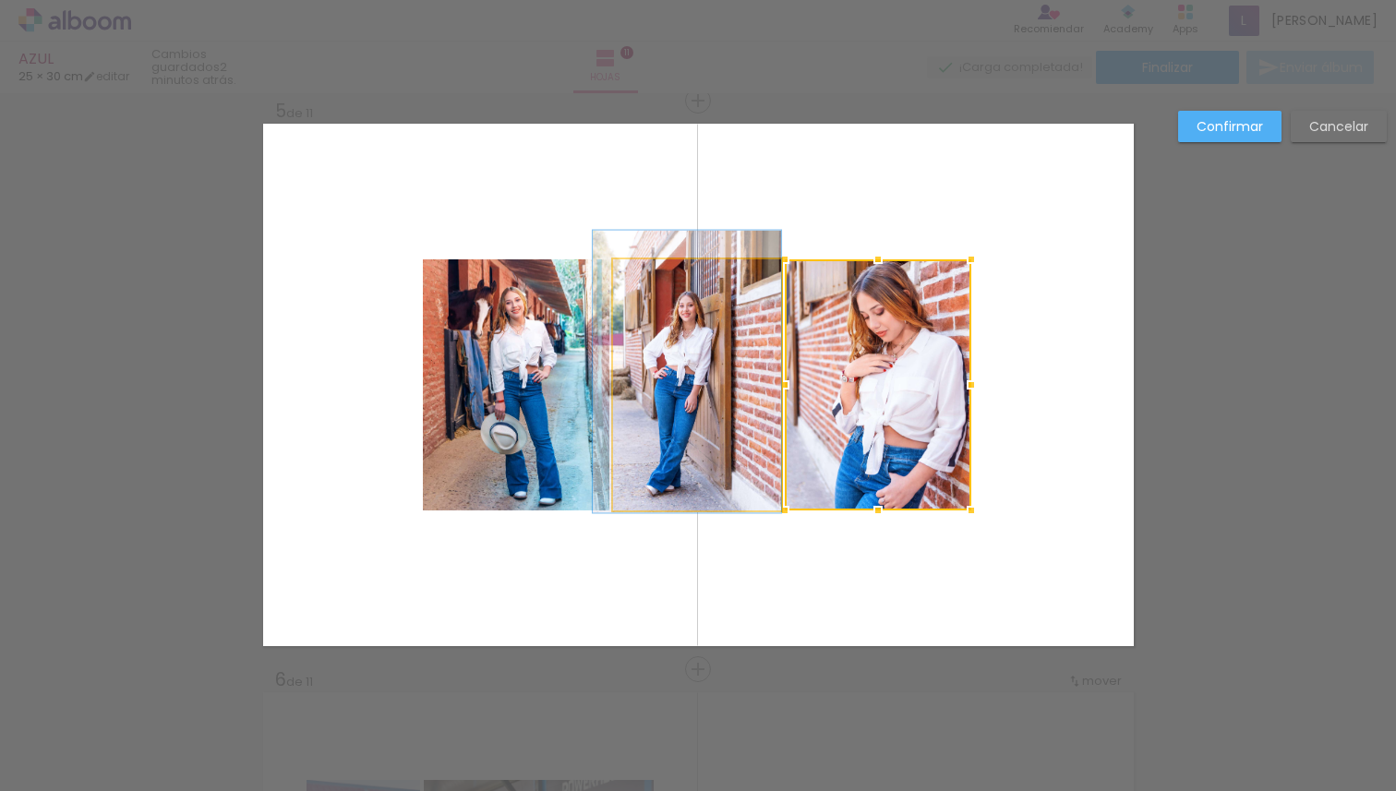
click at [723, 405] on quentale-photo at bounding box center [697, 384] width 168 height 251
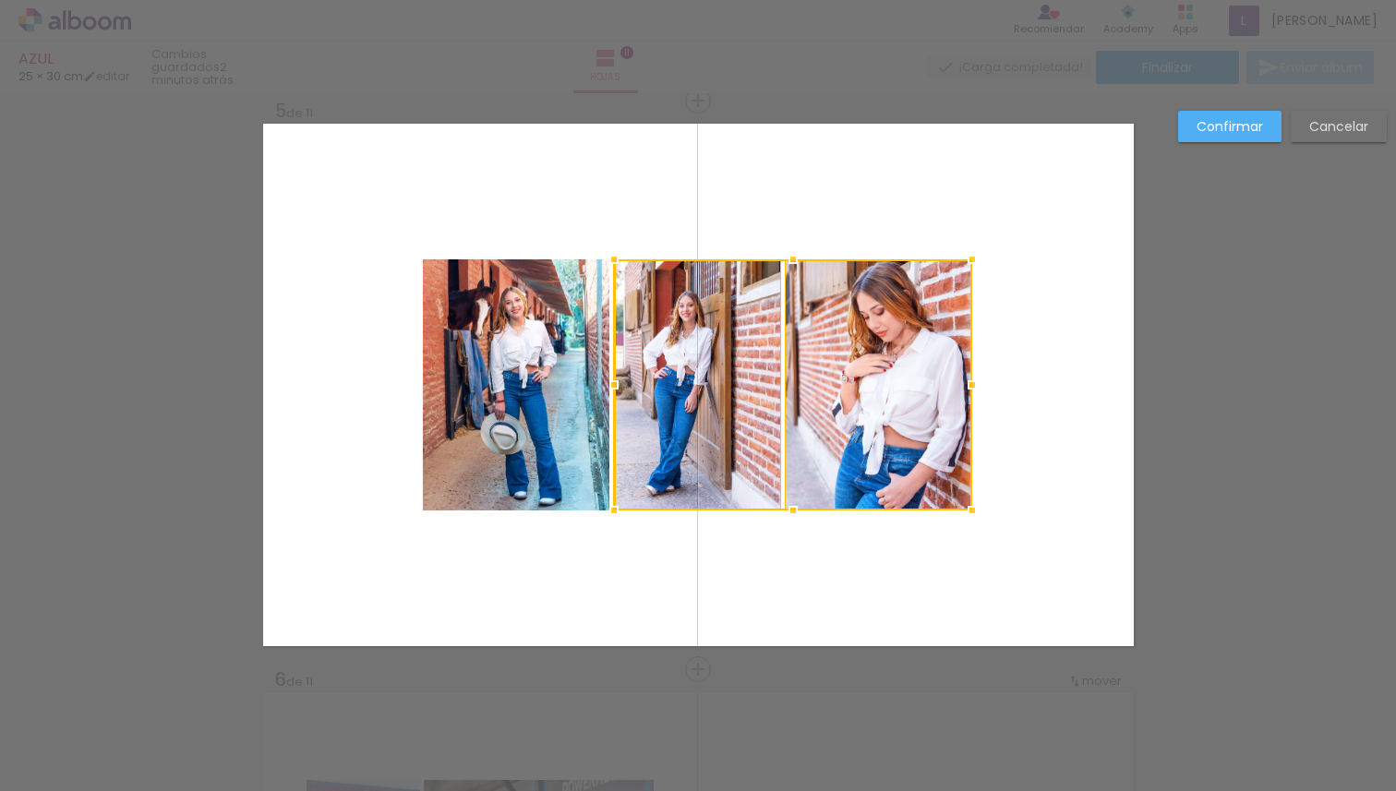
click at [557, 397] on quentale-photo at bounding box center [516, 384] width 187 height 251
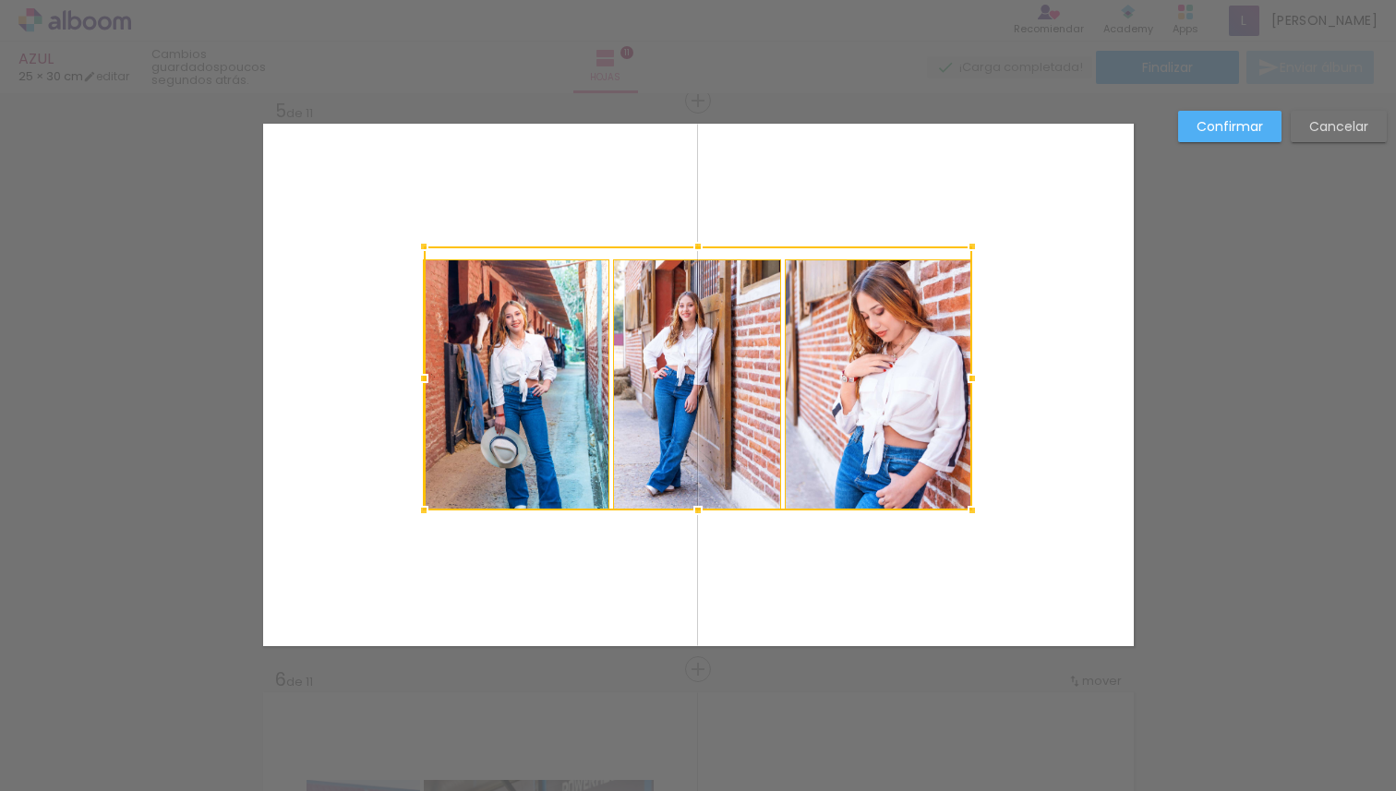
drag, startPoint x: 692, startPoint y: 260, endPoint x: 696, endPoint y: 213, distance: 47.3
click at [696, 213] on album-spread "5 de 11" at bounding box center [698, 385] width 871 height 523
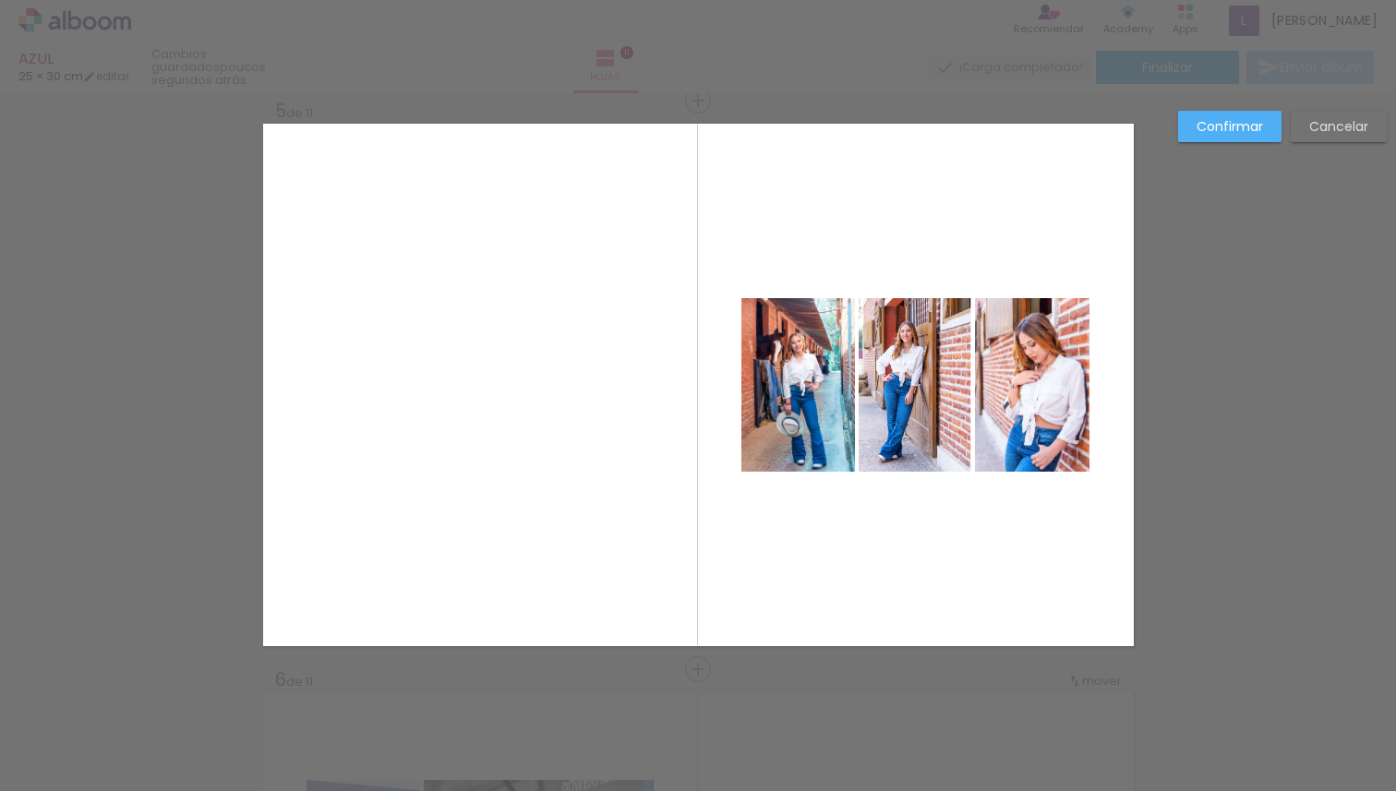
click at [0, 0] on slot "Cancelar" at bounding box center [0, 0] width 0 height 0
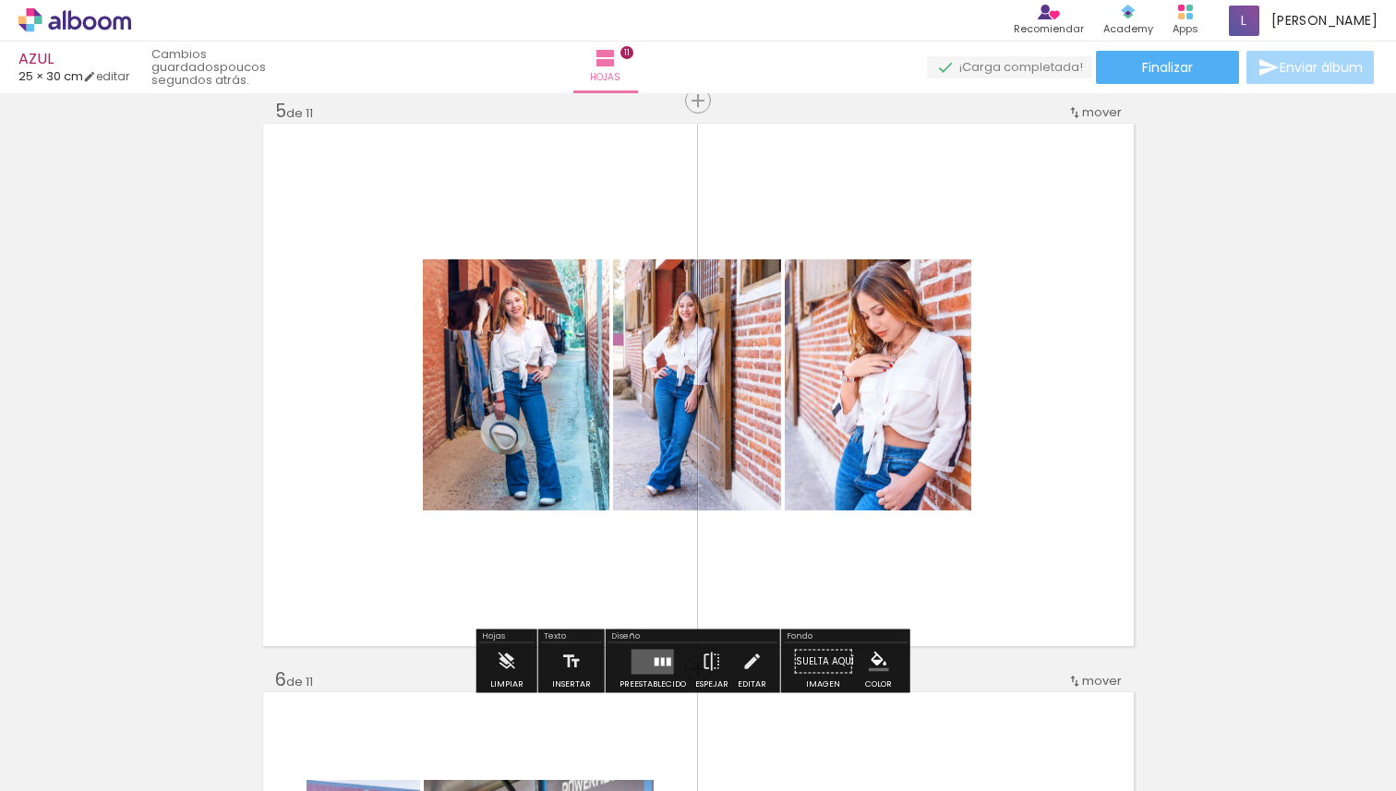
click at [551, 450] on quentale-photo at bounding box center [516, 384] width 187 height 251
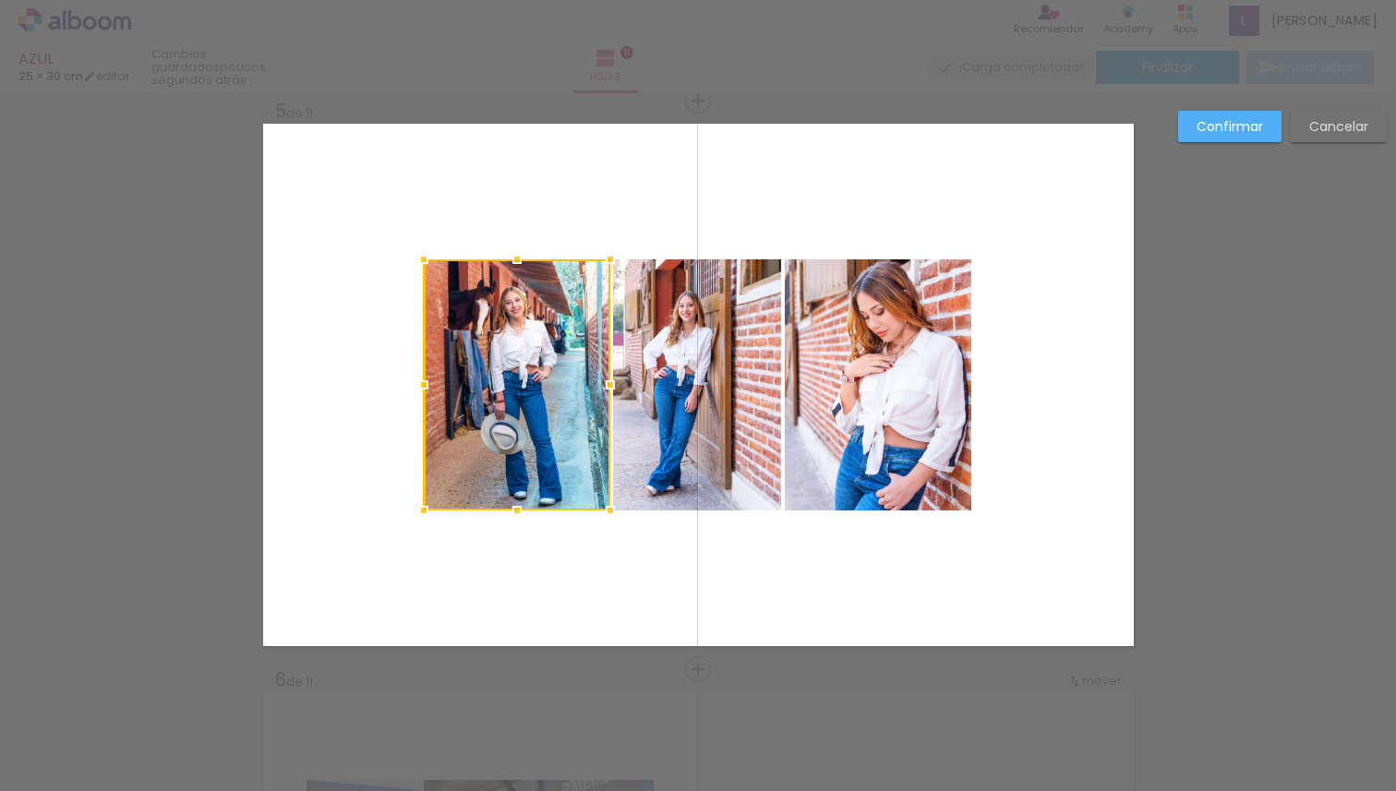
click at [730, 429] on quentale-photo at bounding box center [697, 384] width 168 height 251
click at [871, 416] on quentale-photo at bounding box center [878, 384] width 187 height 251
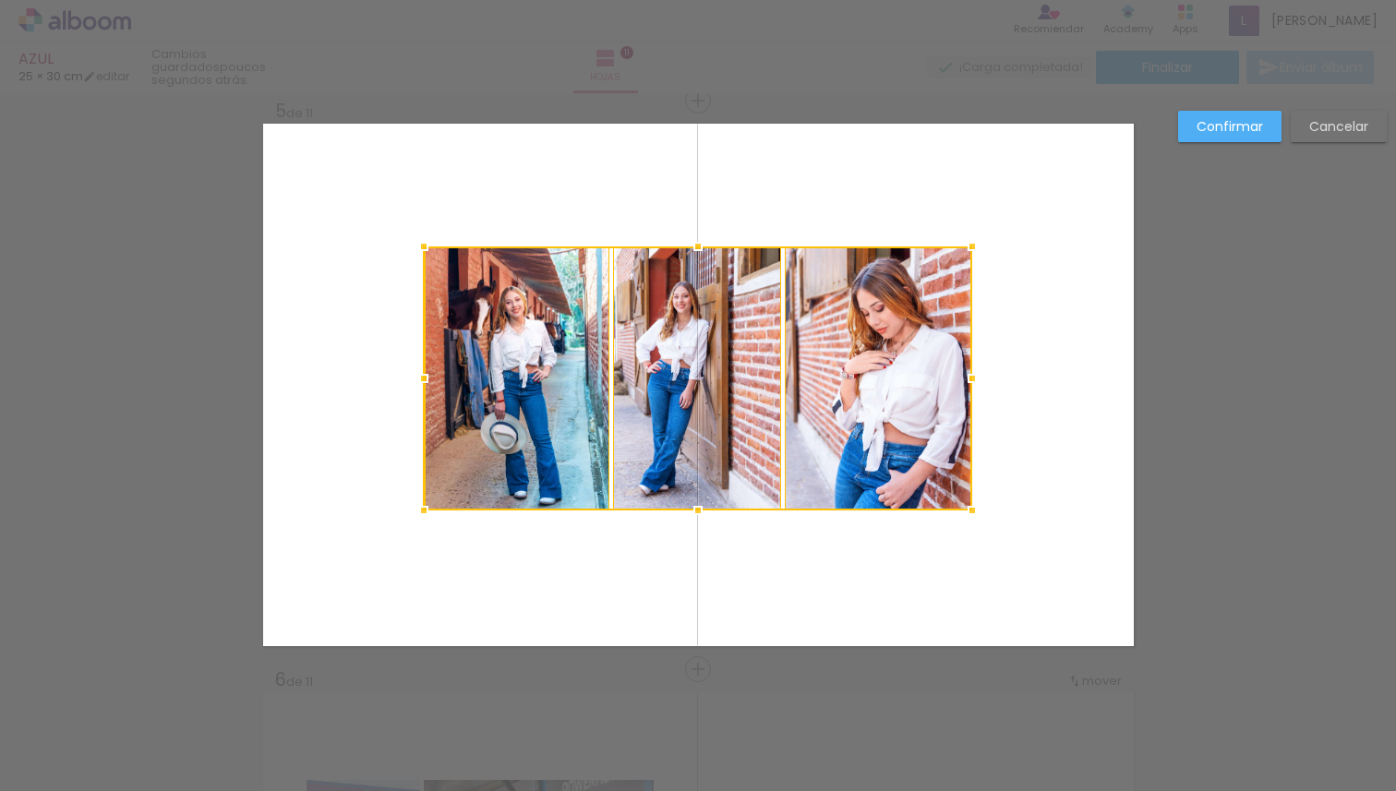
drag, startPoint x: 694, startPoint y: 260, endPoint x: 693, endPoint y: 247, distance: 13.0
click at [693, 247] on div at bounding box center [698, 246] width 37 height 37
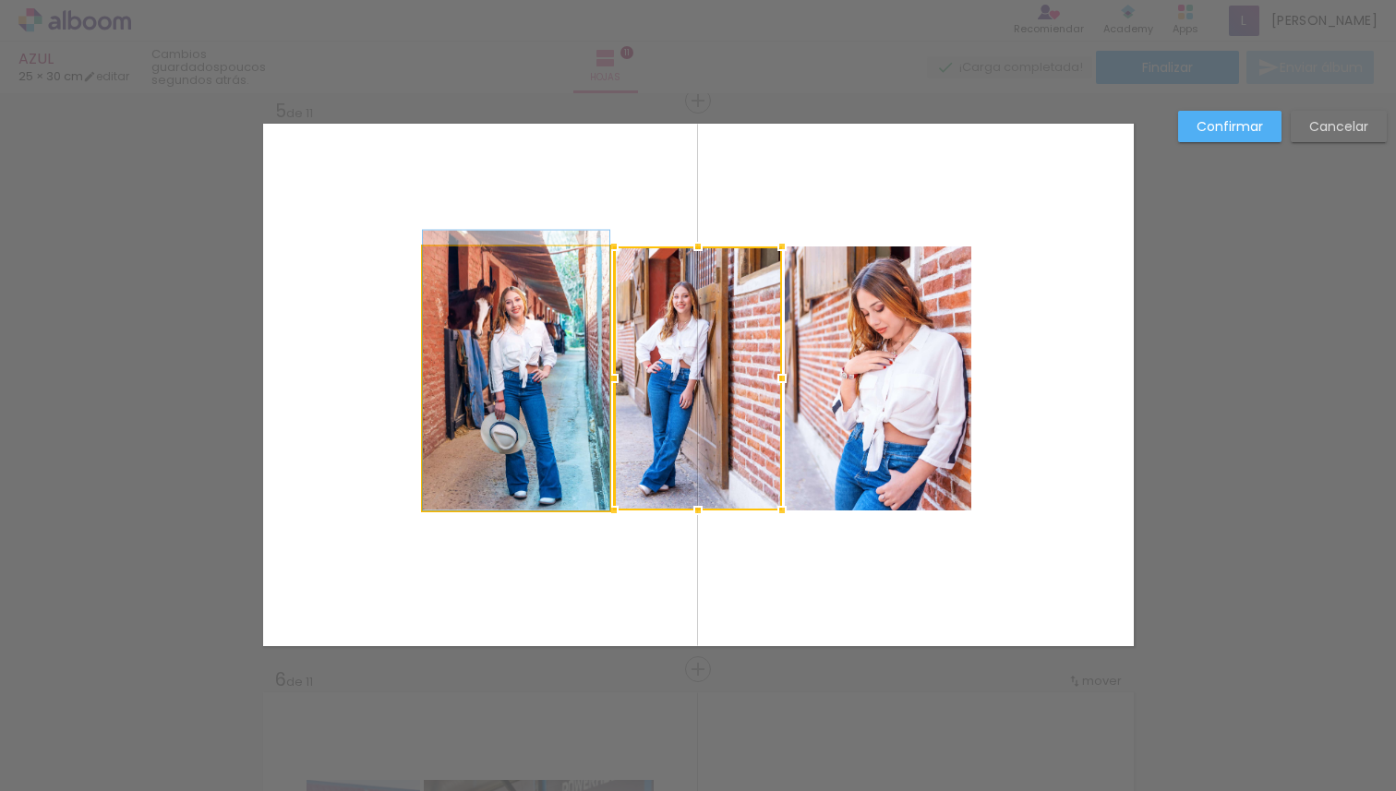
click at [529, 416] on quentale-photo at bounding box center [516, 379] width 187 height 264
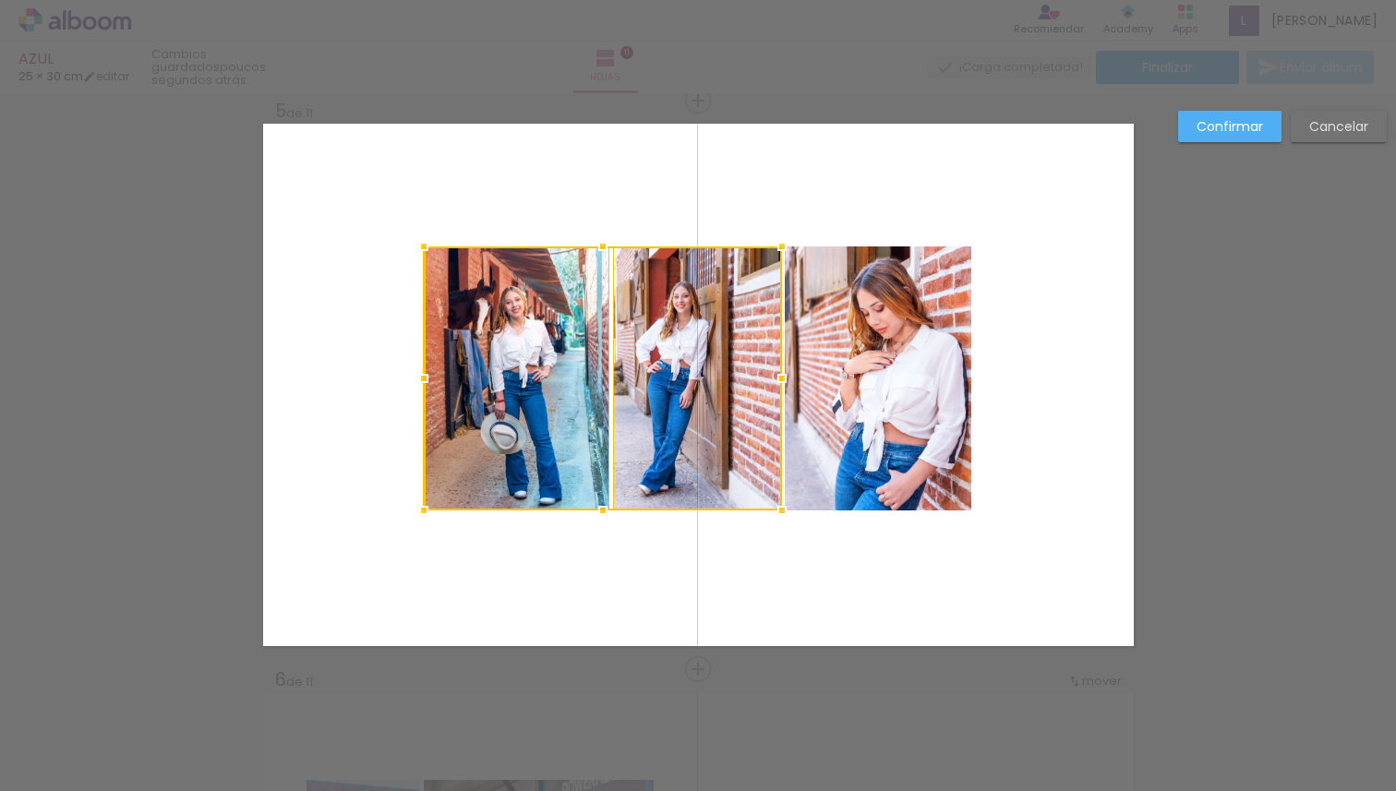
click at [907, 396] on quentale-photo at bounding box center [878, 379] width 187 height 264
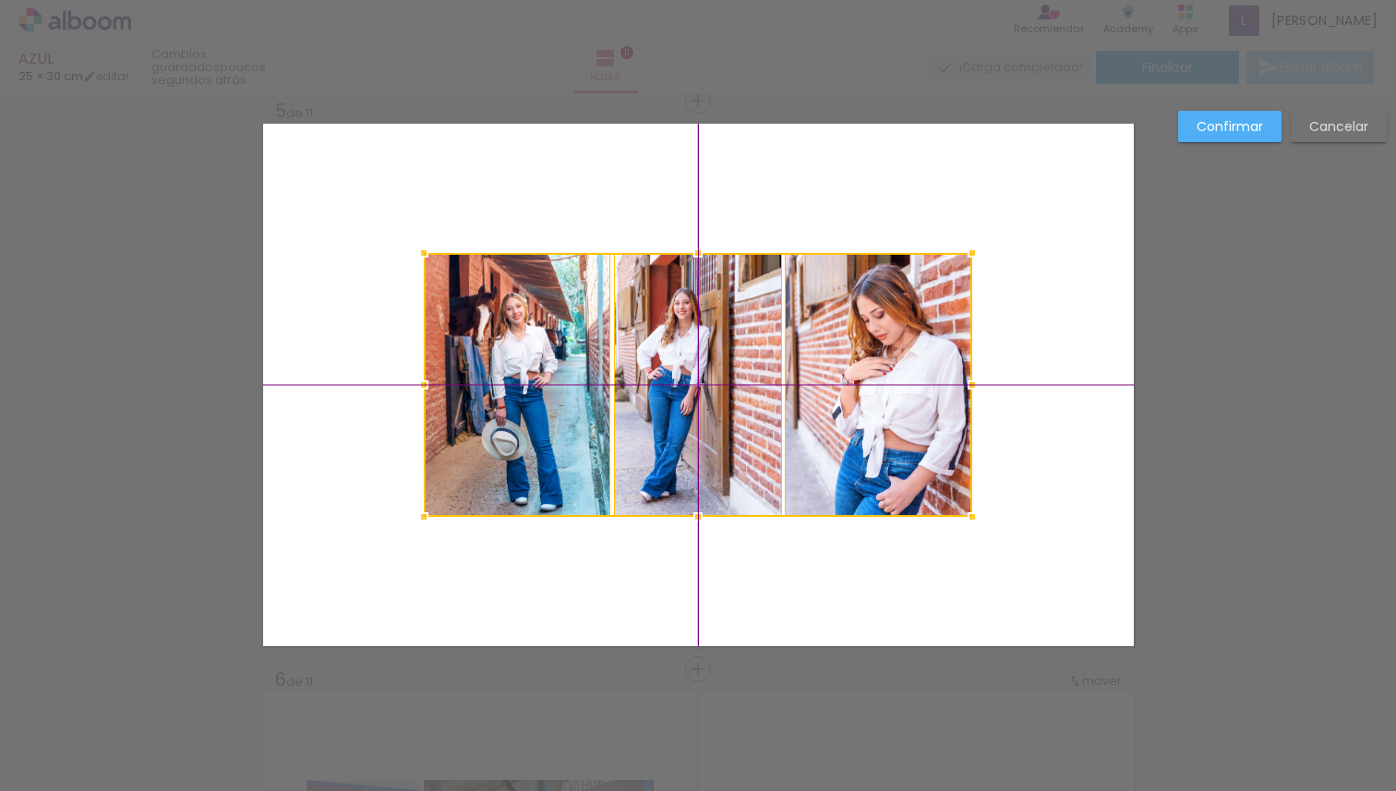
click at [717, 390] on div at bounding box center [698, 385] width 548 height 264
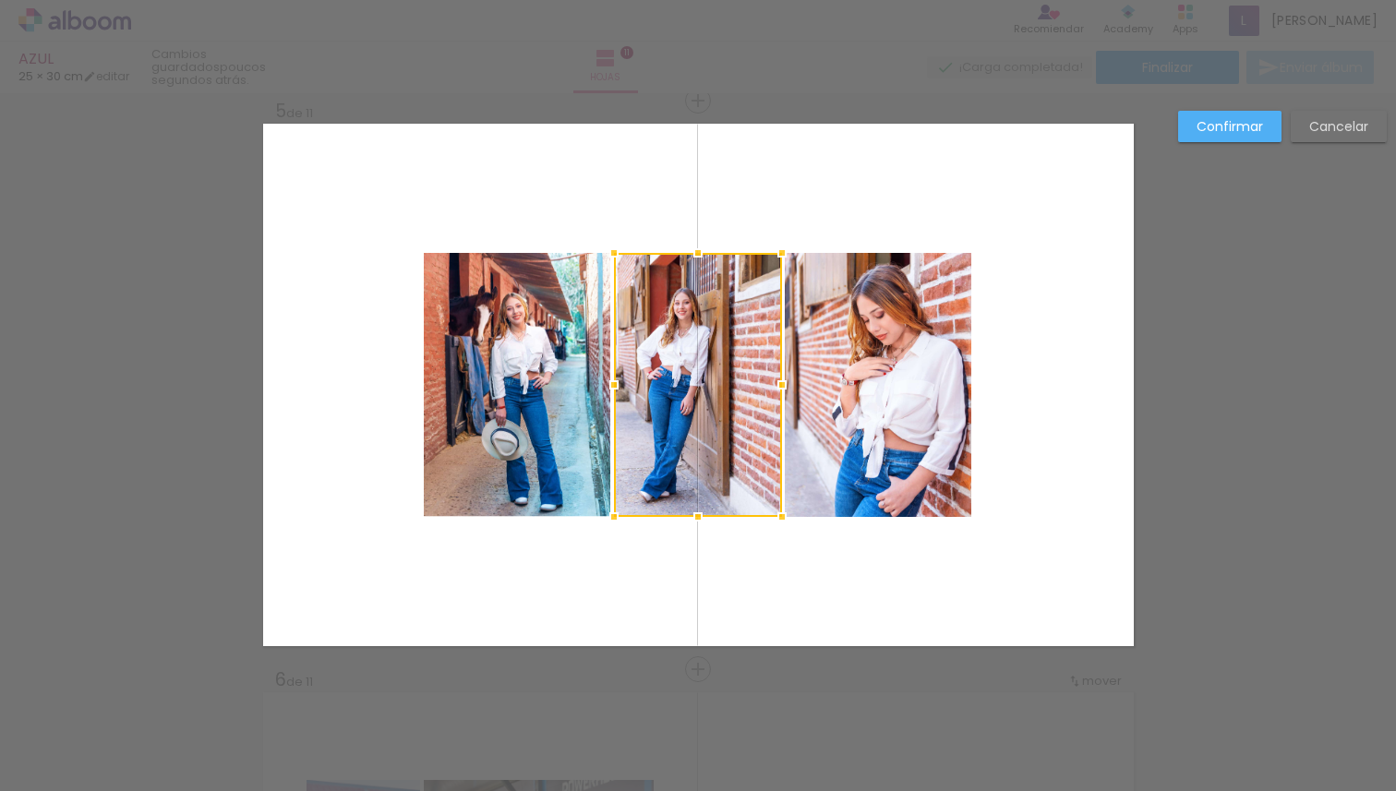
click at [1194, 135] on paper-button "Confirmar" at bounding box center [1229, 126] width 103 height 31
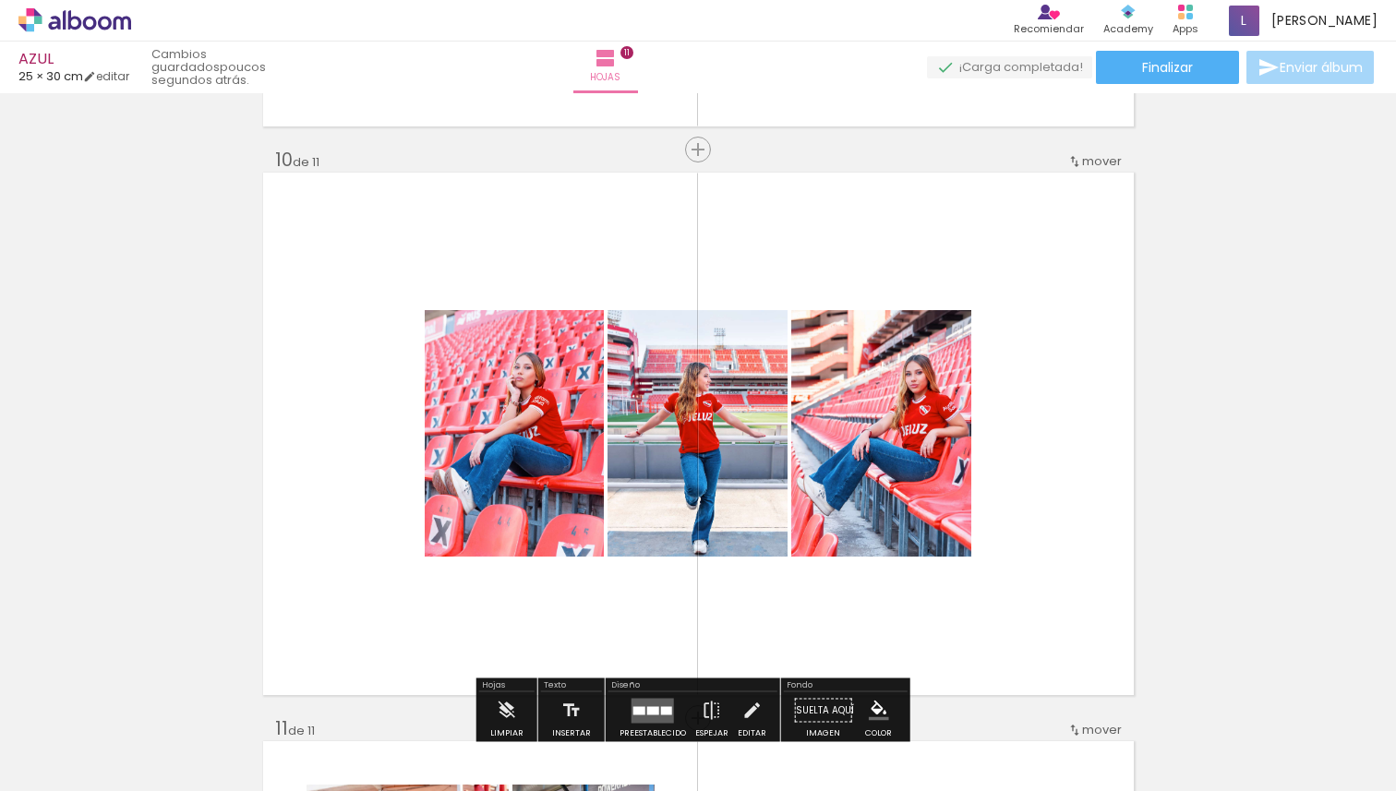
scroll to position [5086, 0]
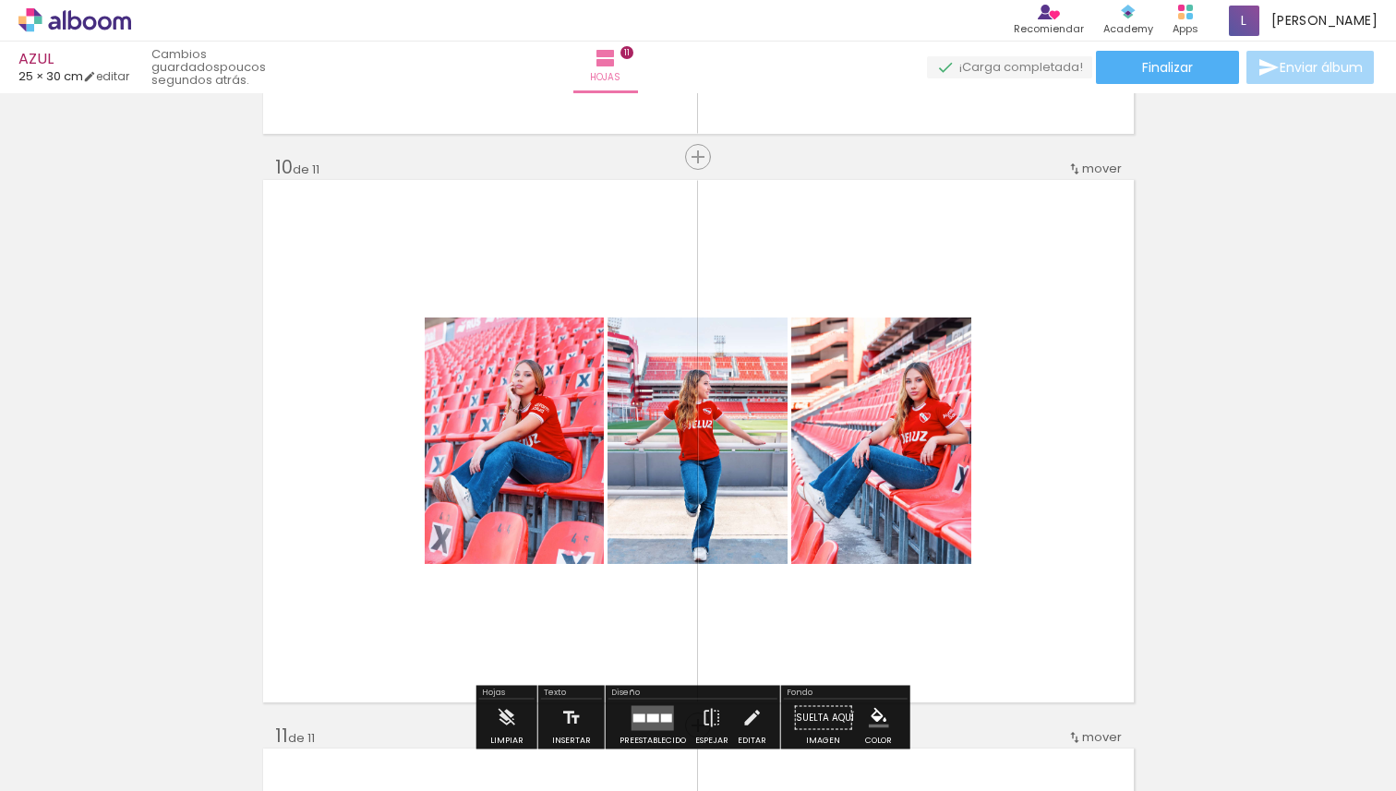
click at [584, 731] on div "2 Esta imagen aparece 2 veces en tu álbum" at bounding box center [578, 729] width 14 height 14
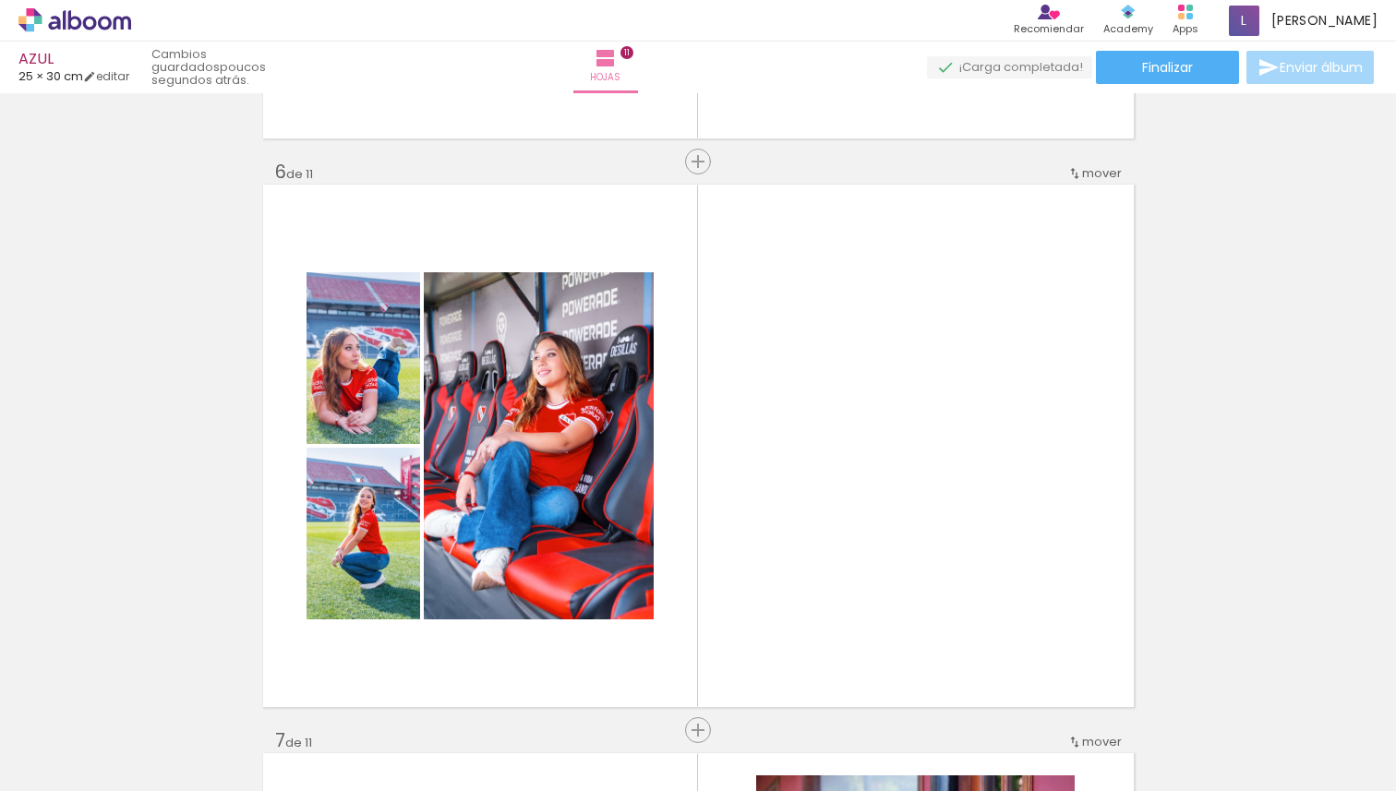
scroll to position [2840, 0]
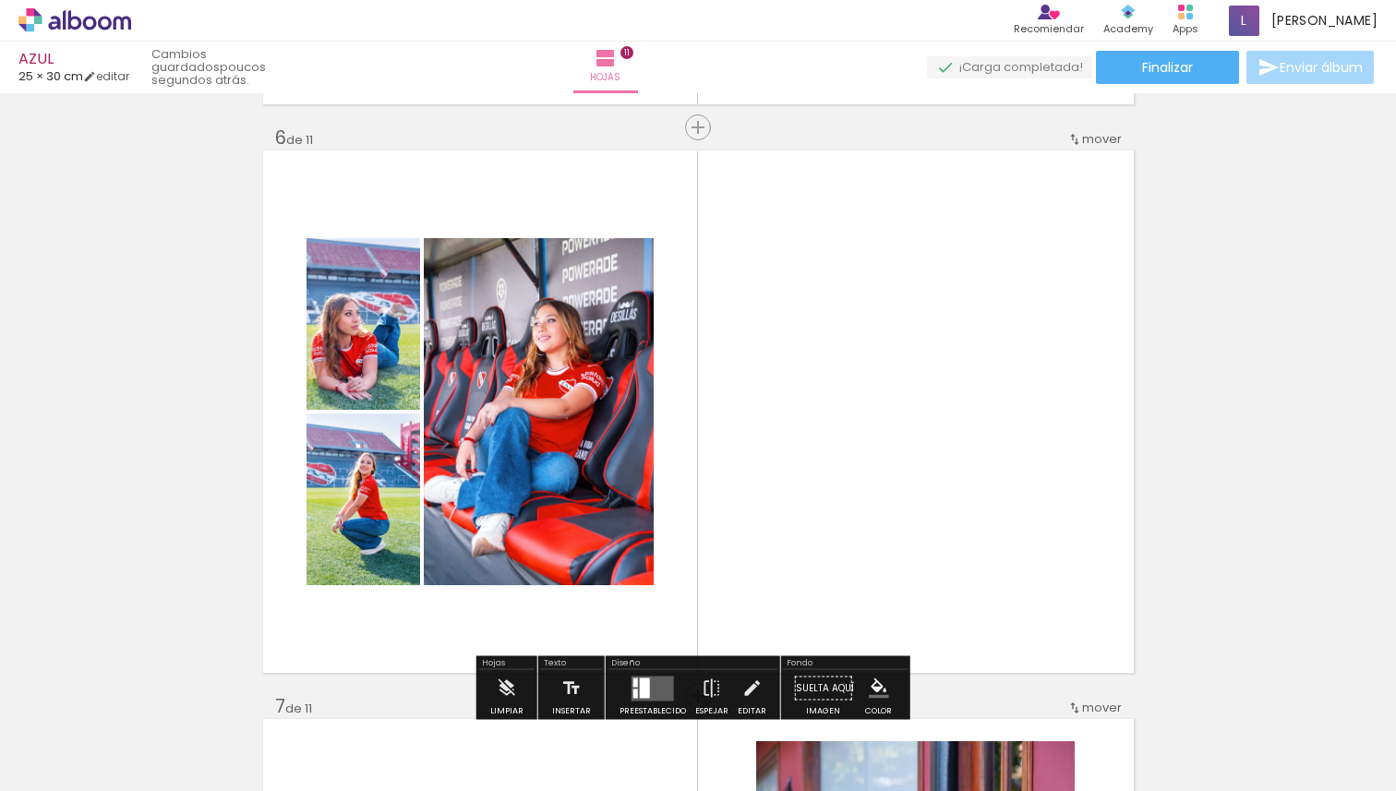
click at [576, 355] on quentale-photo at bounding box center [539, 411] width 230 height 347
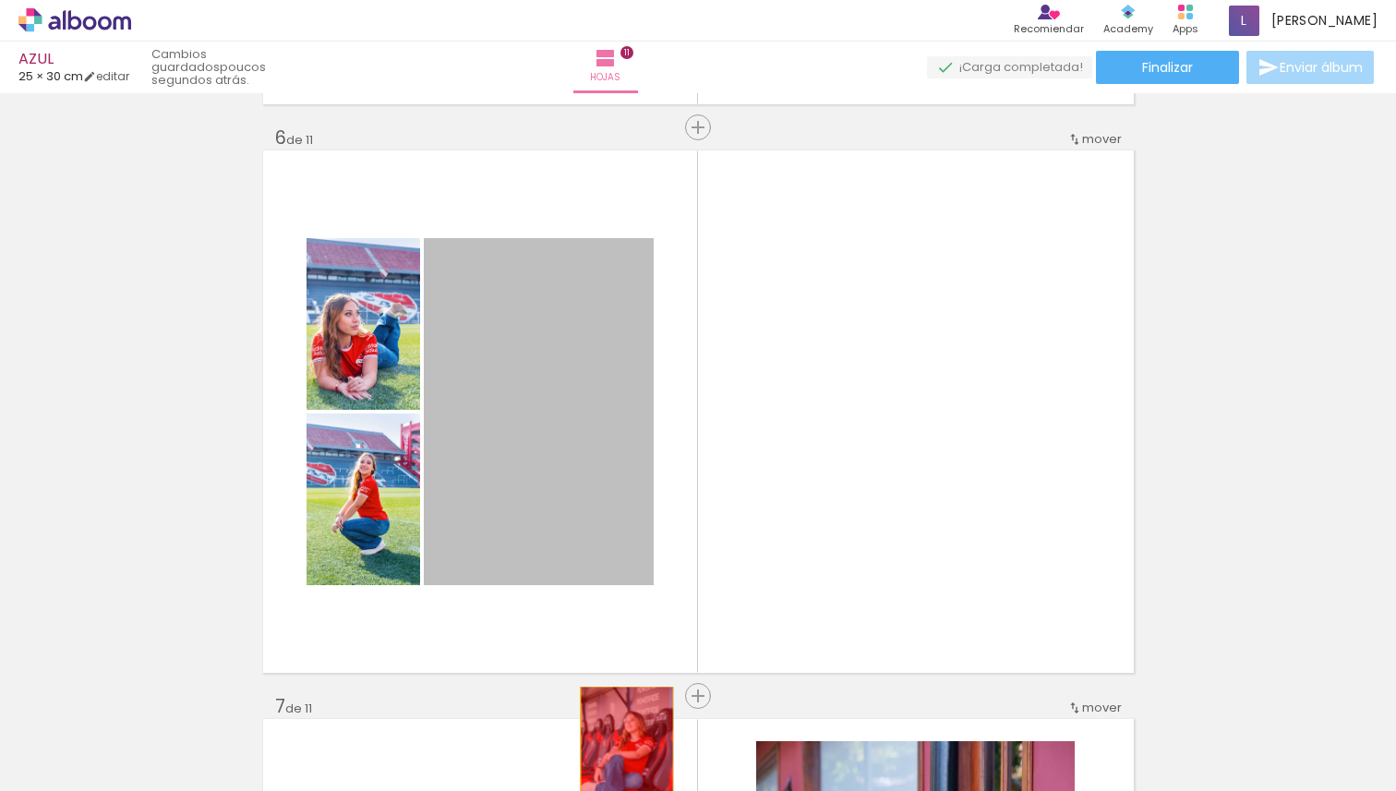
drag, startPoint x: 576, startPoint y: 355, endPoint x: 615, endPoint y: 754, distance: 400.8
click at [616, 755] on quentale-workspace at bounding box center [698, 395] width 1396 height 791
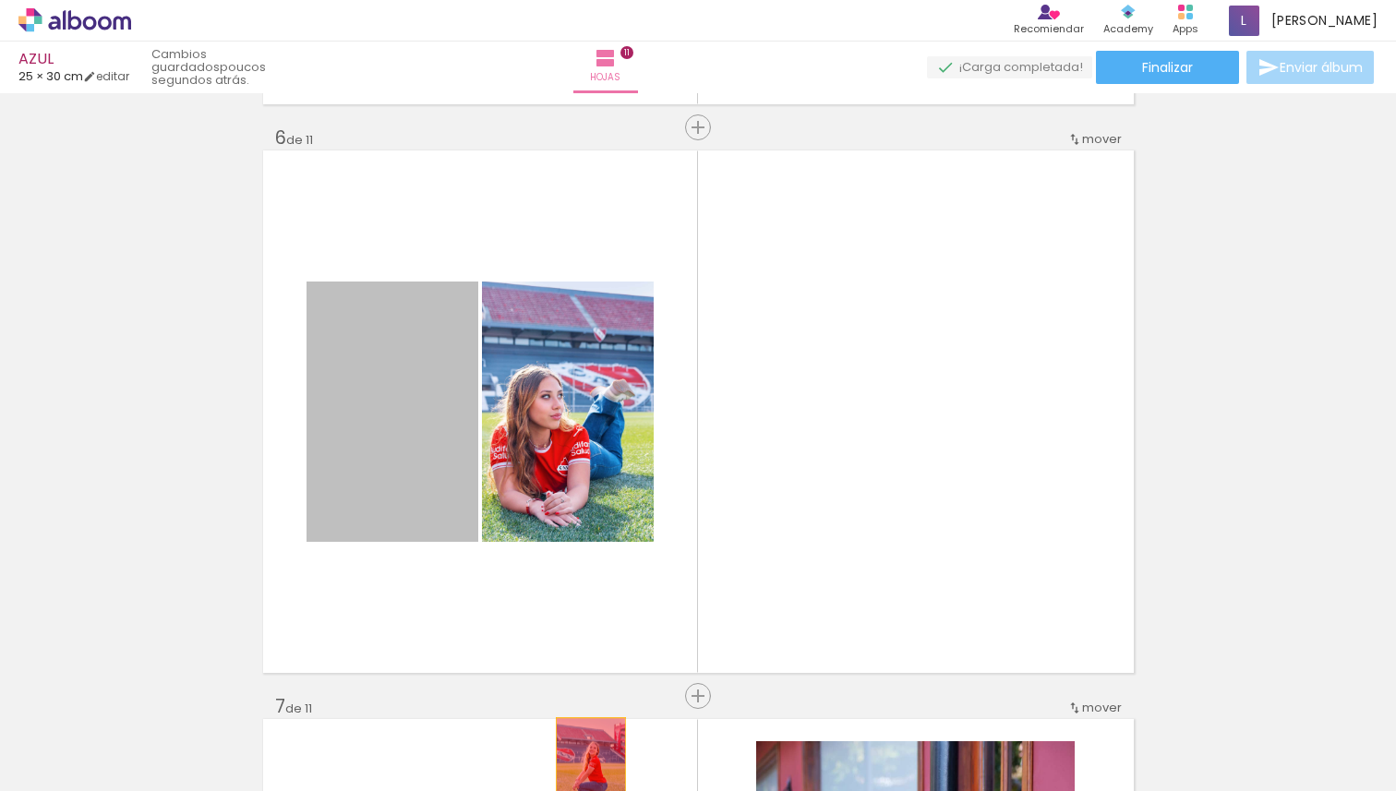
drag, startPoint x: 407, startPoint y: 380, endPoint x: 584, endPoint y: 770, distance: 428.9
click at [584, 770] on quentale-workspace at bounding box center [698, 395] width 1396 height 791
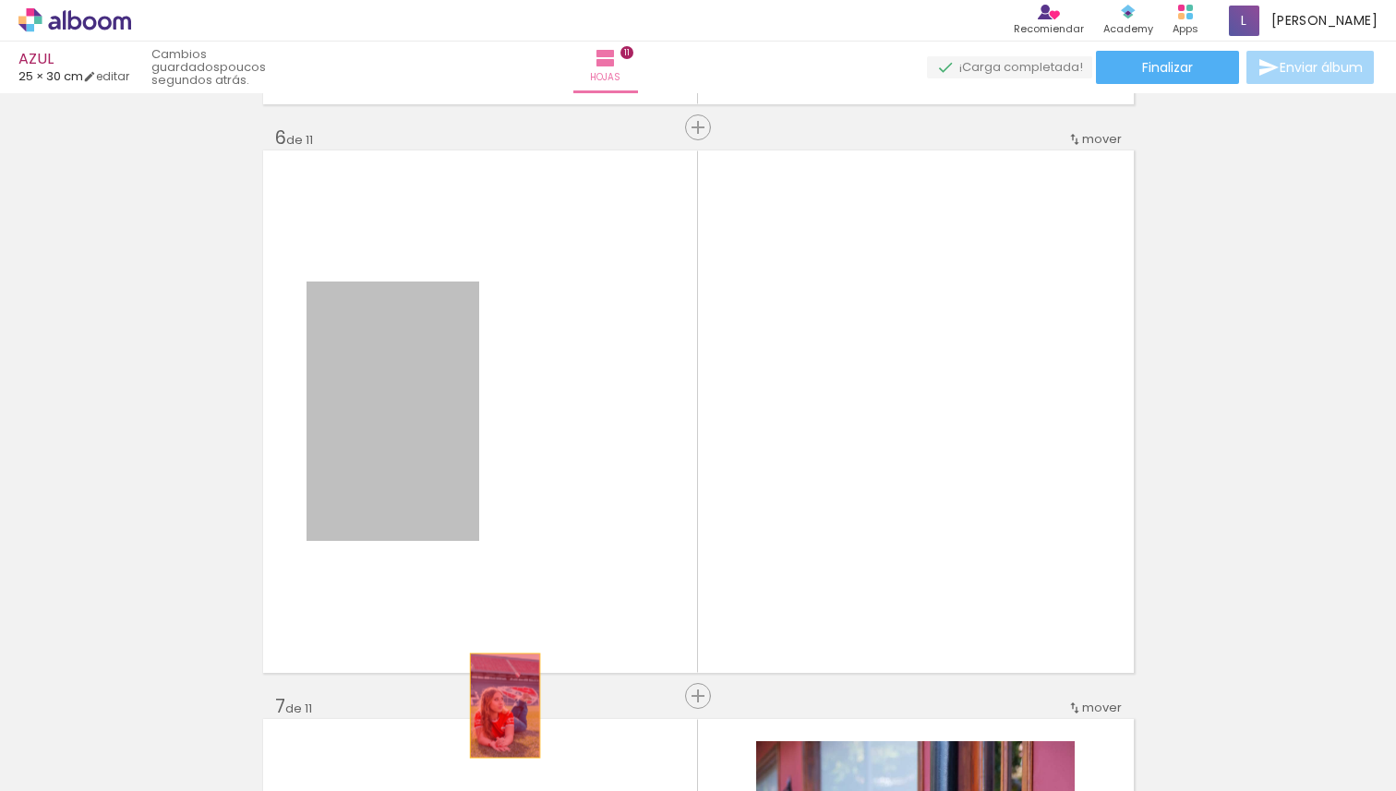
drag, startPoint x: 379, startPoint y: 406, endPoint x: 498, endPoint y: 705, distance: 322.0
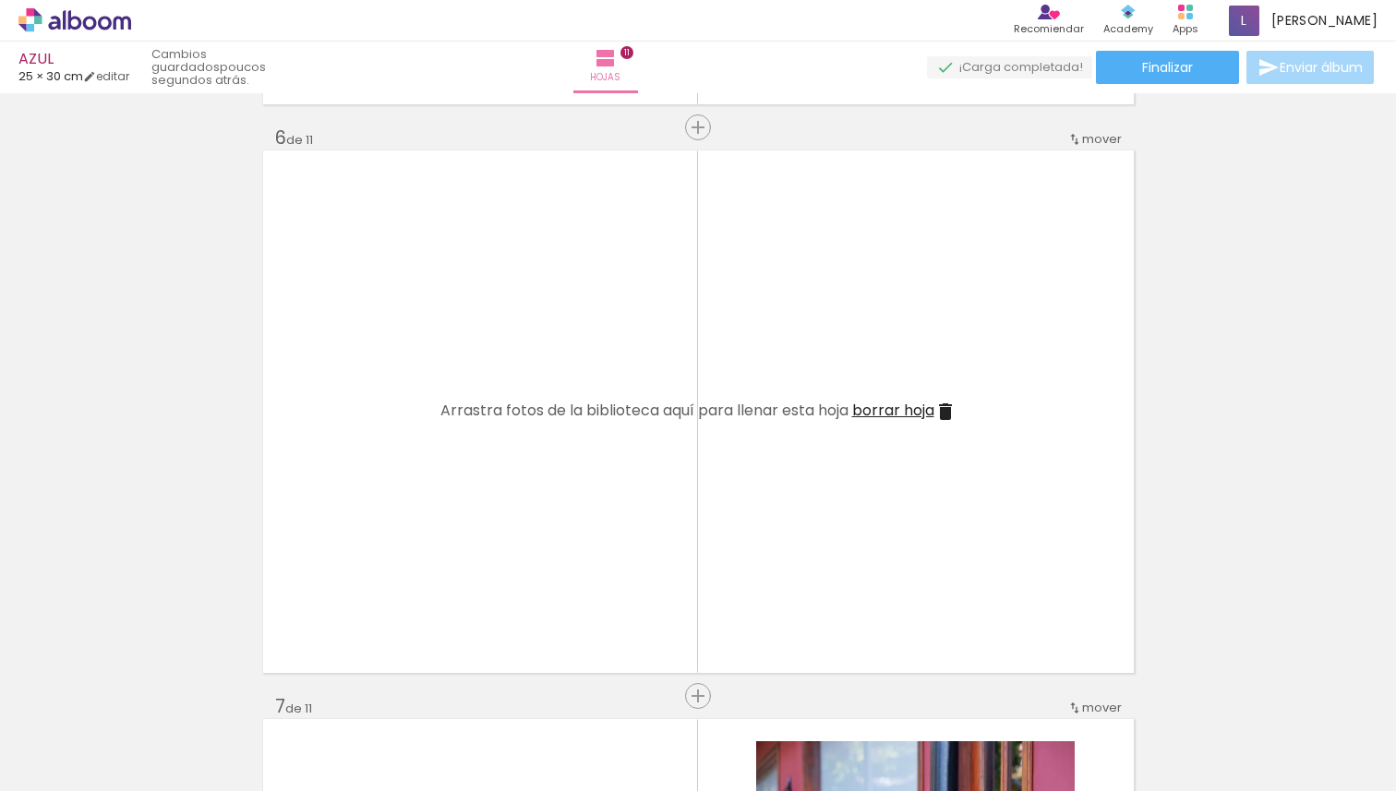
click at [897, 411] on span "borrar hoja" at bounding box center [893, 410] width 82 height 21
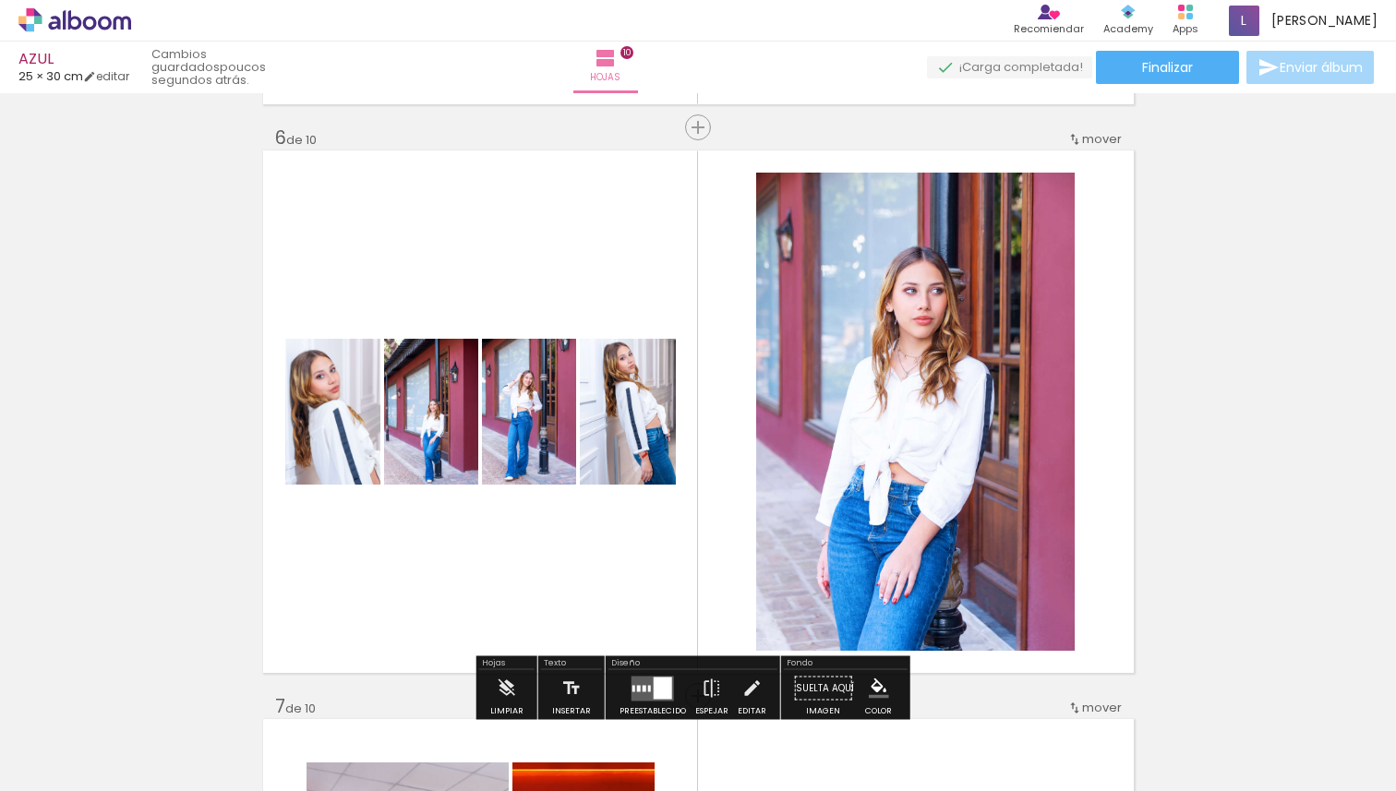
click at [1215, 325] on div "Insertar hoja 1 de 10 Insertar hoja 2 de 10 Insertar hoja 3 de 10 Insertar hoja…" at bounding box center [698, 388] width 1396 height 6258
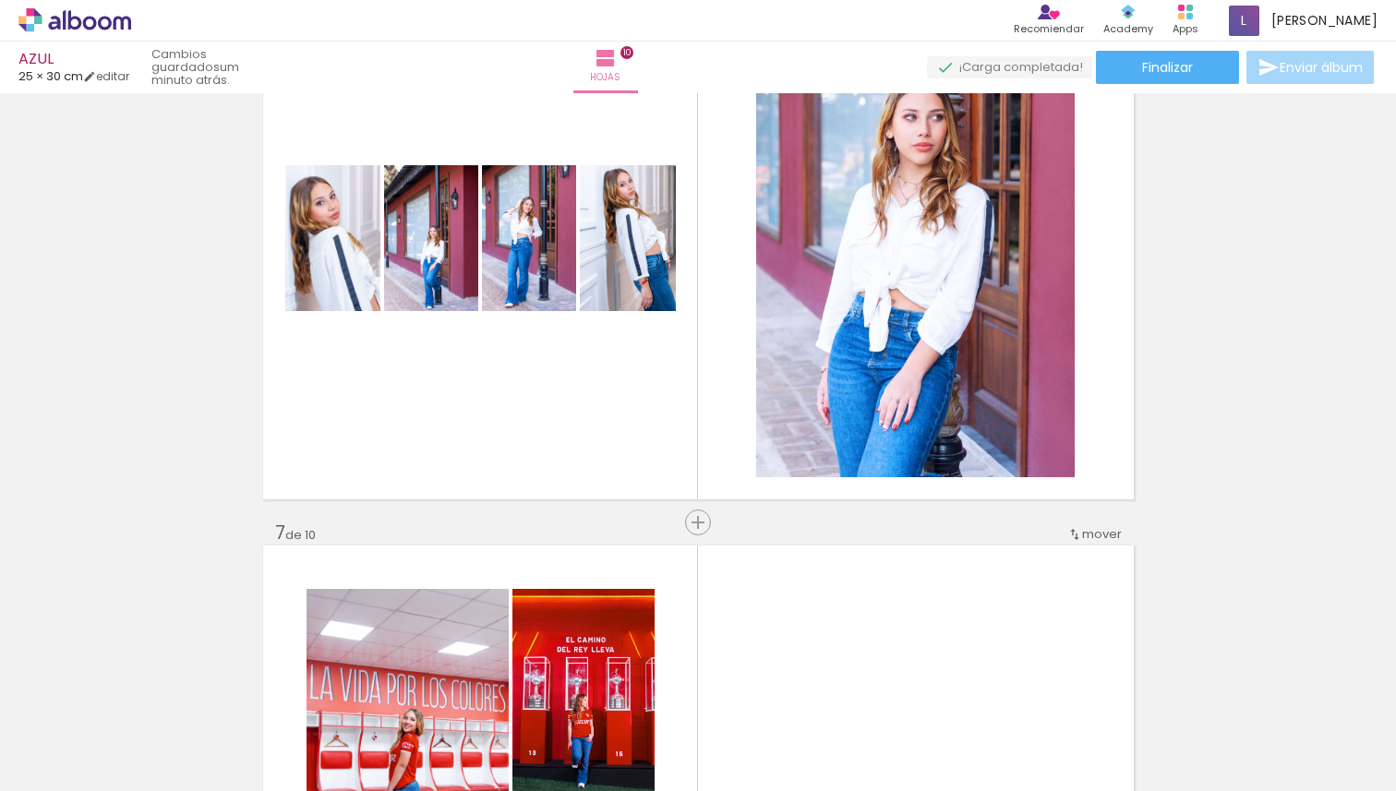
scroll to position [3019, 0]
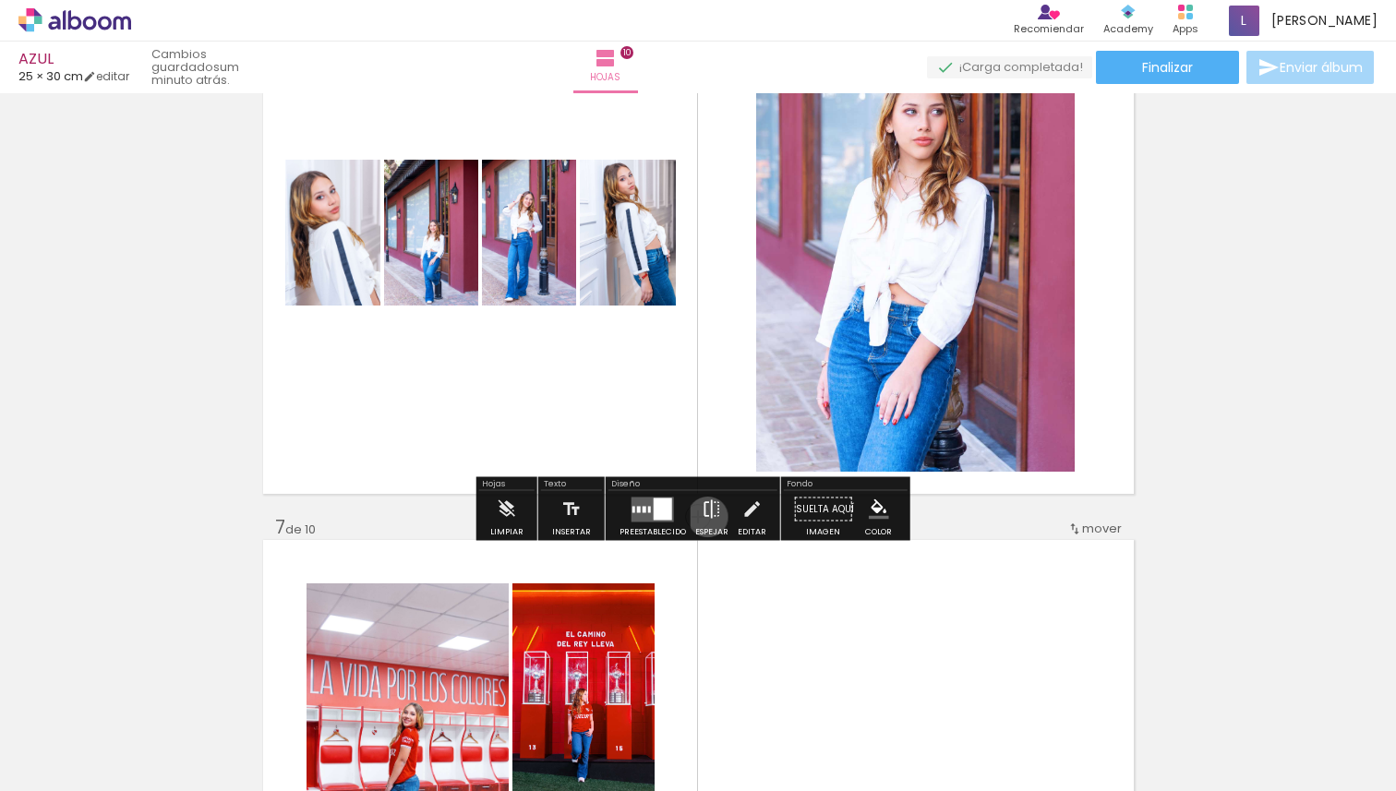
click at [704, 517] on iron-icon at bounding box center [712, 509] width 20 height 37
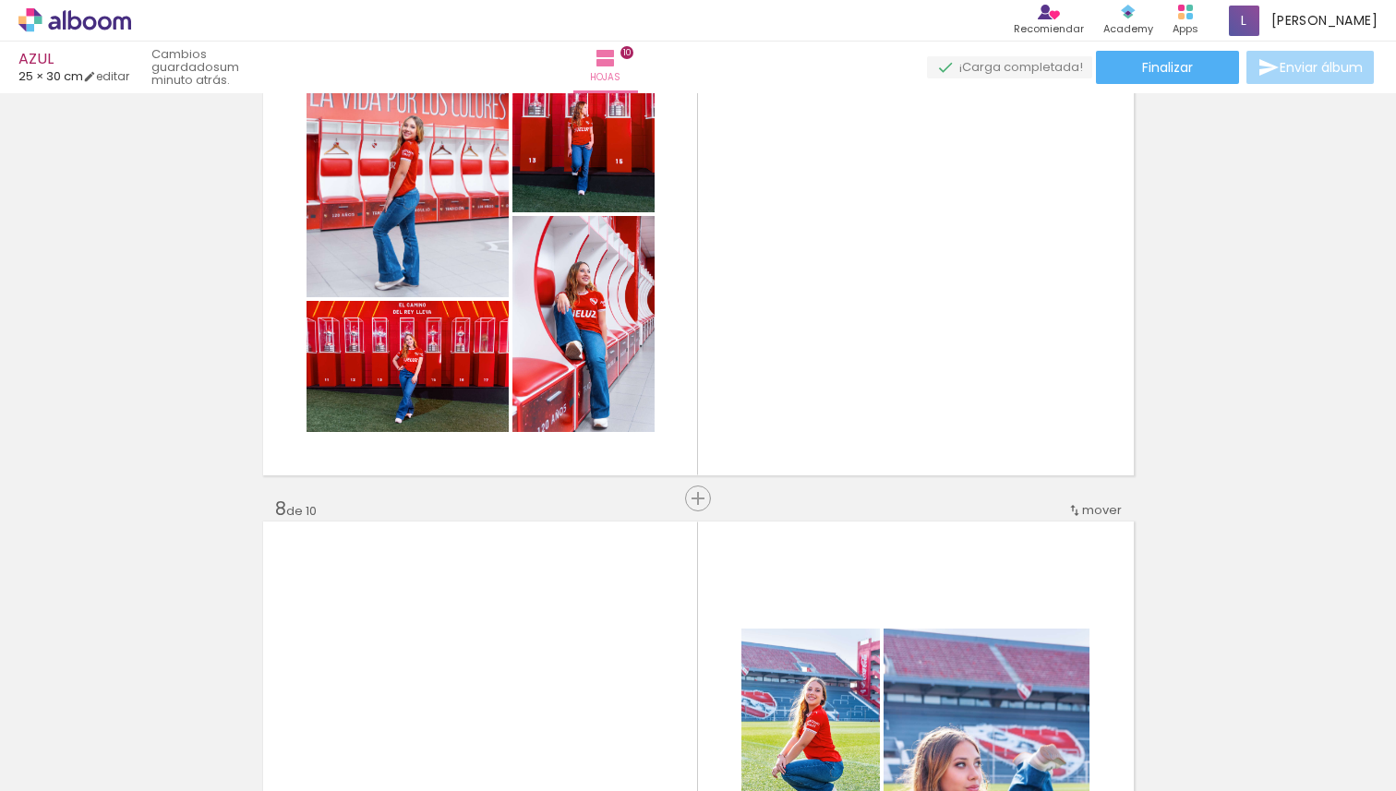
scroll to position [3617, 0]
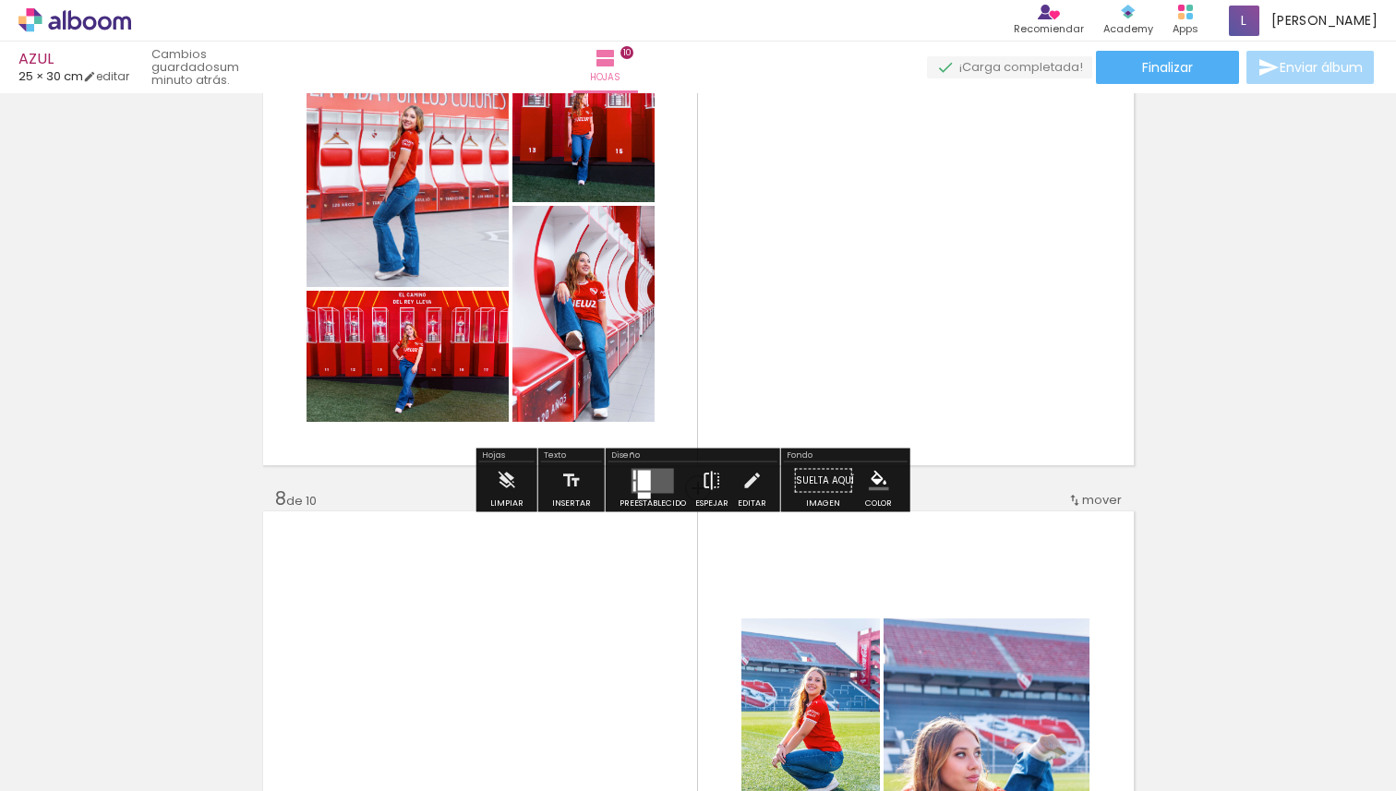
click at [710, 476] on iron-icon at bounding box center [712, 481] width 20 height 37
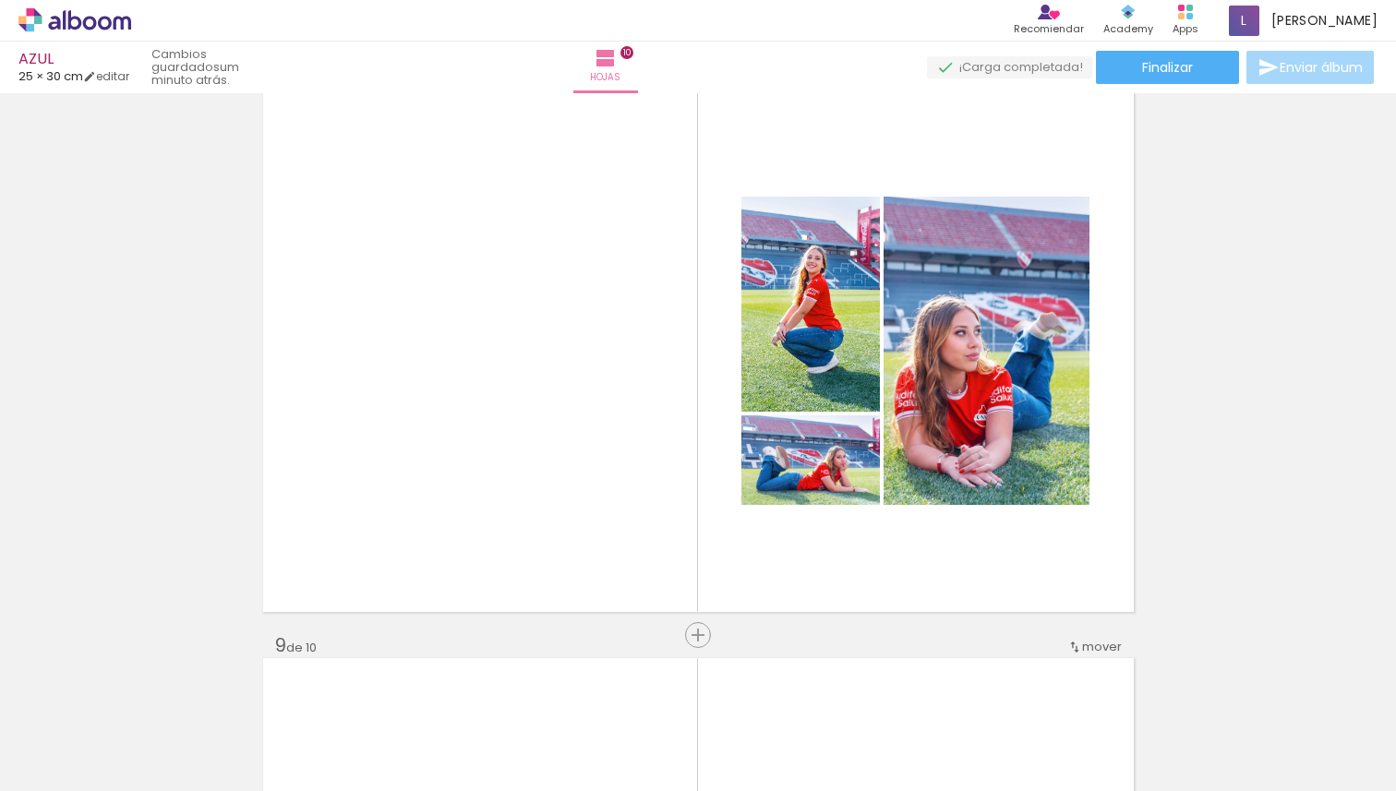
scroll to position [4042, 0]
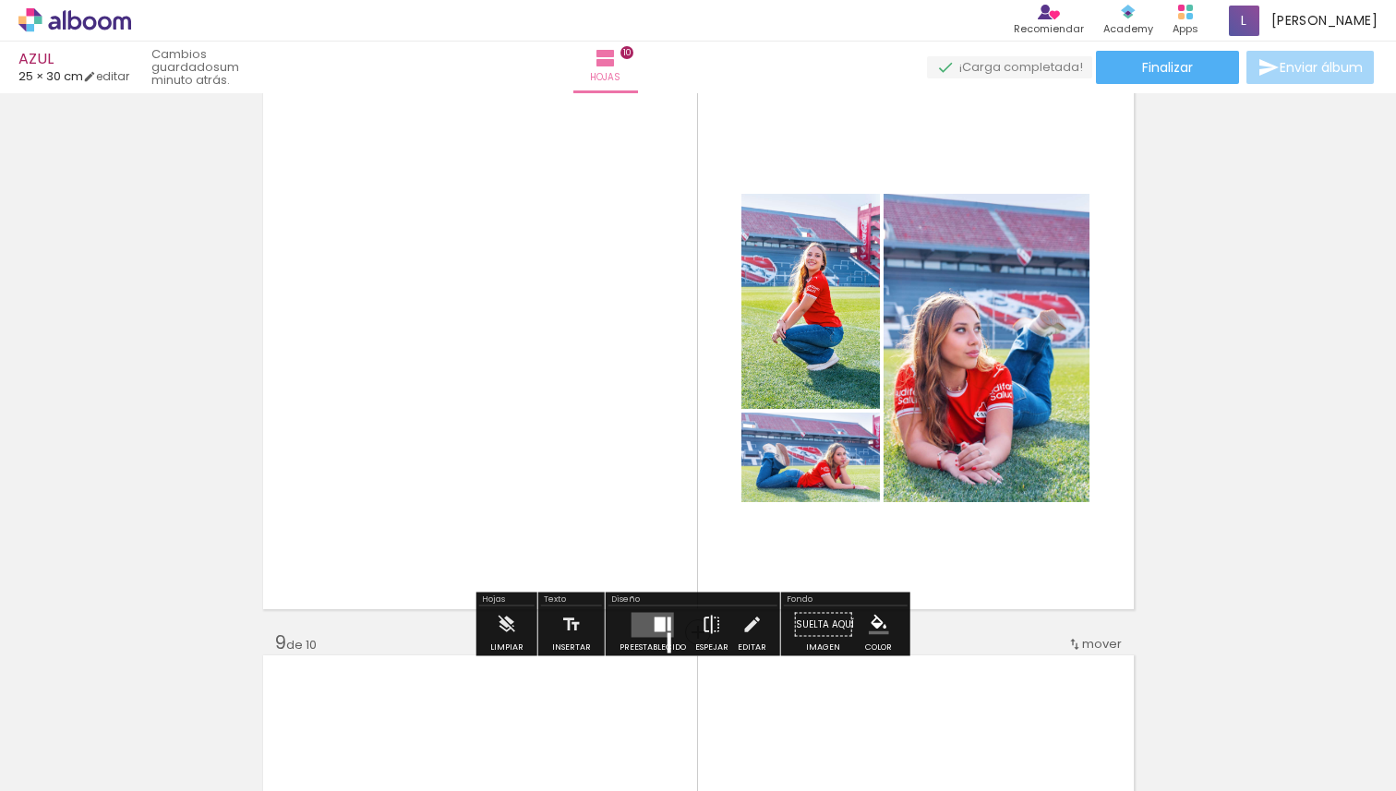
click at [705, 626] on iron-icon at bounding box center [712, 625] width 20 height 37
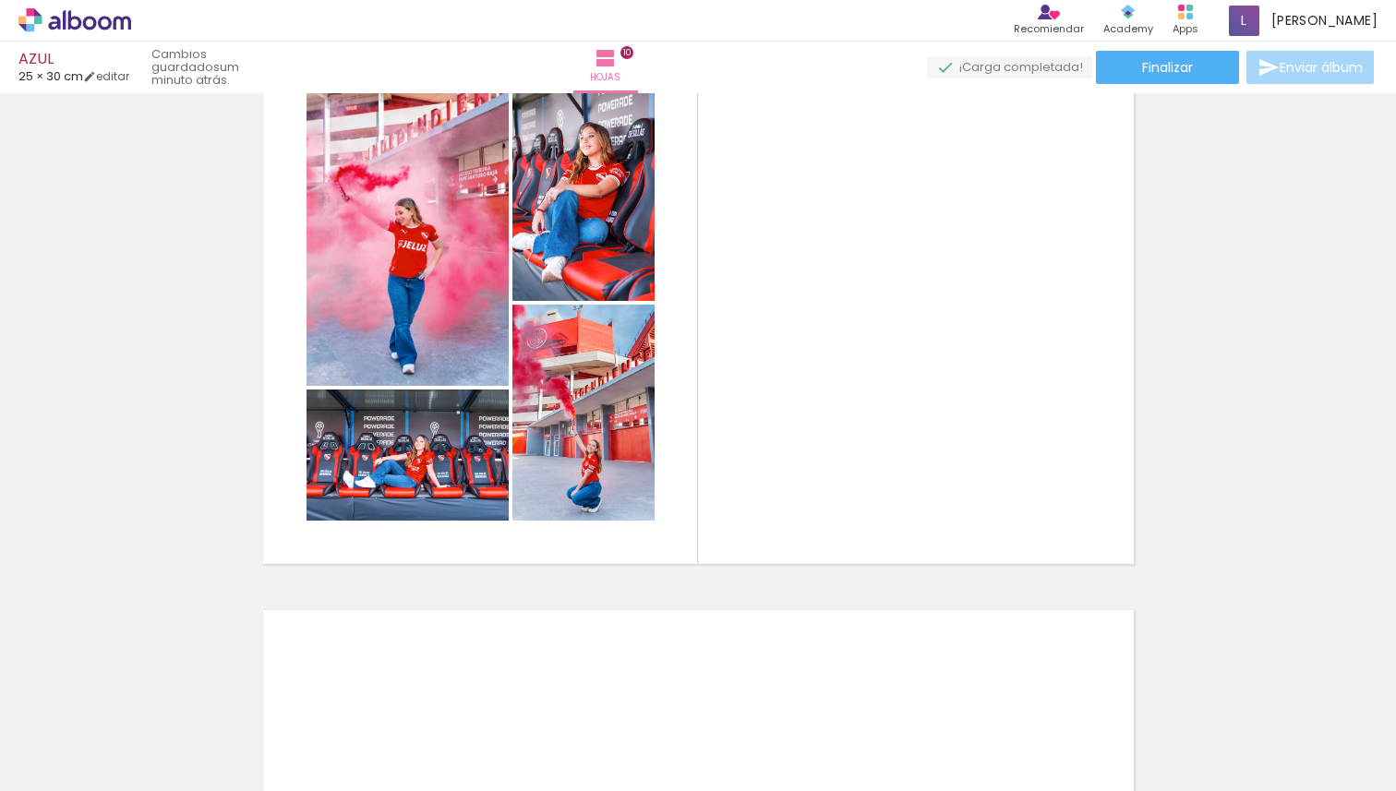
scroll to position [5237, 0]
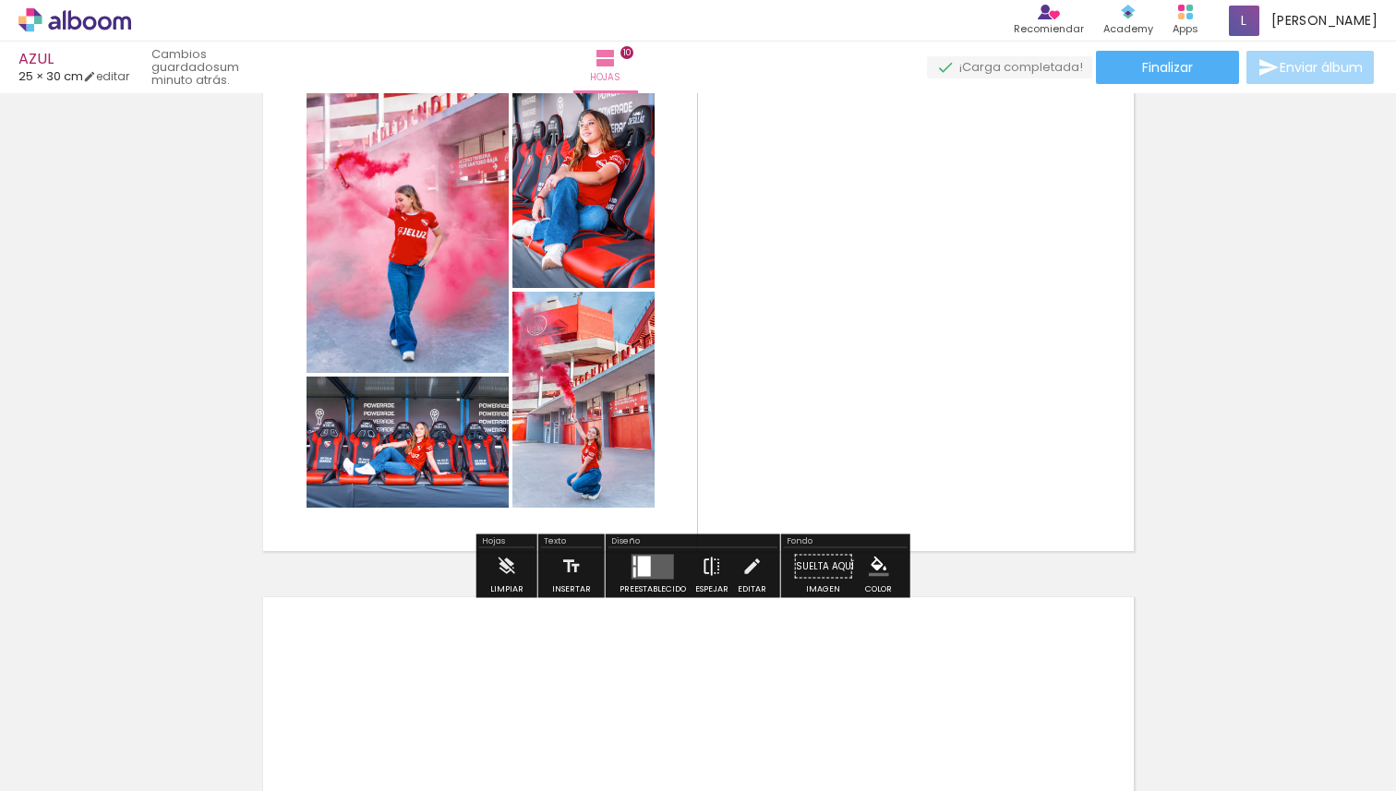
click at [708, 566] on iron-icon at bounding box center [712, 566] width 20 height 37
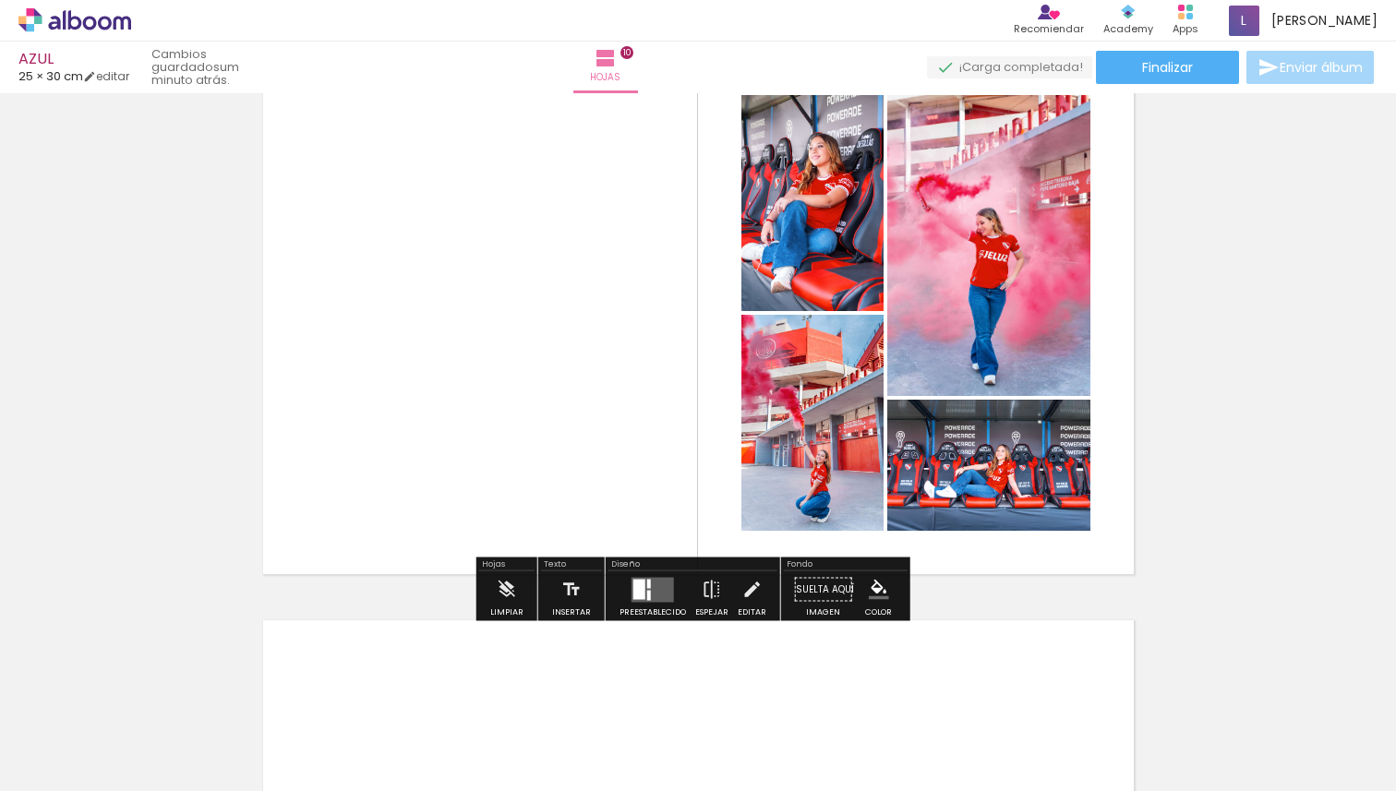
scroll to position [5181, 0]
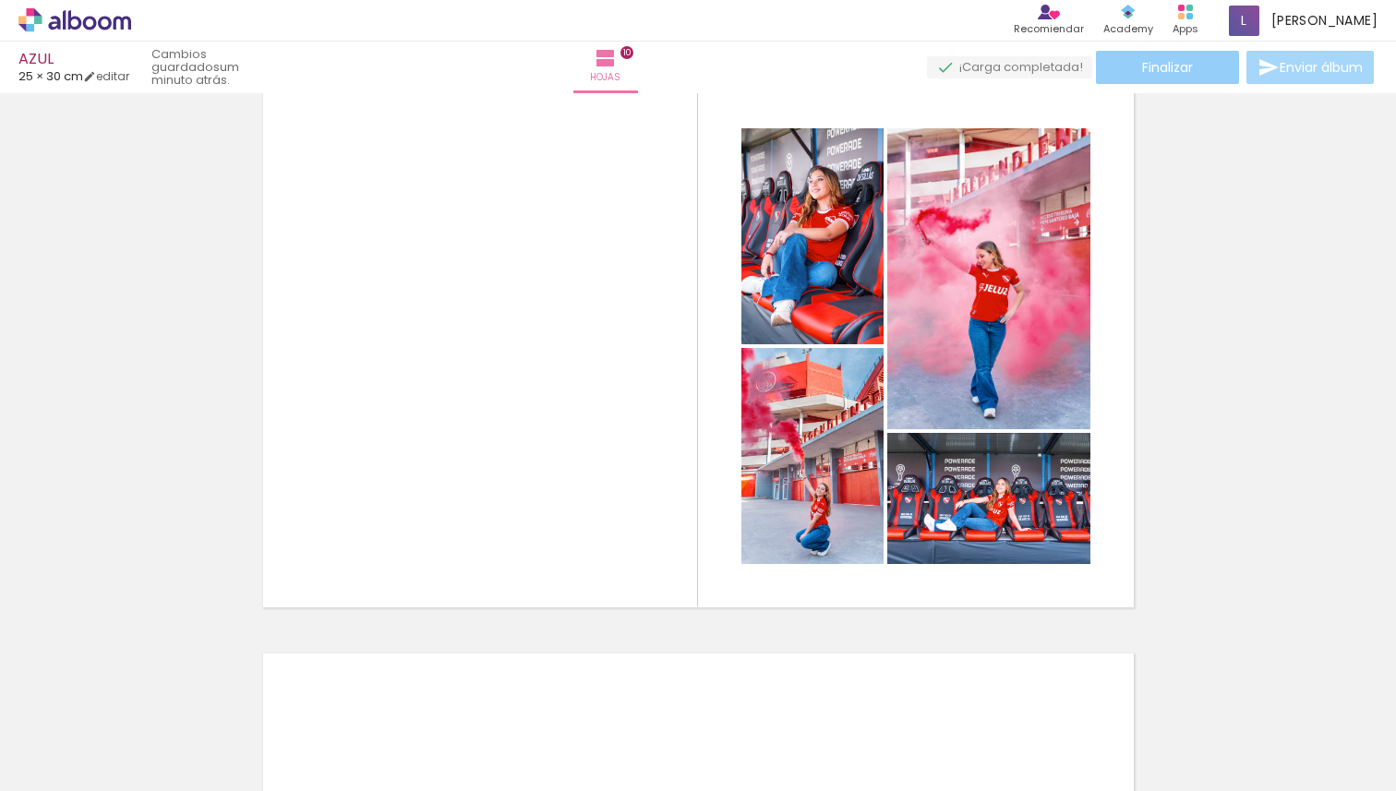
click at [1163, 62] on span "Finalizar" at bounding box center [1167, 67] width 51 height 13
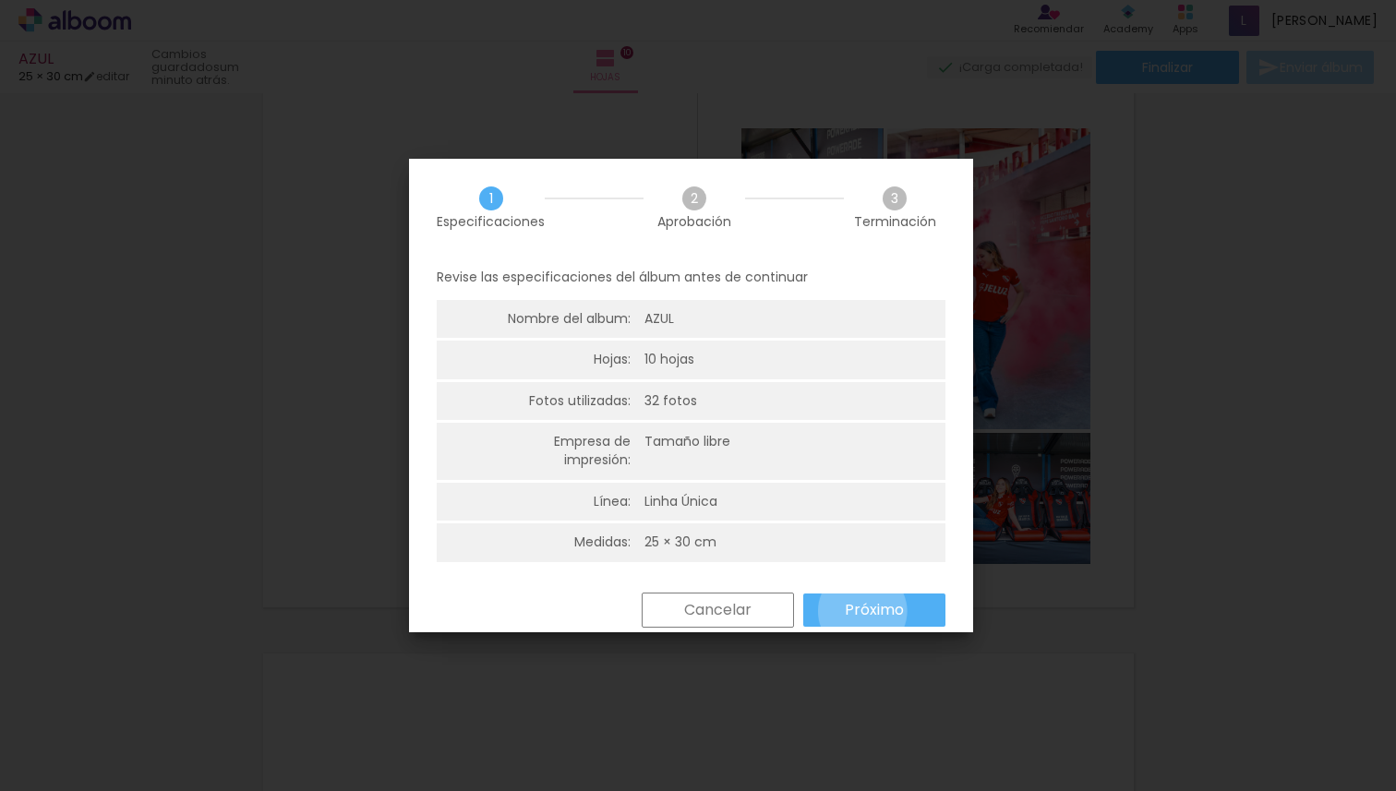
click at [0, 0] on slot "Próximo" at bounding box center [0, 0] width 0 height 0
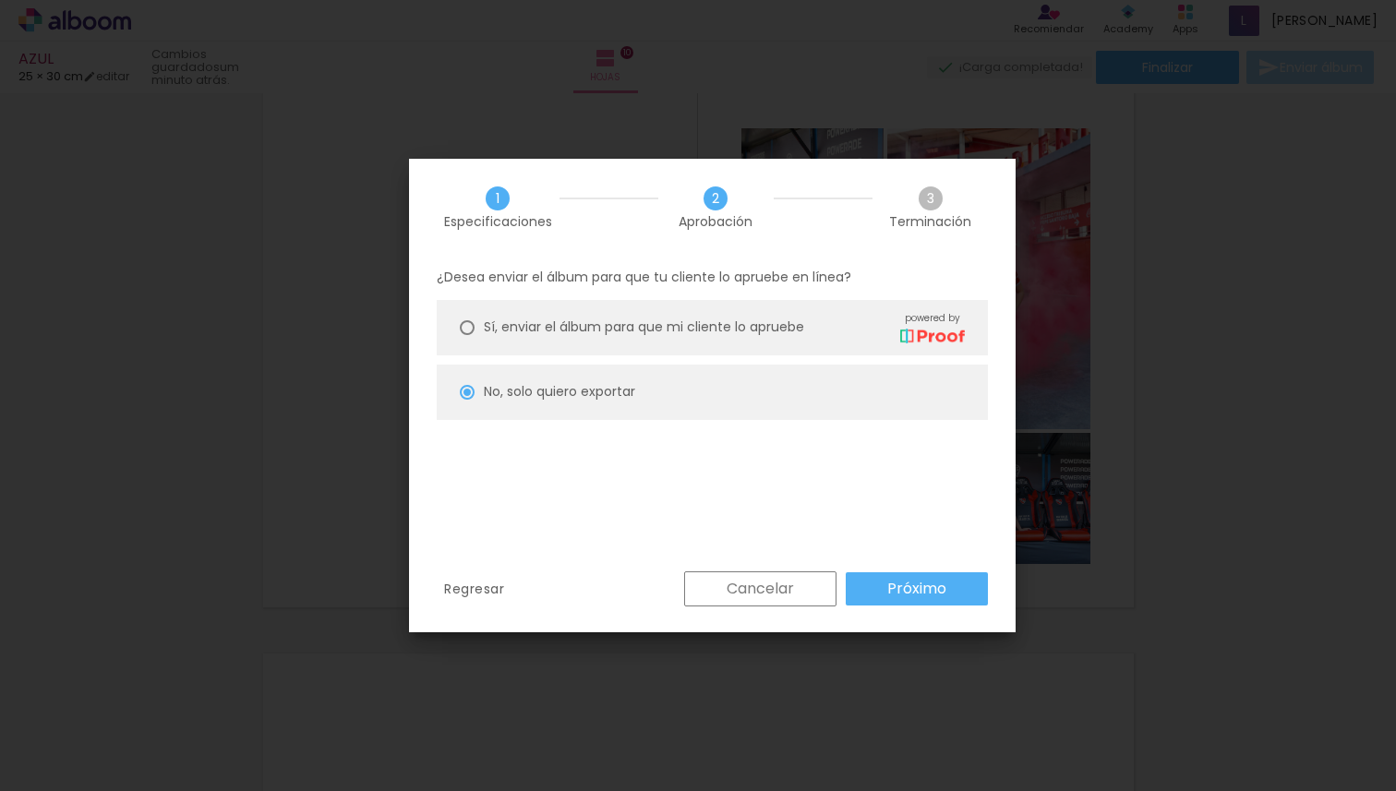
click at [0, 0] on slot "Próximo" at bounding box center [0, 0] width 0 height 0
type input "Alta, 300 DPI"
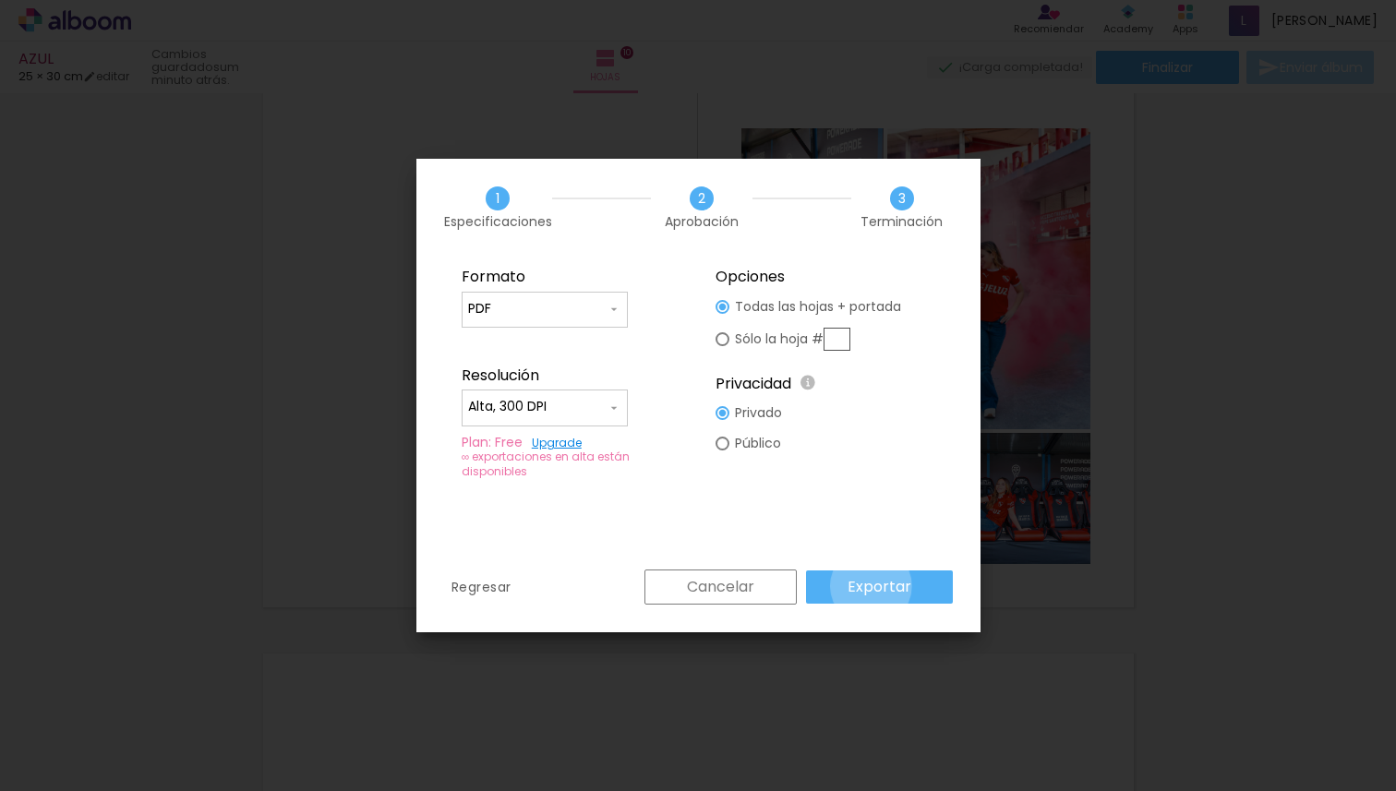
click at [0, 0] on slot "Exportar" at bounding box center [0, 0] width 0 height 0
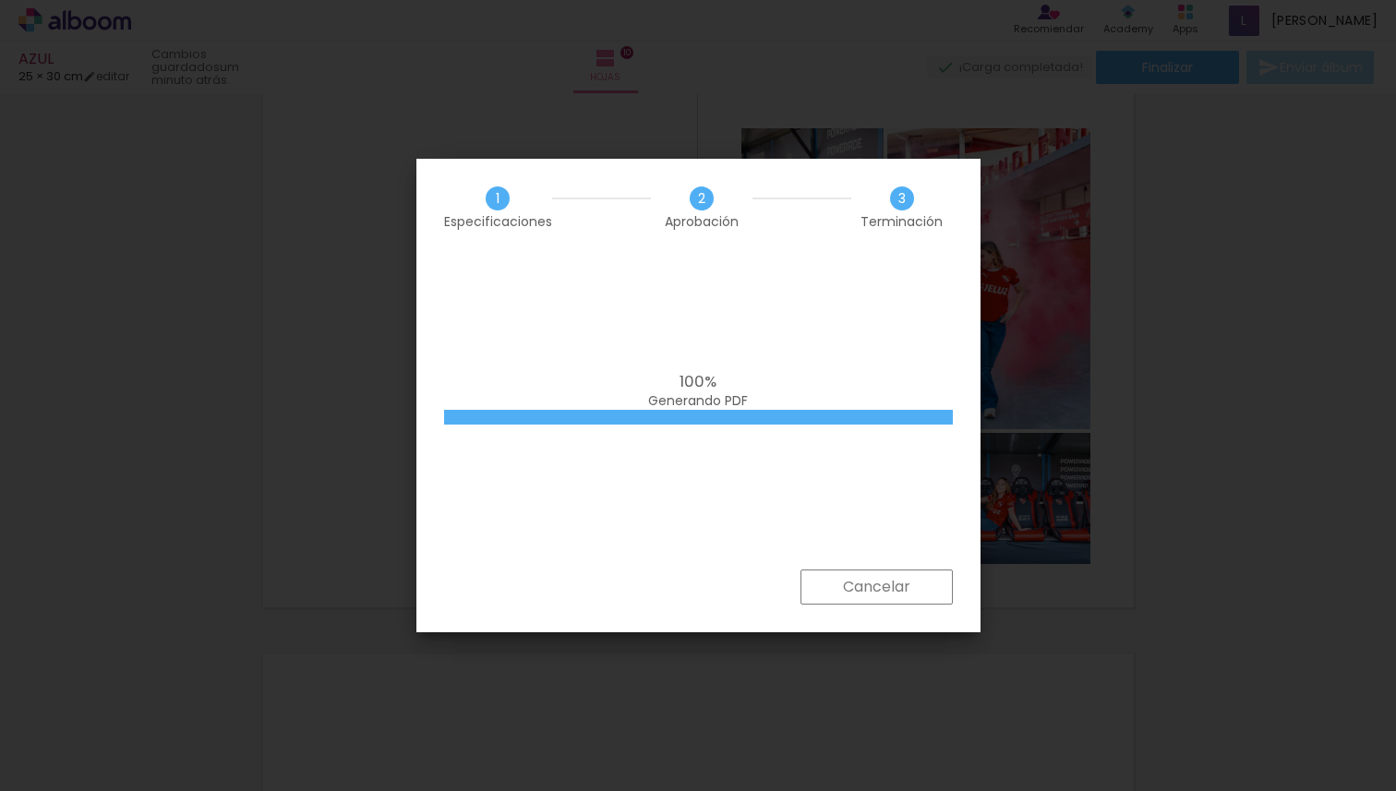
scroll to position [0, 2070]
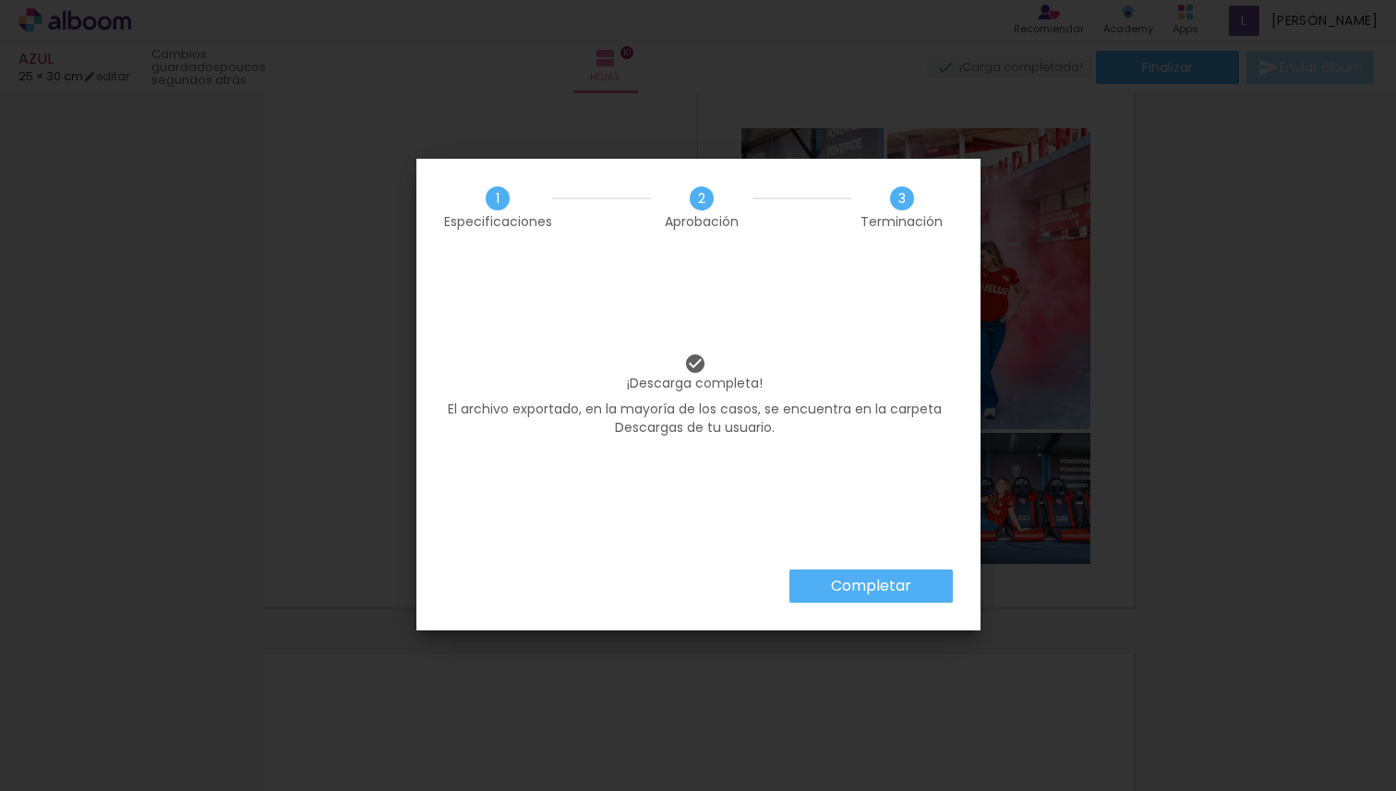
scroll to position [0, 2070]
click at [0, 0] on slot "Completar" at bounding box center [0, 0] width 0 height 0
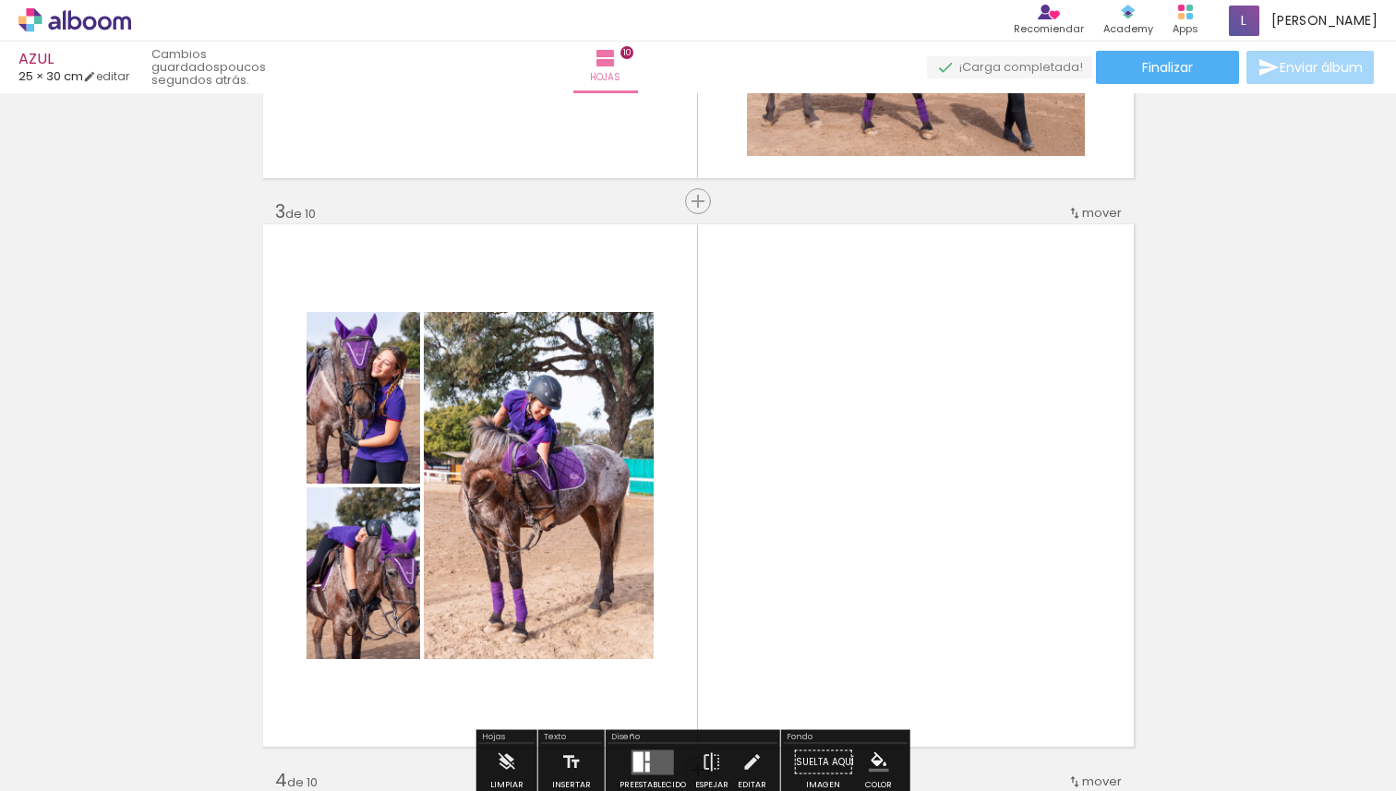
scroll to position [1074, 0]
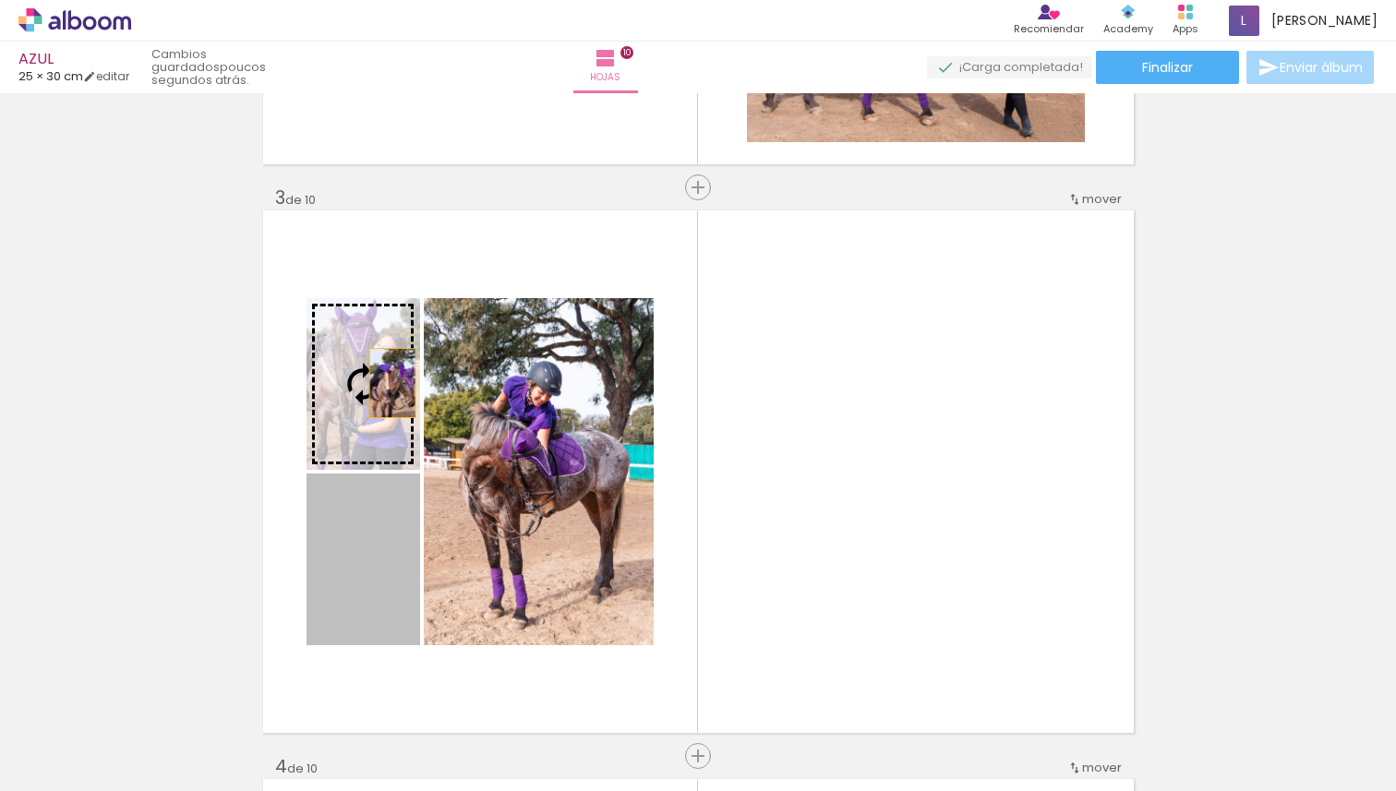
drag, startPoint x: 363, startPoint y: 586, endPoint x: 385, endPoint y: 383, distance: 204.3
click at [0, 0] on slot at bounding box center [0, 0] width 0 height 0
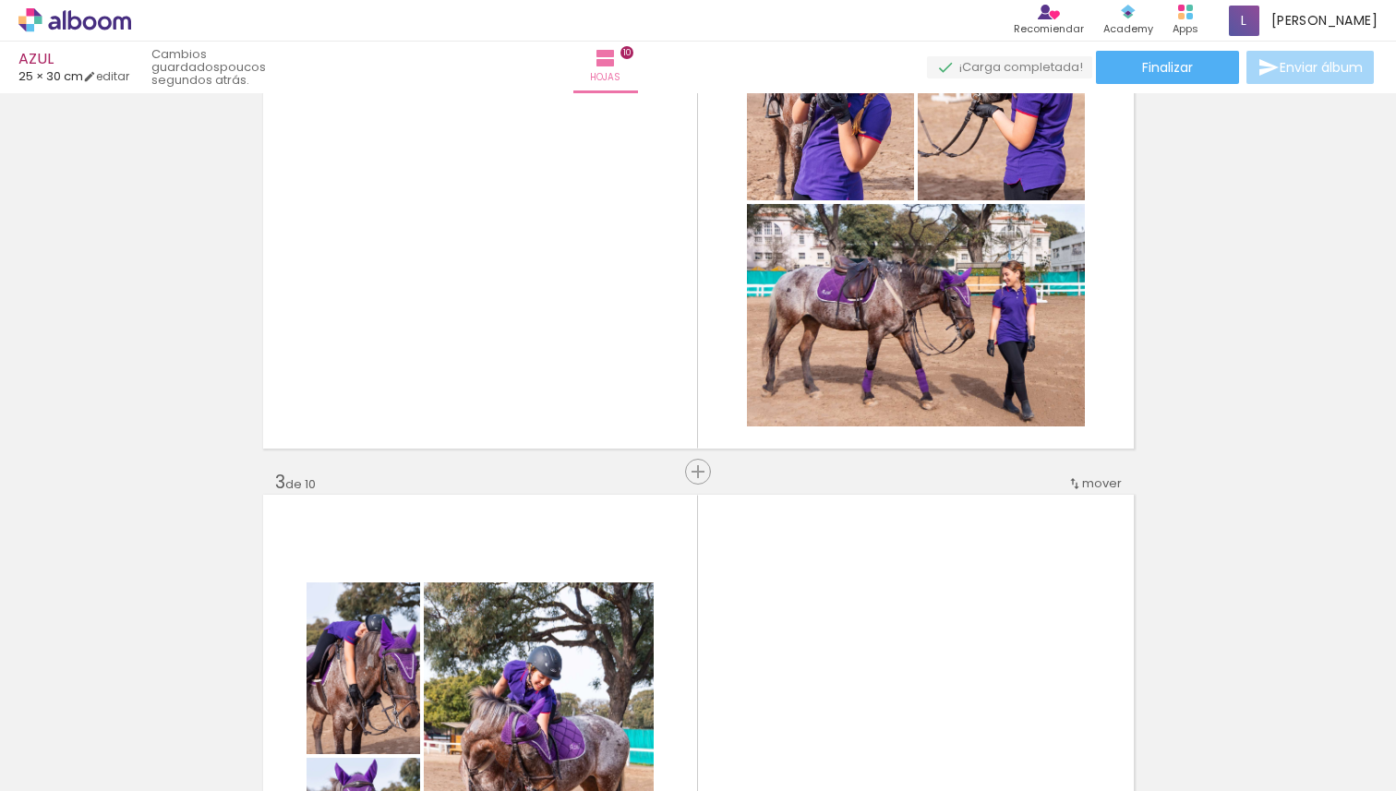
scroll to position [776, 0]
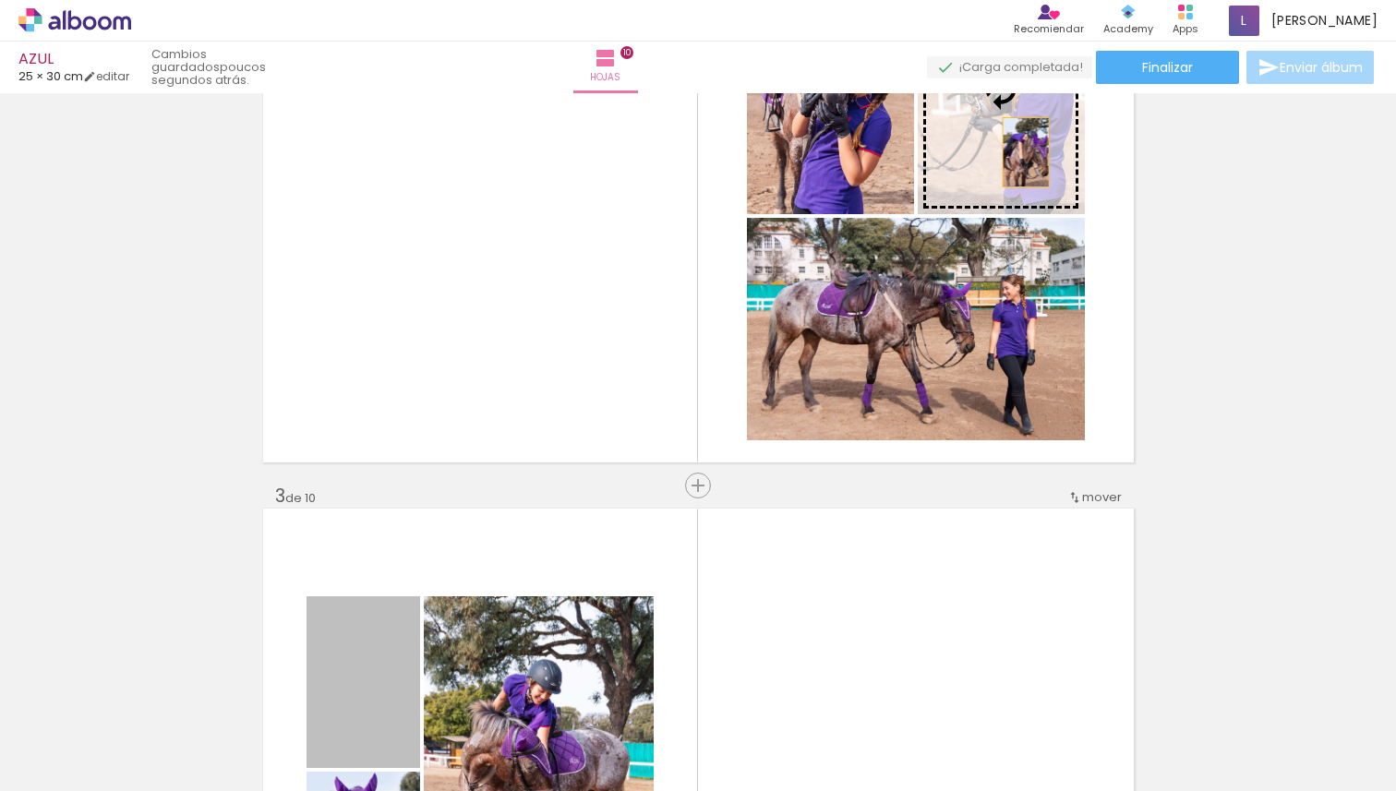
drag, startPoint x: 395, startPoint y: 657, endPoint x: 1018, endPoint y: 152, distance: 802.2
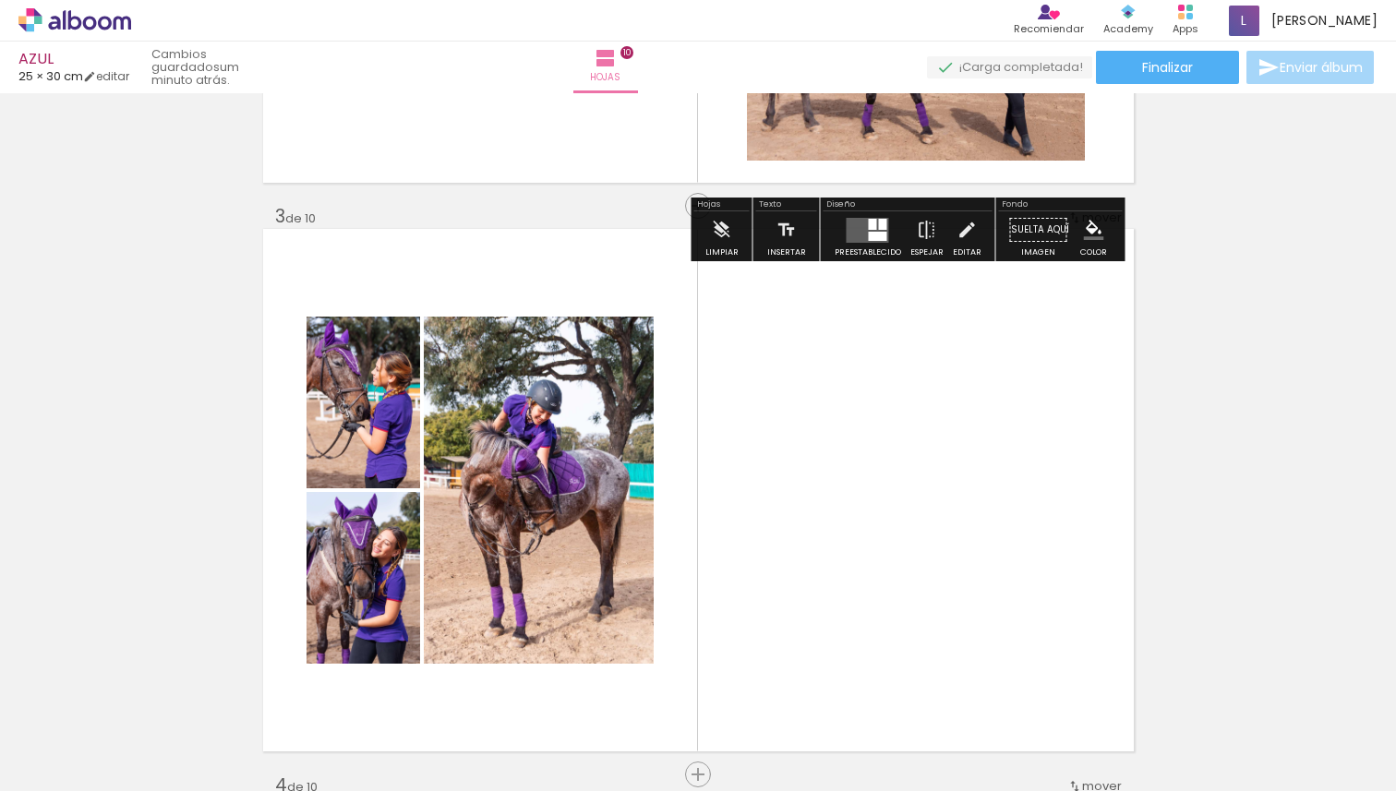
scroll to position [1071, 0]
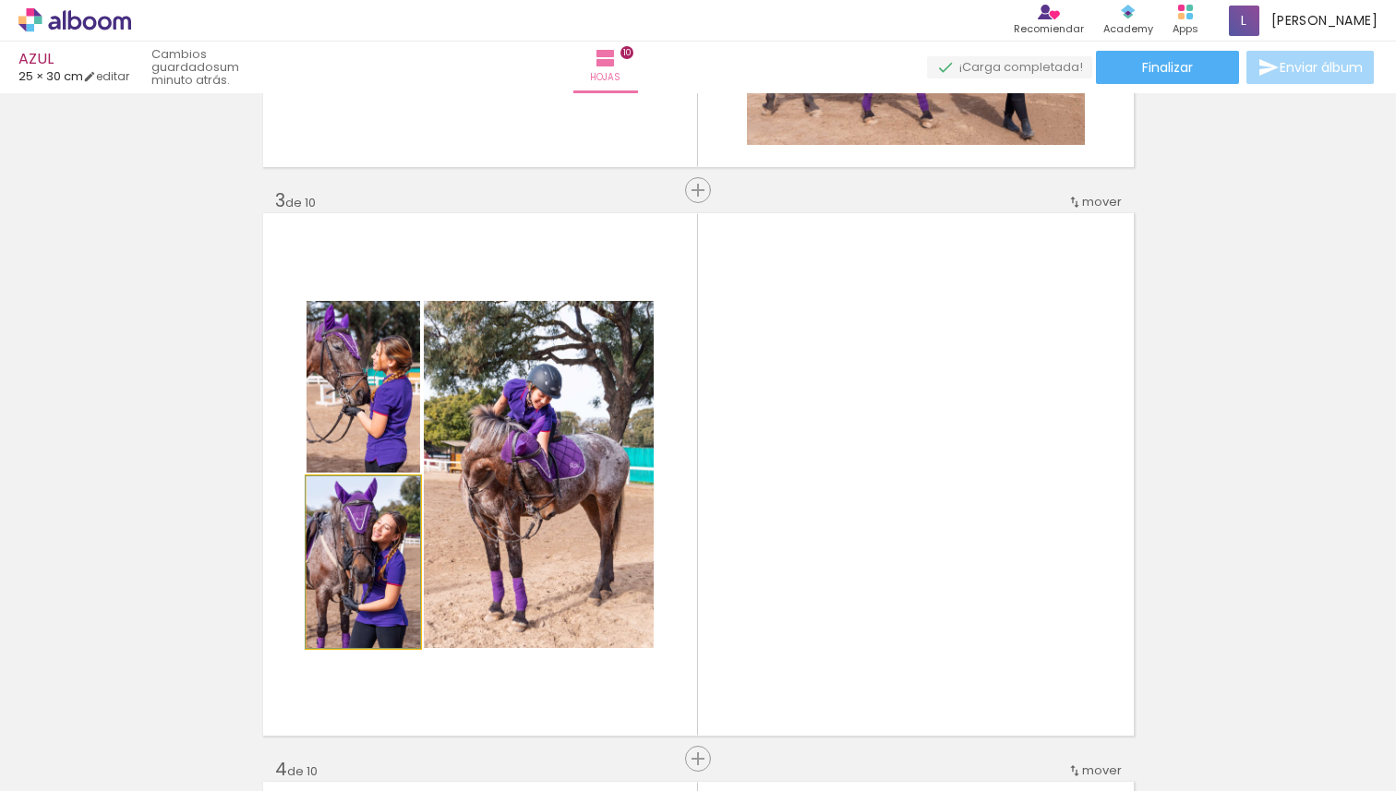
click at [387, 584] on quentale-photo at bounding box center [364, 562] width 114 height 172
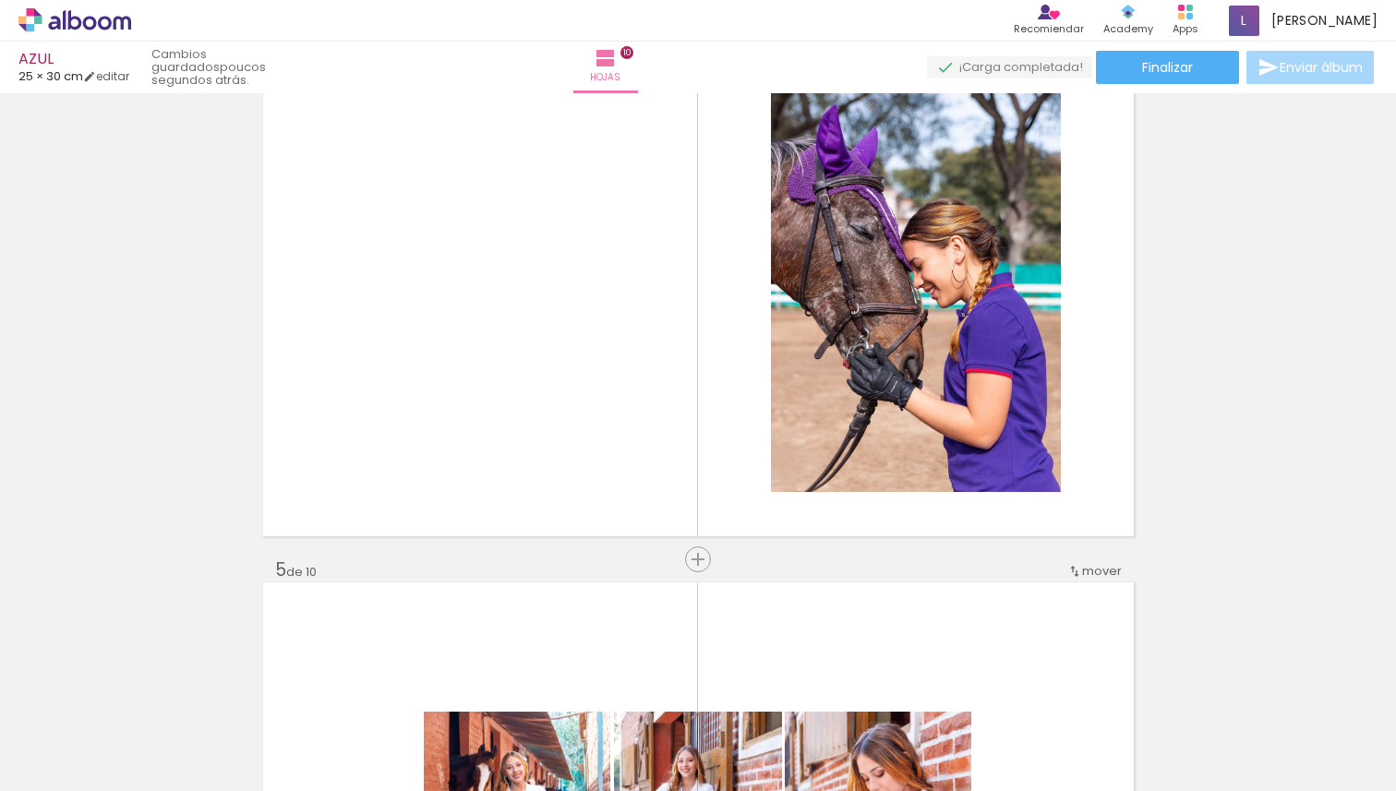
scroll to position [1821, 0]
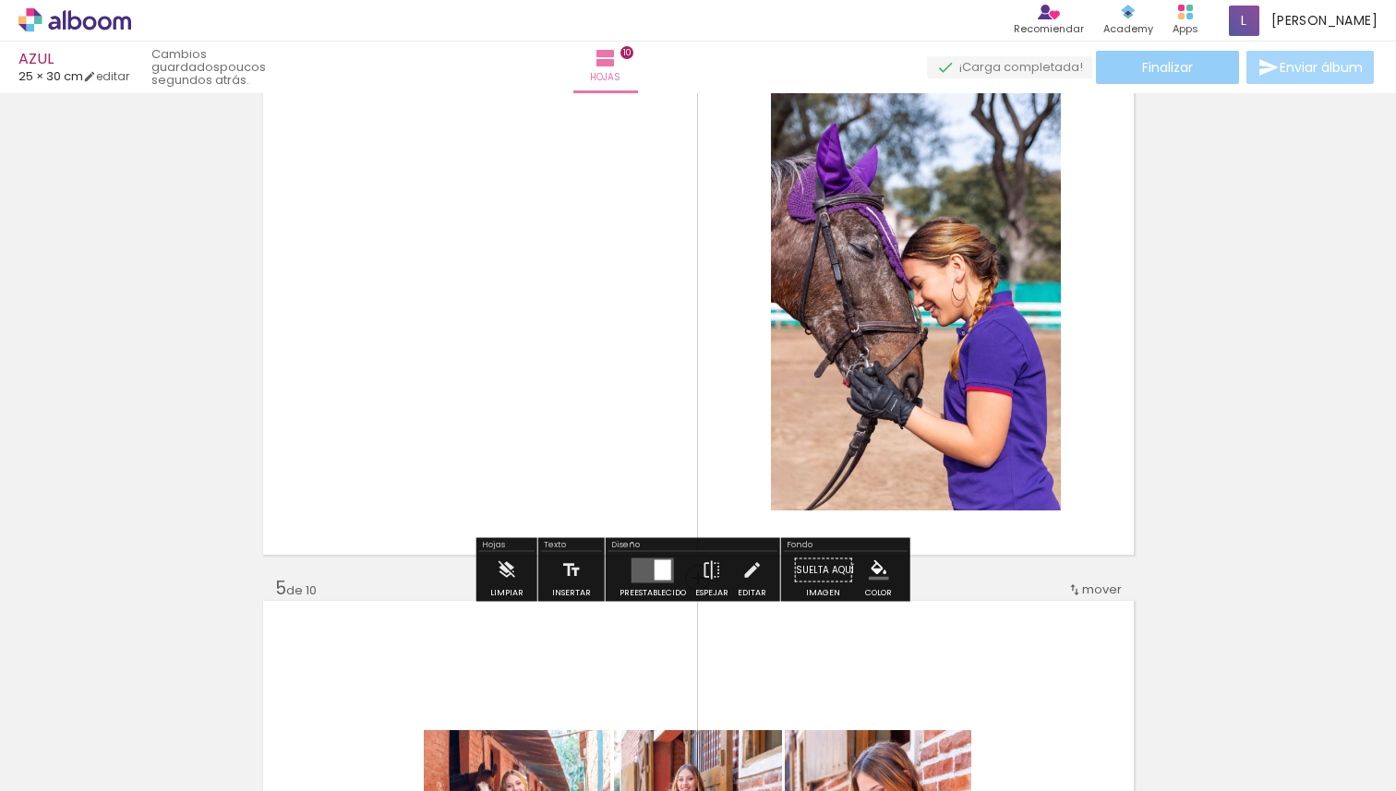
click at [1166, 62] on span "Finalizar" at bounding box center [1167, 67] width 51 height 13
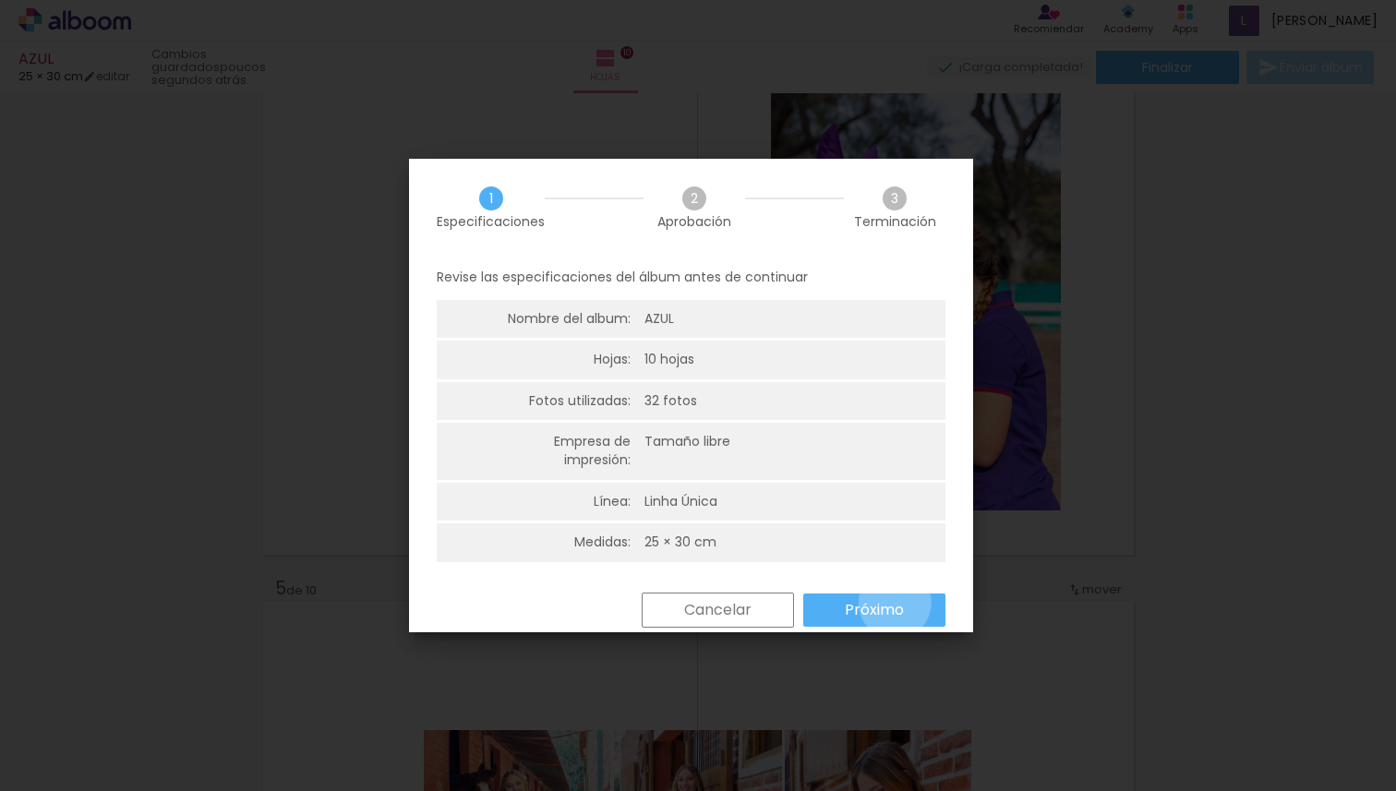
click at [0, 0] on slot "Próximo" at bounding box center [0, 0] width 0 height 0
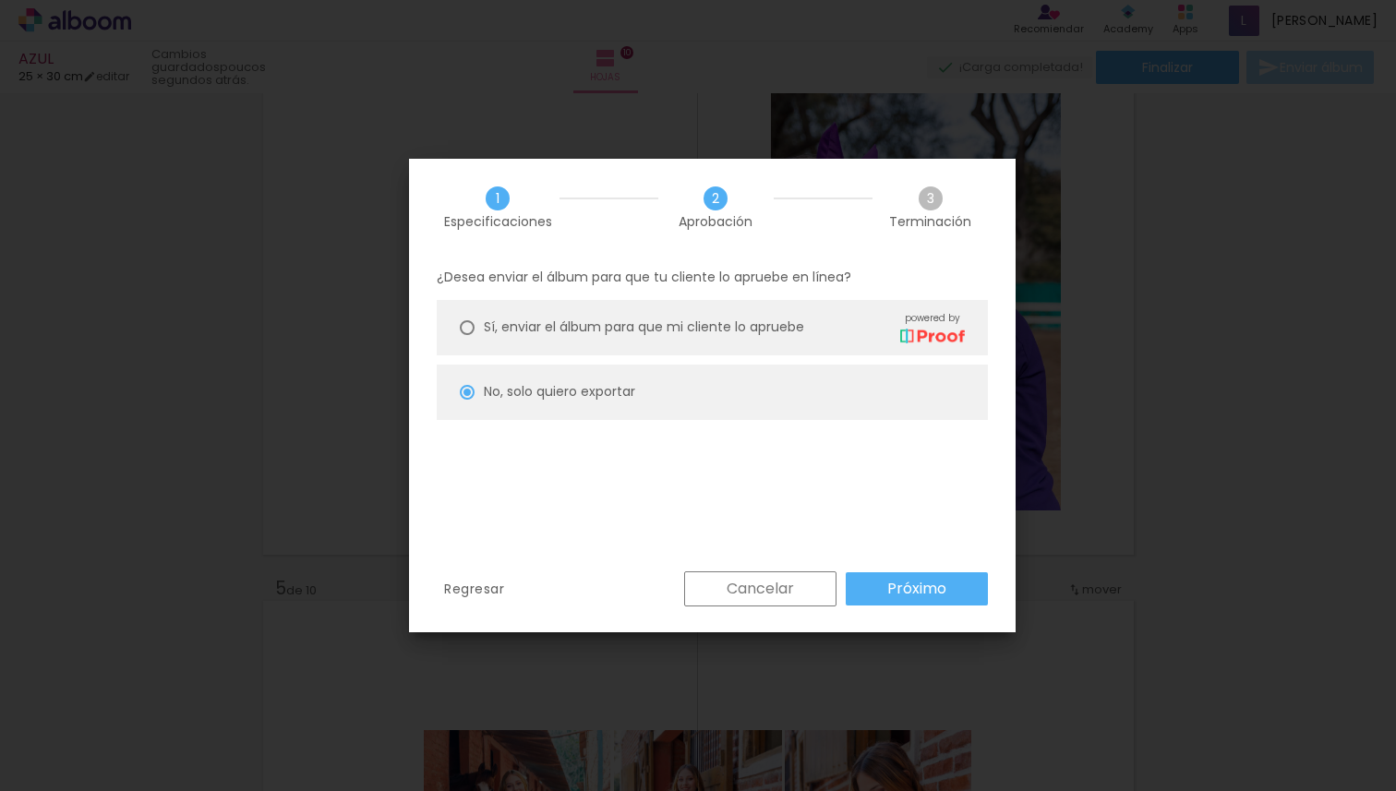
click at [896, 605] on div "Cancelar Próximo" at bounding box center [831, 589] width 313 height 35
click slot "Próximo"
type input "Alta, 300 DPI"
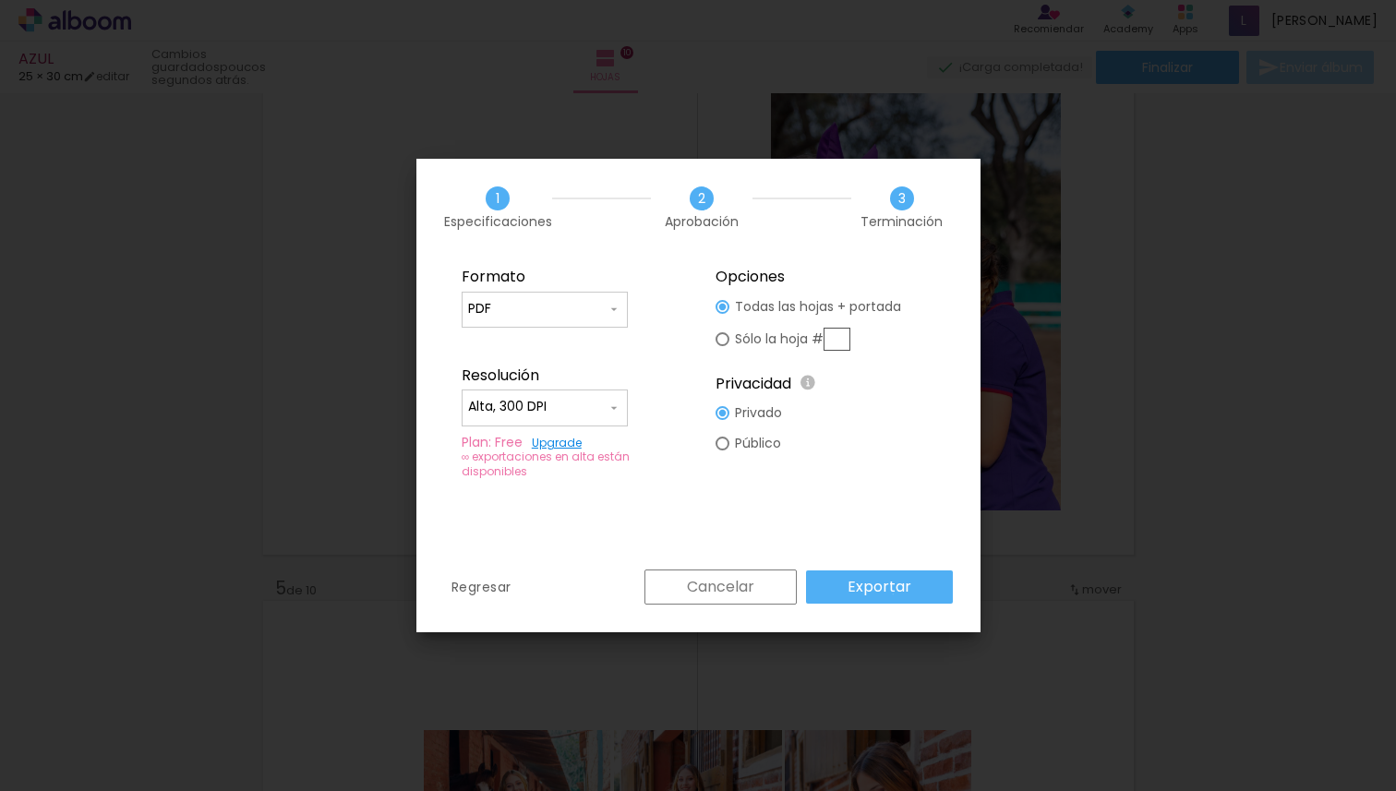
click slot "Exportar"
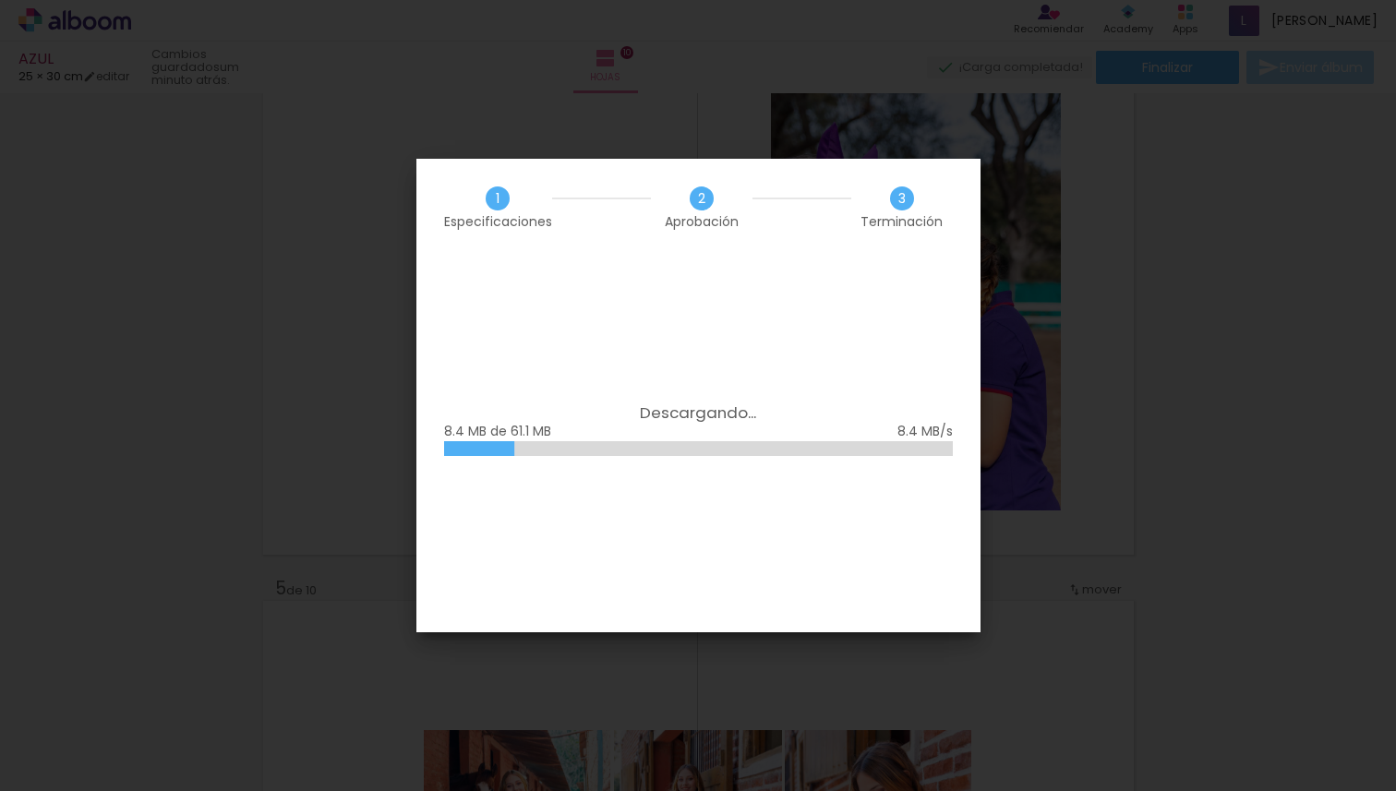
scroll to position [0, 2070]
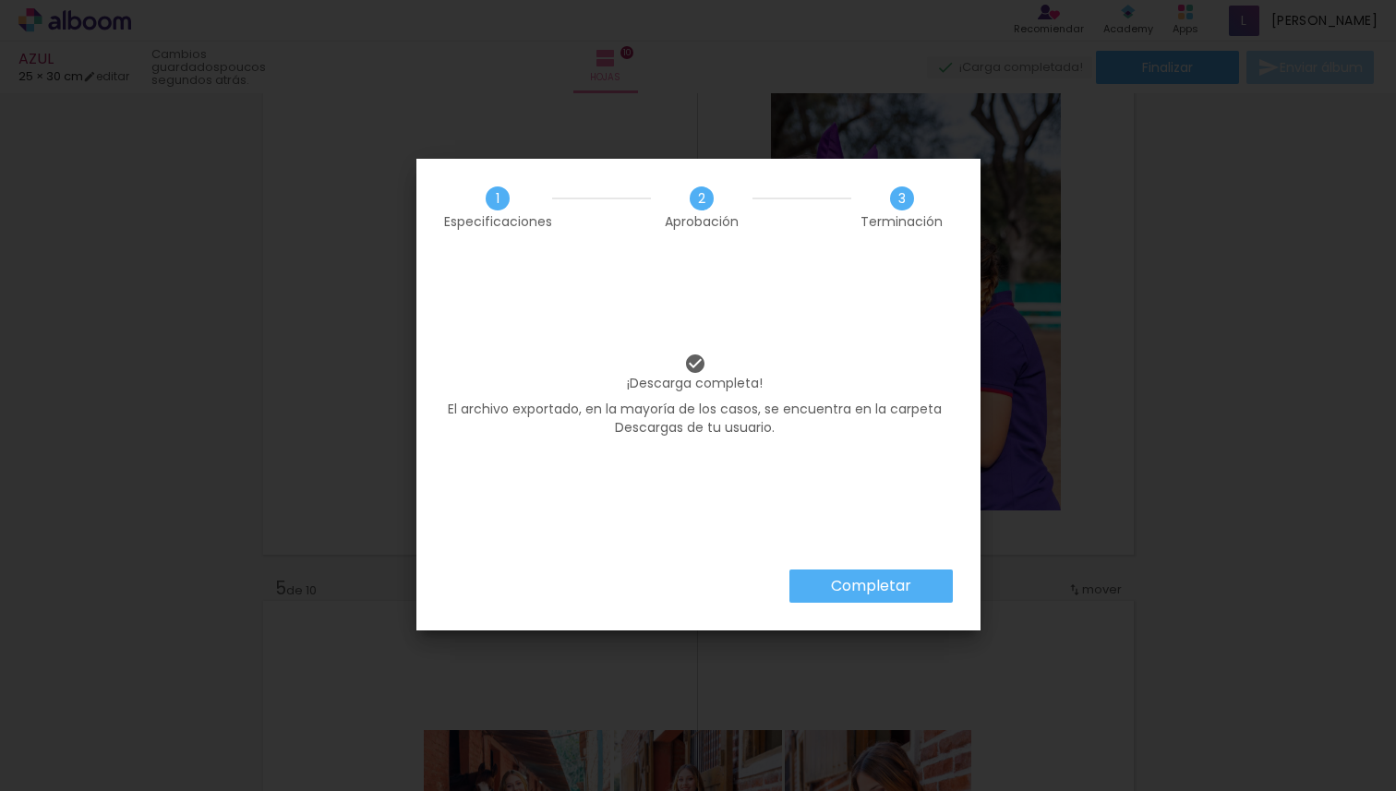
click at [0, 0] on slot "Completar" at bounding box center [0, 0] width 0 height 0
